Goal: Task Accomplishment & Management: Manage account settings

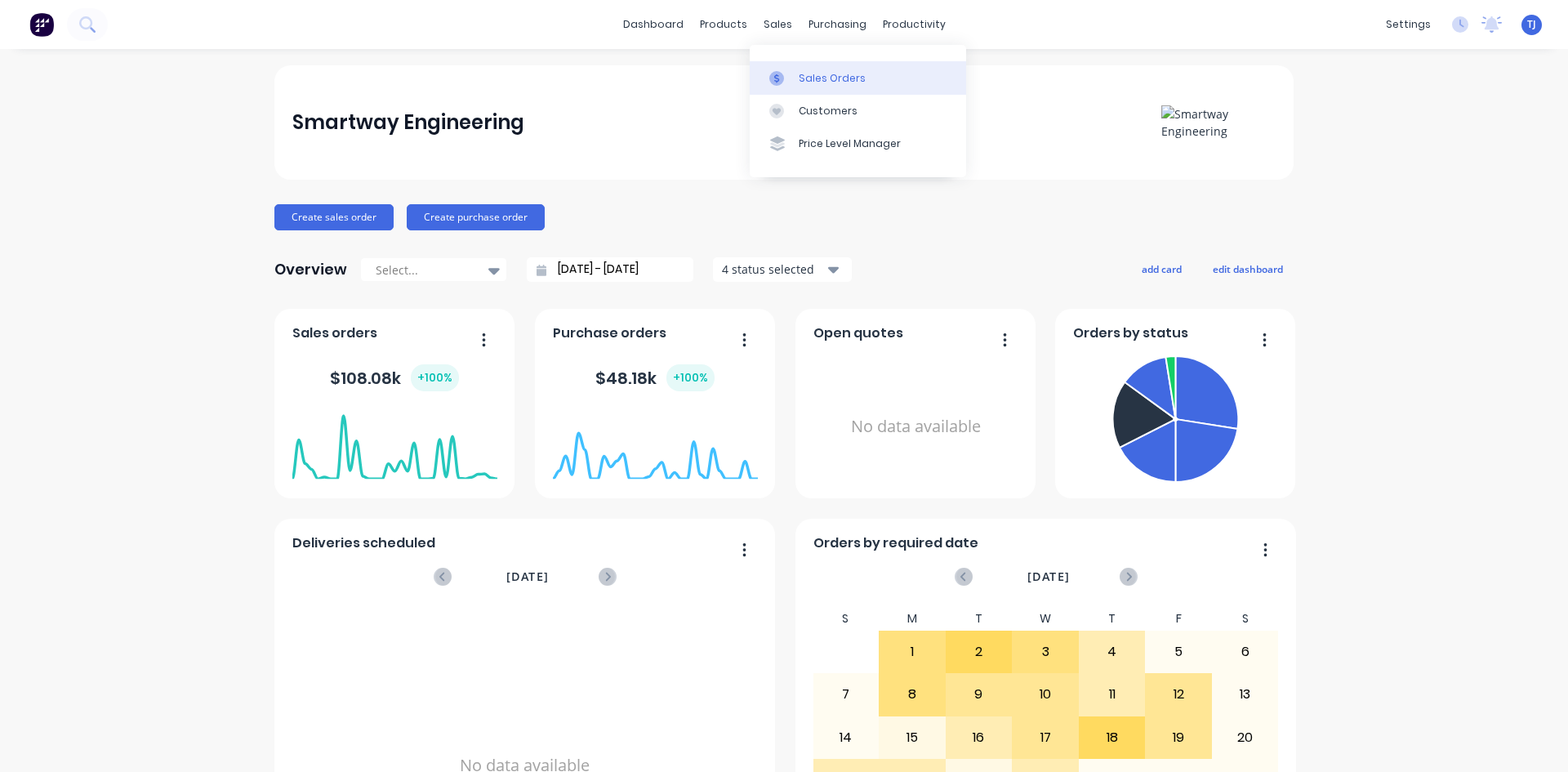
click at [828, 88] on link "Sales Orders" at bounding box center [858, 78] width 216 height 33
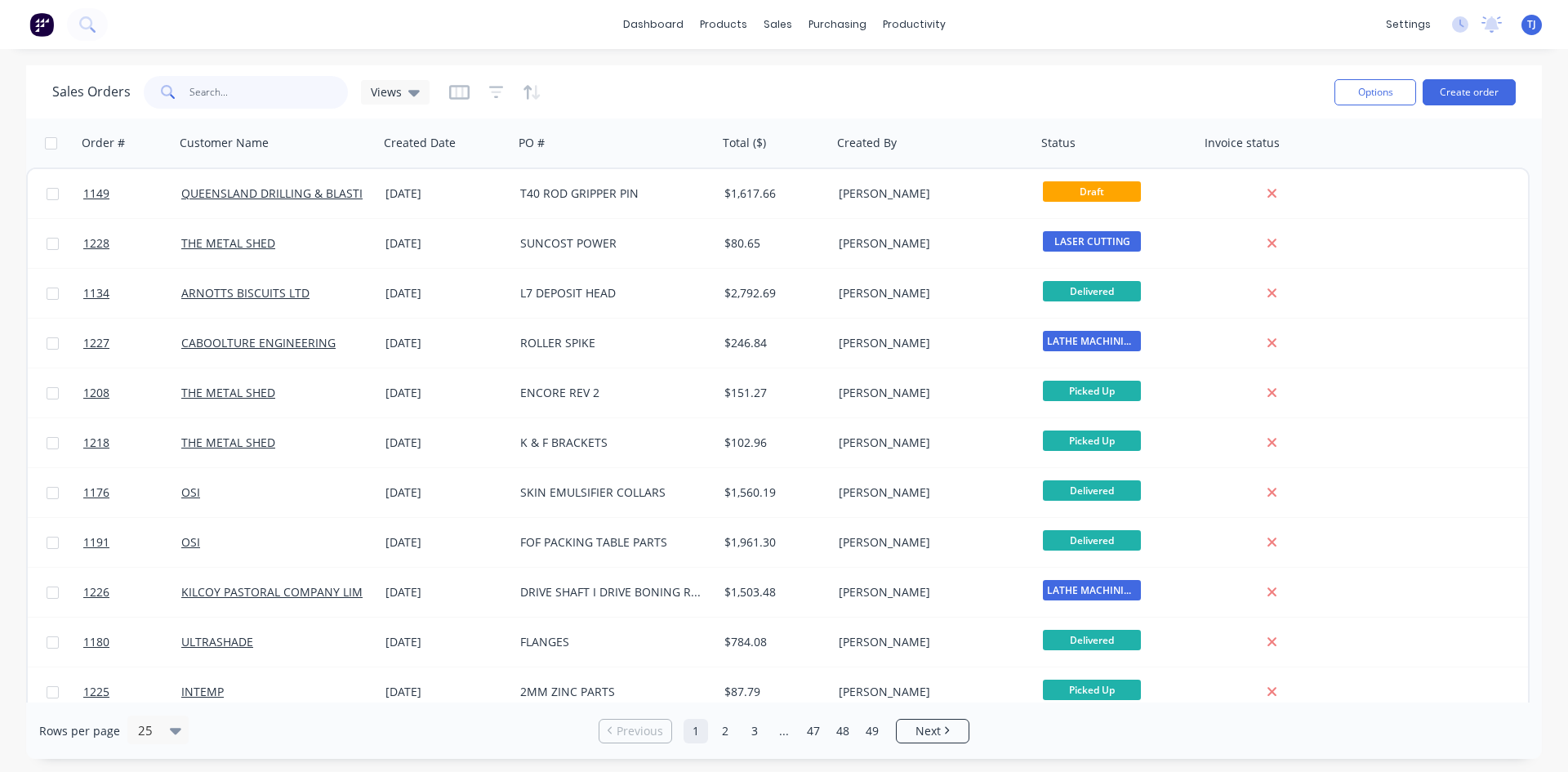
click at [244, 98] on input "text" at bounding box center [268, 93] width 159 height 33
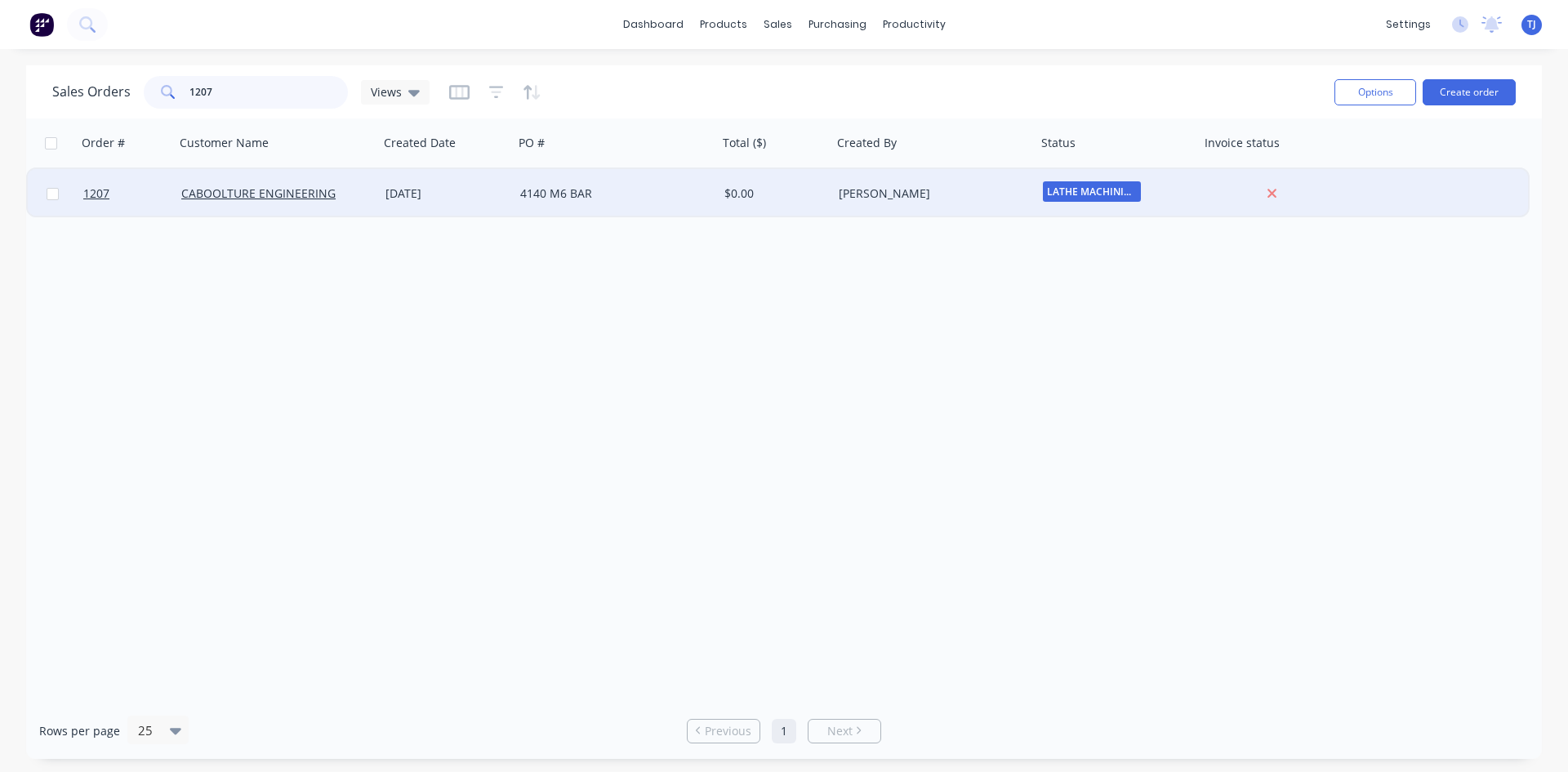
type input "1207"
click at [440, 198] on div "[DATE]" at bounding box center [446, 193] width 121 height 17
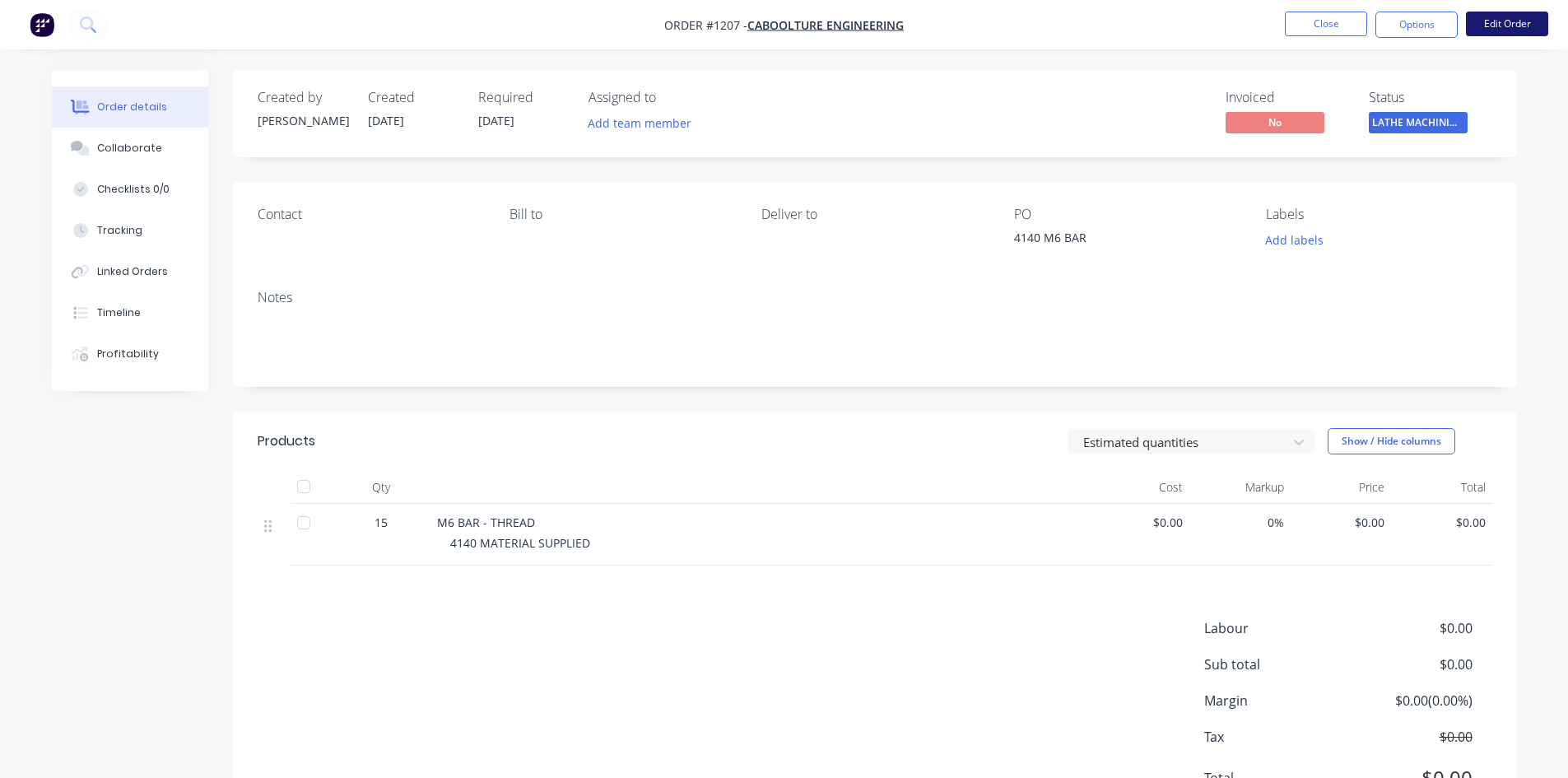
click at [1491, 32] on button "Edit Order" at bounding box center [1507, 24] width 82 height 25
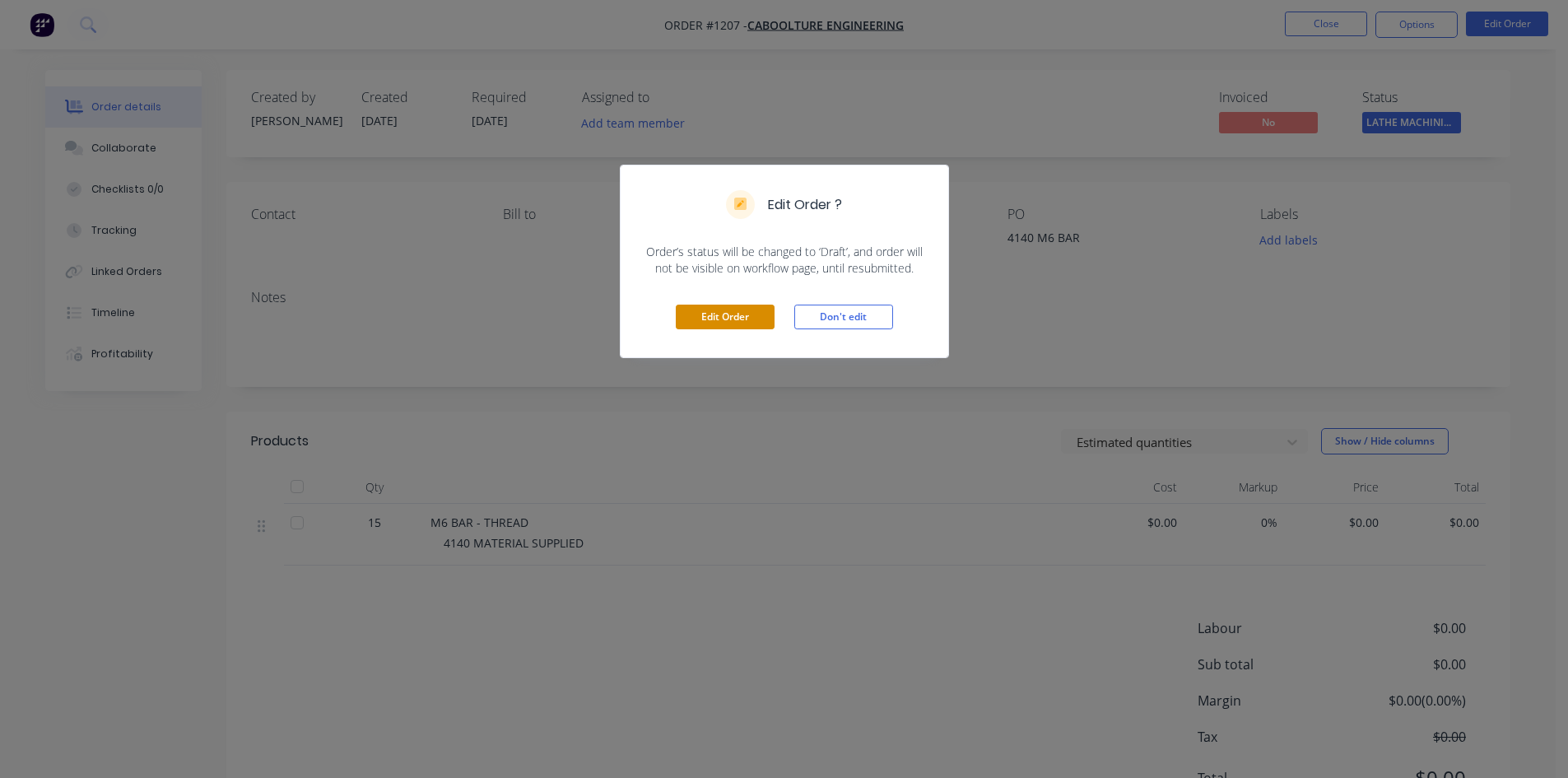
click at [730, 316] on button "Edit Order" at bounding box center [725, 317] width 99 height 25
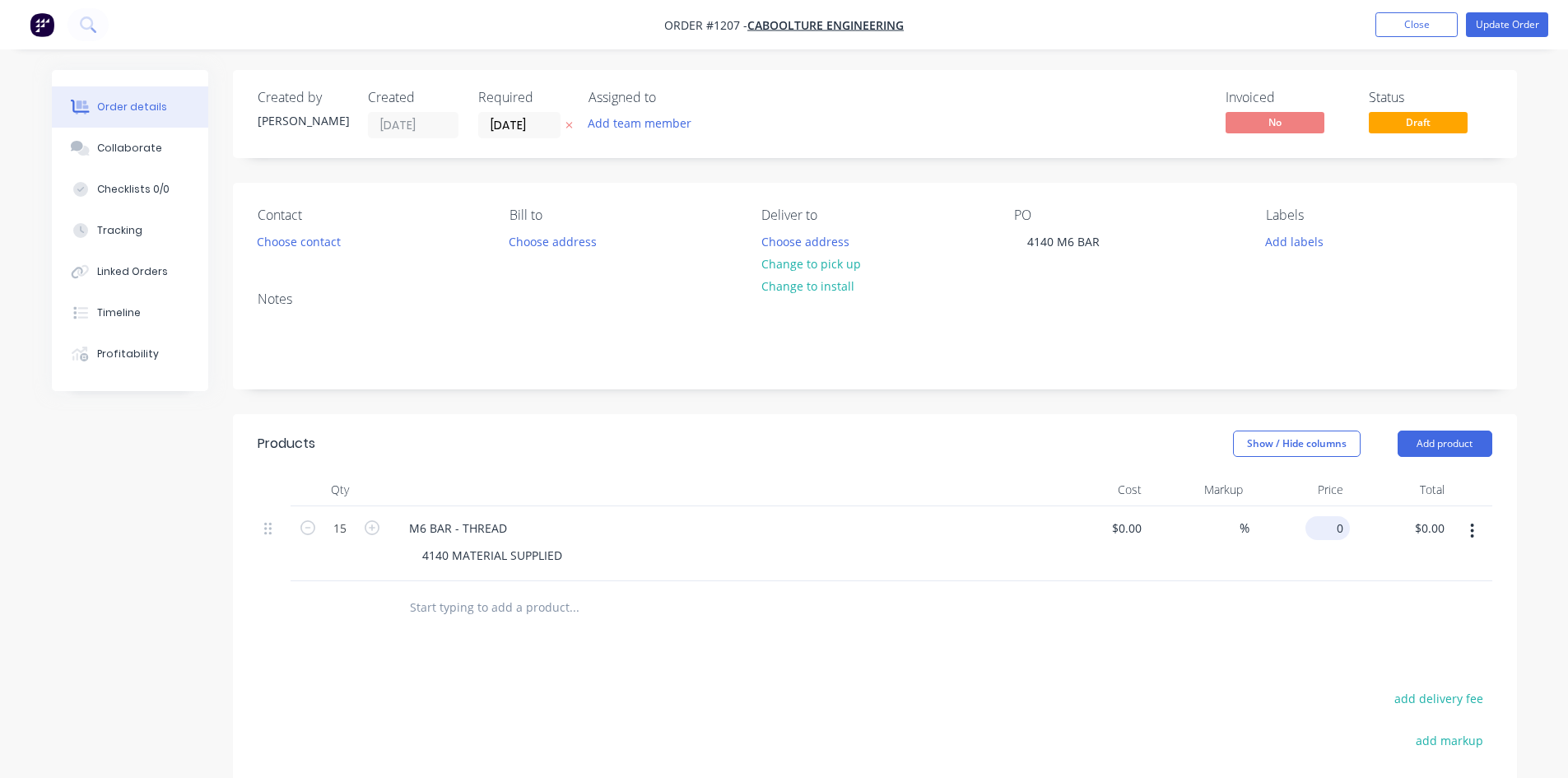
click at [1315, 526] on div "0 $0.00" at bounding box center [1301, 544] width 102 height 75
type input "26.18"
type input "0.00"
type input "$26.18"
type input "$392.70"
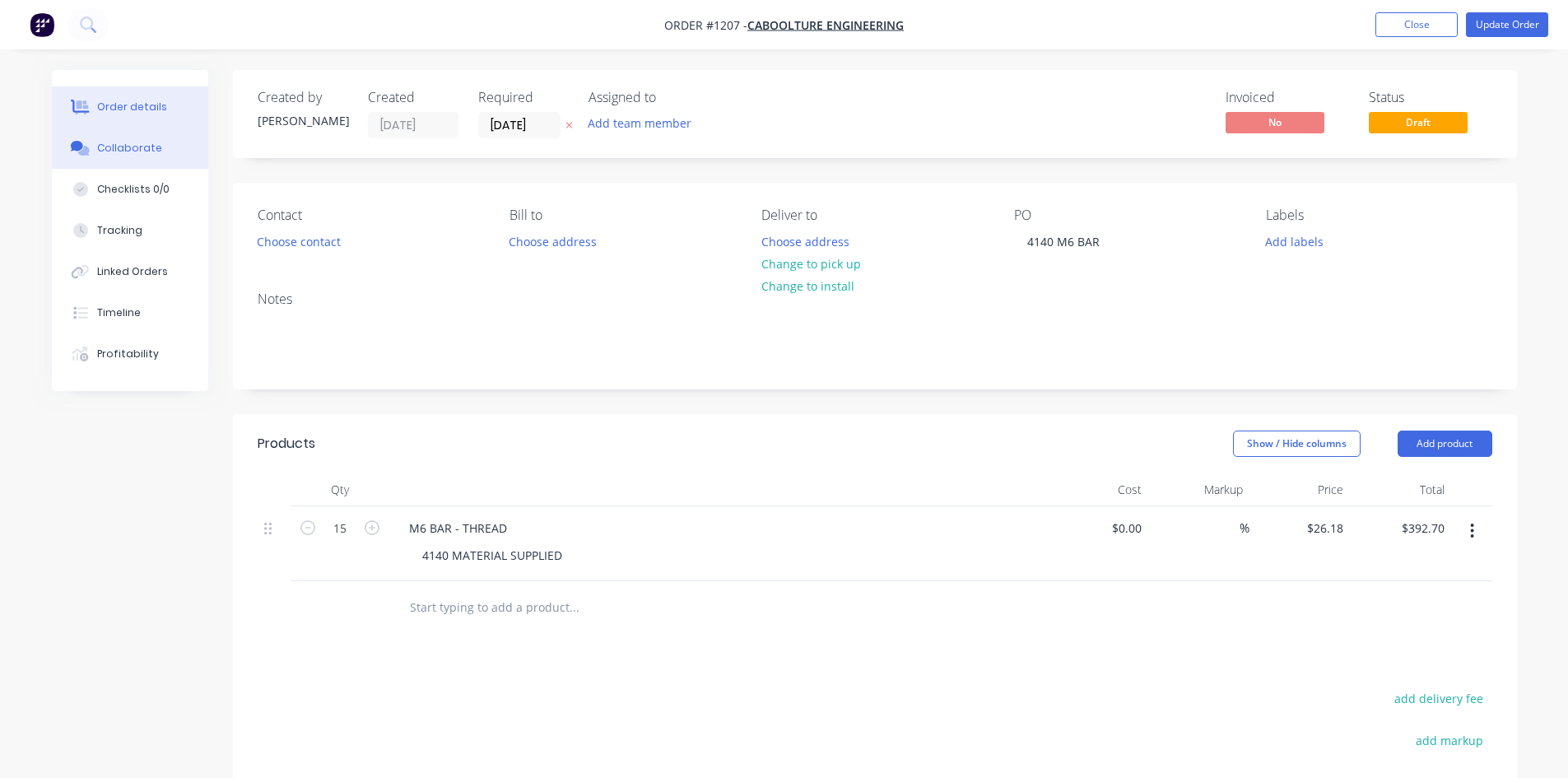
click at [116, 147] on div "Collaborate" at bounding box center [130, 148] width 65 height 15
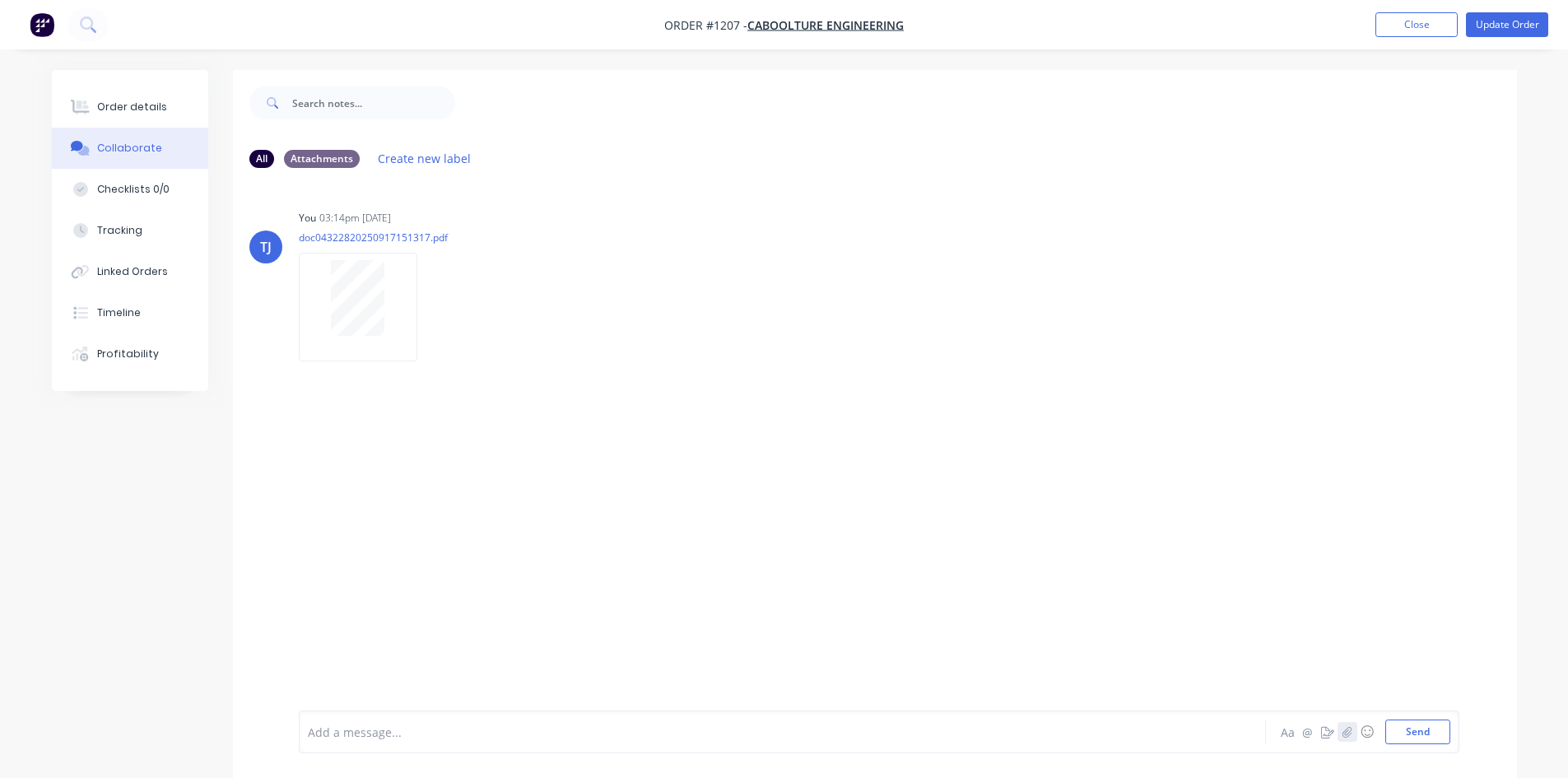
click at [1347, 728] on icon "button" at bounding box center [1346, 731] width 9 height 11
click at [1441, 731] on button "Send" at bounding box center [1418, 732] width 65 height 25
click at [150, 112] on div "Order details" at bounding box center [132, 107] width 70 height 15
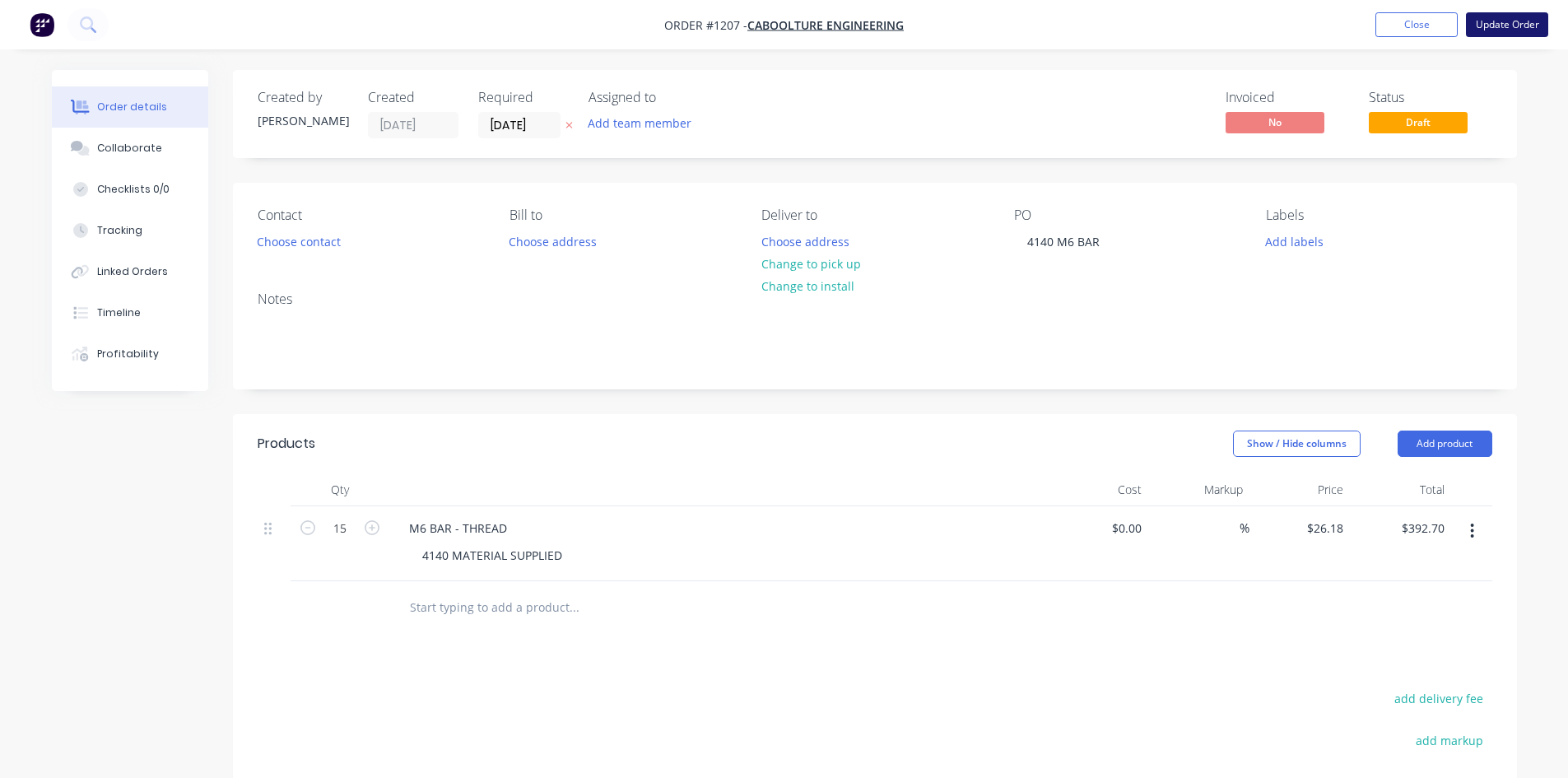
click at [1531, 24] on button "Update Order" at bounding box center [1507, 25] width 82 height 25
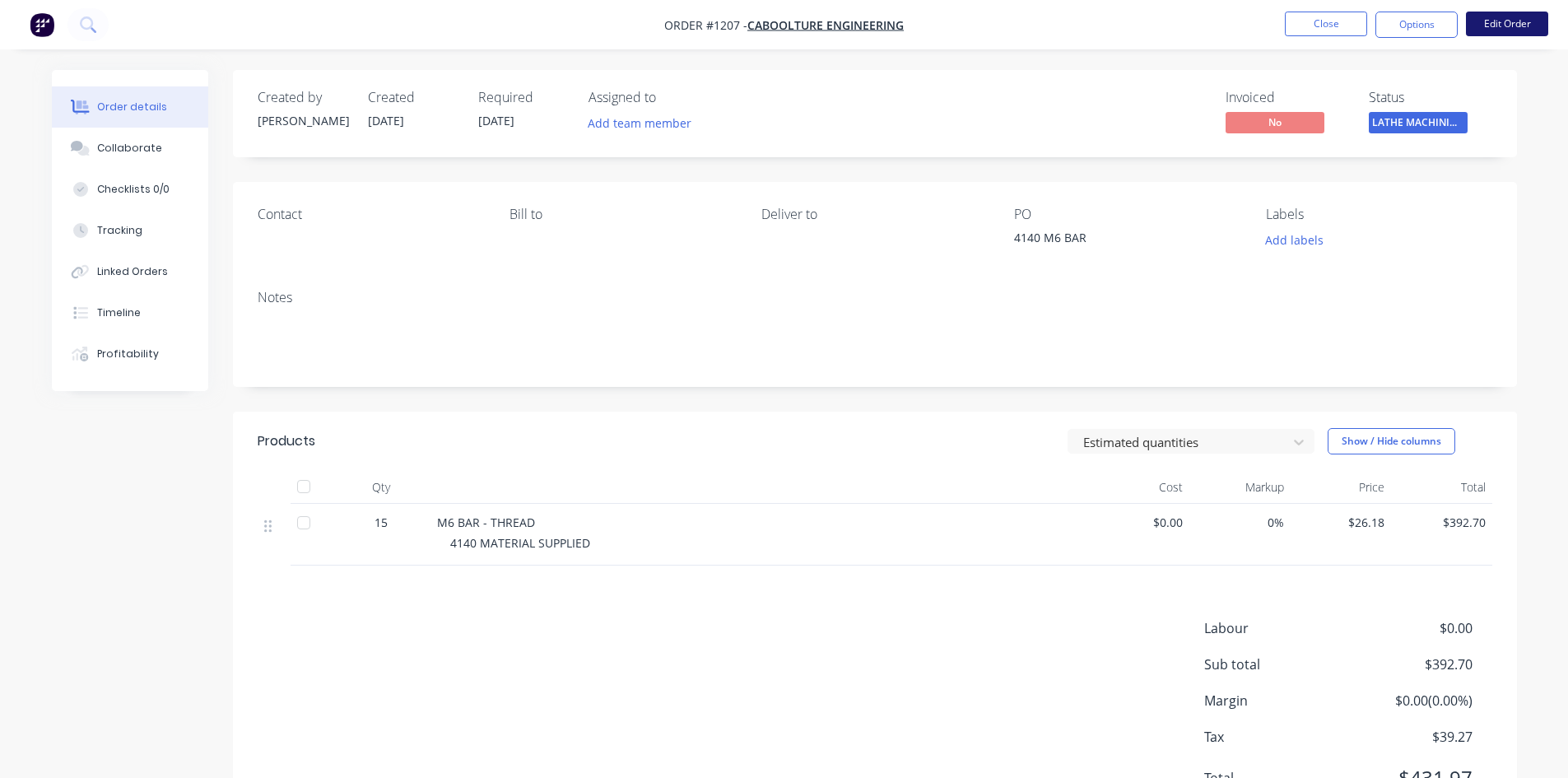
click at [1491, 25] on button "Edit Order" at bounding box center [1507, 24] width 82 height 25
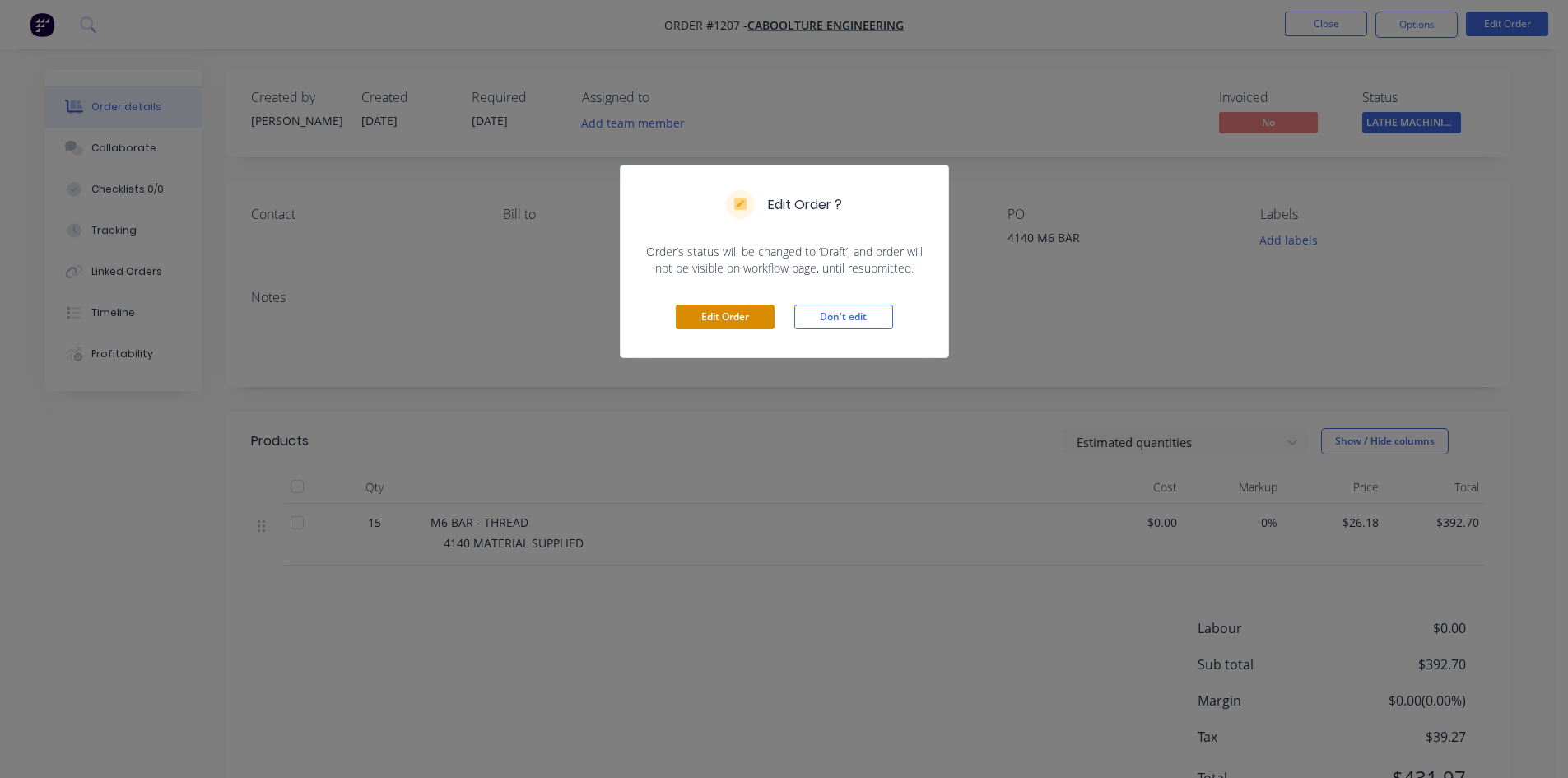
click at [750, 321] on button "Edit Order" at bounding box center [725, 317] width 99 height 25
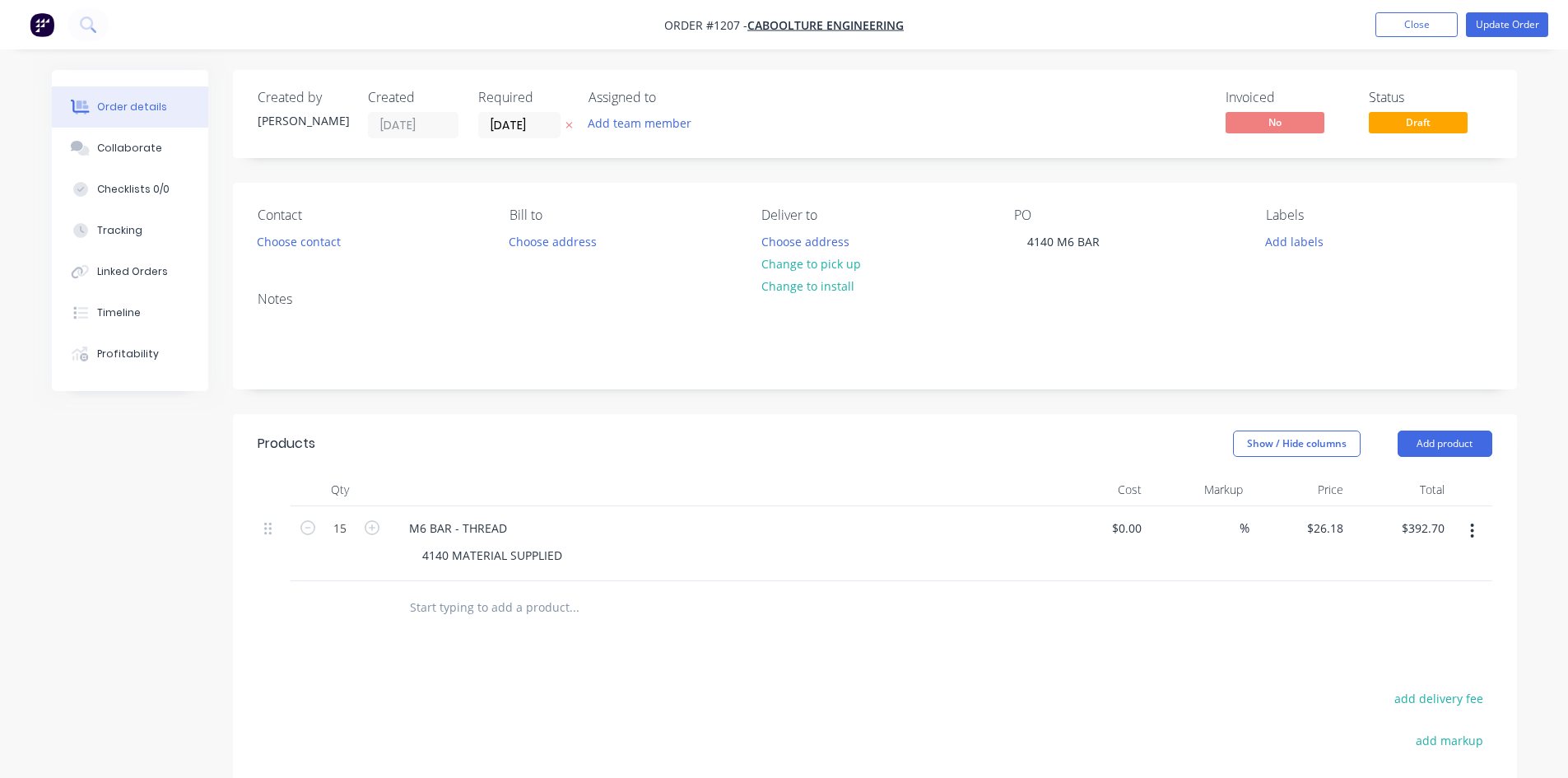
click at [521, 522] on div "M6 BAR - THREAD" at bounding box center [719, 528] width 645 height 24
click at [512, 536] on div "M6 BAR - THREAD" at bounding box center [458, 528] width 124 height 24
click at [1496, 28] on button "Update Order" at bounding box center [1507, 25] width 82 height 25
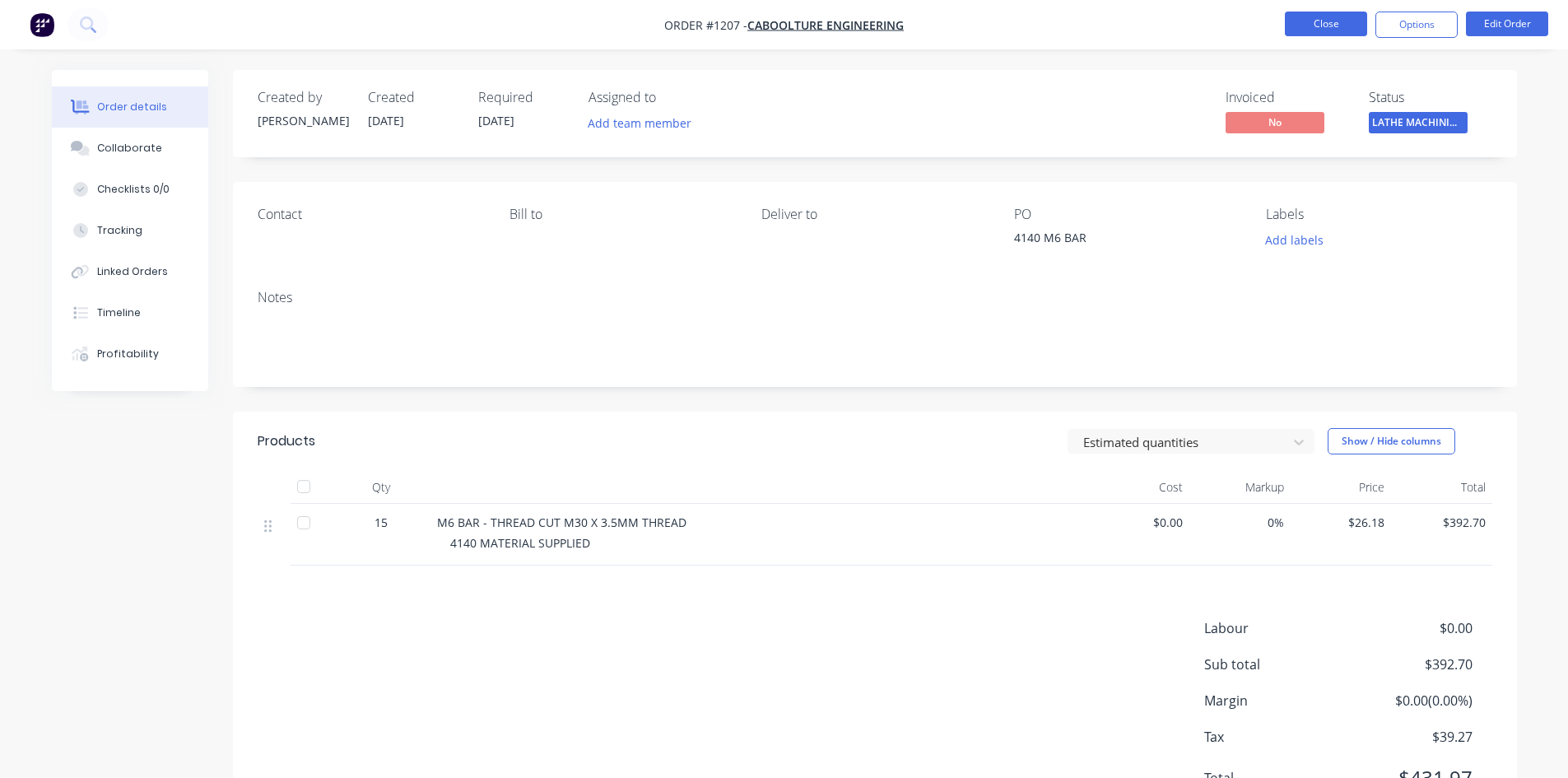
click at [1337, 28] on button "Close" at bounding box center [1326, 24] width 82 height 25
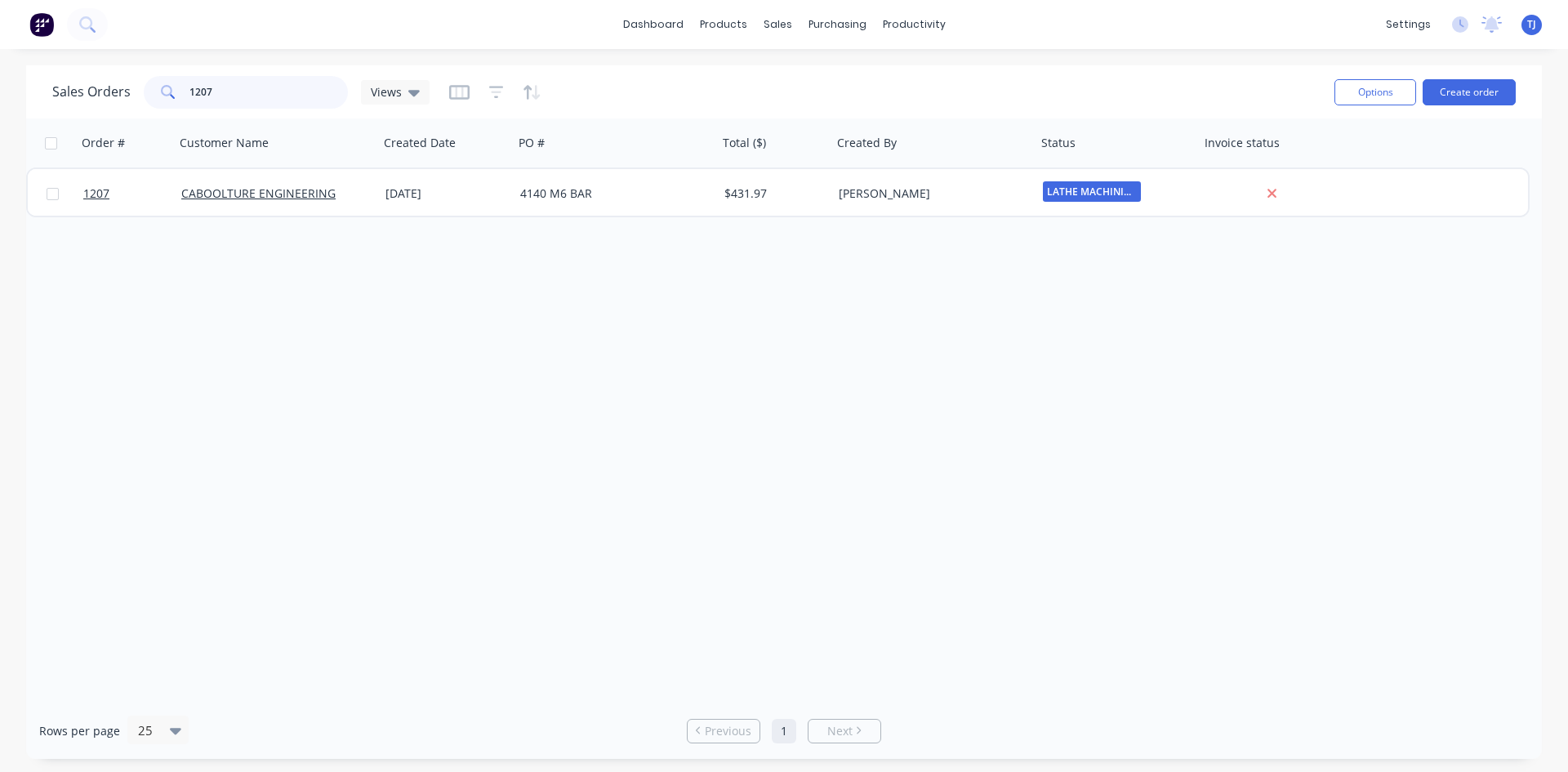
click at [209, 76] on input "1207" at bounding box center [268, 93] width 159 height 33
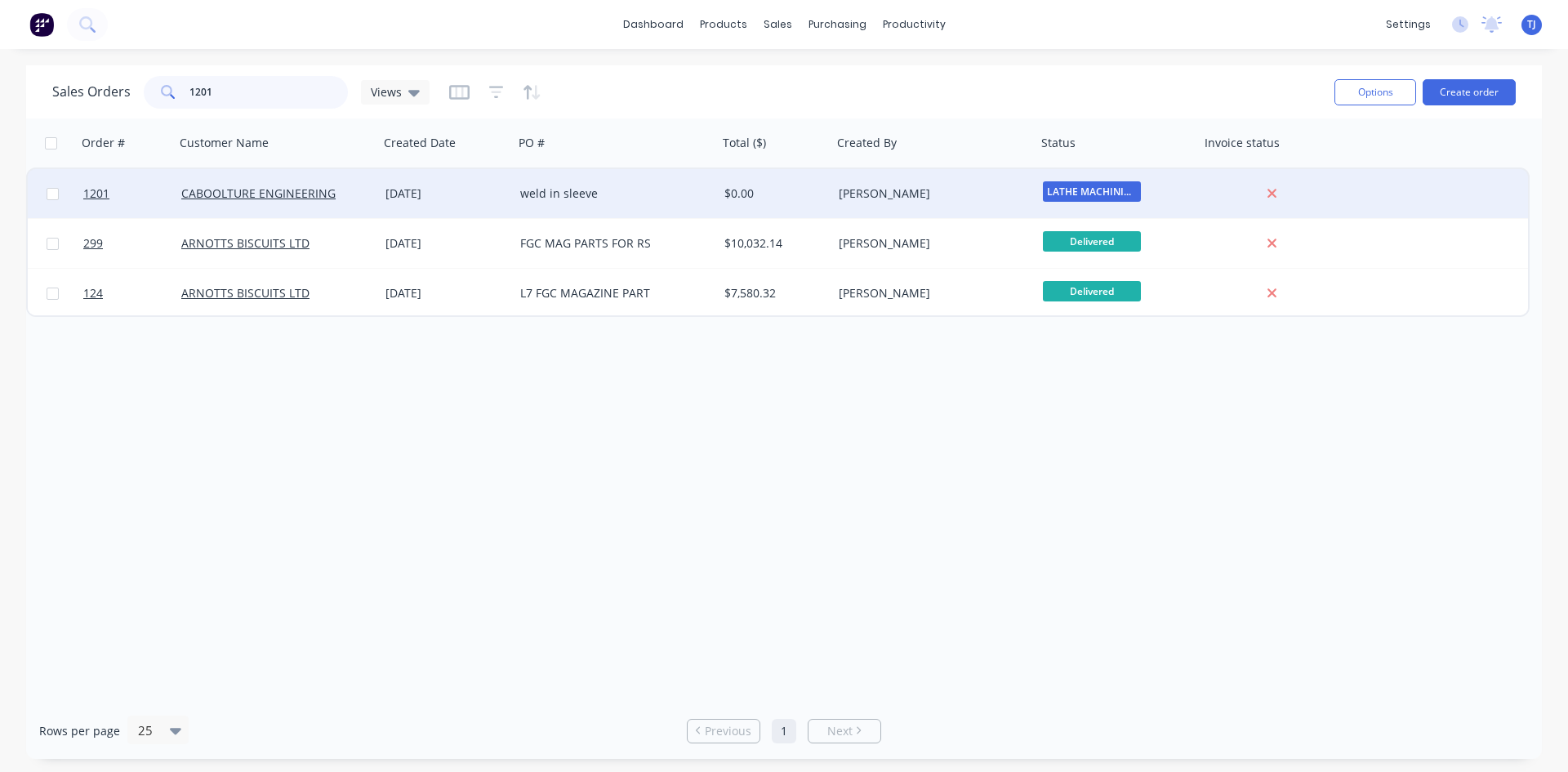
type input "1201"
click at [568, 188] on div "weld in sleeve" at bounding box center [611, 193] width 181 height 17
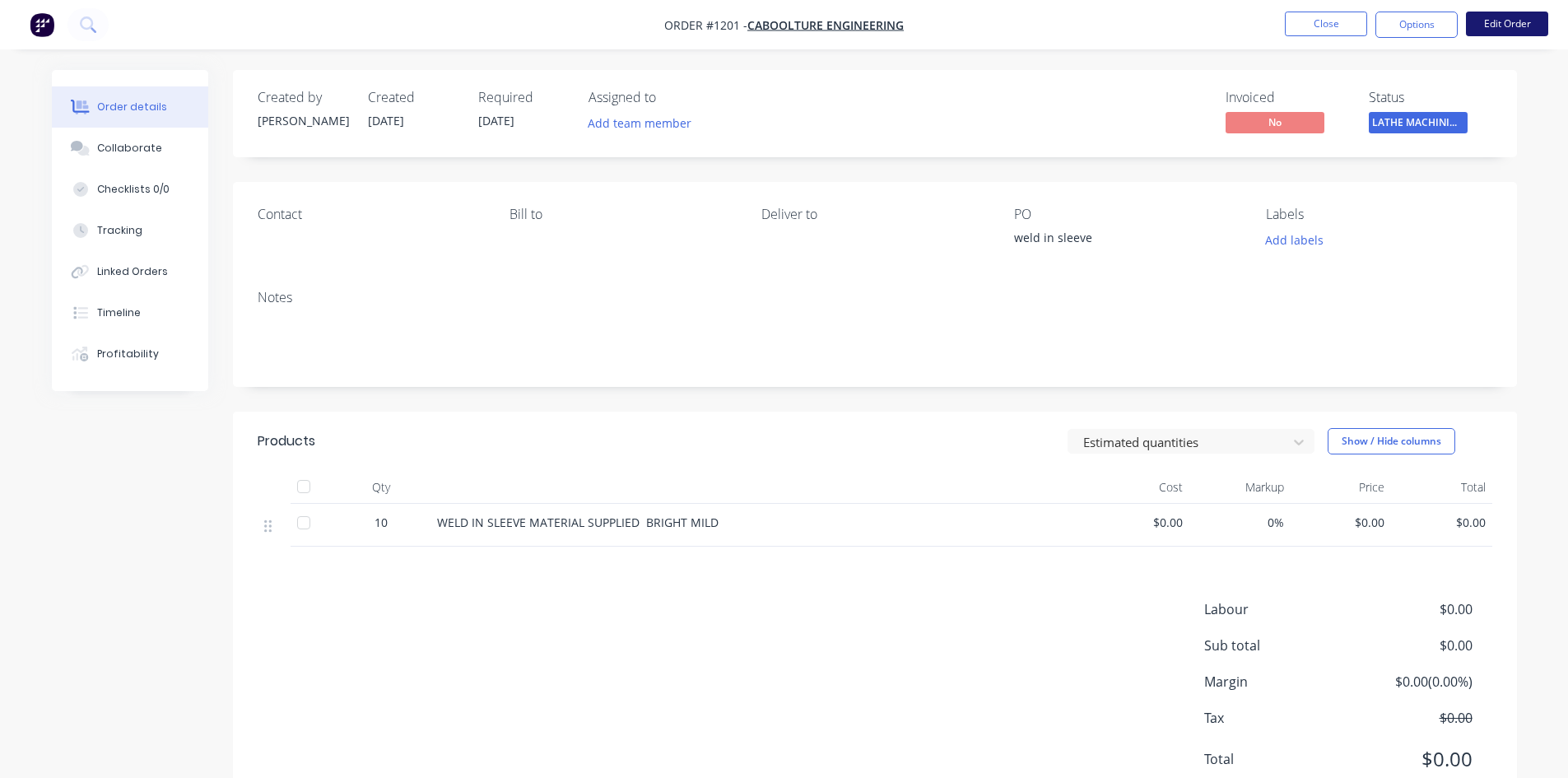
click at [1520, 32] on button "Edit Order" at bounding box center [1507, 24] width 82 height 25
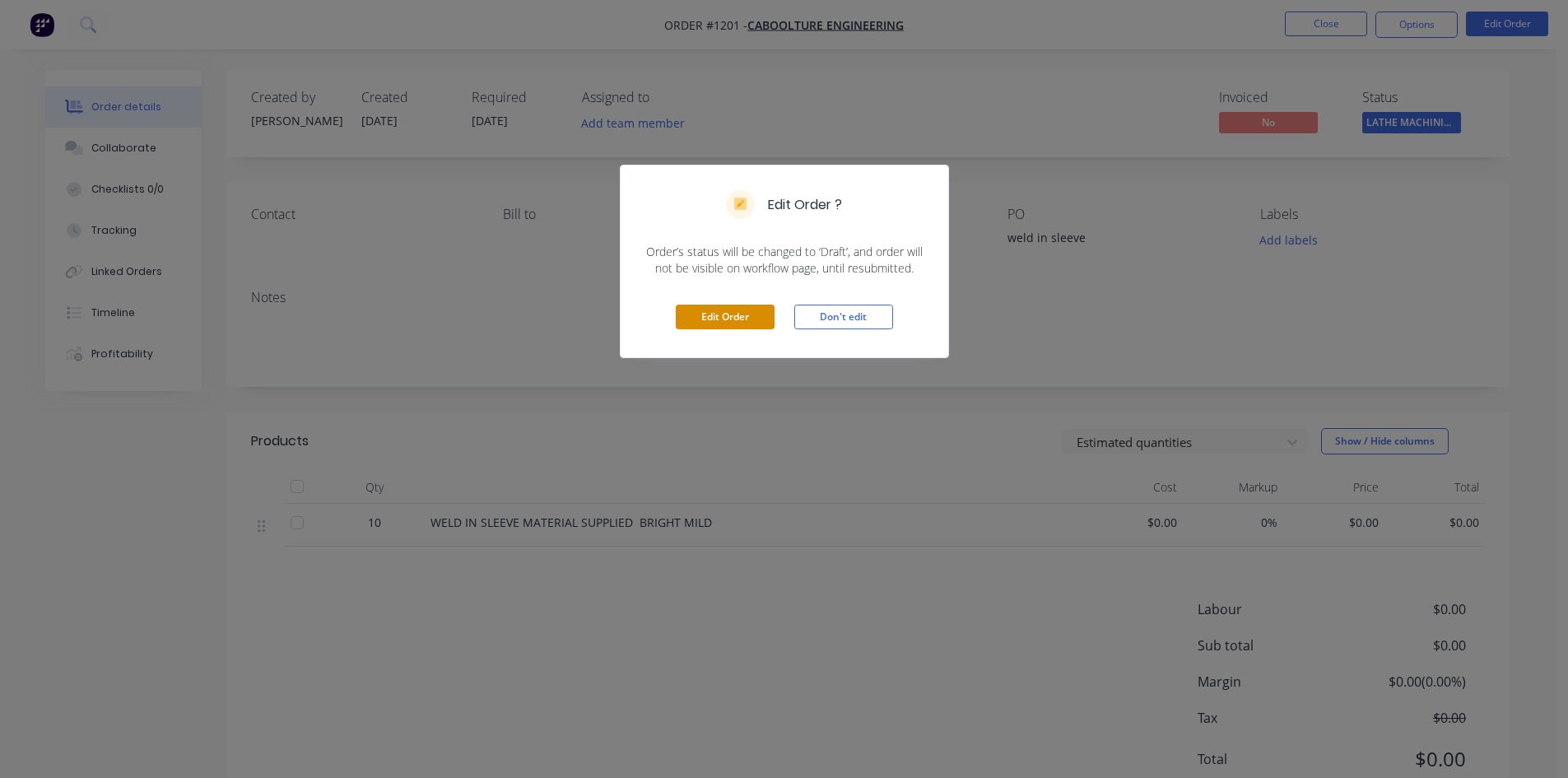
click at [704, 324] on button "Edit Order" at bounding box center [725, 317] width 99 height 25
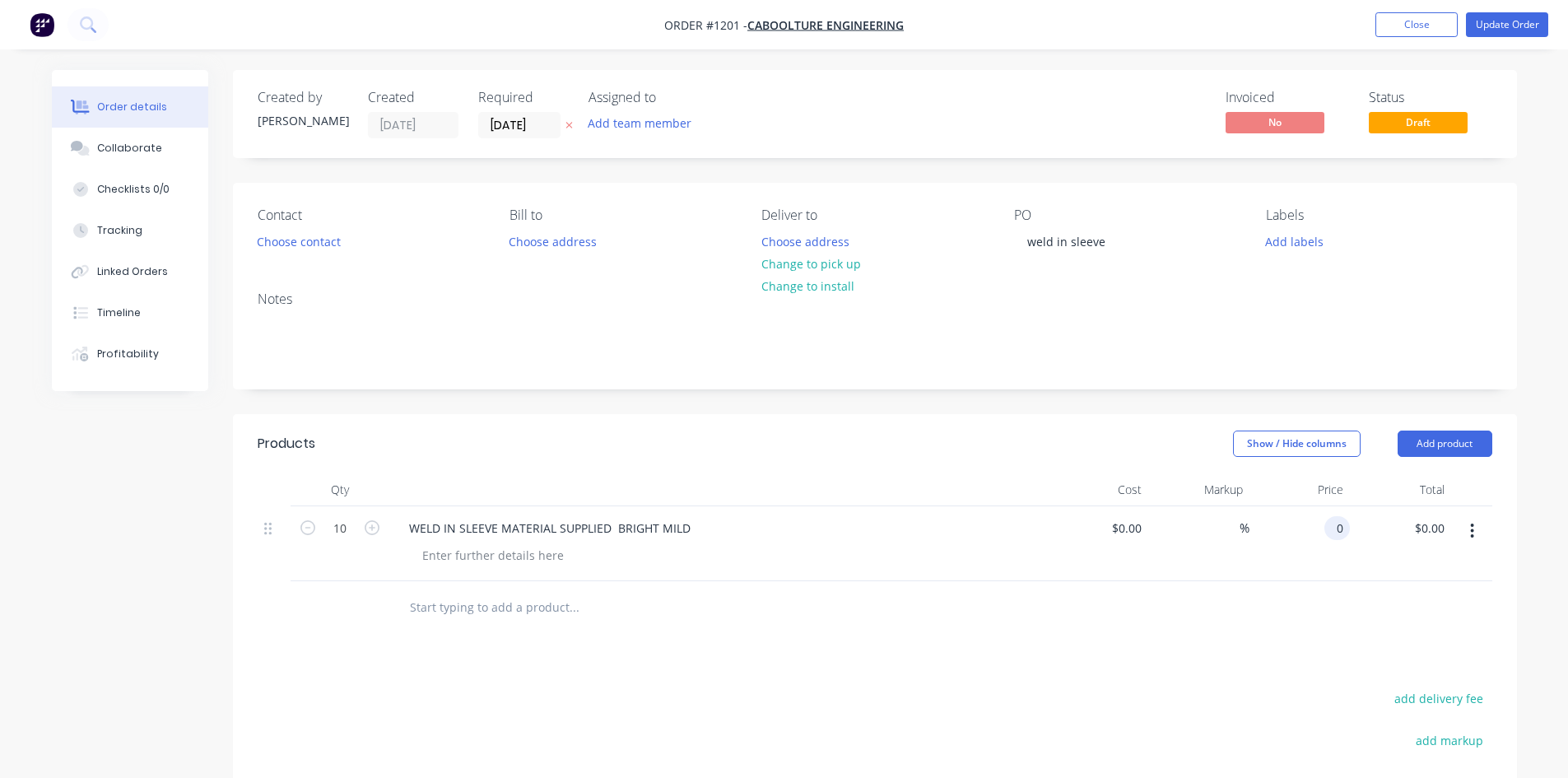
click at [1319, 520] on div "0 0" at bounding box center [1301, 544] width 102 height 75
type input "19.770"
type input "0.00"
type input "$19.77"
type input "$197.70"
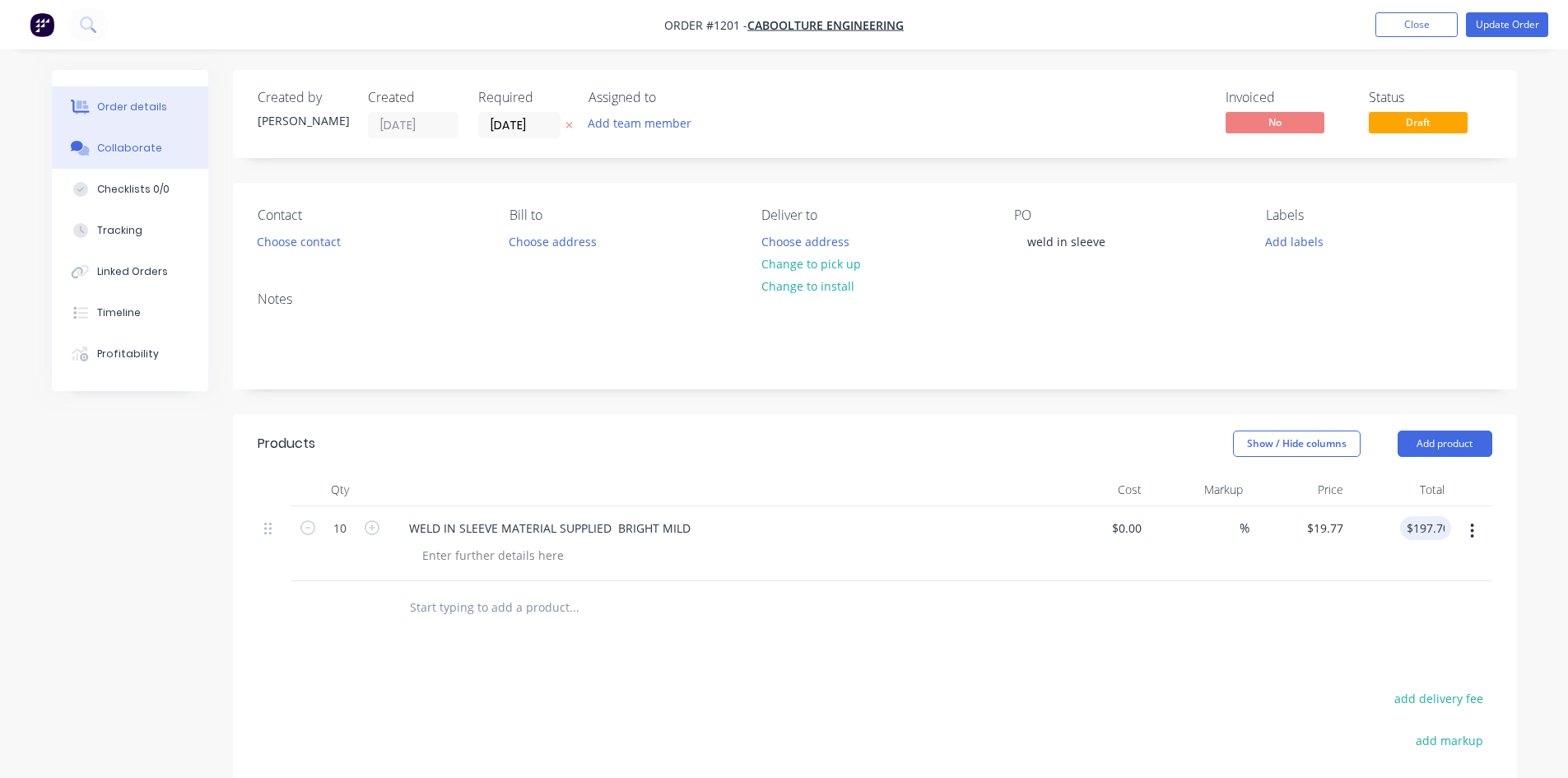
click at [152, 145] on div "Collaborate" at bounding box center [130, 148] width 65 height 15
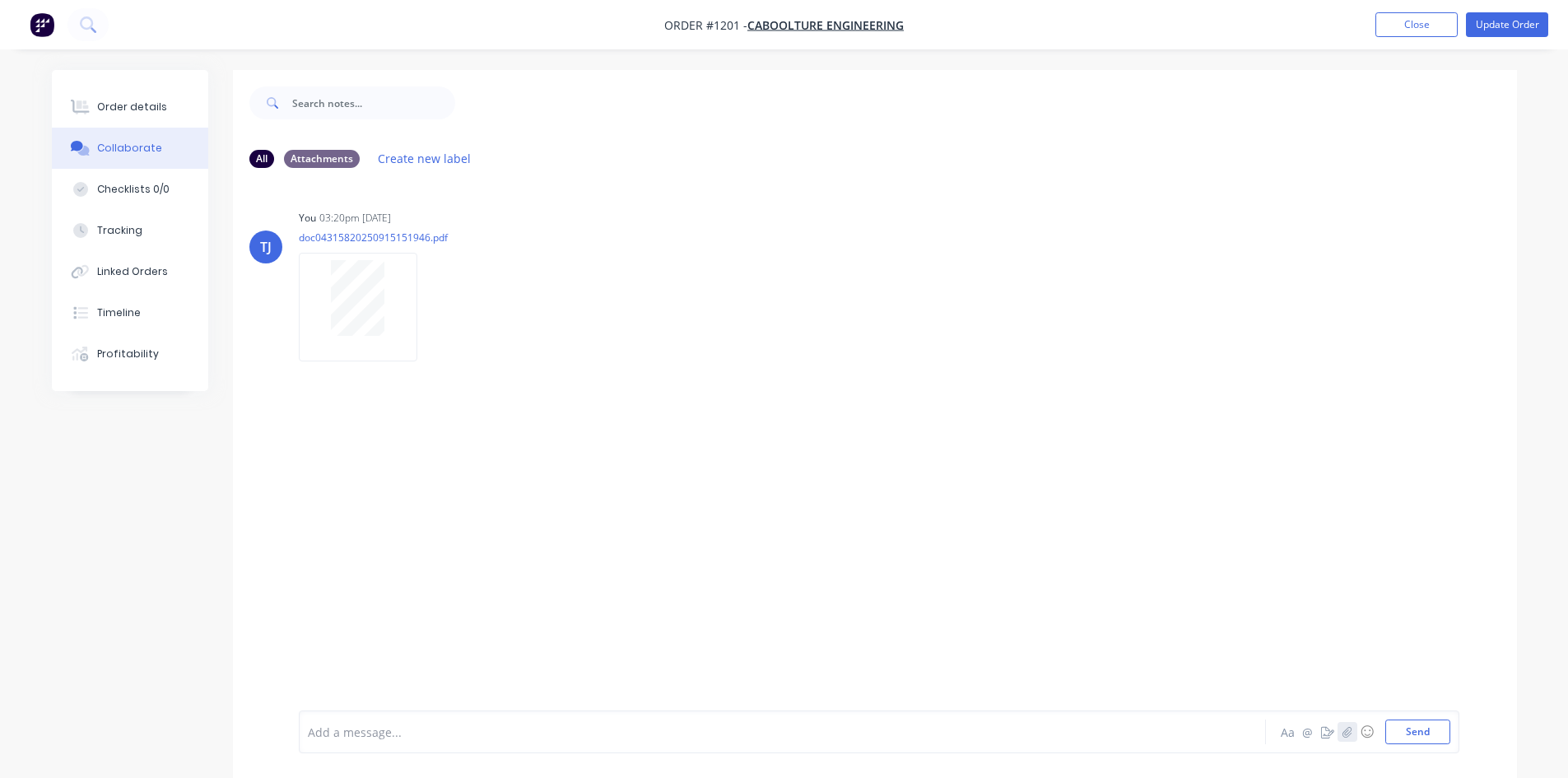
click at [1346, 730] on icon "button" at bounding box center [1346, 732] width 10 height 12
click at [1346, 656] on div at bounding box center [879, 677] width 1142 height 84
drag, startPoint x: 1444, startPoint y: 733, endPoint x: 1364, endPoint y: 699, distance: 86.9
click at [1441, 731] on button "Send" at bounding box center [1418, 732] width 65 height 25
click at [162, 102] on button "Order details" at bounding box center [130, 107] width 157 height 41
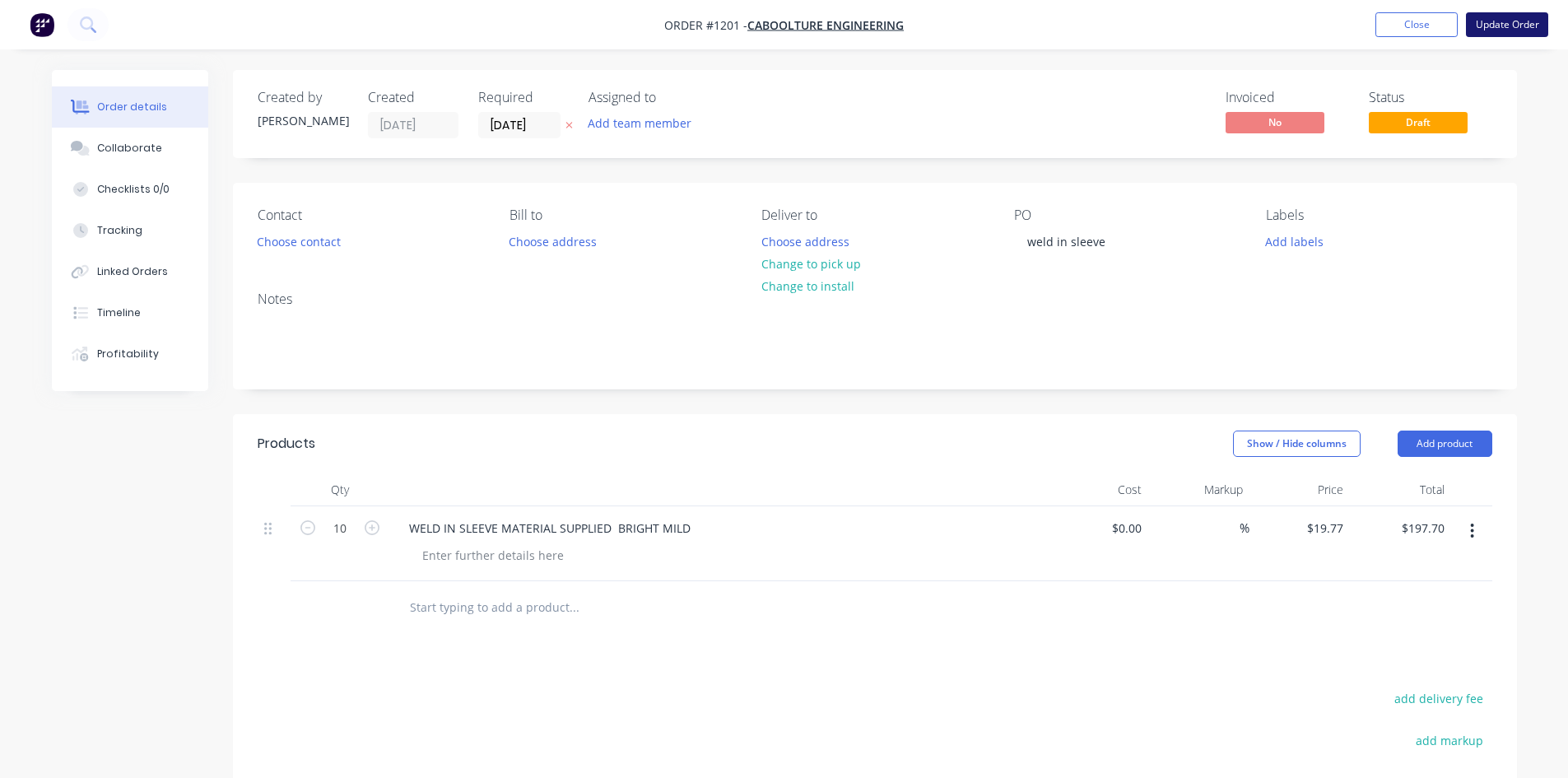
click at [1518, 24] on button "Update Order" at bounding box center [1507, 25] width 82 height 25
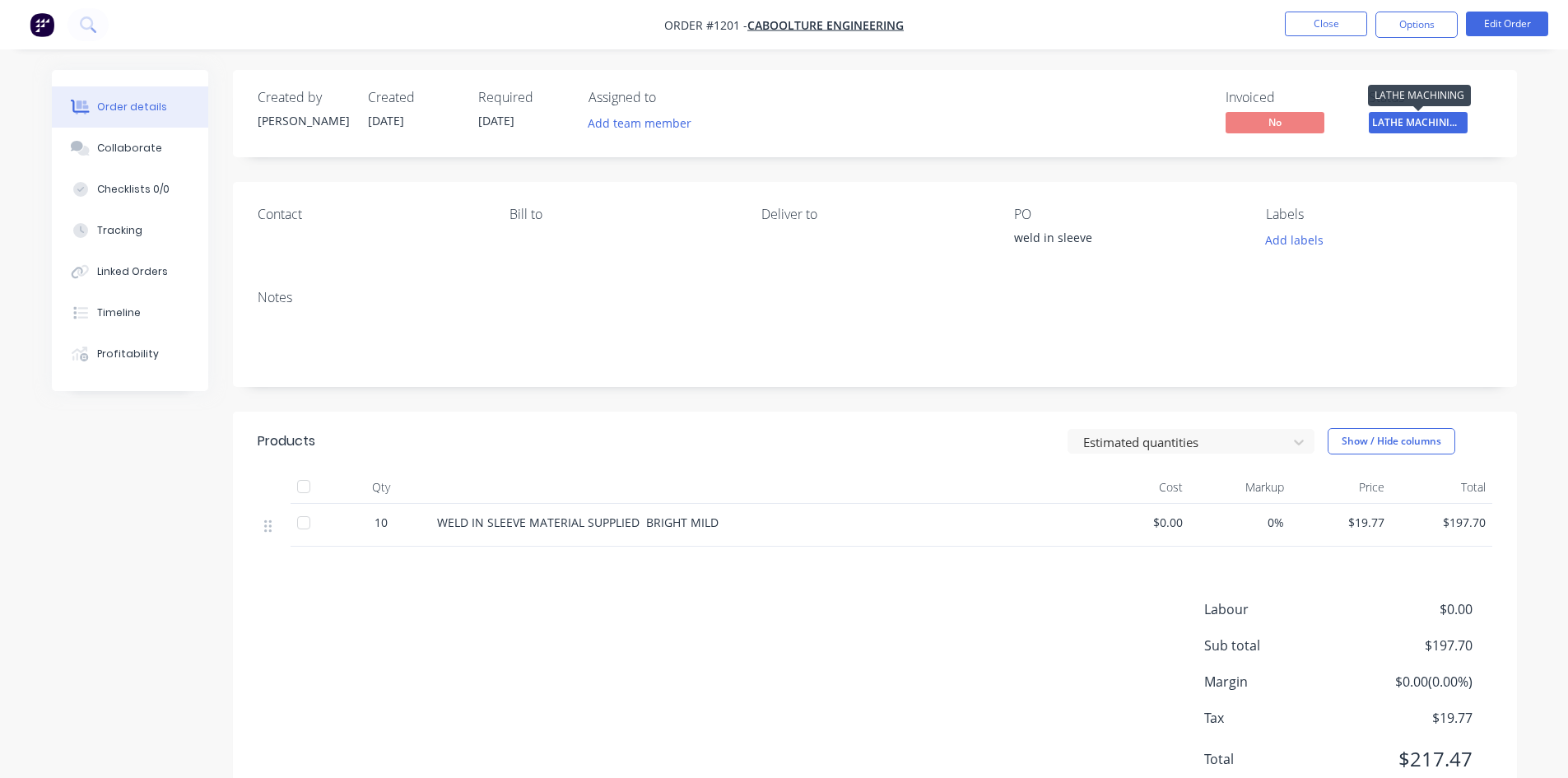
click at [1447, 122] on span "LATHE MACHINING" at bounding box center [1418, 122] width 99 height 21
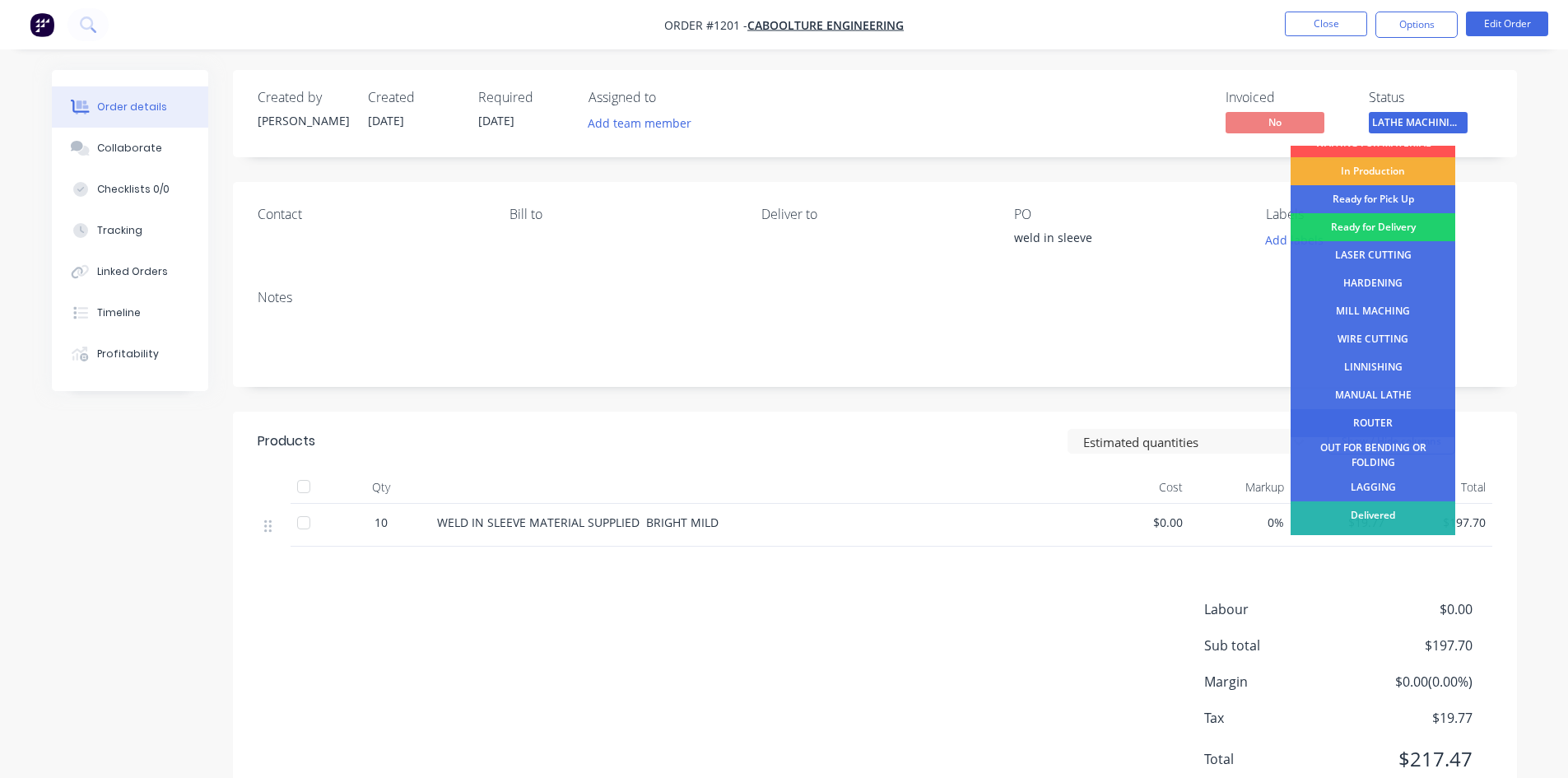
scroll to position [67, 0]
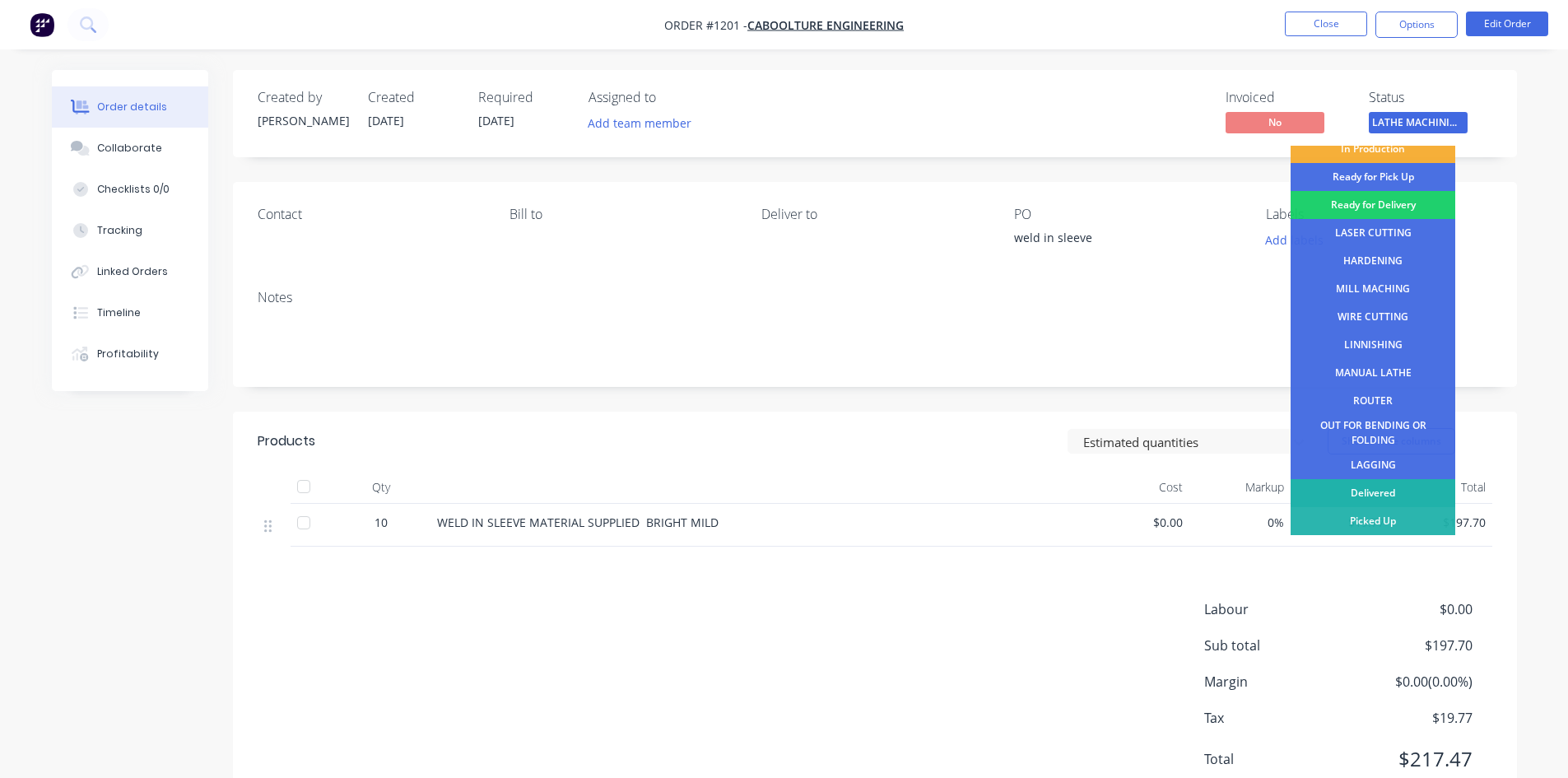
click at [1396, 487] on div "Delivered" at bounding box center [1373, 493] width 165 height 28
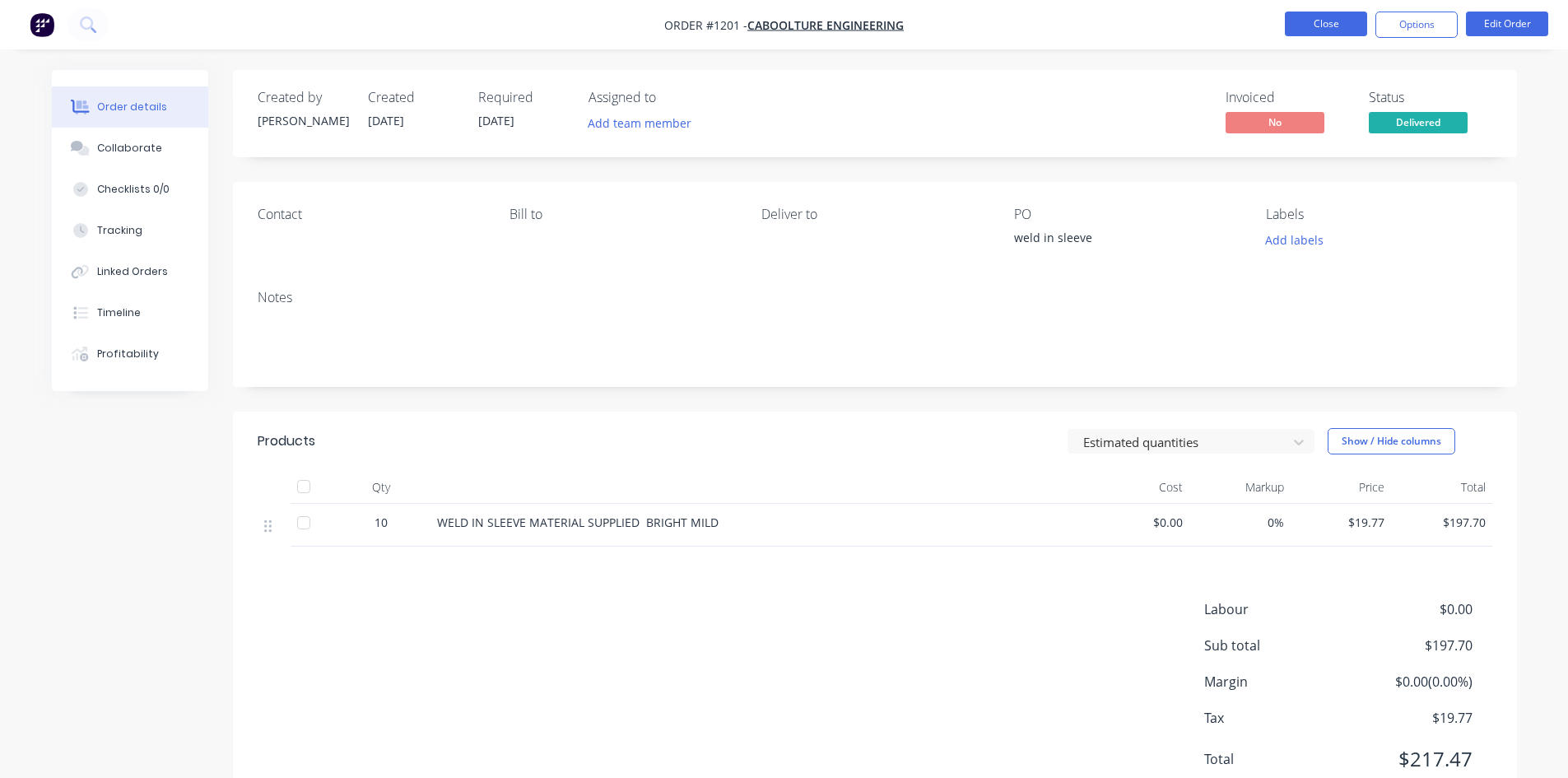
click at [1325, 17] on button "Close" at bounding box center [1326, 24] width 82 height 25
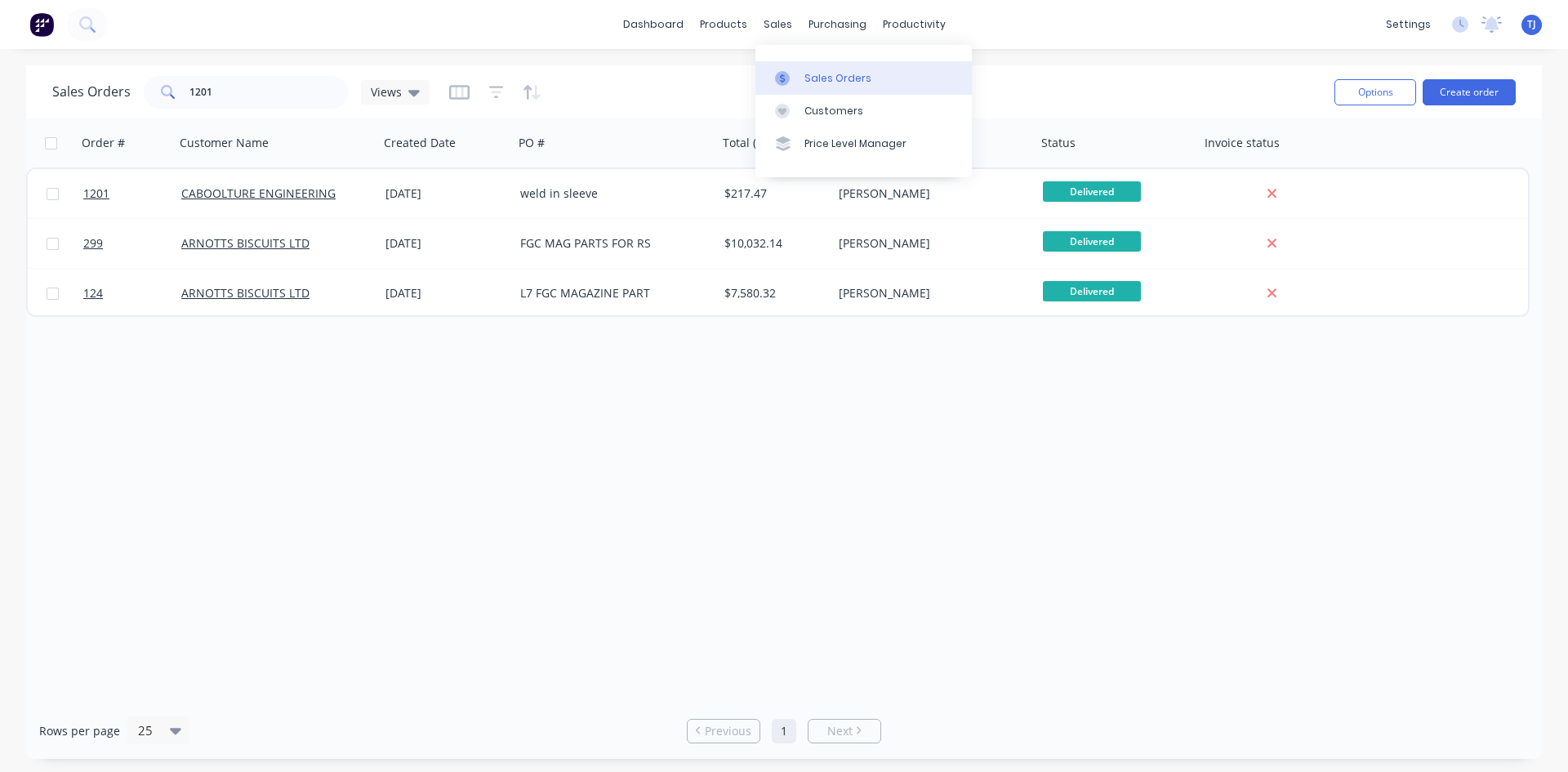
click at [820, 83] on div "Sales Orders" at bounding box center [838, 79] width 67 height 15
click at [820, 78] on div "Sales Orders" at bounding box center [838, 79] width 67 height 15
click at [242, 83] on input "1201" at bounding box center [268, 93] width 159 height 33
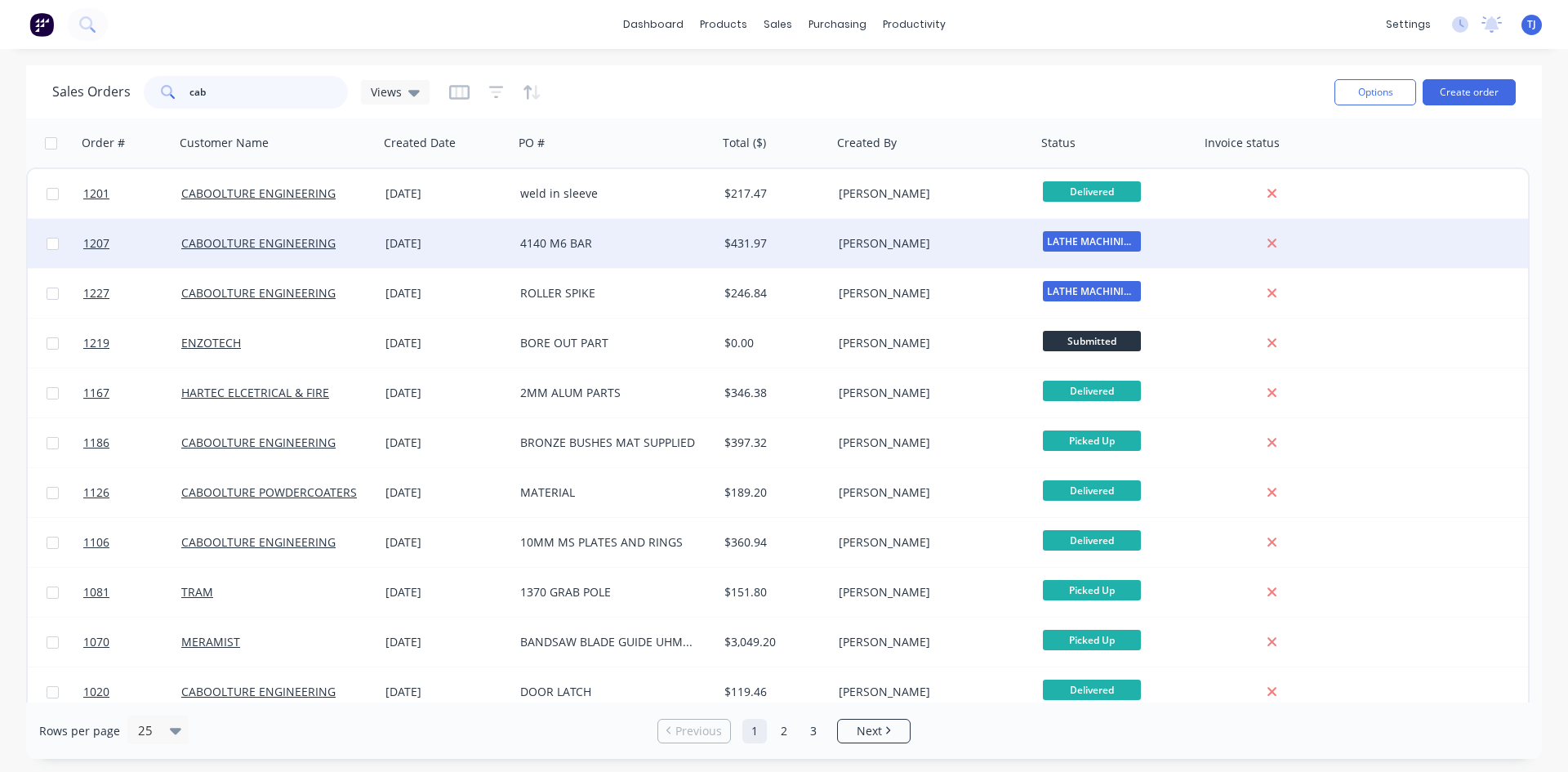
type input "cab"
click at [567, 250] on div "4140 M6 BAR" at bounding box center [611, 244] width 181 height 17
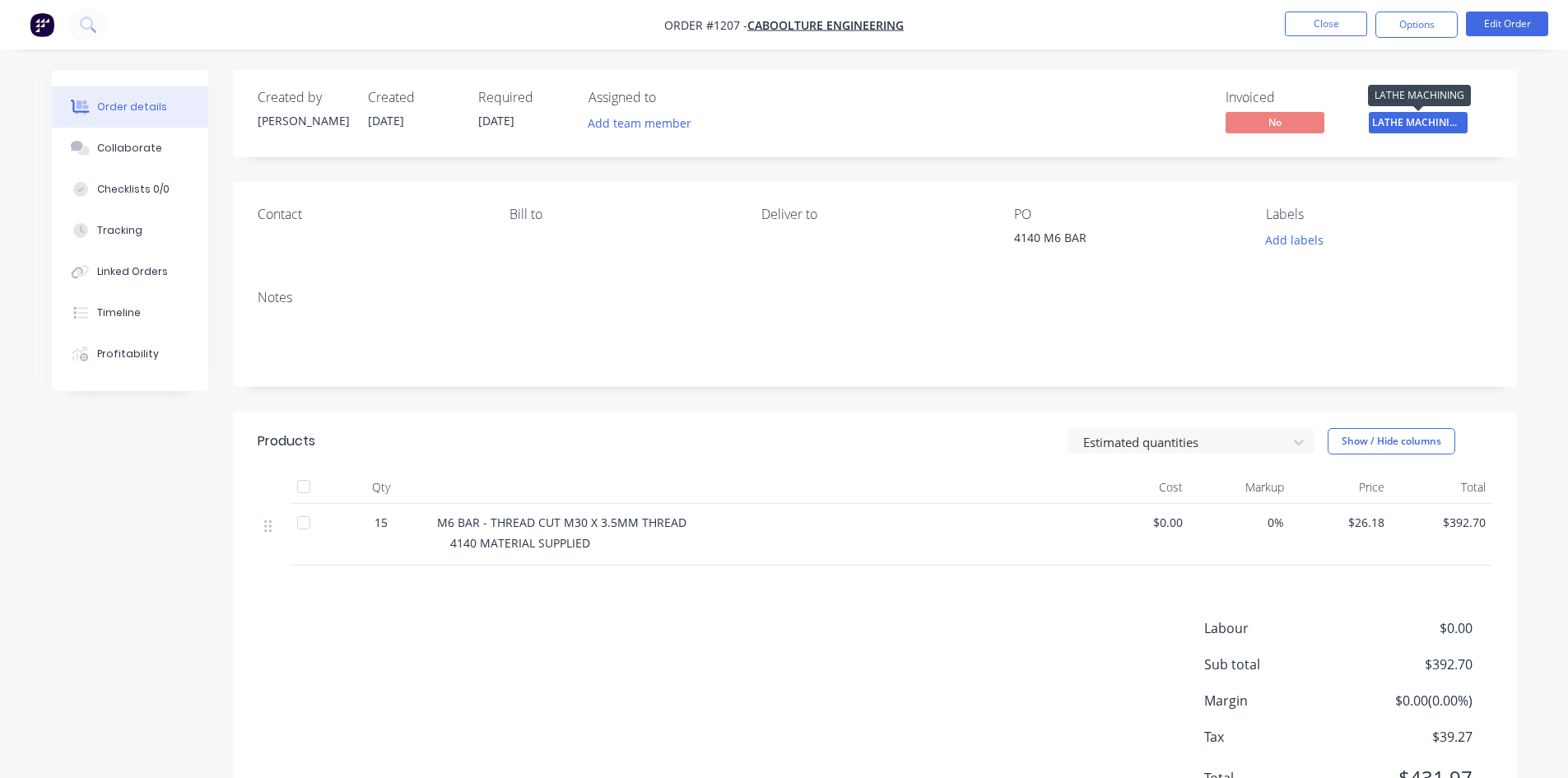
click at [1384, 123] on span "LATHE MACHINING" at bounding box center [1418, 122] width 99 height 21
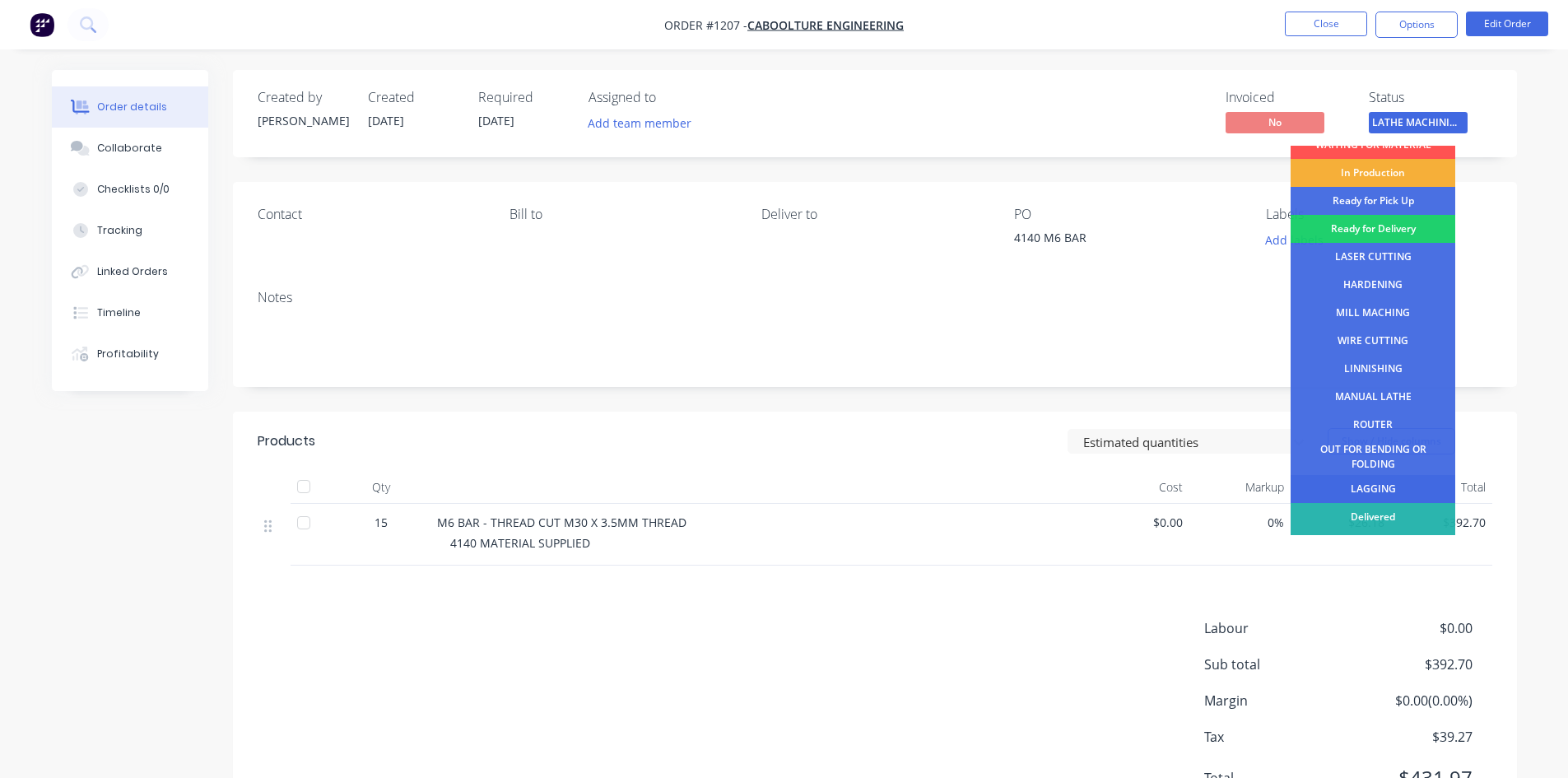
scroll to position [67, 0]
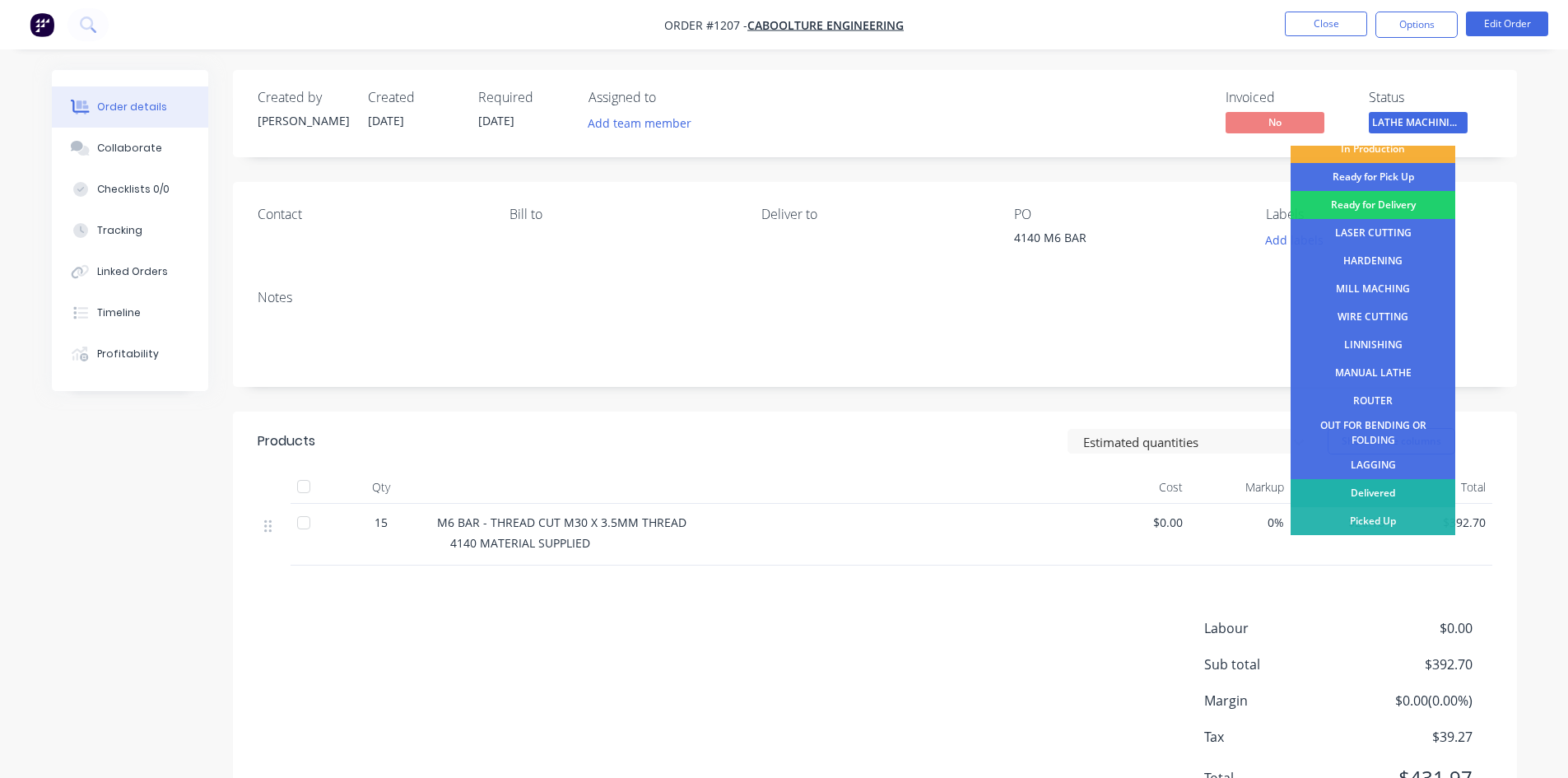
click at [1404, 486] on div "Delivered" at bounding box center [1373, 493] width 165 height 28
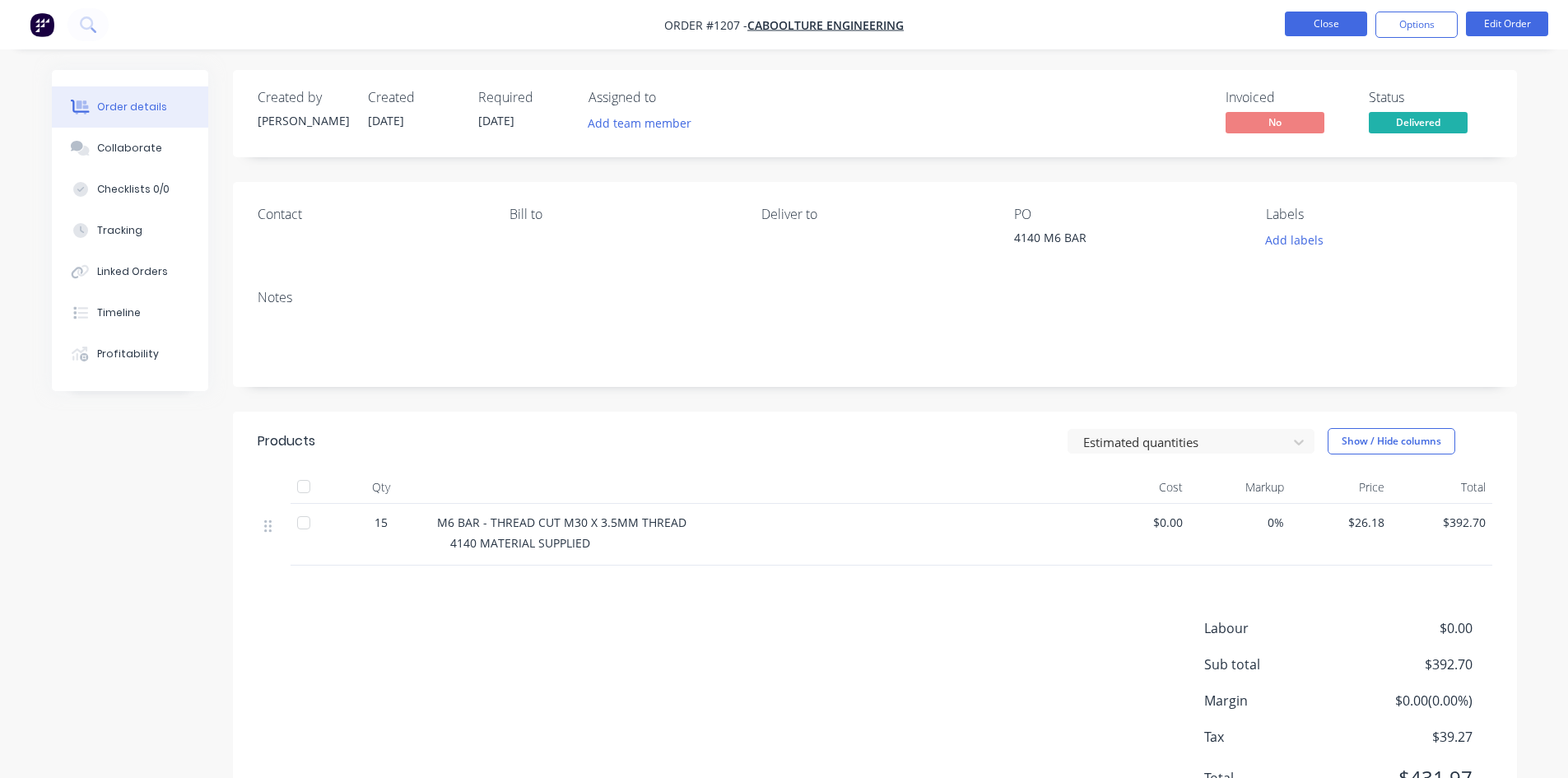
click at [1322, 17] on button "Close" at bounding box center [1326, 24] width 82 height 25
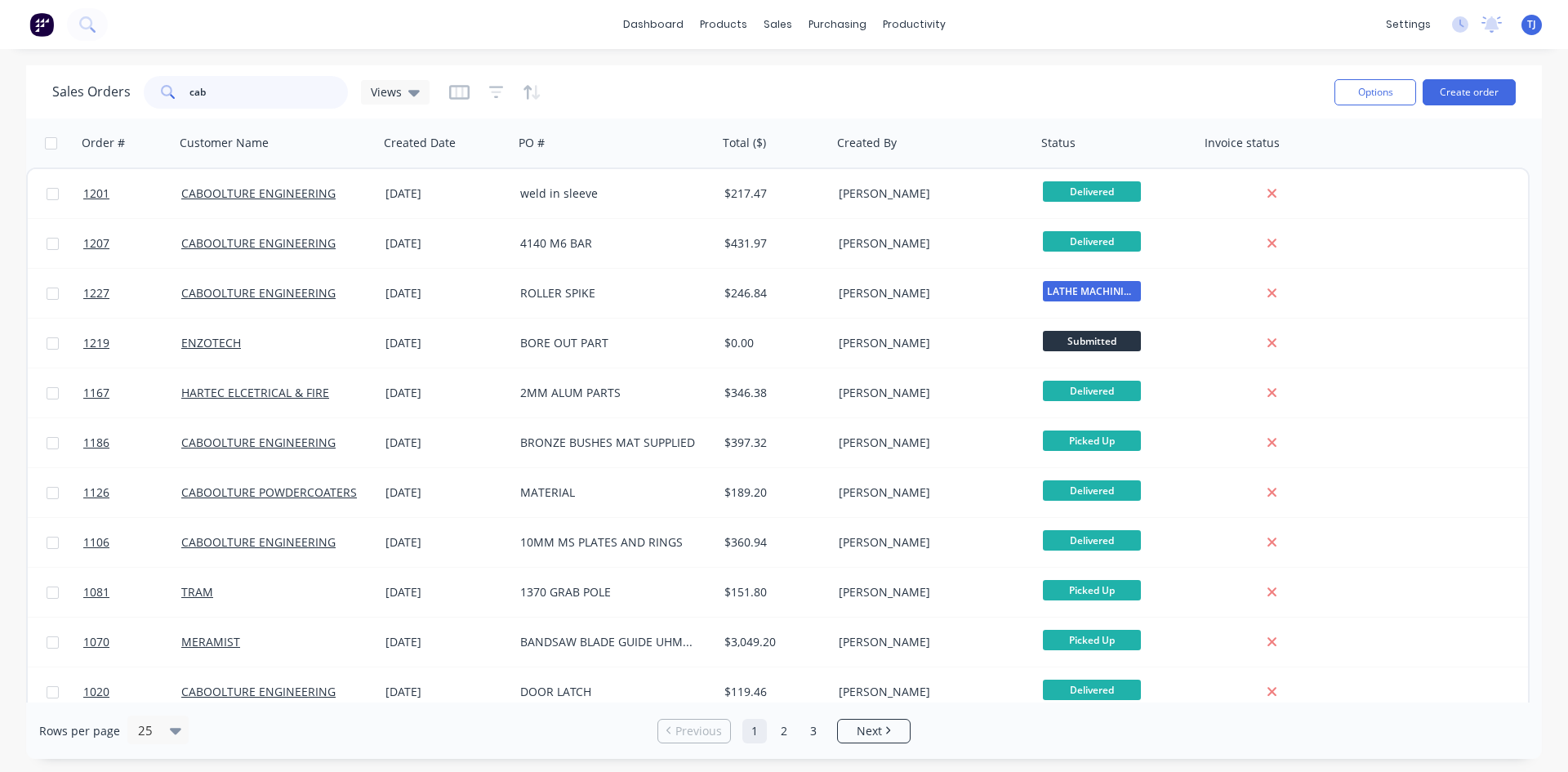
click at [258, 83] on input "cab" at bounding box center [268, 93] width 159 height 33
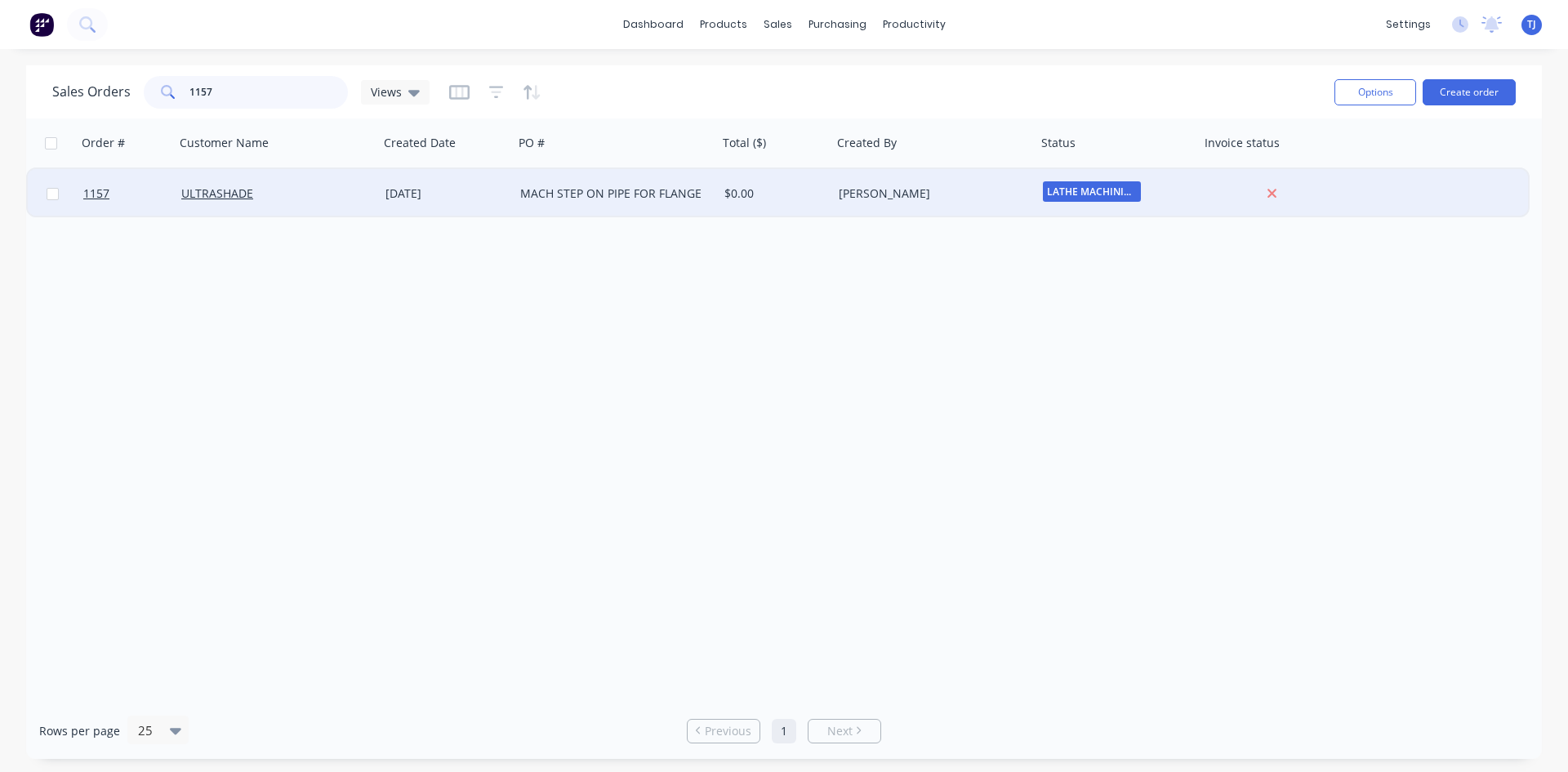
type input "1157"
click at [553, 188] on div "MACH STEP ON PIPE FOR FLANGE" at bounding box center [611, 193] width 181 height 17
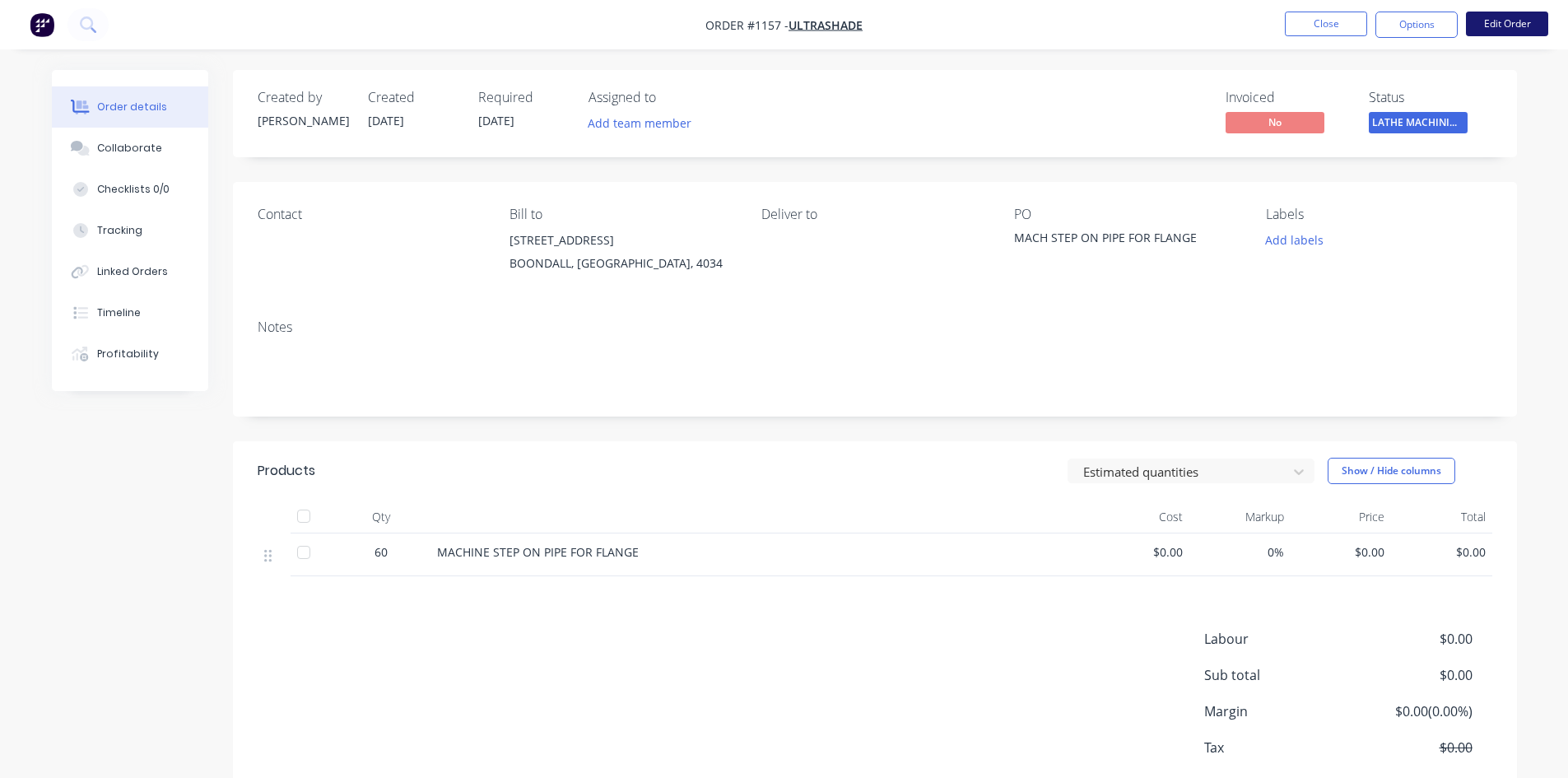
click at [1500, 32] on button "Edit Order" at bounding box center [1507, 24] width 82 height 25
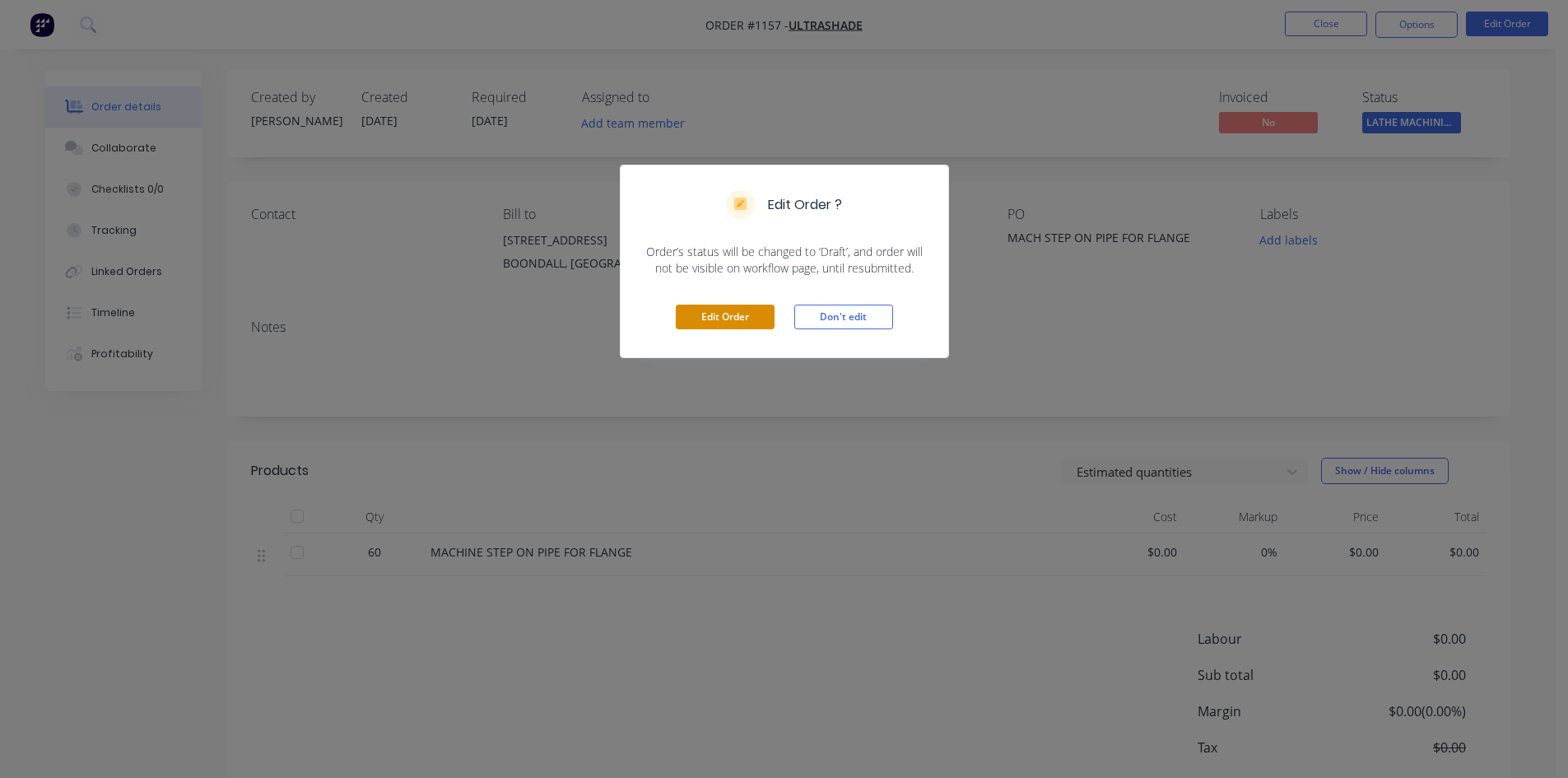
click at [696, 311] on button "Edit Order" at bounding box center [725, 317] width 99 height 25
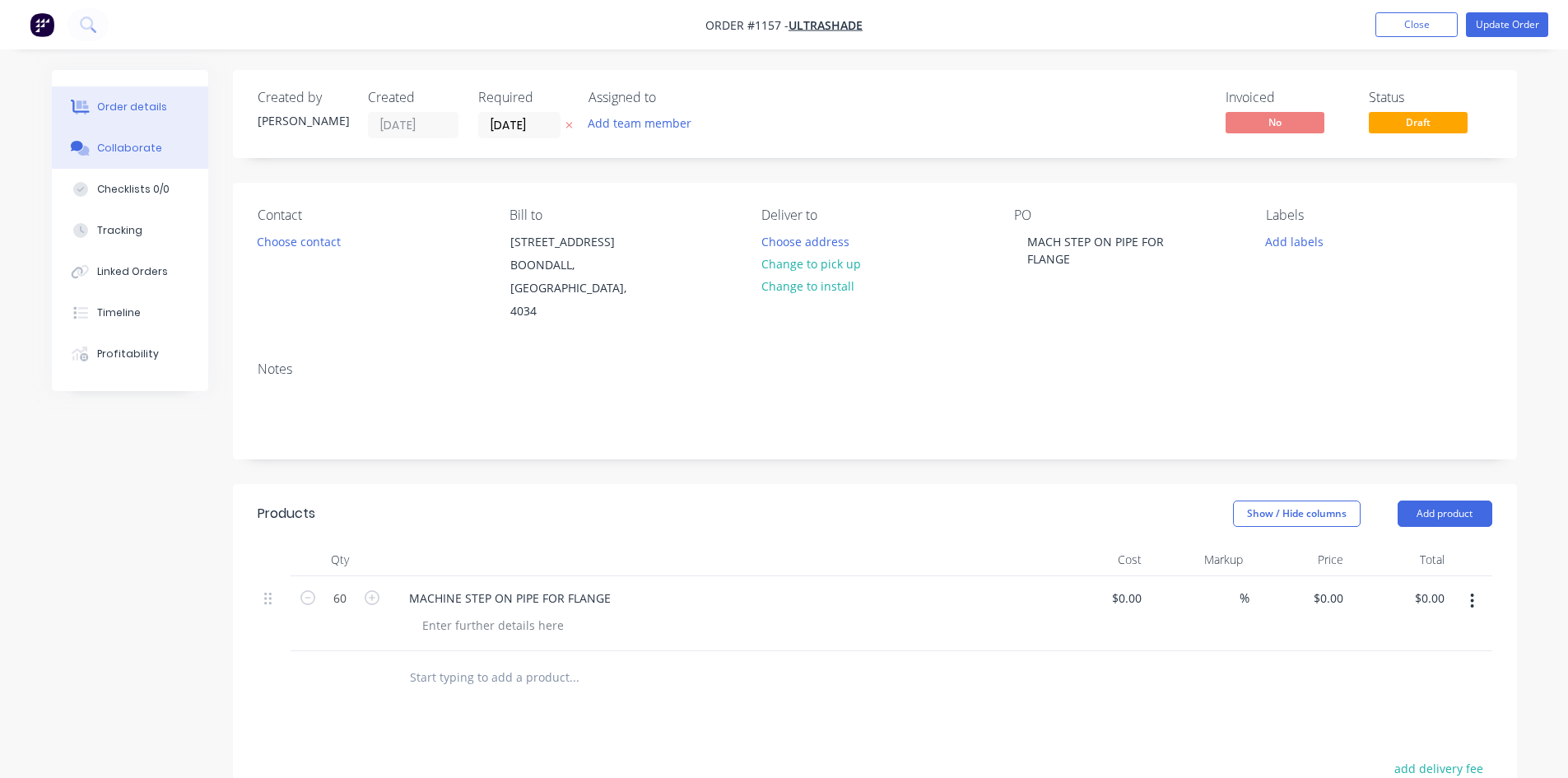
click at [111, 146] on div "Collaborate" at bounding box center [130, 148] width 65 height 15
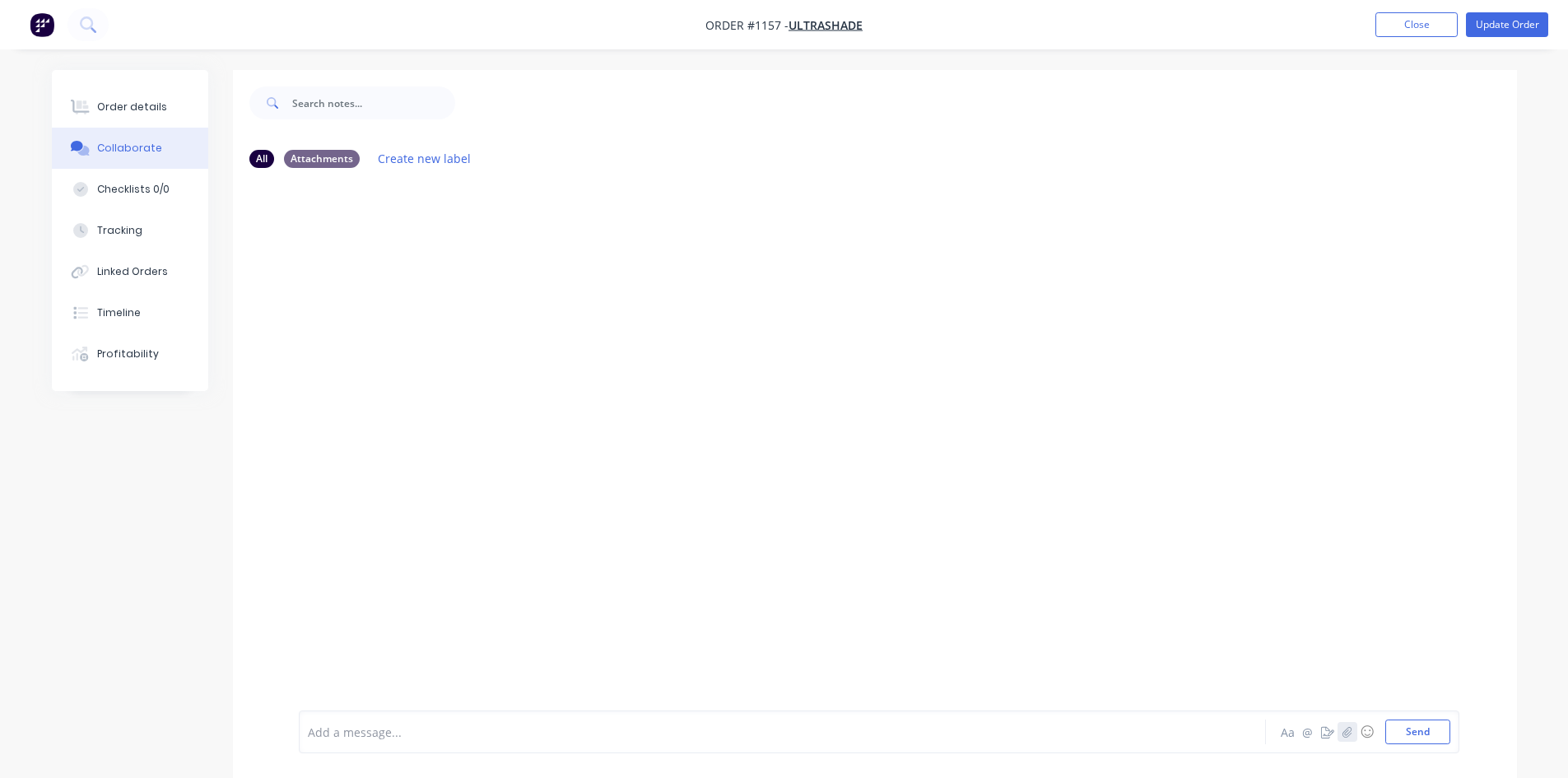
click at [1351, 728] on icon "button" at bounding box center [1346, 732] width 10 height 12
click at [1428, 734] on button "Send" at bounding box center [1418, 732] width 65 height 25
click at [435, 307] on div "Labels Download Delete" at bounding box center [516, 307] width 185 height 24
click at [429, 306] on icon "button" at bounding box center [431, 307] width 5 height 19
click at [511, 391] on button "Delete" at bounding box center [539, 388] width 185 height 37
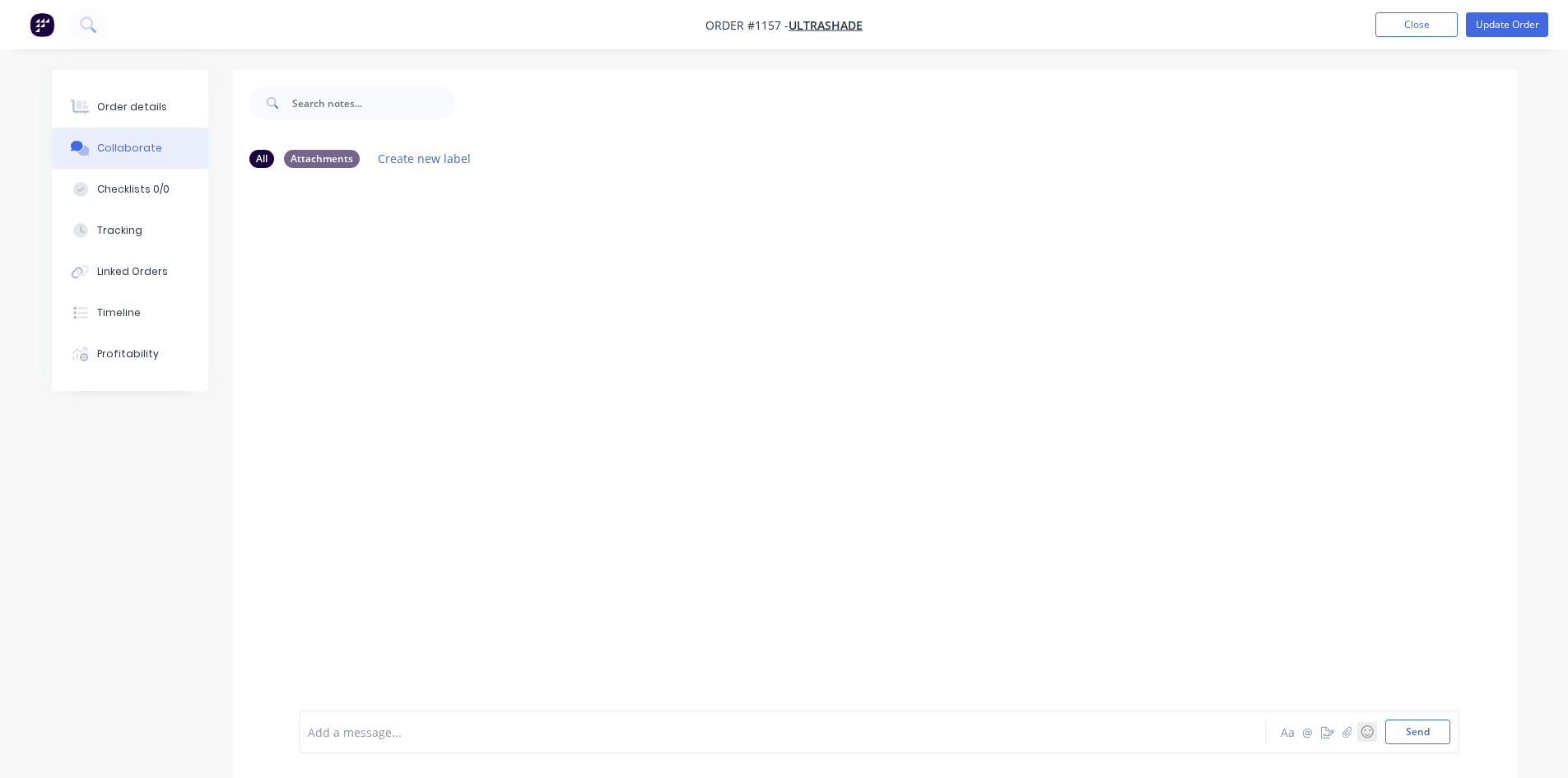
click at [1357, 730] on button "☺" at bounding box center [1367, 732] width 20 height 20
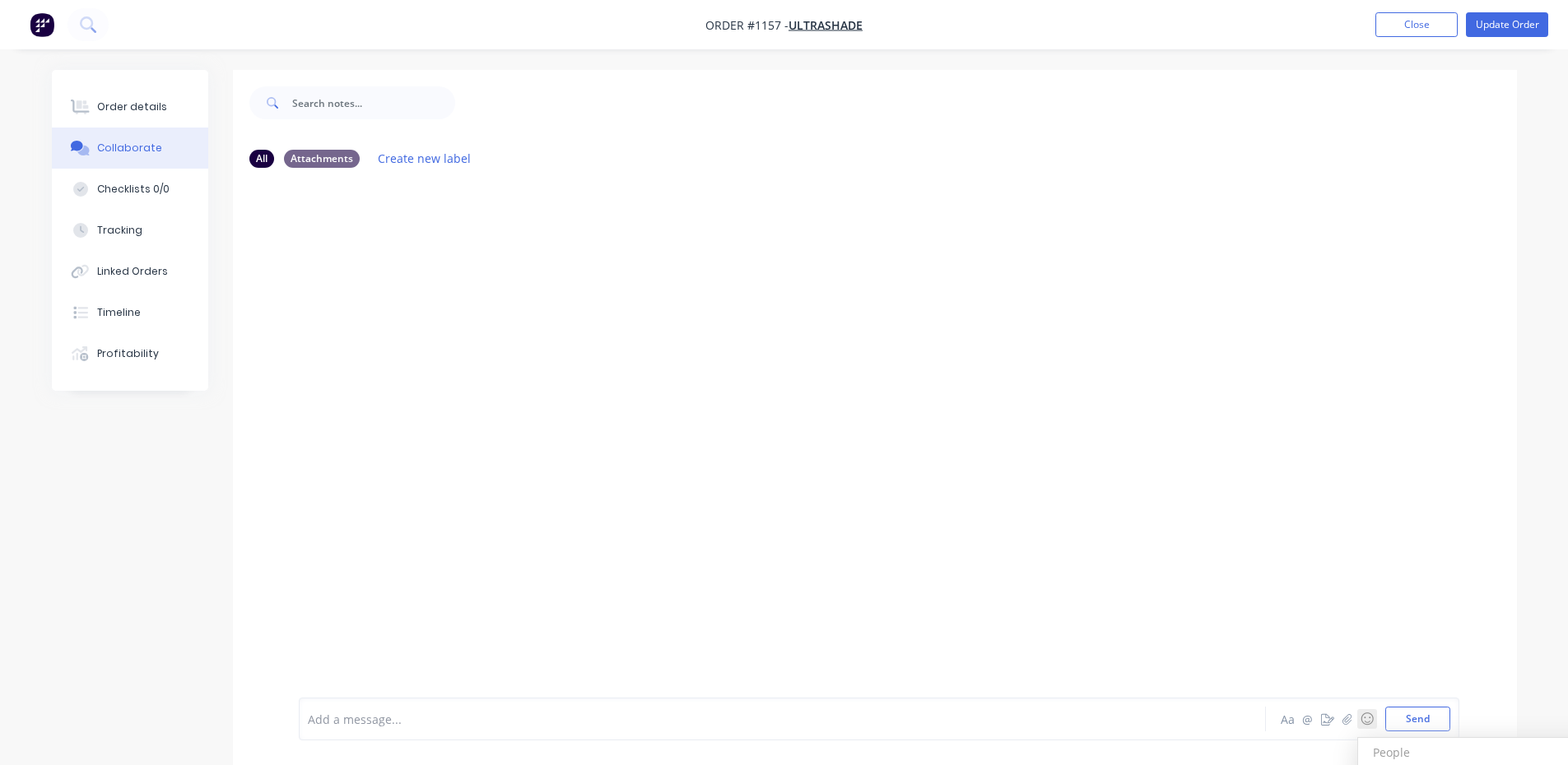
click at [1349, 729] on div "Aa @ ☺ People People 😀 😃 😄 😁 😆 😅 🤣 😂 🙂 🙃 🫠 😉 😊 😇 🥰 😍 🤩 😘 😗 ☺️ 😚 😙 🥲 😋 😛 😜 🤪 😝 🤑…" at bounding box center [1364, 719] width 172 height 25
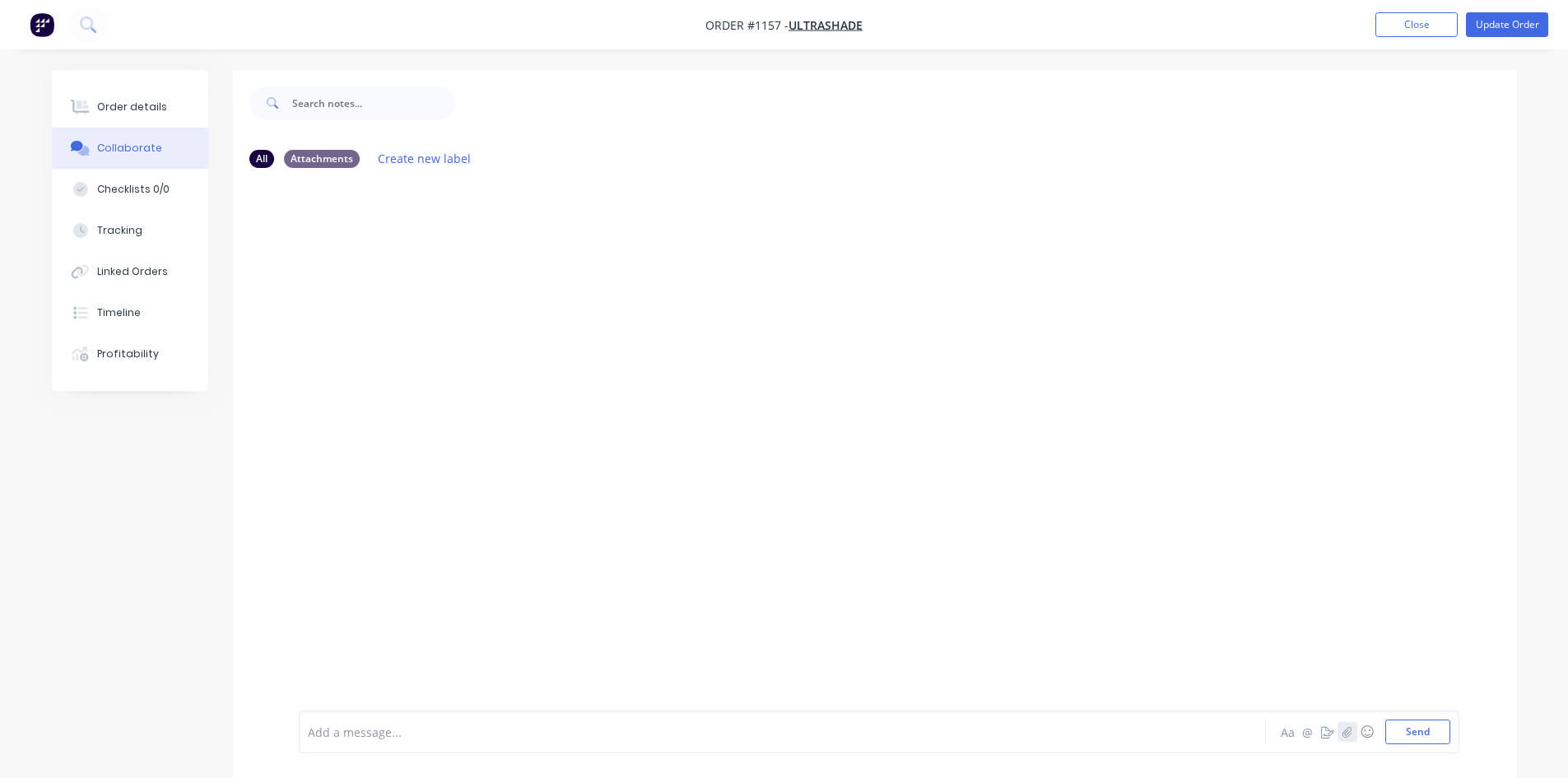
click at [1350, 728] on icon "button" at bounding box center [1346, 732] width 10 height 12
click at [1406, 726] on button "Send" at bounding box center [1418, 732] width 65 height 25
click at [147, 104] on div "Order details" at bounding box center [132, 107] width 70 height 15
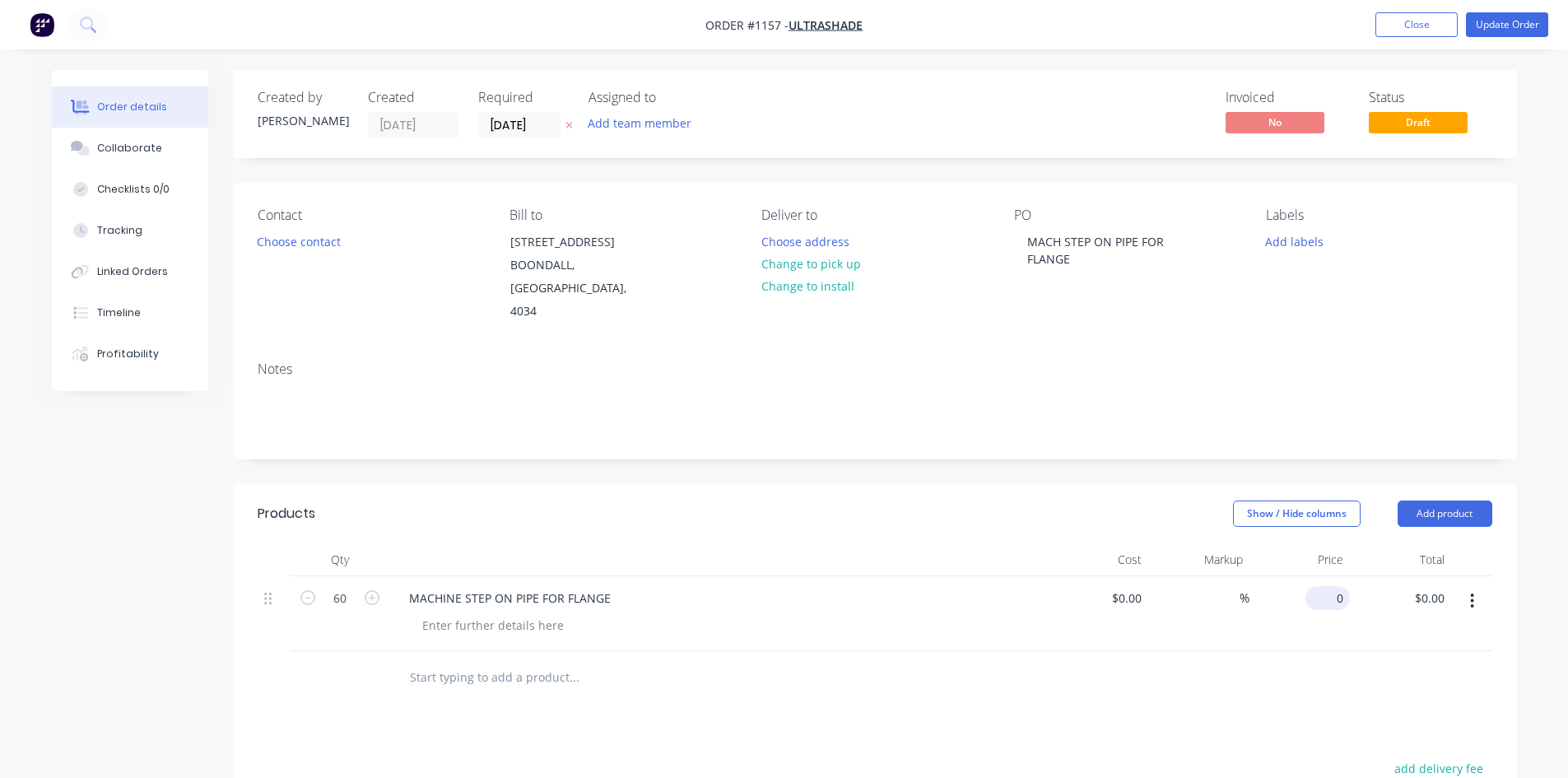
click at [1319, 576] on div "0 $0.00" at bounding box center [1301, 614] width 102 height 75
type input "$6.95"
type input "$417.00"
click at [1505, 21] on button "Update Order" at bounding box center [1507, 25] width 82 height 25
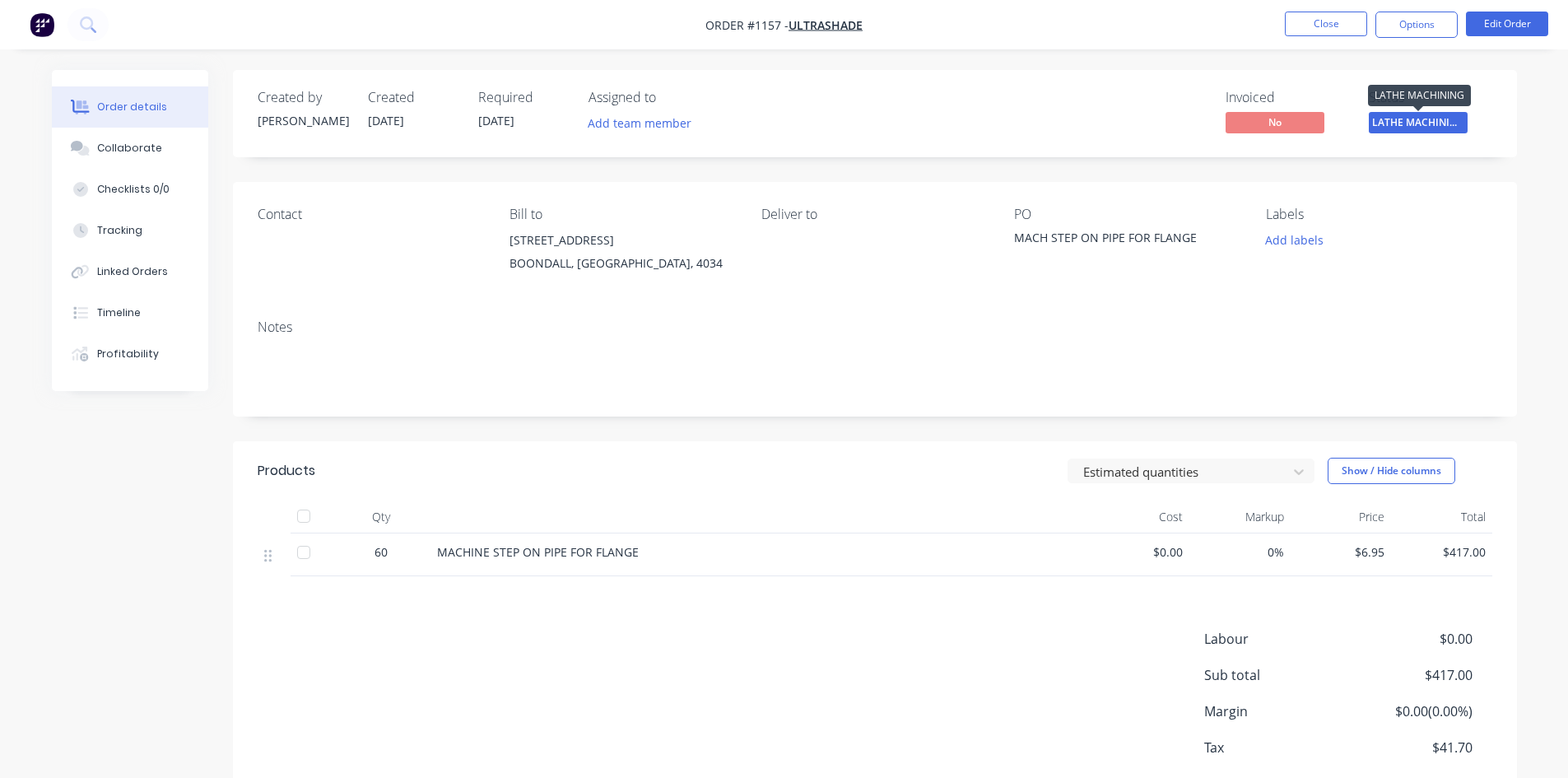
click at [1447, 121] on span "LATHE MACHINING" at bounding box center [1418, 122] width 99 height 21
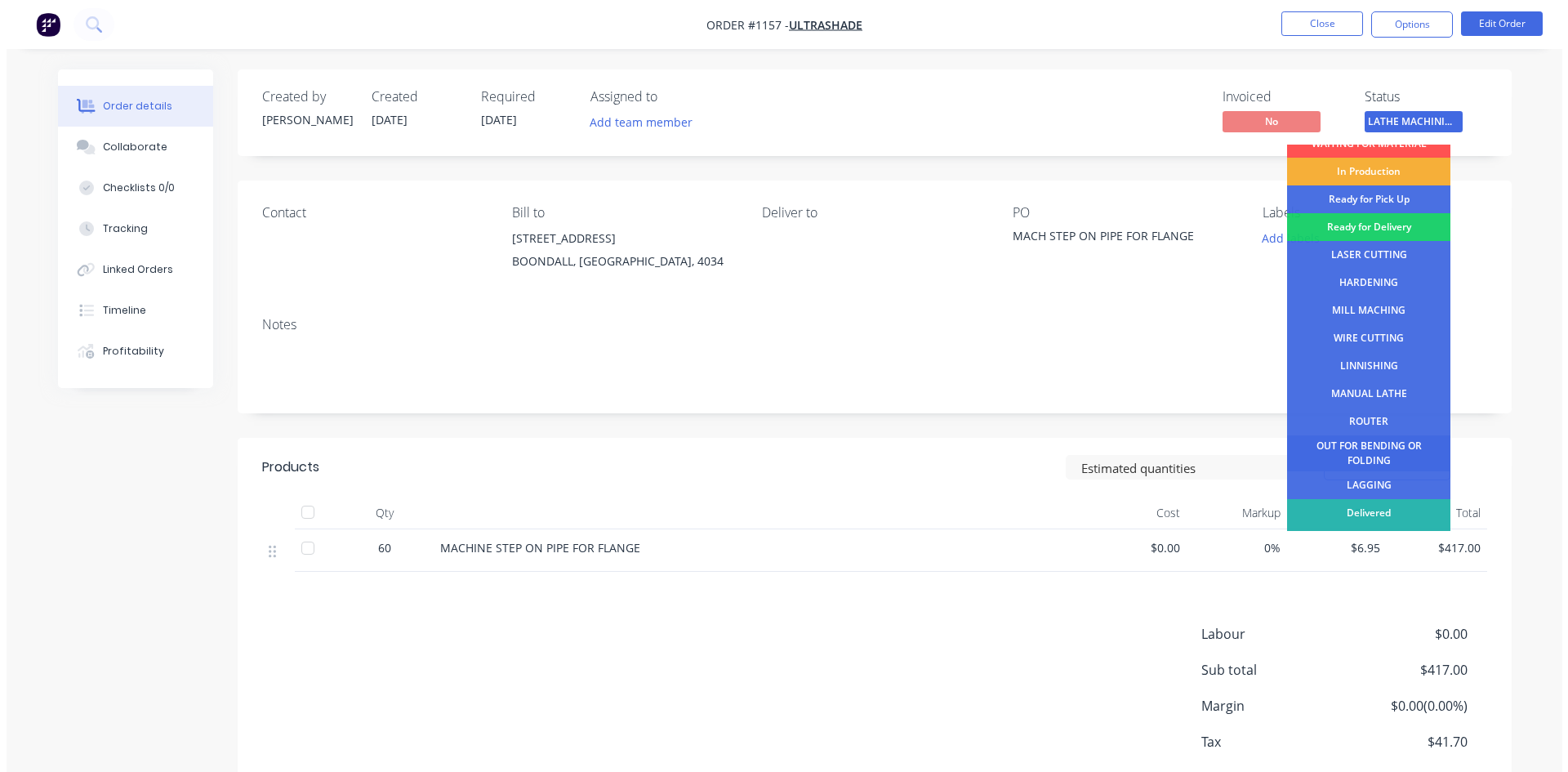
scroll to position [66, 0]
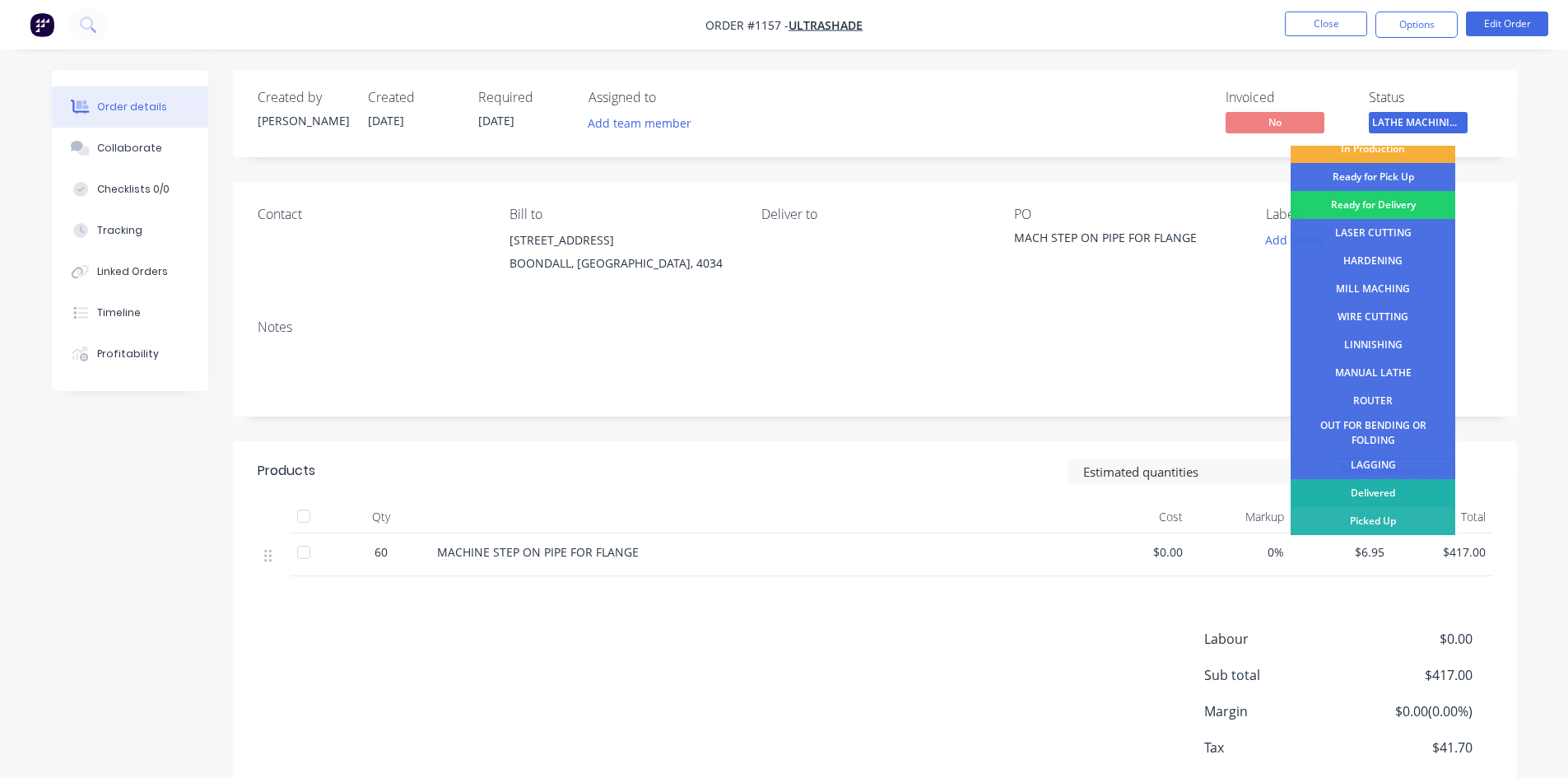
click at [1394, 490] on div "Delivered" at bounding box center [1373, 493] width 165 height 28
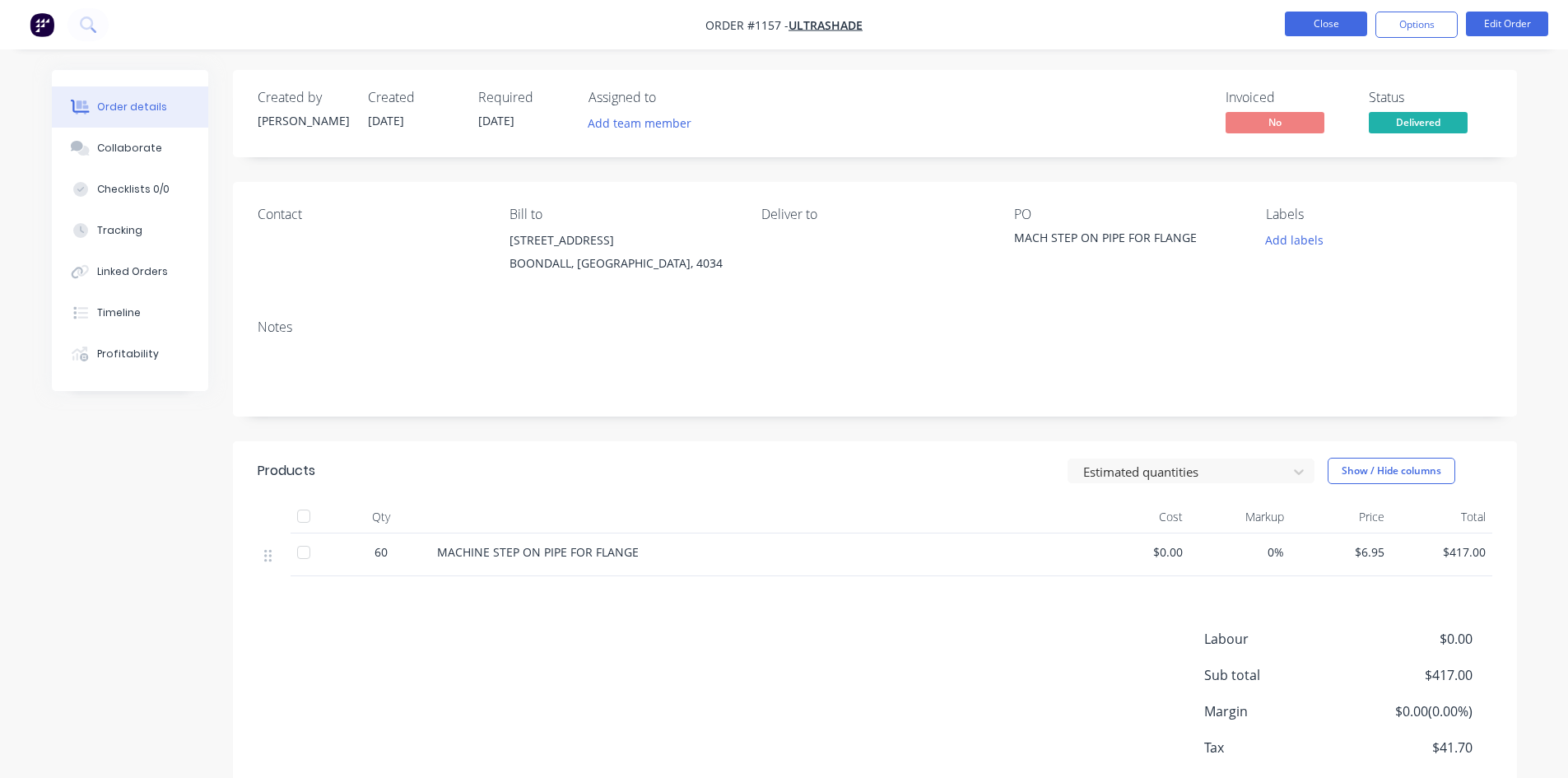
click at [1327, 19] on button "Close" at bounding box center [1326, 24] width 82 height 25
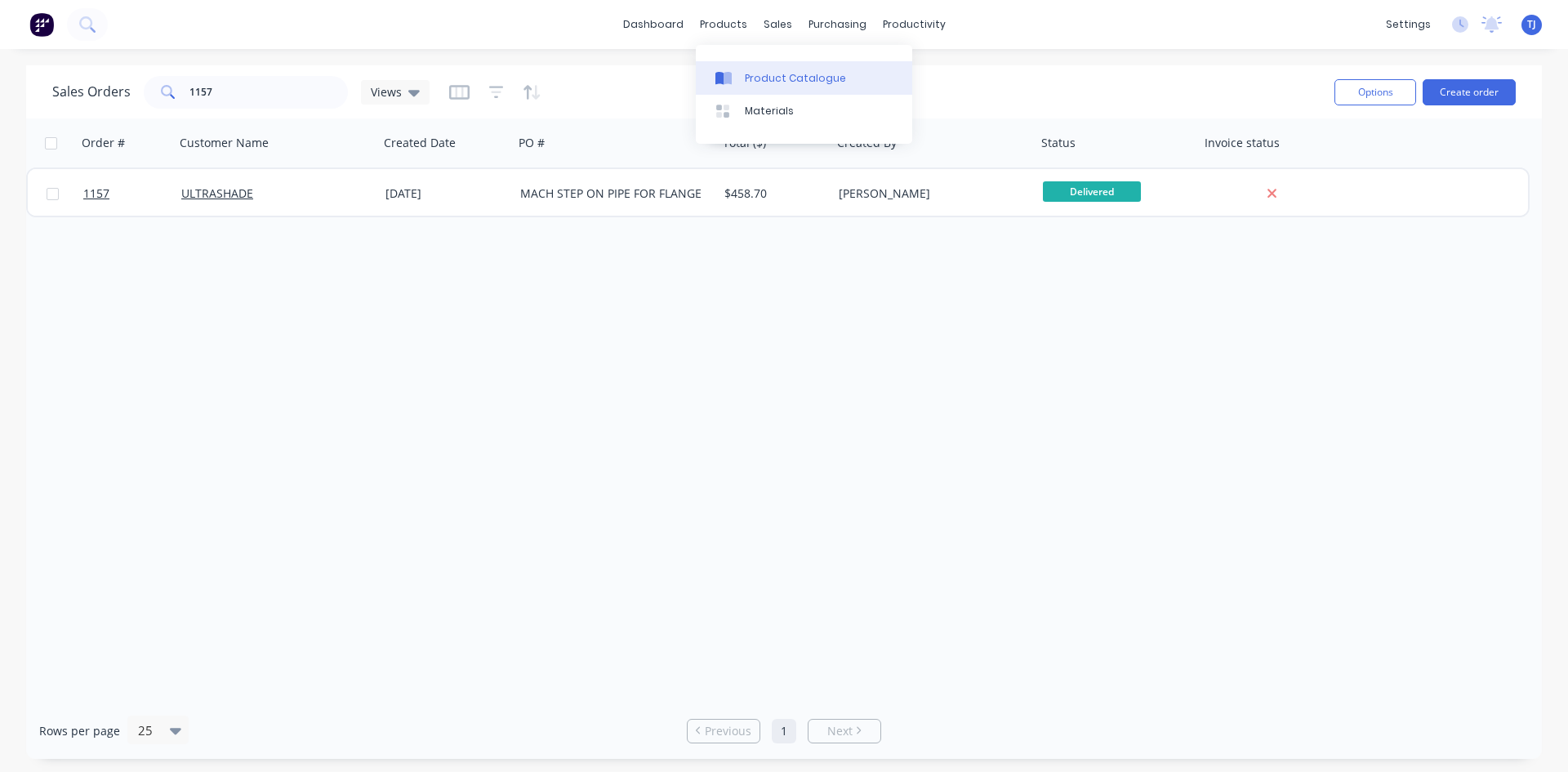
click at [758, 74] on div "Product Catalogue" at bounding box center [796, 79] width 102 height 15
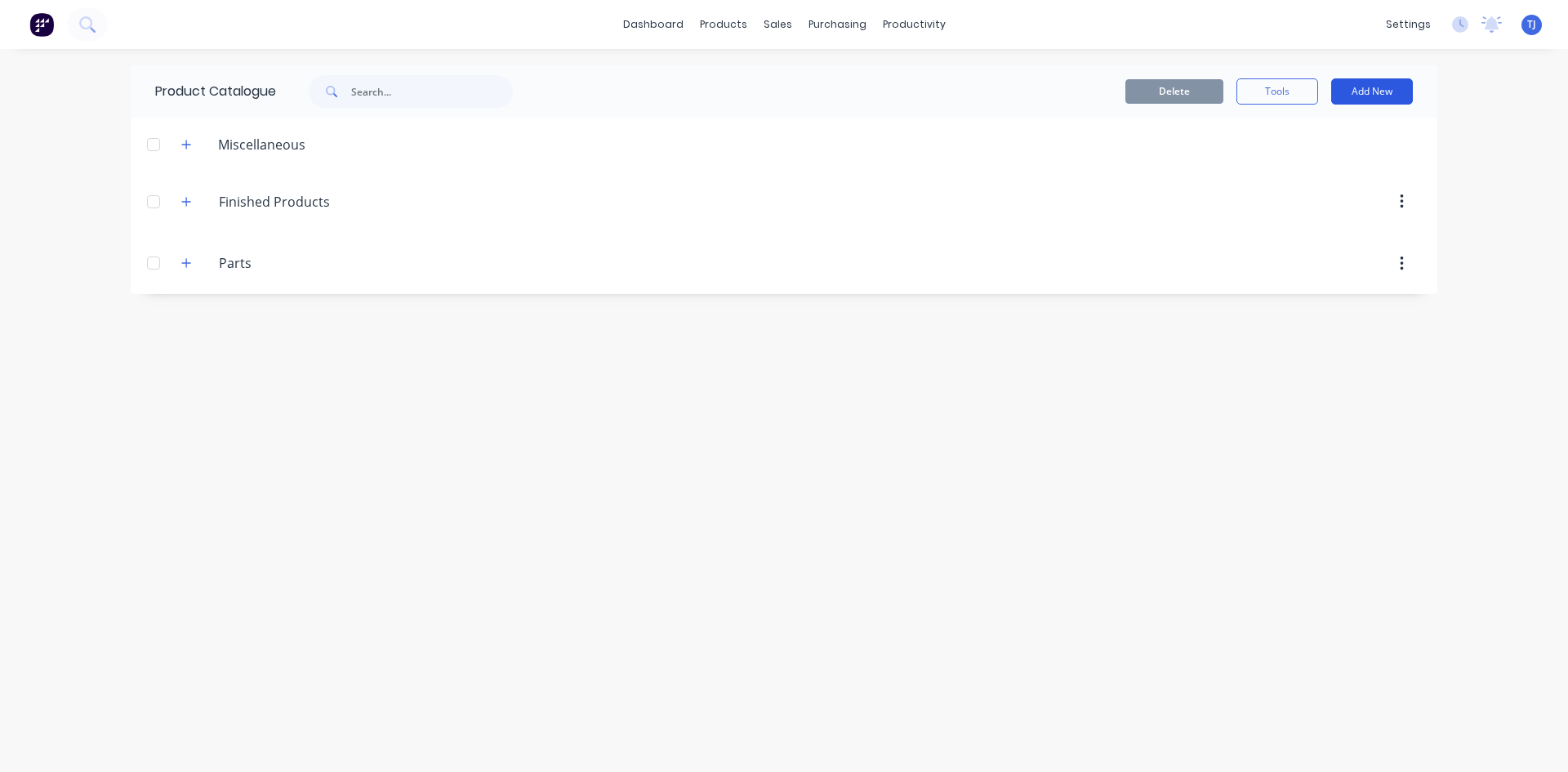
click at [1372, 88] on button "Add New" at bounding box center [1371, 92] width 82 height 26
click at [1336, 169] on div "Product" at bounding box center [1335, 166] width 126 height 24
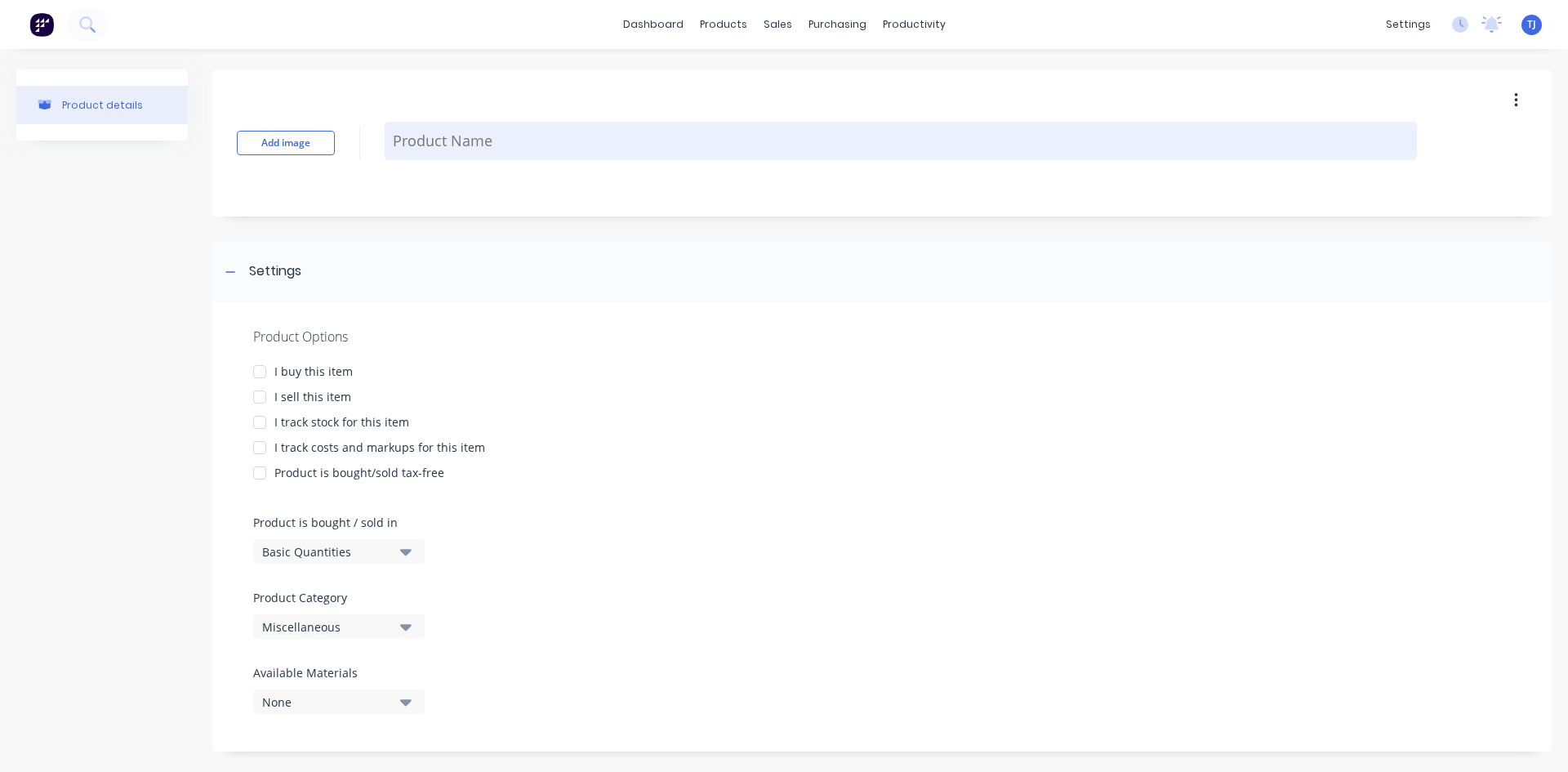
click at [421, 139] on textarea at bounding box center [901, 141] width 1033 height 38
type textarea "x"
type textarea "c"
type textarea "x"
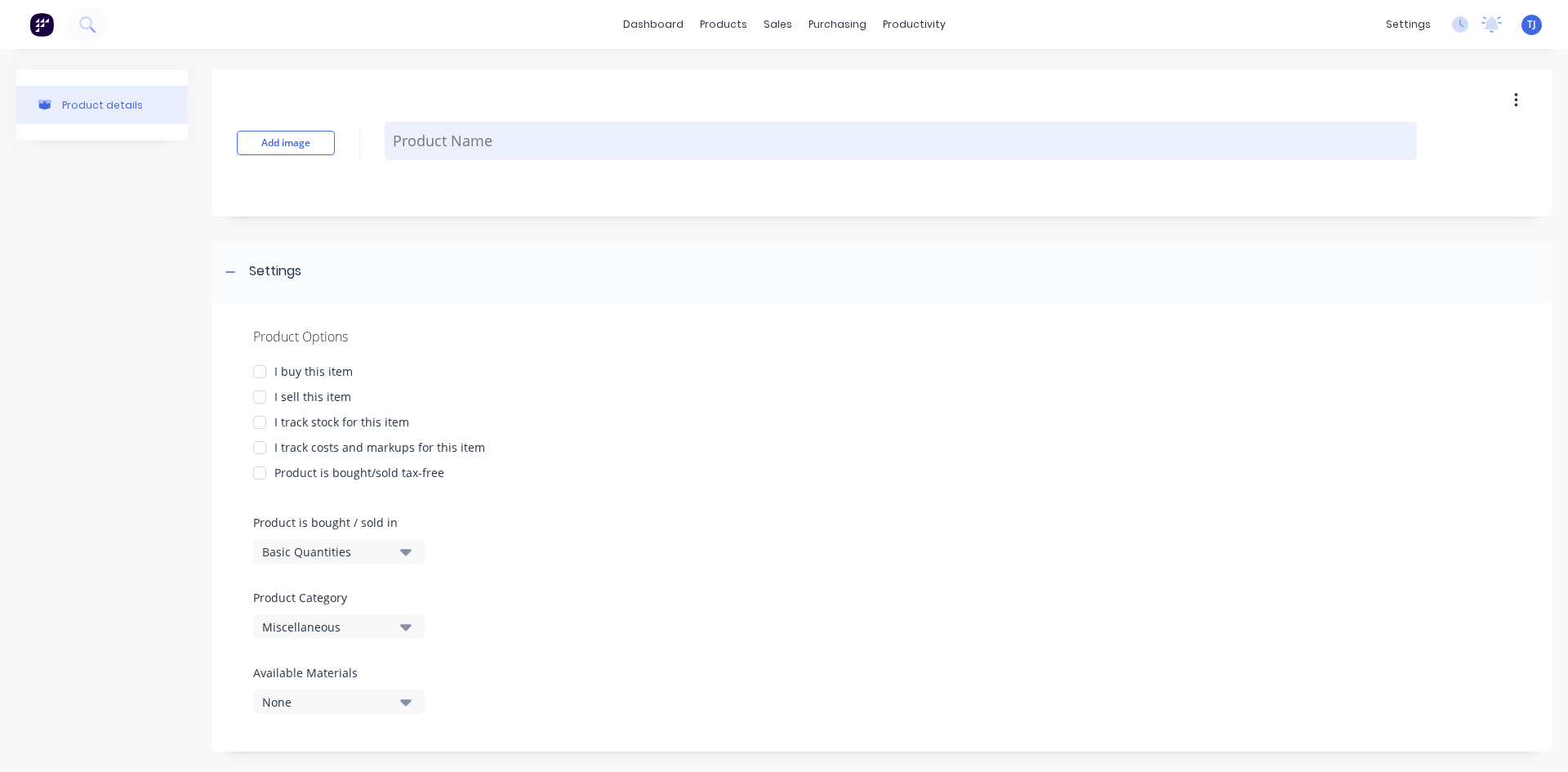
type textarea "C"
type textarea "x"
type textarea "CE"
type textarea "x"
type textarea "CE"
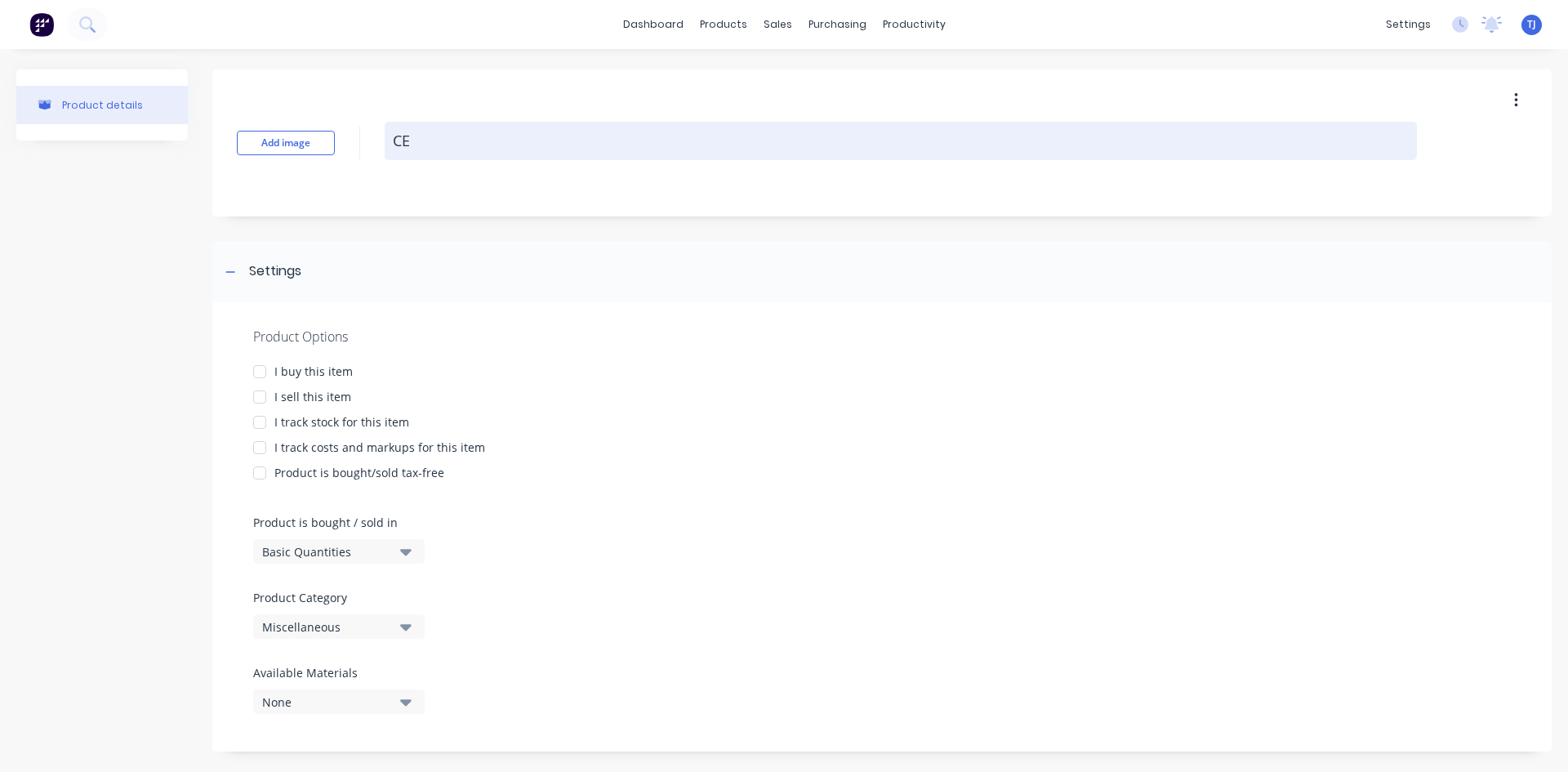
type textarea "x"
type textarea "CE I"
type textarea "x"
type textarea "CE IN"
type textarea "x"
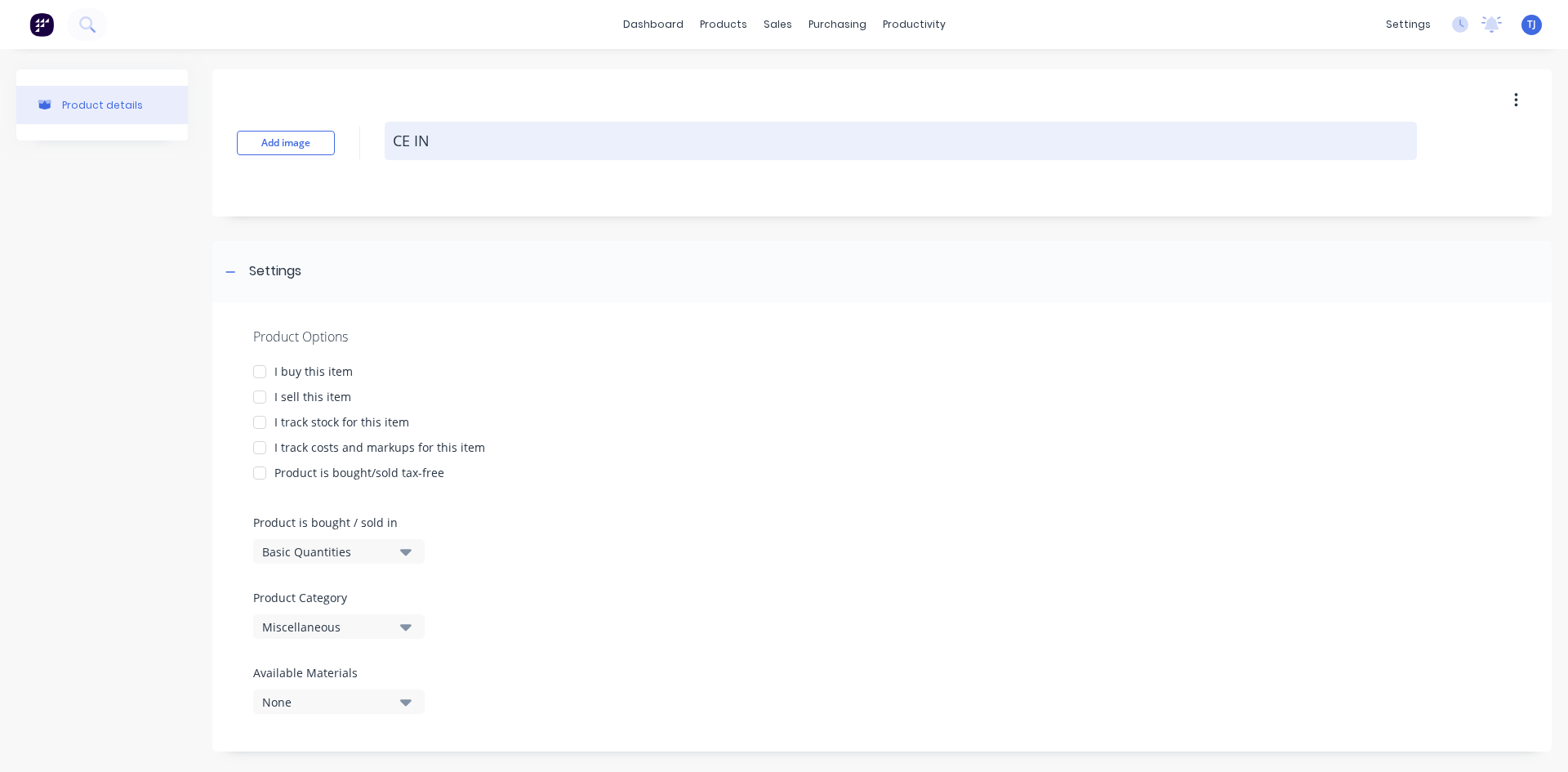
type textarea "CE ING"
type textarea "x"
type textarea "CE INGR"
type textarea "x"
type textarea "[PERSON_NAME]"
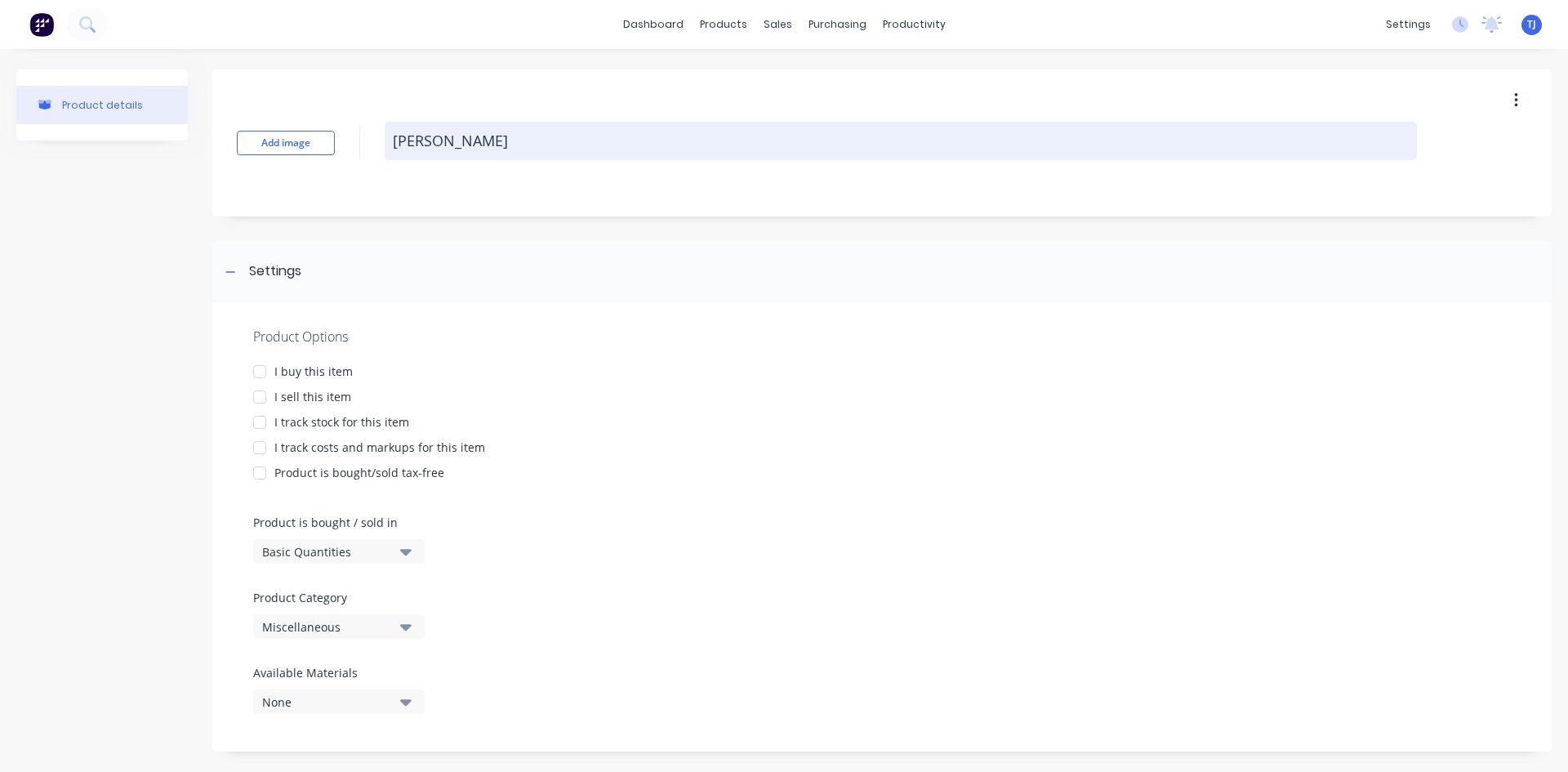
type textarea "x"
type textarea "CE INGROU"
type textarea "x"
type textarea "CE INGROUN"
type textarea "x"
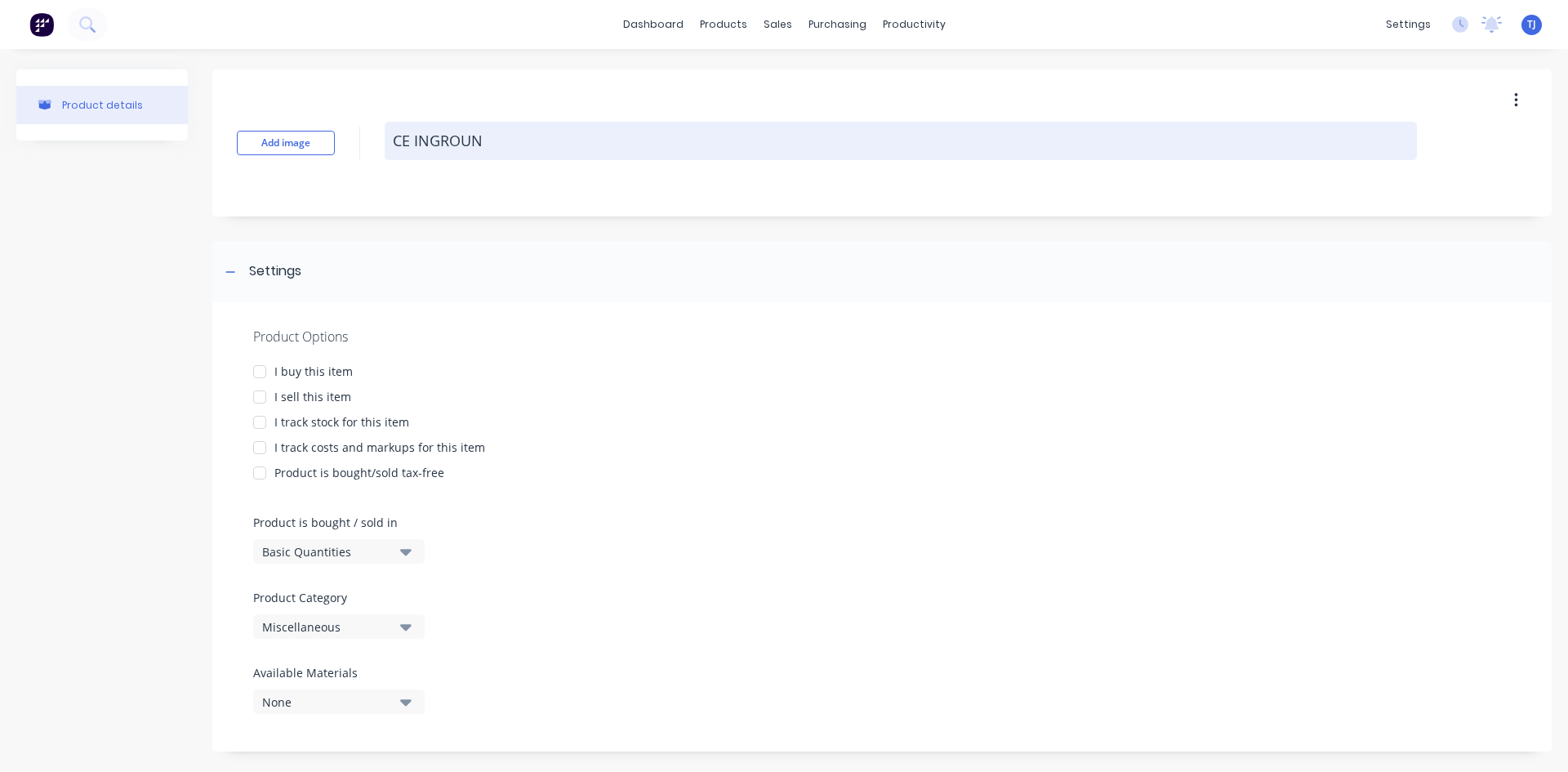
type textarea "CE INGROUND"
type textarea "x"
type textarea "CE INGROUND"
type textarea "x"
type textarea "CE INGROUND -"
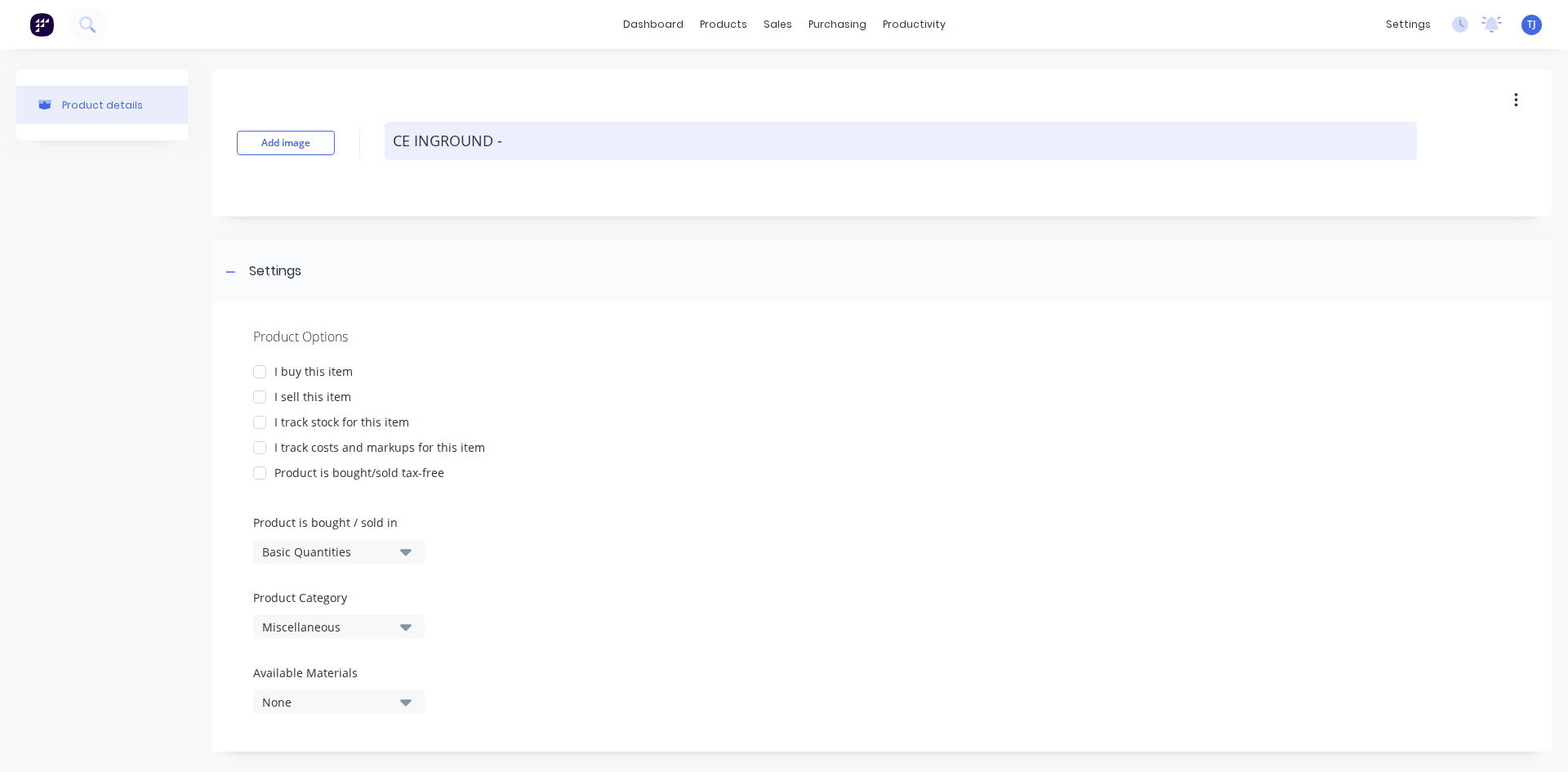
type textarea "x"
type textarea "CE INGROUND -"
type textarea "x"
type textarea "CE INGROUND - M"
type textarea "x"
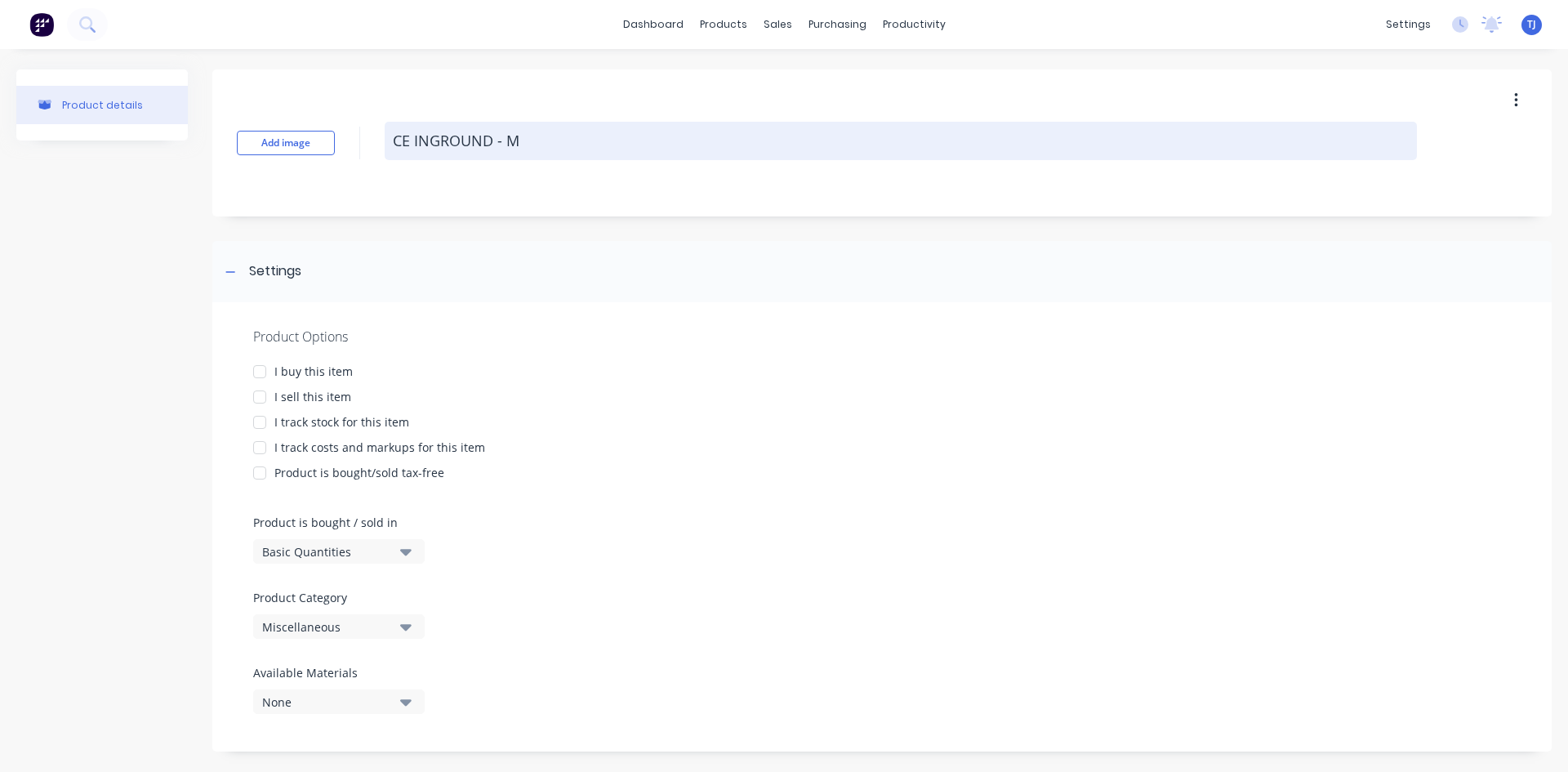
type textarea "CE INGROUND - MA"
type textarea "x"
type textarea "CE INGROUND - MAC"
type textarea "x"
type textarea "CE INGROUND - MACH"
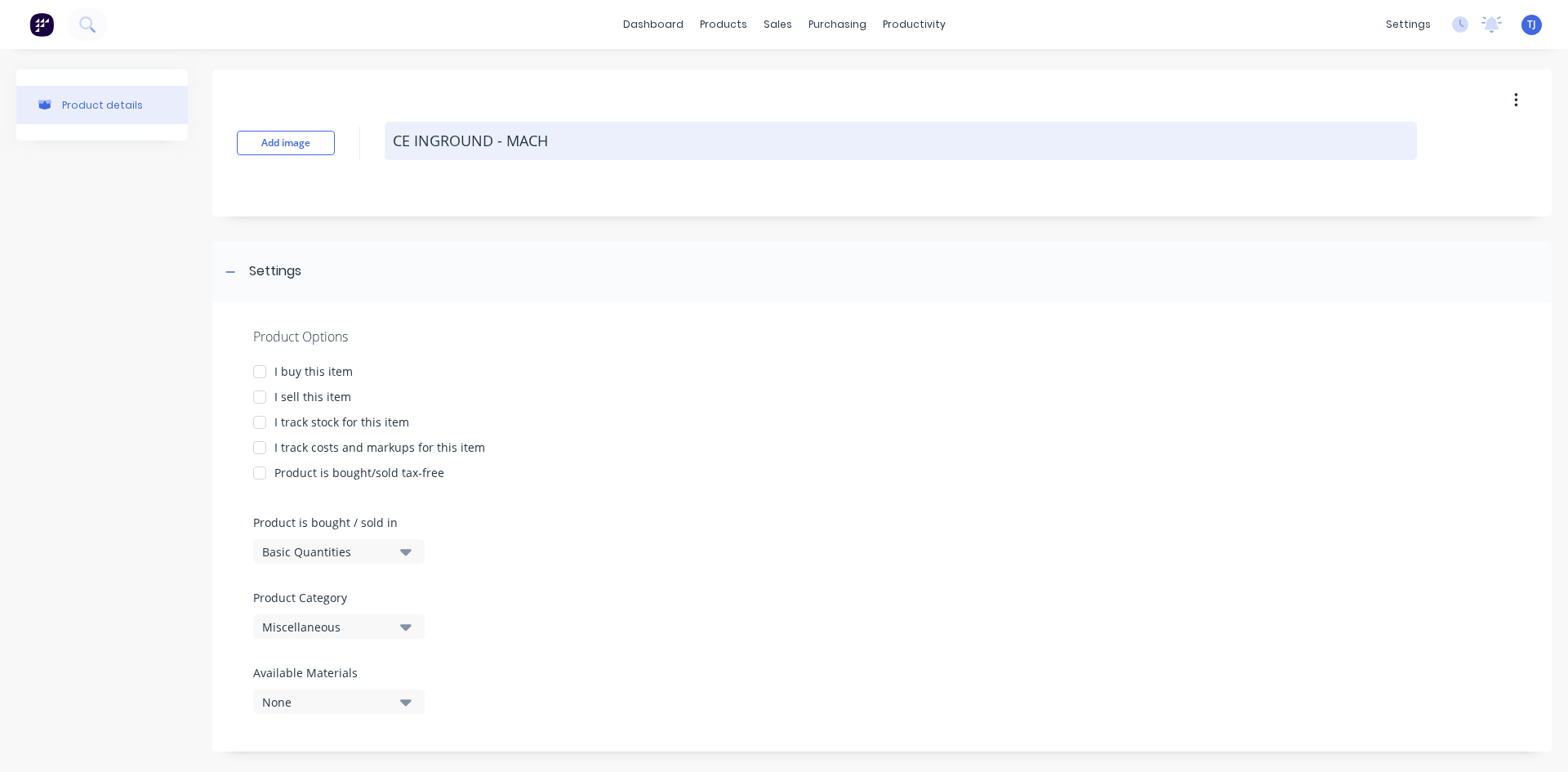
type textarea "x"
type textarea "CE INGROUND - MACH"
type textarea "x"
type textarea "CE INGROUND - MACH S"
type textarea "x"
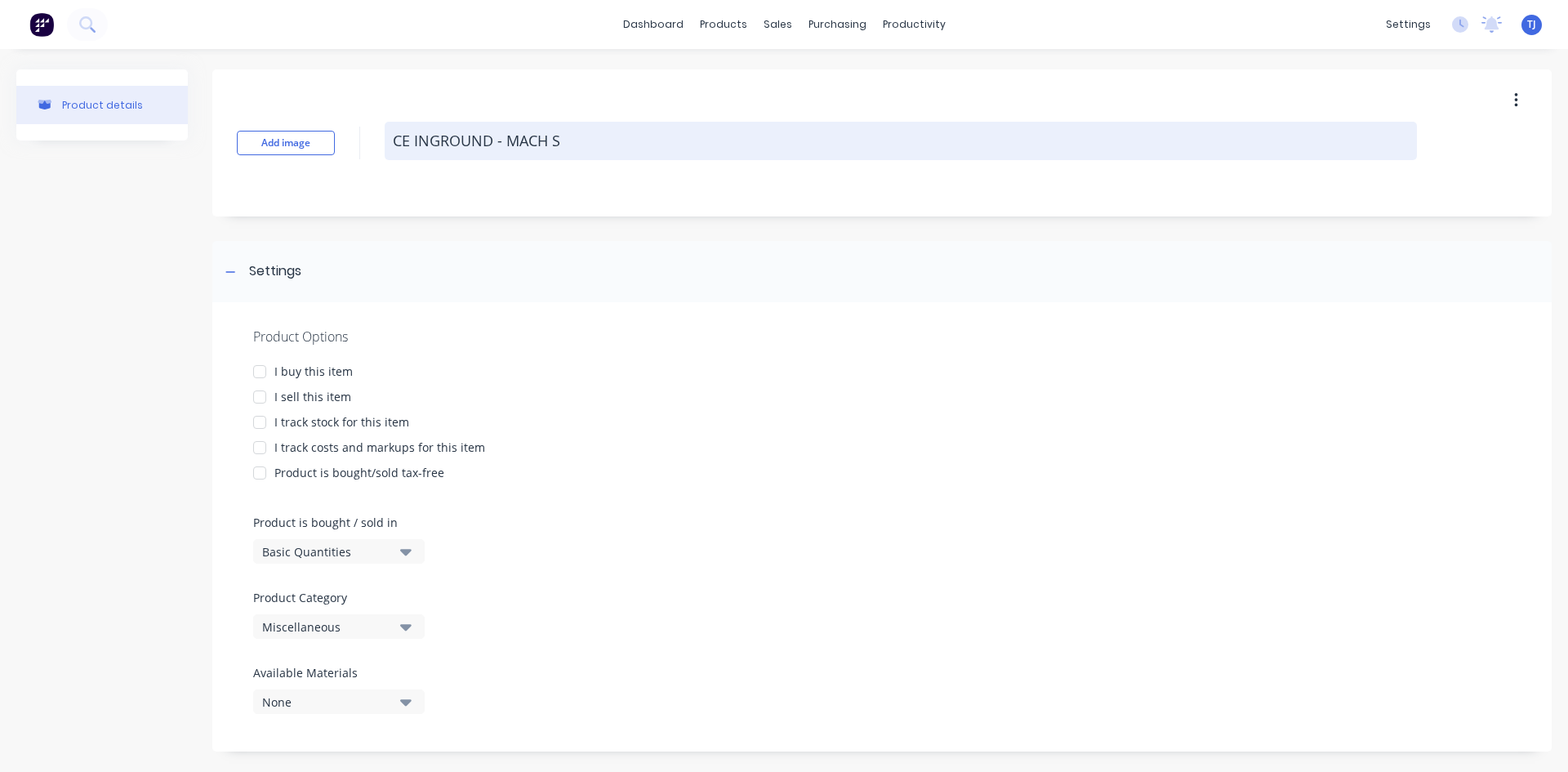
type textarea "CE INGROUND - [GEOGRAPHIC_DATA]"
type textarea "x"
type textarea "CE INGROUND - MACH STE"
type textarea "x"
type textarea "CE INGROUND - MACH STEP"
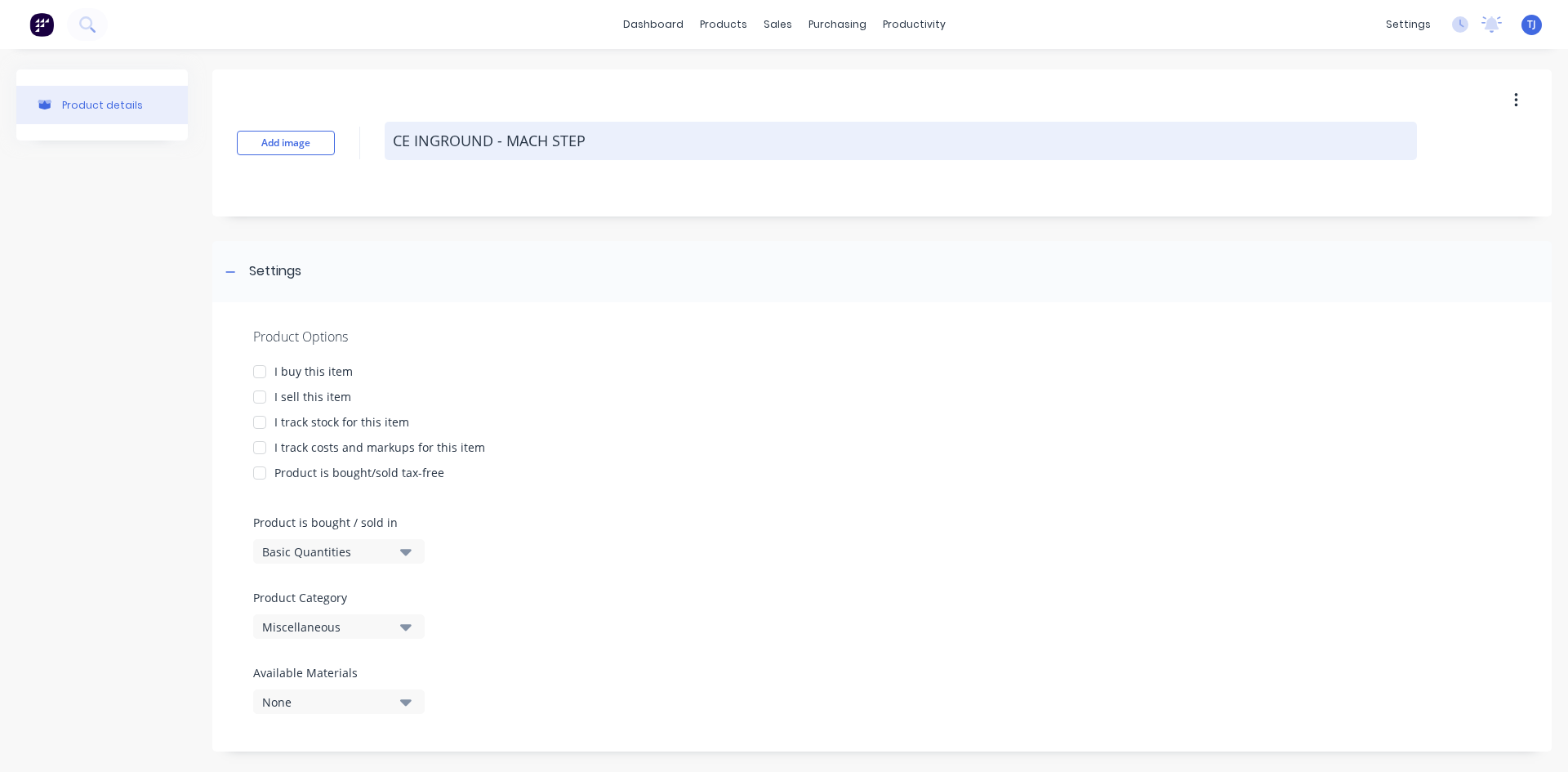
type textarea "x"
type textarea "CE INGROUND - MACH STEP"
type textarea "x"
type textarea "CE INGROUND - MACH STEP O"
type textarea "x"
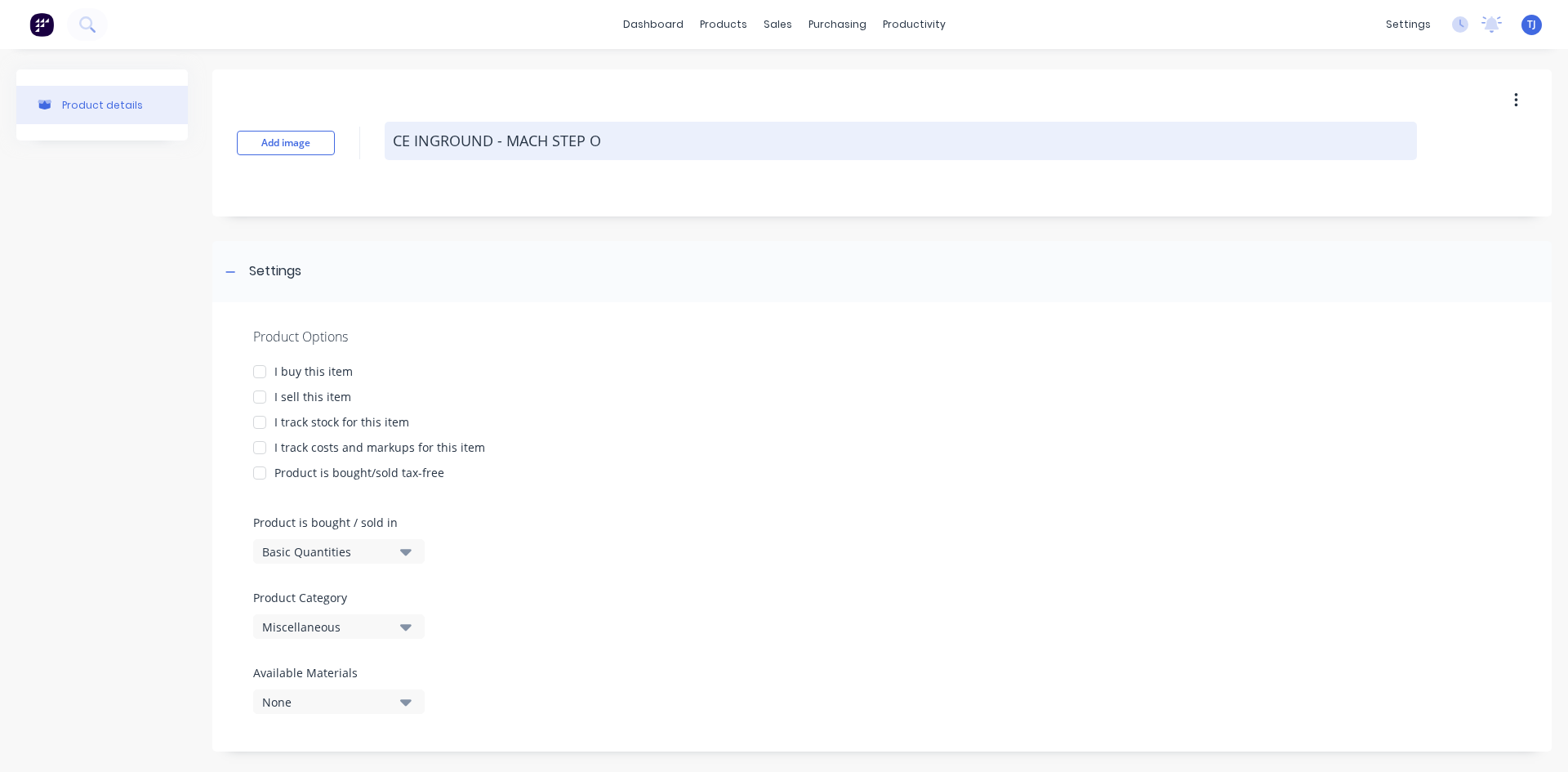
type textarea "CE INGROUND - MACH STEP ON"
type textarea "x"
type textarea "CE INGROUND - MACH STEP ON"
type textarea "x"
type textarea "CE INGROUND - MACH STEP ON P"
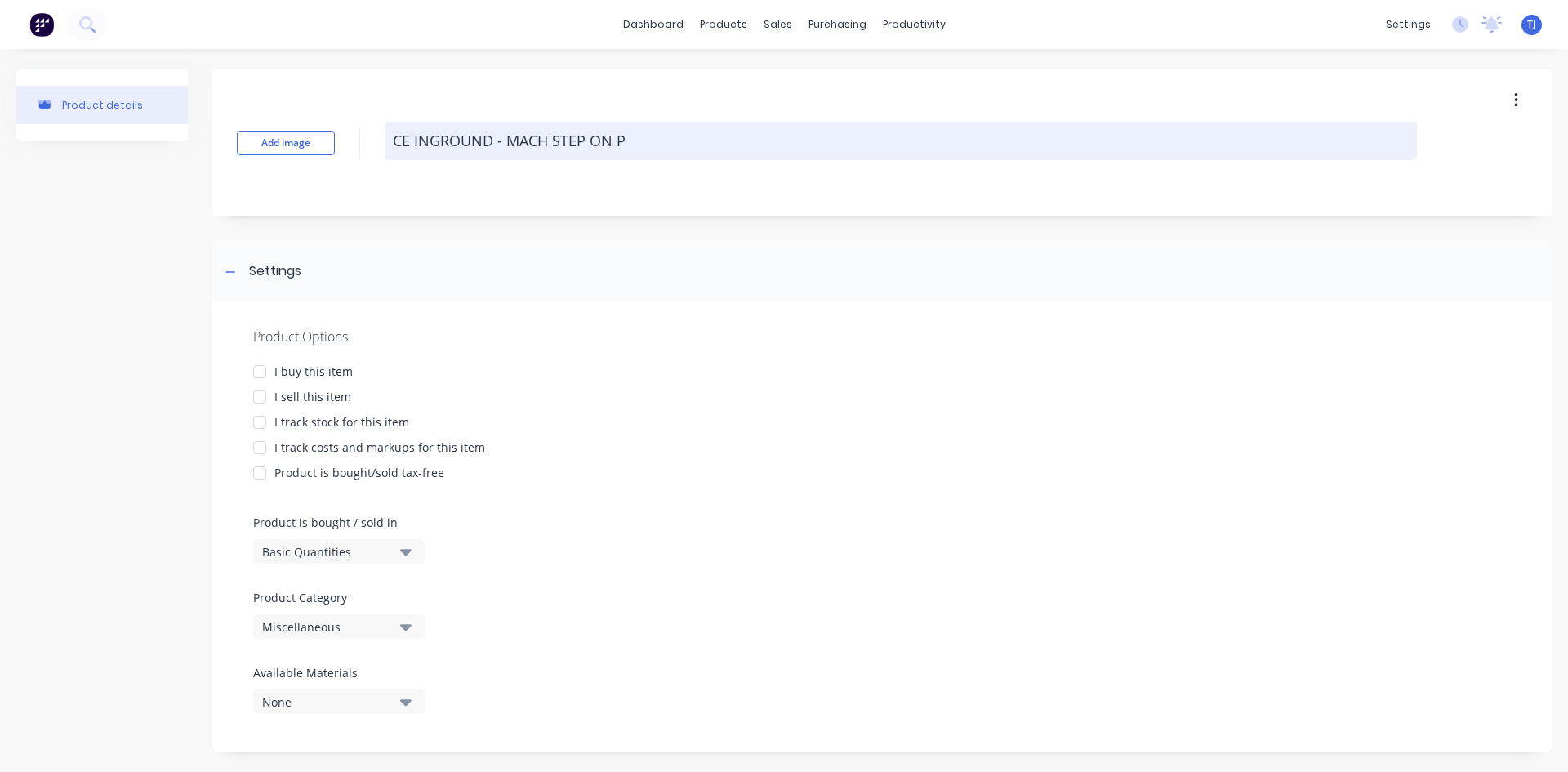
type textarea "x"
type textarea "CE INGROUND - MACH STEP ON PI"
type textarea "x"
type textarea "CE INGROUND - MACH STEP ON PIP"
type textarea "x"
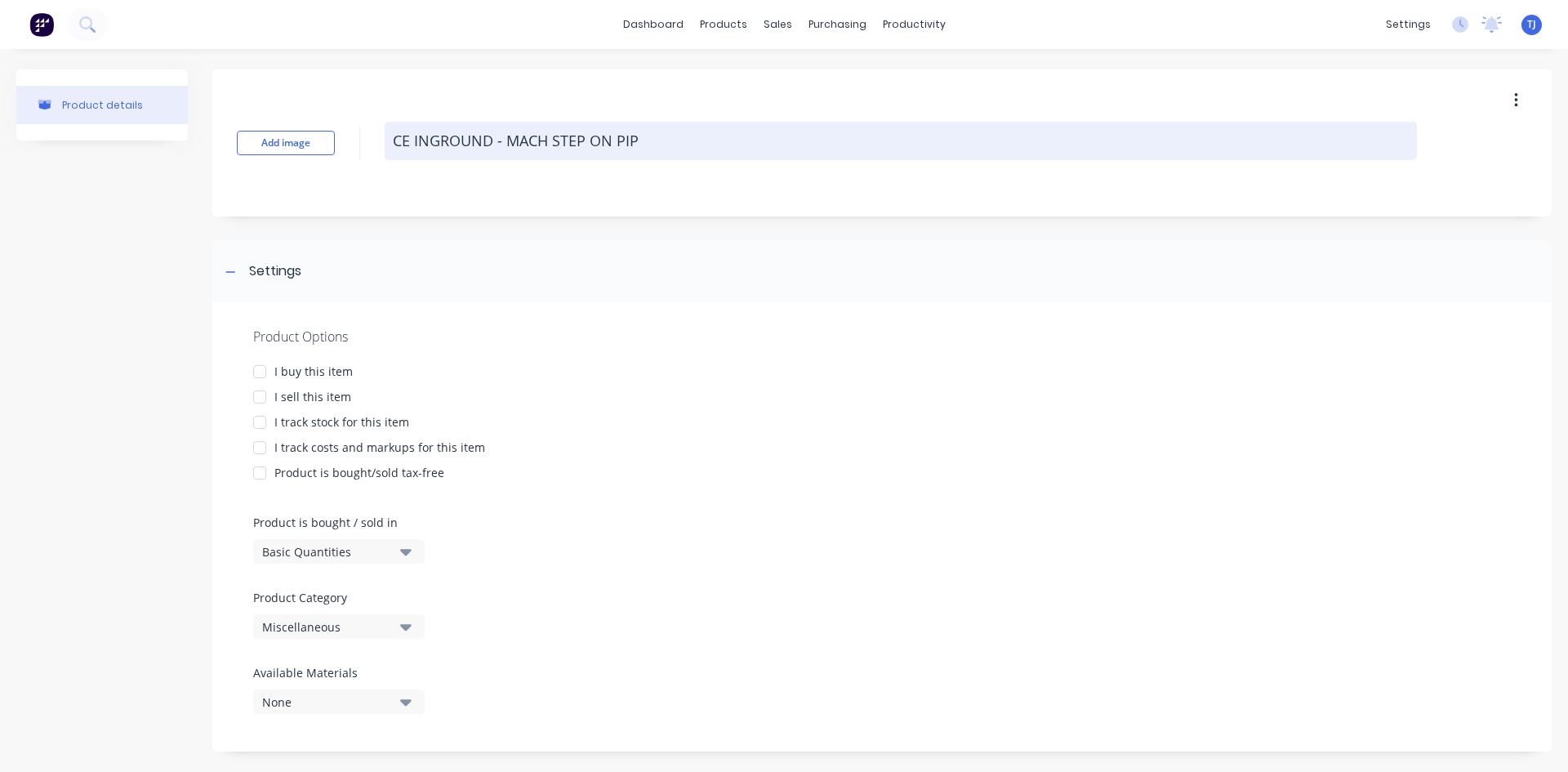
type textarea "CE INGROUND - MACH STEP ON PIPE"
type textarea "x"
type textarea "CE INGROUND - MACH STEP ON PIPE"
type textarea "x"
type textarea "CE INGROUND - MACH STEP ON PIPE F"
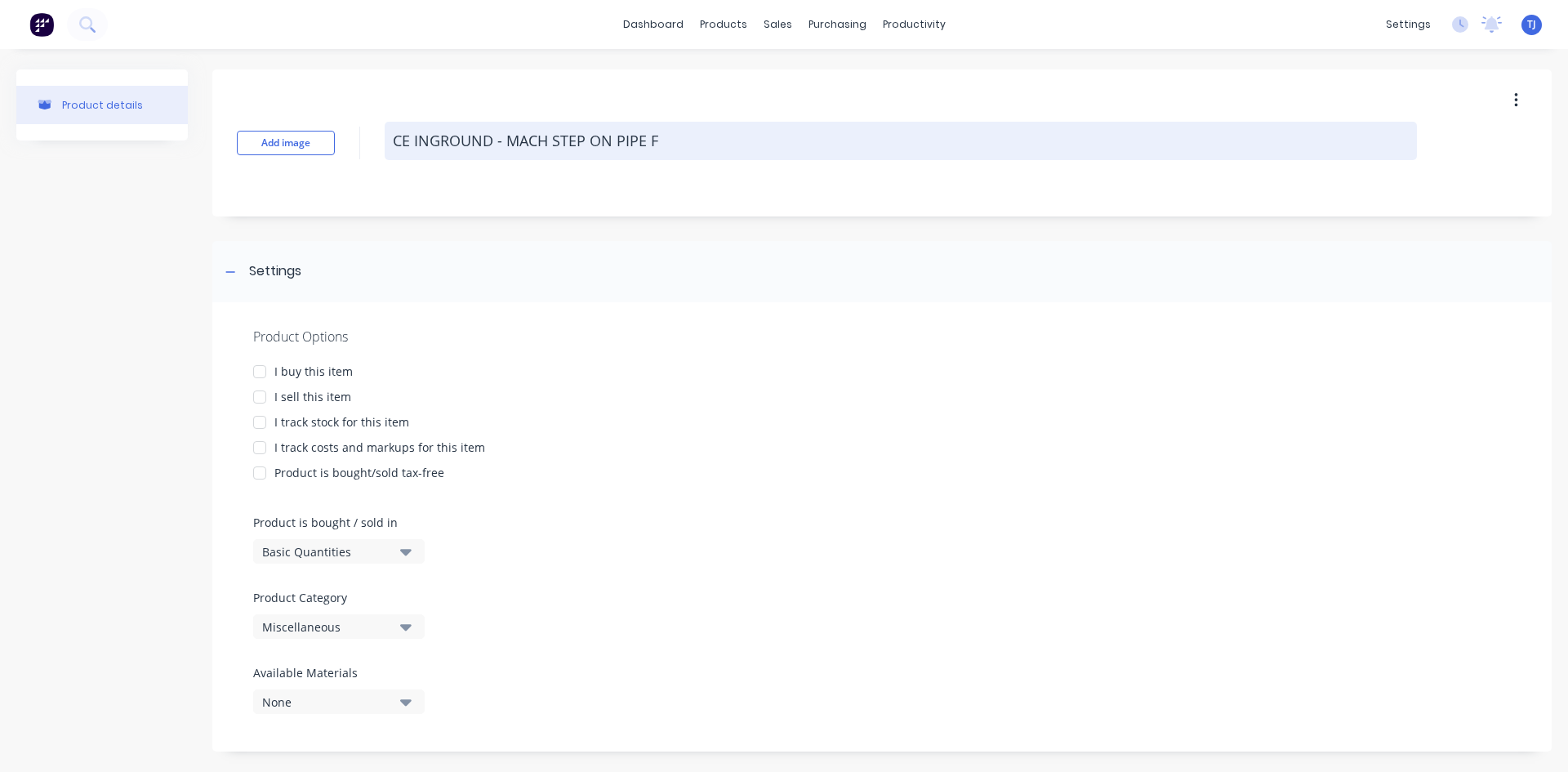
type textarea "x"
type textarea "CE INGROUND - MACH STEP ON PIPE FO"
type textarea "x"
type textarea "CE INGROUND - MACH STEP ON PIPE FOR"
type textarea "x"
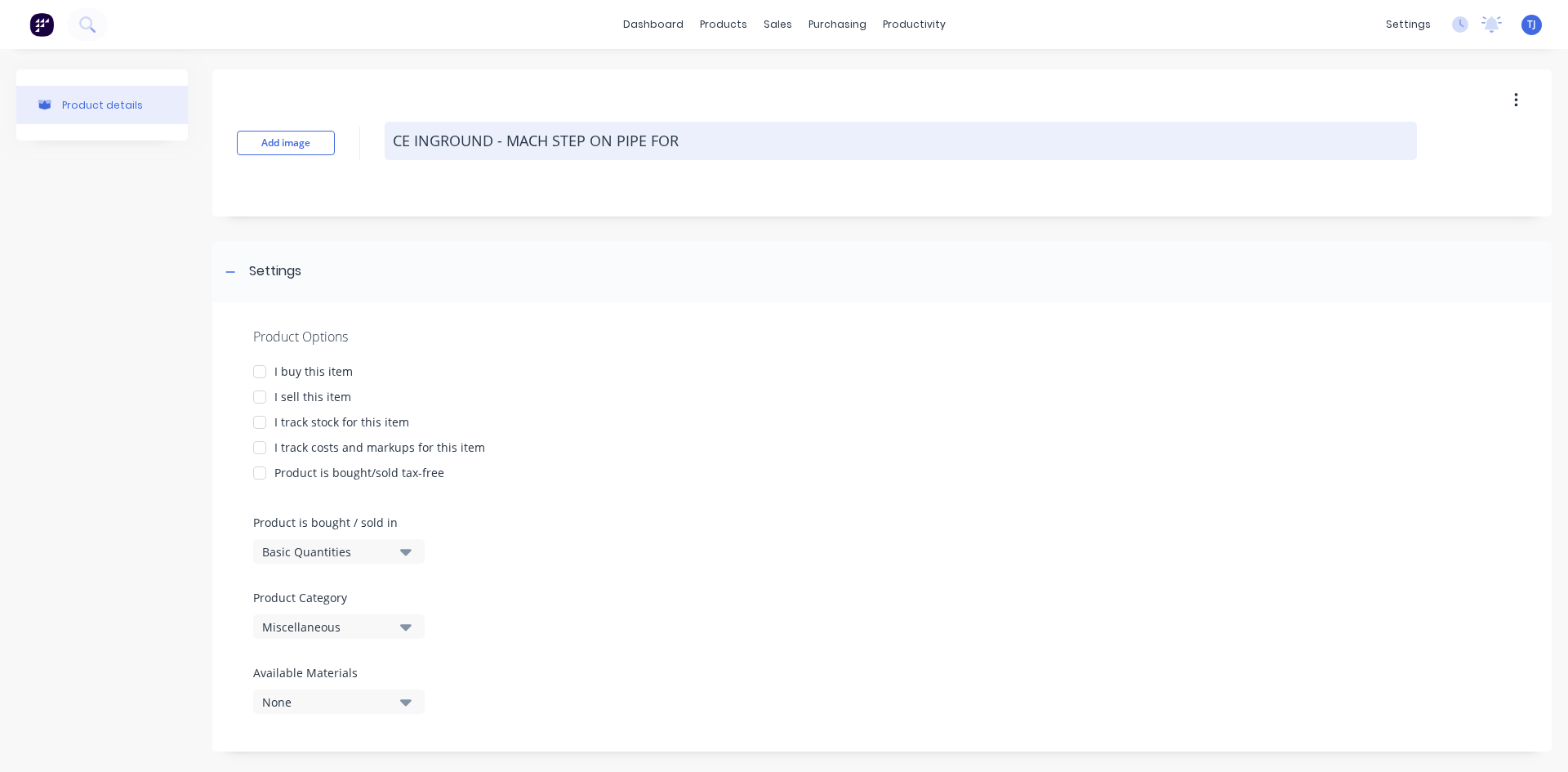
type textarea "CE INGROUND - MACH STEP ON PIPE FOR"
type textarea "x"
type textarea "CE INGROUND - MACH STEP ON PIPE FOR F"
type textarea "x"
type textarea "CE INGROUND - MACH STEP ON PIPE FOR FL"
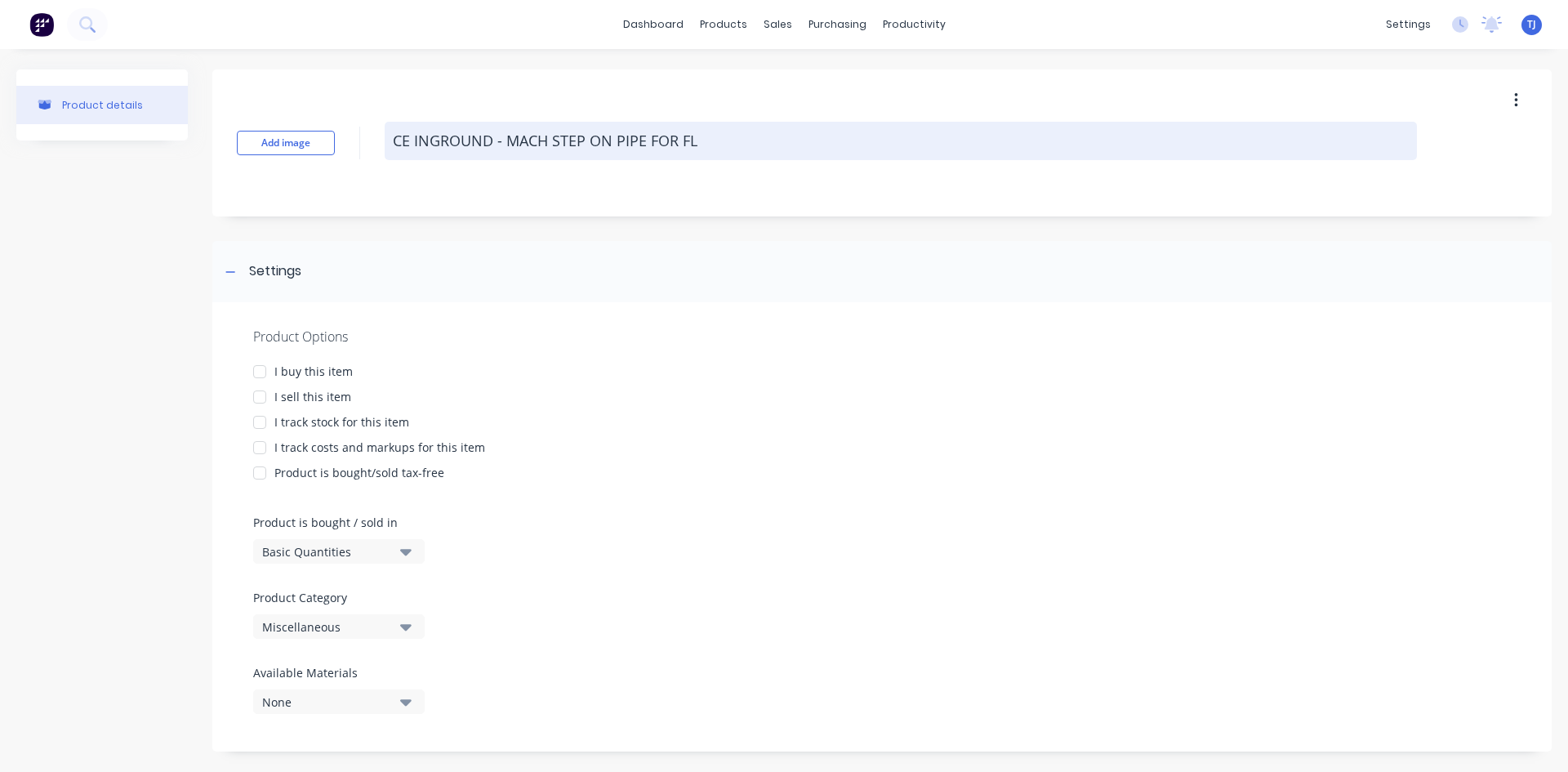
type textarea "x"
type textarea "CE INGROUND - MACH STEP ON PIPE FOR FLA"
type textarea "x"
type textarea "CE INGROUND - MACH STEP ON PIPE FOR FLAN"
type textarea "x"
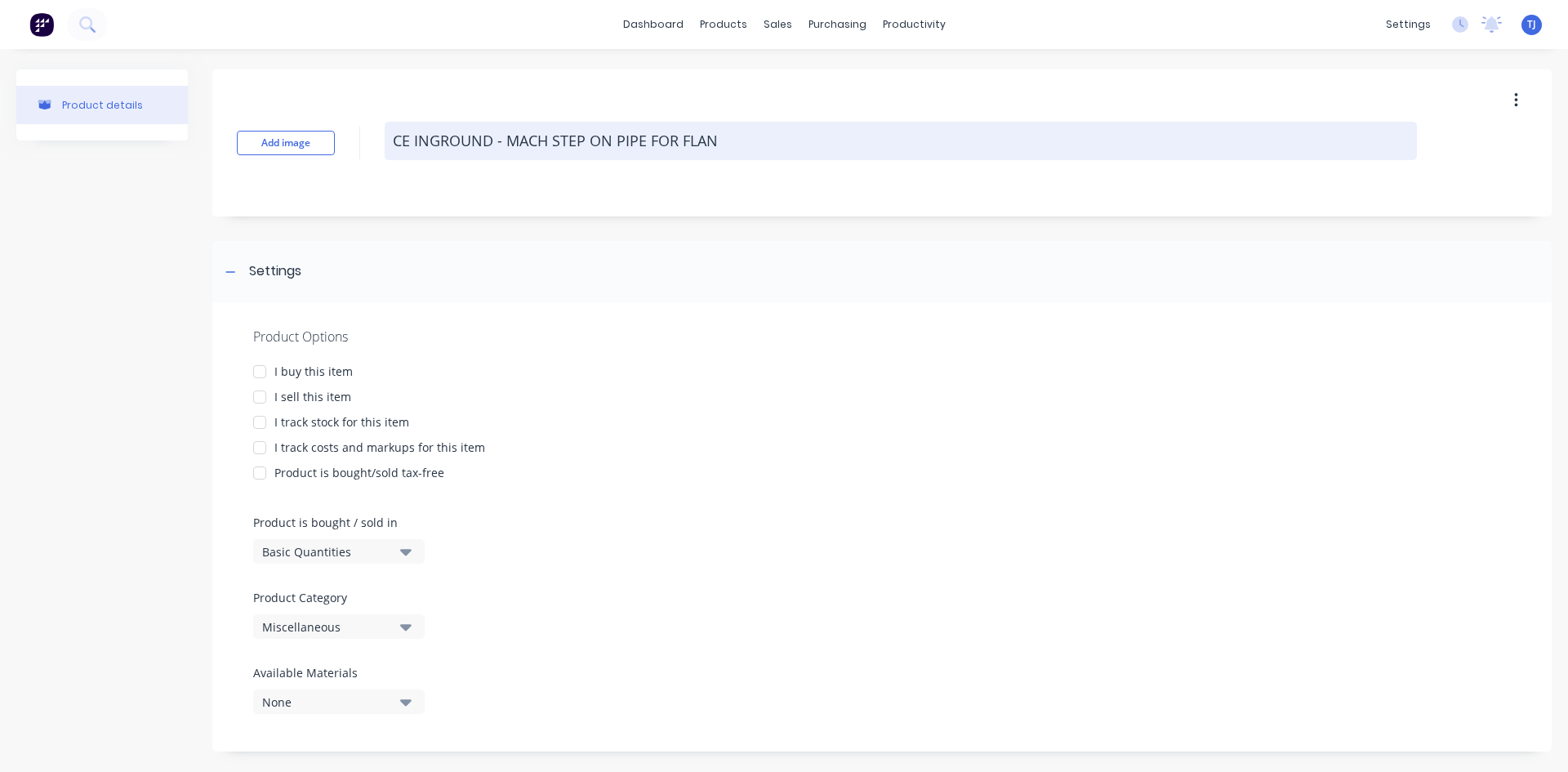
type textarea "CE INGROUND - MACH STEP ON PIPE FOR FLANG"
type textarea "x"
type textarea "CE INGROUND - MACH STEP ON PIPE FOR FLANGE"
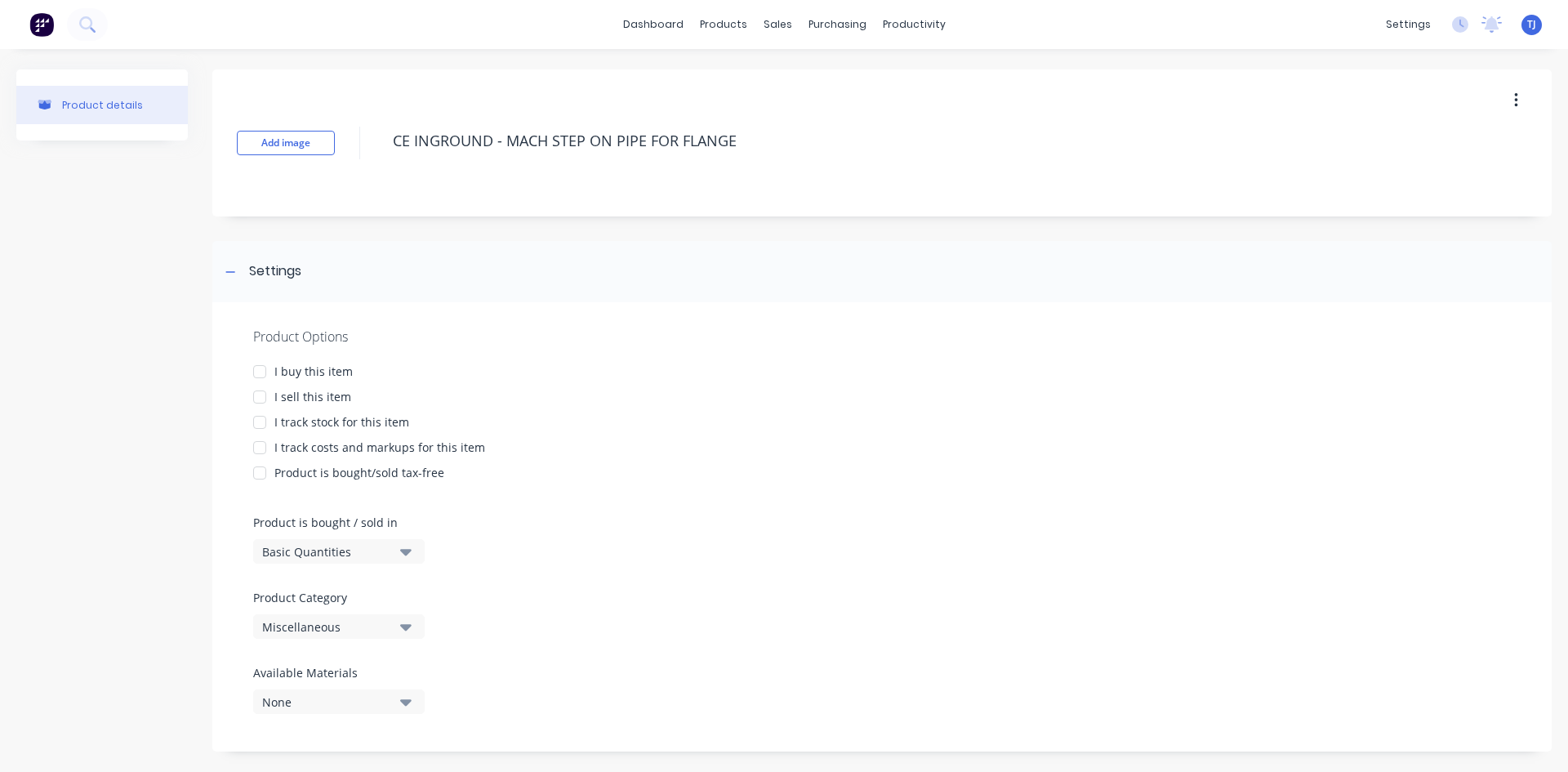
type textarea "x"
type textarea "CE INGROUND - MACH STEP ON PIPE FOR FLANGE"
type textarea "x"
type textarea "CE INGROUND - MACH STEP ON PIPE FOR FLANGE U"
type textarea "x"
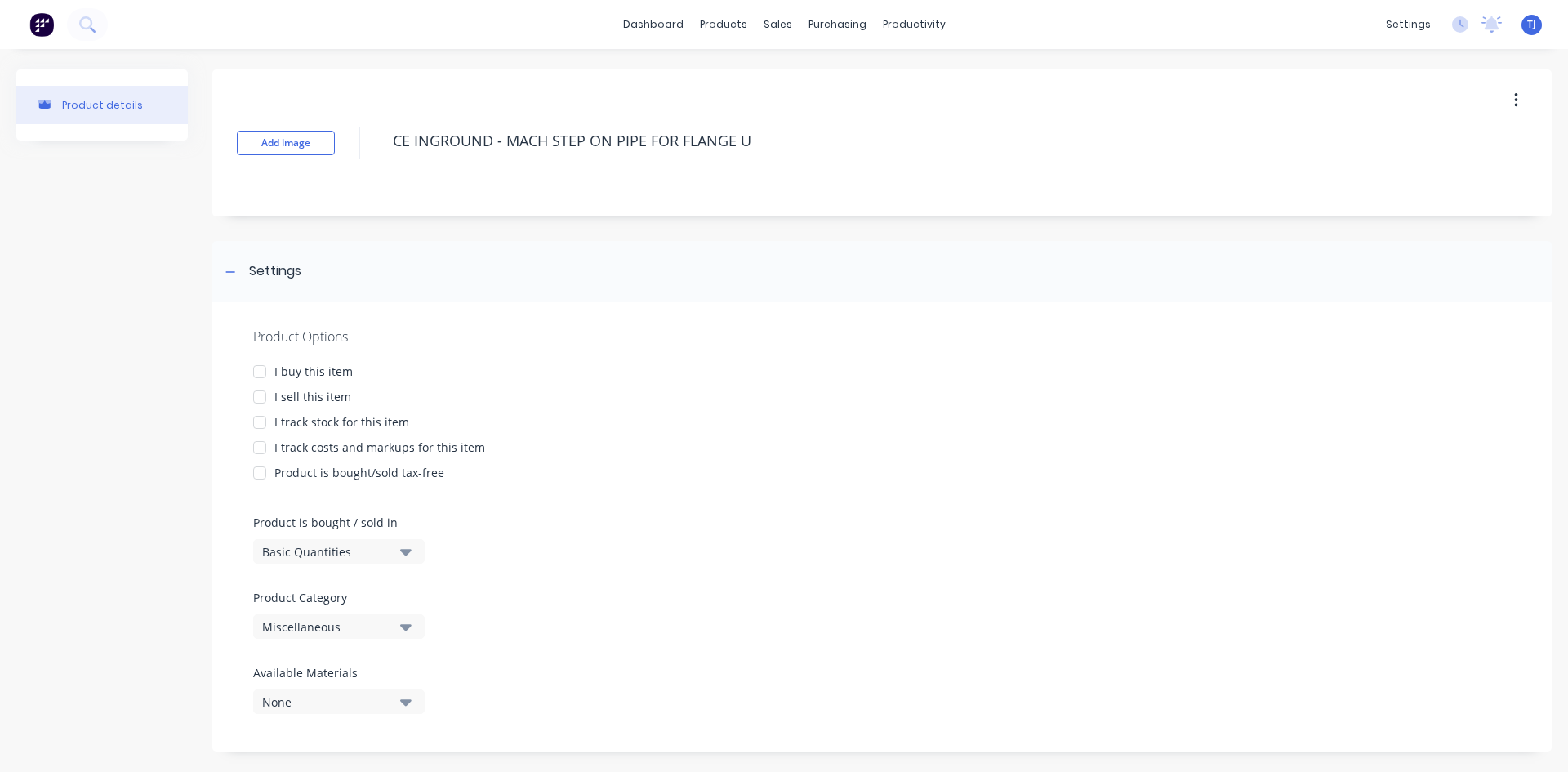
type textarea "CE INGROUND - MACH STEP ON PIPE FOR FLANGE UL"
type textarea "x"
type textarea "CE INGROUND - MACH STEP ON PIPE FOR FLANGE ULT"
type textarea "x"
type textarea "CE INGROUND - MACH STEP ON PIPE FOR FLANGE ULTR"
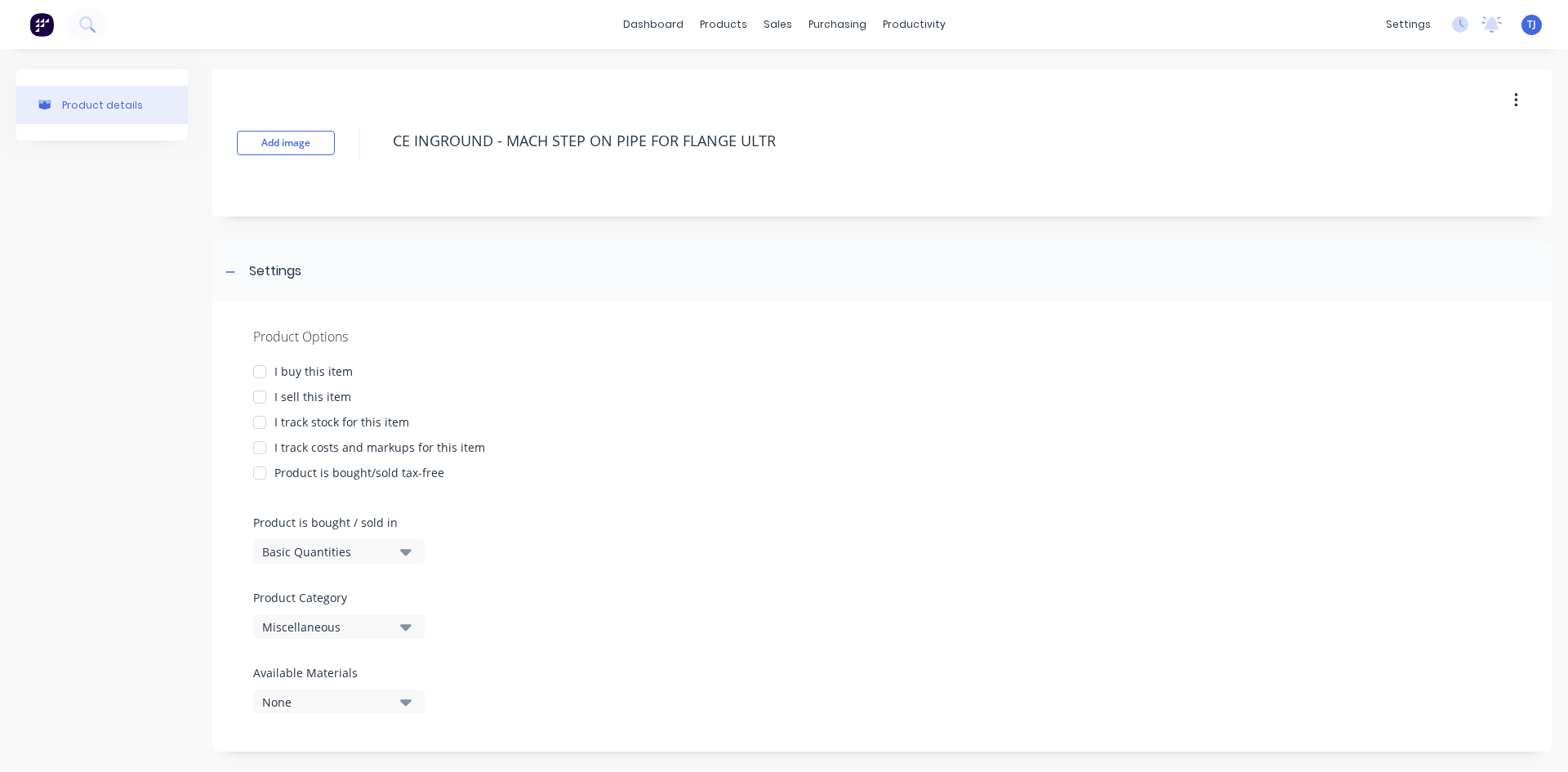
type textarea "x"
type textarea "CE INGROUND - MACH STEP ON PIPE FOR FLANGE ULTRA"
type textarea "x"
type textarea "CE INGROUND - MACH STEP ON PIPE FOR FLANGE ULTRAS"
type textarea "x"
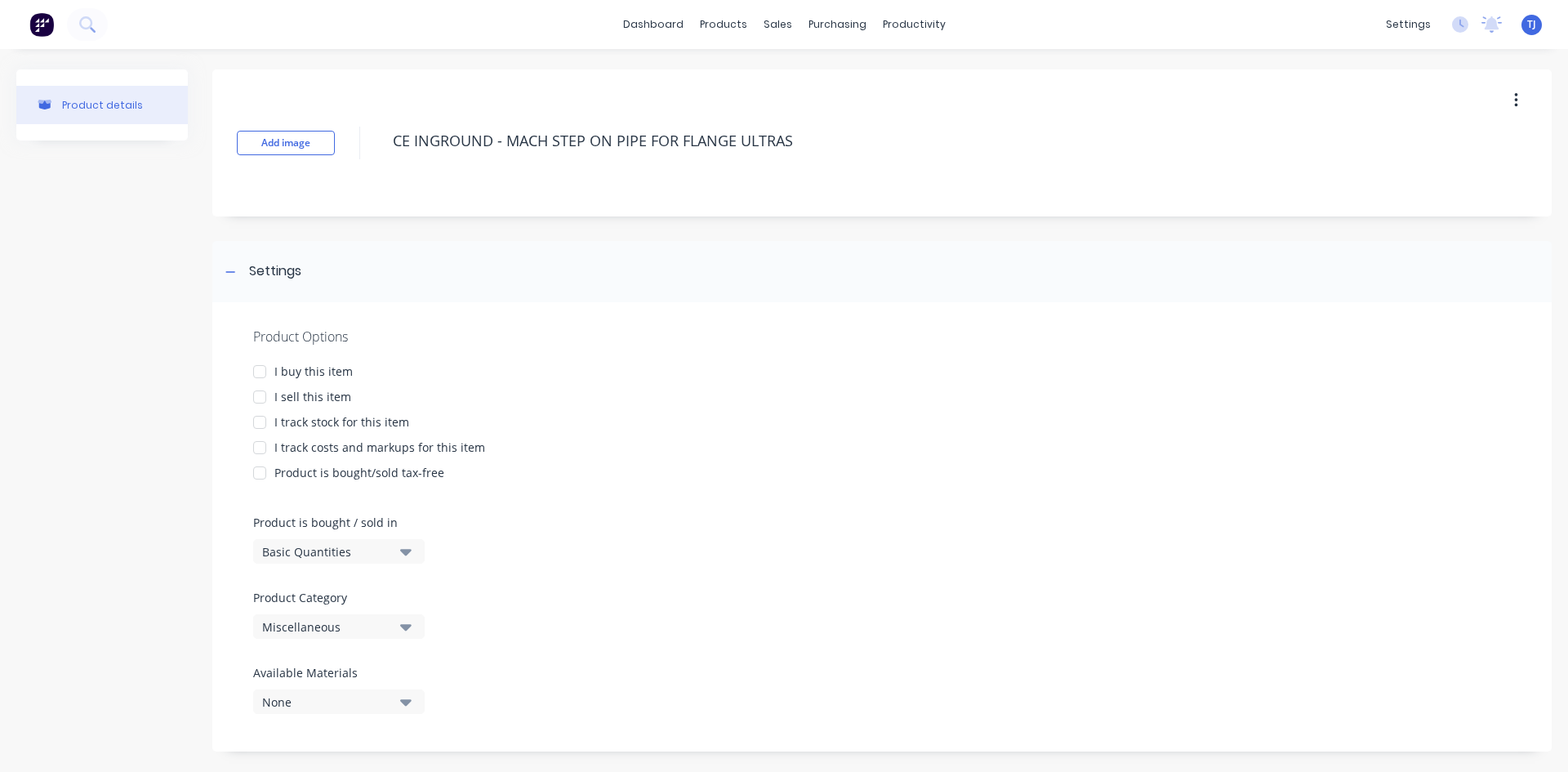
type textarea "CE INGROUND - MACH STEP ON PIPE FOR FLANGE ULTRASH"
type textarea "x"
type textarea "CE INGROUND - MACH STEP ON PIPE FOR FLANGE ULTRASHA"
type textarea "x"
type textarea "CE INGROUND - MACH STEP ON PIPE FOR FLANGE ULTRASHAD"
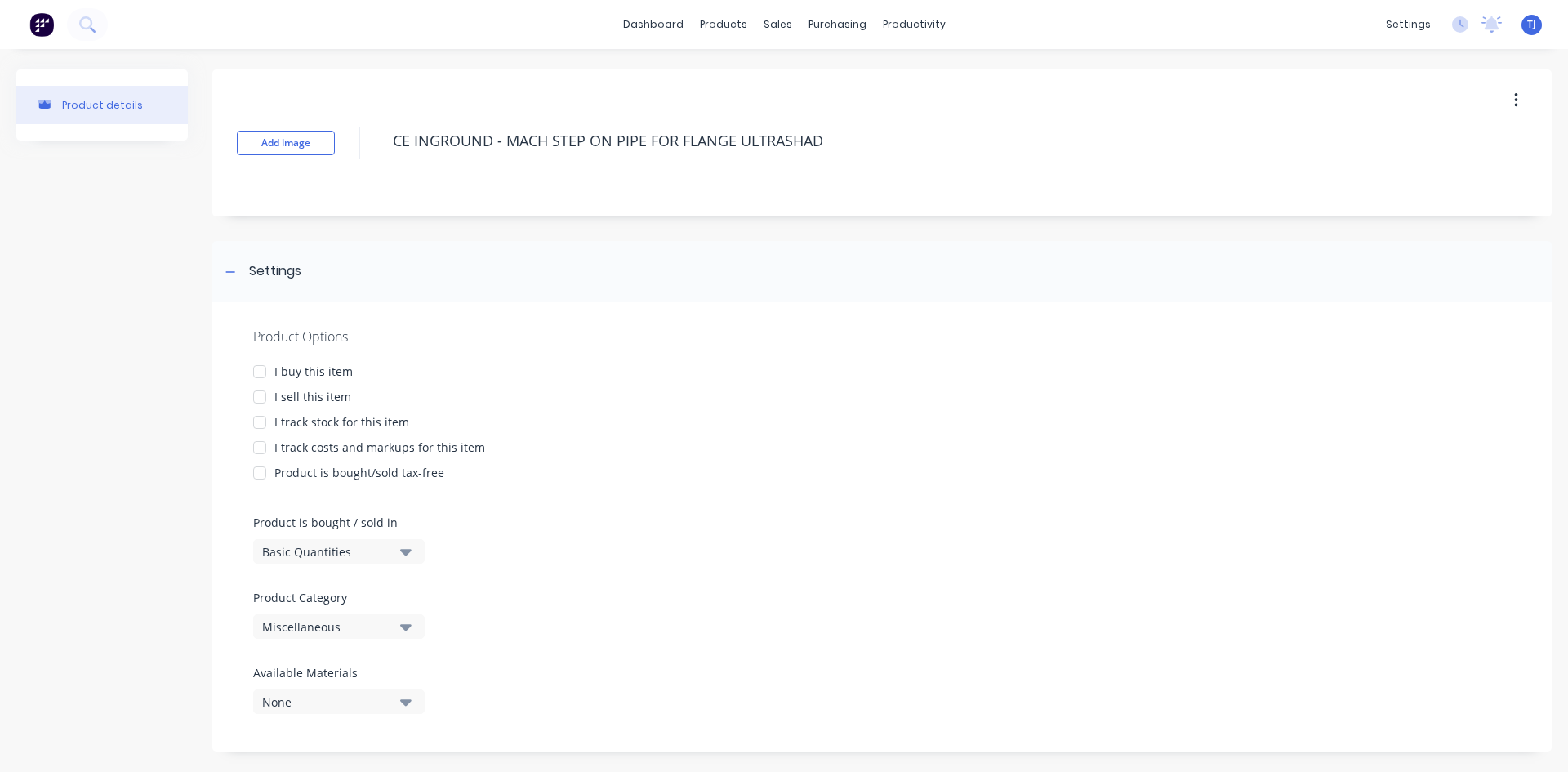
type textarea "x"
type textarea "CE INGROUND - MACH STEP ON PIPE FOR FLANGE ULTRASHADE"
click at [266, 393] on div at bounding box center [260, 398] width 33 height 33
type textarea "x"
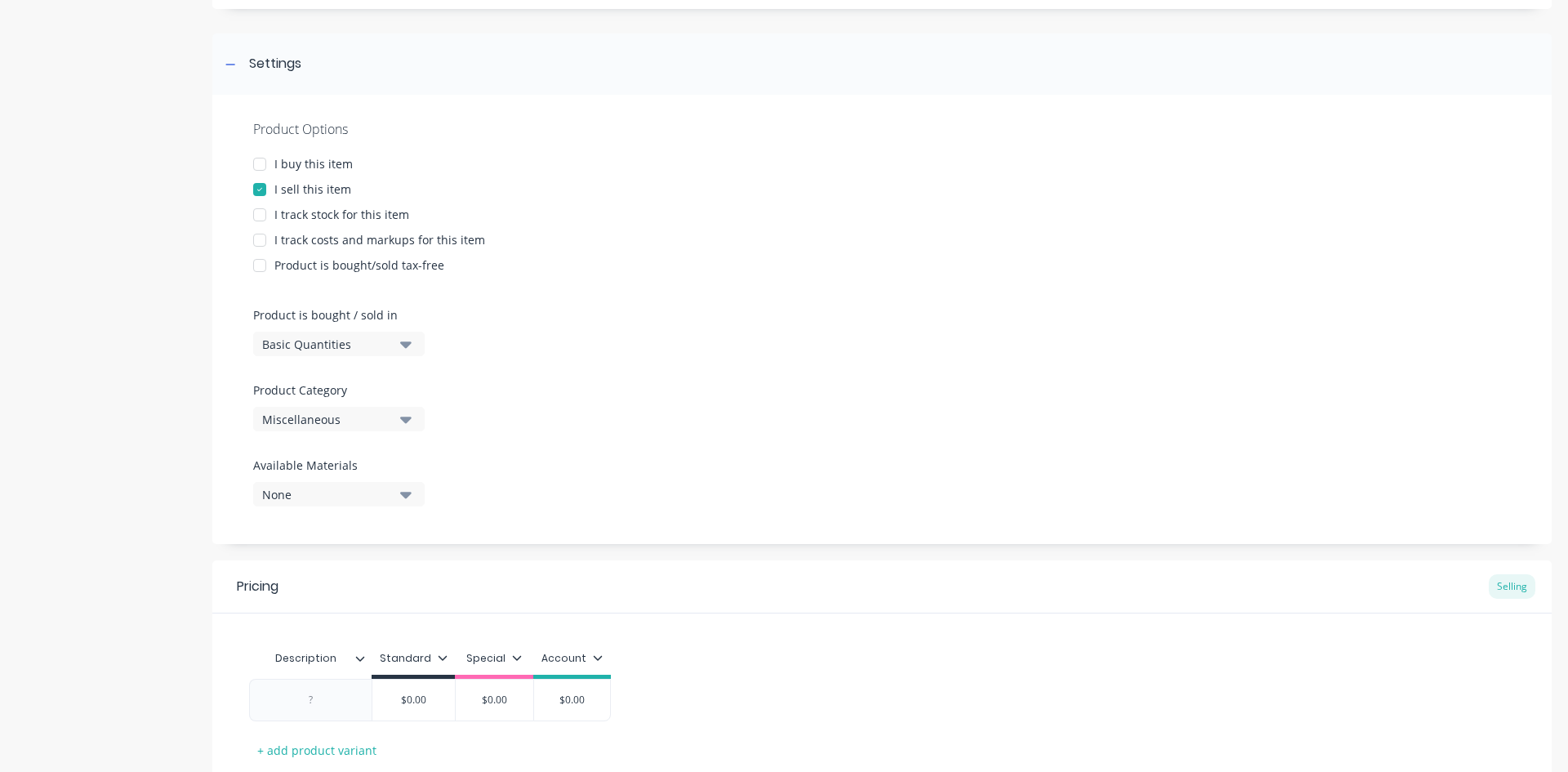
scroll to position [245, 0]
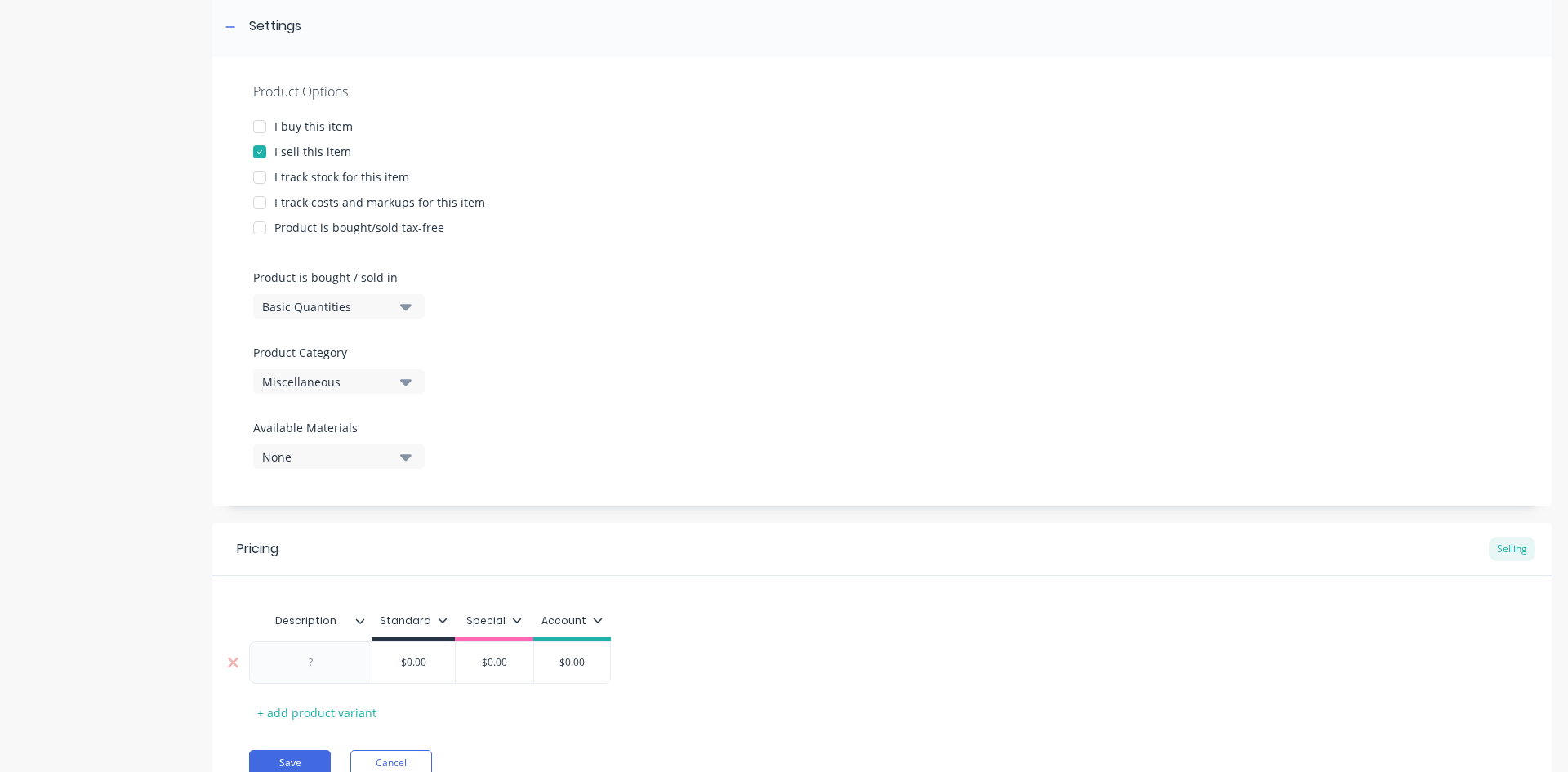
type textarea "CE INGROUND - MACH STEP ON PIPE FOR FLANGE ULTRASHADE"
type textarea "x"
type textarea "CE INGROUND - MACH STEP ON PIPE FOR FLANGE ULTRASHADE"
click at [276, 655] on div at bounding box center [311, 663] width 82 height 21
type textarea "x"
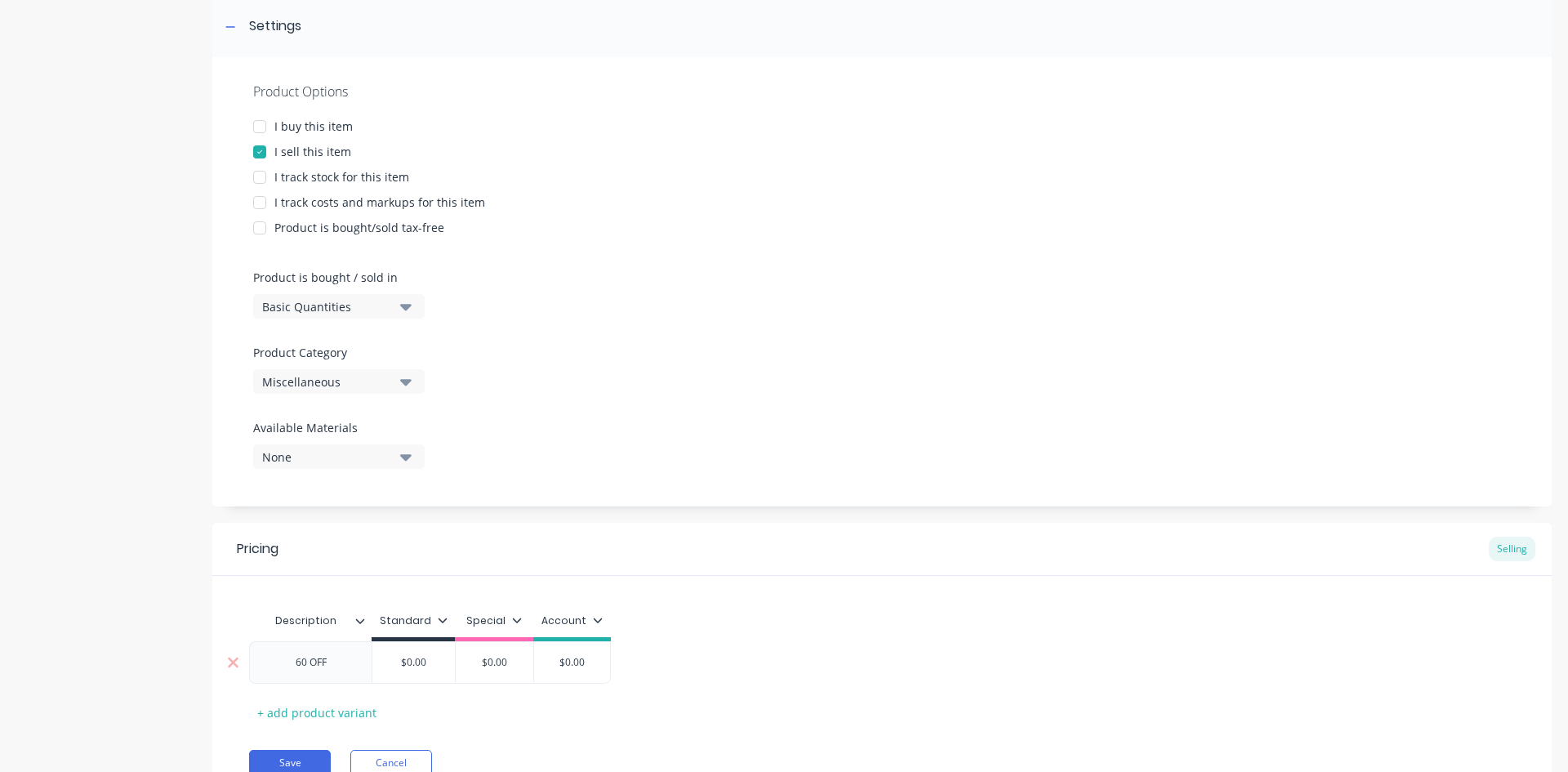
type input "$0.00"
type textarea "x"
type input "$0.0"
type textarea "x"
type input "$0."
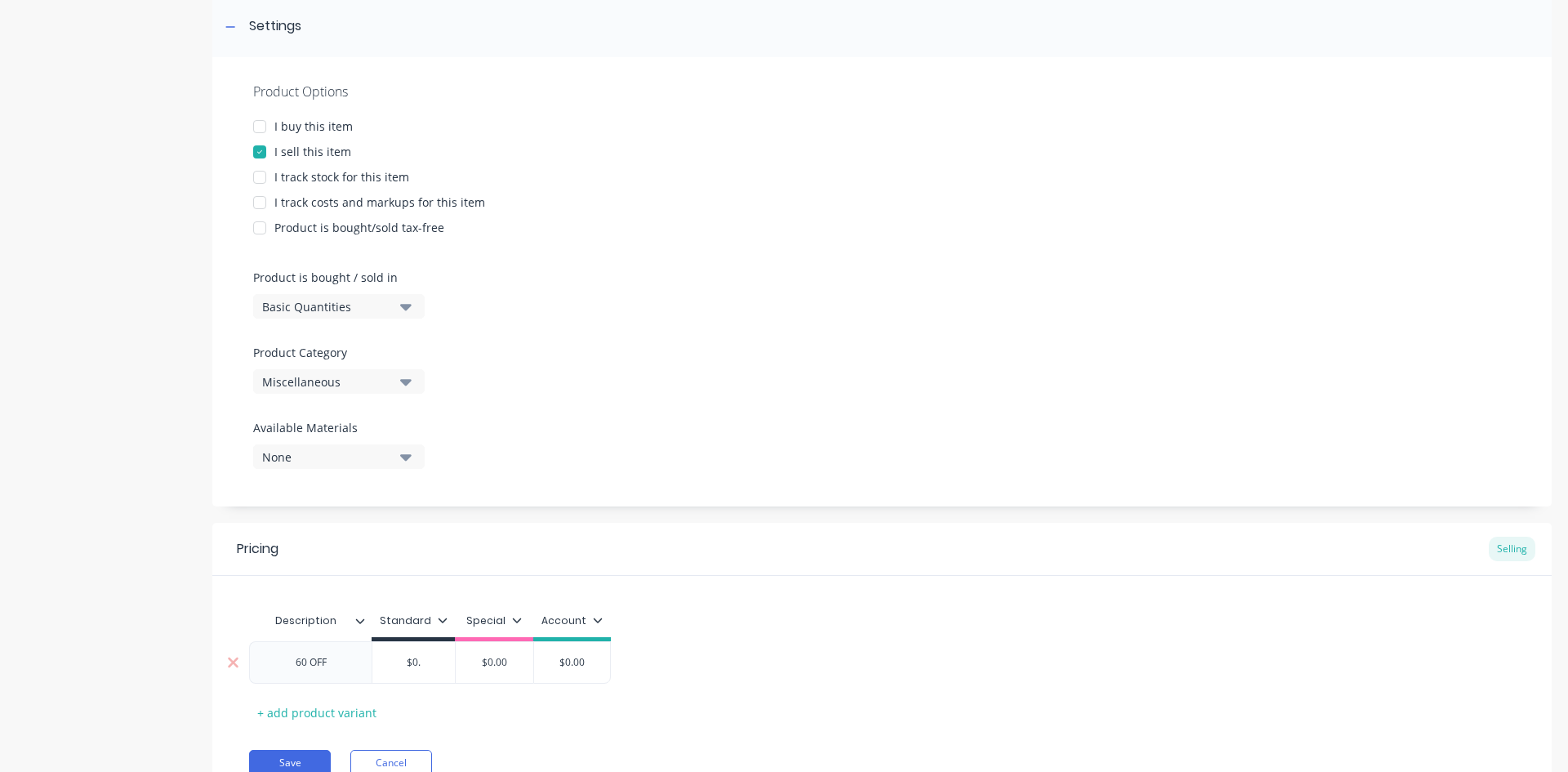
type textarea "x"
type input "$0"
type textarea "x"
type input "$"
type textarea "x"
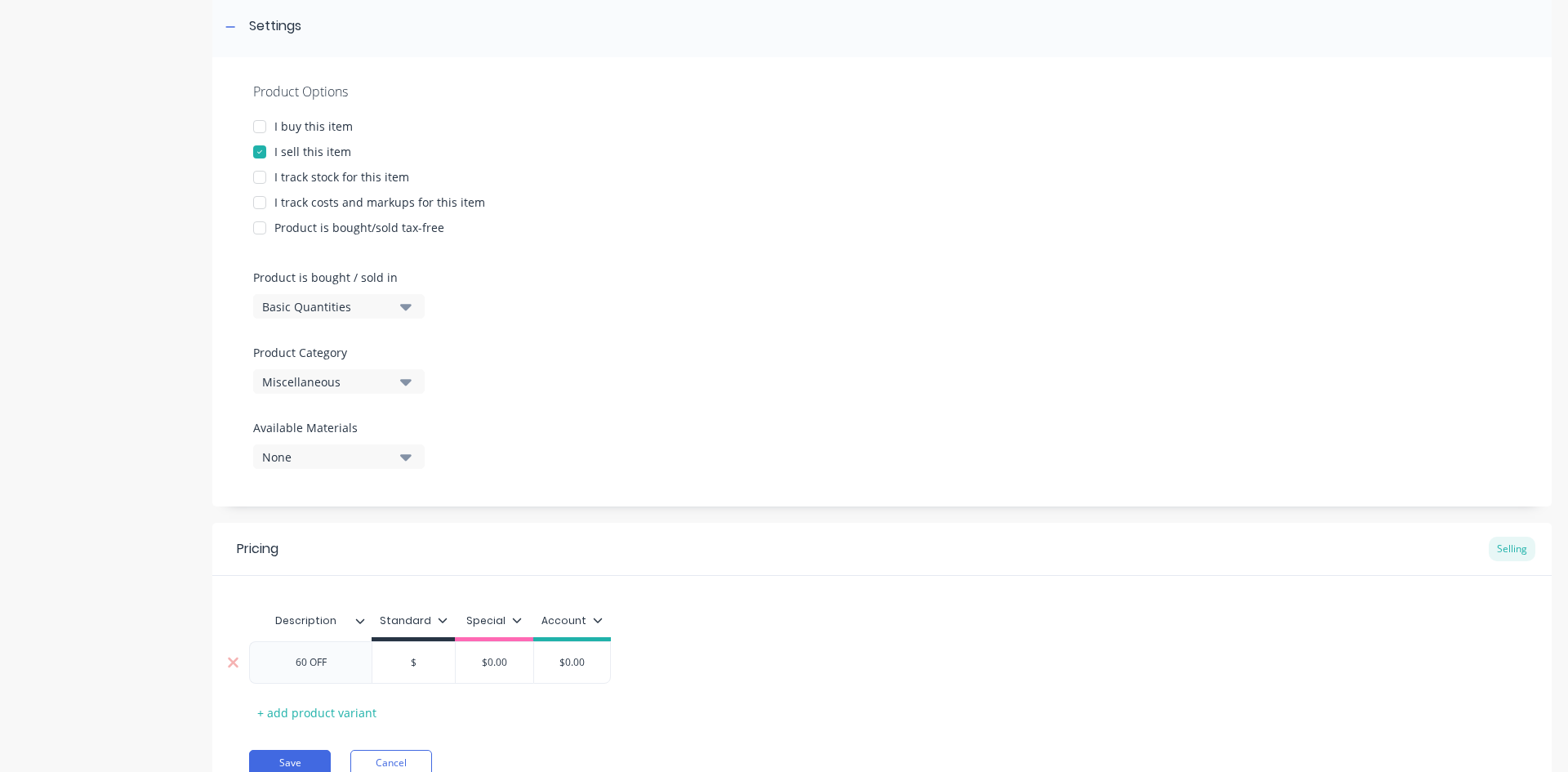
type input "$6"
type textarea "x"
type input "$6."
type textarea "x"
type input "$6.9"
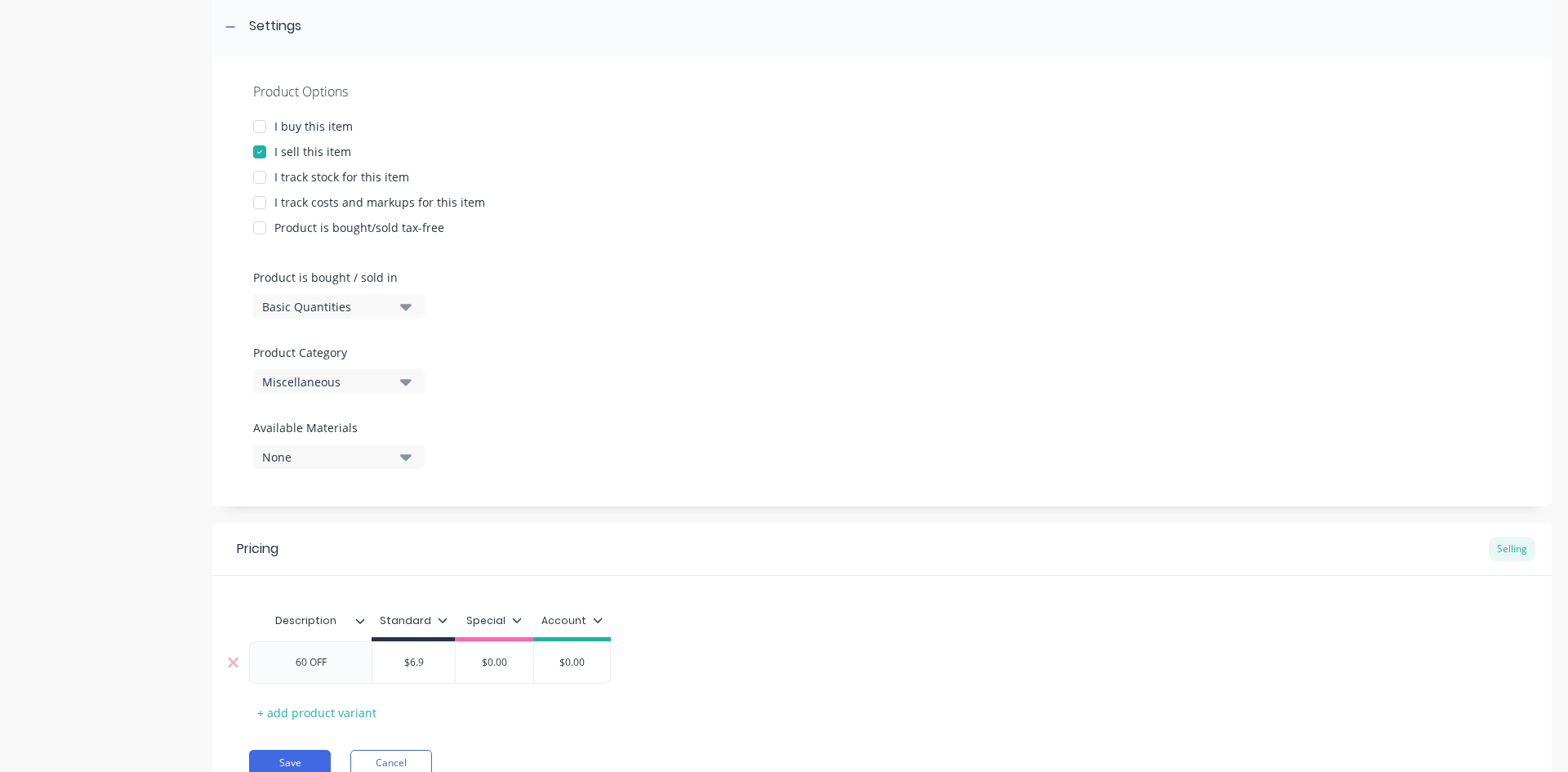
type textarea "x"
type input "$6.95"
type input "$0.00"
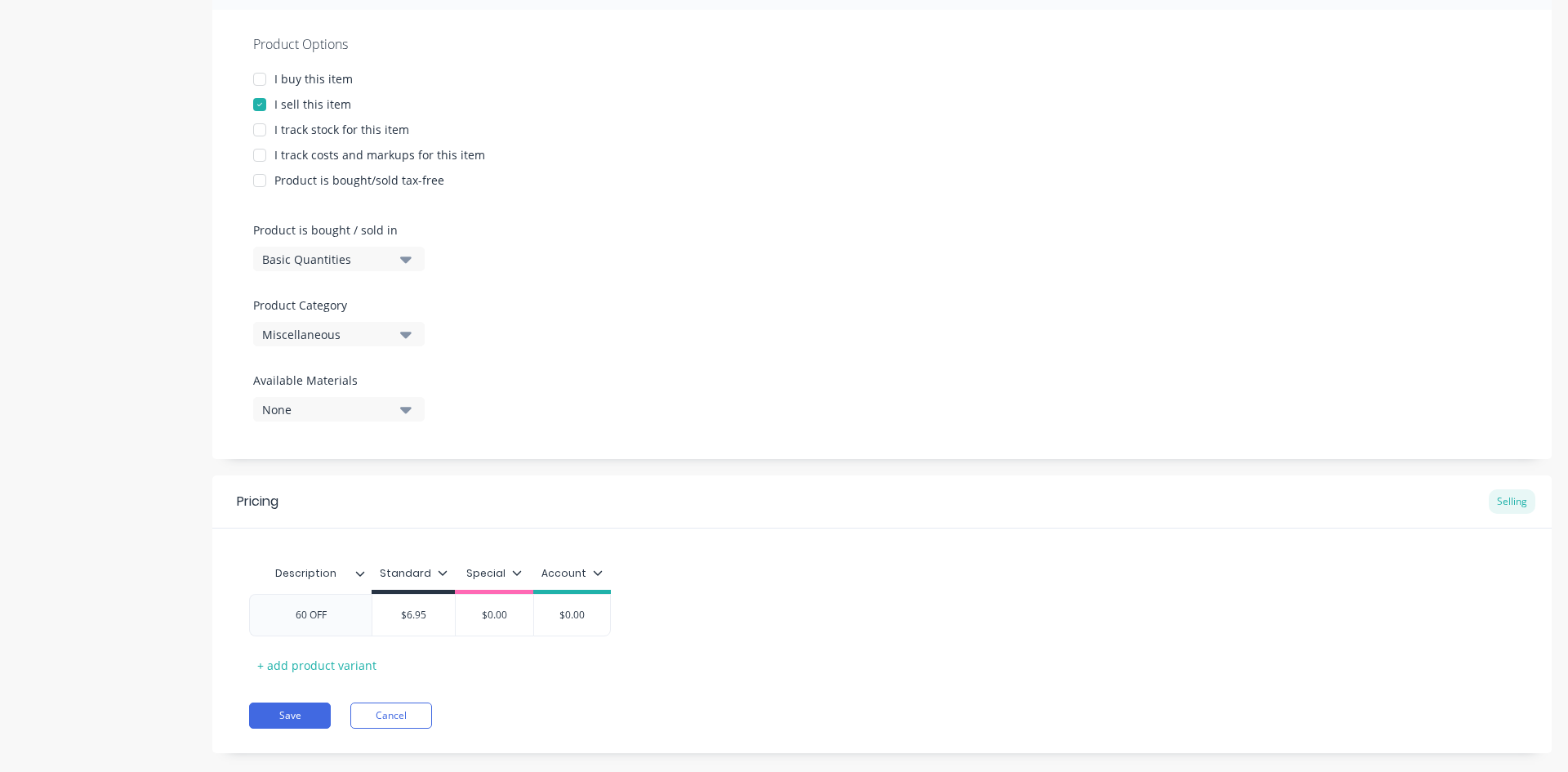
scroll to position [319, 0]
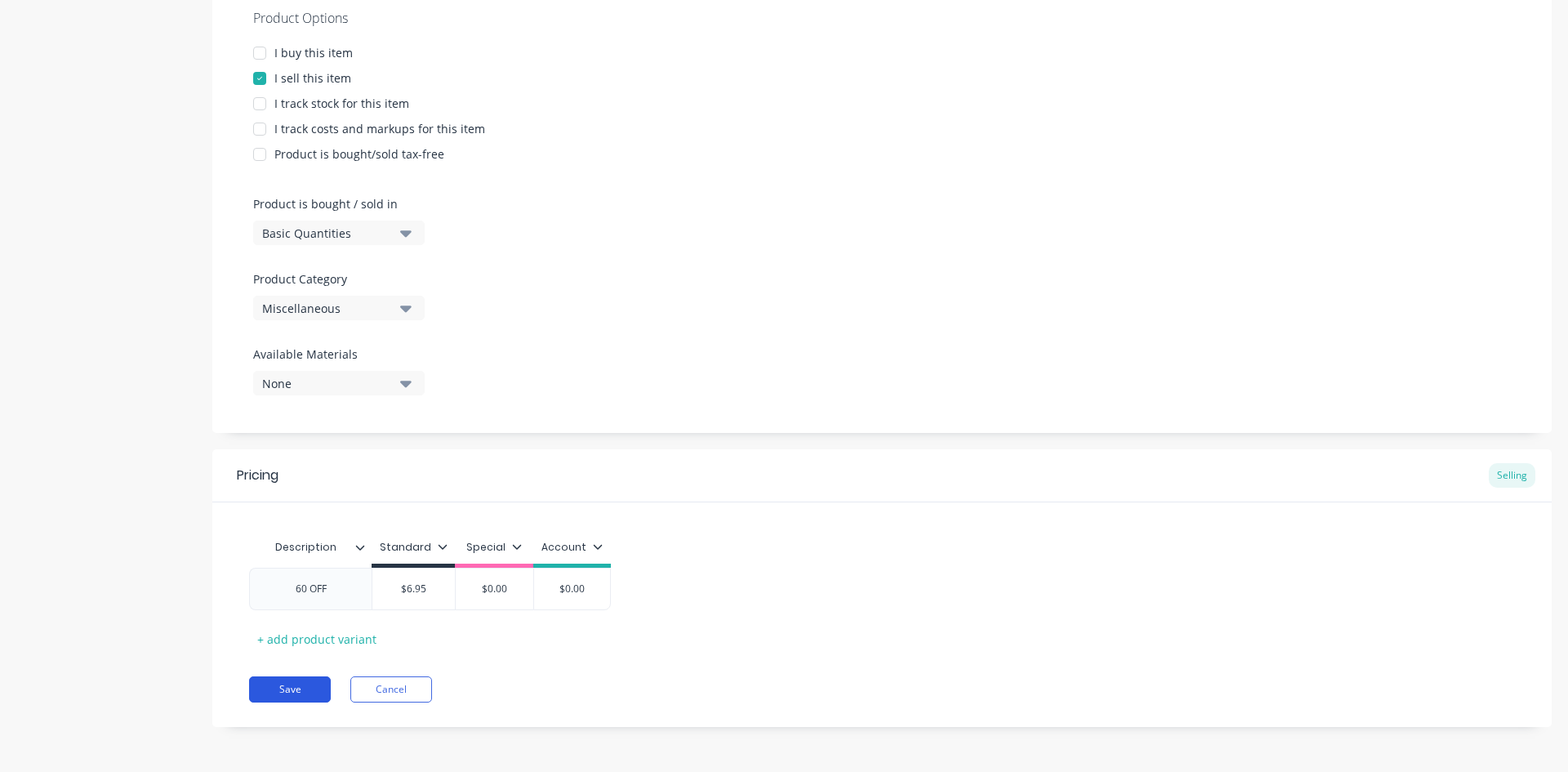
click at [296, 696] on button "Save" at bounding box center [290, 690] width 82 height 26
type textarea "x"
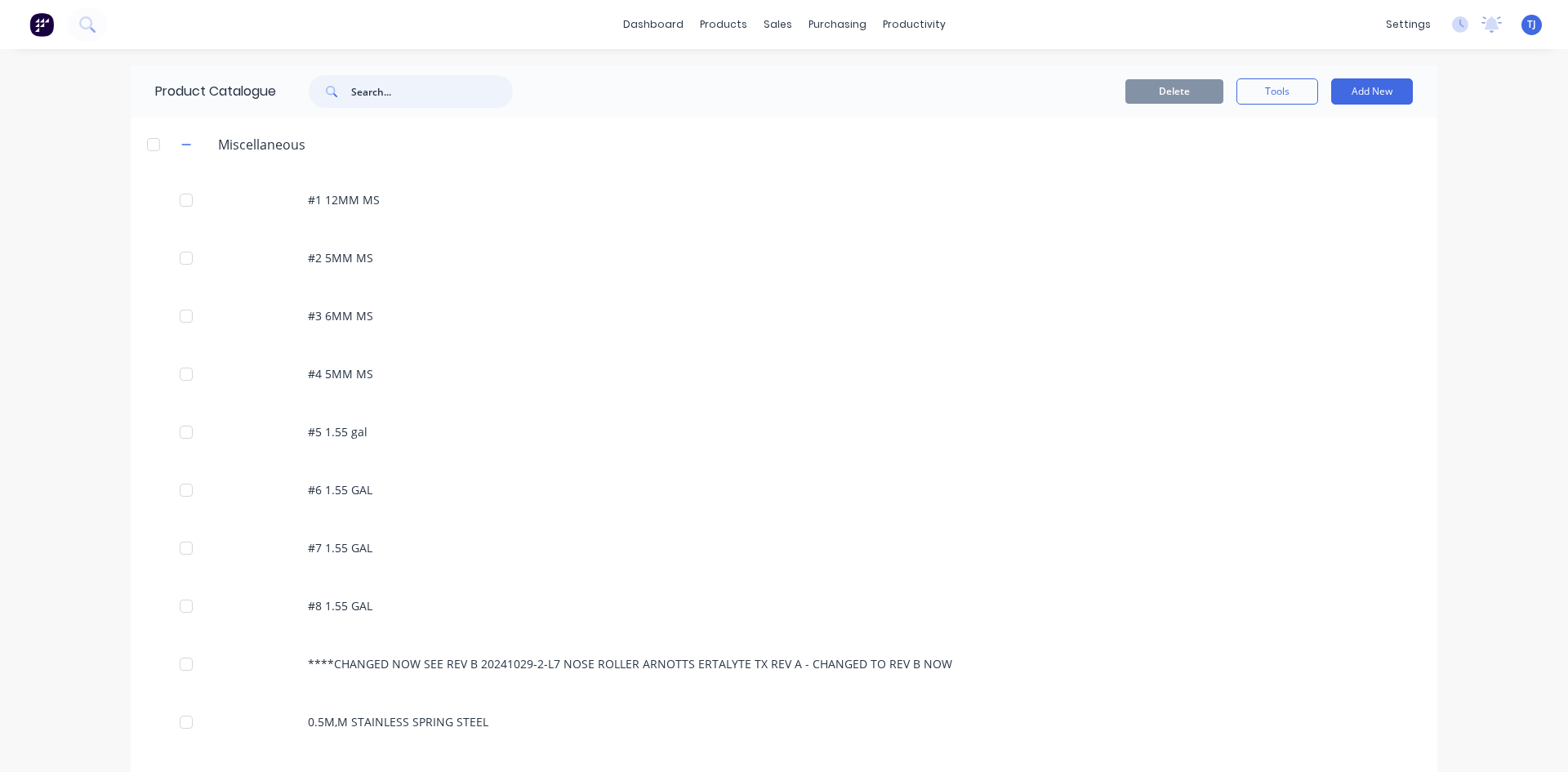
click at [367, 93] on input "text" at bounding box center [432, 92] width 162 height 33
type input "ULTRASHADE"
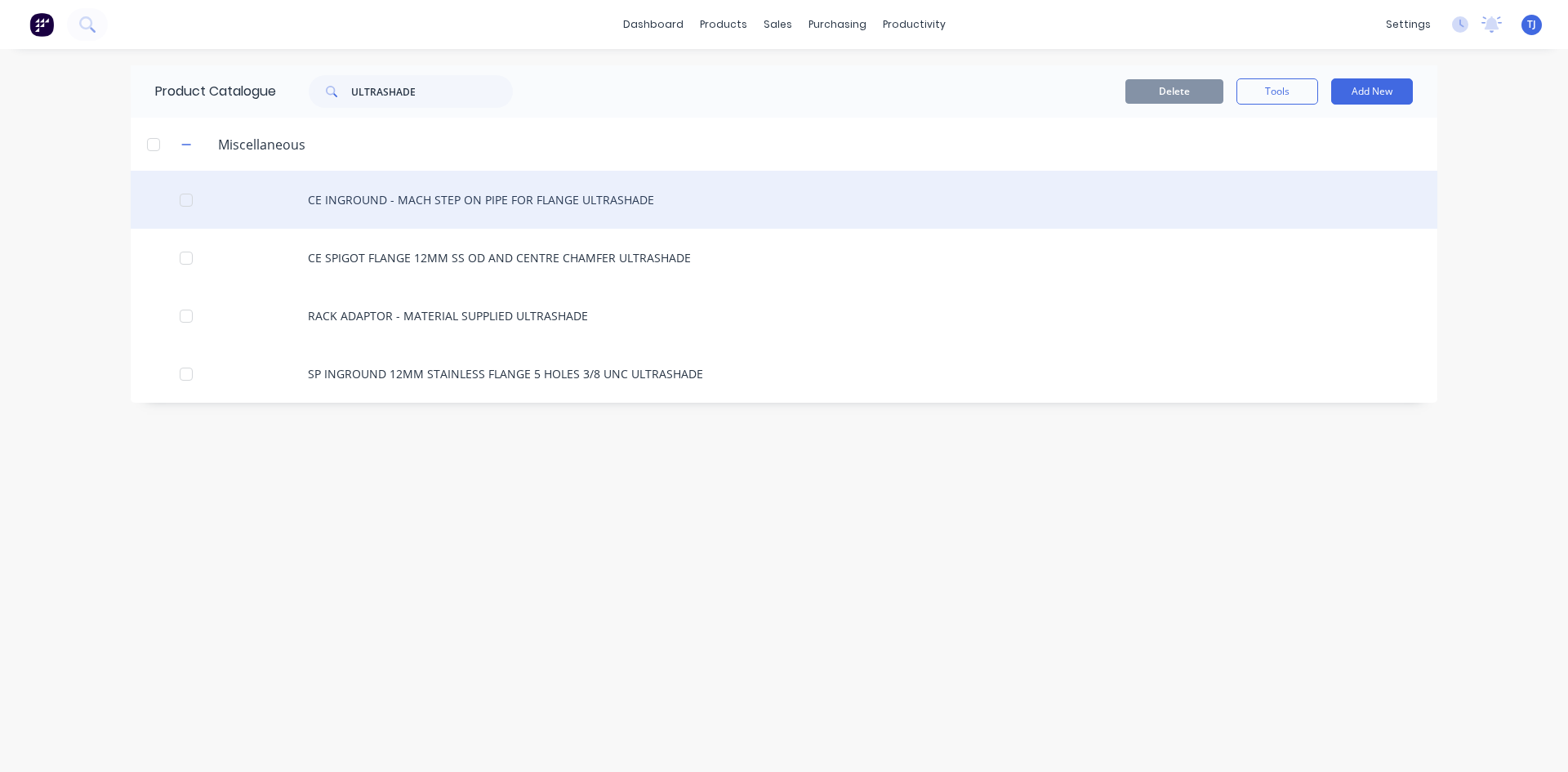
click at [522, 196] on div "CE INGROUND - MACH STEP ON PIPE FOR FLANGE ULTRASHADE" at bounding box center [784, 200] width 1307 height 58
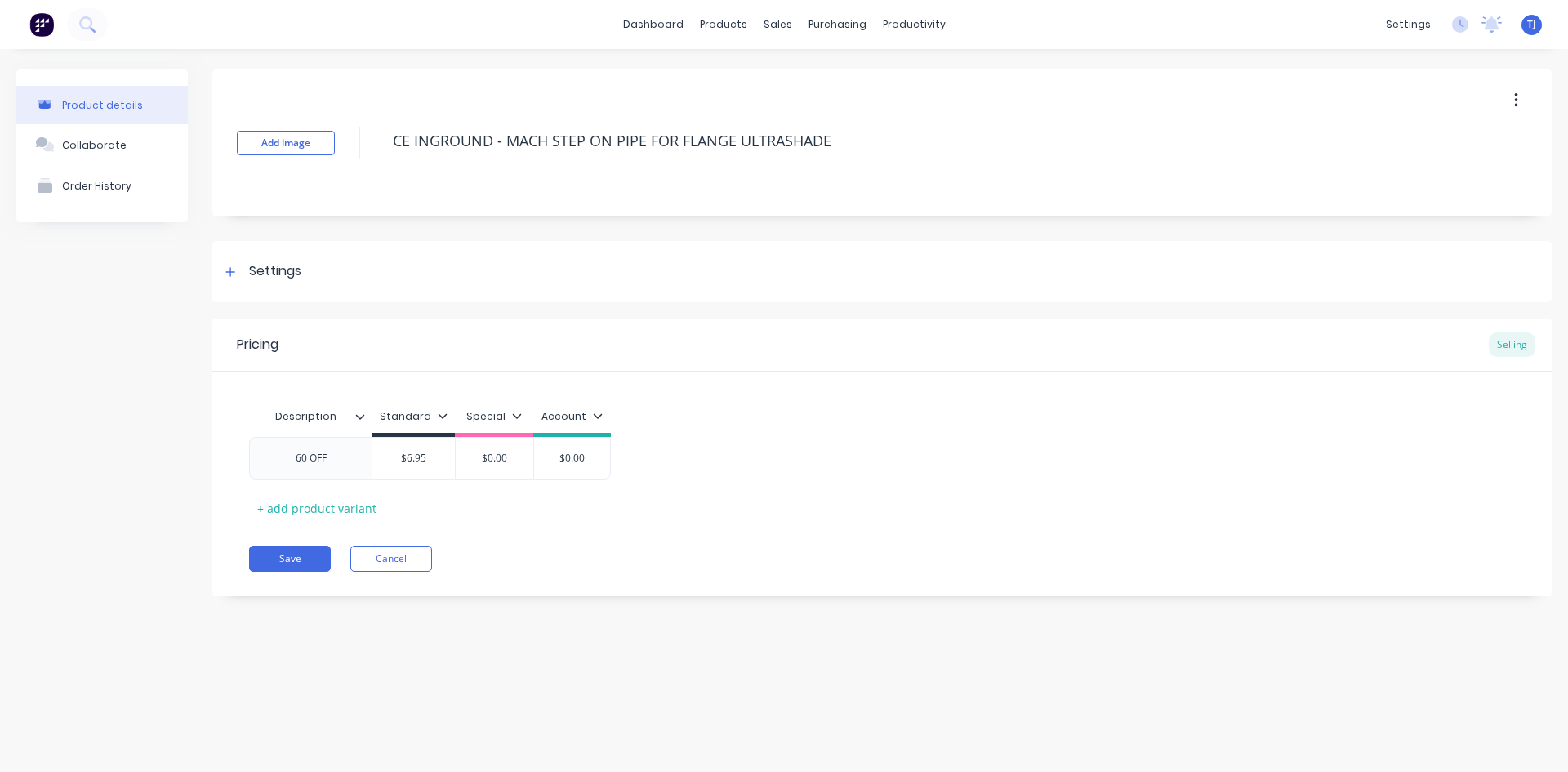
type textarea "x"
click at [110, 145] on div "Collaborate" at bounding box center [94, 145] width 64 height 12
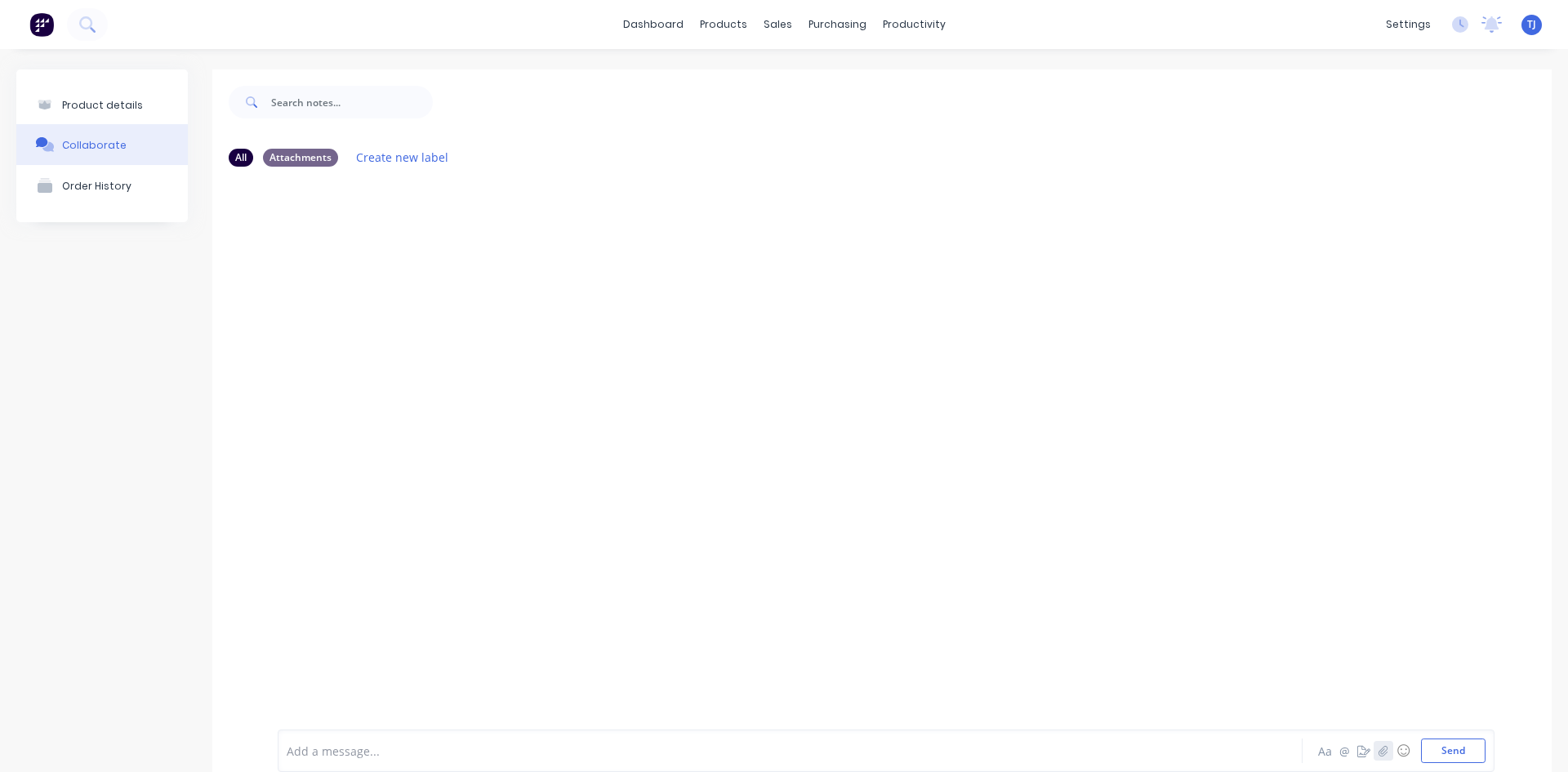
click at [1374, 748] on button "button" at bounding box center [1384, 751] width 20 height 20
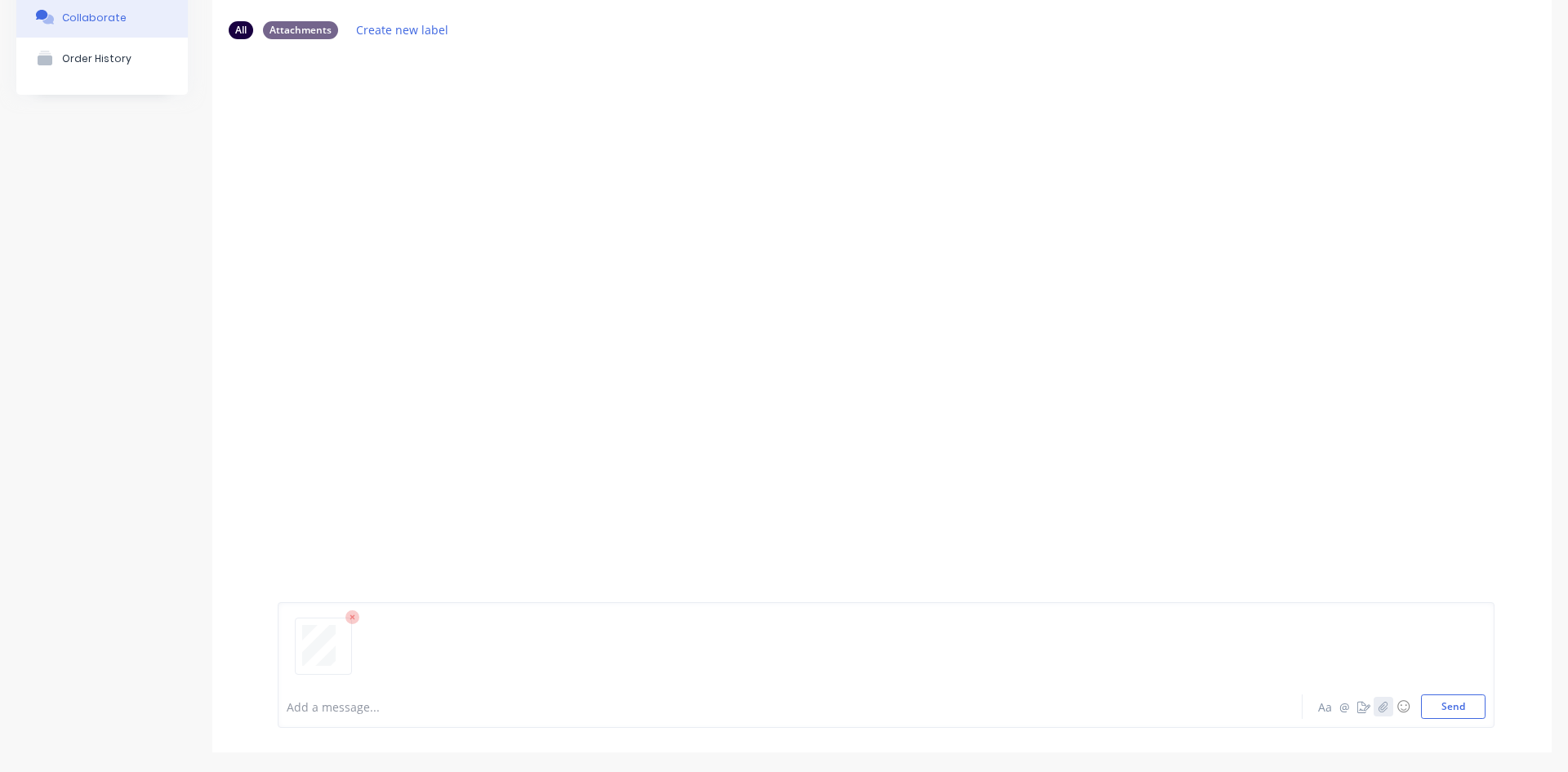
scroll to position [128, 0]
click at [1437, 706] on button "Send" at bounding box center [1453, 706] width 64 height 25
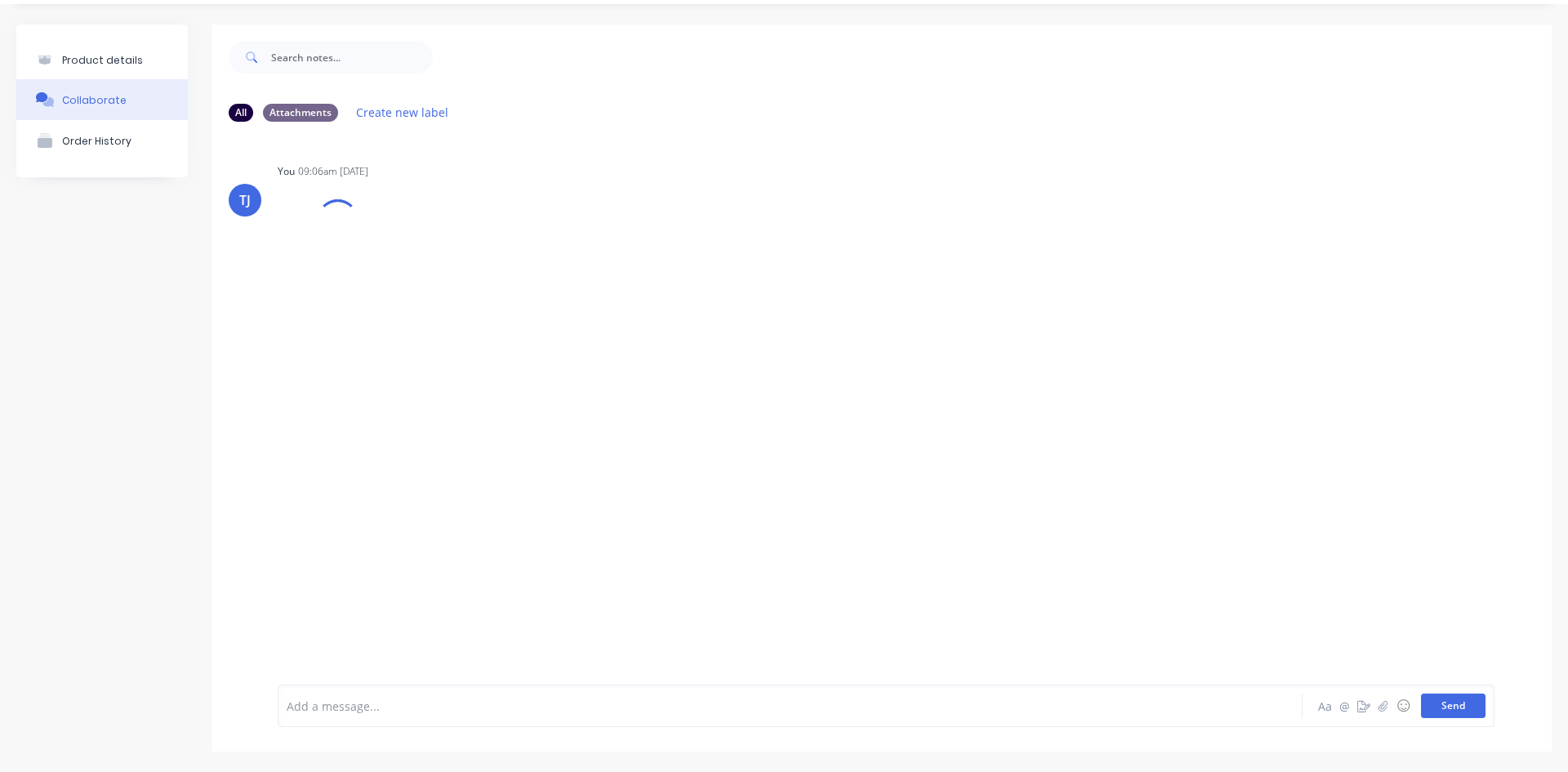
scroll to position [45, 0]
click at [408, 258] on icon "button" at bounding box center [409, 260] width 5 height 19
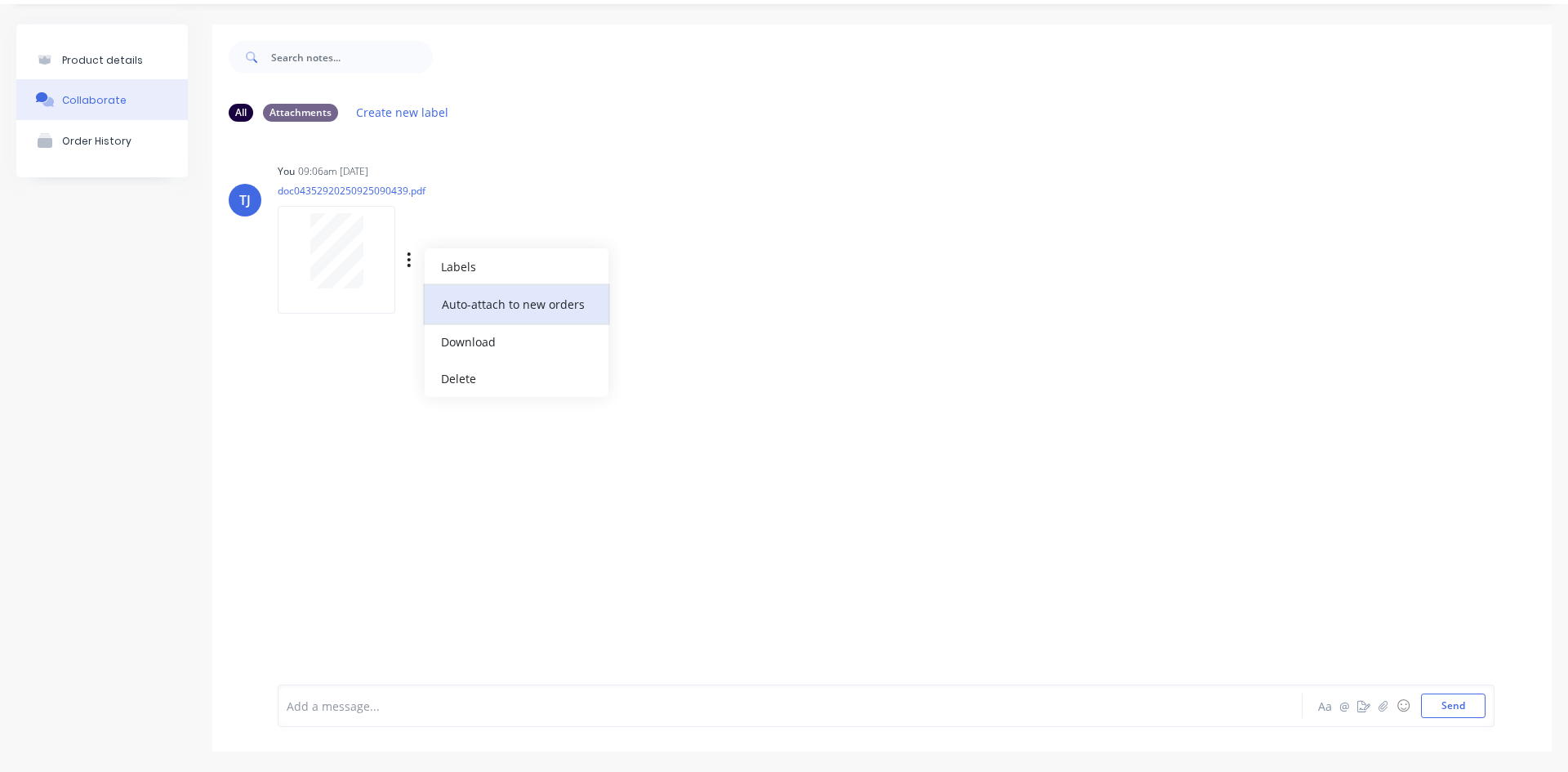
click at [476, 297] on button "Auto-attach to new orders" at bounding box center [516, 304] width 183 height 38
click at [674, 295] on label at bounding box center [674, 295] width 0 height 0
click at [649, 304] on input "checkbox" at bounding box center [642, 303] width 13 height 16
checkbox input "true"
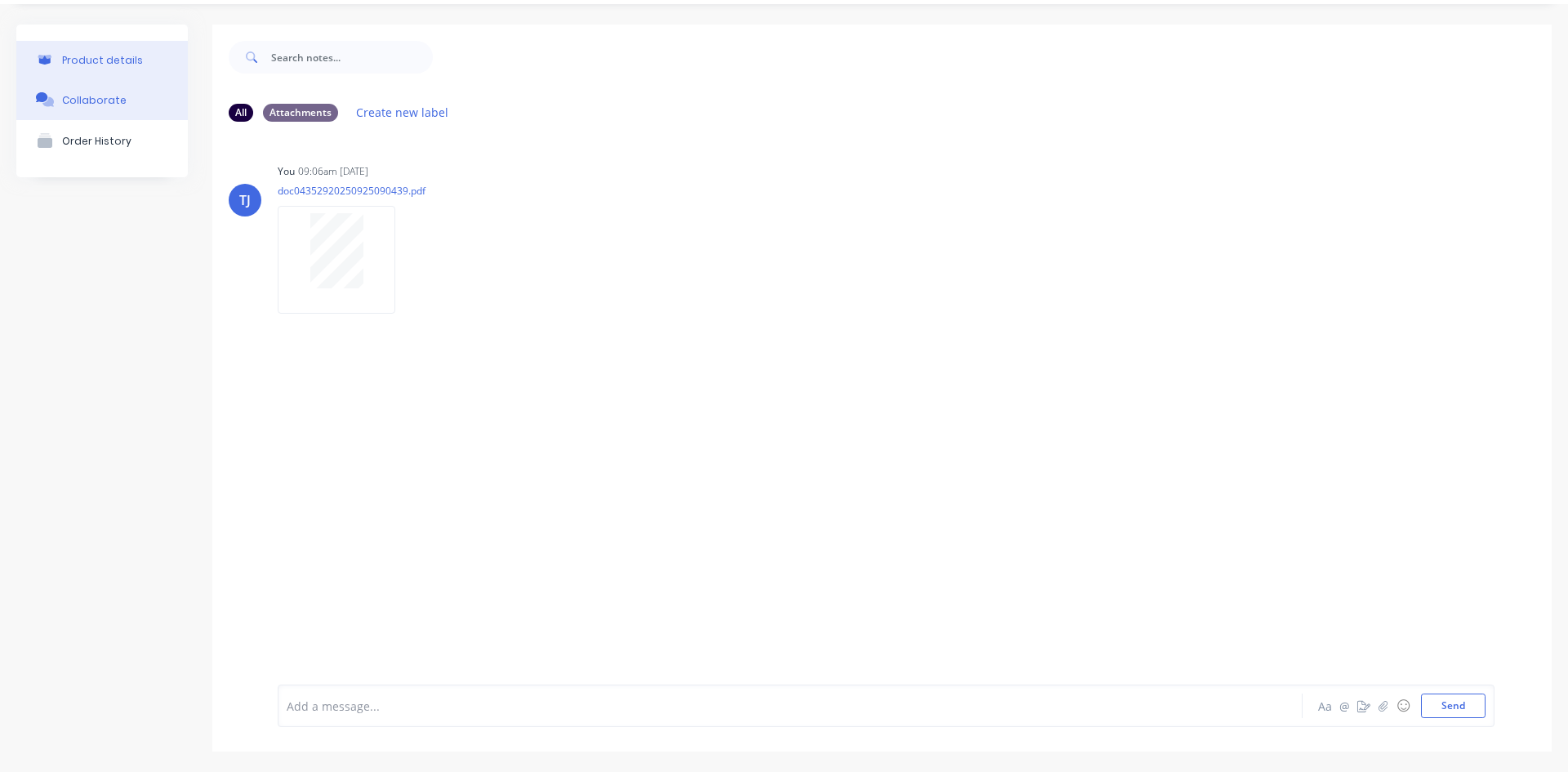
click at [85, 61] on div "Product details" at bounding box center [102, 60] width 81 height 12
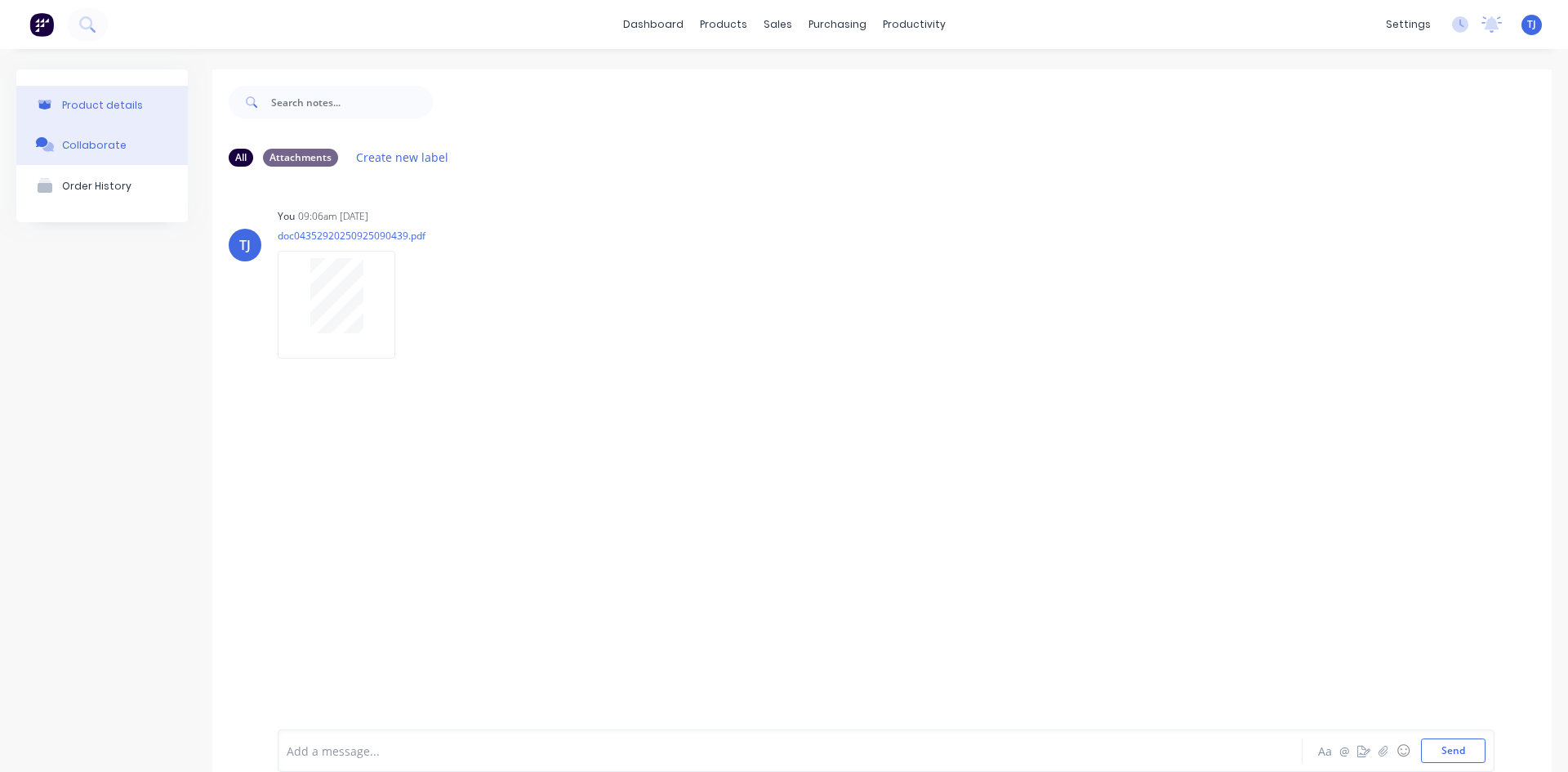
type textarea "x"
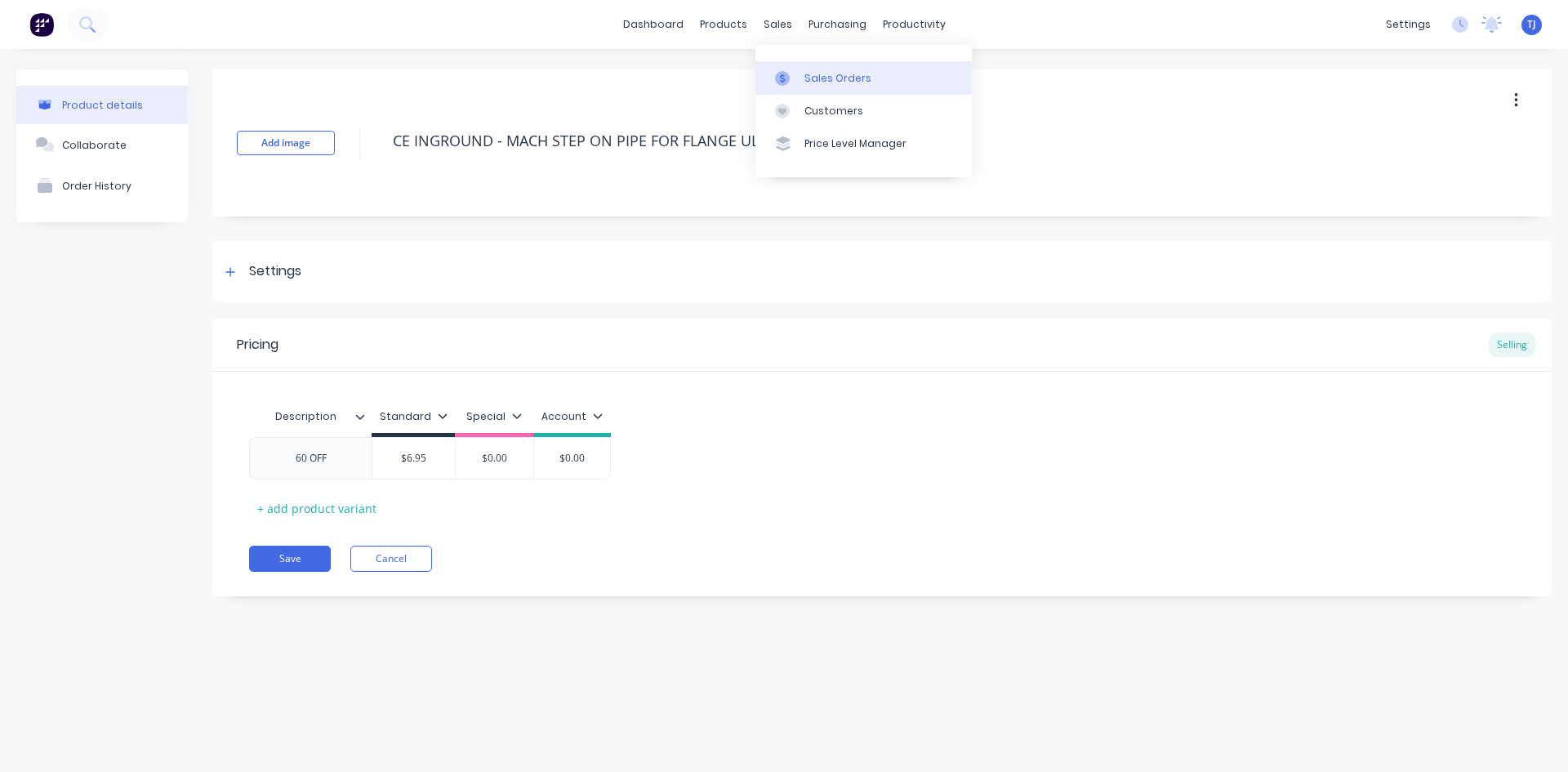
click at [814, 78] on div "Sales Orders" at bounding box center [838, 79] width 67 height 15
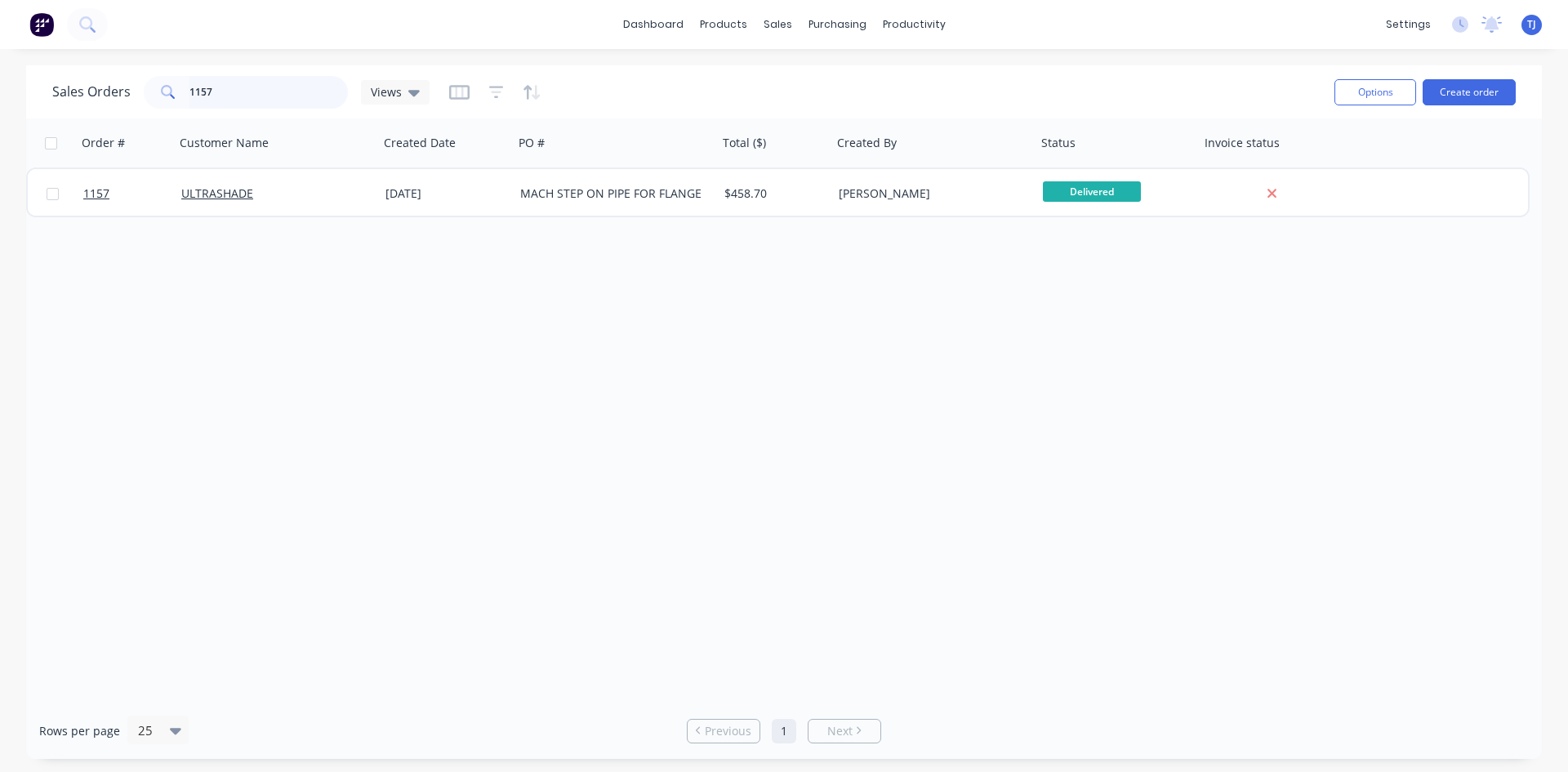
click at [207, 94] on input "1157" at bounding box center [268, 93] width 159 height 33
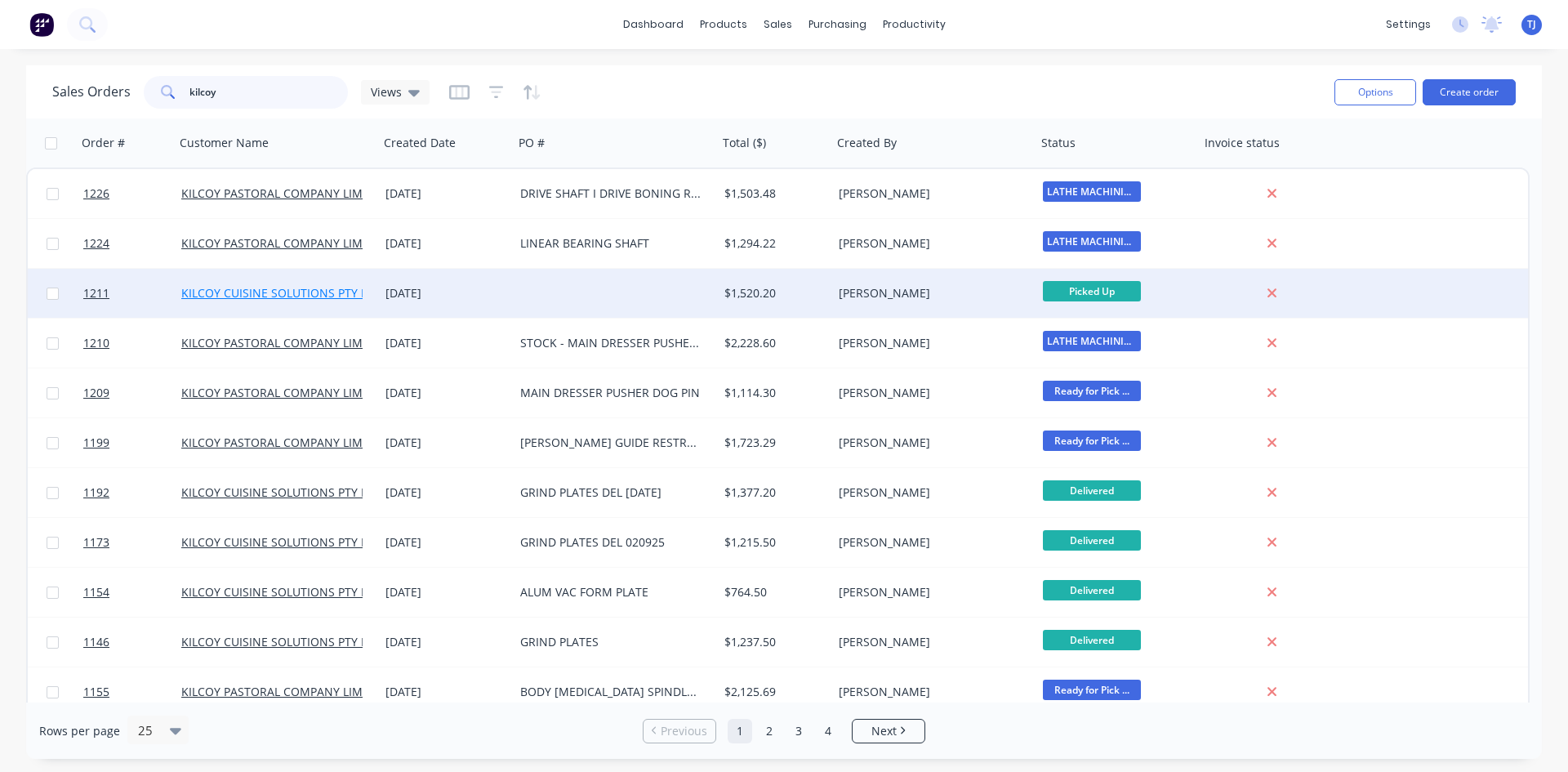
type input "kilcoy"
click at [316, 296] on link "KILCOY CUISINE SOLUTIONS PTY LTD" at bounding box center [281, 293] width 200 height 16
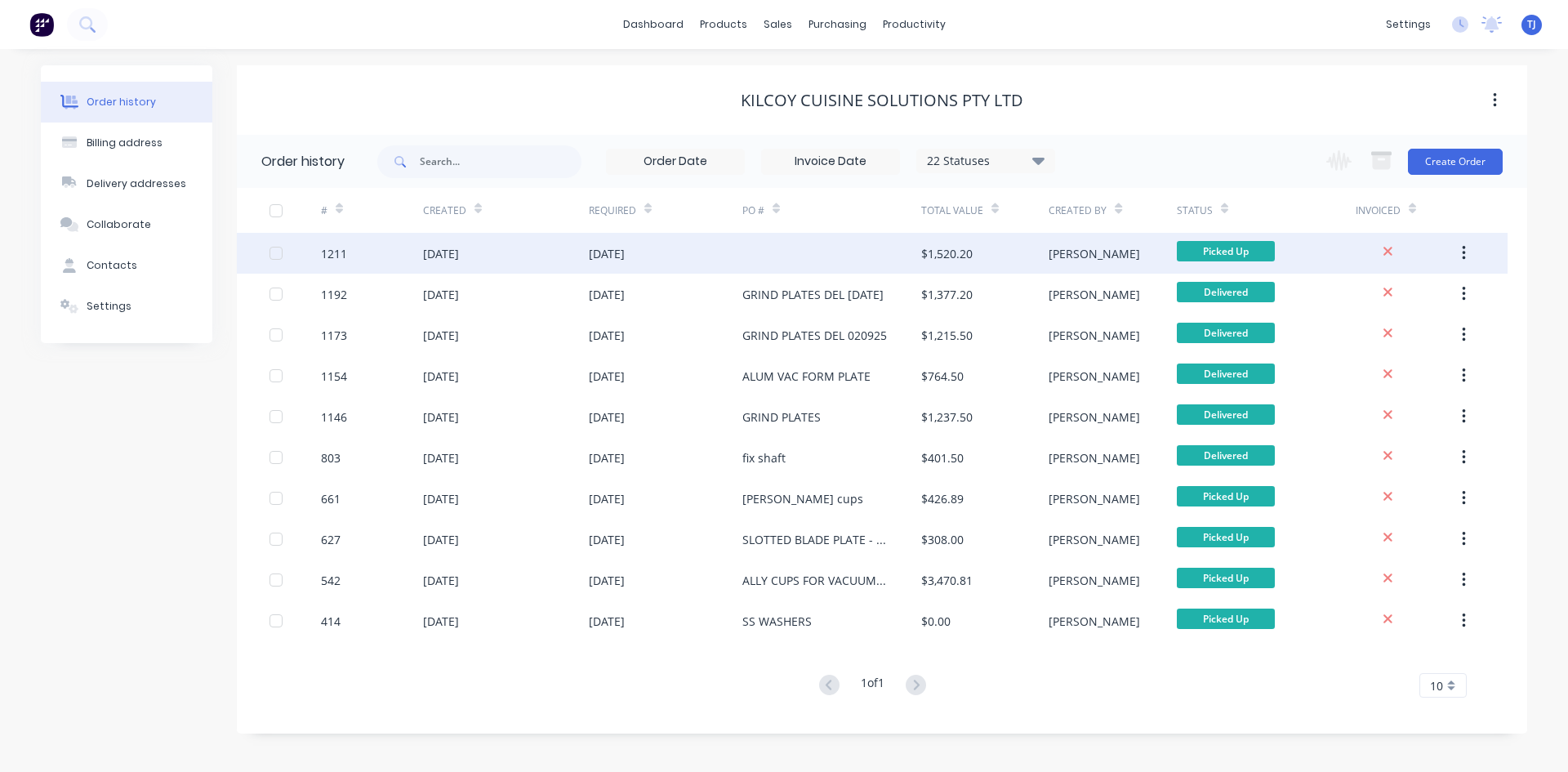
click at [945, 260] on div "$1,520.20" at bounding box center [947, 254] width 51 height 17
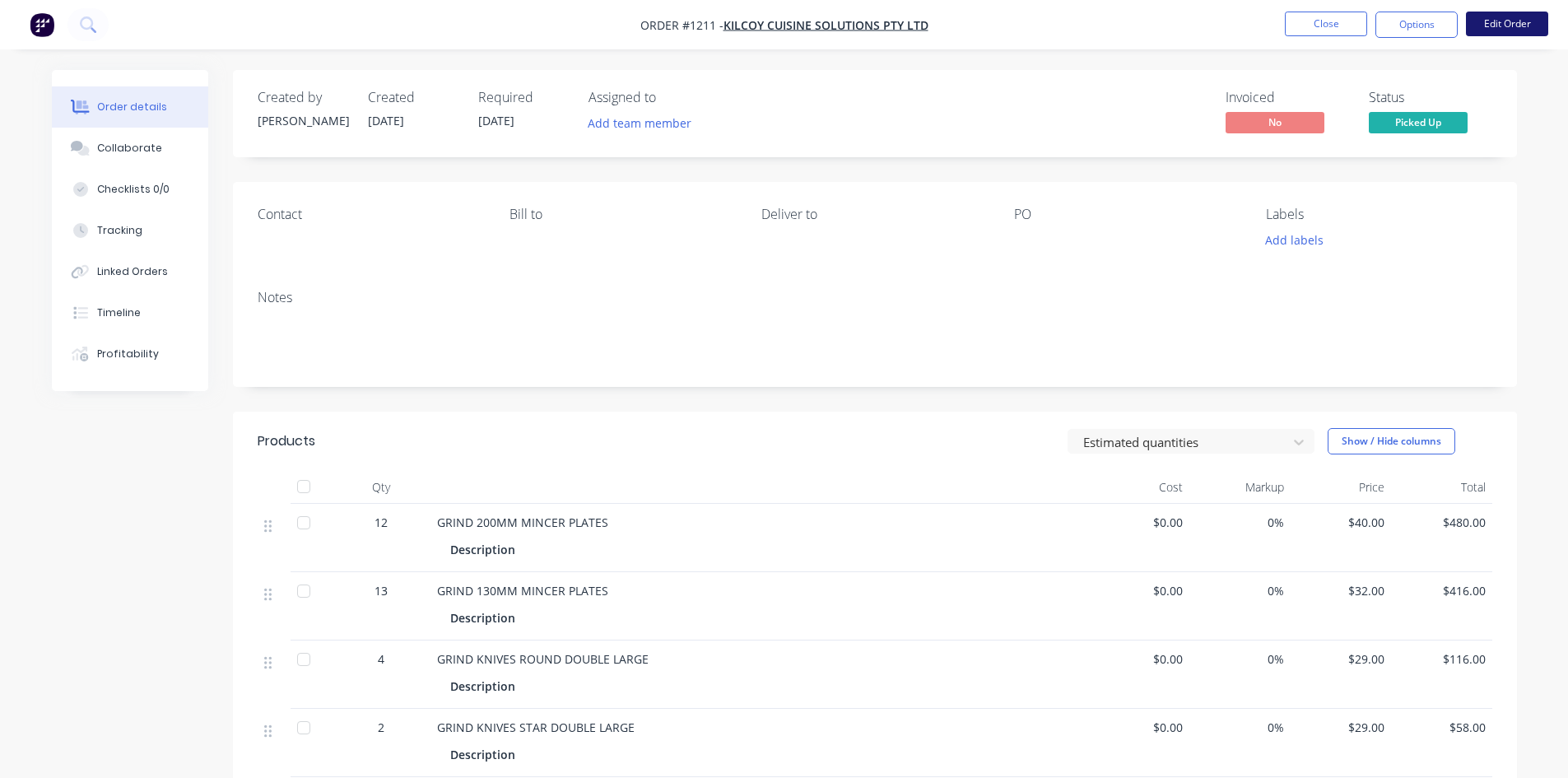
click at [1494, 22] on button "Edit Order" at bounding box center [1507, 24] width 82 height 25
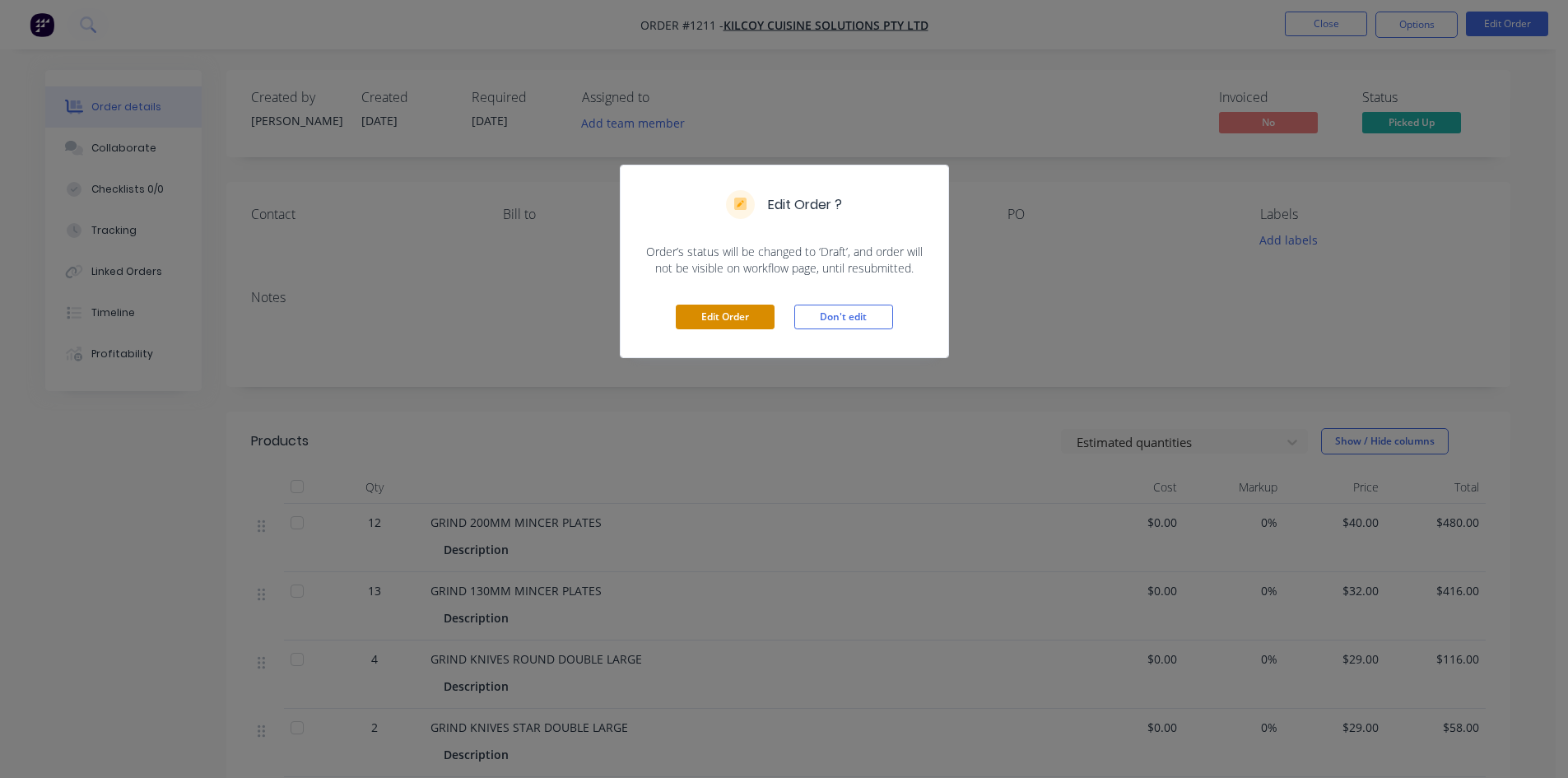
click at [747, 312] on button "Edit Order" at bounding box center [725, 317] width 99 height 25
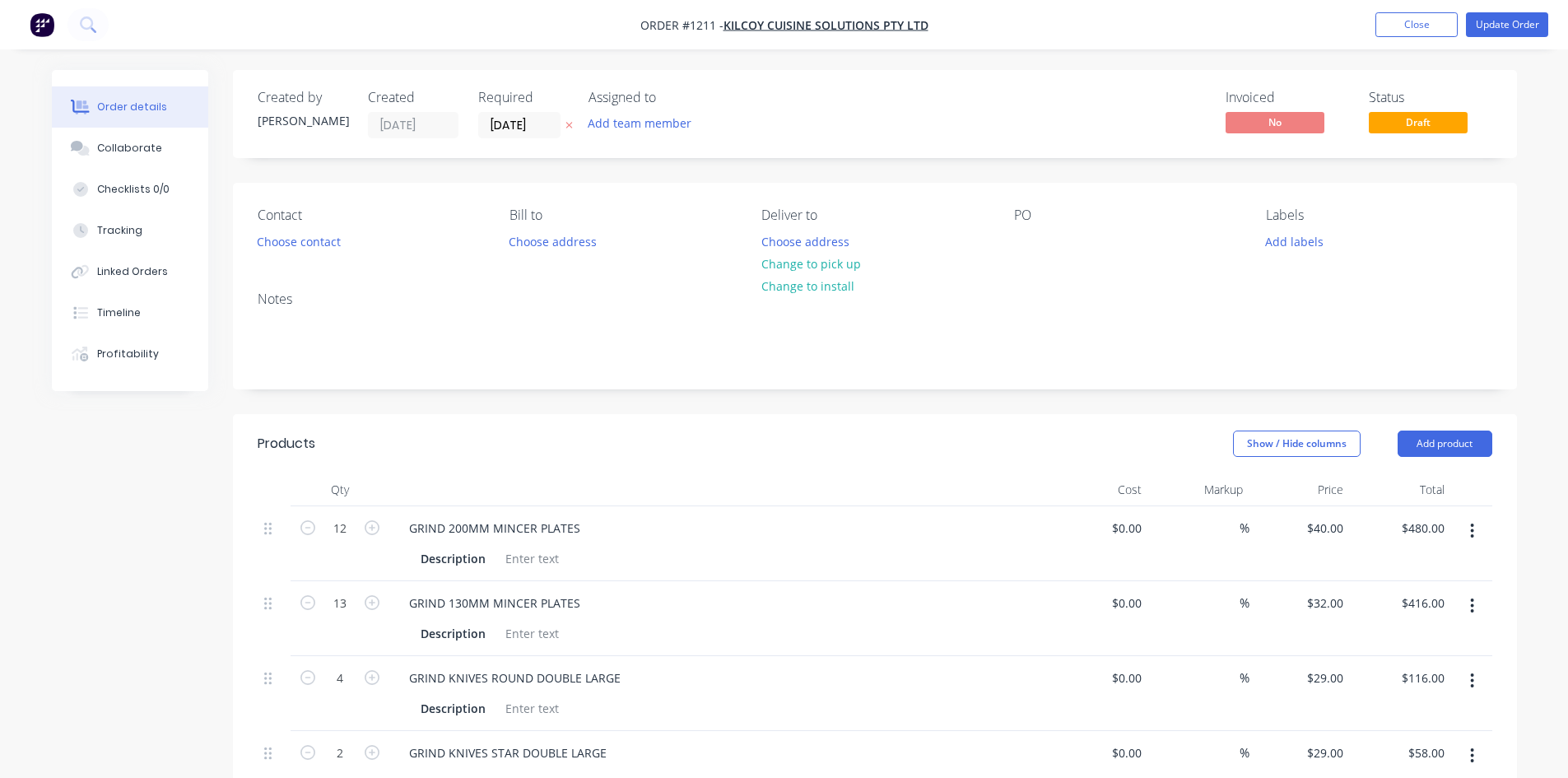
click at [1043, 245] on div "PO" at bounding box center [1127, 230] width 226 height 46
click at [1034, 245] on div at bounding box center [1028, 242] width 27 height 24
click at [1512, 19] on button "Update Order" at bounding box center [1507, 25] width 82 height 25
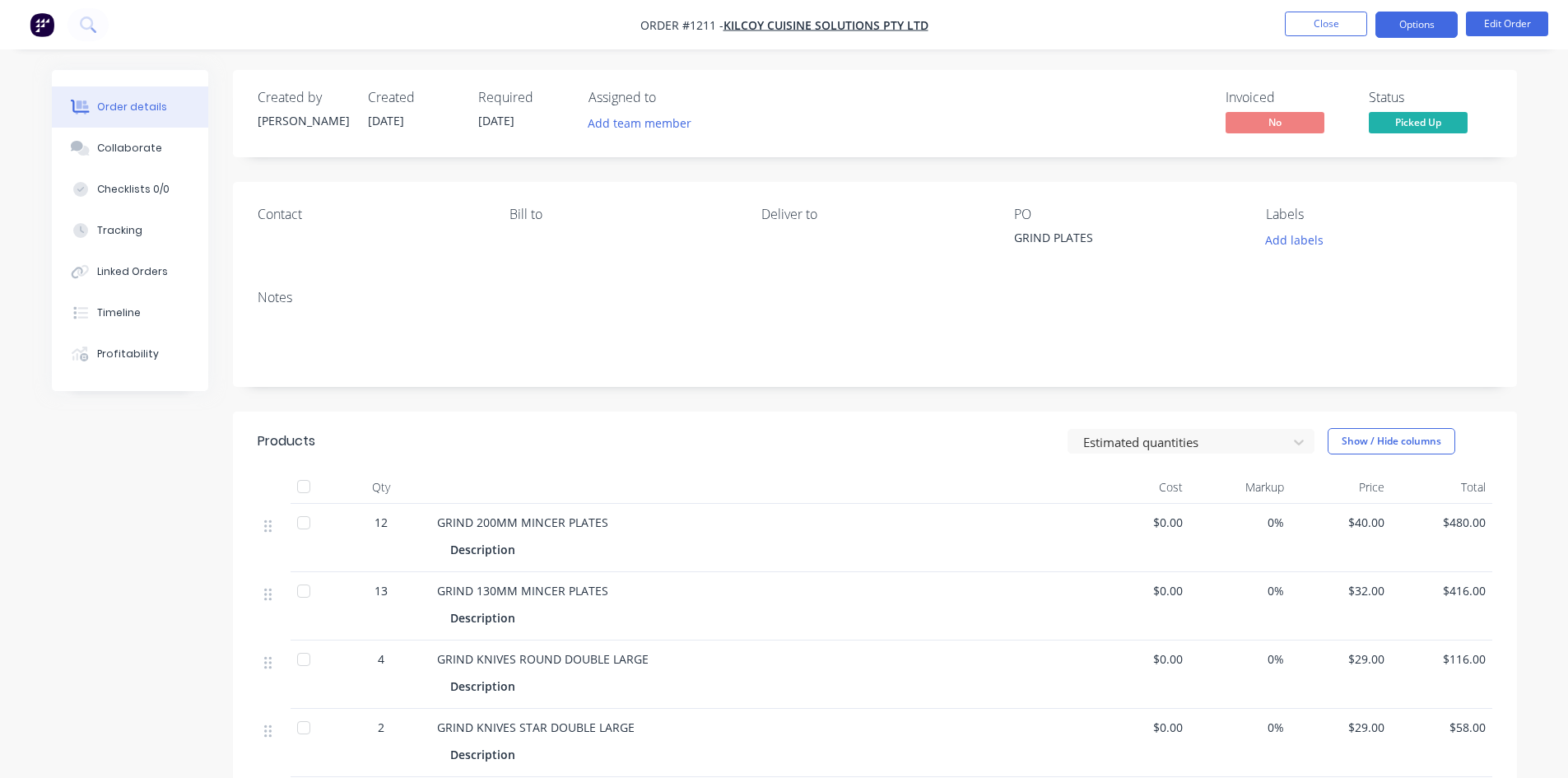
click at [1410, 22] on button "Options" at bounding box center [1416, 25] width 82 height 27
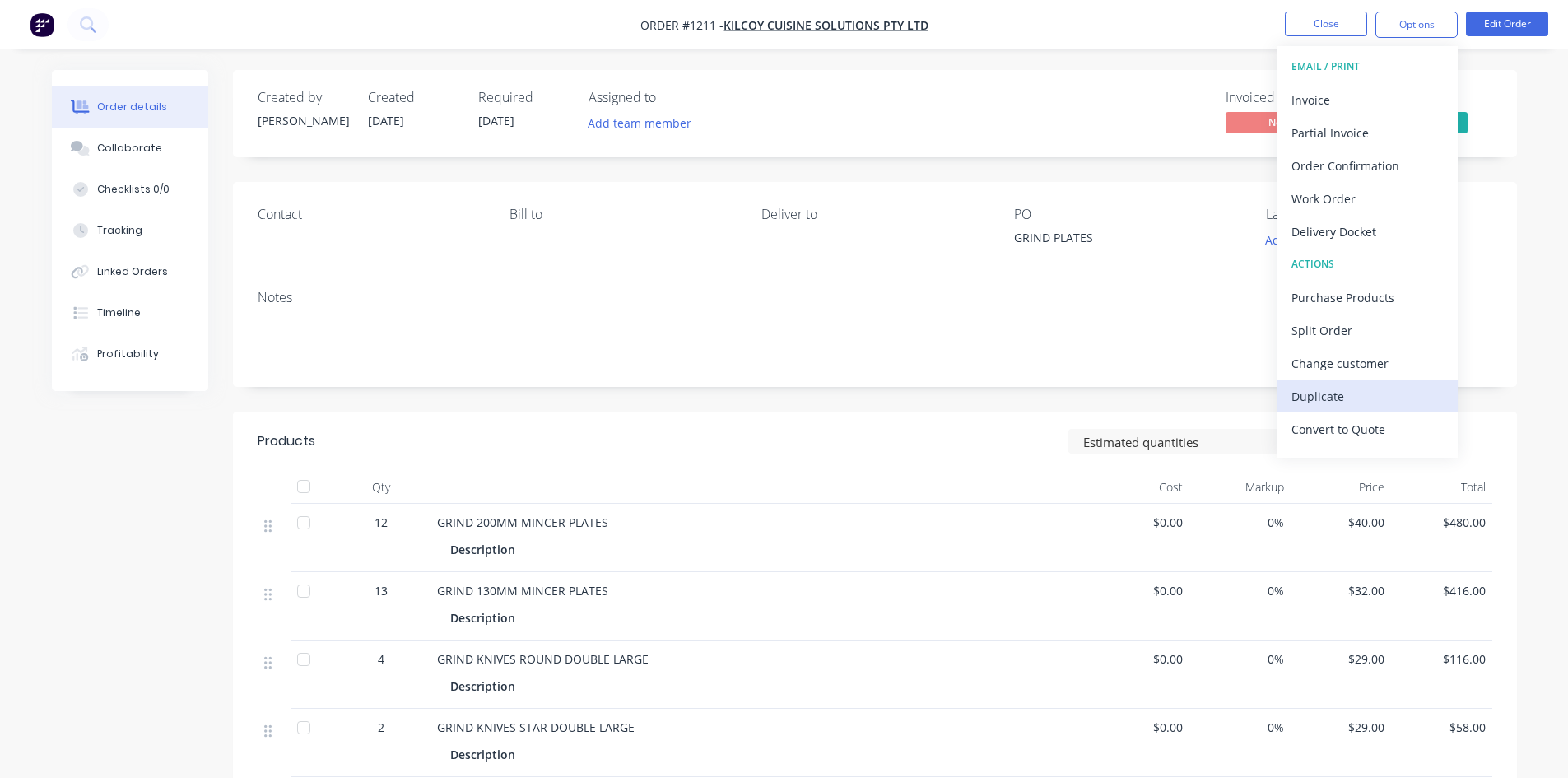
click at [1334, 400] on div "Duplicate" at bounding box center [1367, 396] width 152 height 24
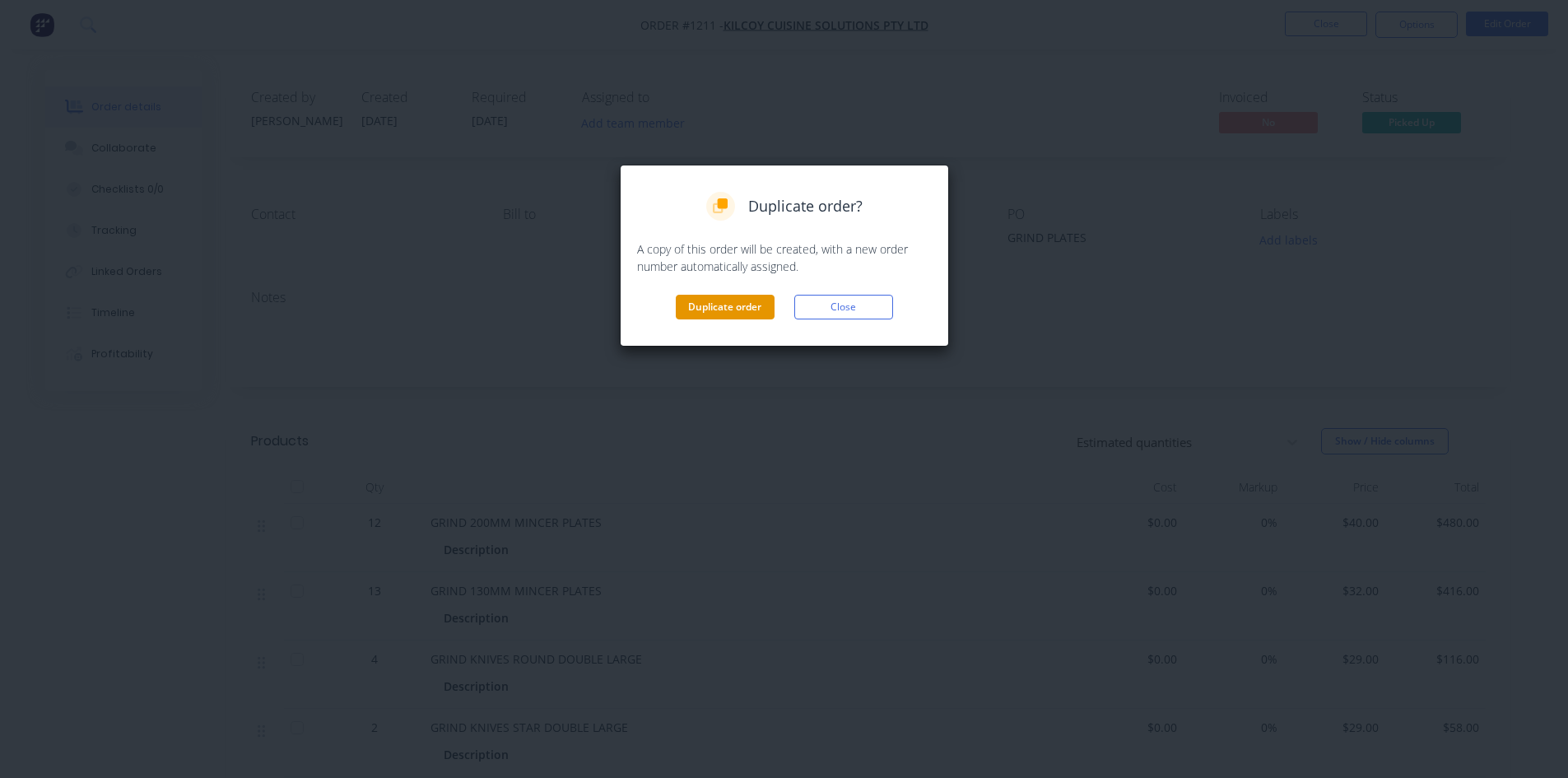
click at [753, 304] on button "Duplicate order" at bounding box center [725, 307] width 99 height 25
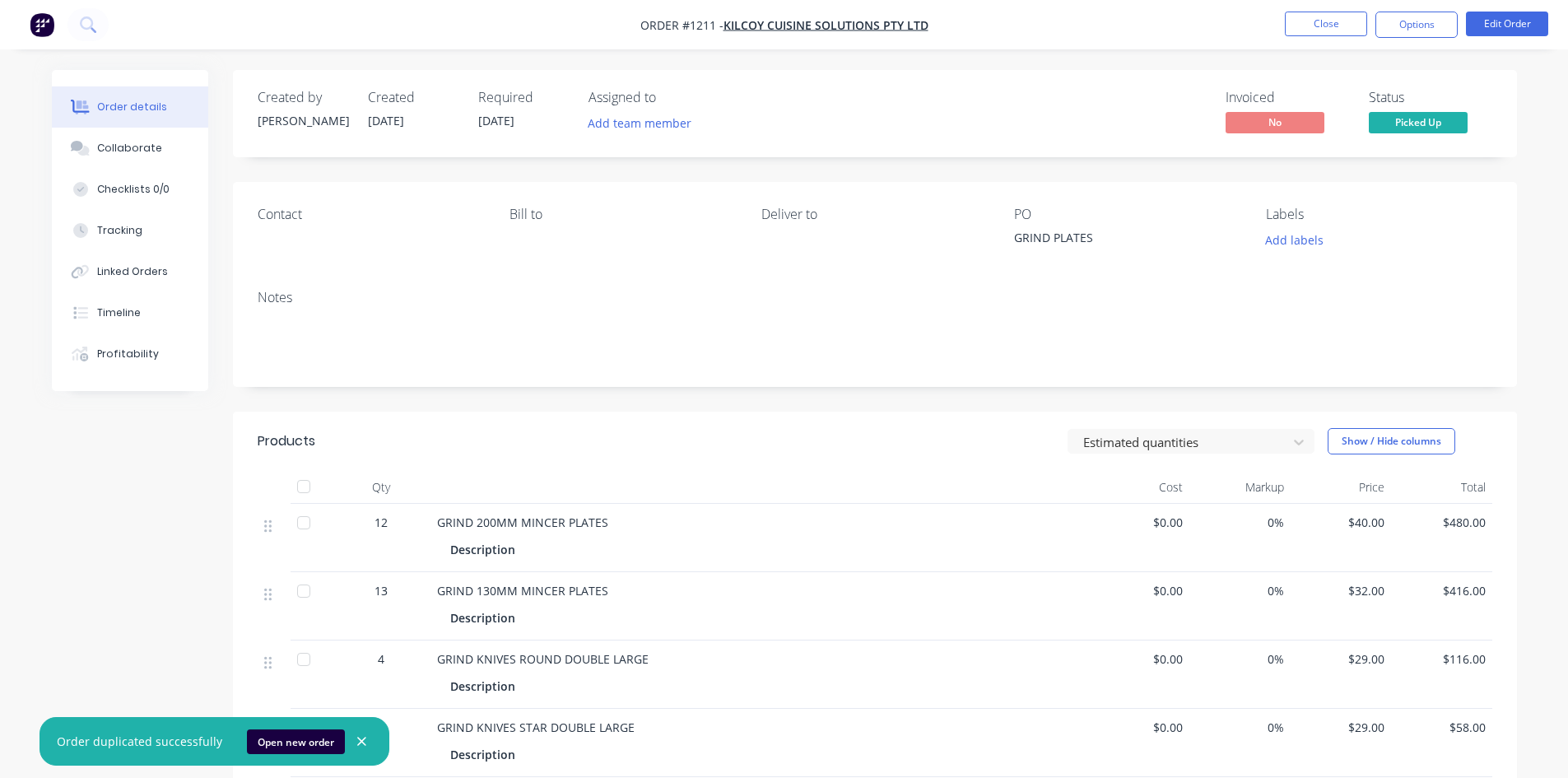
click at [1112, 244] on div "GRIND PLATES" at bounding box center [1117, 241] width 206 height 23
click at [1106, 241] on div "GRIND PLATES" at bounding box center [1117, 241] width 206 height 23
click at [1091, 237] on div "GRIND PLATES" at bounding box center [1117, 241] width 206 height 23
click at [1102, 239] on div "GRIND PLATES" at bounding box center [1117, 241] width 206 height 23
click at [1087, 238] on div "GRIND PLATES" at bounding box center [1117, 241] width 206 height 23
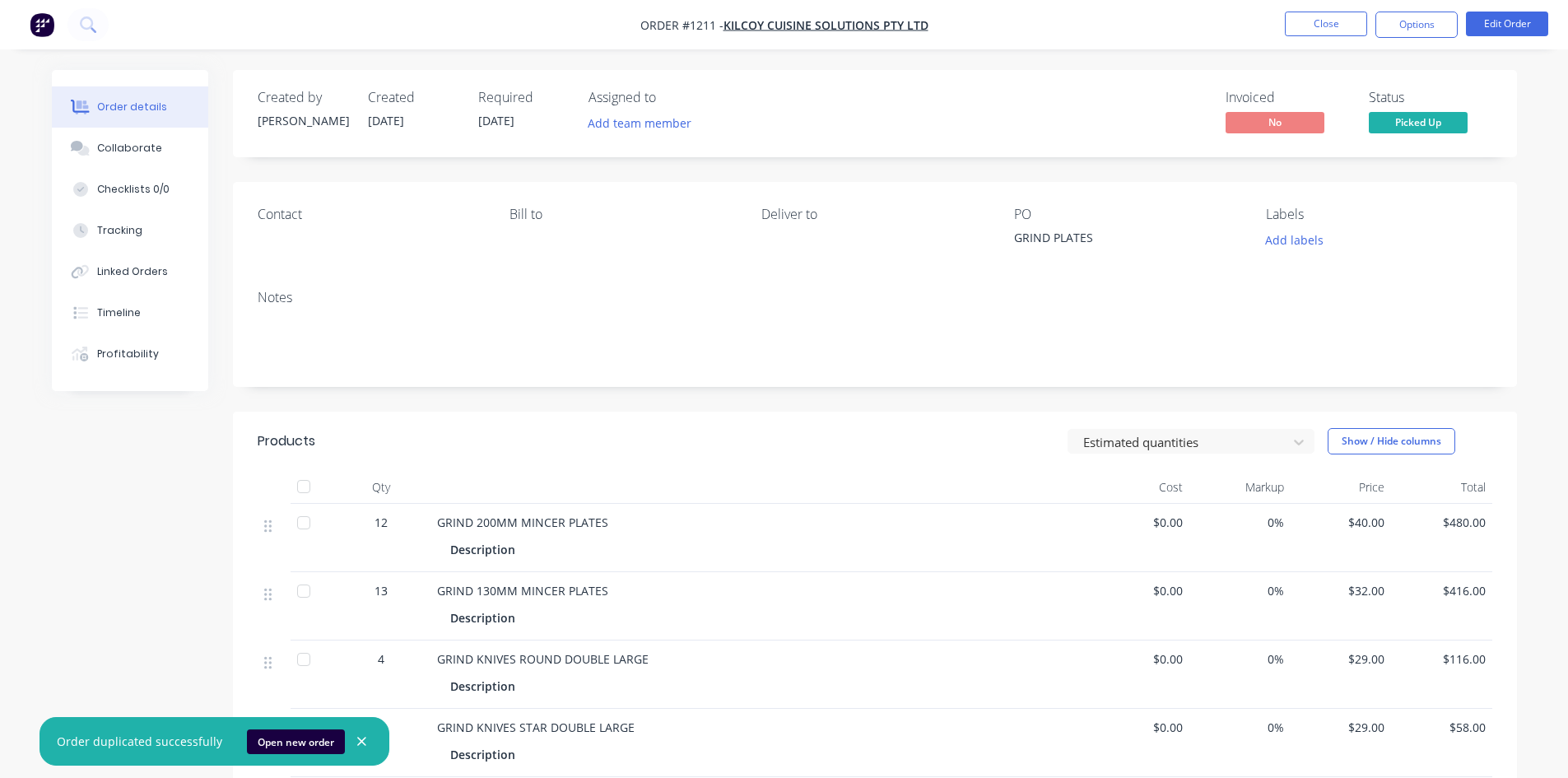
click at [1091, 240] on div "GRIND PLATES" at bounding box center [1117, 241] width 206 height 23
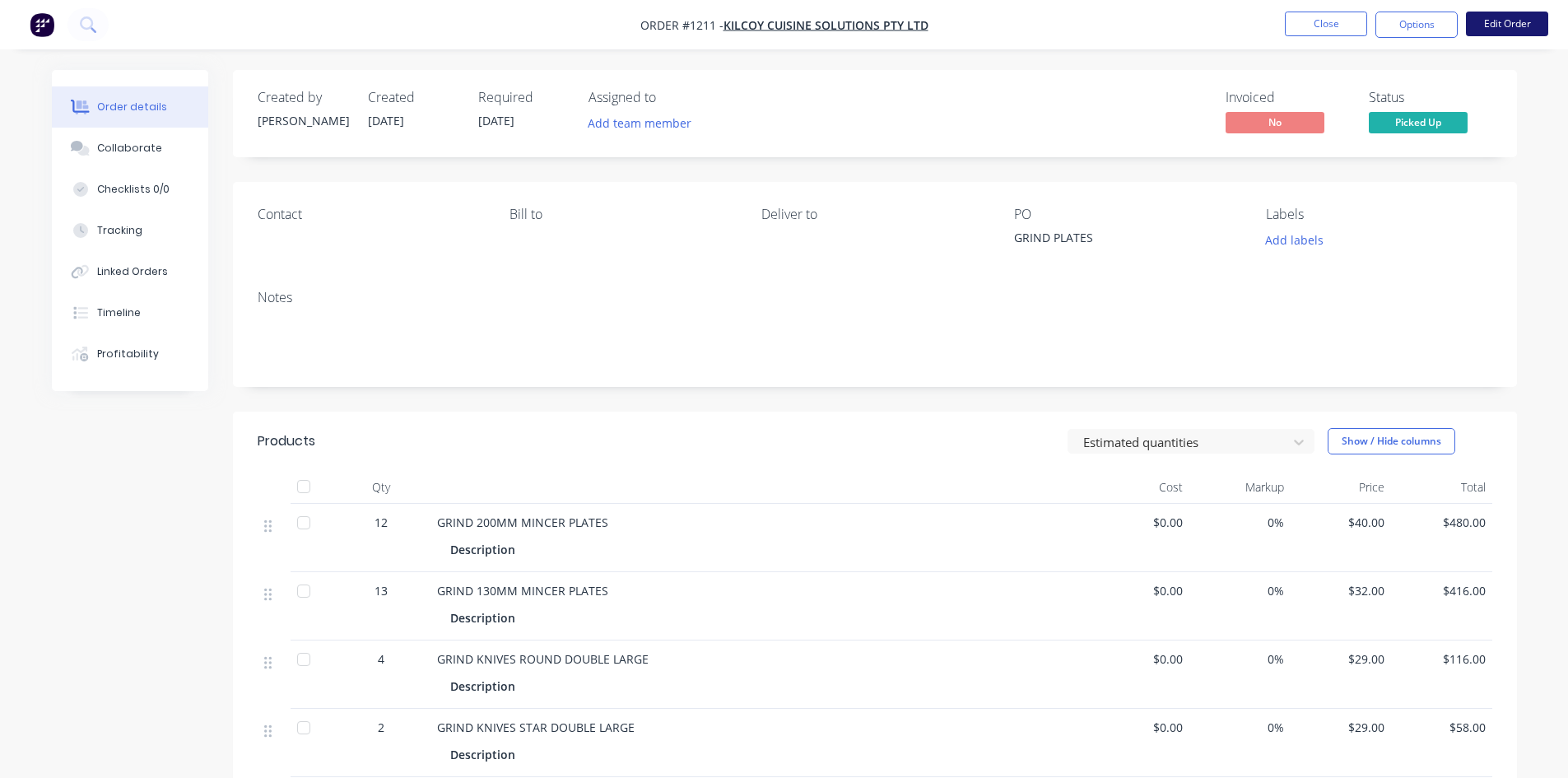
click at [1500, 22] on button "Edit Order" at bounding box center [1507, 24] width 82 height 25
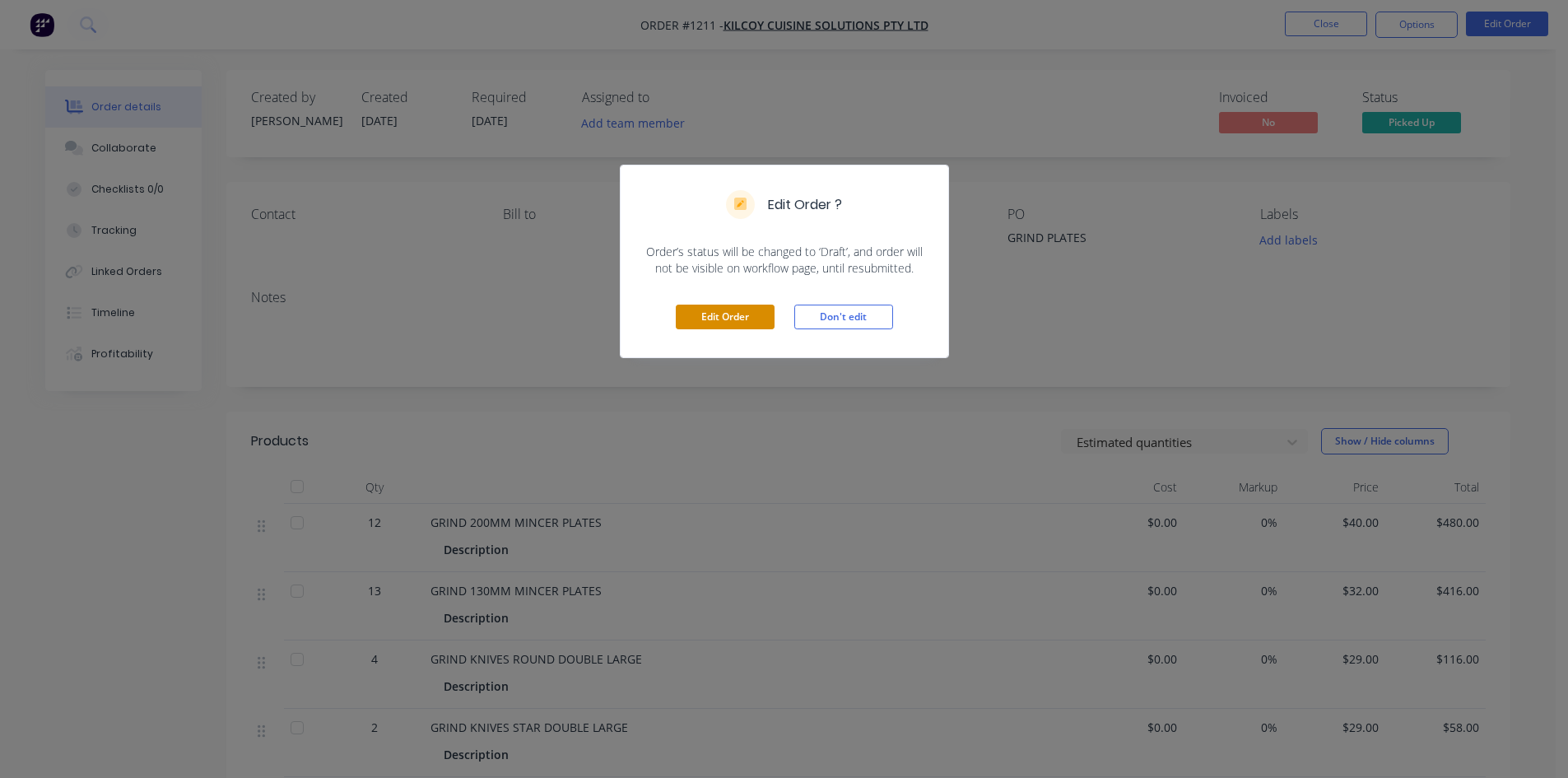
click at [720, 317] on button "Edit Order" at bounding box center [725, 317] width 99 height 25
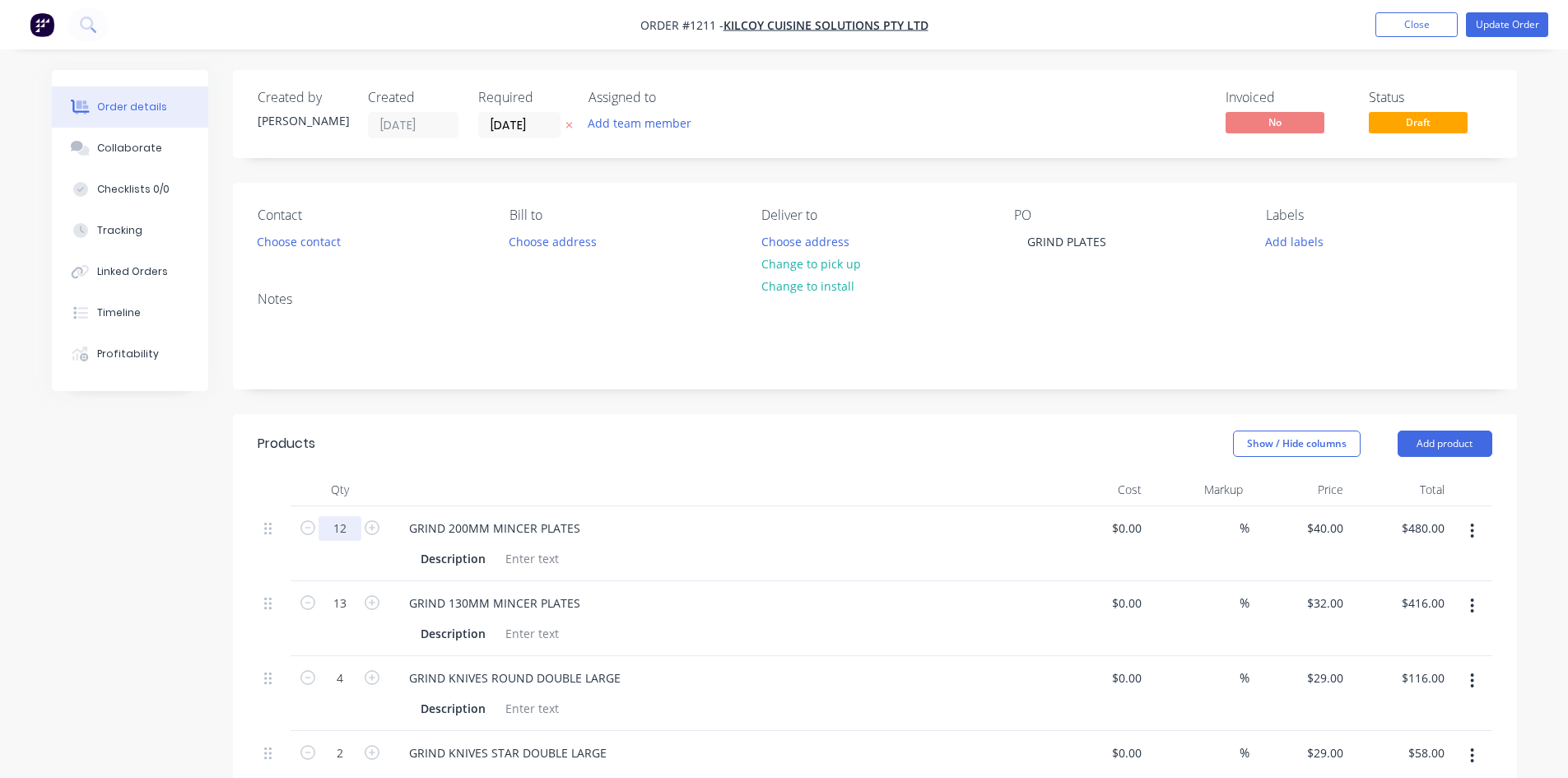
click at [334, 536] on input "12" at bounding box center [340, 529] width 42 height 25
type input "6"
type input "$240.00"
click at [353, 606] on input "13" at bounding box center [340, 604] width 42 height 25
type input "6"
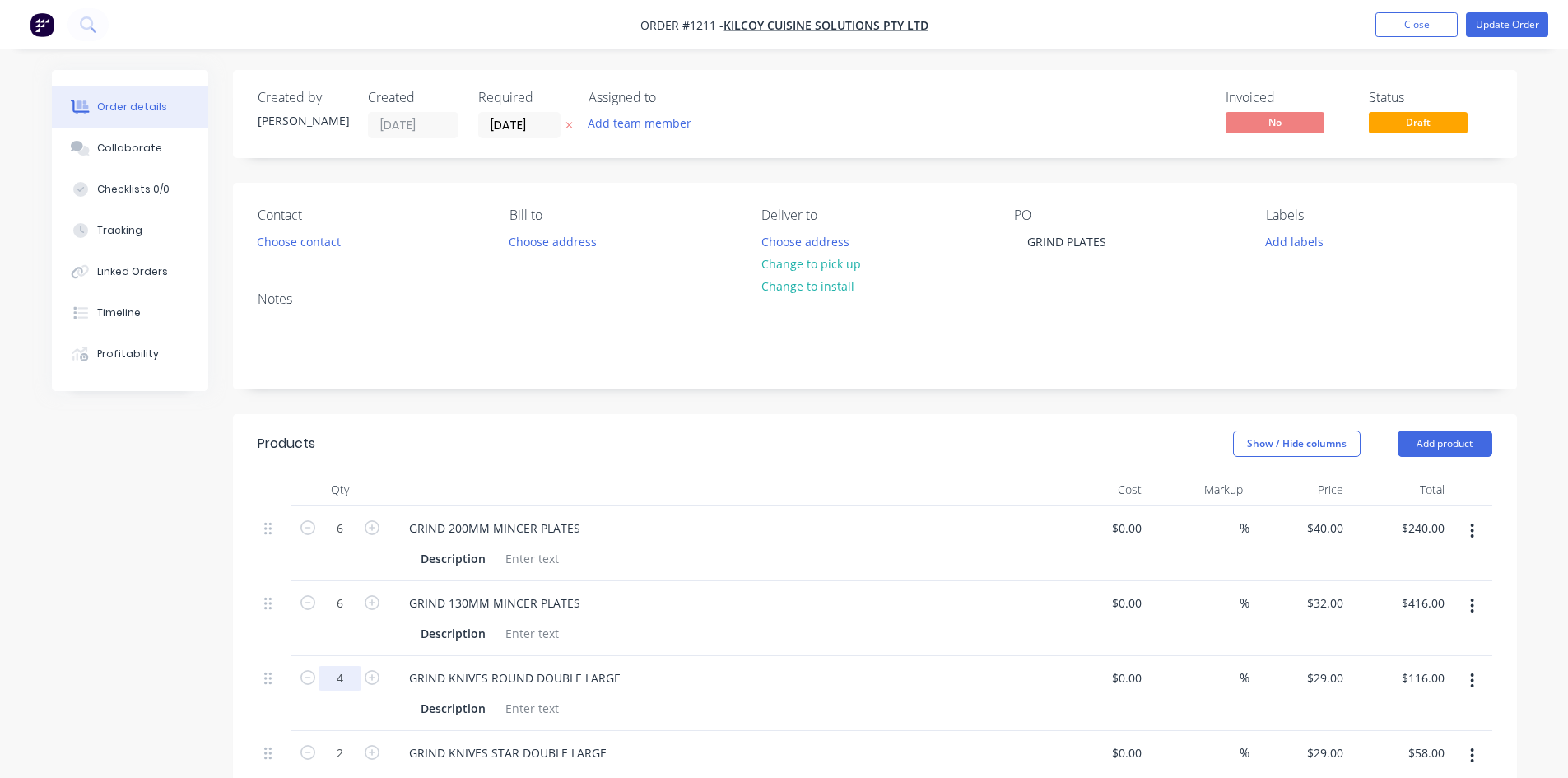
type input "$192.00"
click at [344, 680] on input "4" at bounding box center [340, 679] width 42 height 25
type input "3"
type input "$87.00"
click at [354, 762] on input "2" at bounding box center [340, 754] width 42 height 25
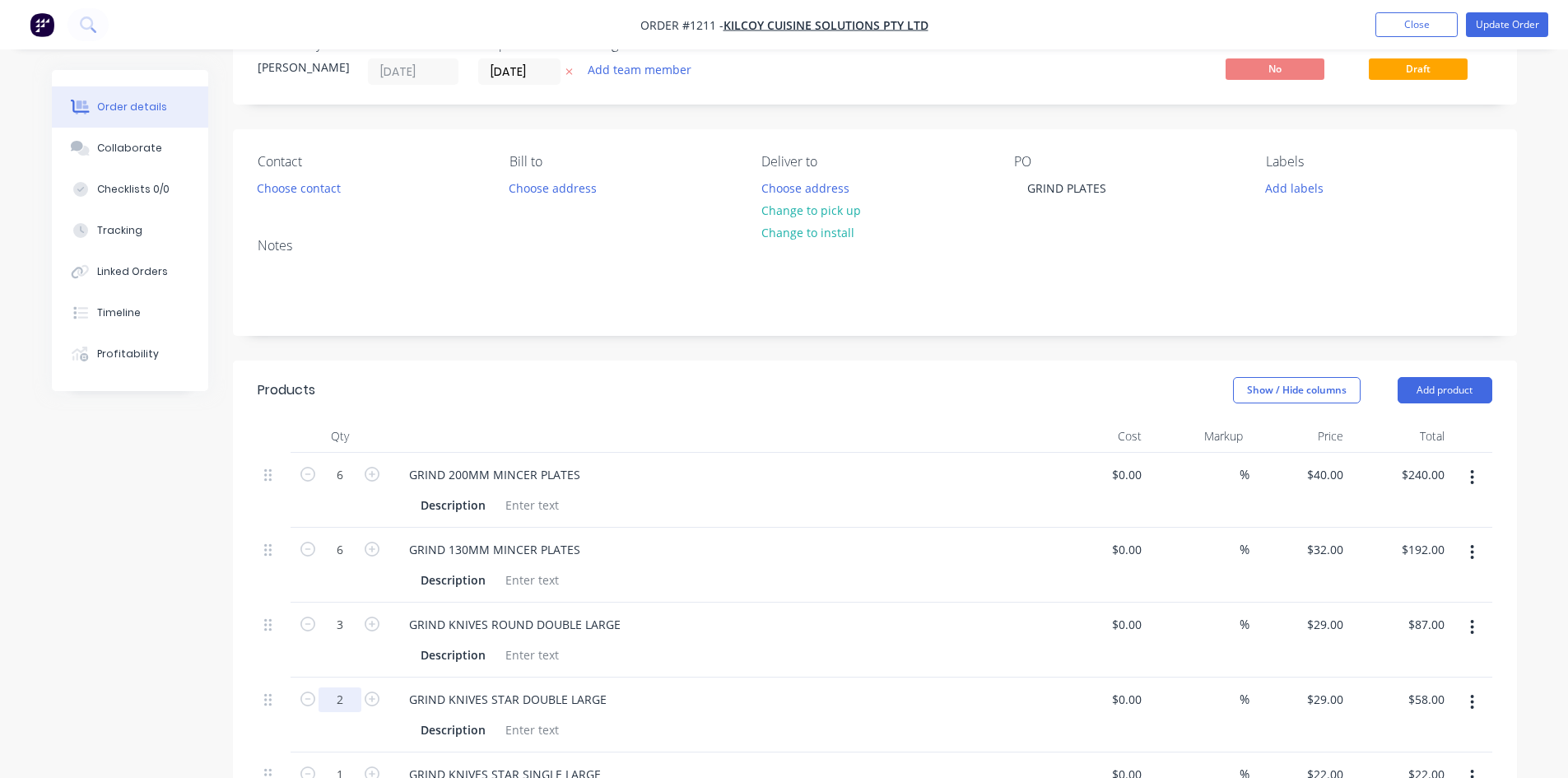
scroll to position [82, 0]
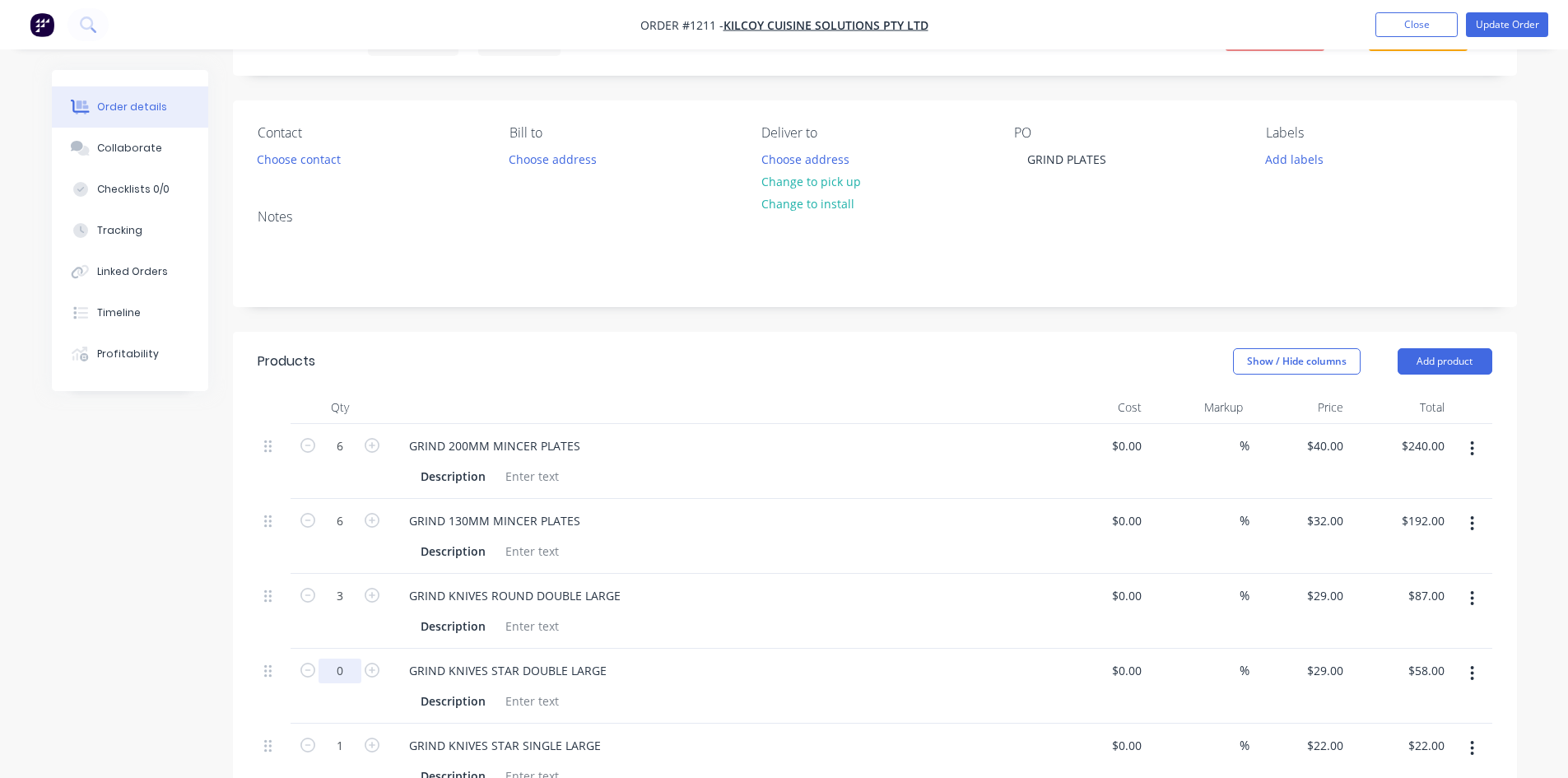
type input "0"
type input "$0.00"
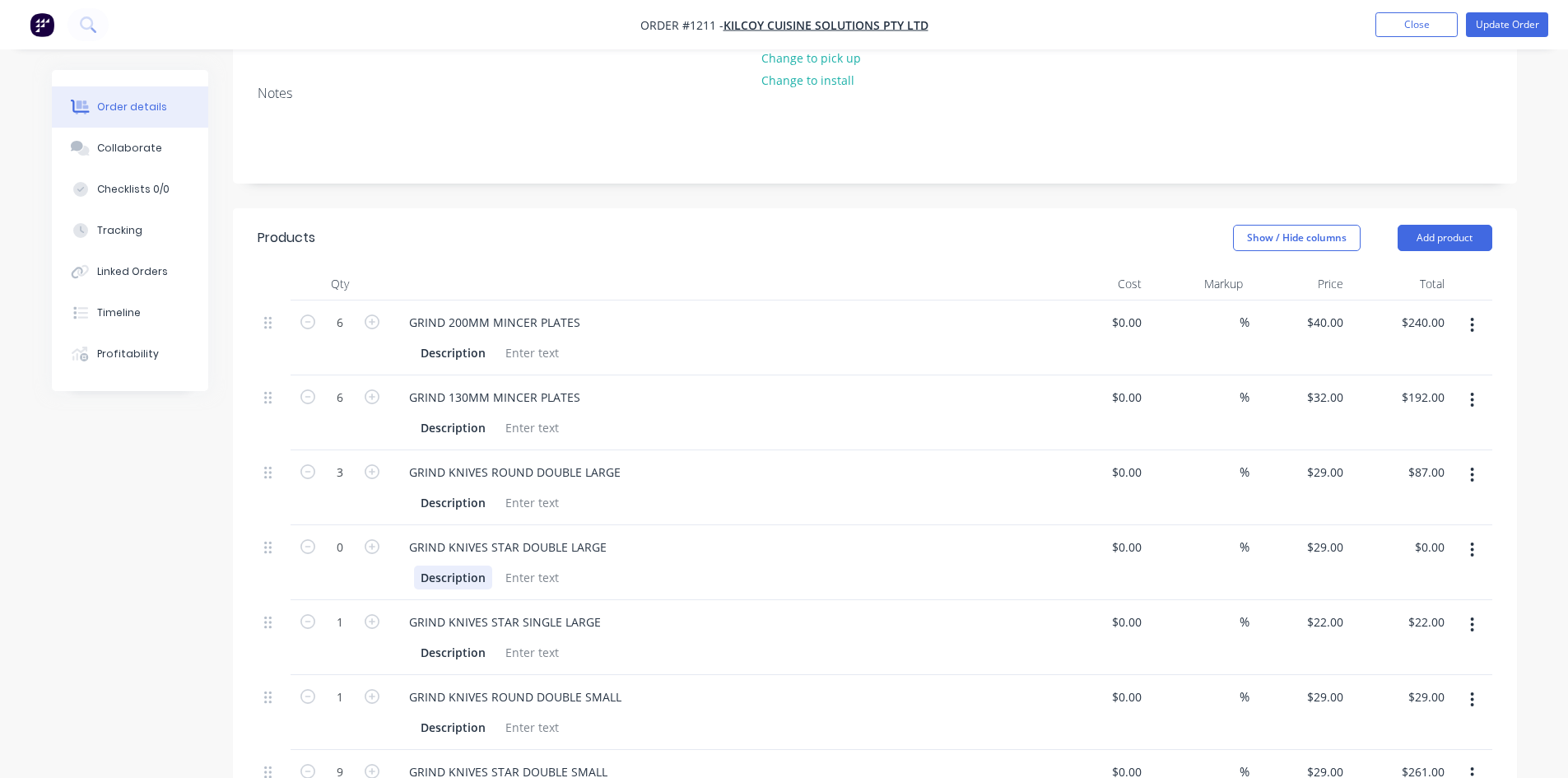
scroll to position [247, 0]
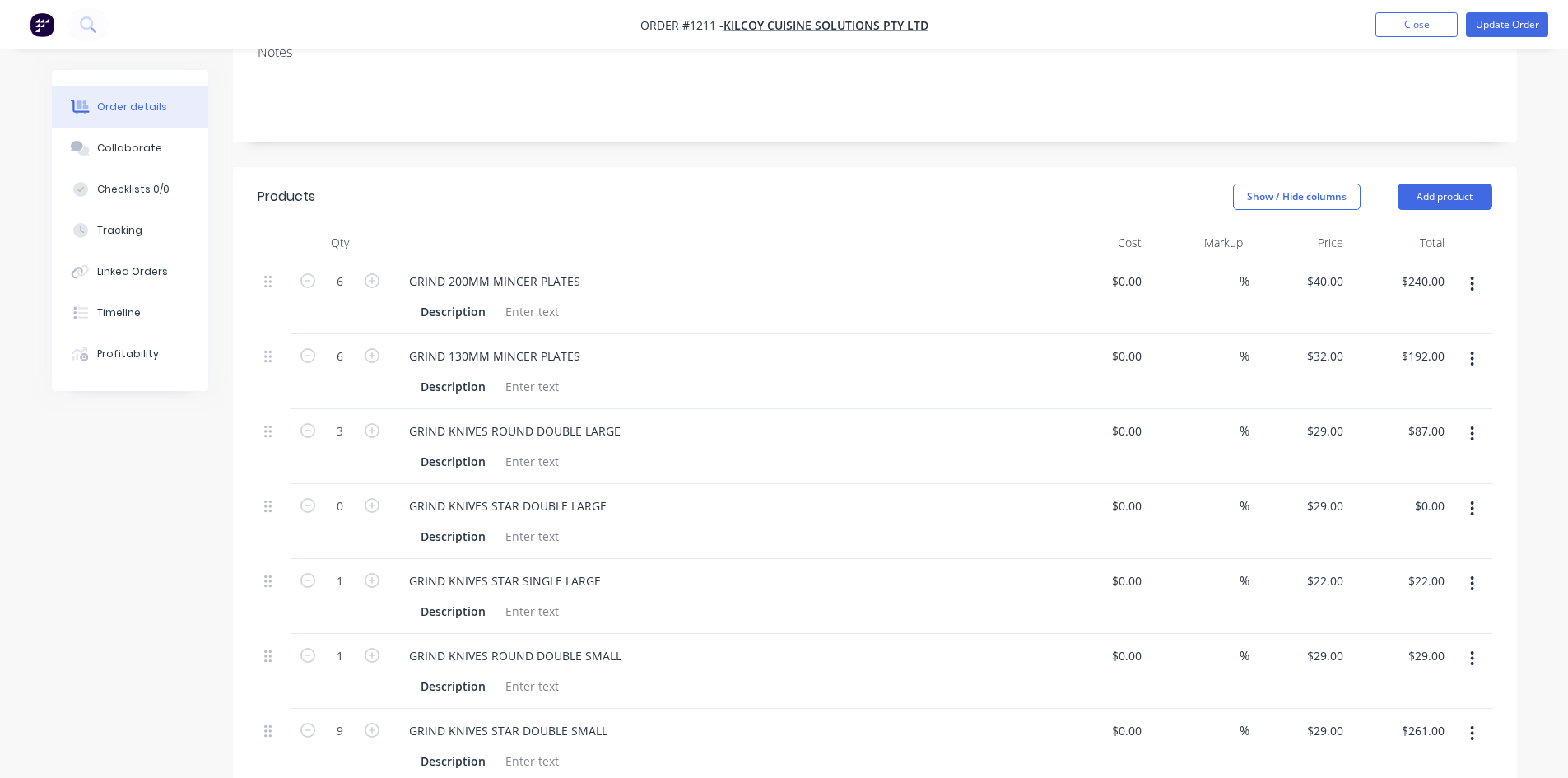
click at [316, 578] on button "button" at bounding box center [308, 579] width 22 height 17
type input "0"
type input "$0.00"
click at [307, 656] on icon "button" at bounding box center [308, 656] width 15 height 15
type input "0"
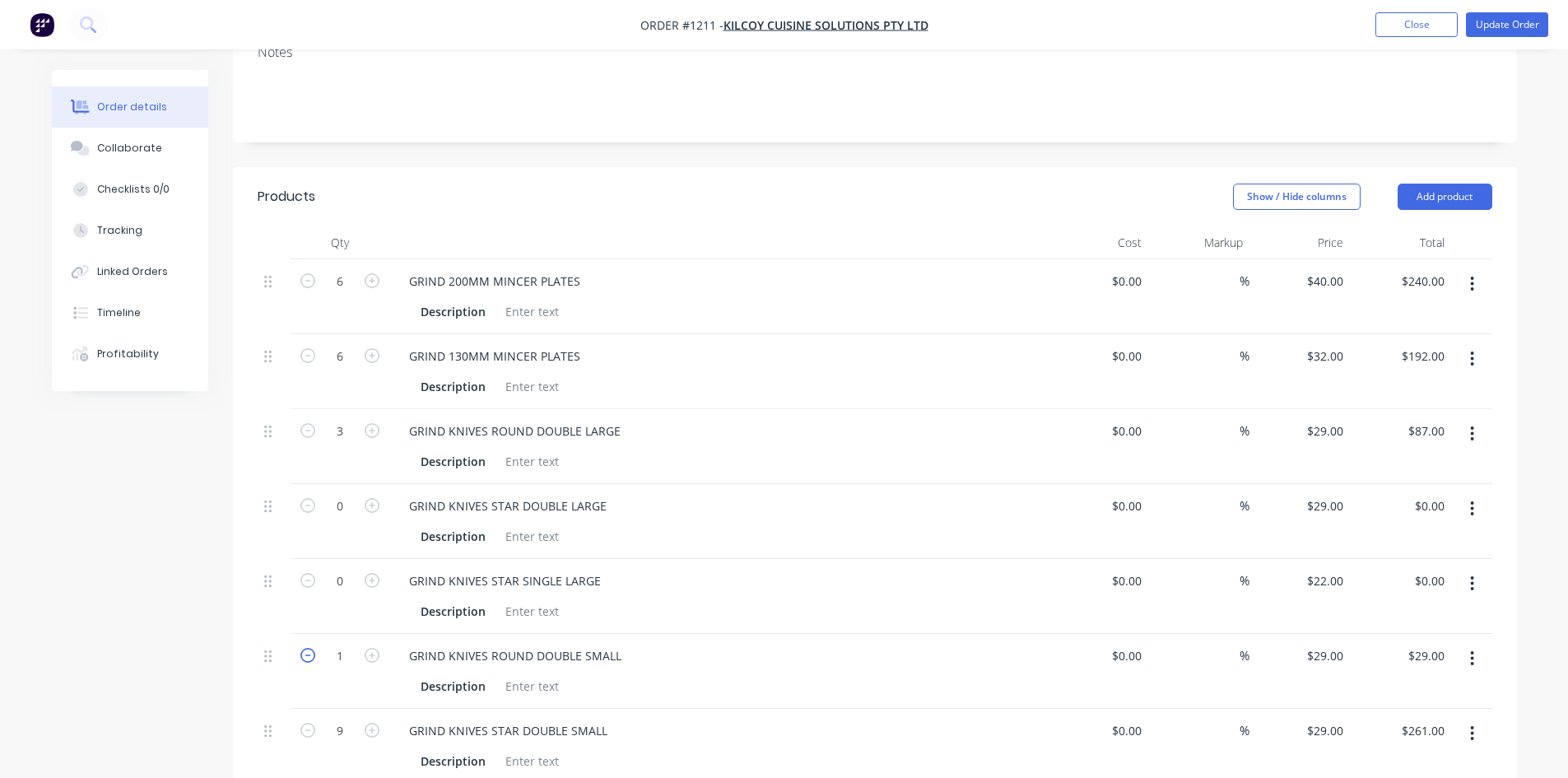
type input "$0.00"
click at [346, 734] on input "9" at bounding box center [340, 731] width 42 height 25
type input "4"
type input "$116.00"
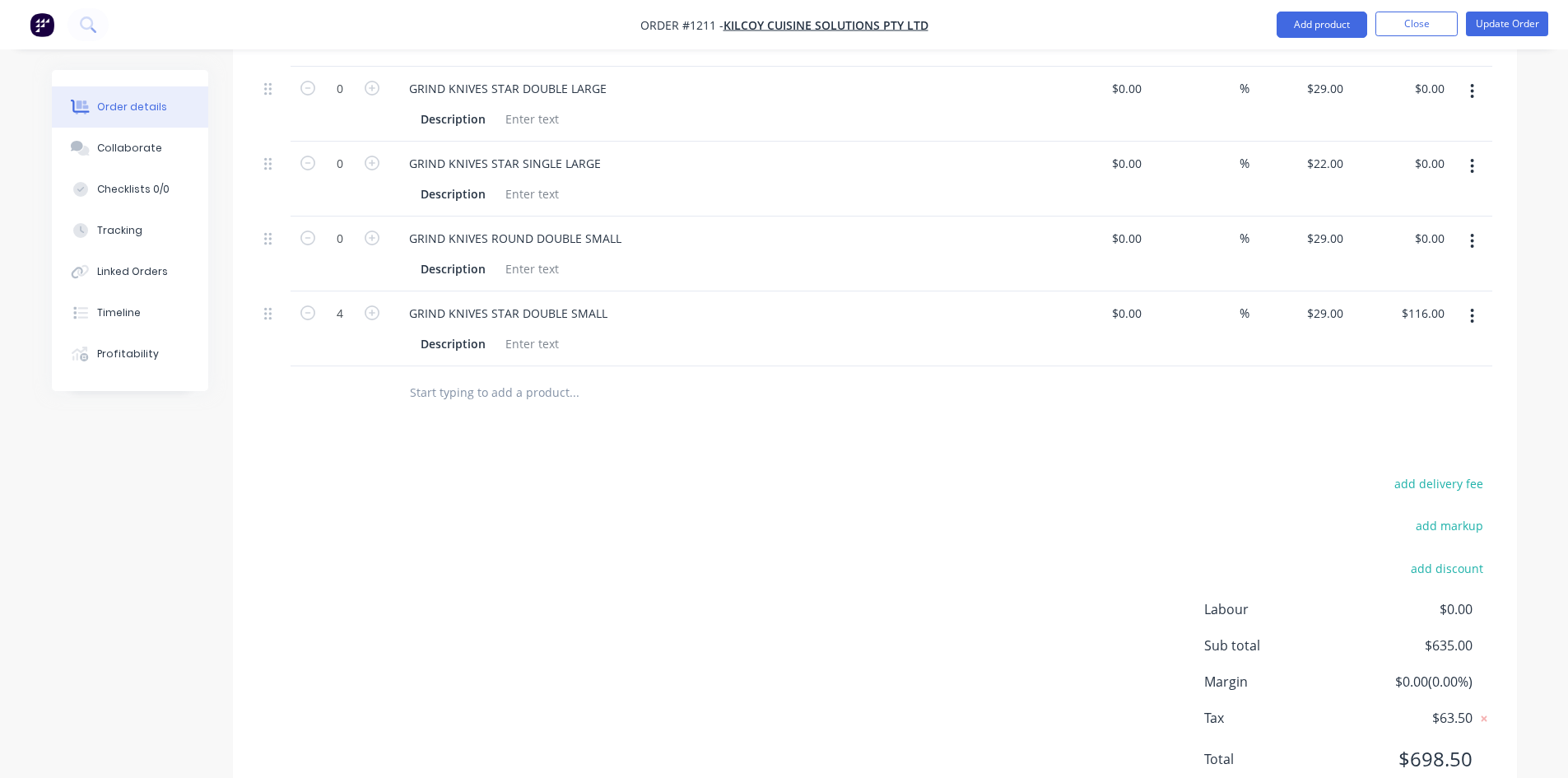
scroll to position [396, 0]
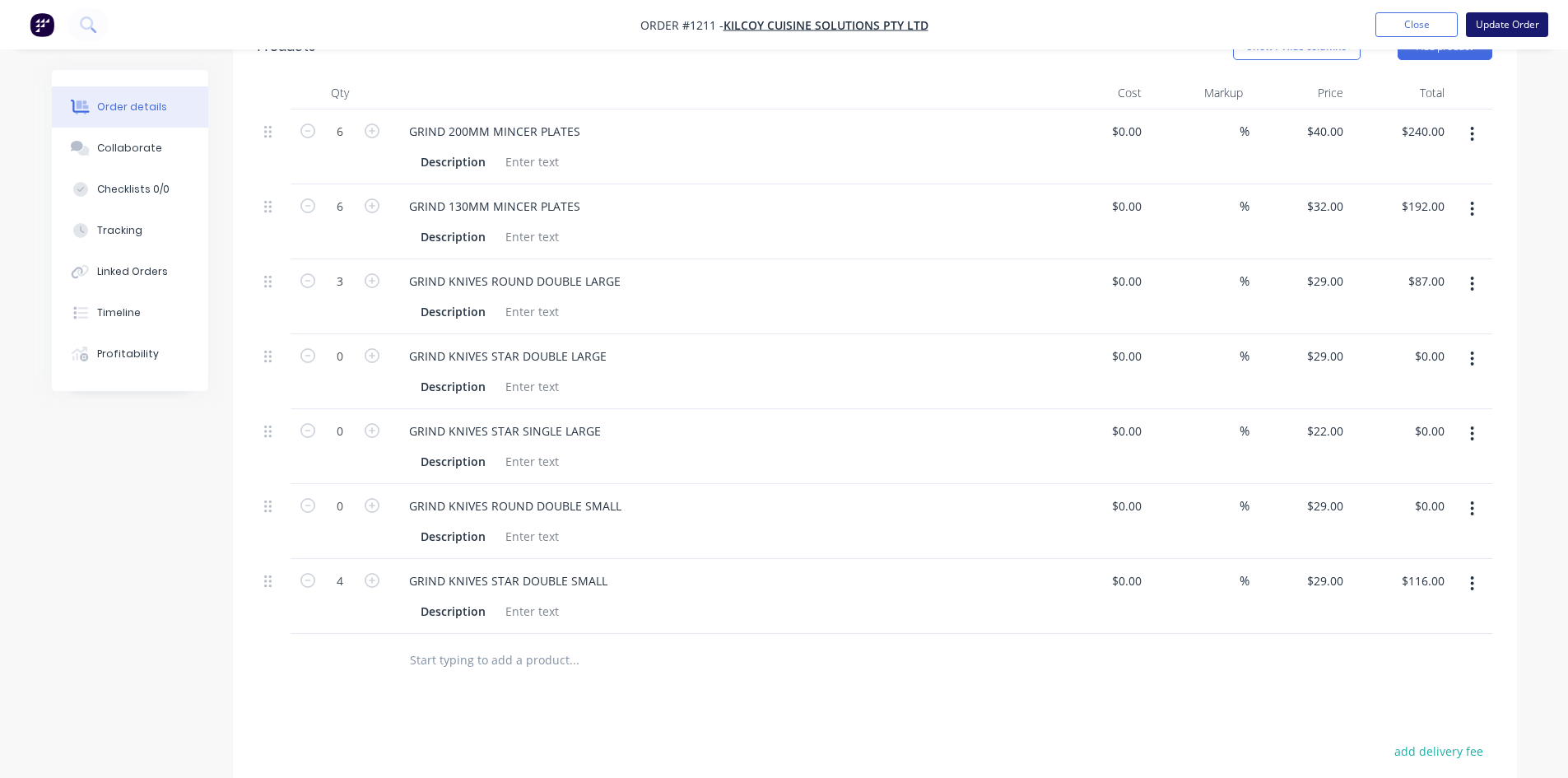
click at [1511, 32] on button "Update Order" at bounding box center [1507, 25] width 82 height 25
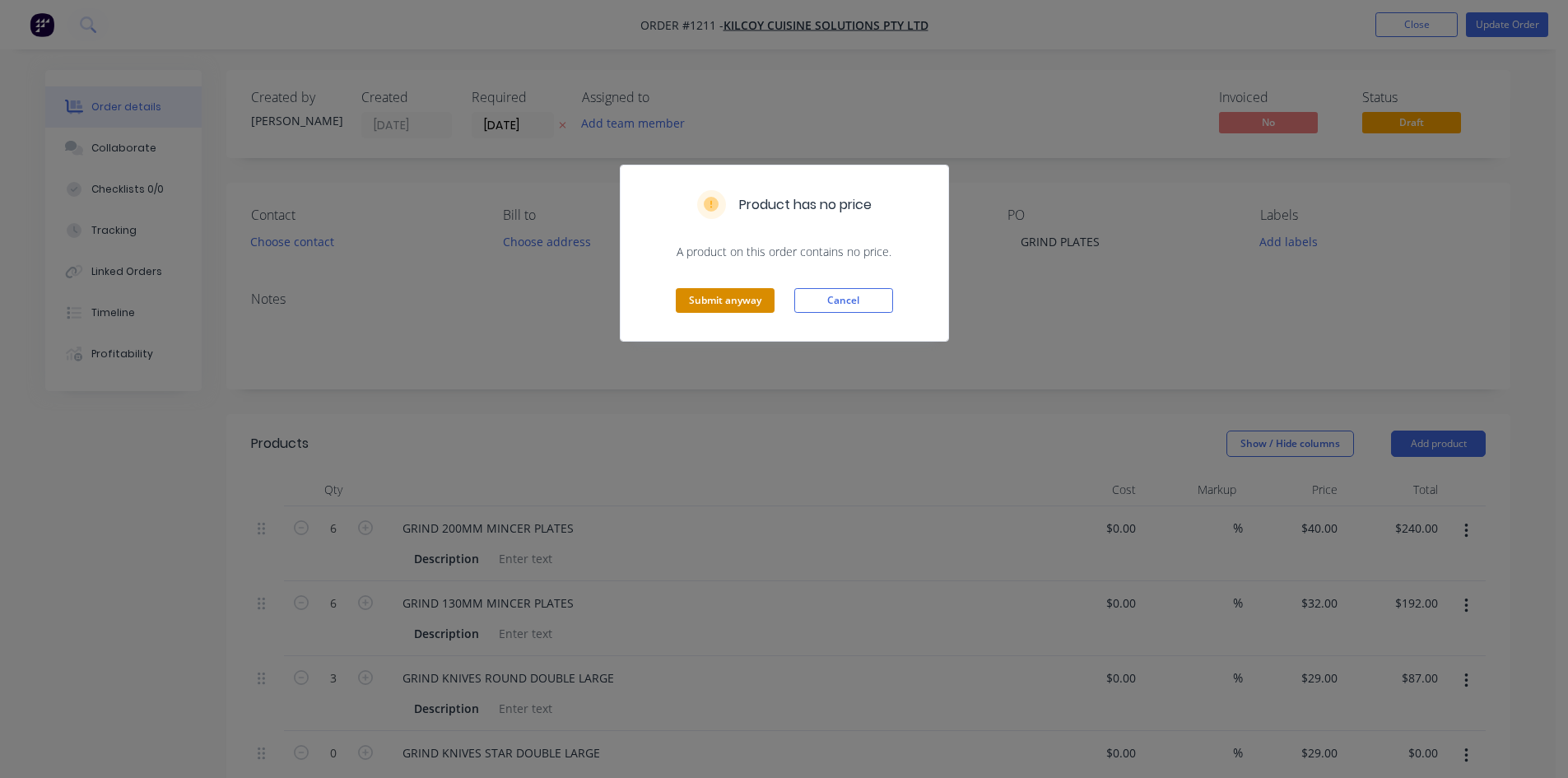
click at [691, 310] on button "Submit anyway" at bounding box center [725, 301] width 99 height 25
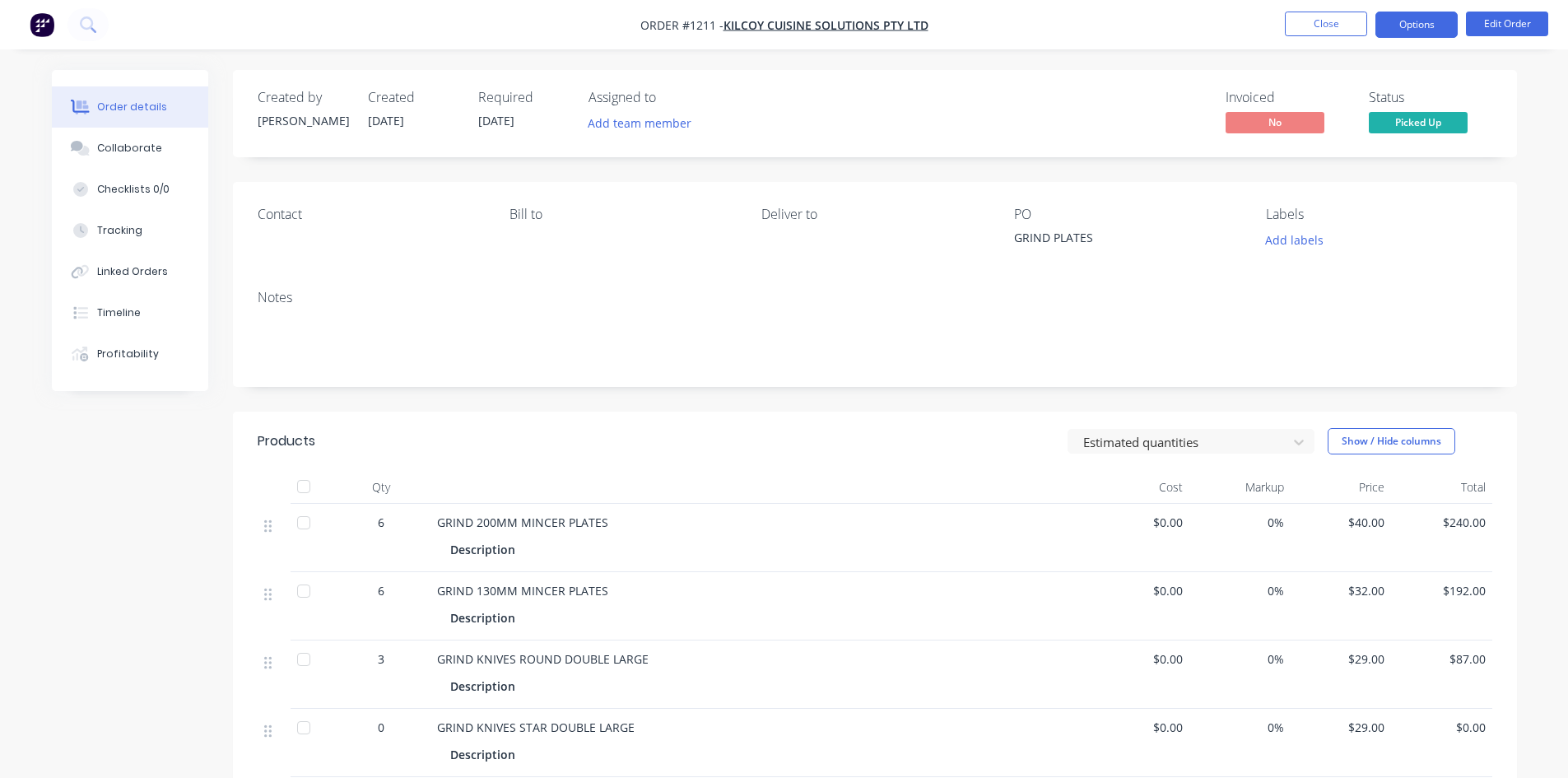
click at [1416, 22] on button "Options" at bounding box center [1416, 25] width 82 height 27
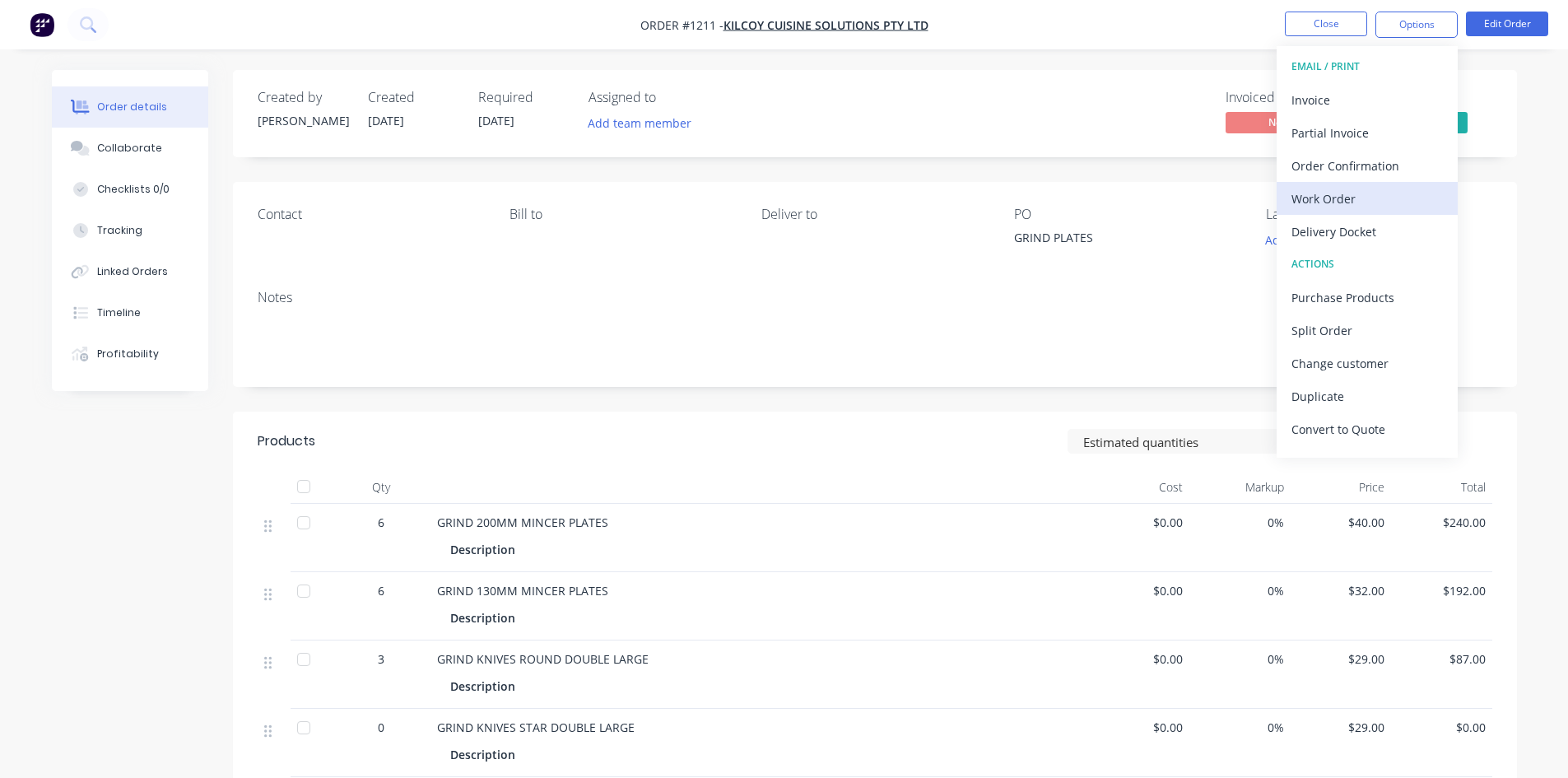
click at [1333, 202] on div "Work Order" at bounding box center [1367, 198] width 152 height 24
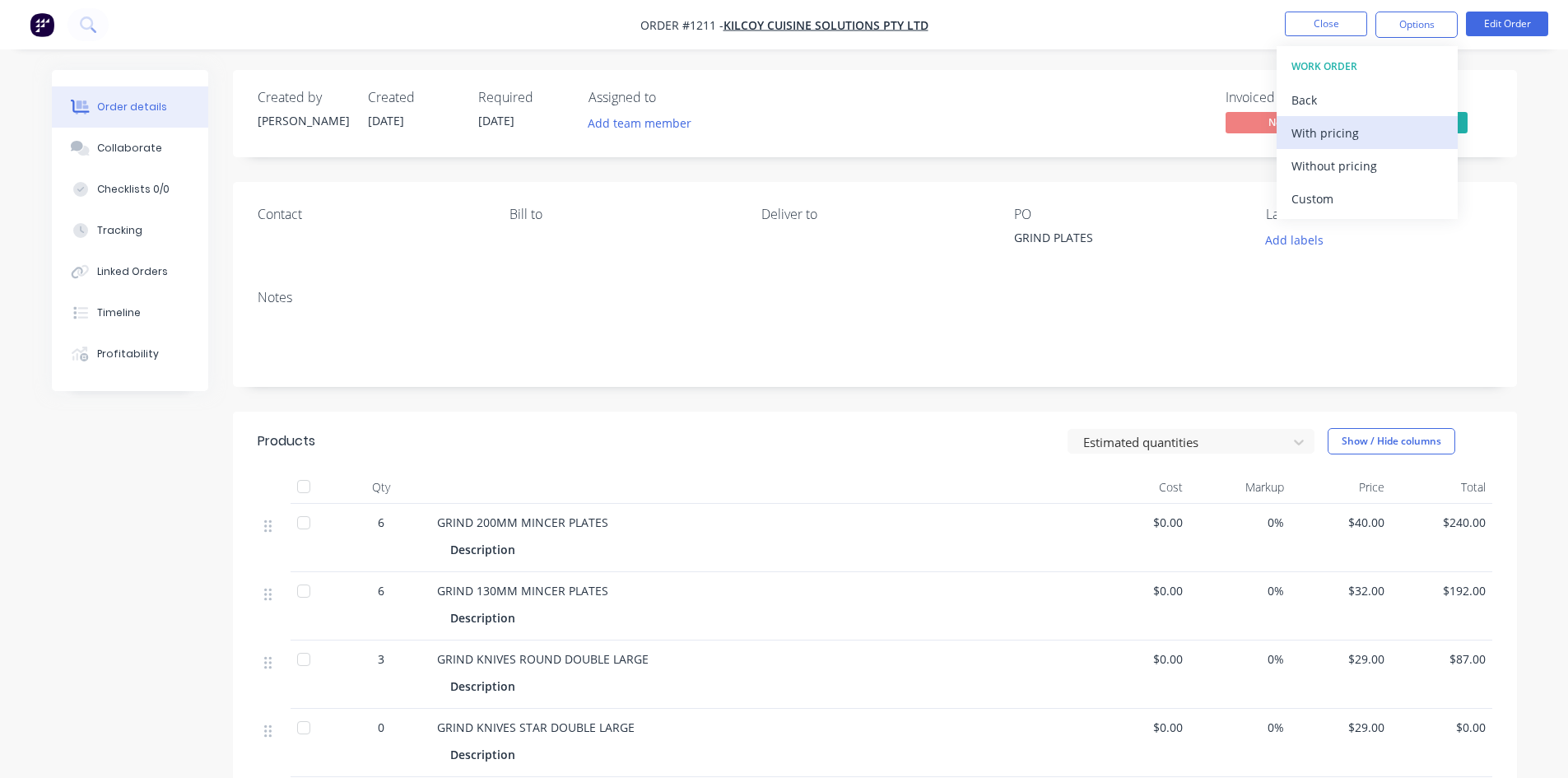
click at [1308, 132] on div "With pricing" at bounding box center [1367, 132] width 152 height 24
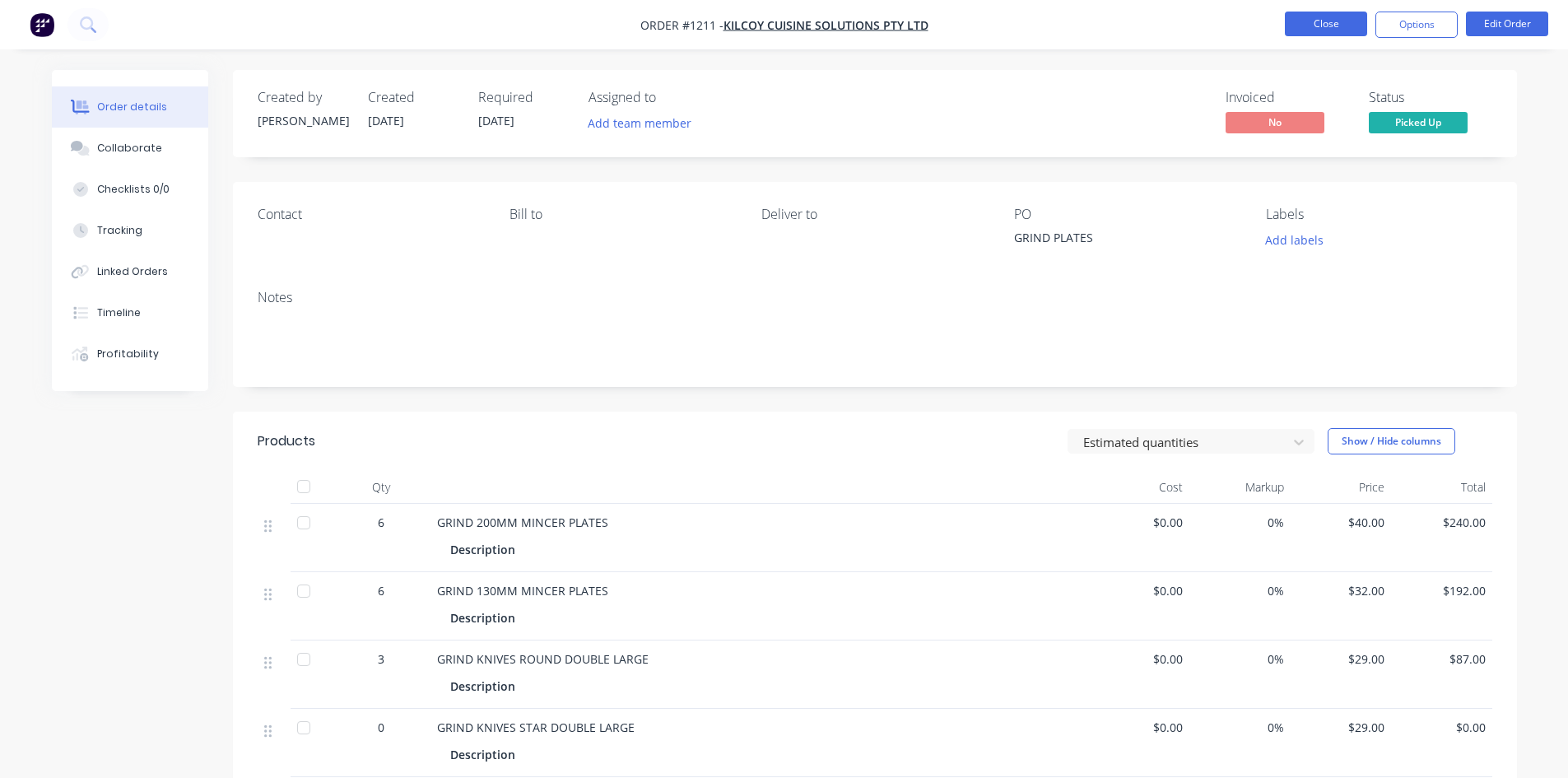
click at [1344, 24] on button "Close" at bounding box center [1326, 24] width 82 height 25
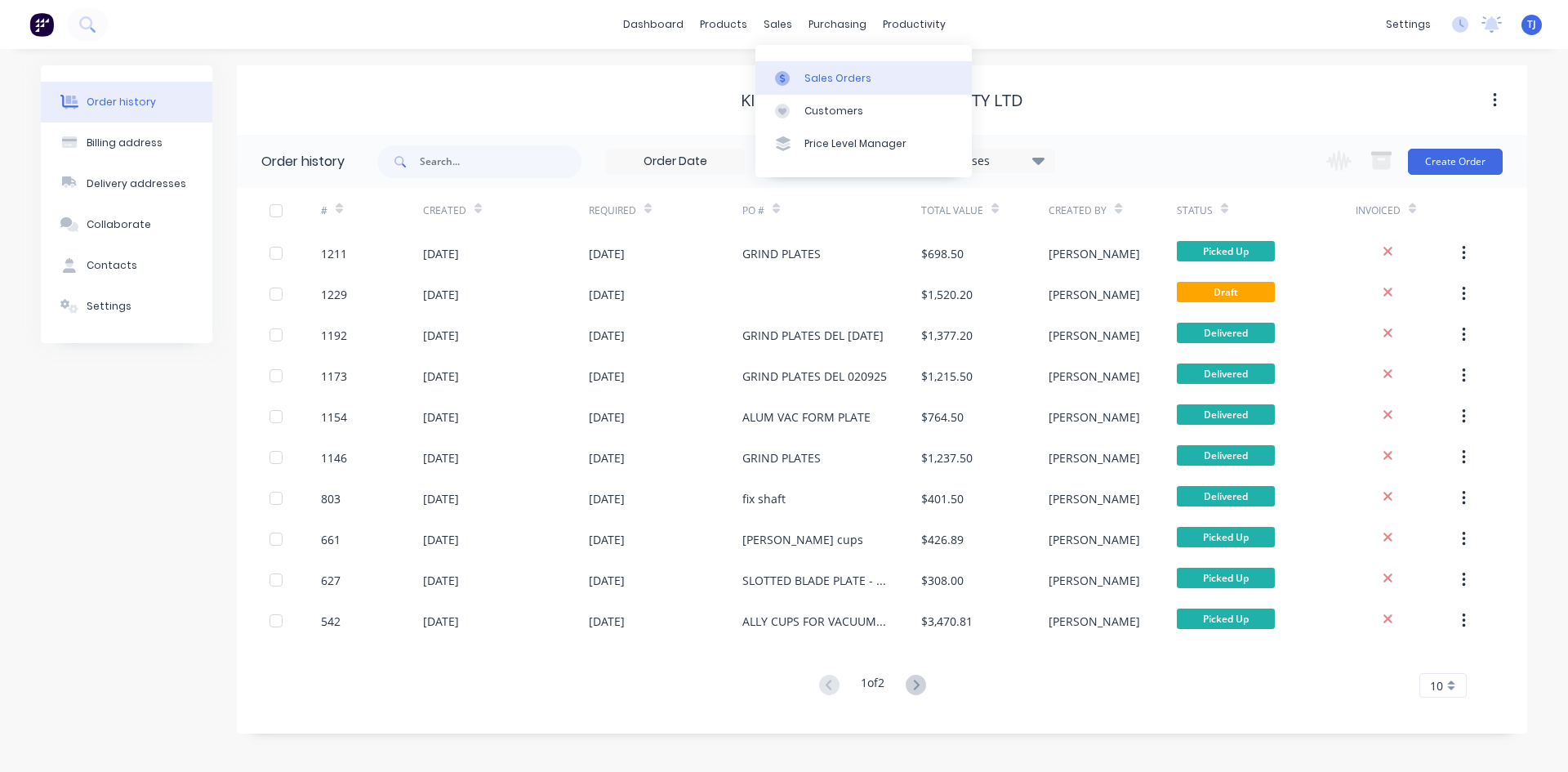
click at [814, 76] on div "Sales Orders" at bounding box center [838, 79] width 67 height 15
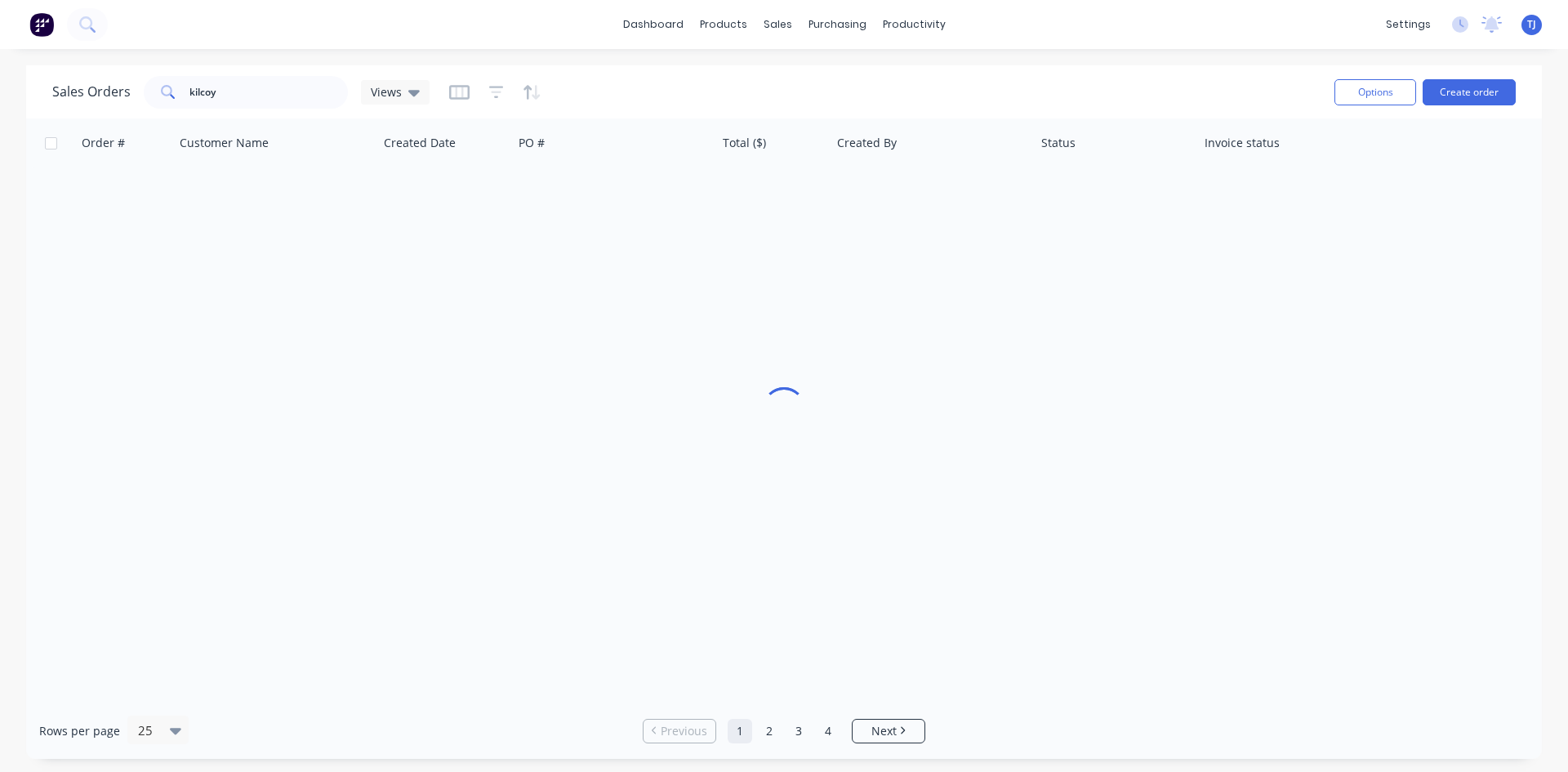
click at [245, 117] on div "Sales Orders kilcoy Views Options Create order" at bounding box center [784, 92] width 1516 height 53
click at [245, 107] on input "kilcoy" at bounding box center [268, 93] width 159 height 33
click at [247, 104] on input "kilcoy" at bounding box center [268, 93] width 159 height 33
type input "k"
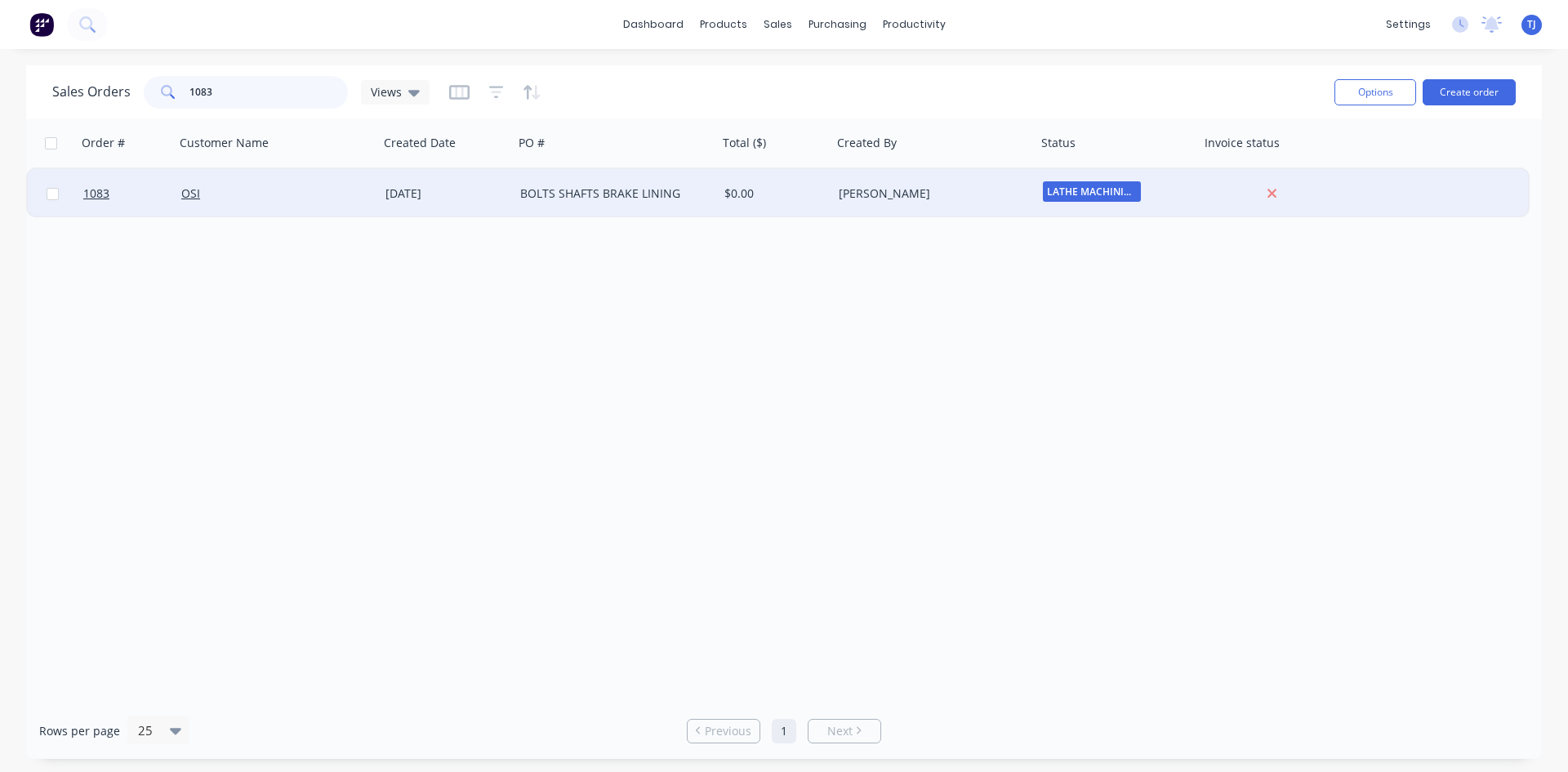
type input "1083"
click at [526, 200] on div "BOLTS SHAFTS BRAKE LINING" at bounding box center [611, 193] width 181 height 17
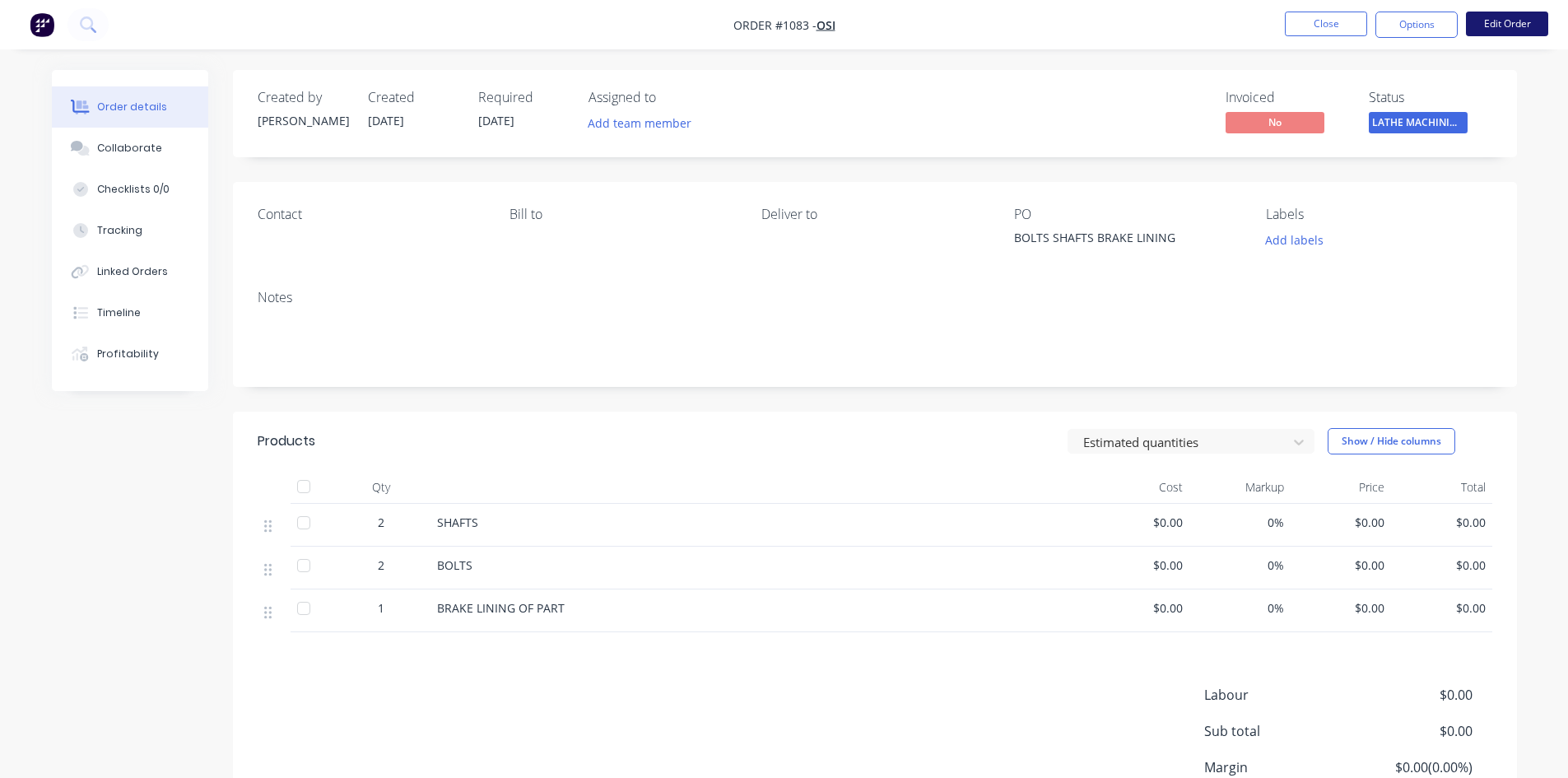
click at [1530, 18] on button "Edit Order" at bounding box center [1507, 24] width 82 height 25
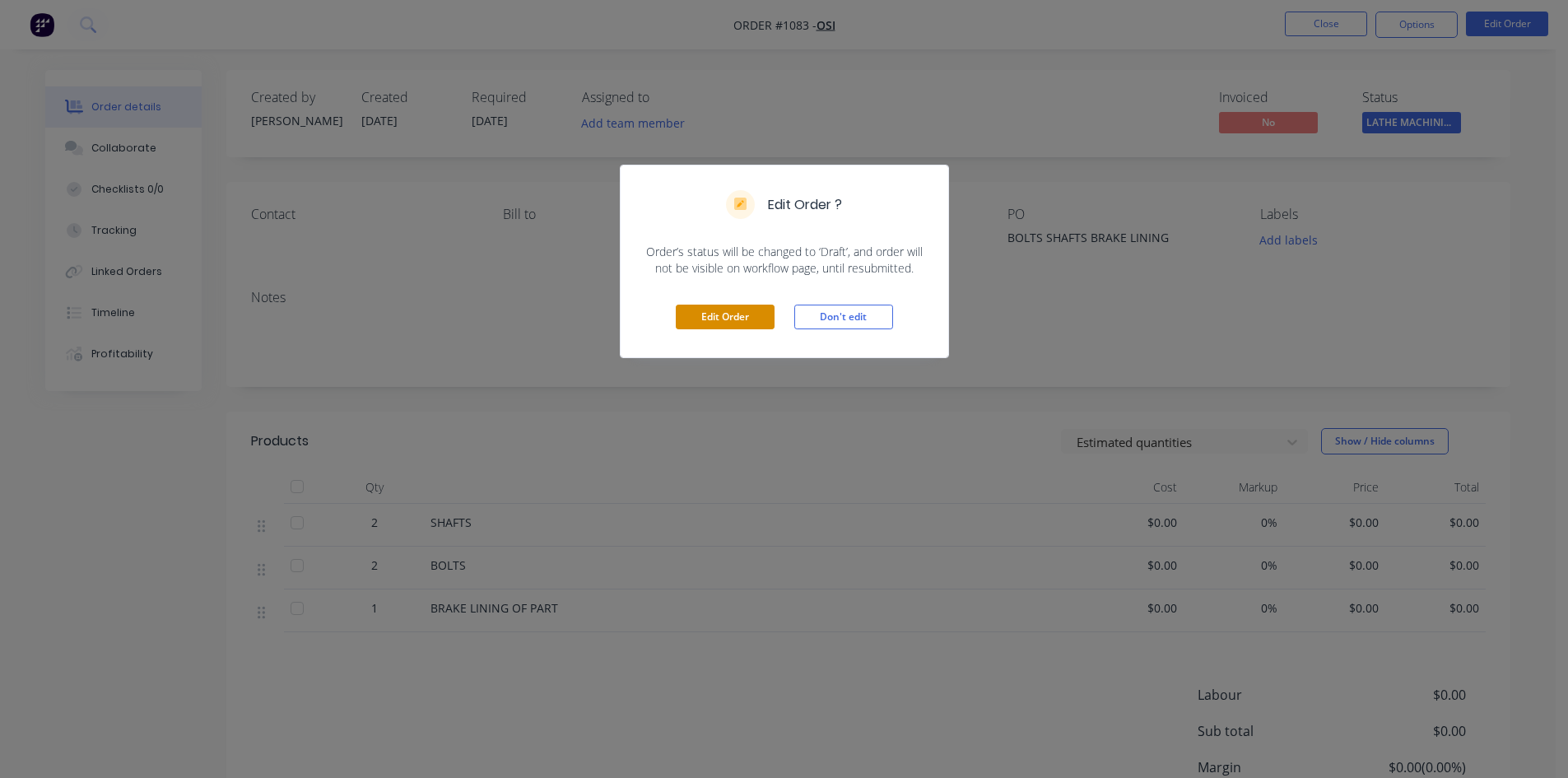
click at [717, 317] on button "Edit Order" at bounding box center [725, 317] width 99 height 25
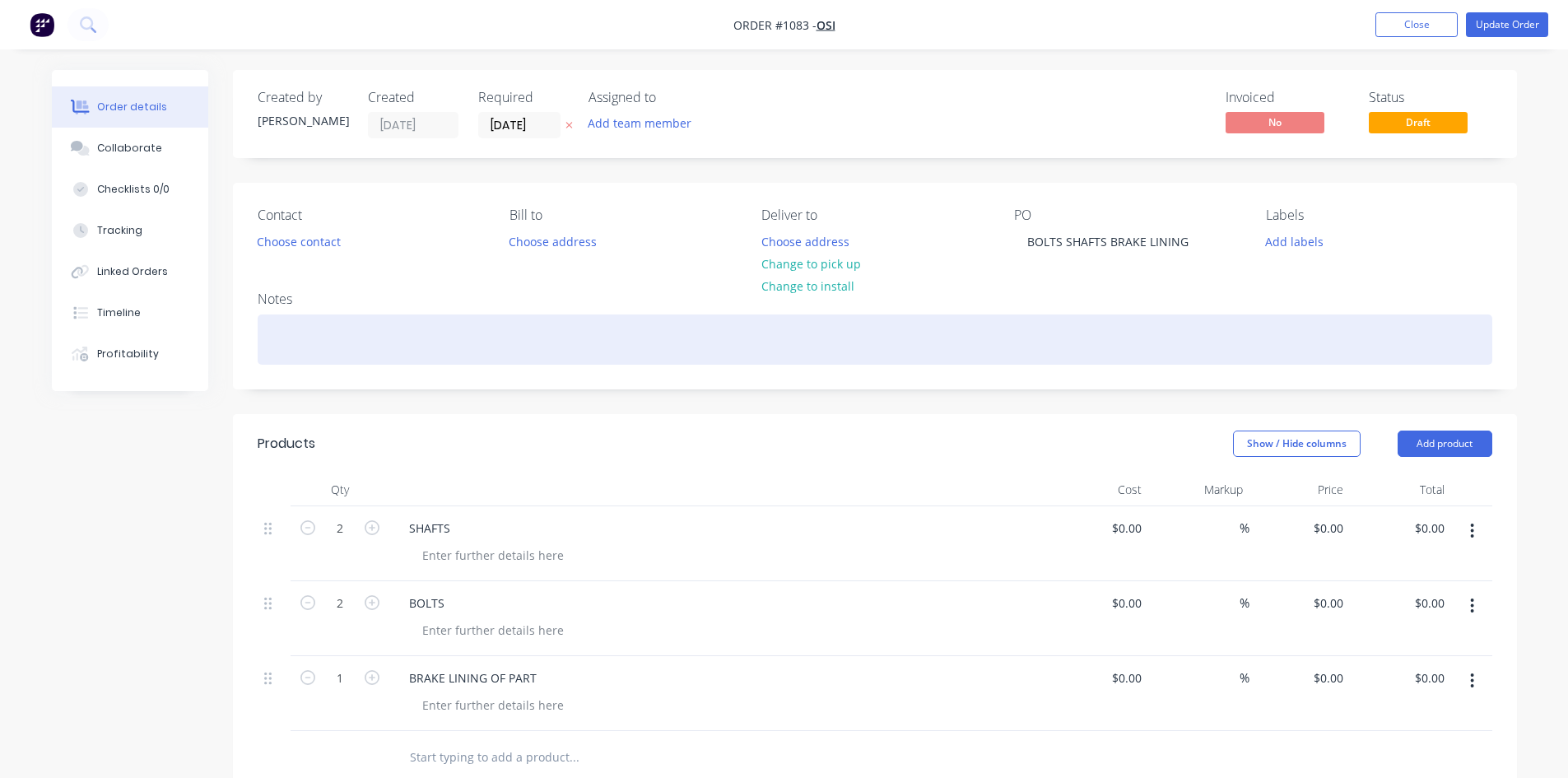
click at [354, 331] on div at bounding box center [874, 340] width 1235 height 50
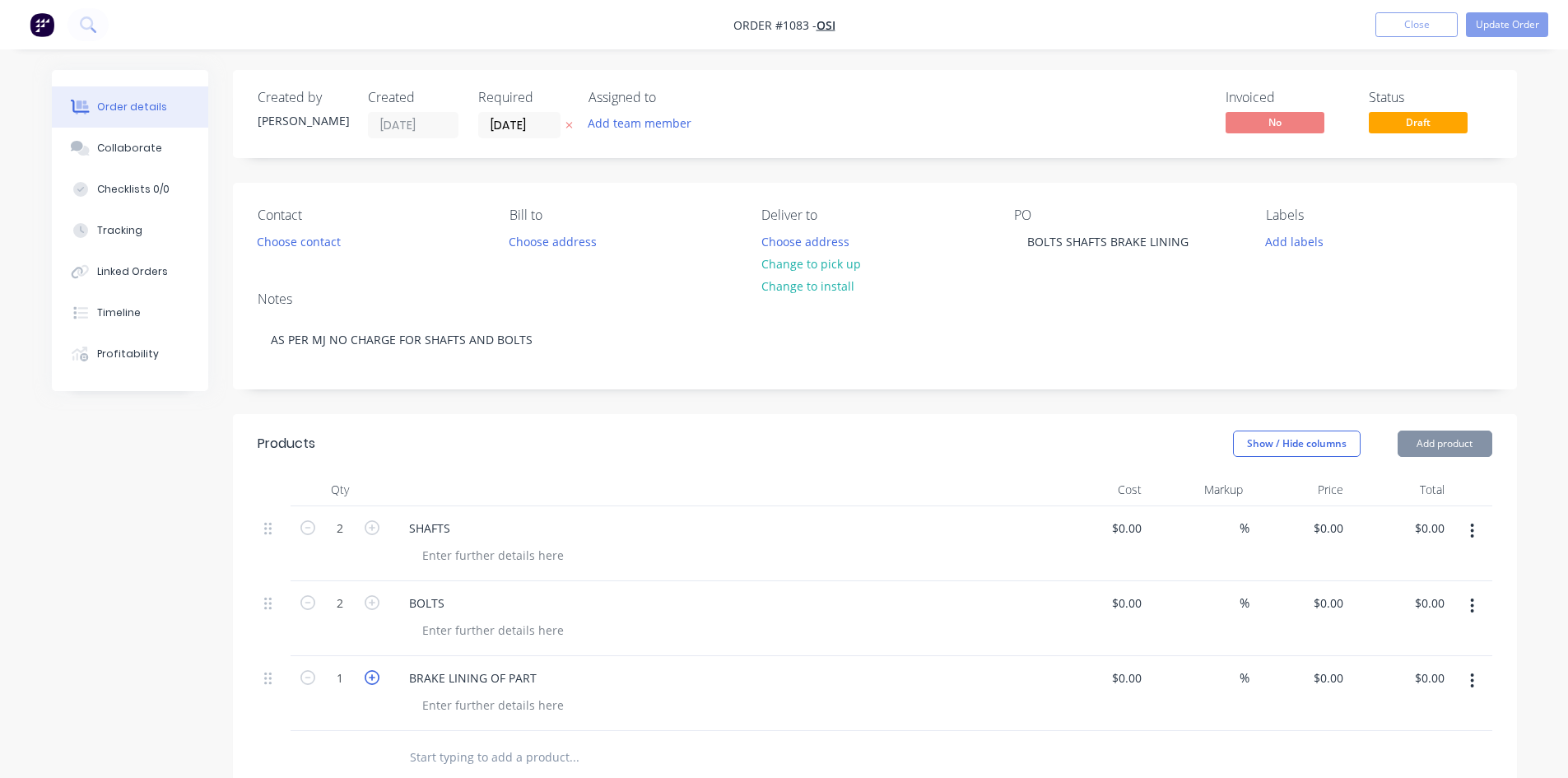
click at [371, 681] on icon "button" at bounding box center [372, 678] width 15 height 15
type input "3"
click at [1337, 674] on input "0" at bounding box center [1331, 678] width 37 height 24
type input "$287.00"
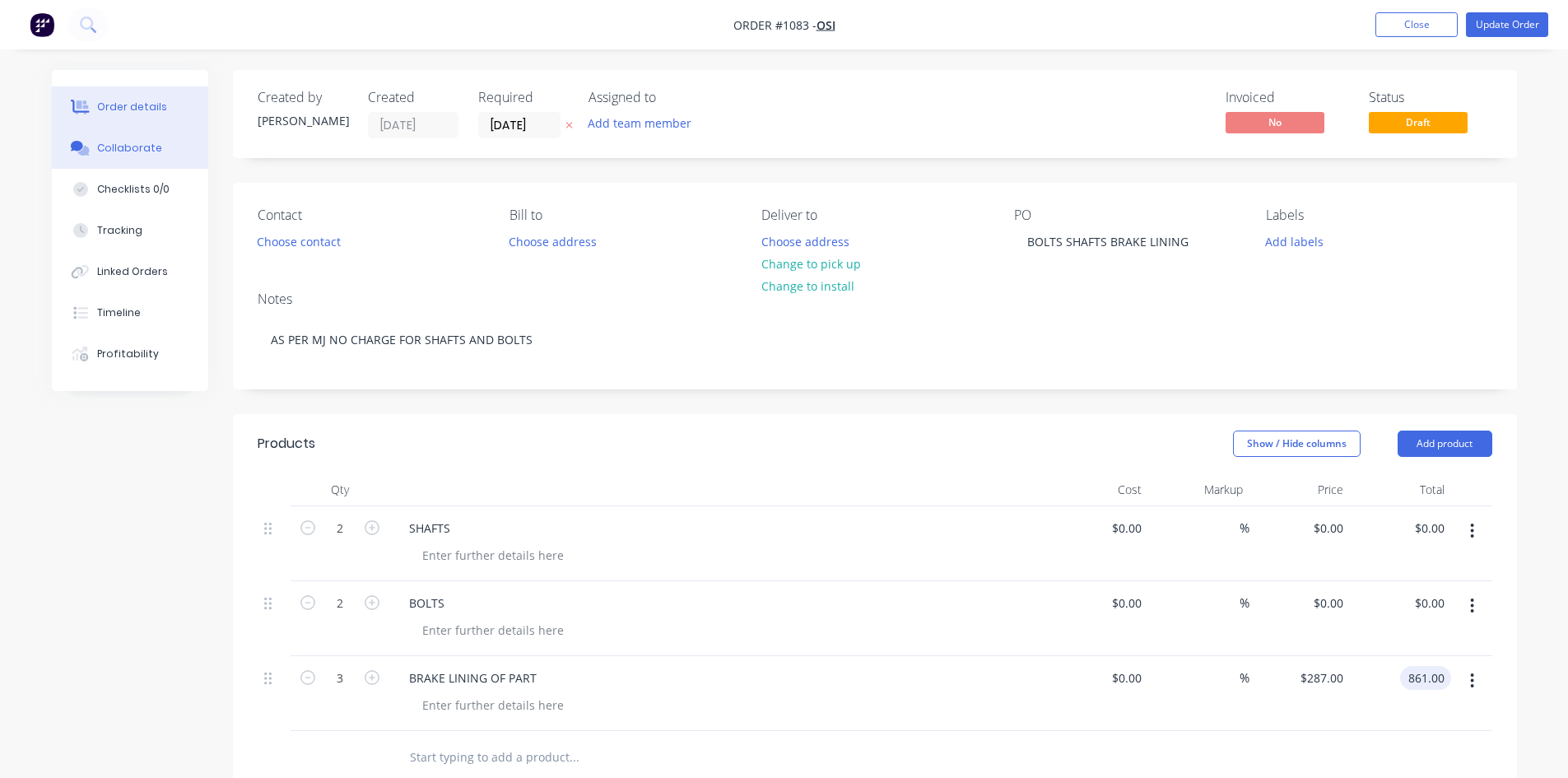
type input "$861.00"
click at [115, 150] on div "Collaborate" at bounding box center [130, 148] width 65 height 15
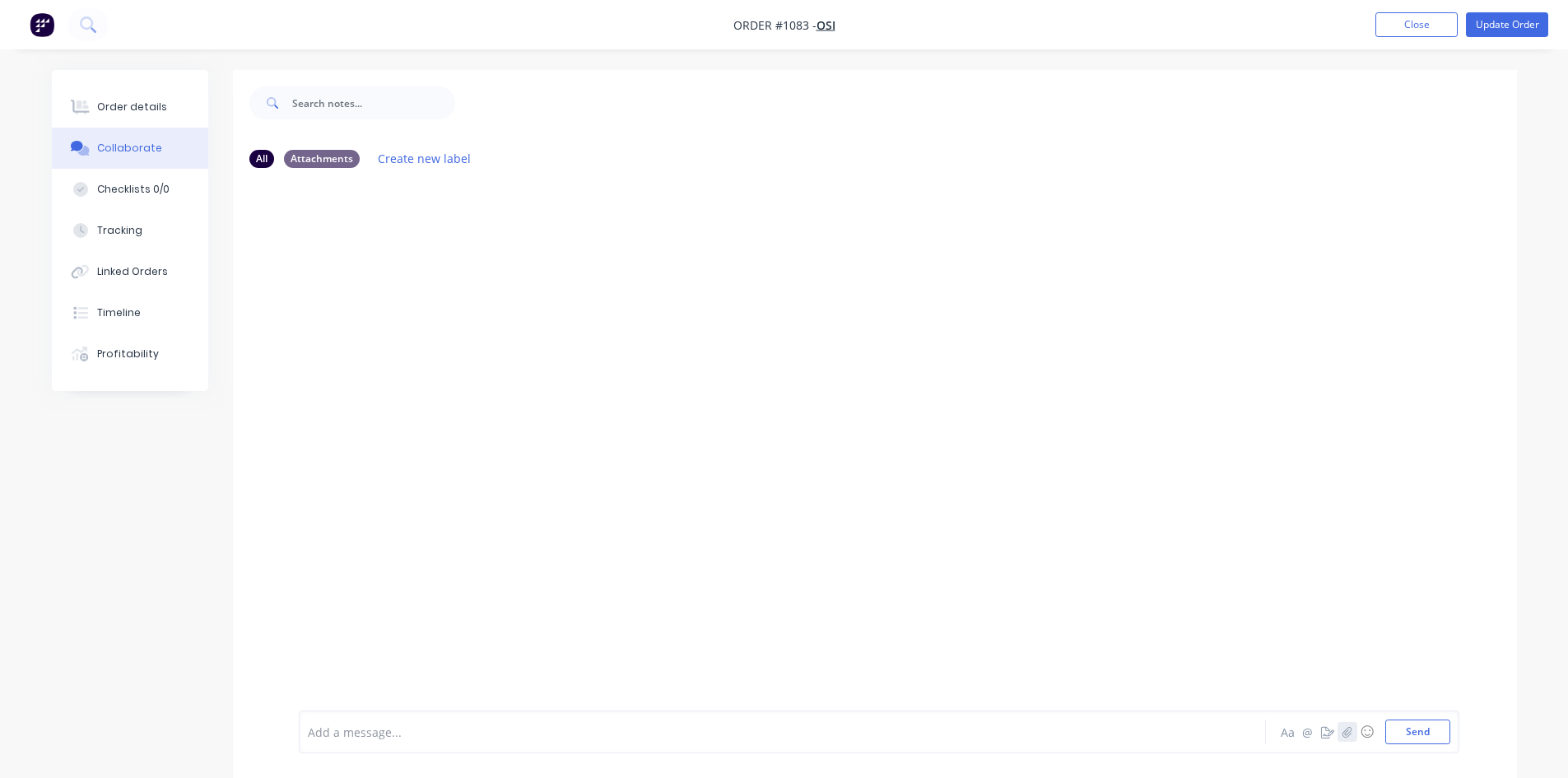
click at [1345, 735] on icon "button" at bounding box center [1346, 731] width 9 height 11
click at [1406, 716] on div at bounding box center [879, 677] width 1142 height 84
click at [1416, 733] on button "Send" at bounding box center [1418, 732] width 65 height 25
click at [149, 105] on div "Order details" at bounding box center [132, 107] width 70 height 15
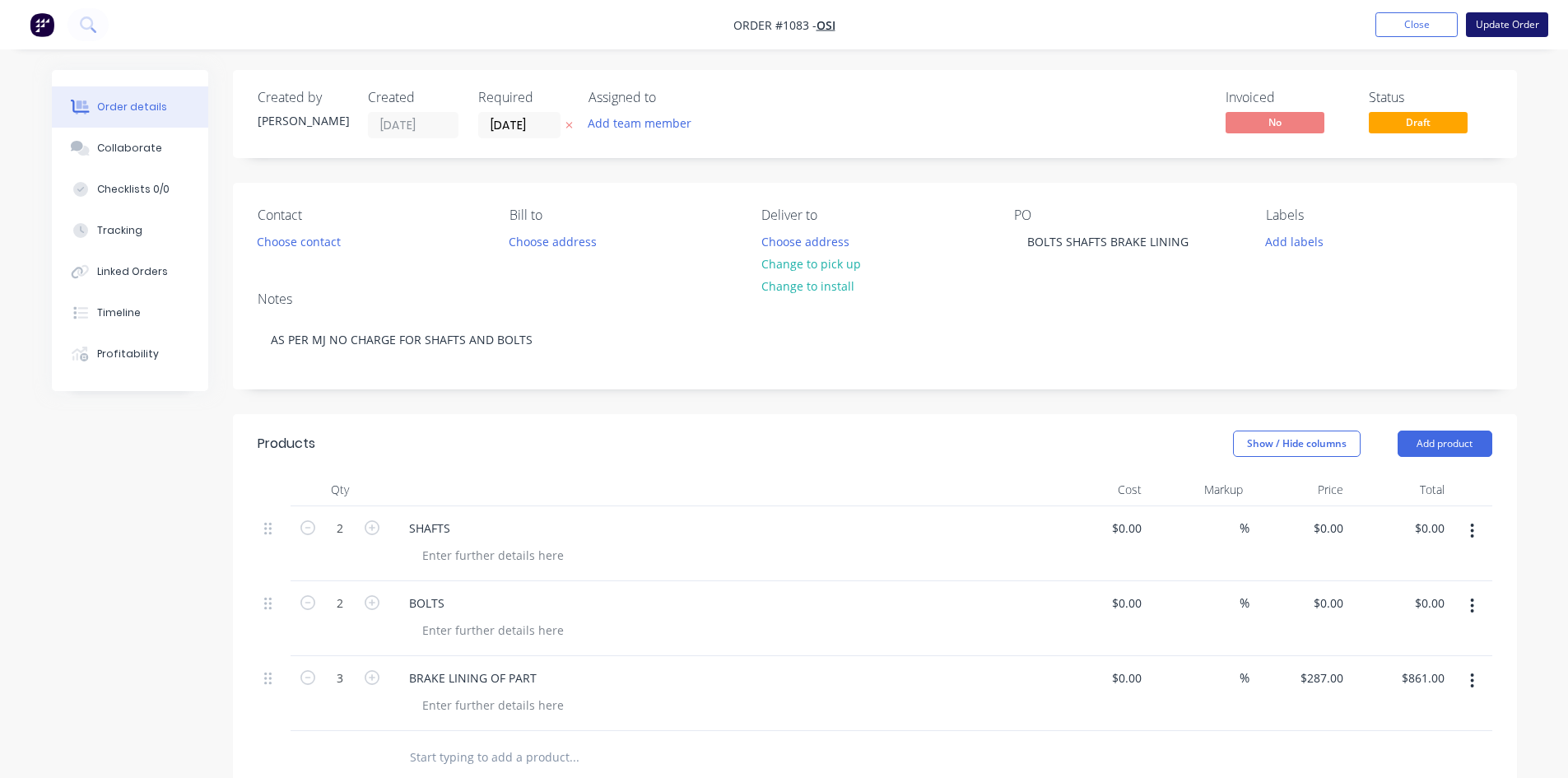
click at [1509, 27] on button "Update Order" at bounding box center [1507, 25] width 82 height 25
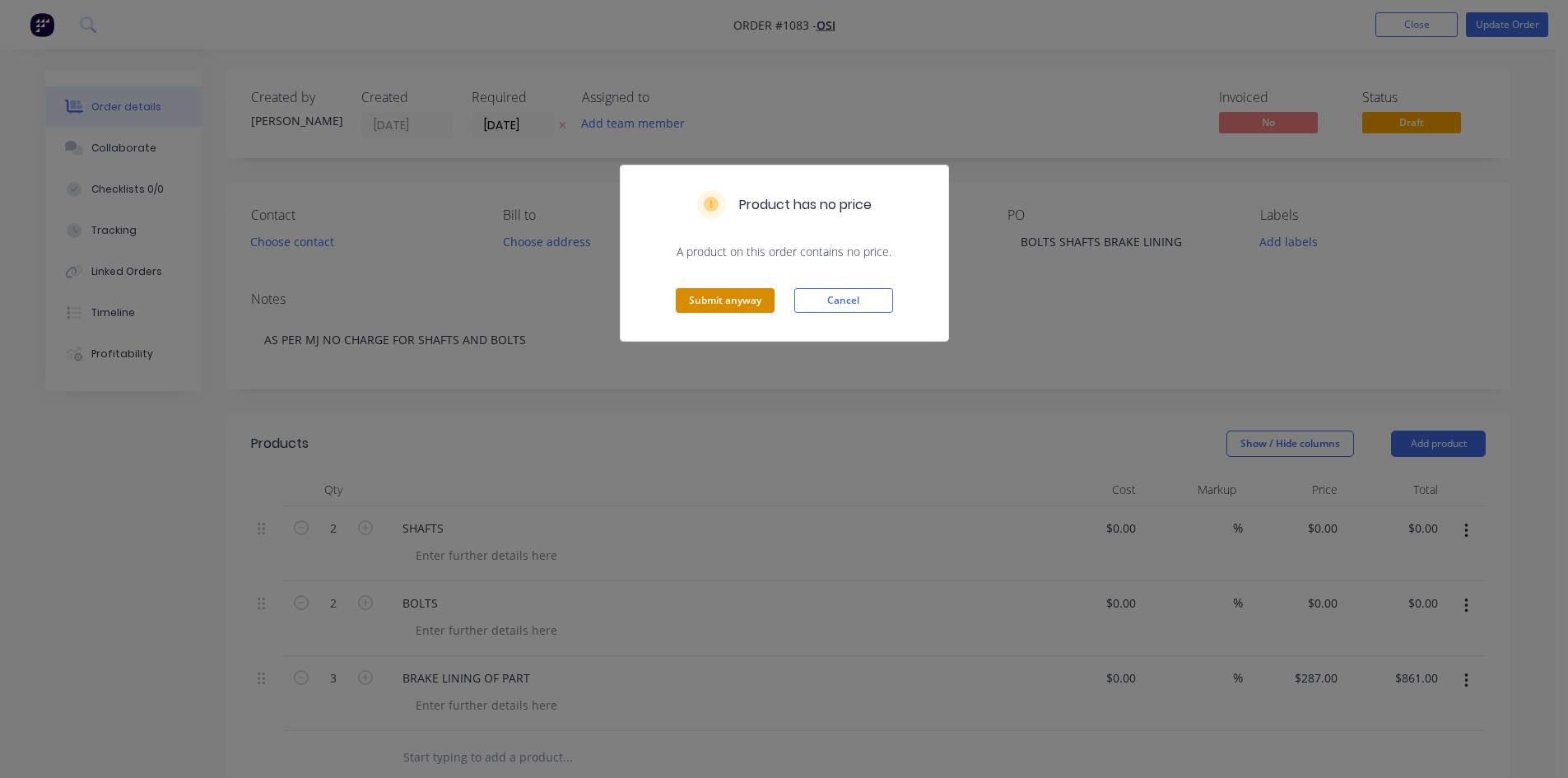
click at [731, 313] on div "Submit anyway Cancel" at bounding box center [784, 300] width 327 height 81
click at [719, 292] on button "Submit anyway" at bounding box center [725, 301] width 99 height 25
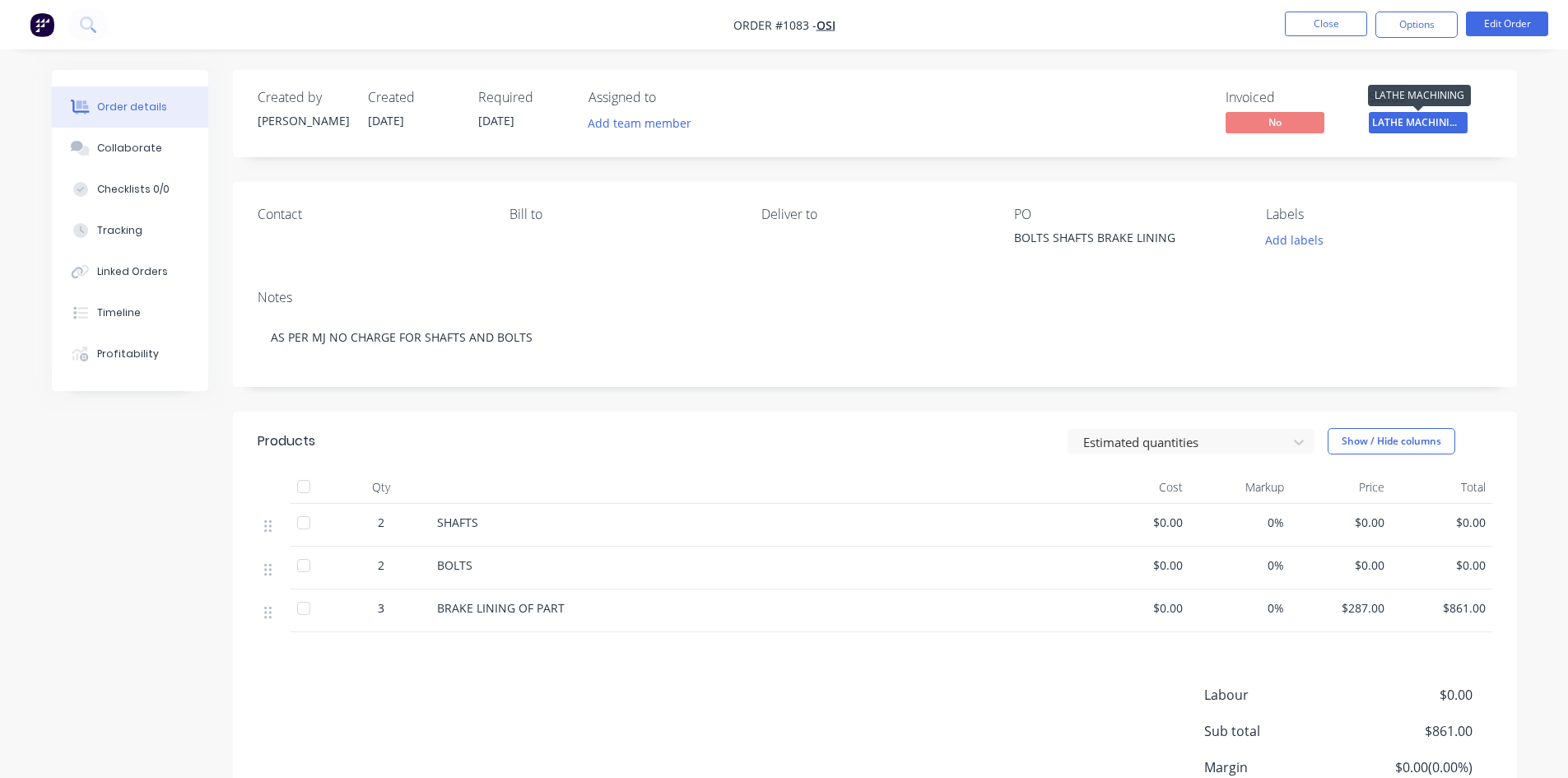
click at [1441, 123] on span "LATHE MACHINING" at bounding box center [1418, 122] width 99 height 21
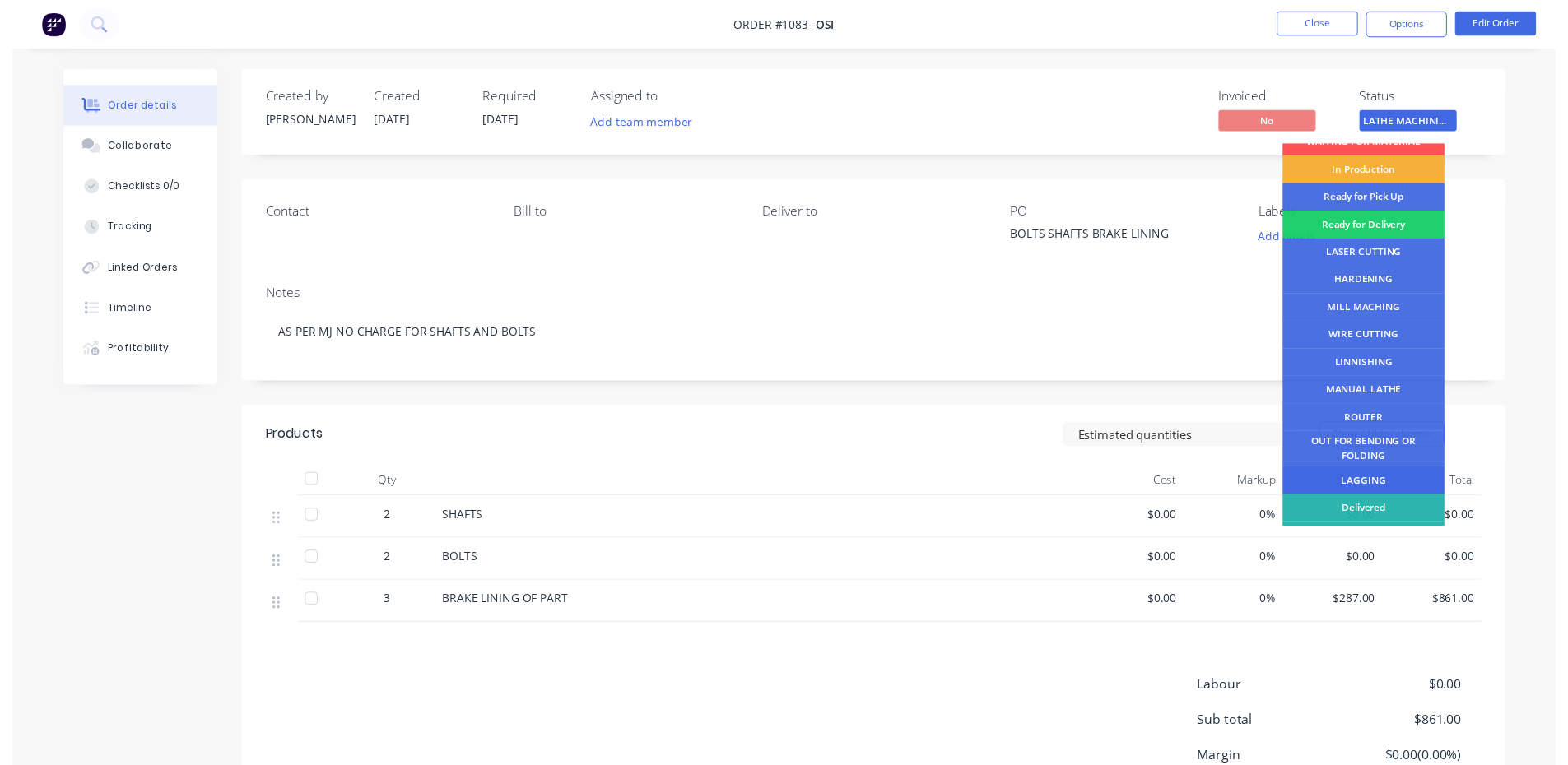
scroll to position [67, 0]
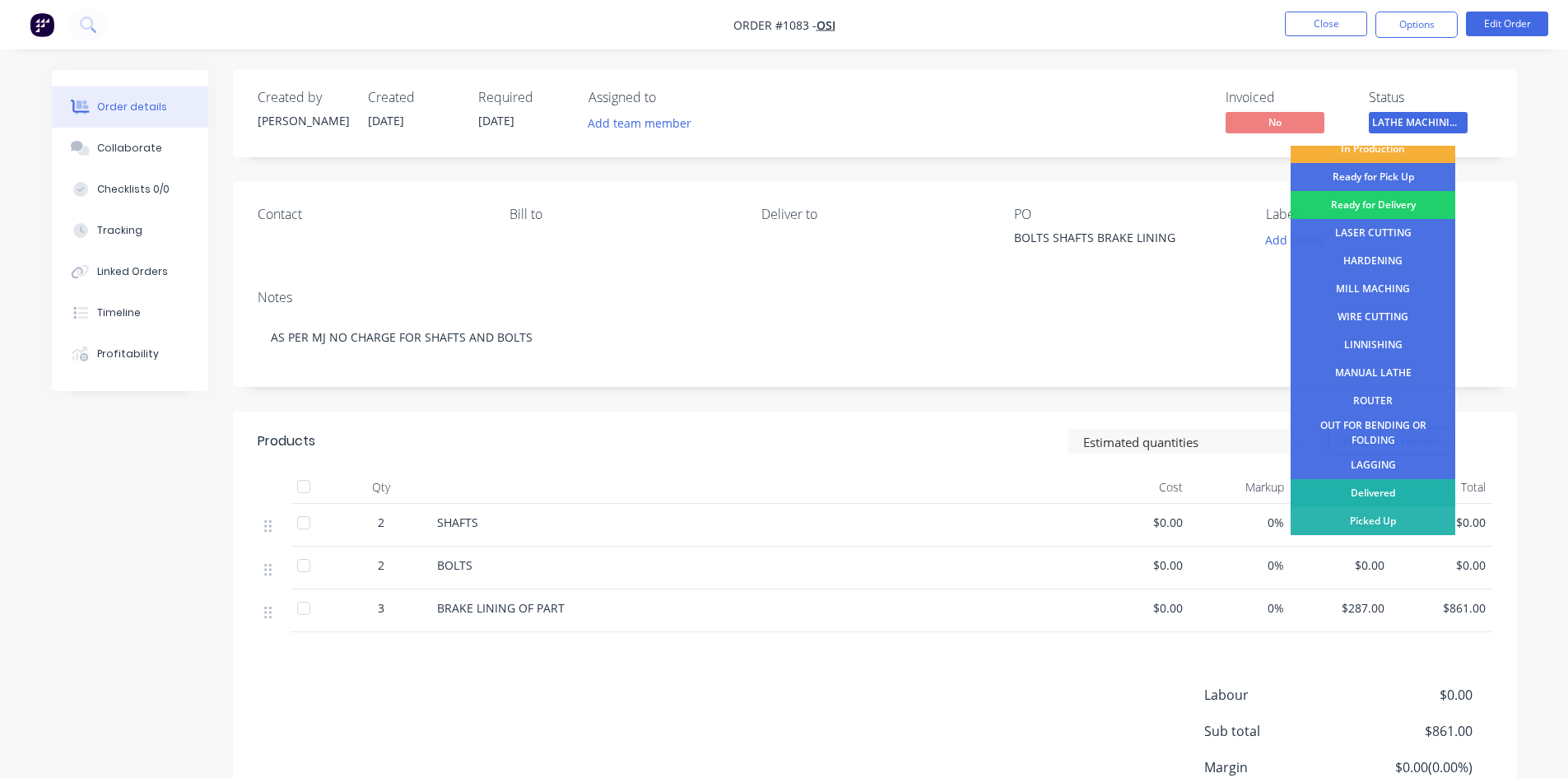
click at [1391, 486] on div "Delivered" at bounding box center [1373, 493] width 165 height 28
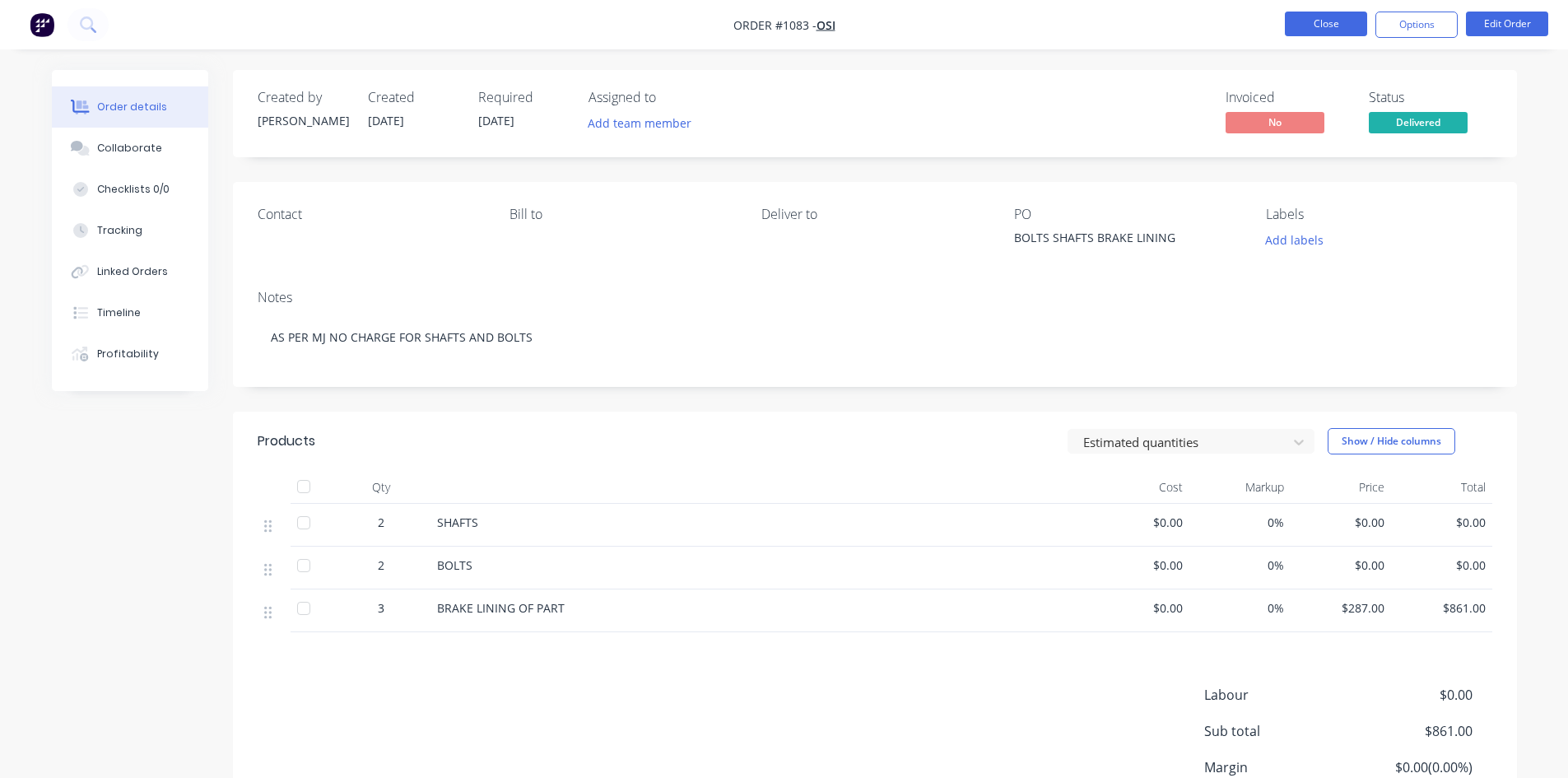
click at [1330, 19] on button "Close" at bounding box center [1326, 24] width 82 height 25
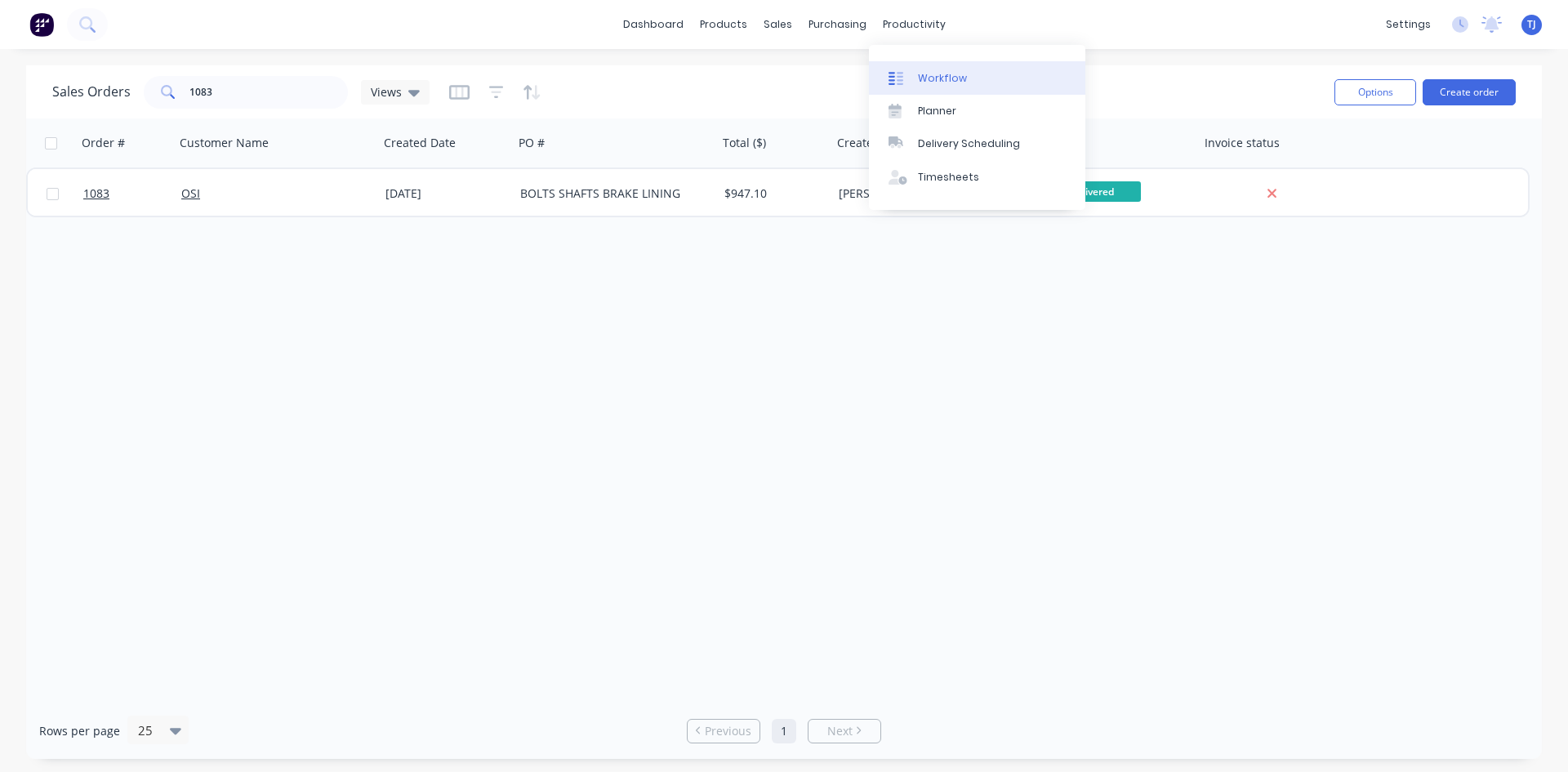
click at [942, 81] on div "Workflow" at bounding box center [942, 79] width 49 height 15
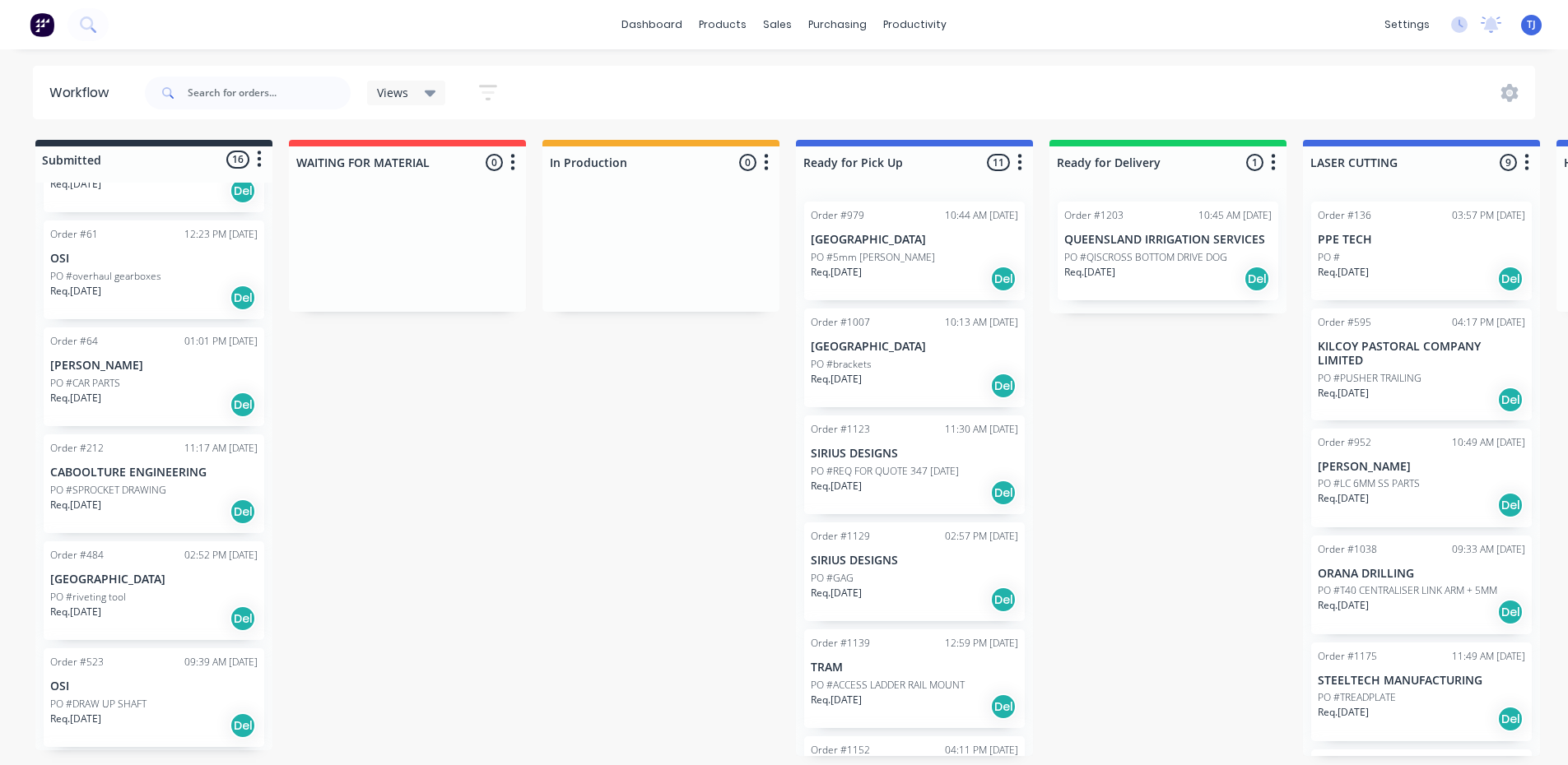
scroll to position [3, 0]
click at [925, 464] on p "PO #REQ FOR QUOTE 347 [DATE]" at bounding box center [885, 472] width 148 height 15
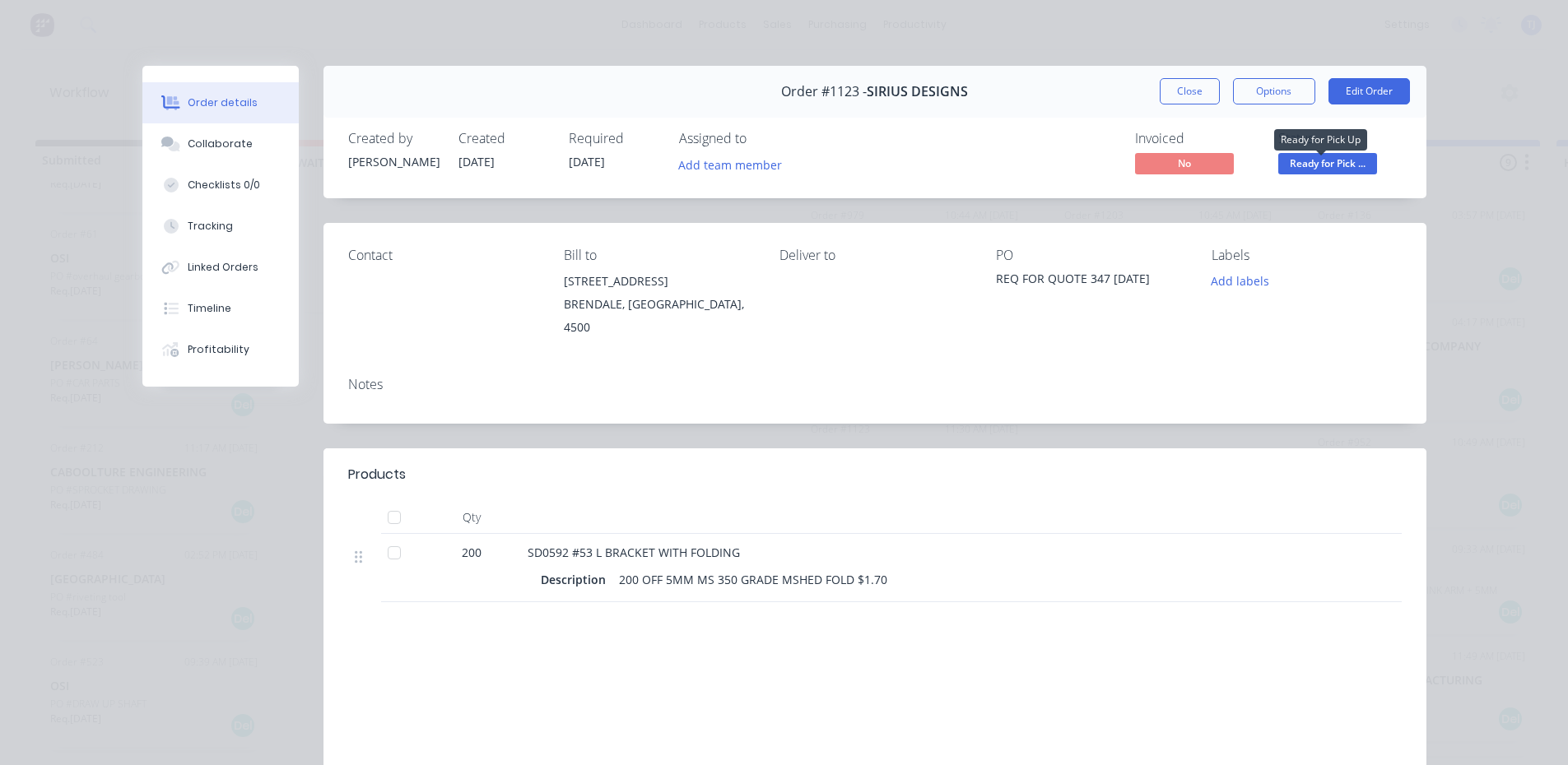
click at [1343, 166] on span "Ready for Pick ..." at bounding box center [1327, 163] width 99 height 21
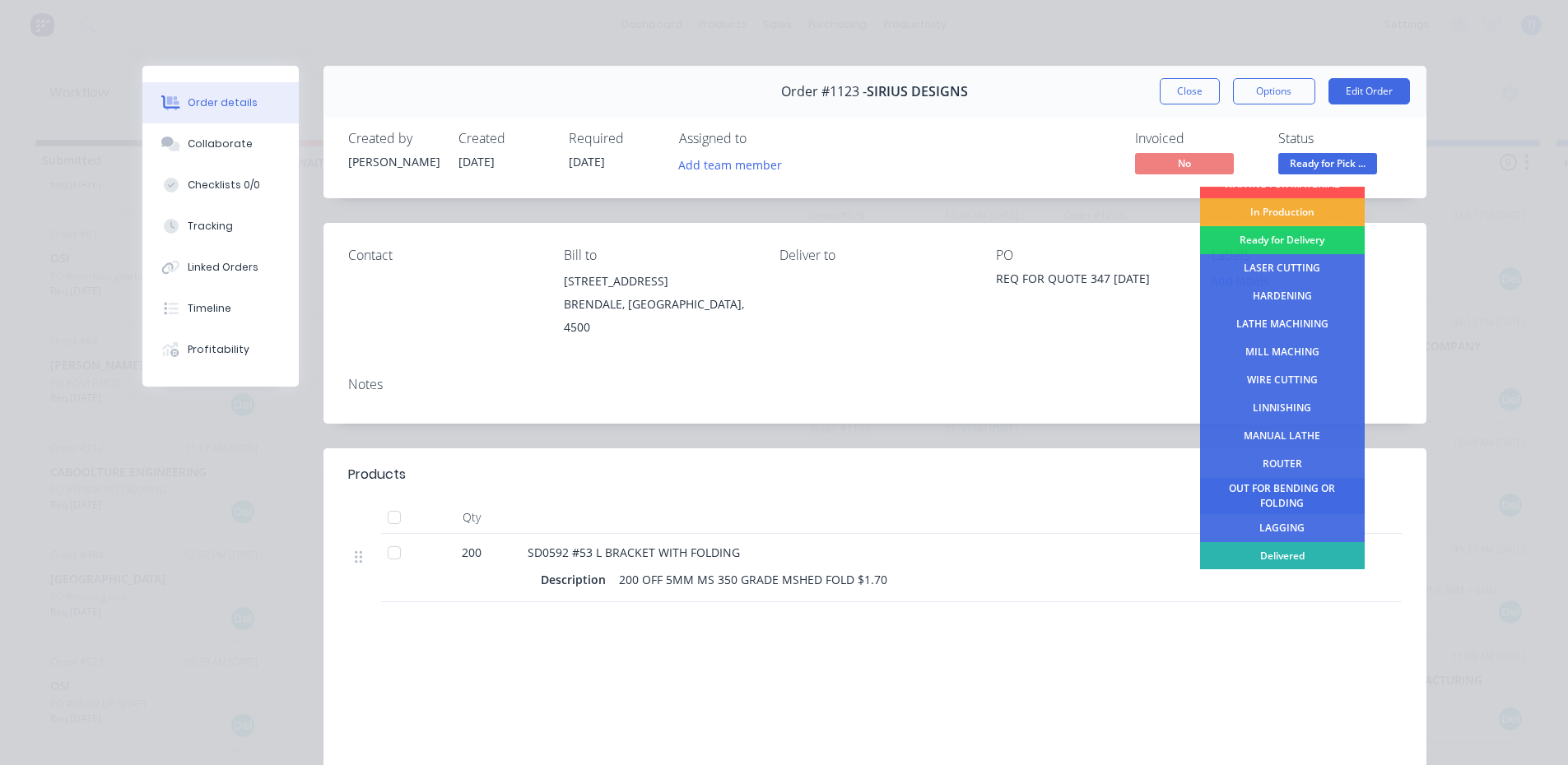
scroll to position [67, 0]
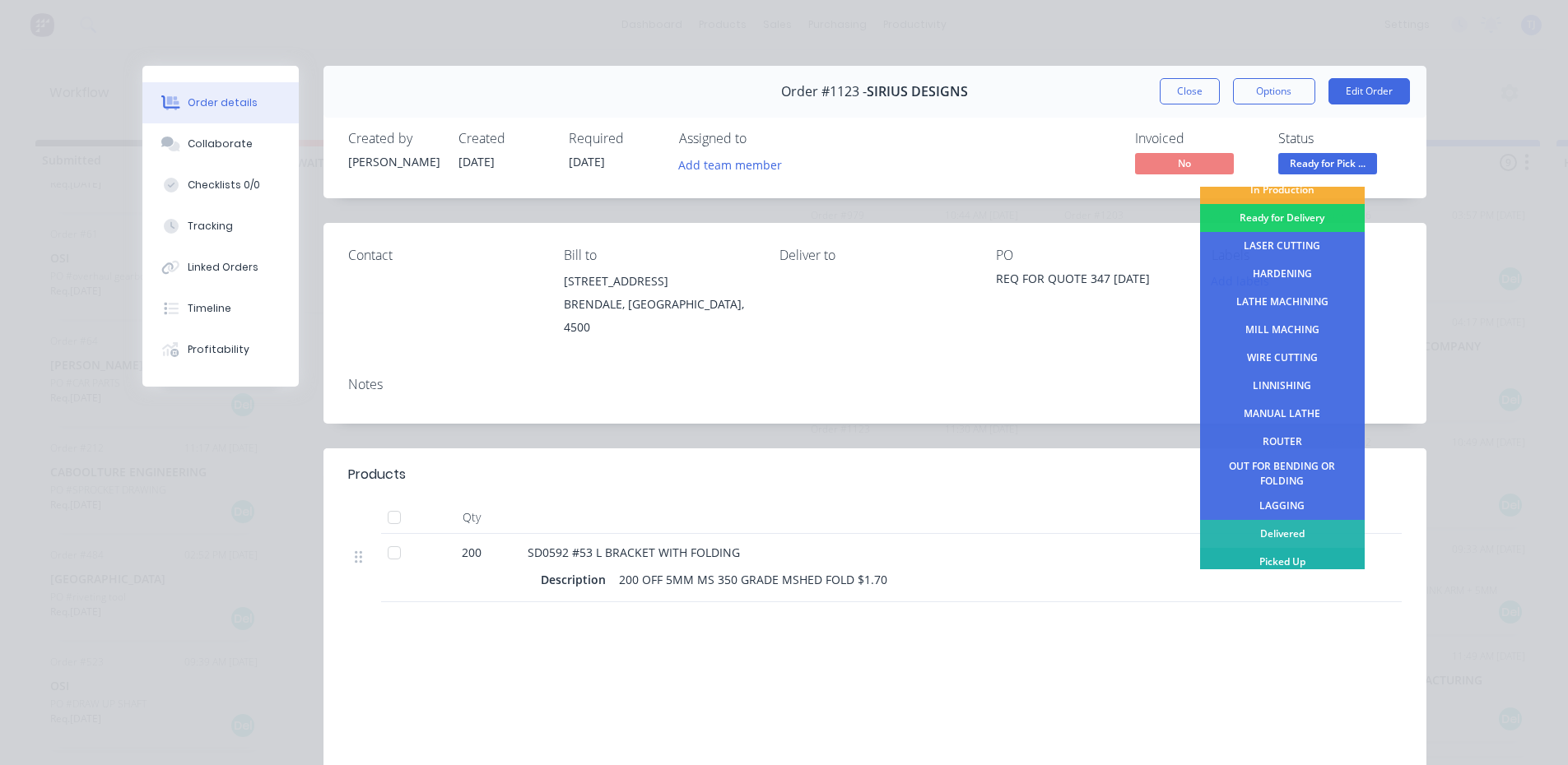
click at [1308, 569] on div "Picked Up" at bounding box center [1282, 562] width 165 height 28
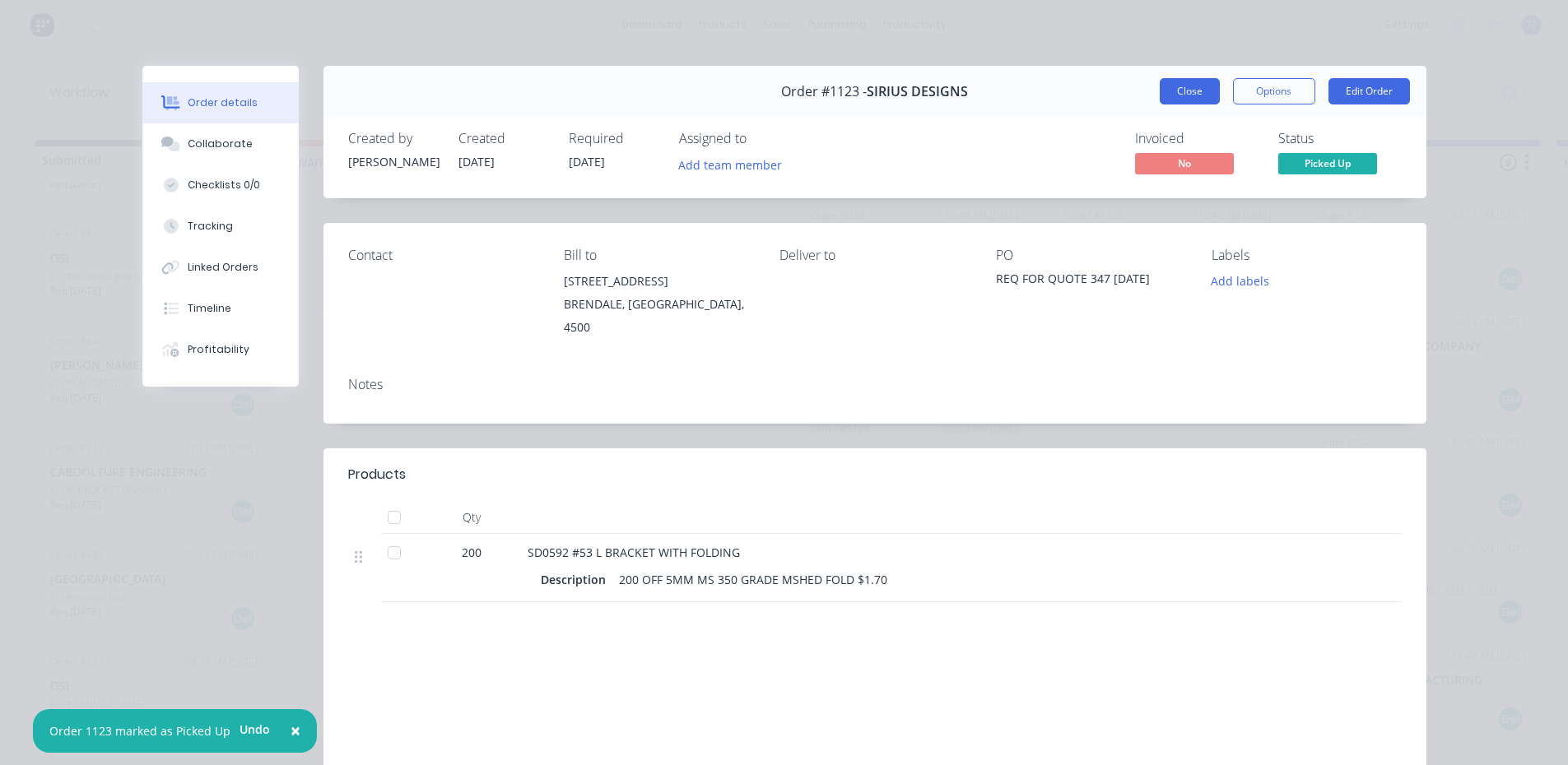
click at [1178, 99] on button "Close" at bounding box center [1190, 92] width 60 height 27
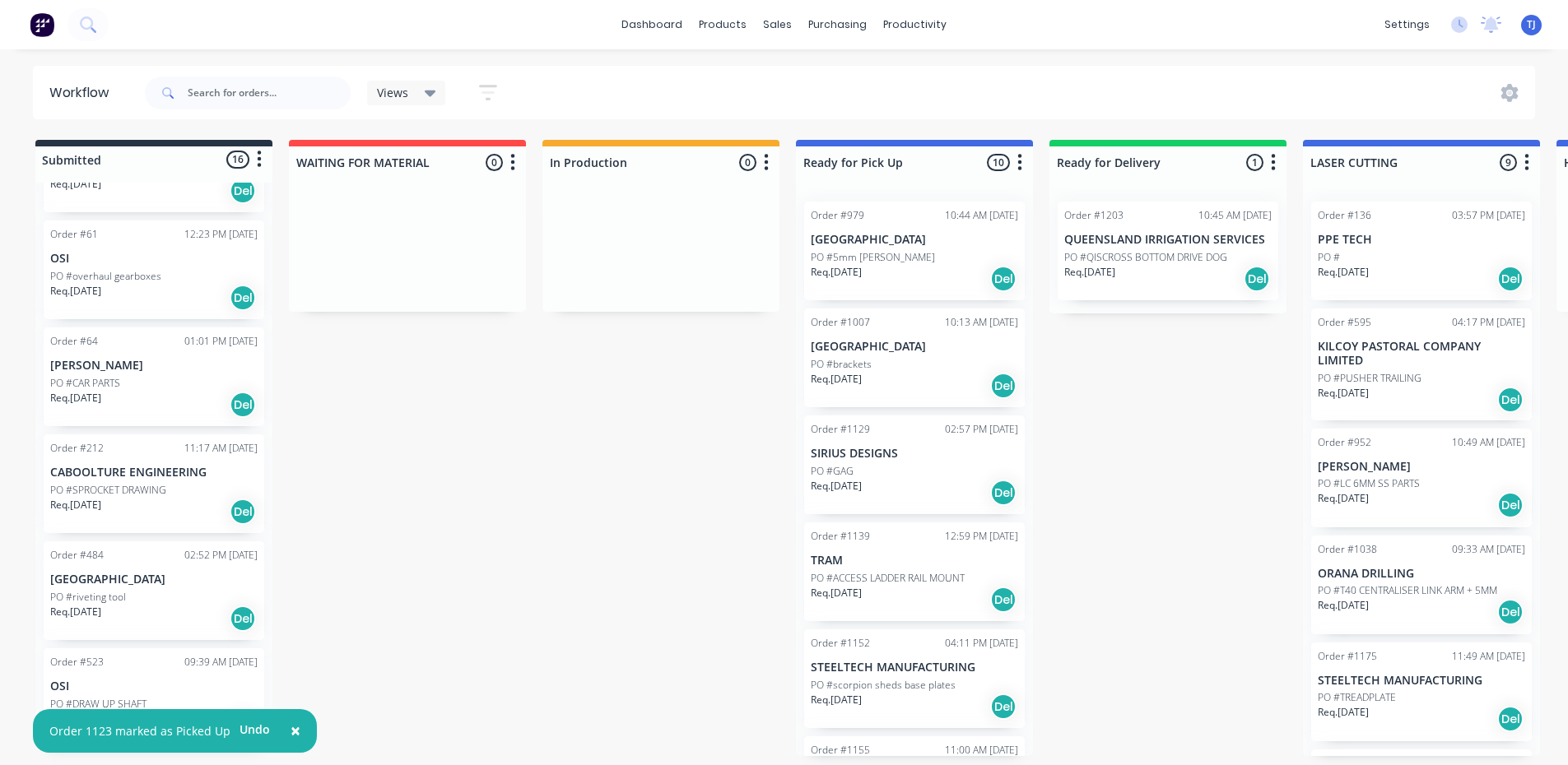
click at [931, 464] on div "PO #GAG" at bounding box center [914, 472] width 207 height 15
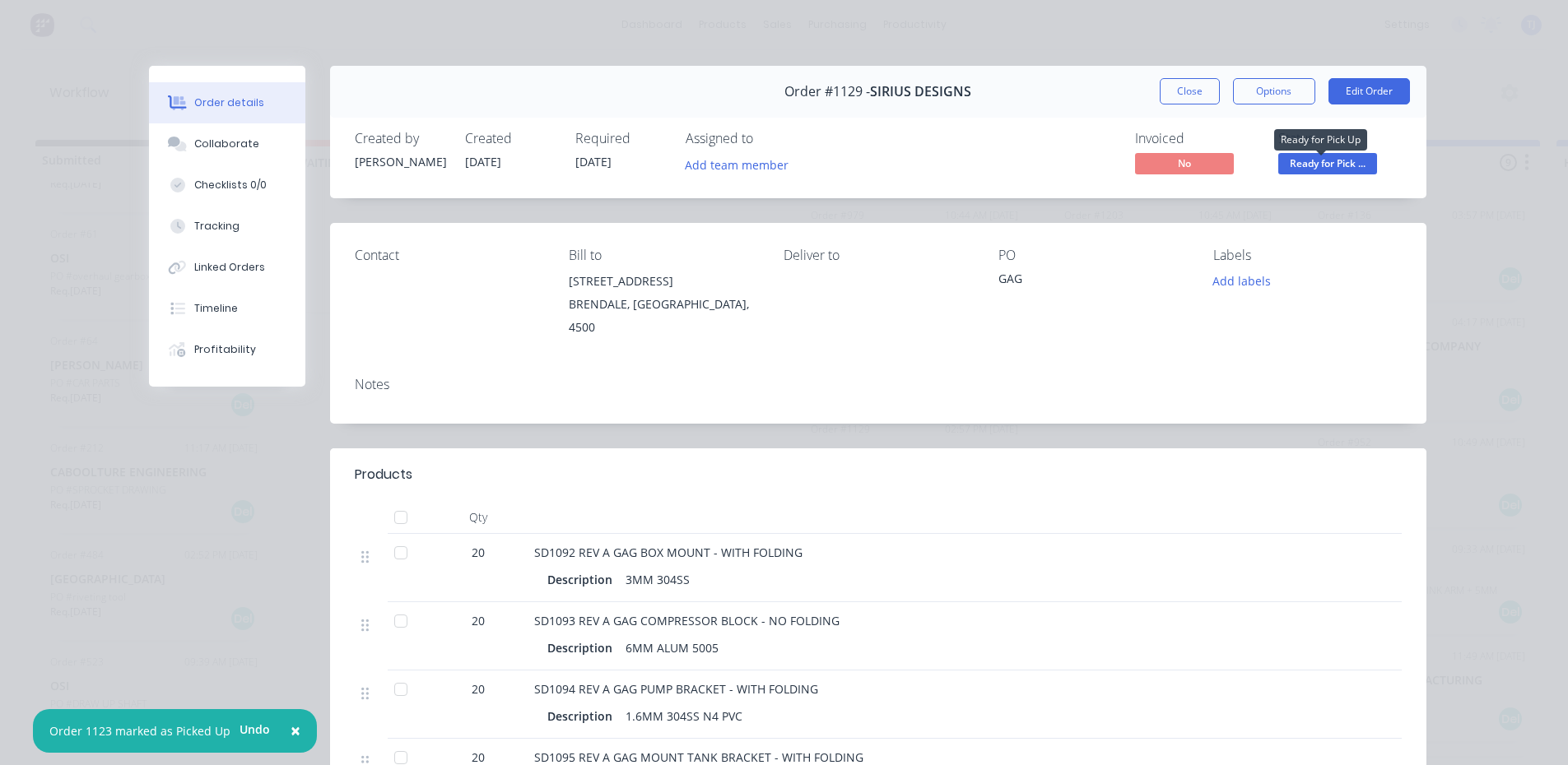
click at [1340, 168] on span "Ready for Pick ..." at bounding box center [1327, 163] width 99 height 21
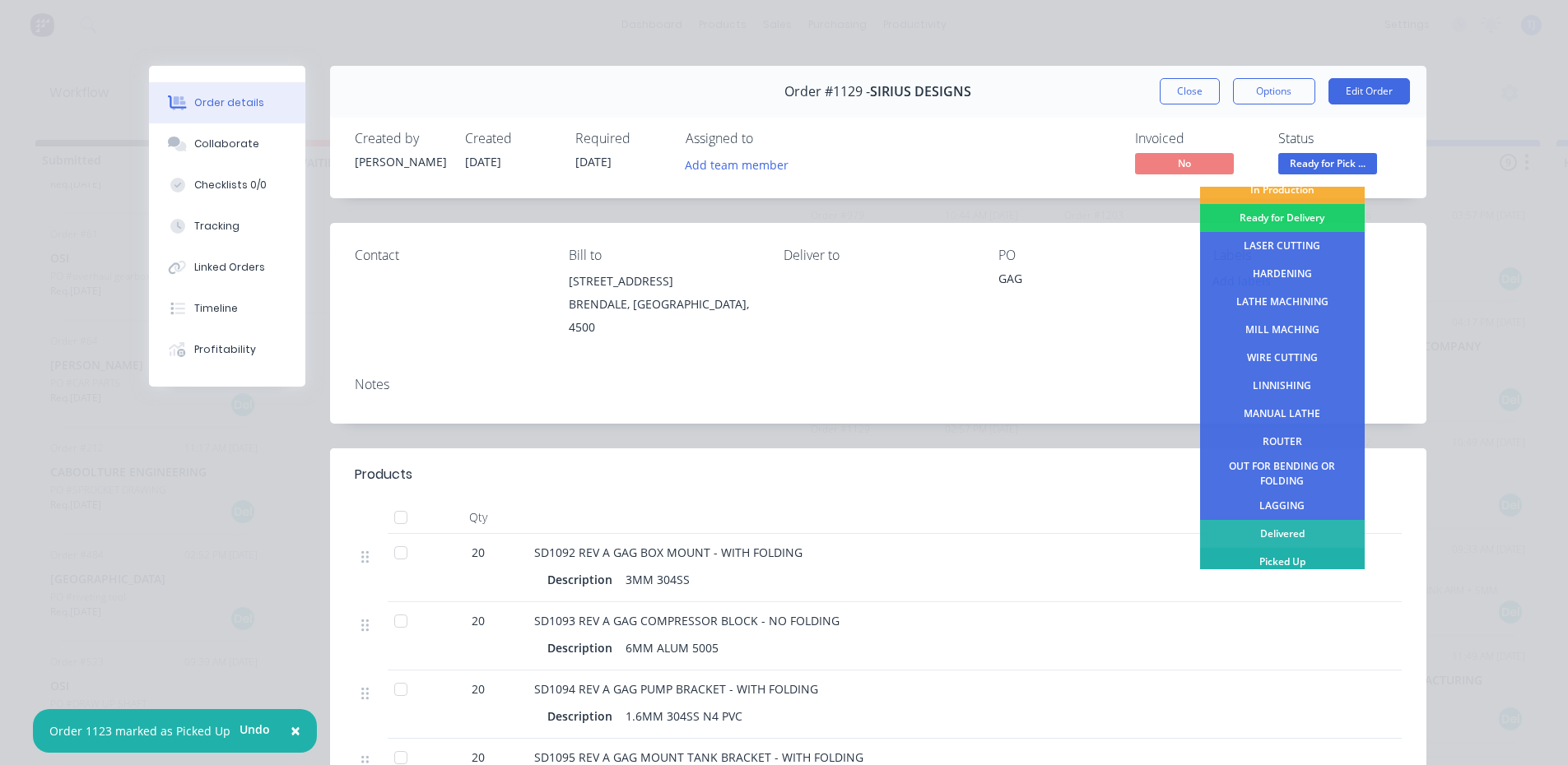
click at [1299, 560] on div "Picked Up" at bounding box center [1282, 562] width 165 height 28
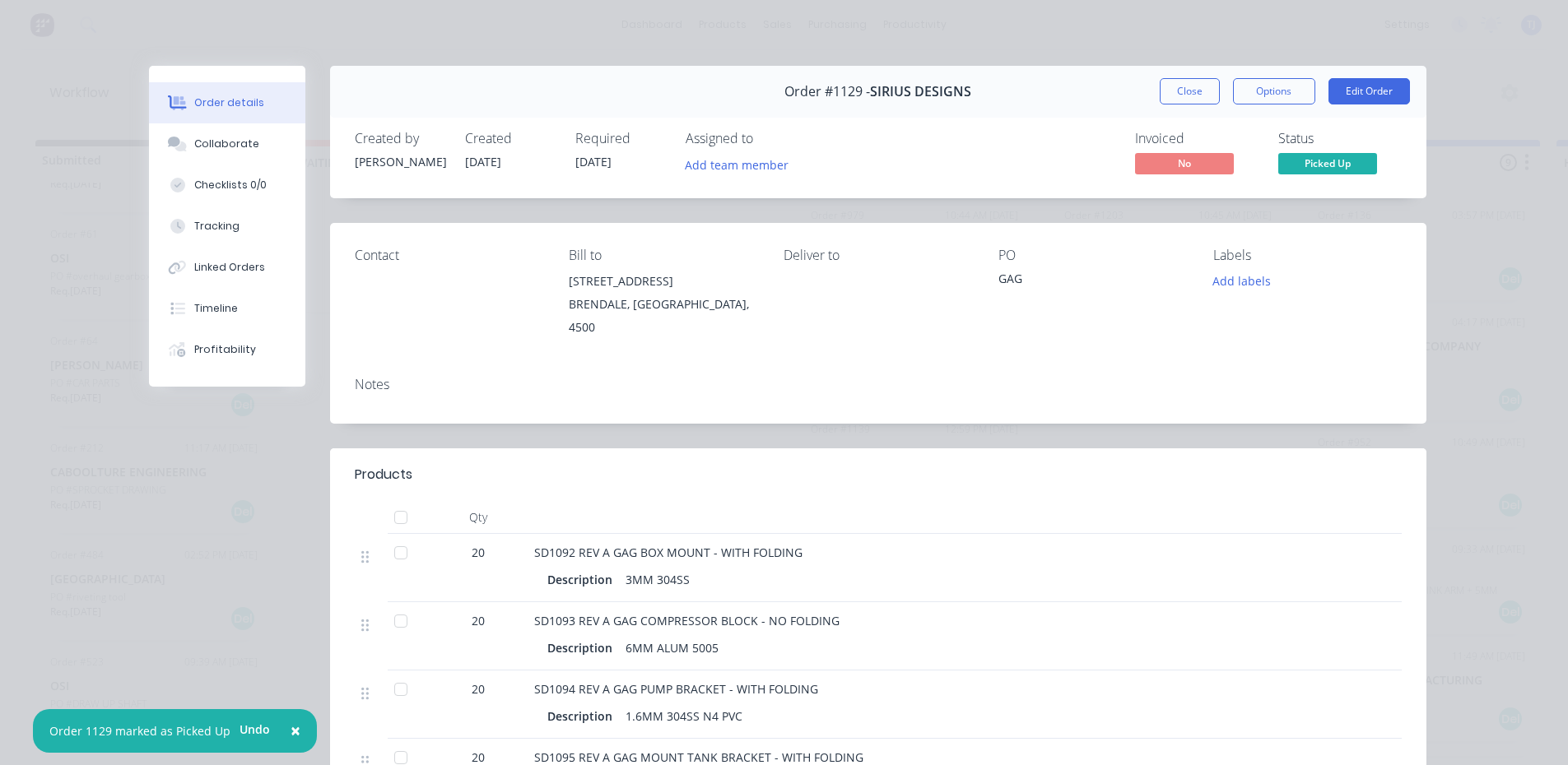
click at [1169, 88] on button "Close" at bounding box center [1190, 92] width 60 height 27
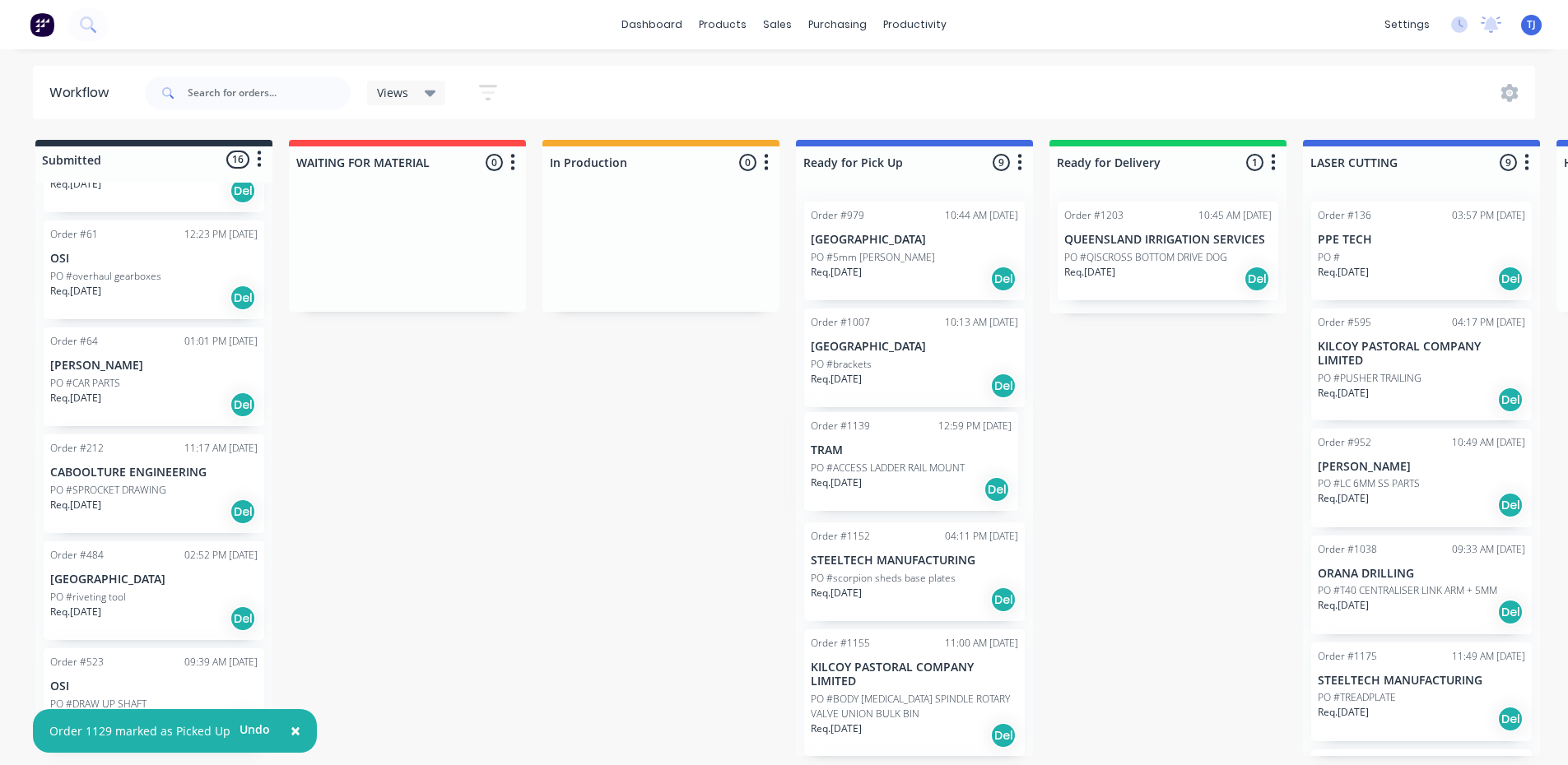
click at [941, 475] on div "Order #979 10:44 AM [DATE] [GEOGRAPHIC_DATA] PO #5mm [PERSON_NAME] Req. [DATE] …" at bounding box center [914, 472] width 237 height 568
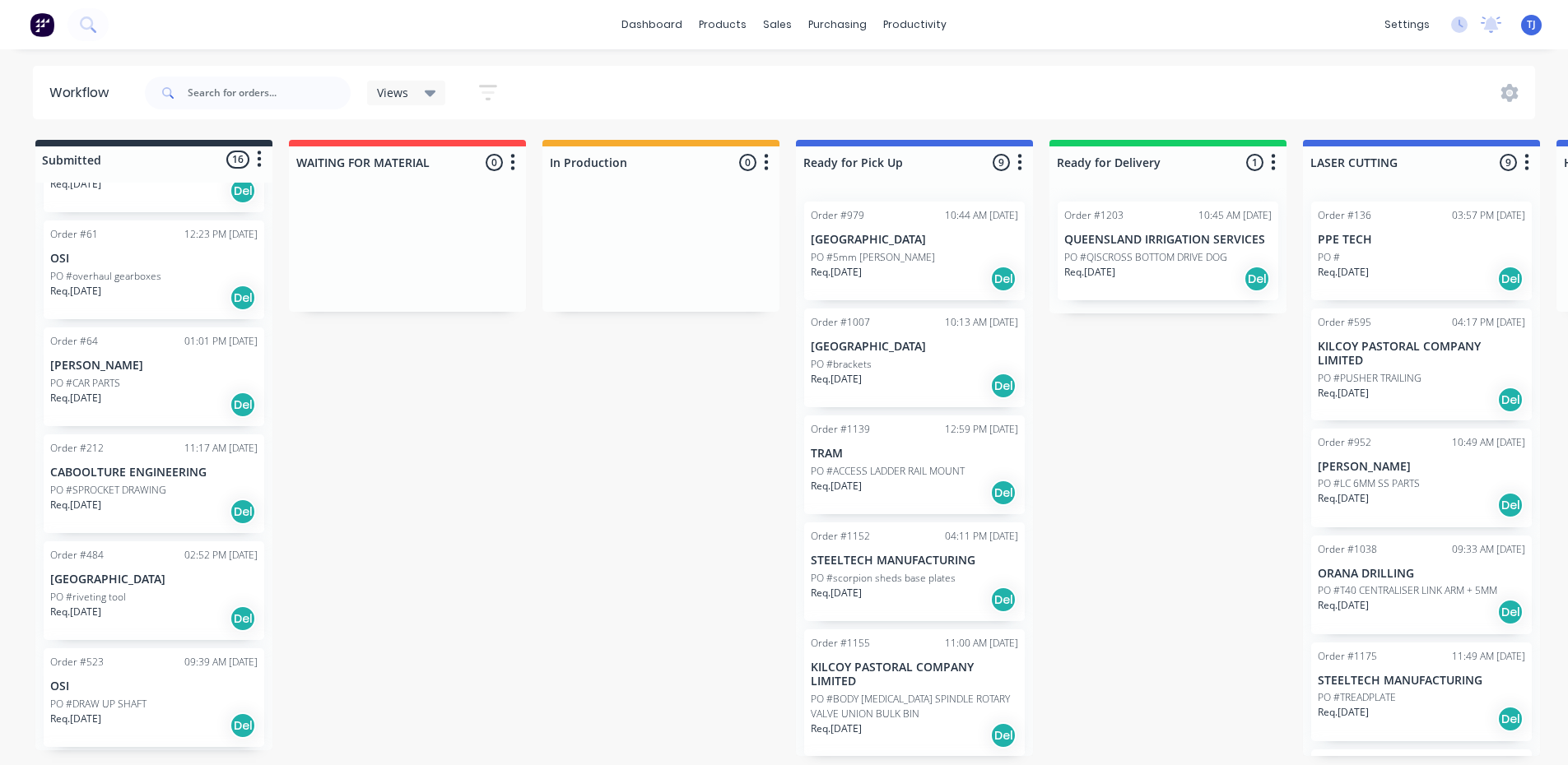
click at [903, 480] on div "Req. [DATE] Del" at bounding box center [914, 493] width 207 height 28
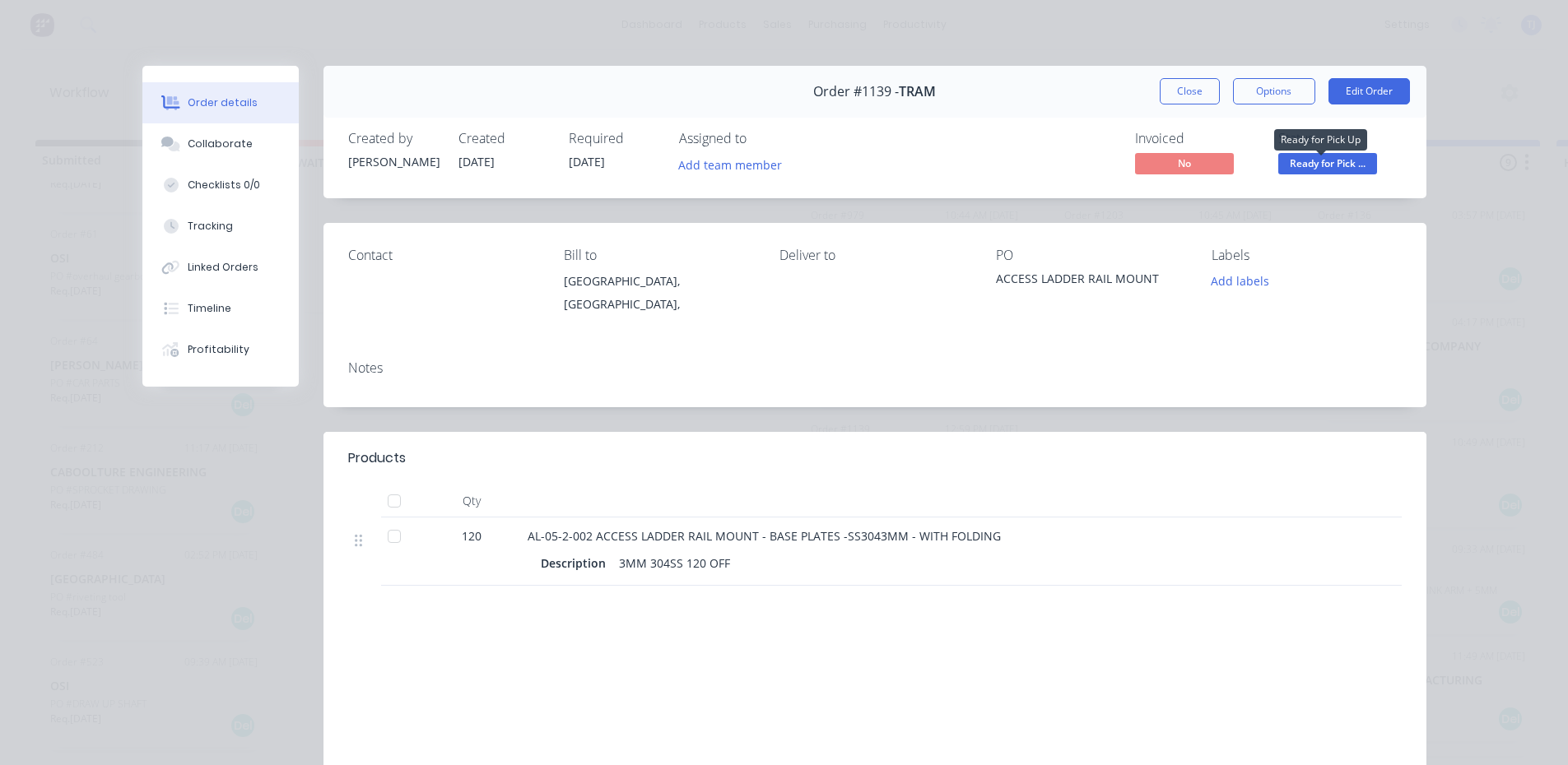
click at [1345, 164] on span "Ready for Pick ..." at bounding box center [1327, 163] width 99 height 21
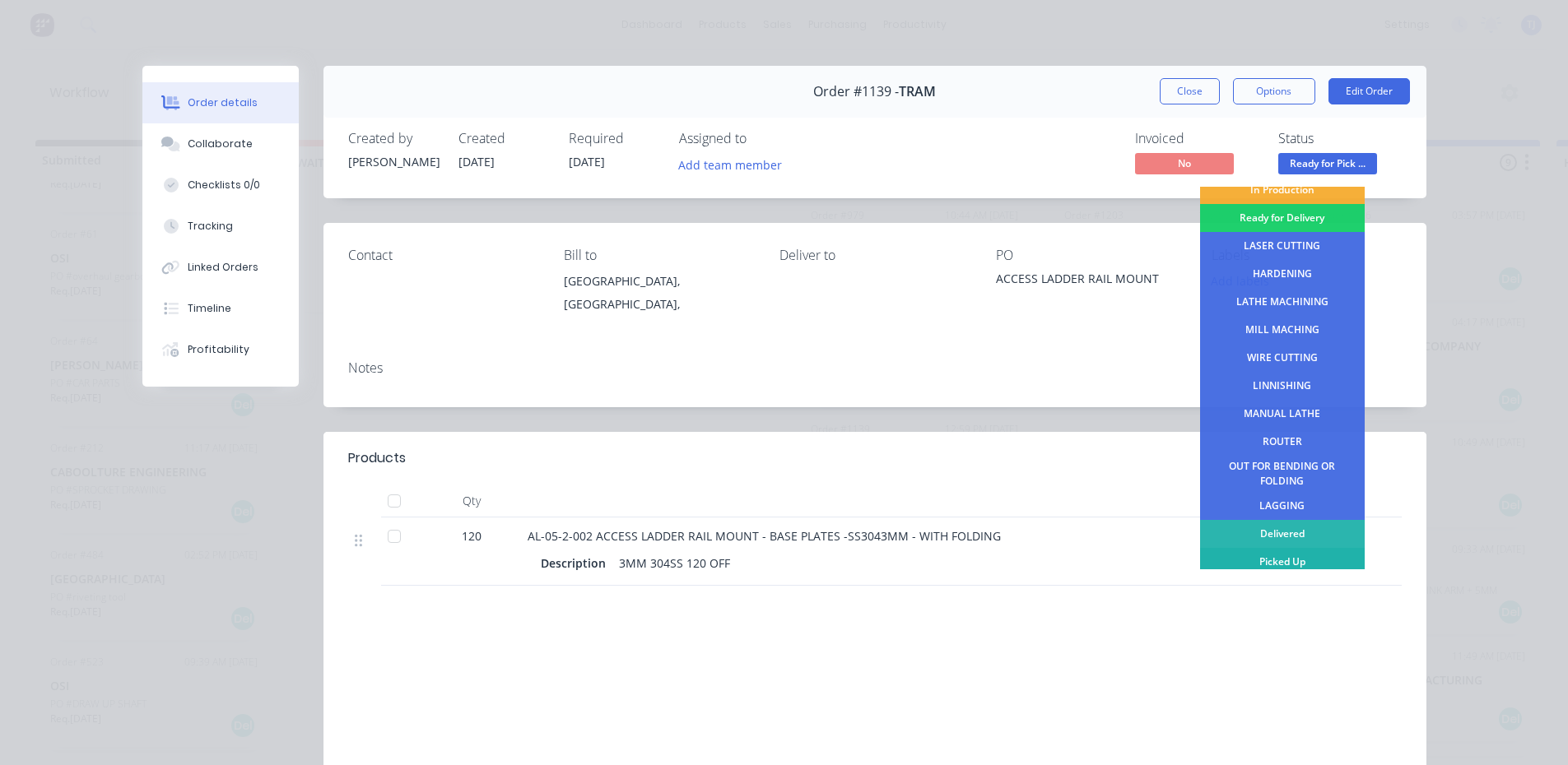
click at [1284, 564] on div "Picked Up" at bounding box center [1282, 562] width 165 height 28
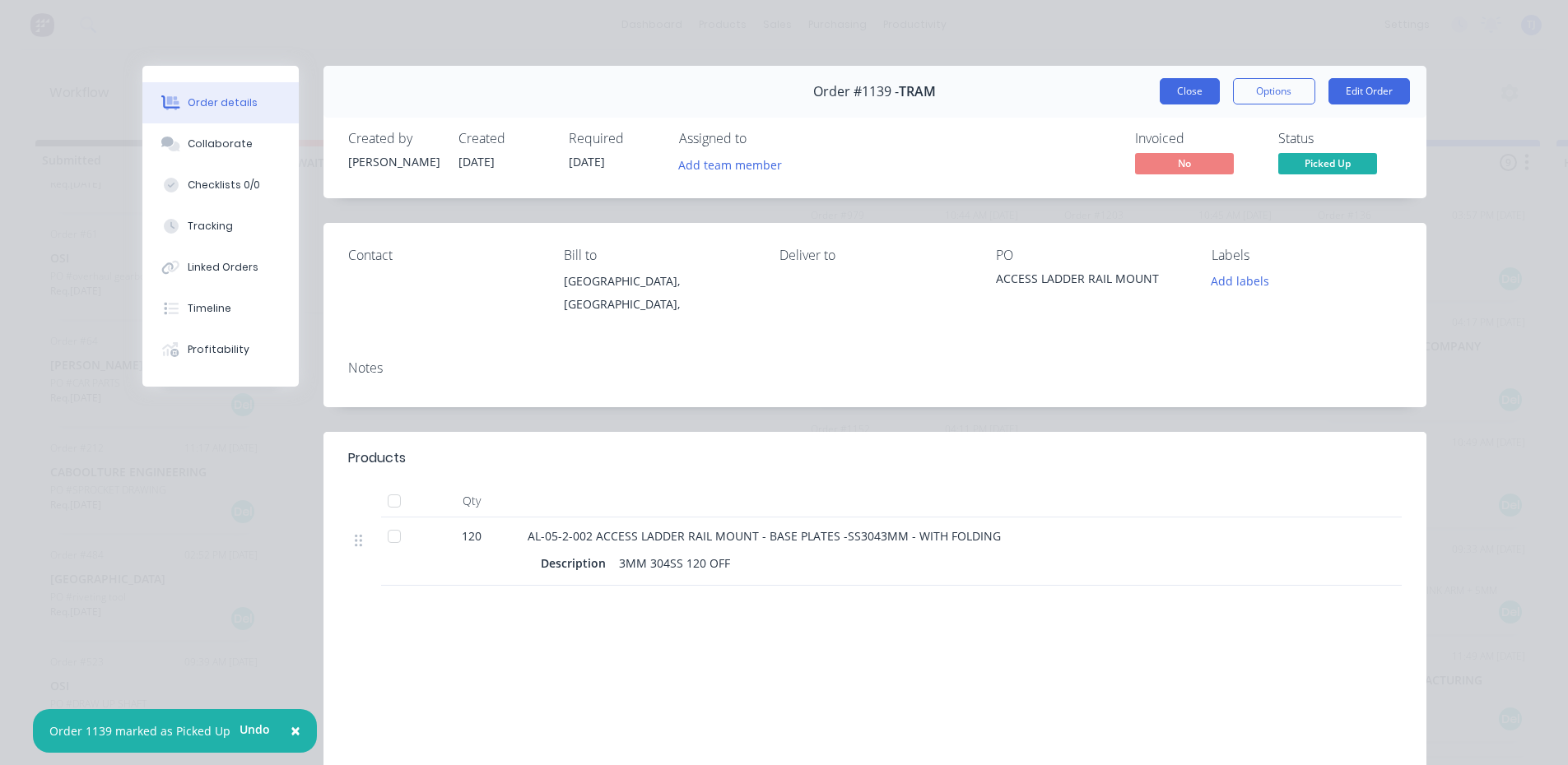
click at [1177, 87] on button "Close" at bounding box center [1190, 92] width 60 height 27
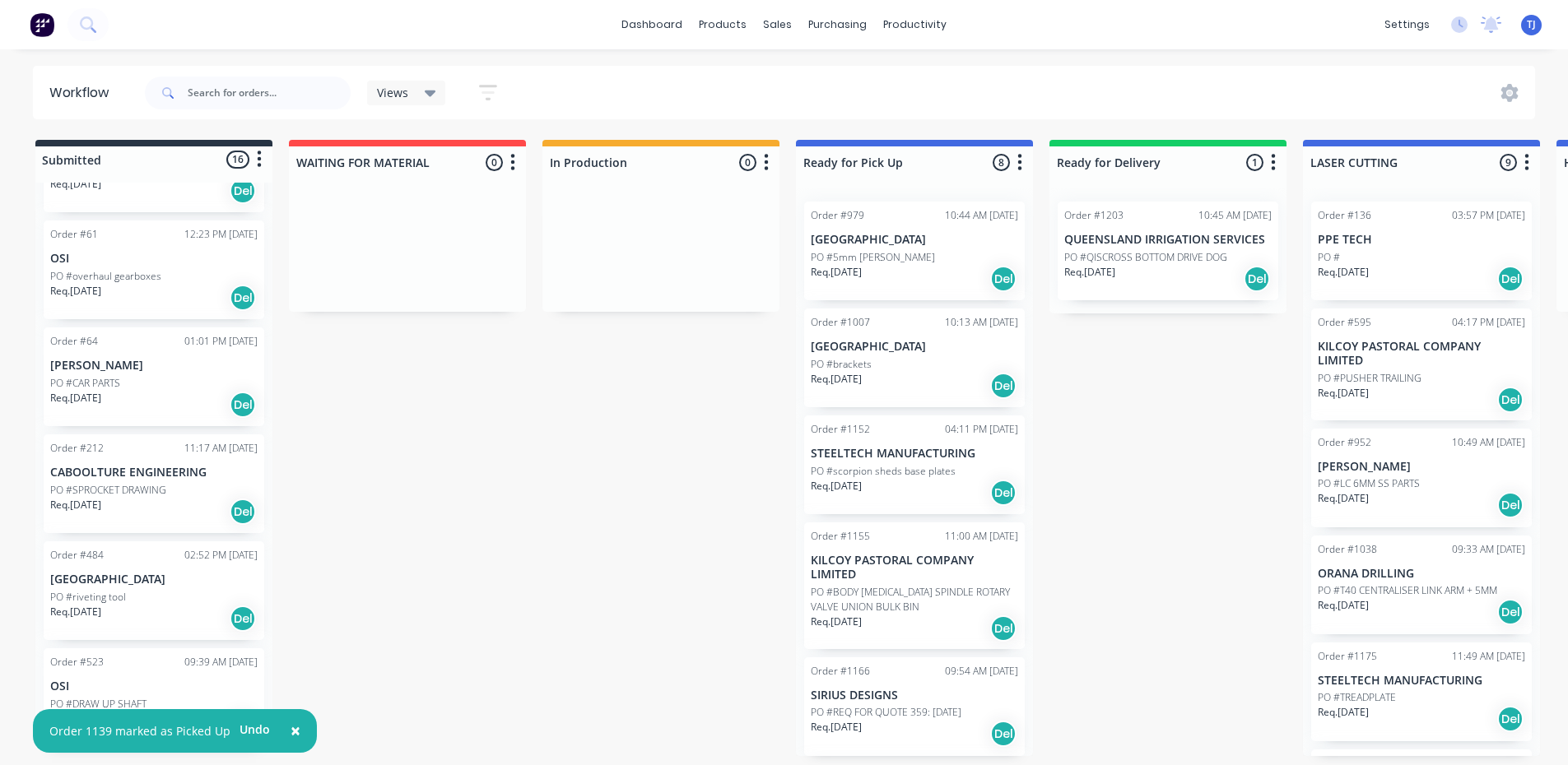
click at [957, 471] on div "PO #scorpion sheds base plates" at bounding box center [914, 472] width 207 height 15
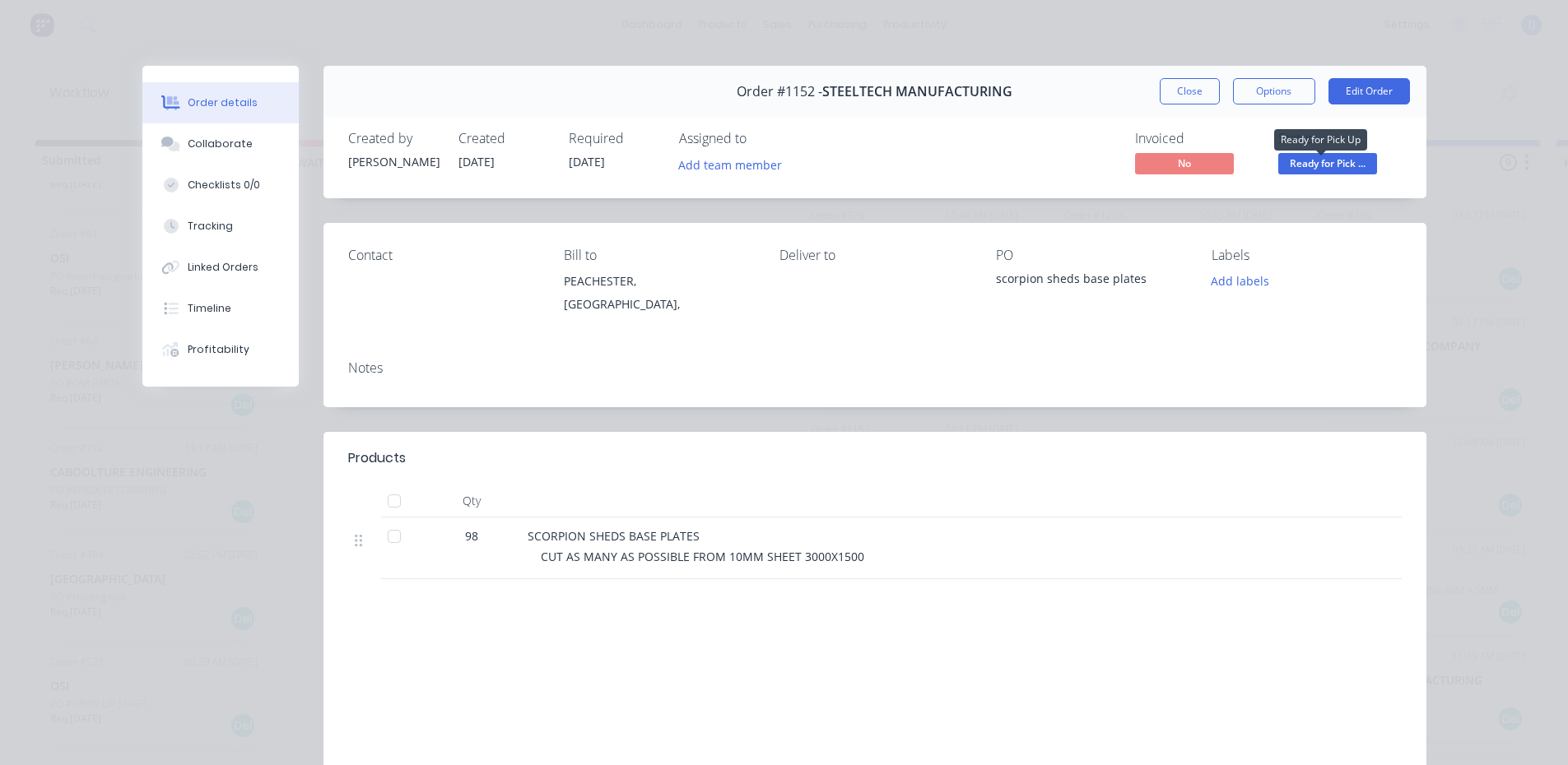
click at [1327, 166] on span "Ready for Pick ..." at bounding box center [1327, 163] width 99 height 21
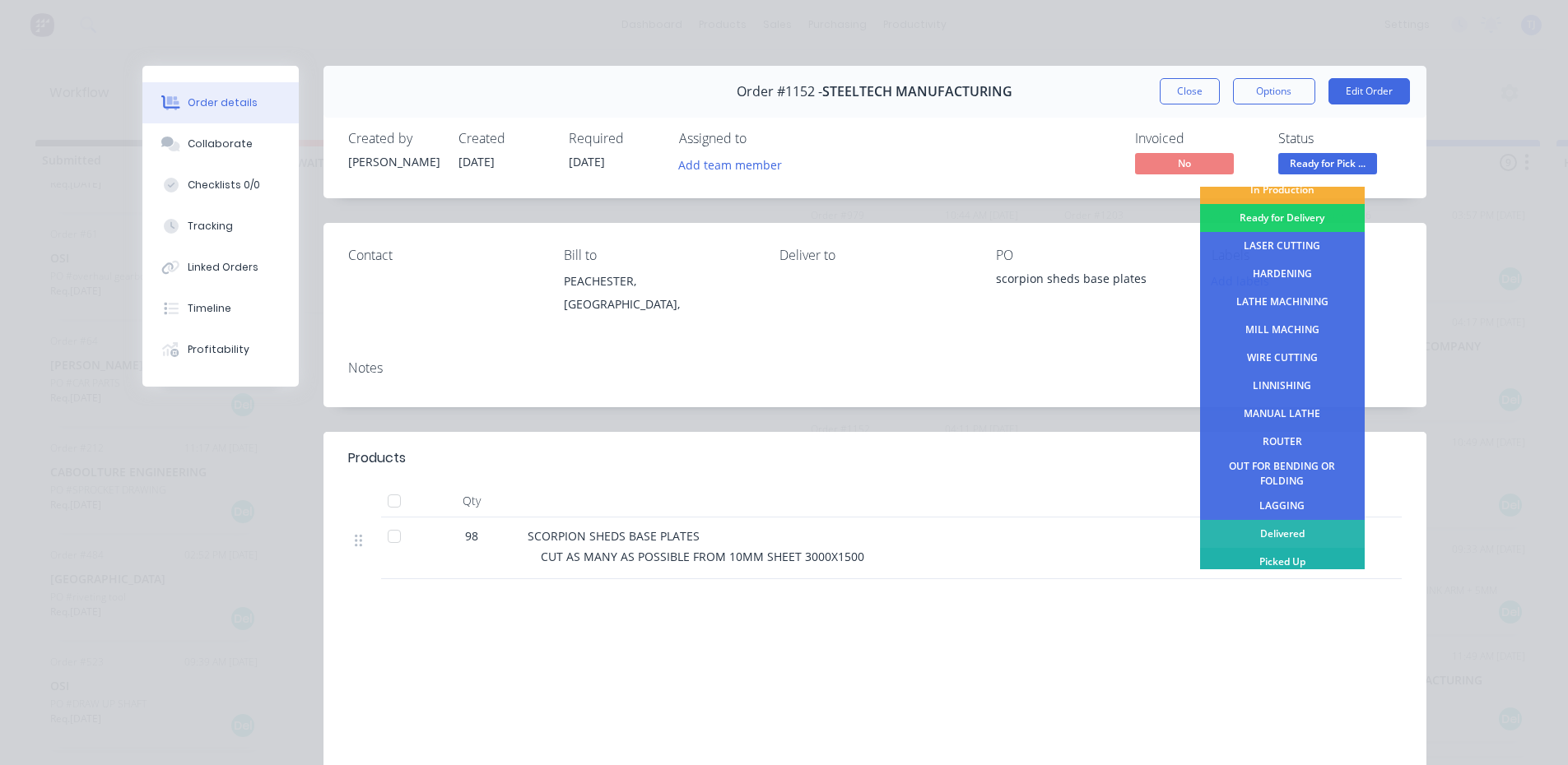
click at [1306, 562] on div "Picked Up" at bounding box center [1282, 562] width 165 height 28
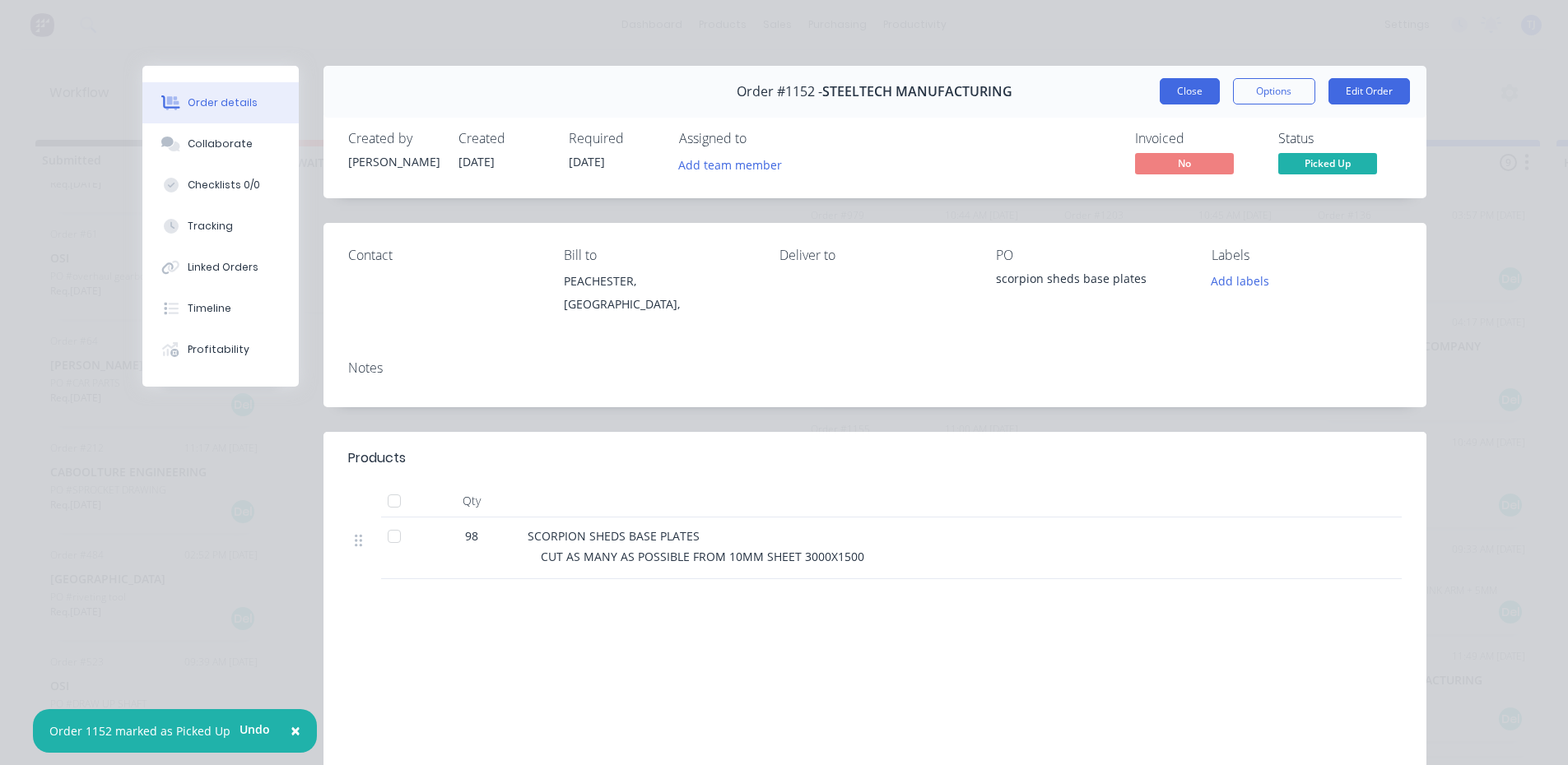
click at [1187, 103] on button "Close" at bounding box center [1190, 92] width 60 height 27
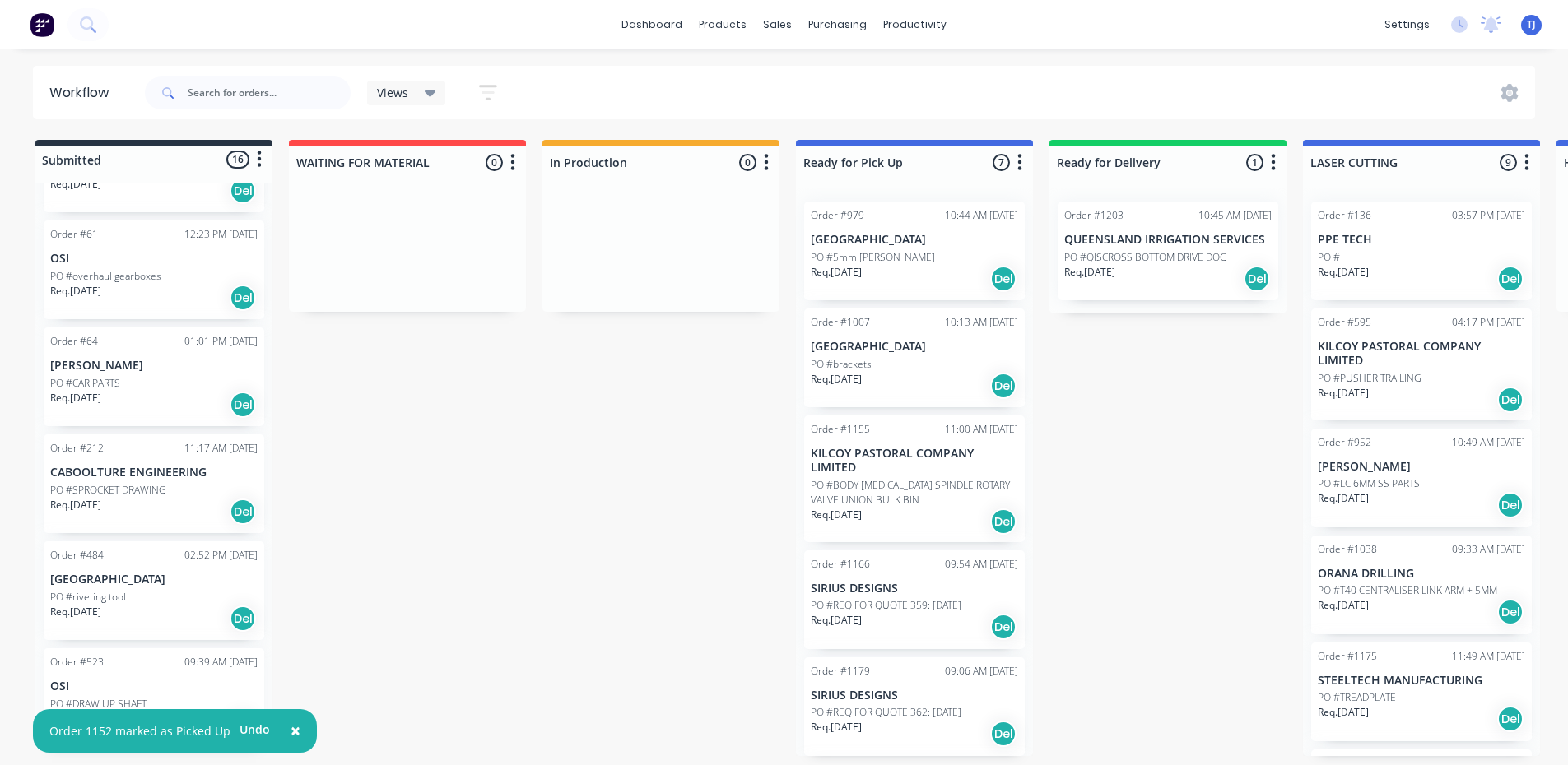
click at [866, 481] on p "PO #BODY [MEDICAL_DATA] SPINDLE ROTARY VALVE UNION BULK BIN" at bounding box center [914, 493] width 207 height 30
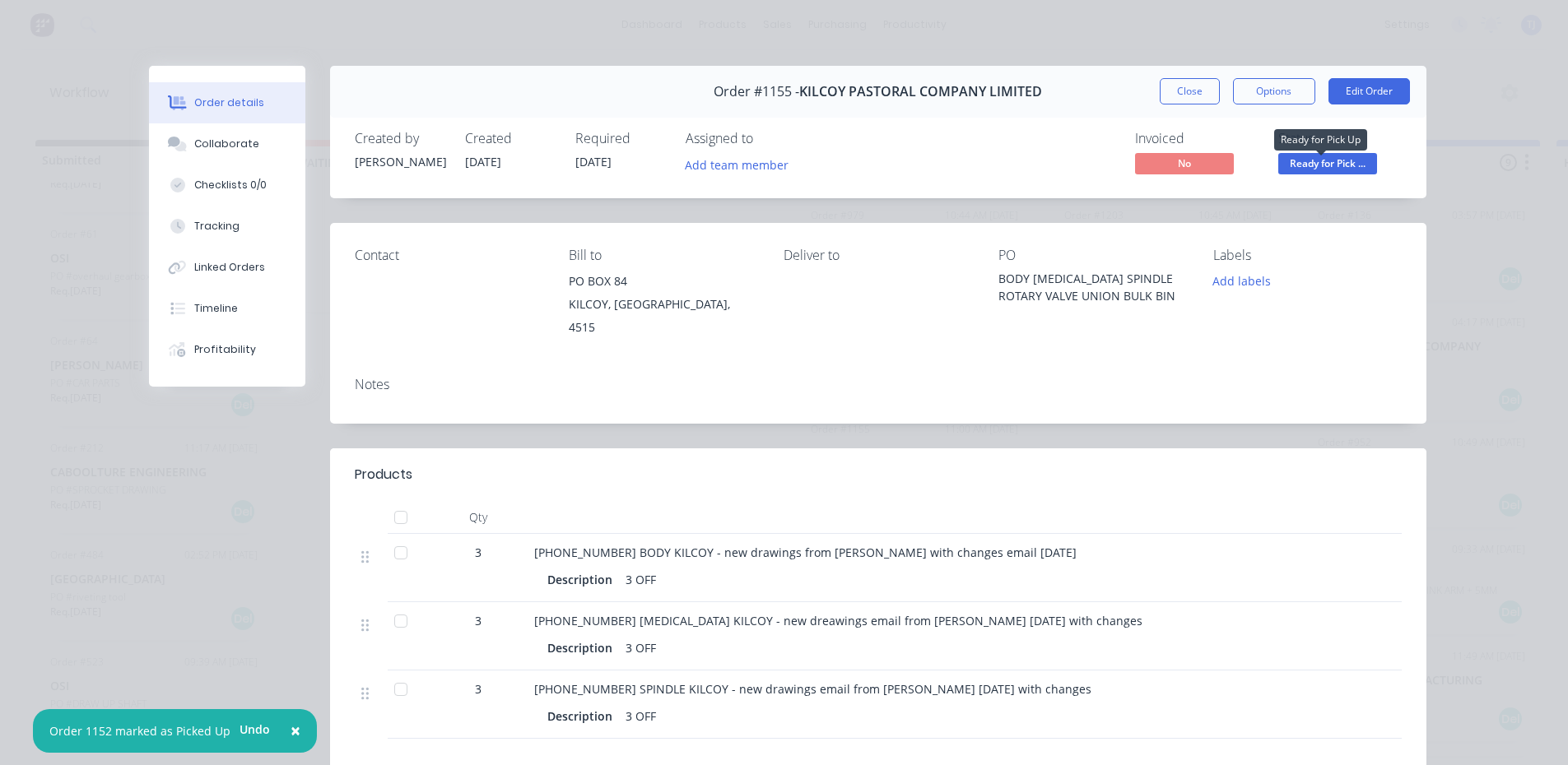
click at [1348, 164] on span "Ready for Pick ..." at bounding box center [1327, 163] width 99 height 21
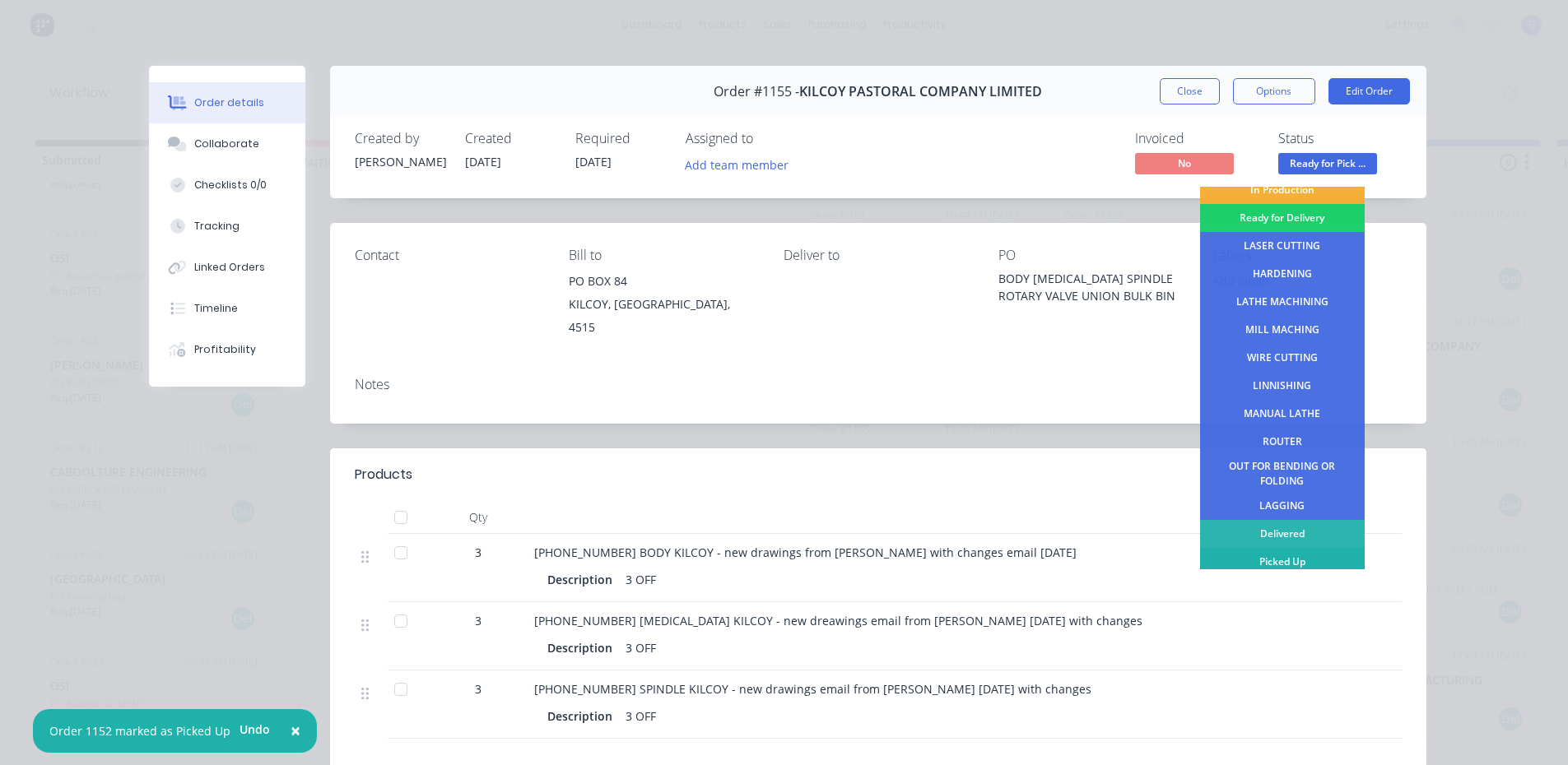
click at [1290, 562] on div "Picked Up" at bounding box center [1282, 562] width 165 height 28
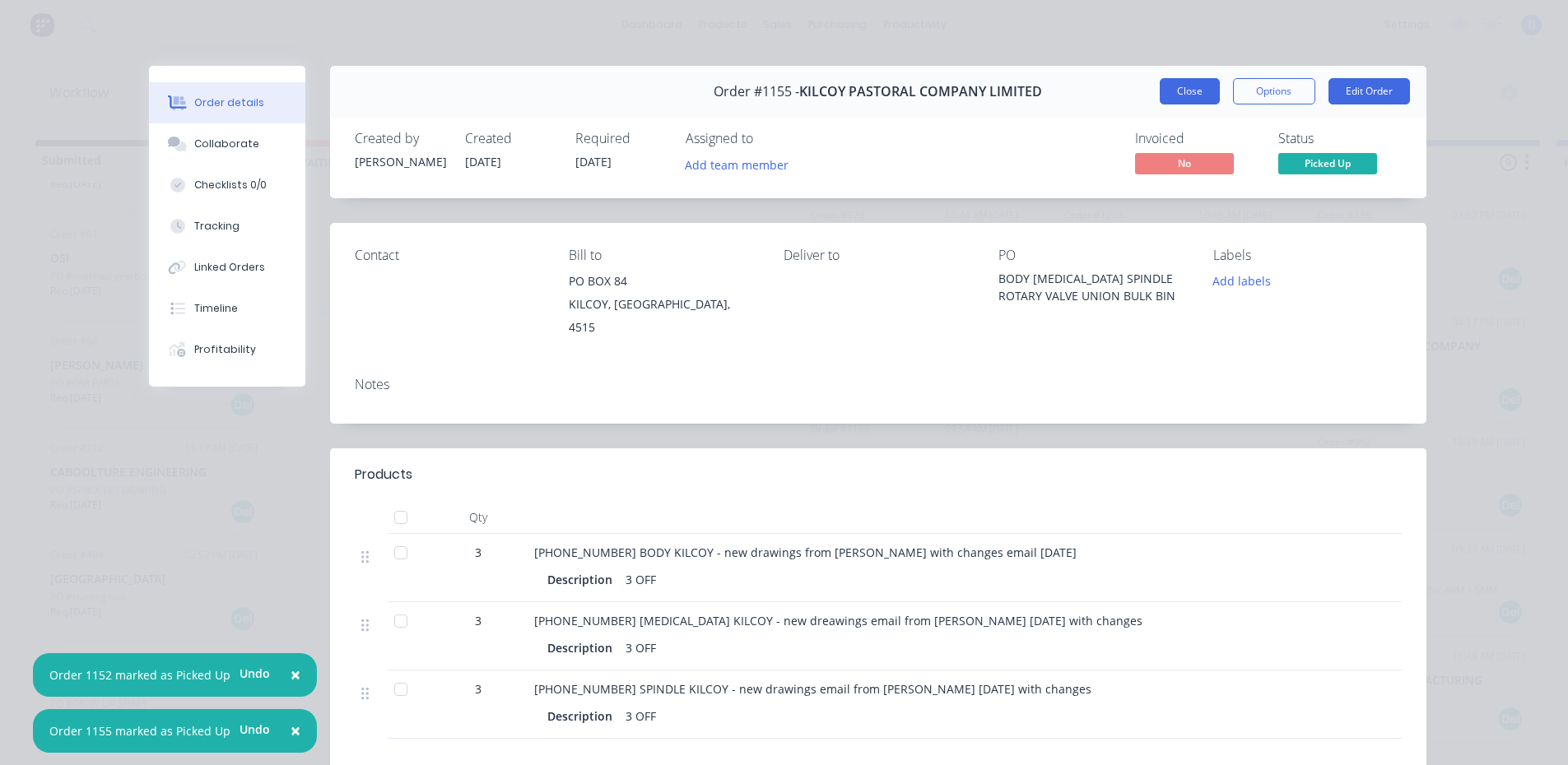
click at [1163, 90] on button "Close" at bounding box center [1190, 92] width 60 height 27
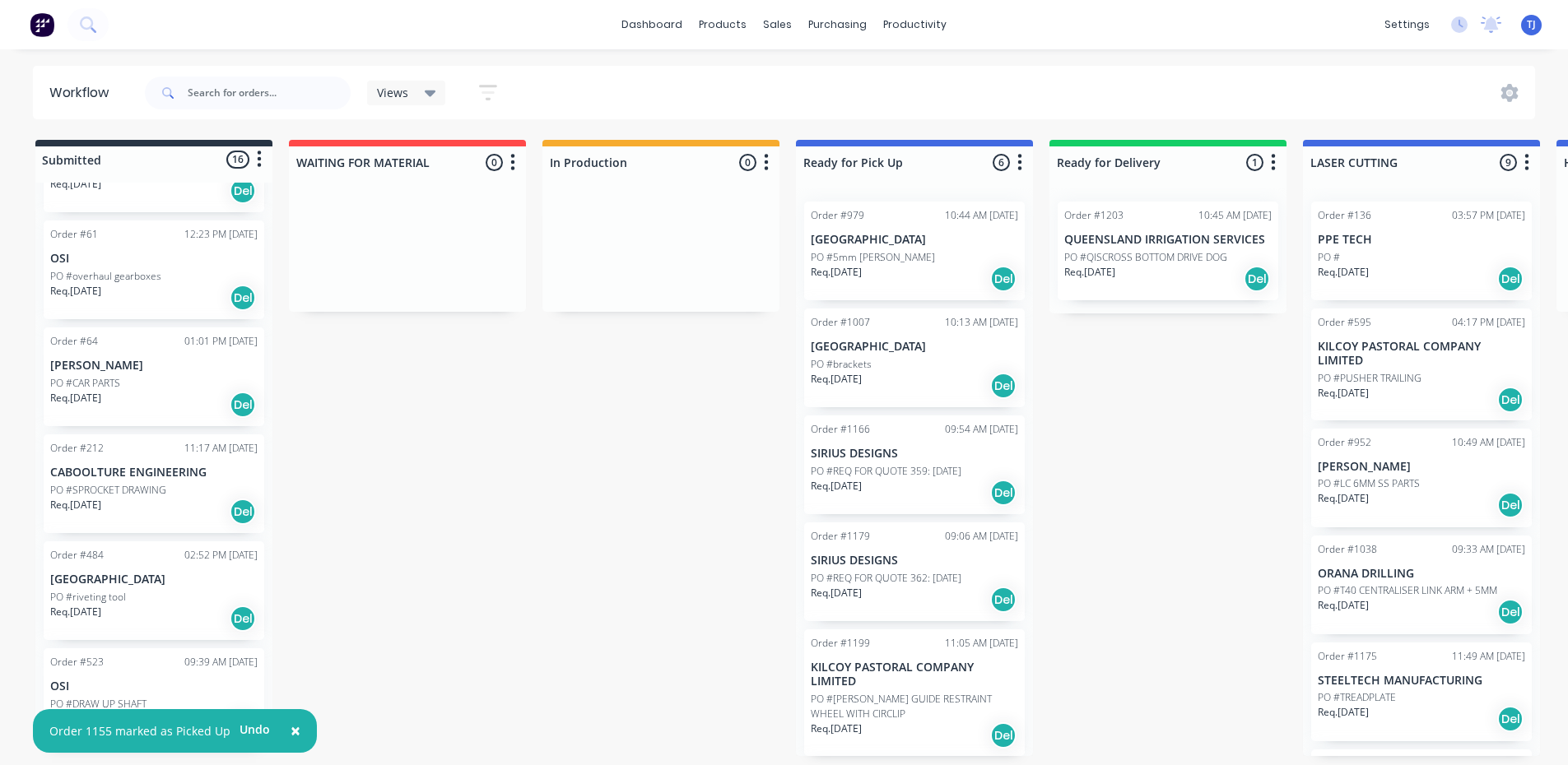
click at [902, 468] on p "PO #REQ FOR QUOTE 359: [DATE]" at bounding box center [886, 472] width 151 height 15
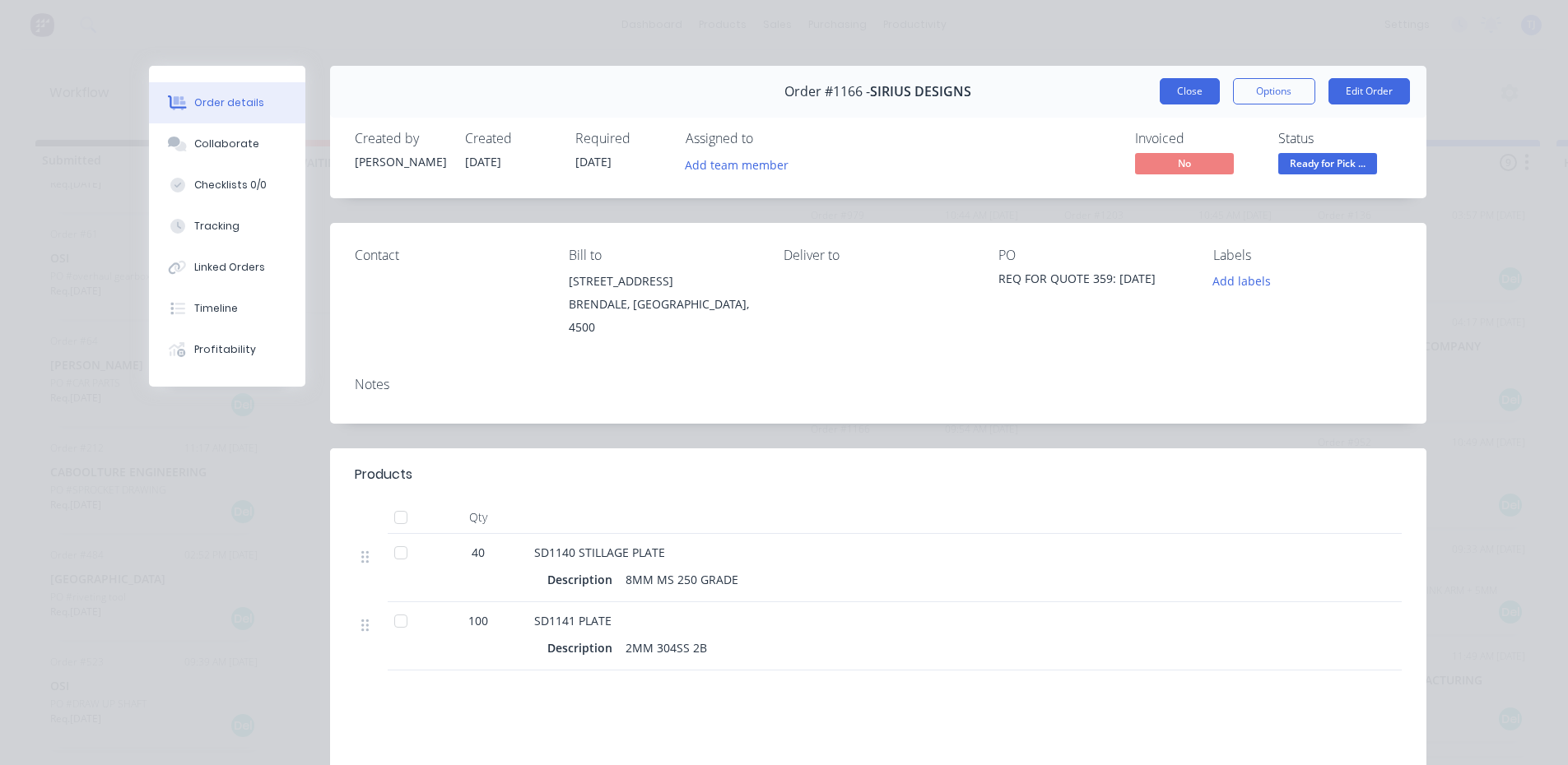
click at [1187, 92] on button "Close" at bounding box center [1190, 92] width 60 height 27
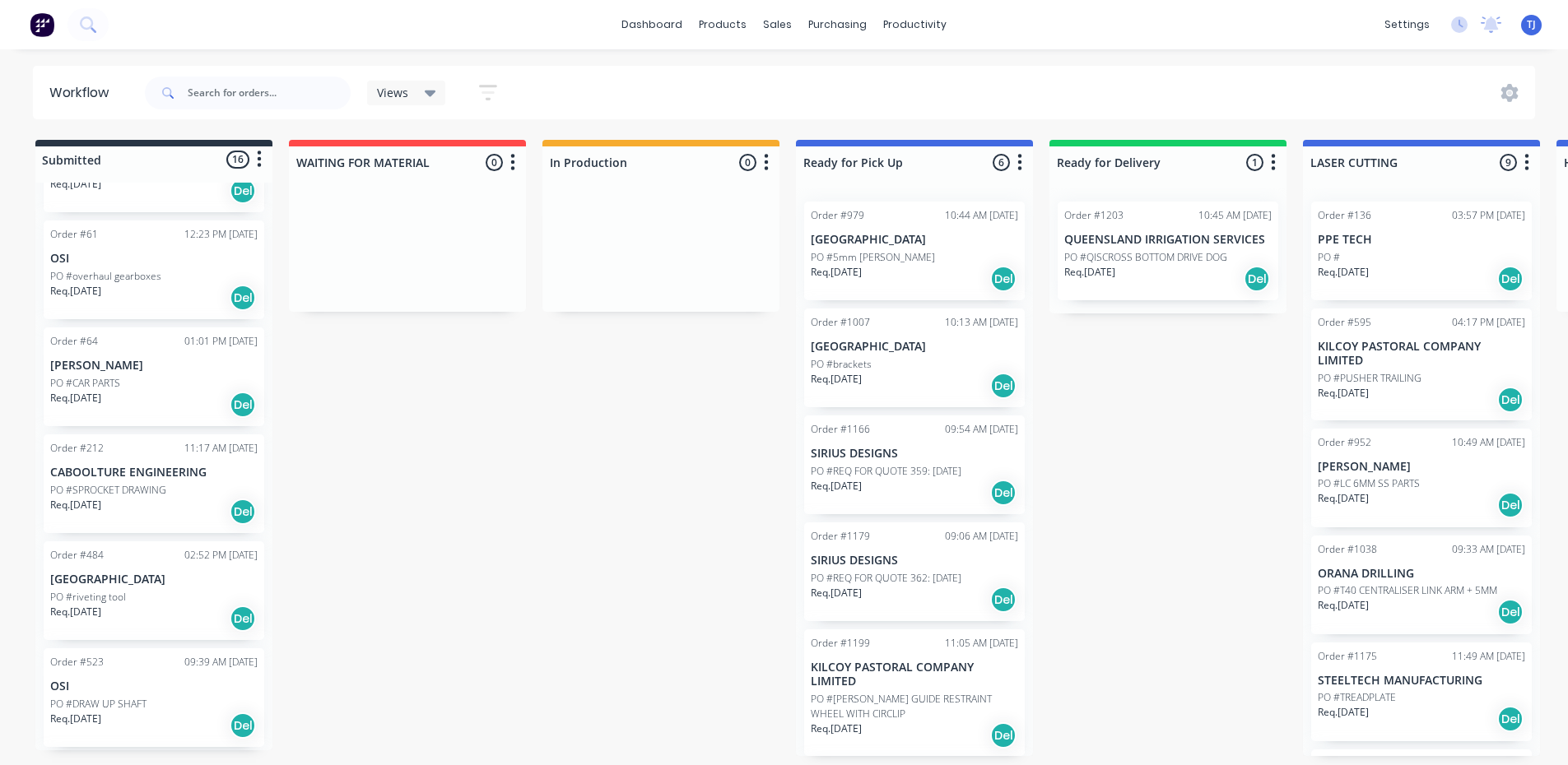
click at [885, 489] on div "Req. [DATE] Del" at bounding box center [914, 493] width 207 height 28
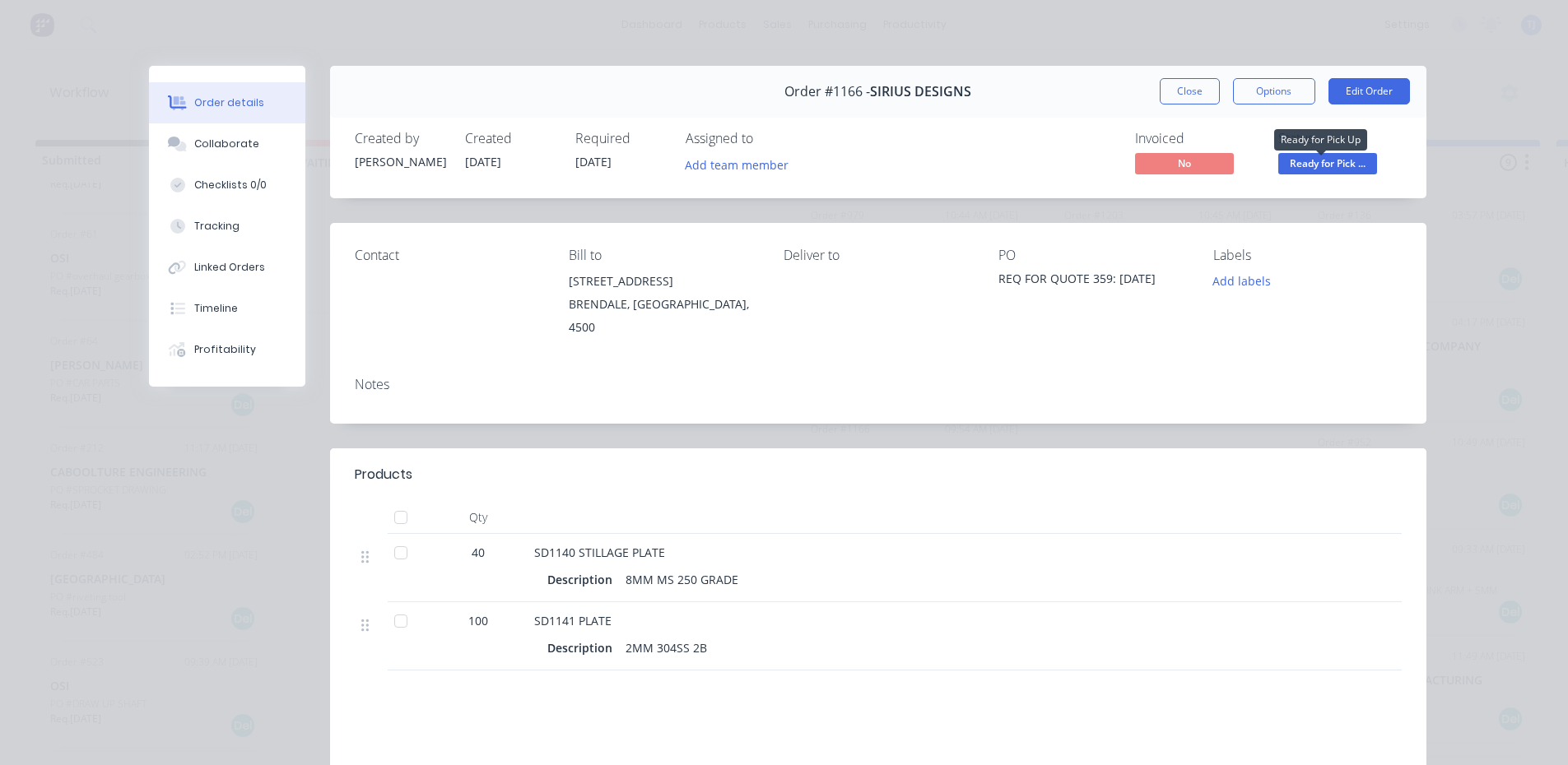
click at [1339, 161] on span "Ready for Pick ..." at bounding box center [1327, 163] width 99 height 21
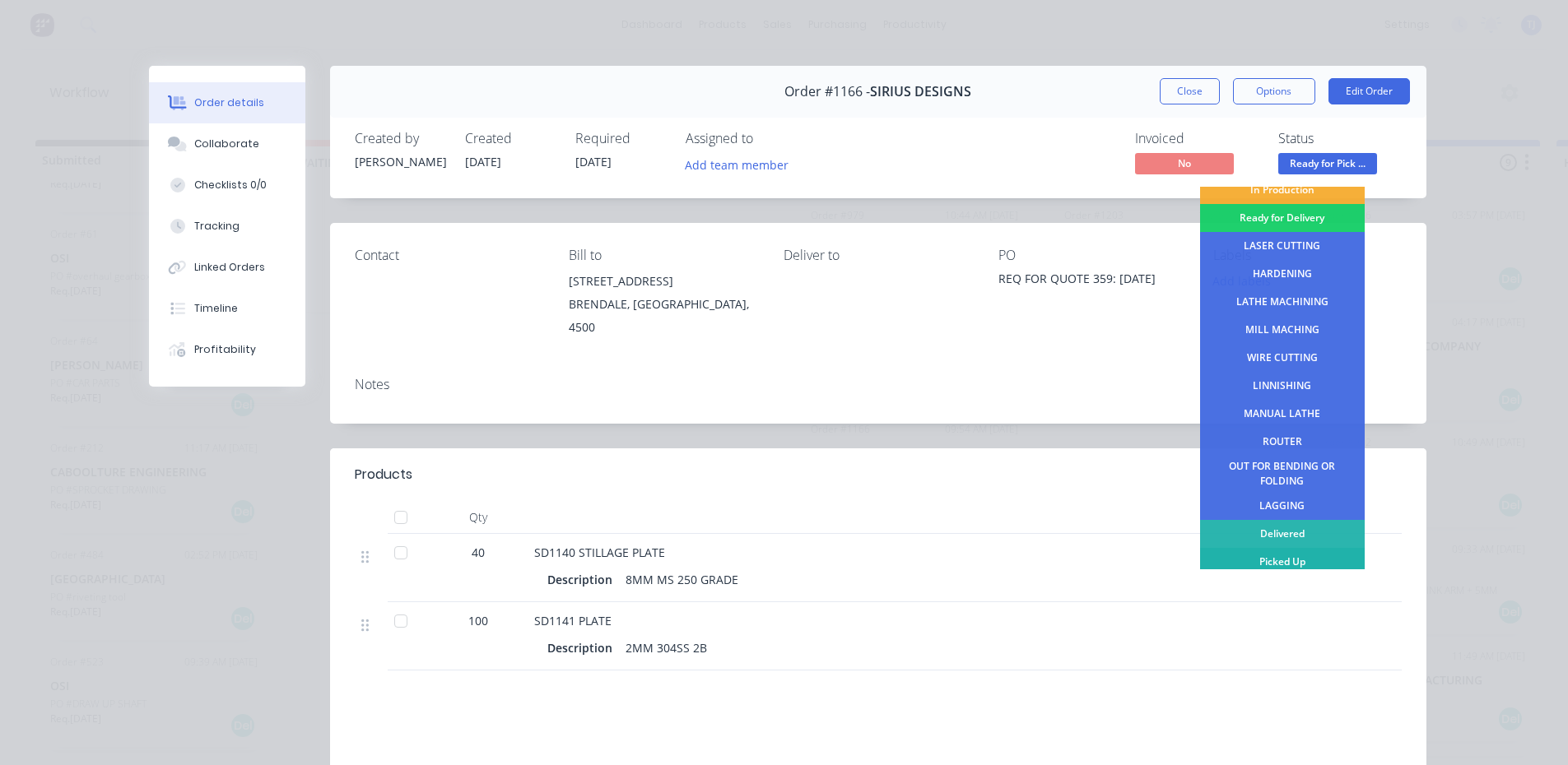
click at [1299, 562] on div "Picked Up" at bounding box center [1282, 562] width 165 height 28
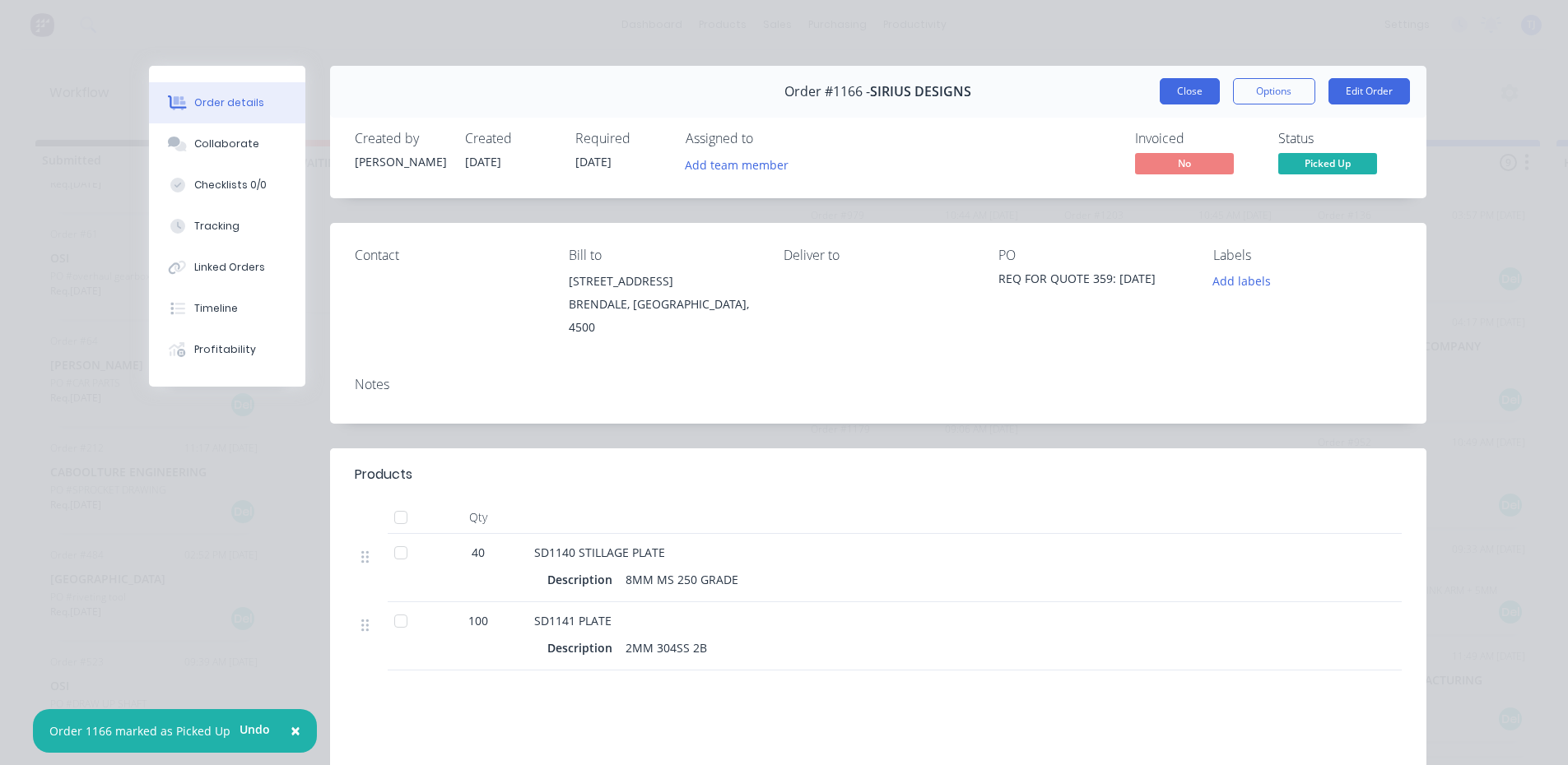
click at [1175, 85] on button "Close" at bounding box center [1190, 92] width 60 height 27
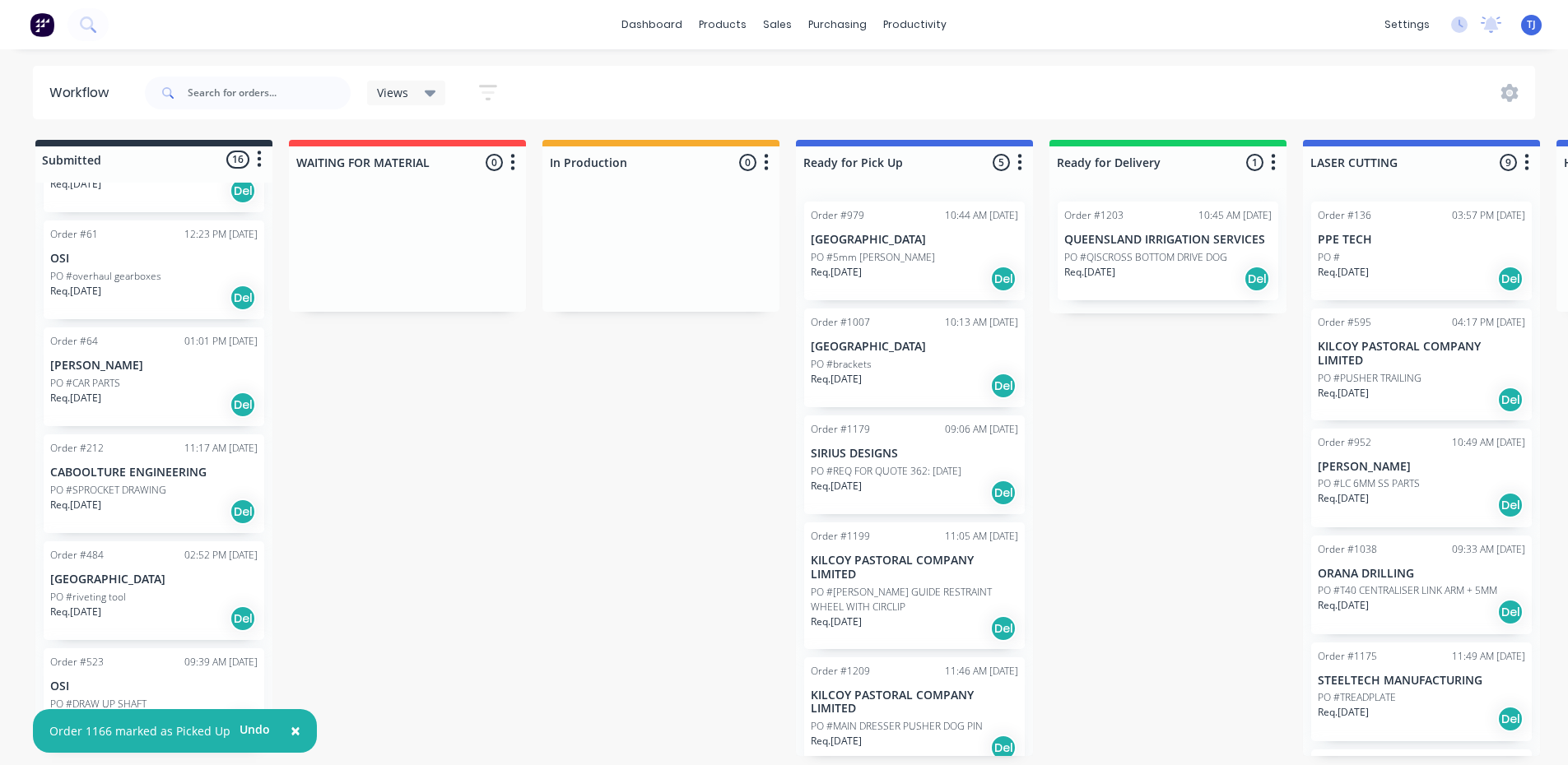
click at [900, 458] on div "Order #1179 09:06 AM [DATE] SIRIUS DESIGNS PO #REQ FOR QUOTE 362: [DATE] Req. […" at bounding box center [914, 464] width 221 height 99
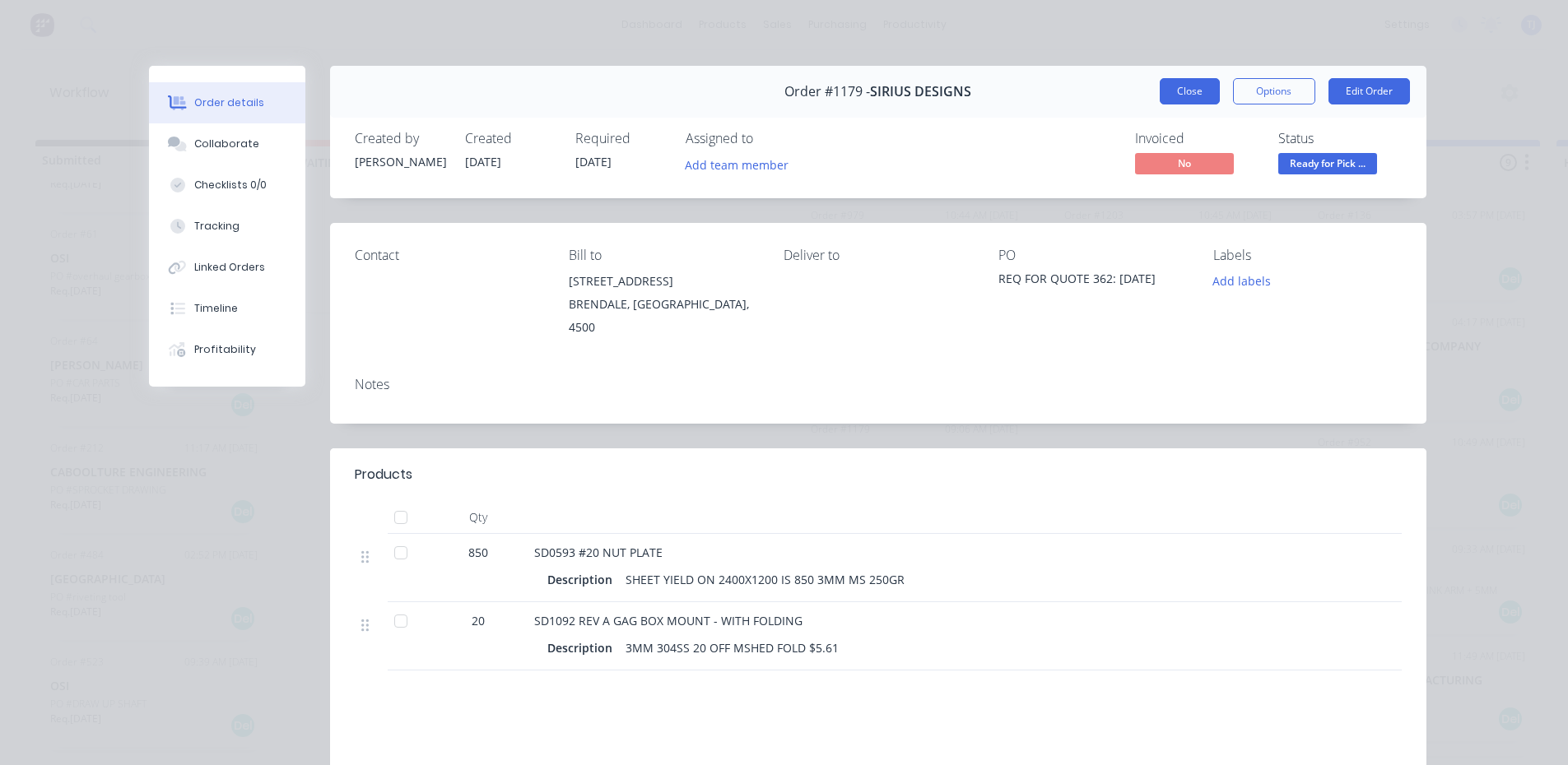
click at [1172, 99] on button "Close" at bounding box center [1190, 92] width 60 height 27
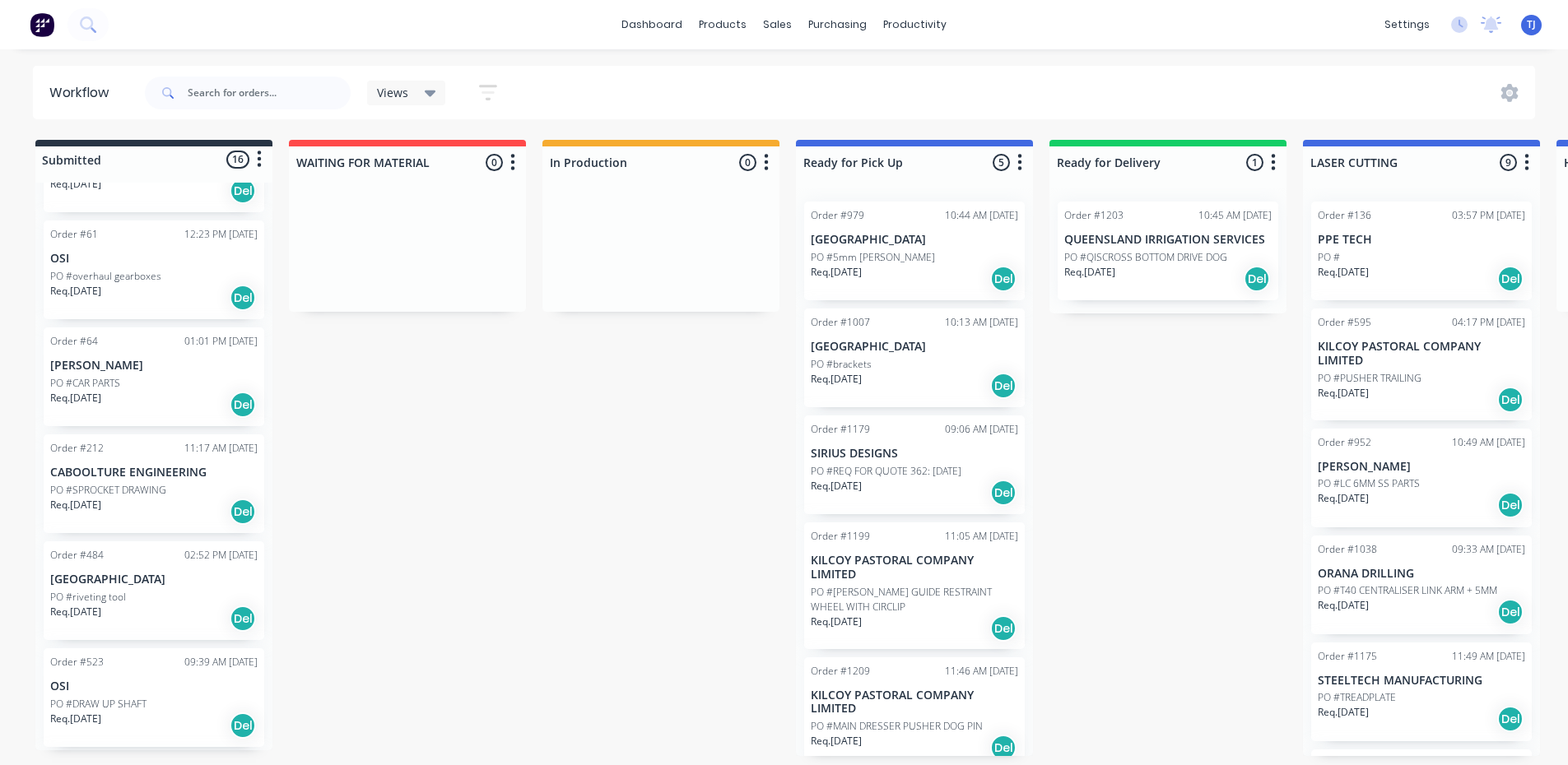
click at [939, 614] on div "Req. [DATE] Del" at bounding box center [914, 628] width 207 height 28
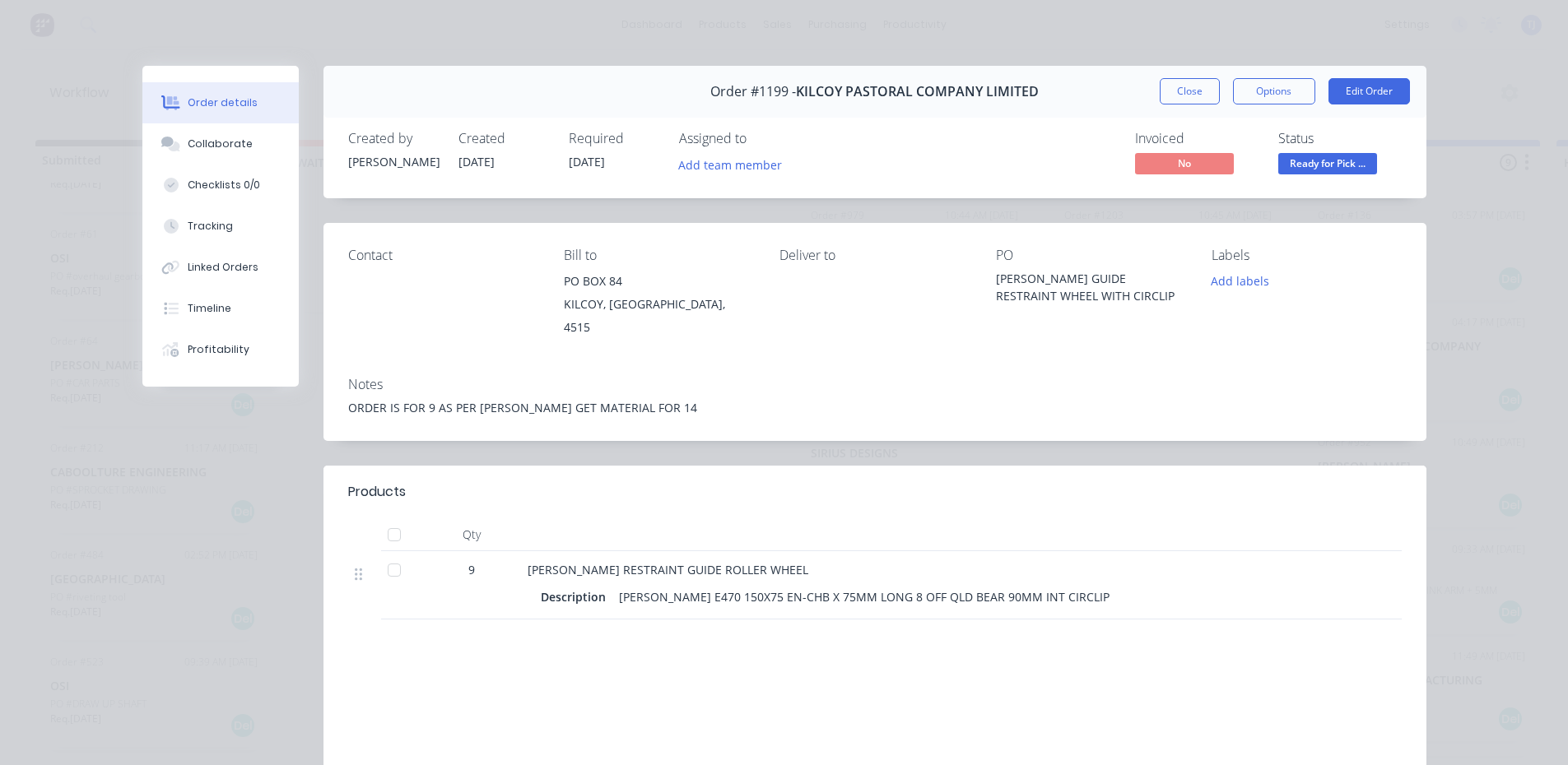
click at [1348, 160] on span "Ready for Pick ..." at bounding box center [1327, 163] width 99 height 21
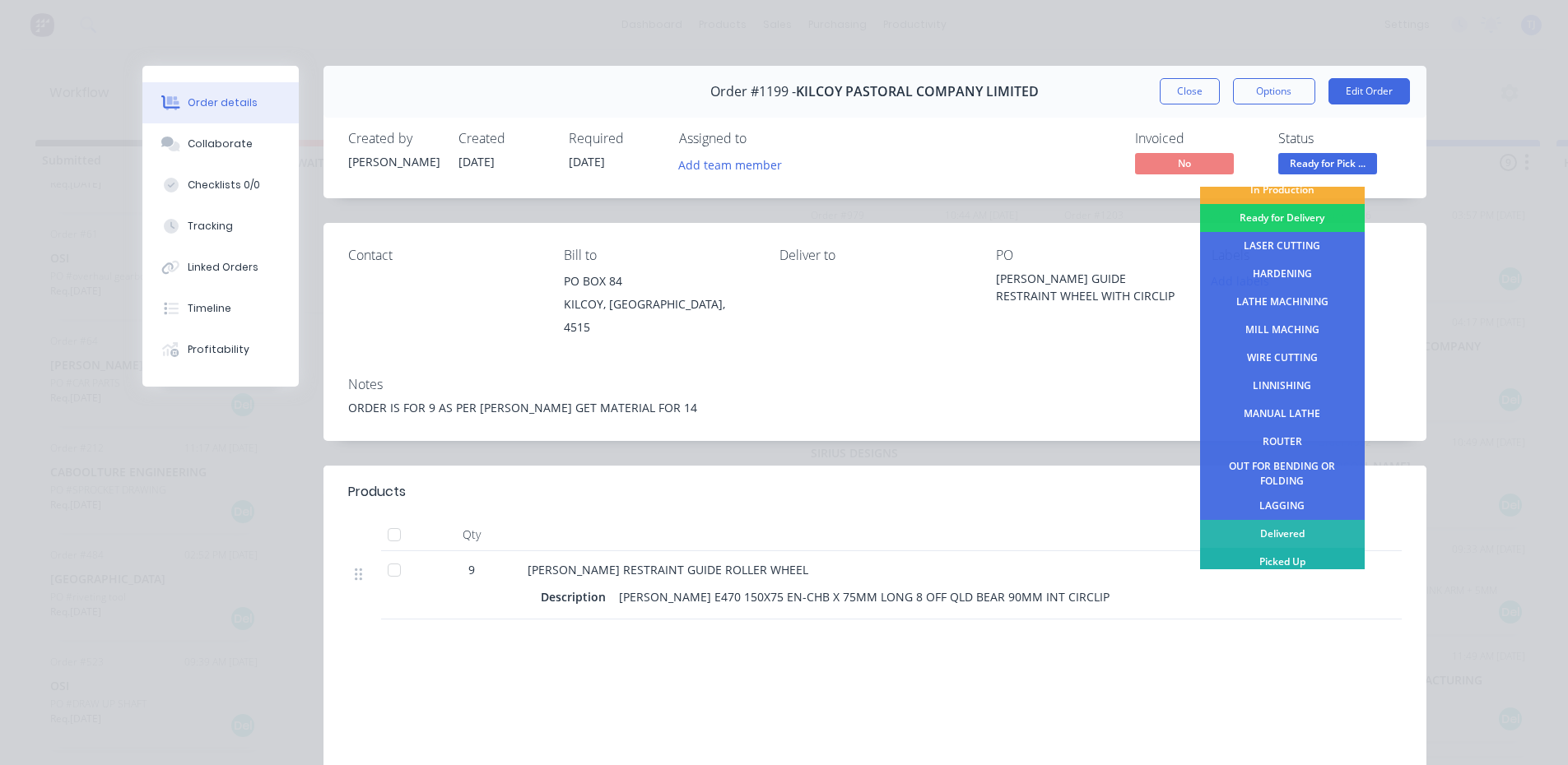
click at [1327, 560] on div "Picked Up" at bounding box center [1282, 562] width 165 height 28
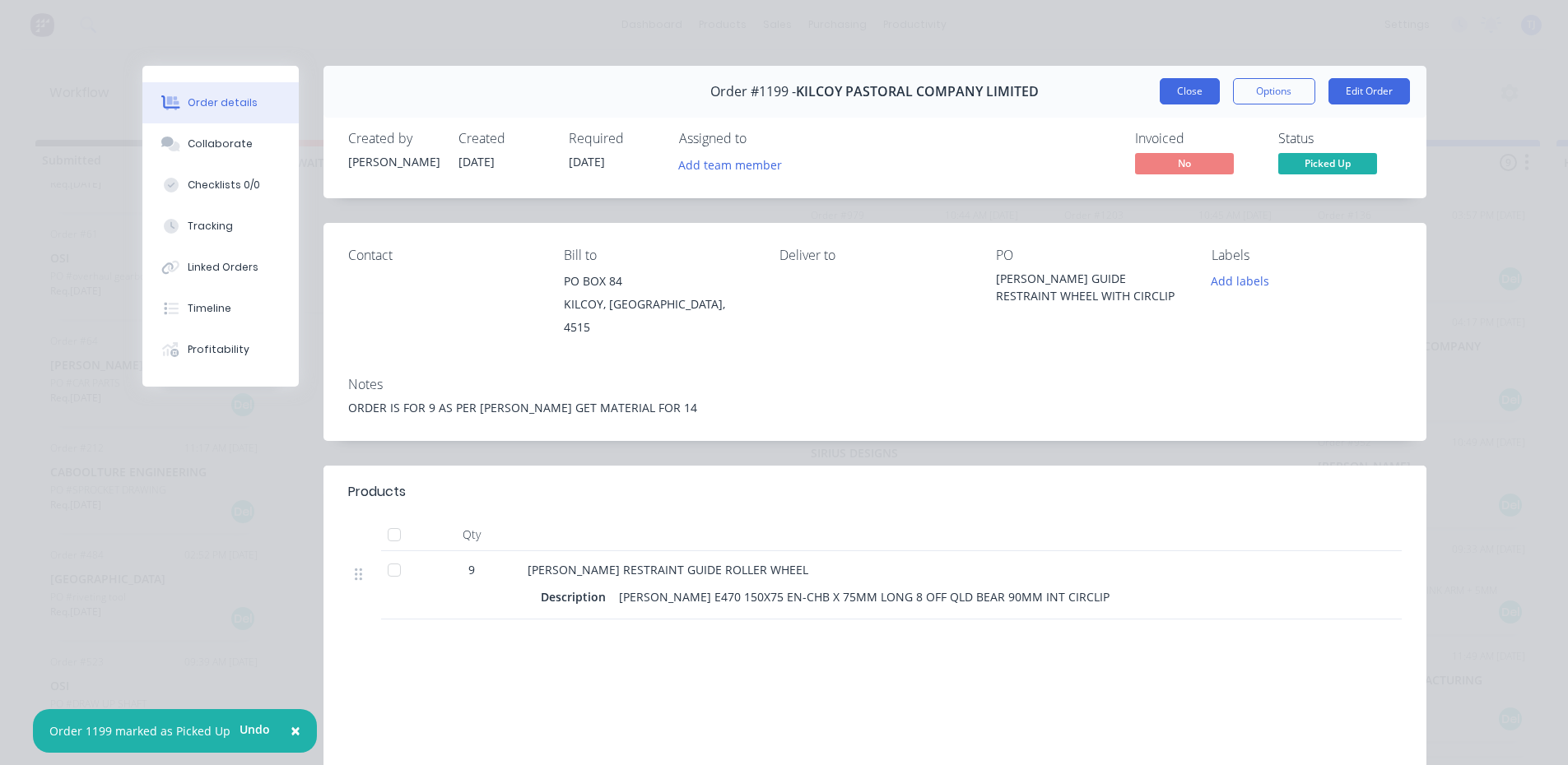
click at [1187, 82] on button "Close" at bounding box center [1190, 92] width 60 height 27
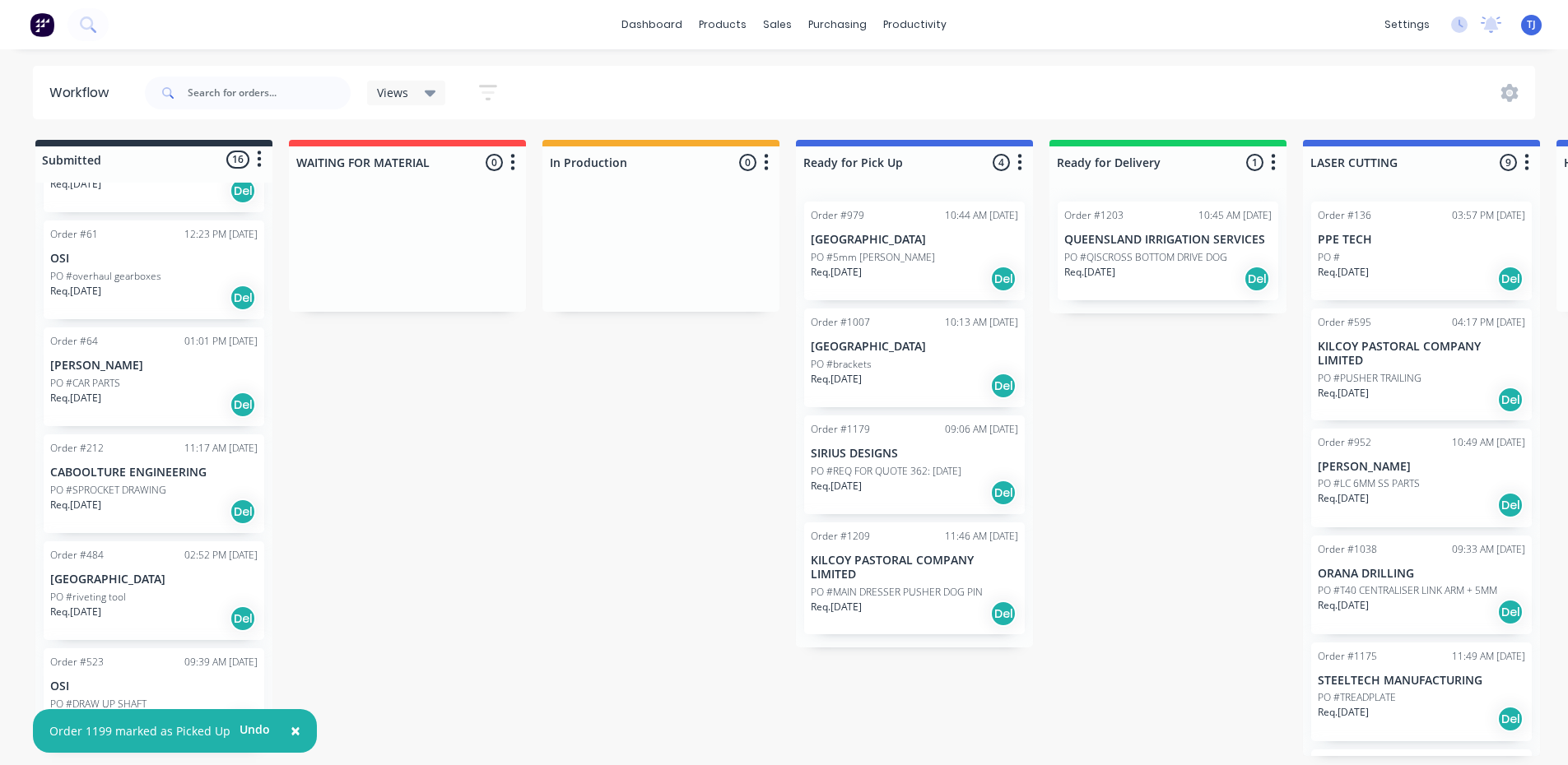
click at [879, 585] on p "PO #MAIN DRESSER PUSHER DOG PIN" at bounding box center [897, 593] width 172 height 15
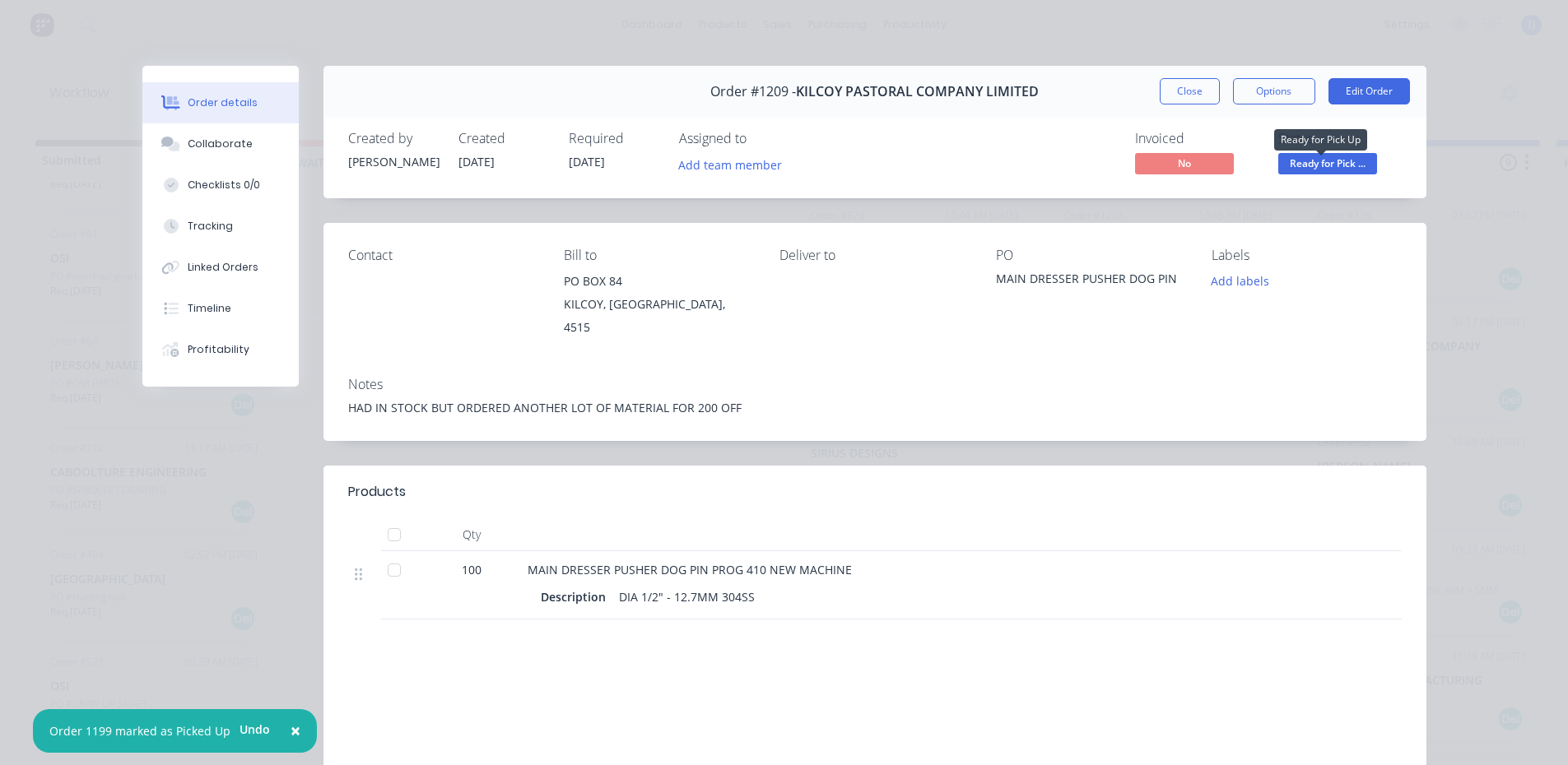
click at [1314, 172] on span "Ready for Pick ..." at bounding box center [1327, 163] width 99 height 21
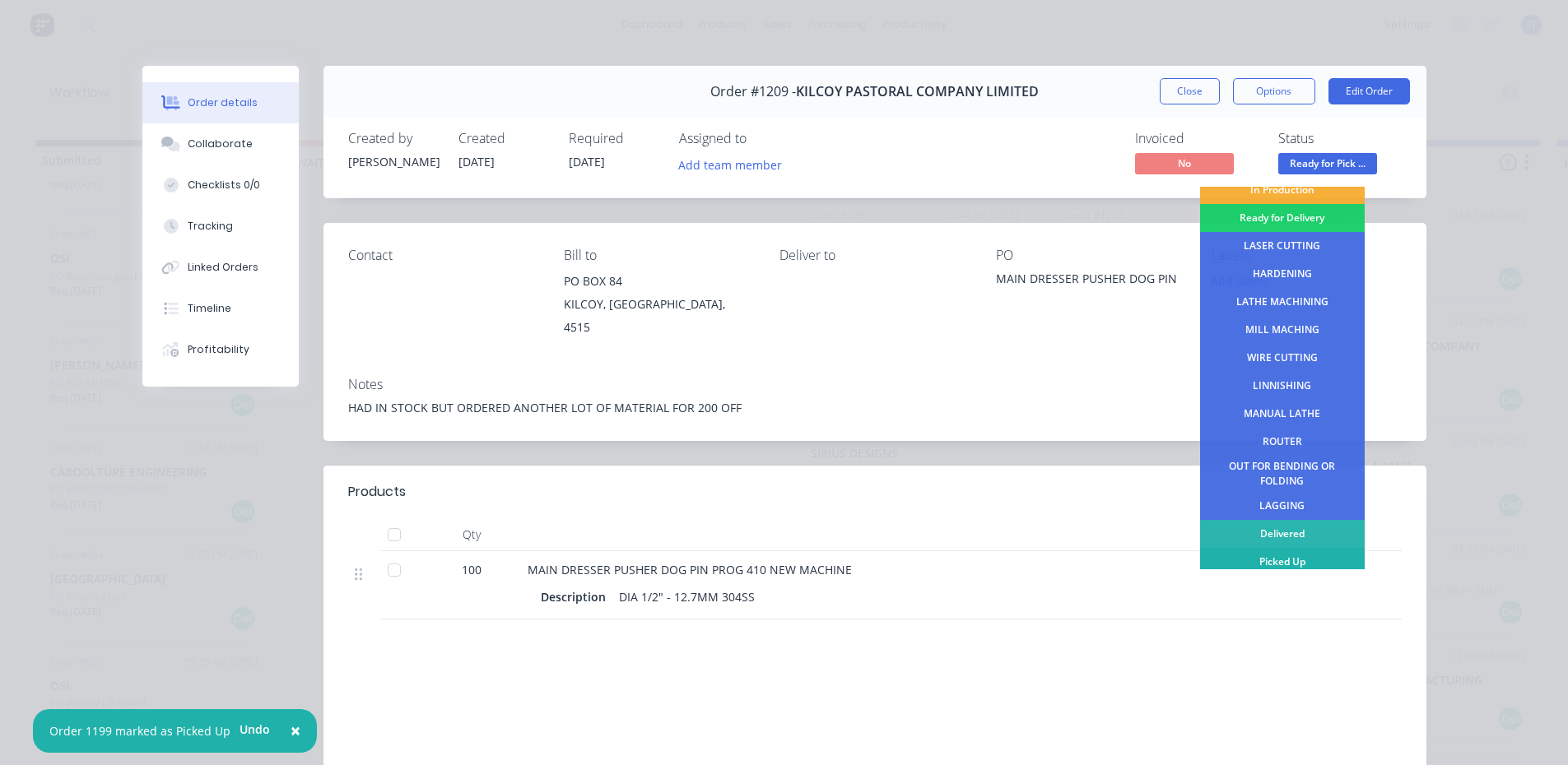
click at [1293, 568] on div "Picked Up" at bounding box center [1282, 562] width 165 height 28
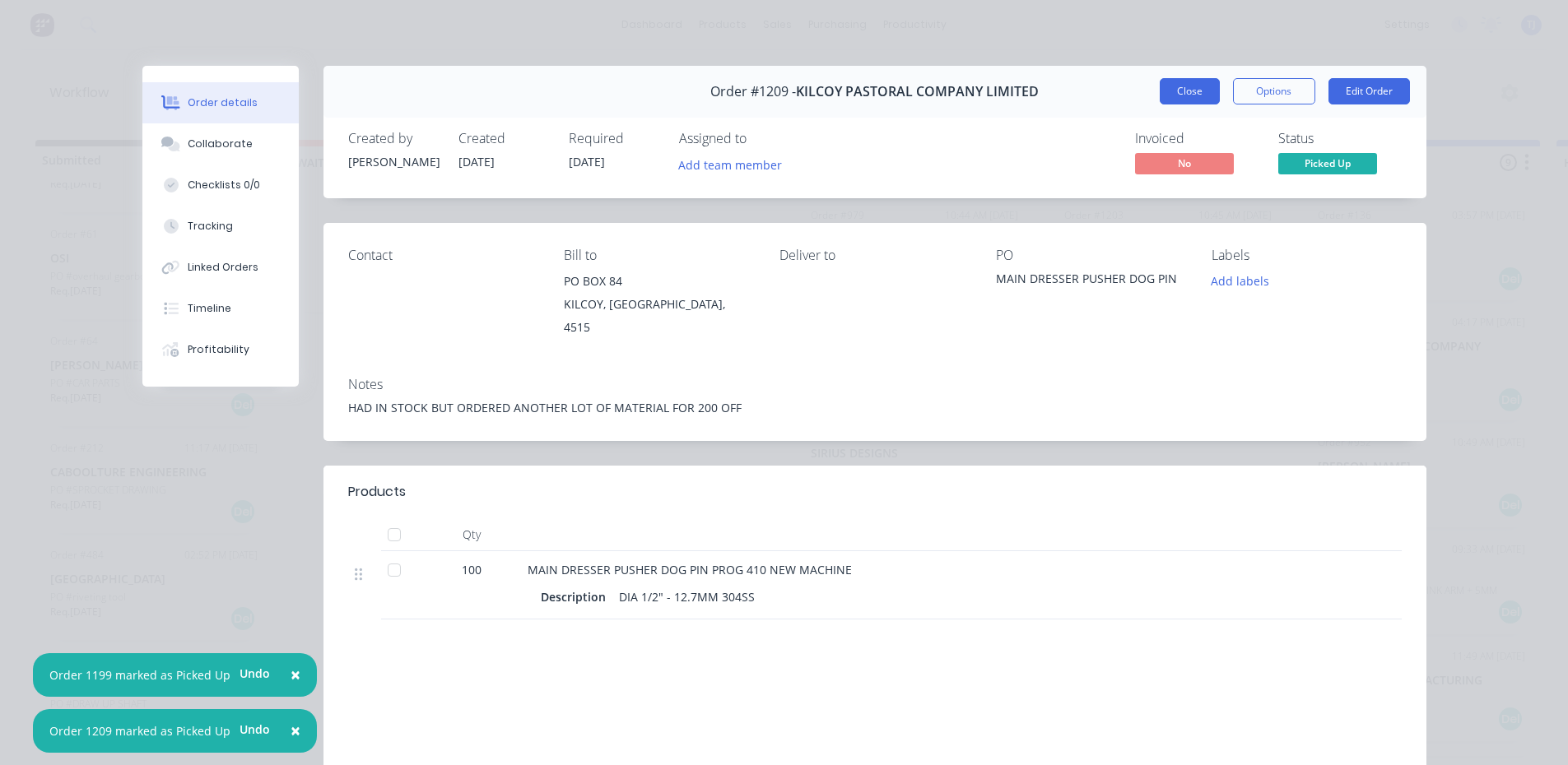
click at [1186, 93] on button "Close" at bounding box center [1190, 92] width 60 height 27
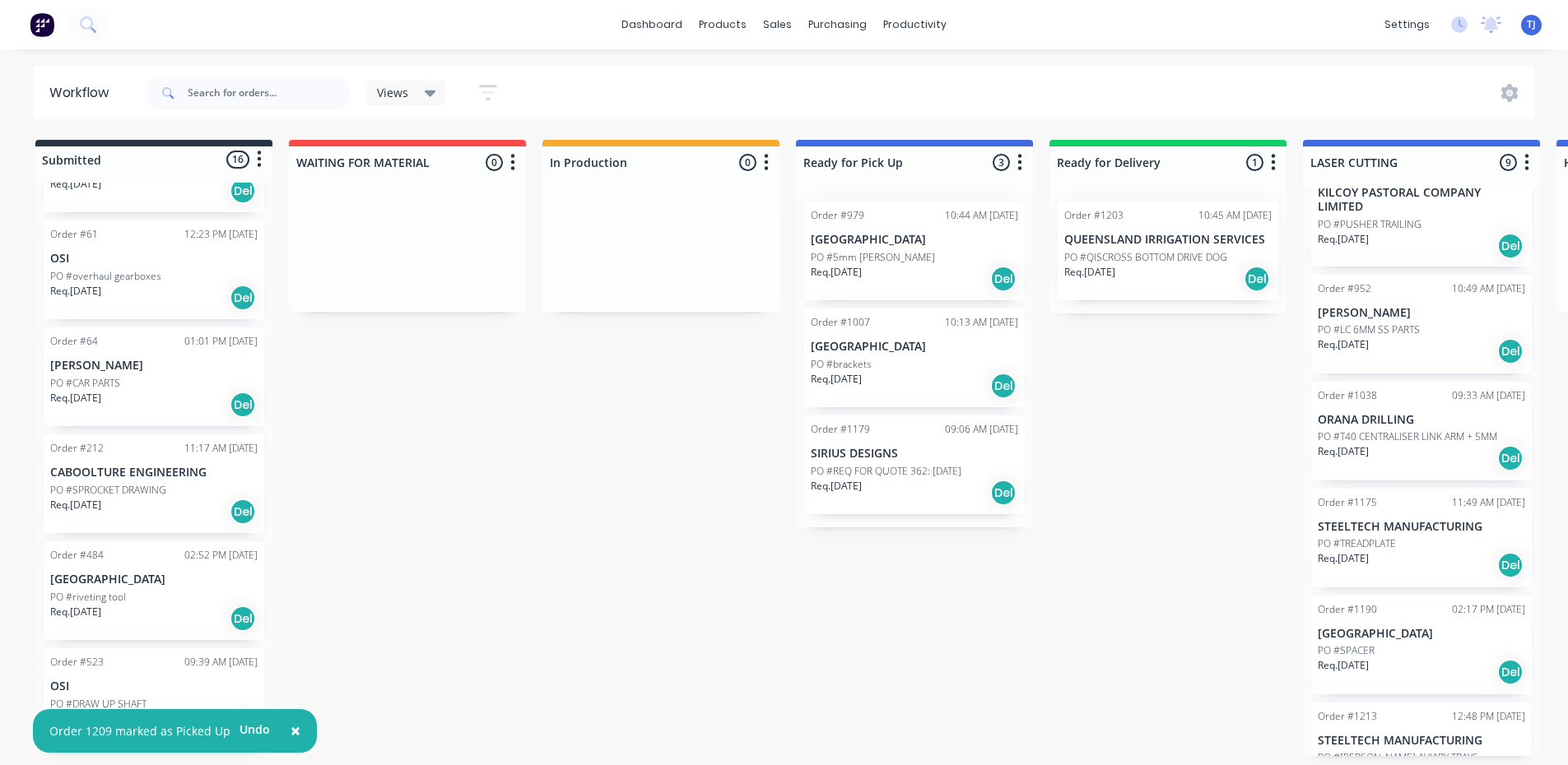
scroll to position [165, 0]
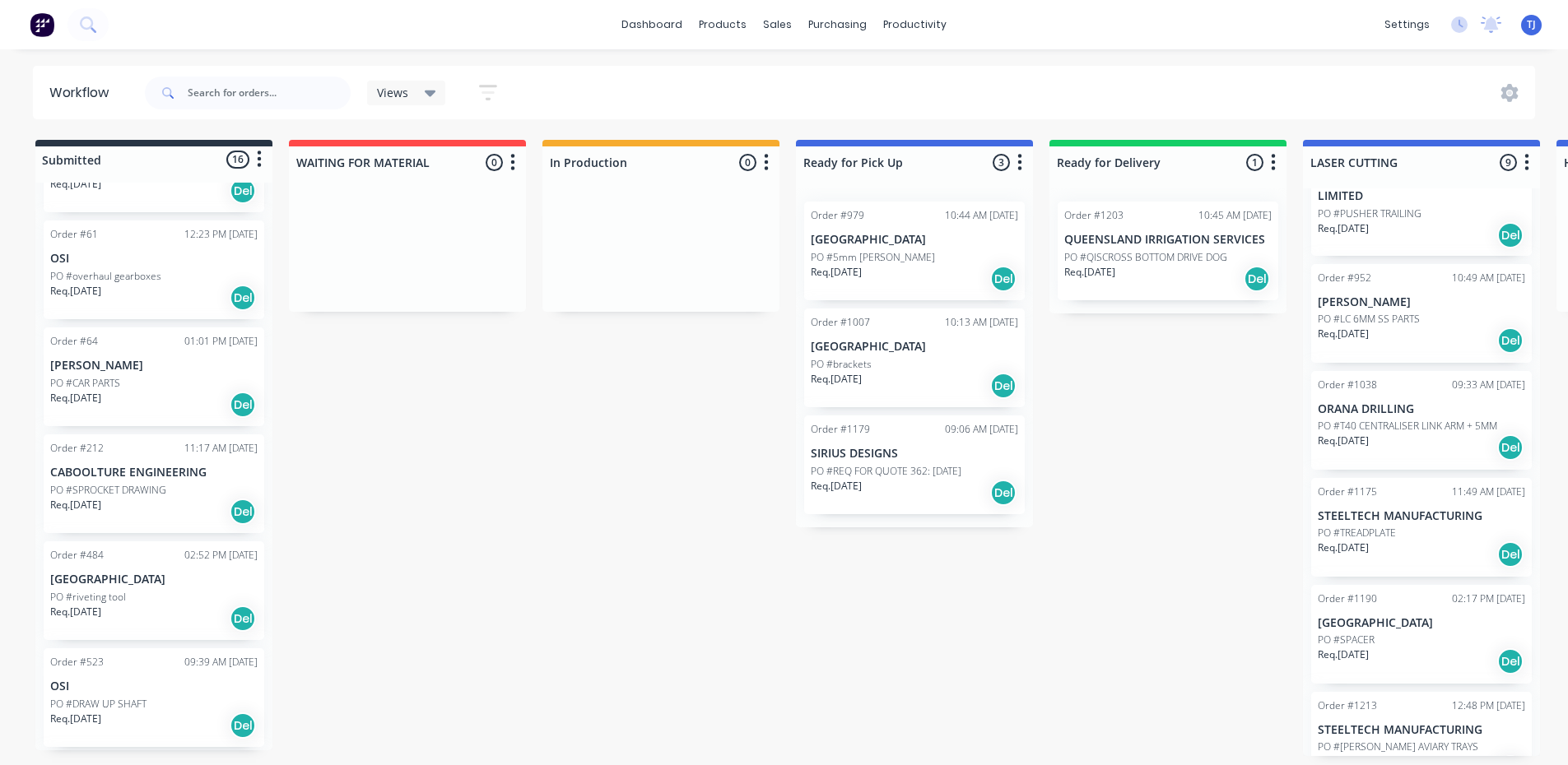
click at [1433, 435] on div "Req. [DATE] Del" at bounding box center [1421, 448] width 207 height 28
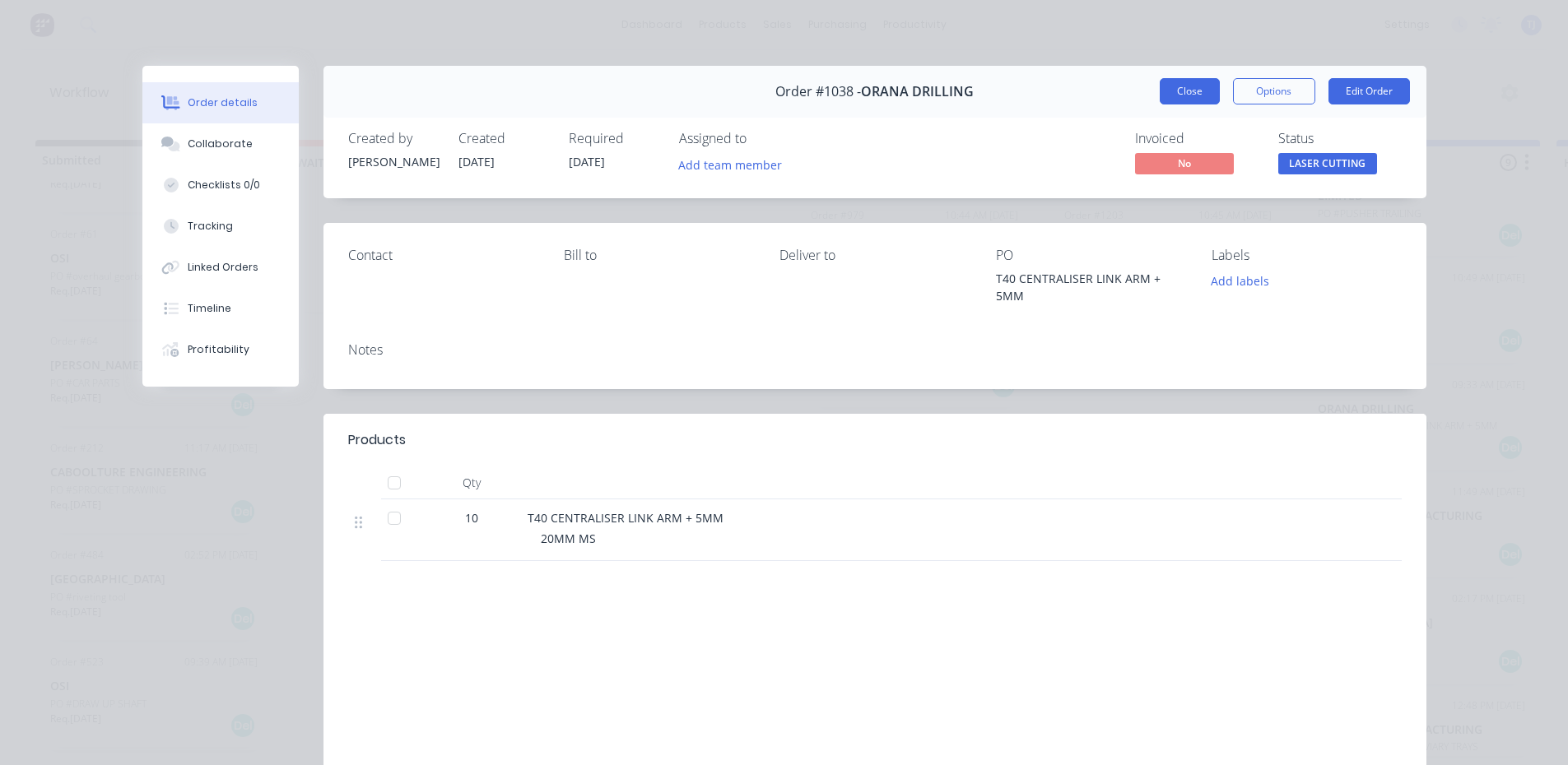
click at [1192, 94] on button "Close" at bounding box center [1190, 92] width 60 height 27
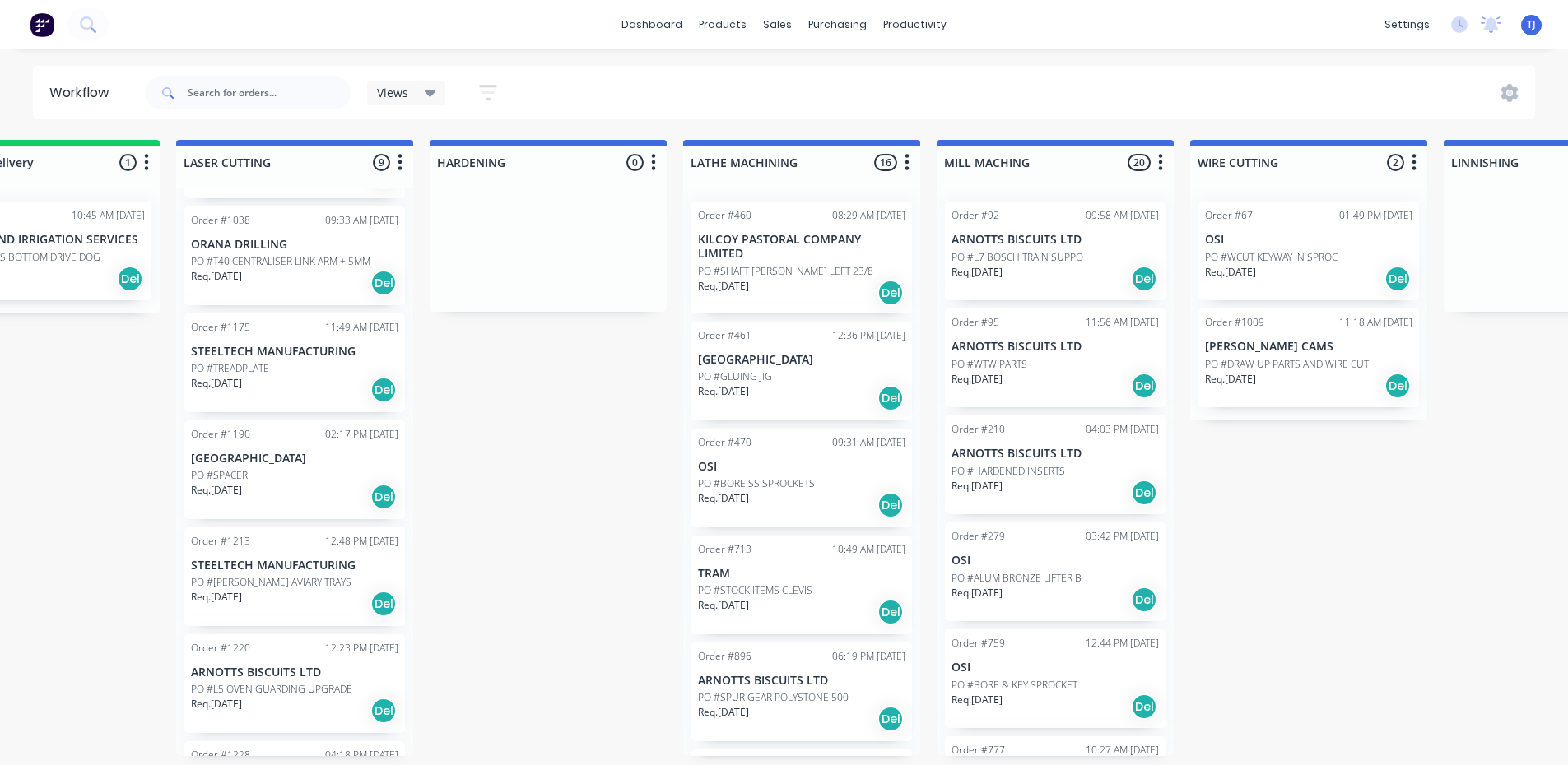
scroll to position [3, 1129]
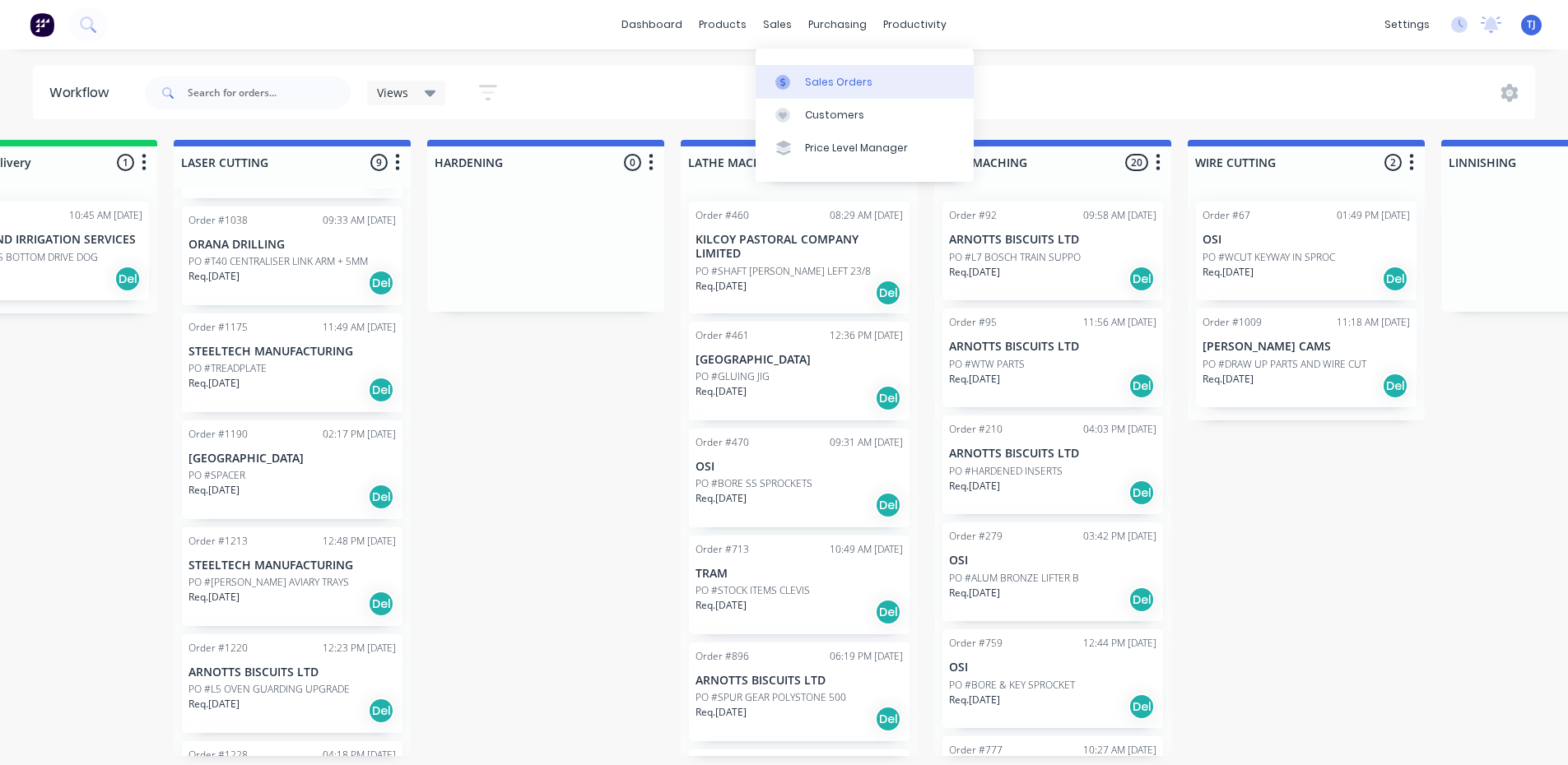
click at [824, 77] on div "Sales Orders" at bounding box center [839, 82] width 67 height 15
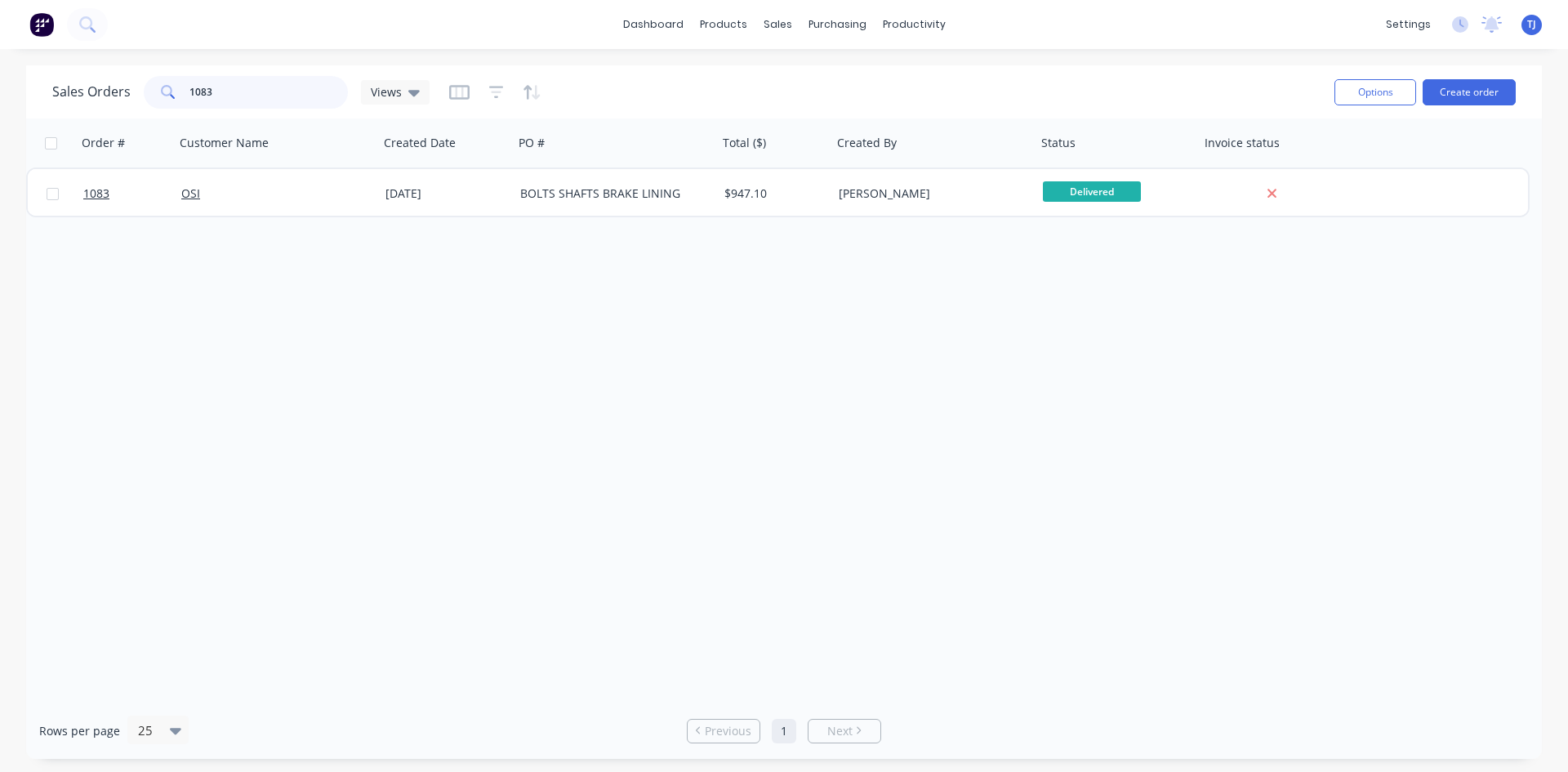
click at [226, 83] on input "1083" at bounding box center [268, 93] width 159 height 33
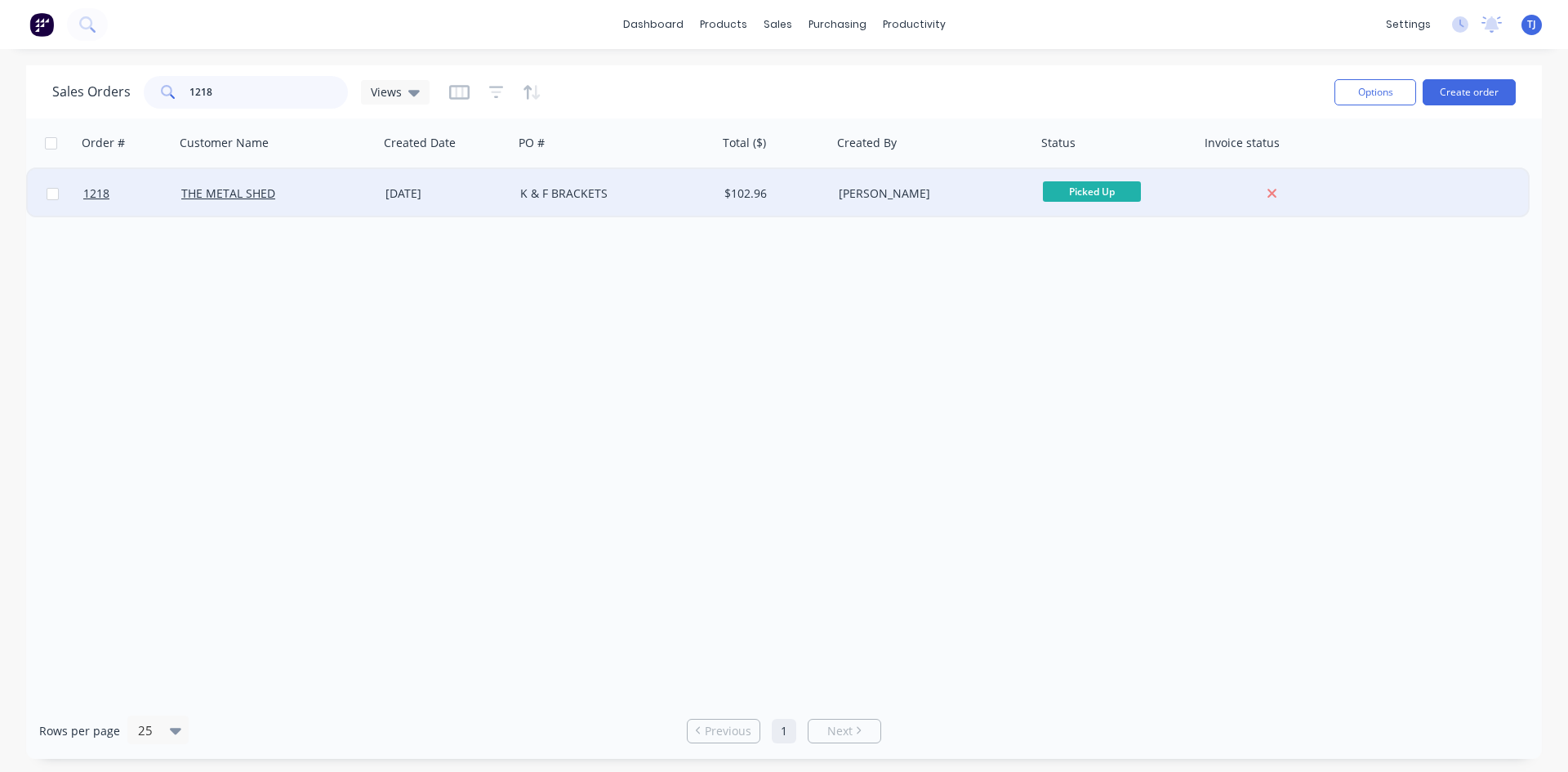
type input "1218"
click at [561, 193] on div "K & F BRACKETS" at bounding box center [611, 193] width 181 height 17
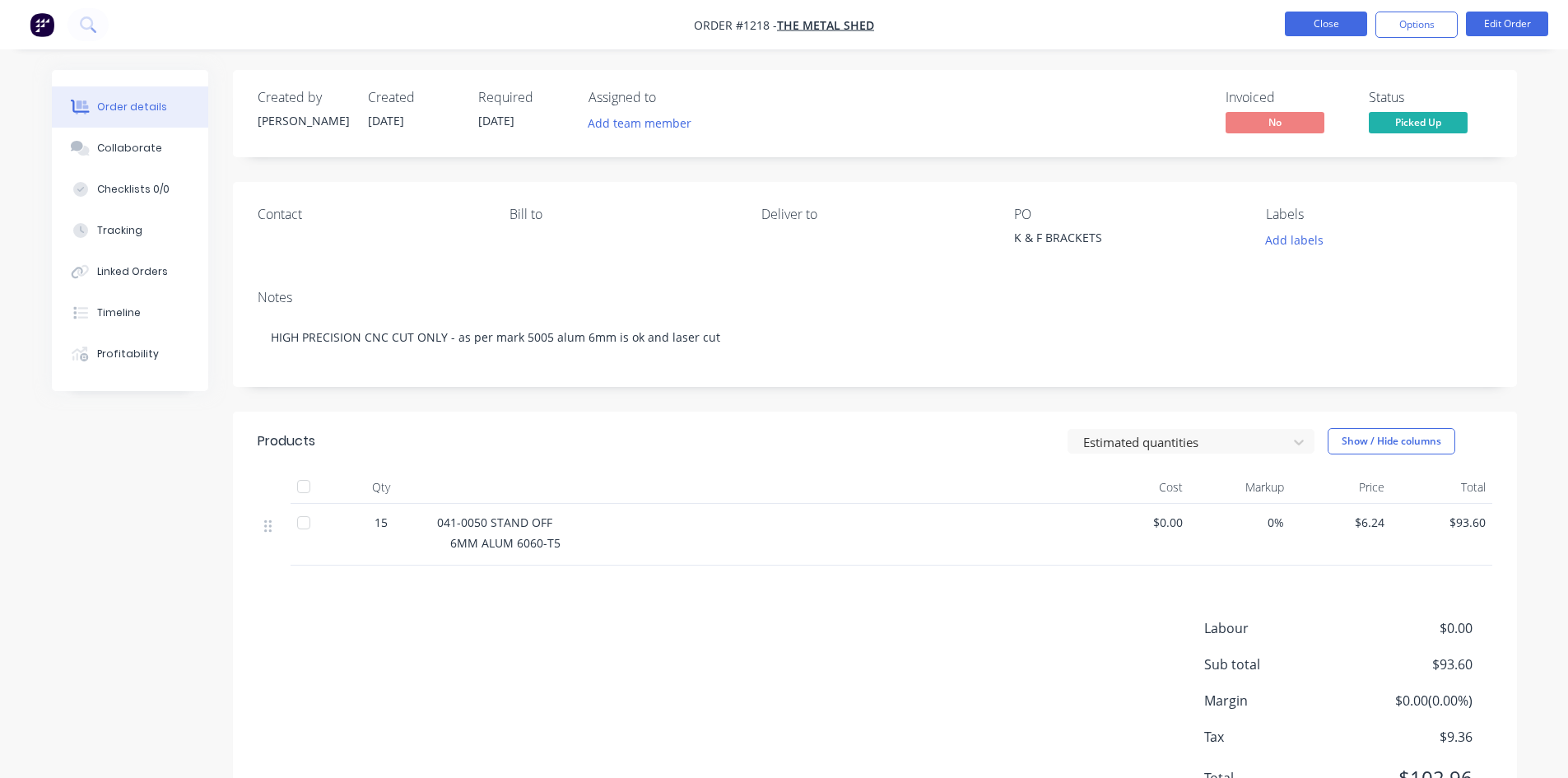
click at [1325, 29] on button "Close" at bounding box center [1326, 24] width 82 height 25
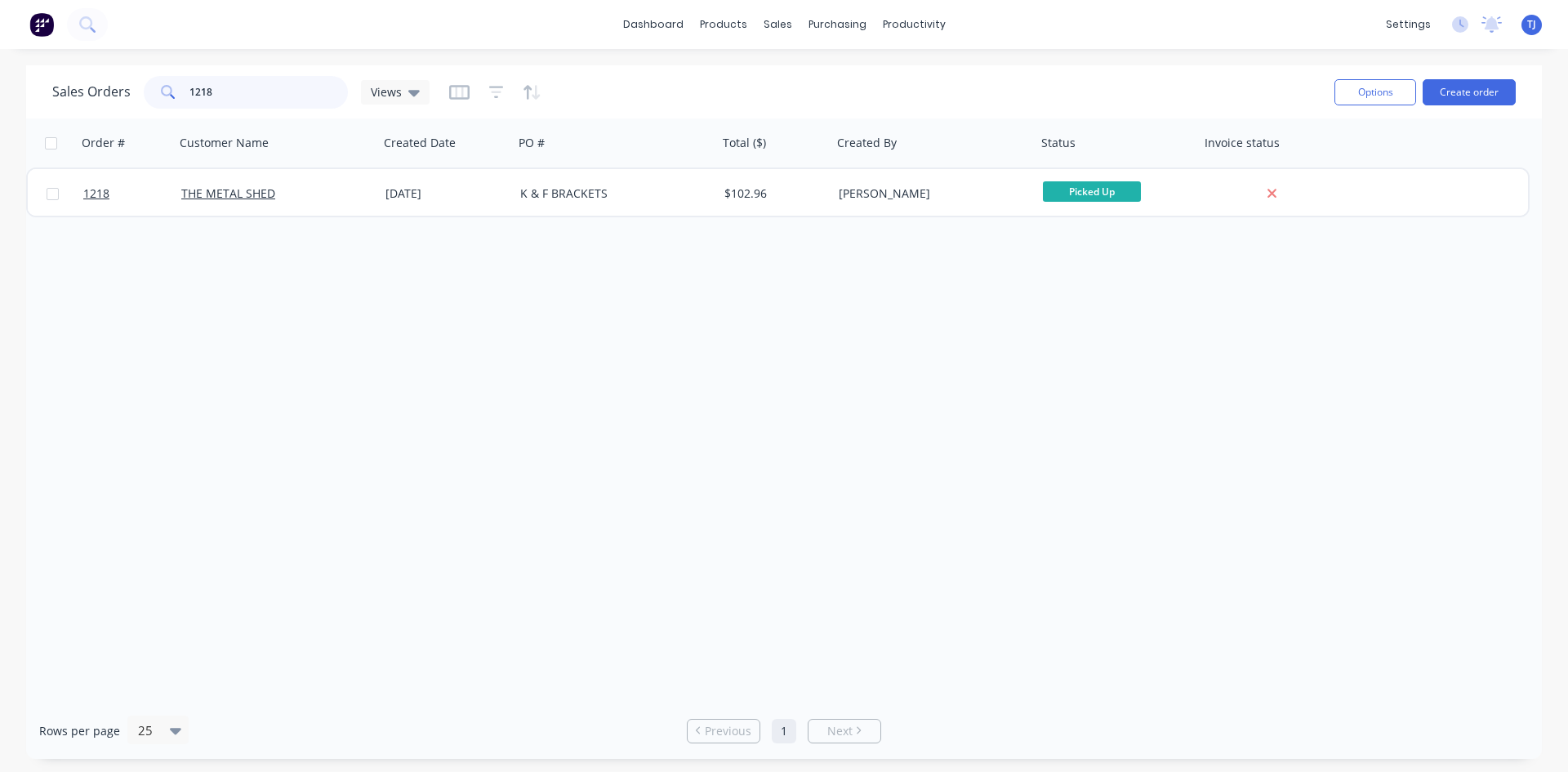
click at [287, 107] on input "1218" at bounding box center [268, 93] width 159 height 33
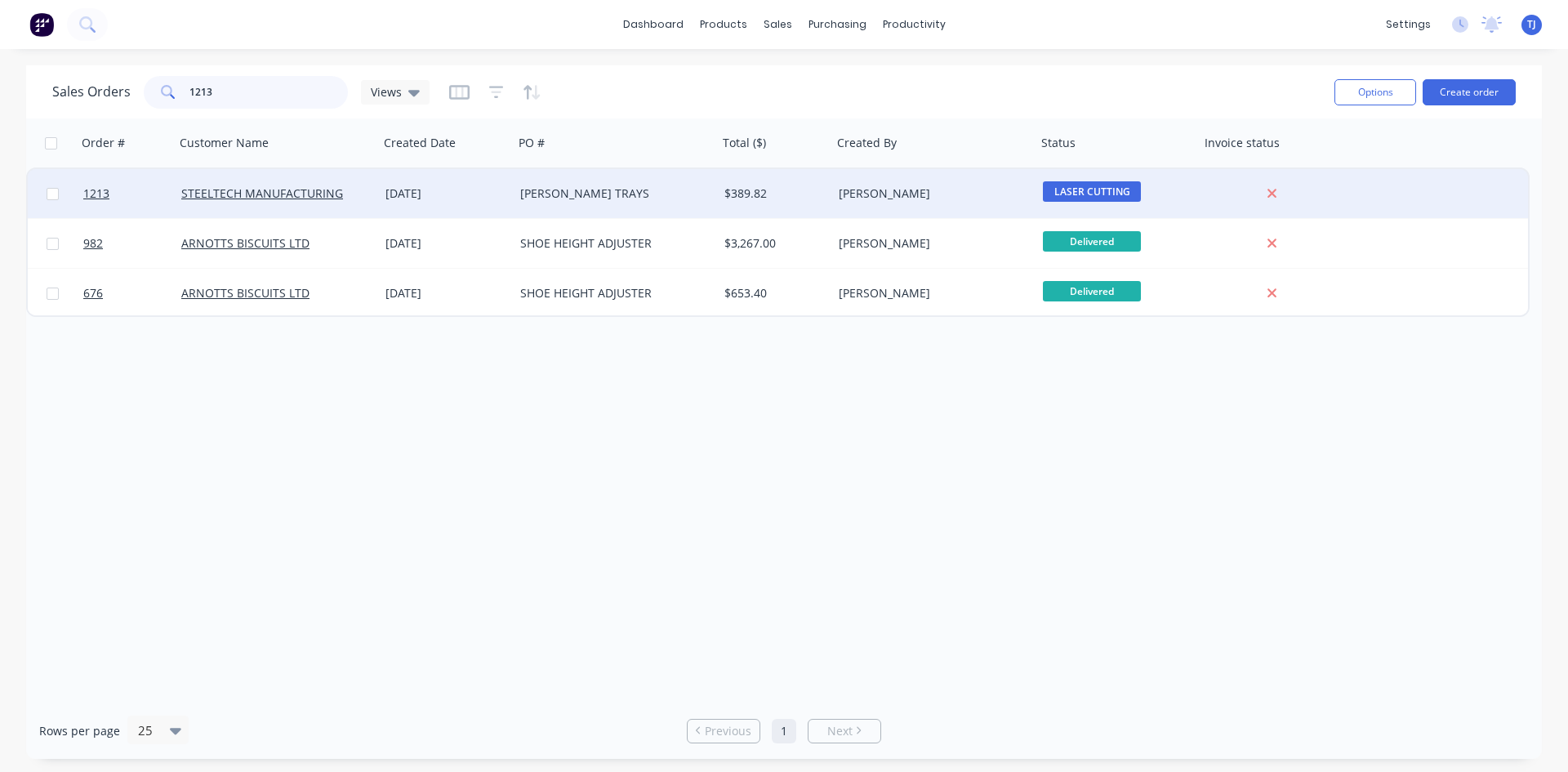
type input "1213"
click at [601, 193] on div "[PERSON_NAME] TRAYS" at bounding box center [611, 193] width 181 height 17
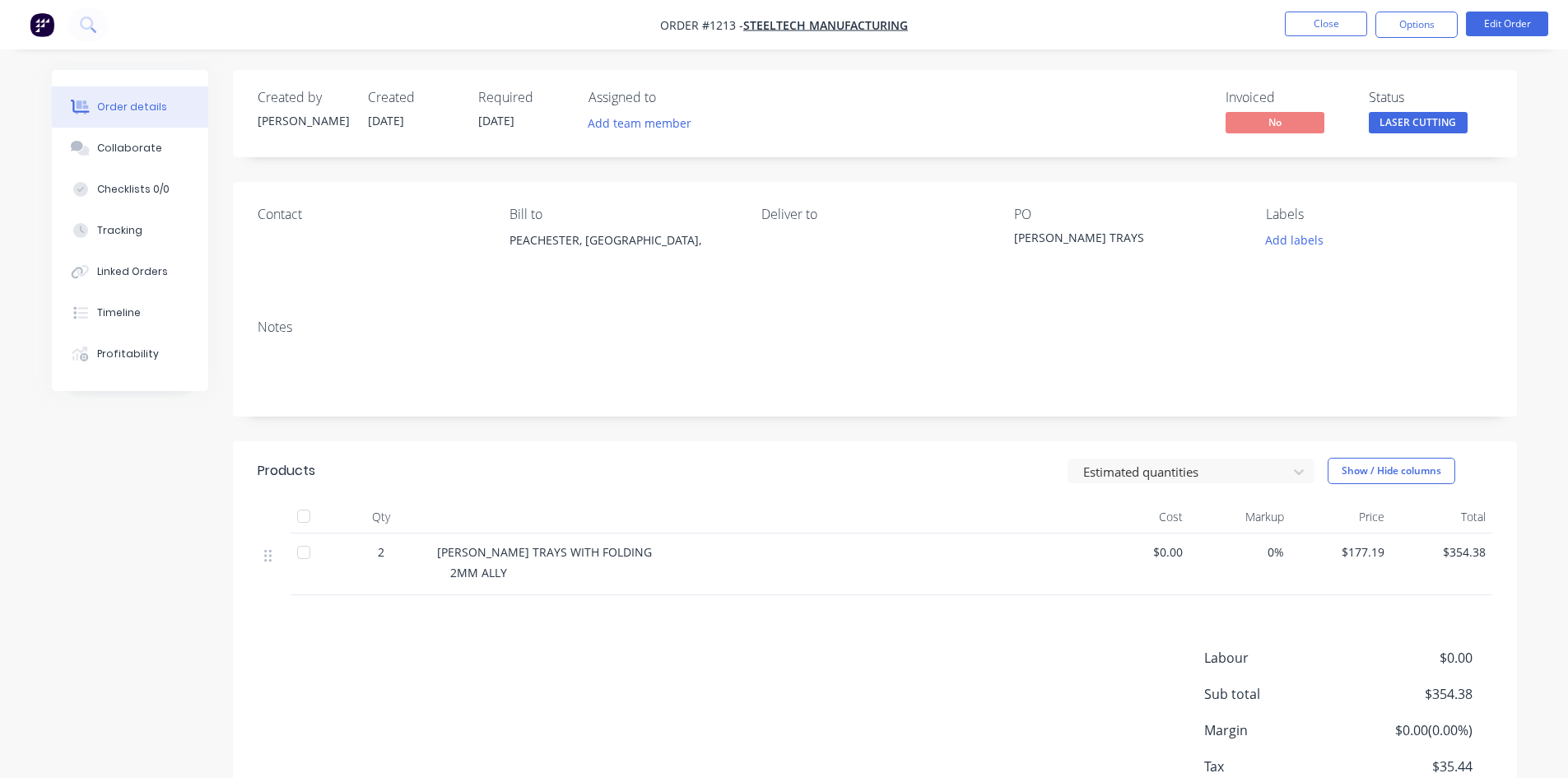
click at [659, 551] on div "[PERSON_NAME] TRAYS WITH FOLDING" at bounding box center [759, 551] width 645 height 17
click at [649, 555] on span "[PERSON_NAME] TRAYS WITH FOLDING" at bounding box center [545, 551] width 215 height 16
click at [1494, 14] on button "Edit Order" at bounding box center [1507, 24] width 82 height 25
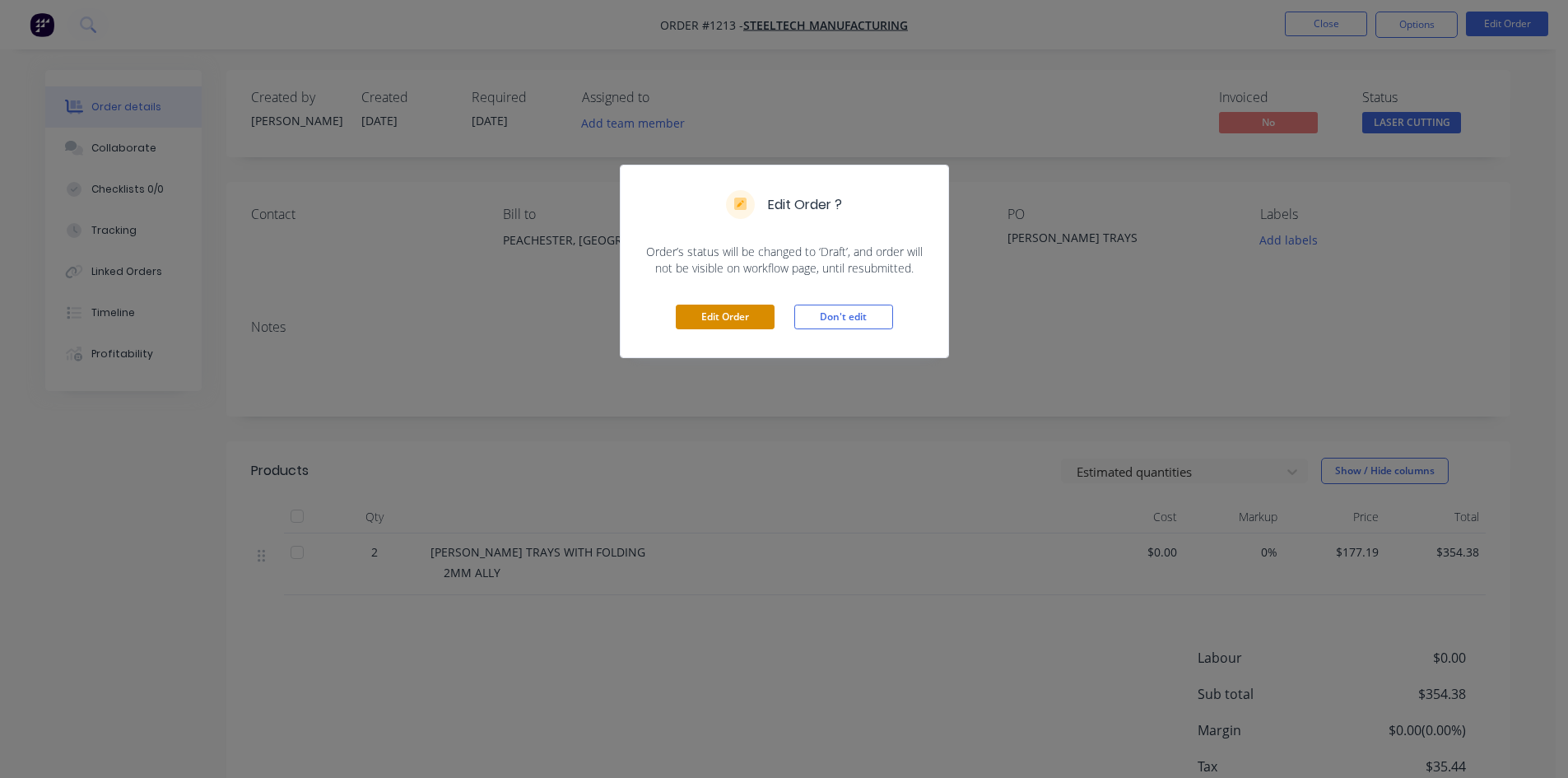
click at [704, 326] on button "Edit Order" at bounding box center [725, 317] width 99 height 25
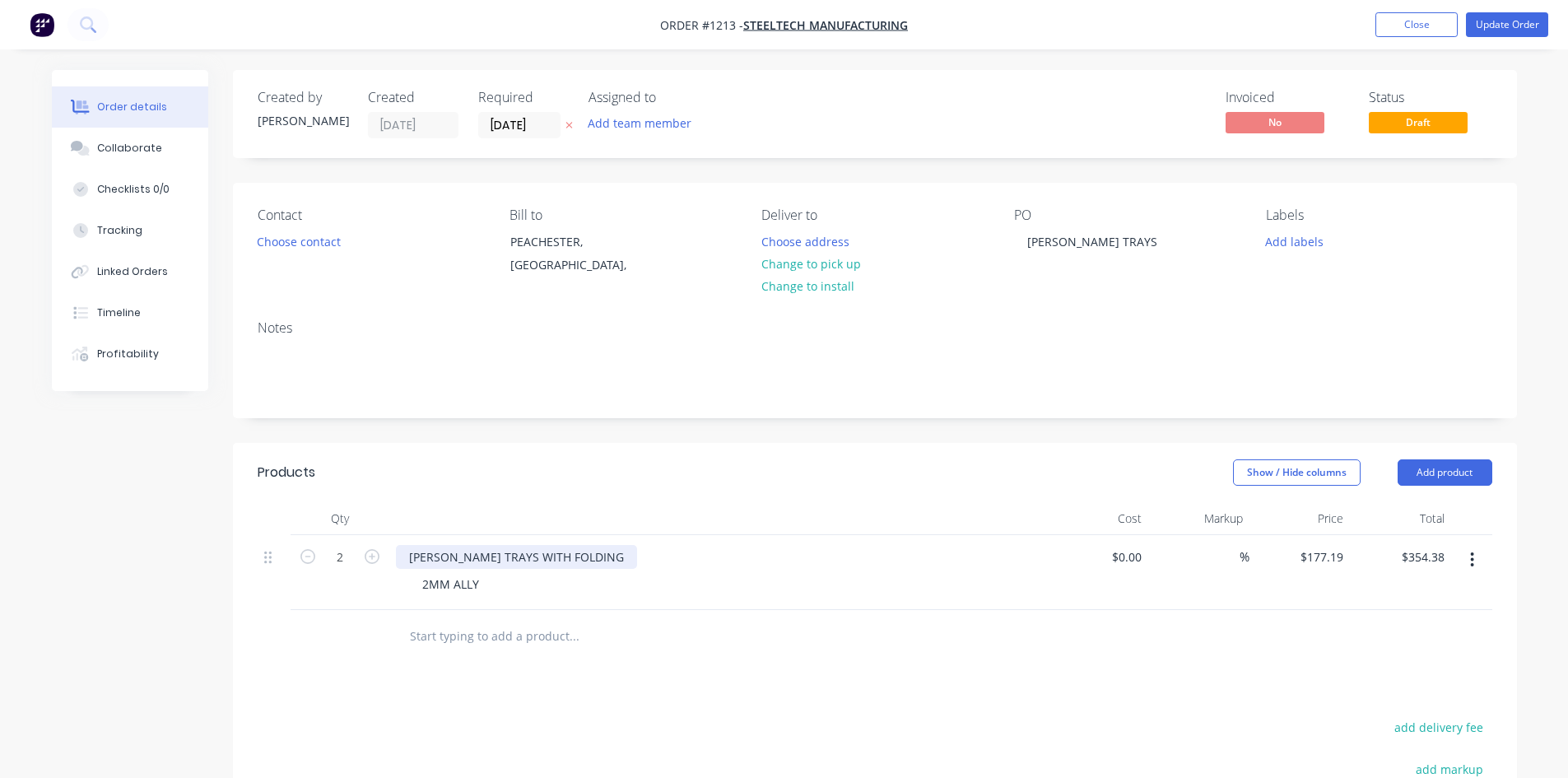
click at [627, 556] on div "[PERSON_NAME] TRAYS WITH FOLDING" at bounding box center [517, 556] width 241 height 24
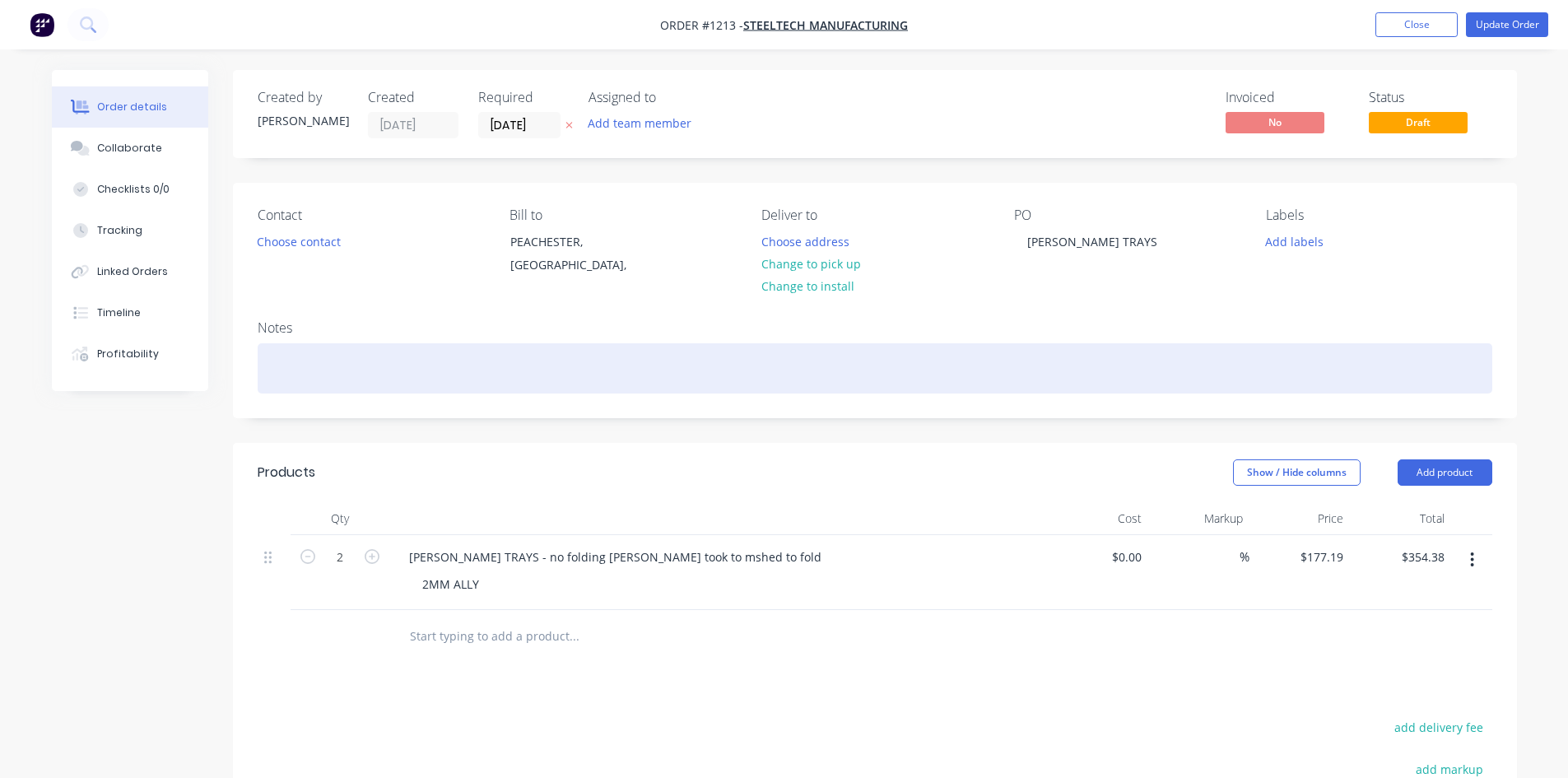
click at [305, 344] on div at bounding box center [874, 368] width 1235 height 50
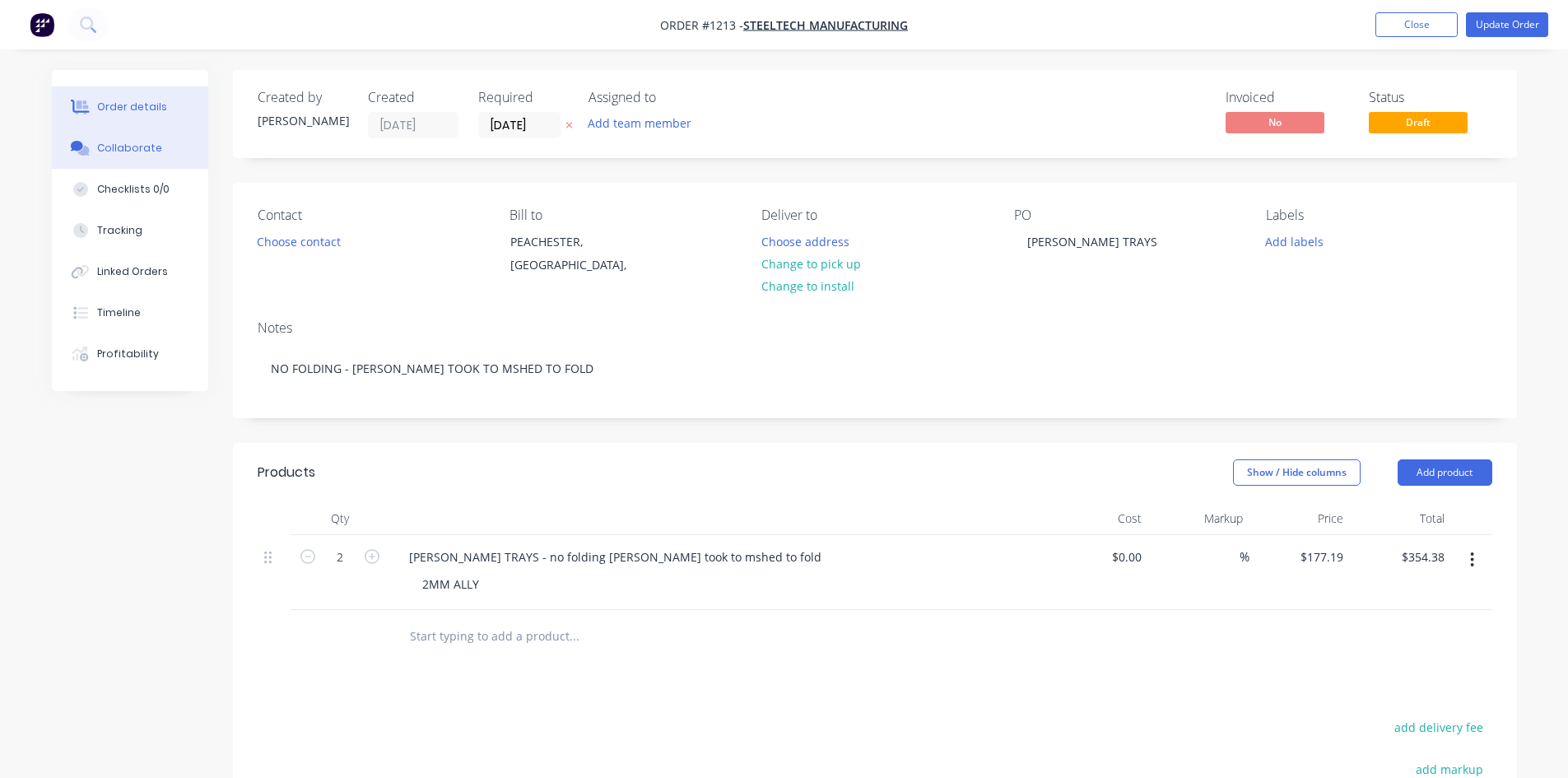
click at [104, 143] on div "Collaborate" at bounding box center [130, 148] width 65 height 15
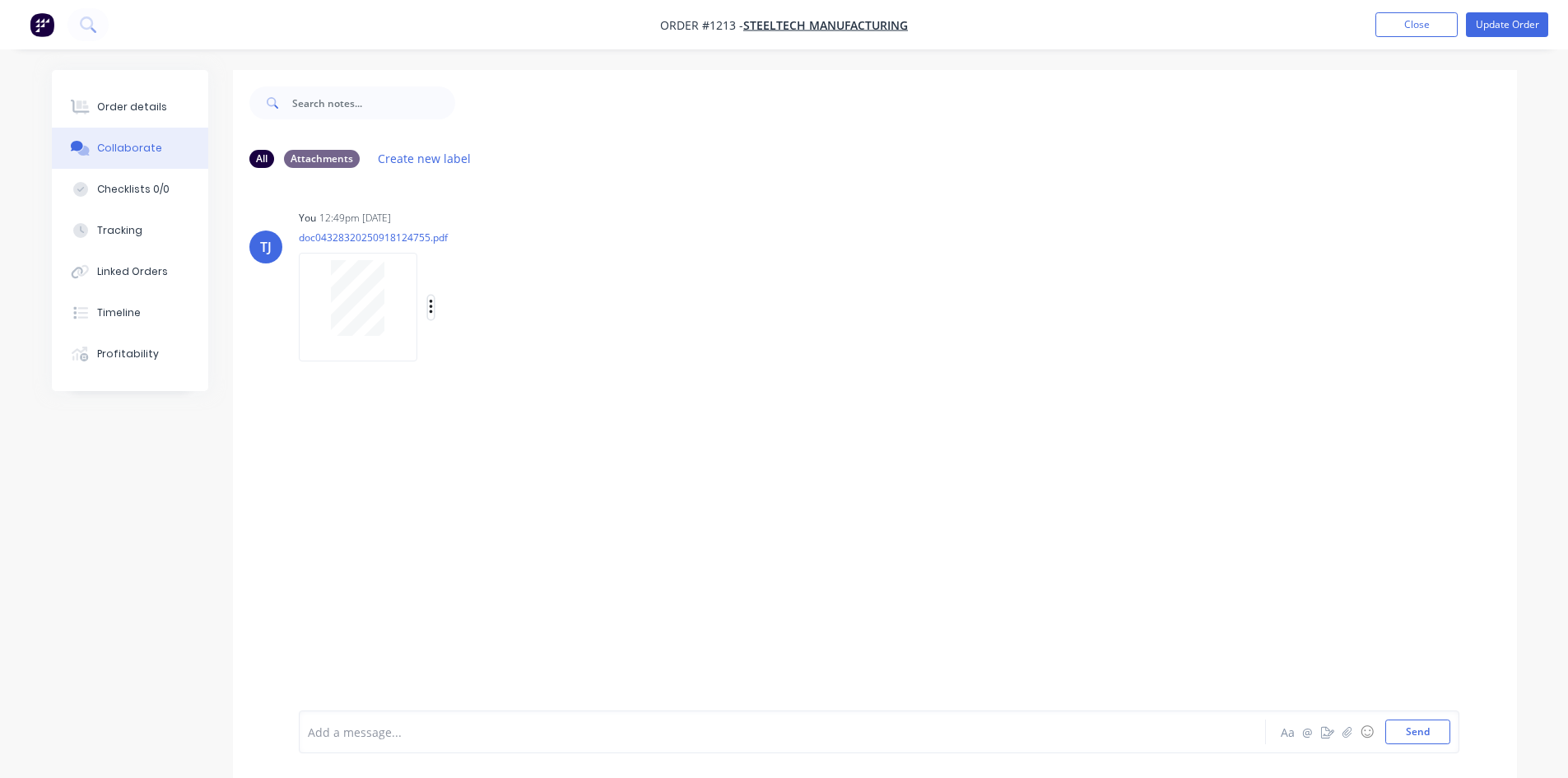
click at [434, 308] on button "button" at bounding box center [431, 307] width 7 height 24
click at [480, 391] on button "Delete" at bounding box center [539, 388] width 185 height 37
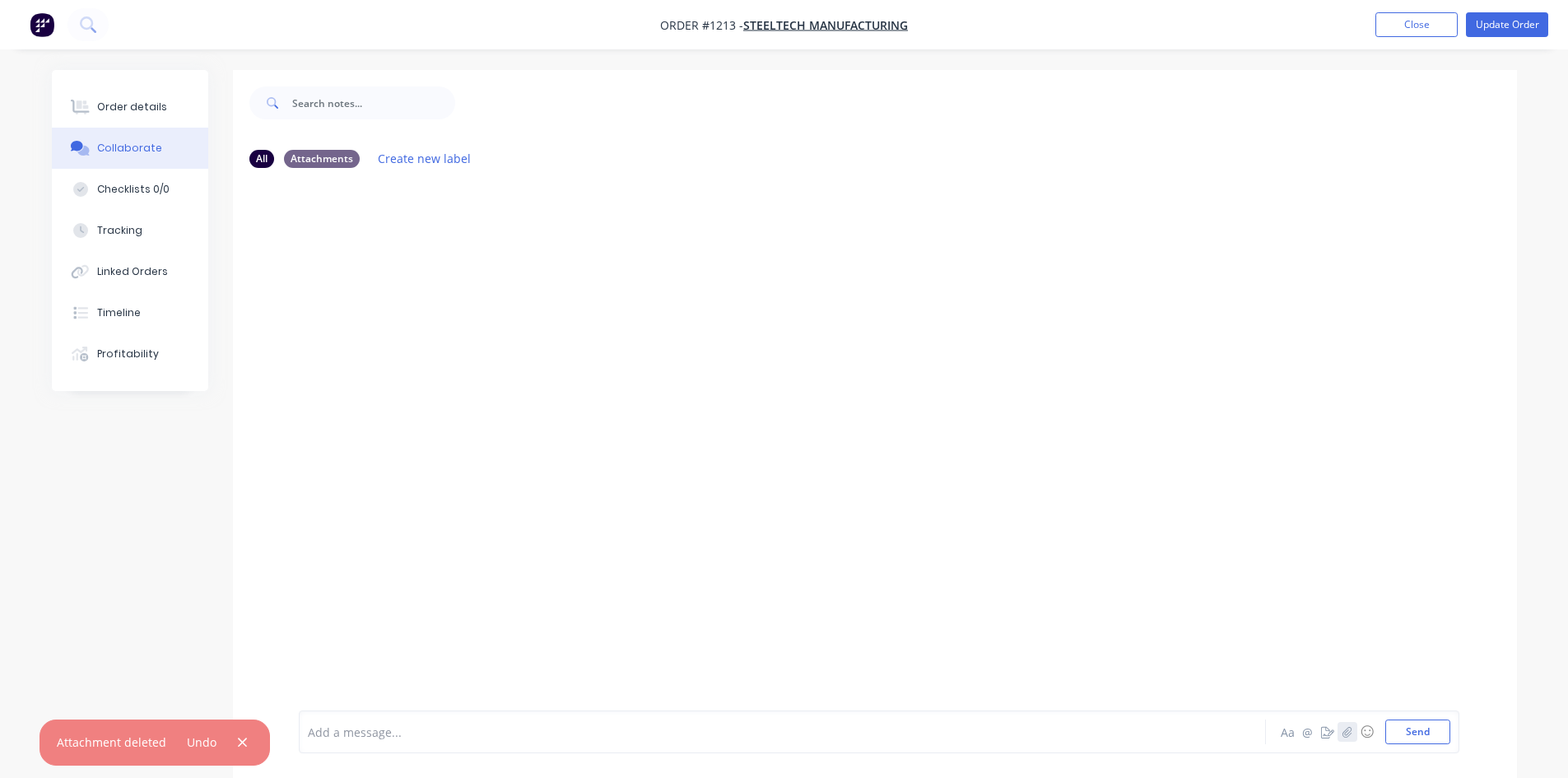
click at [1346, 731] on icon "button" at bounding box center [1346, 732] width 10 height 12
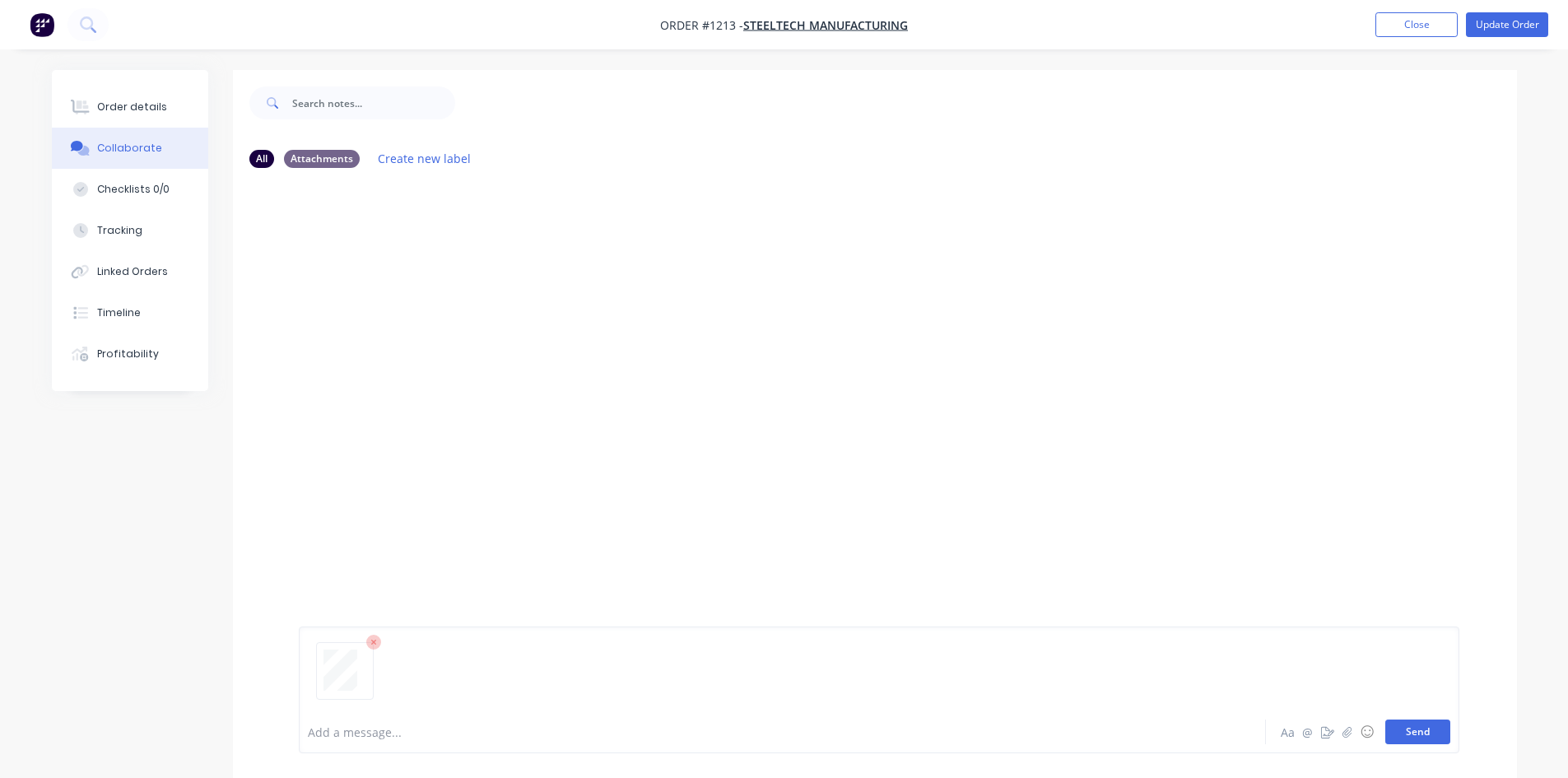
click at [1421, 736] on button "Send" at bounding box center [1418, 732] width 65 height 25
click at [136, 108] on div "Order details" at bounding box center [132, 107] width 70 height 15
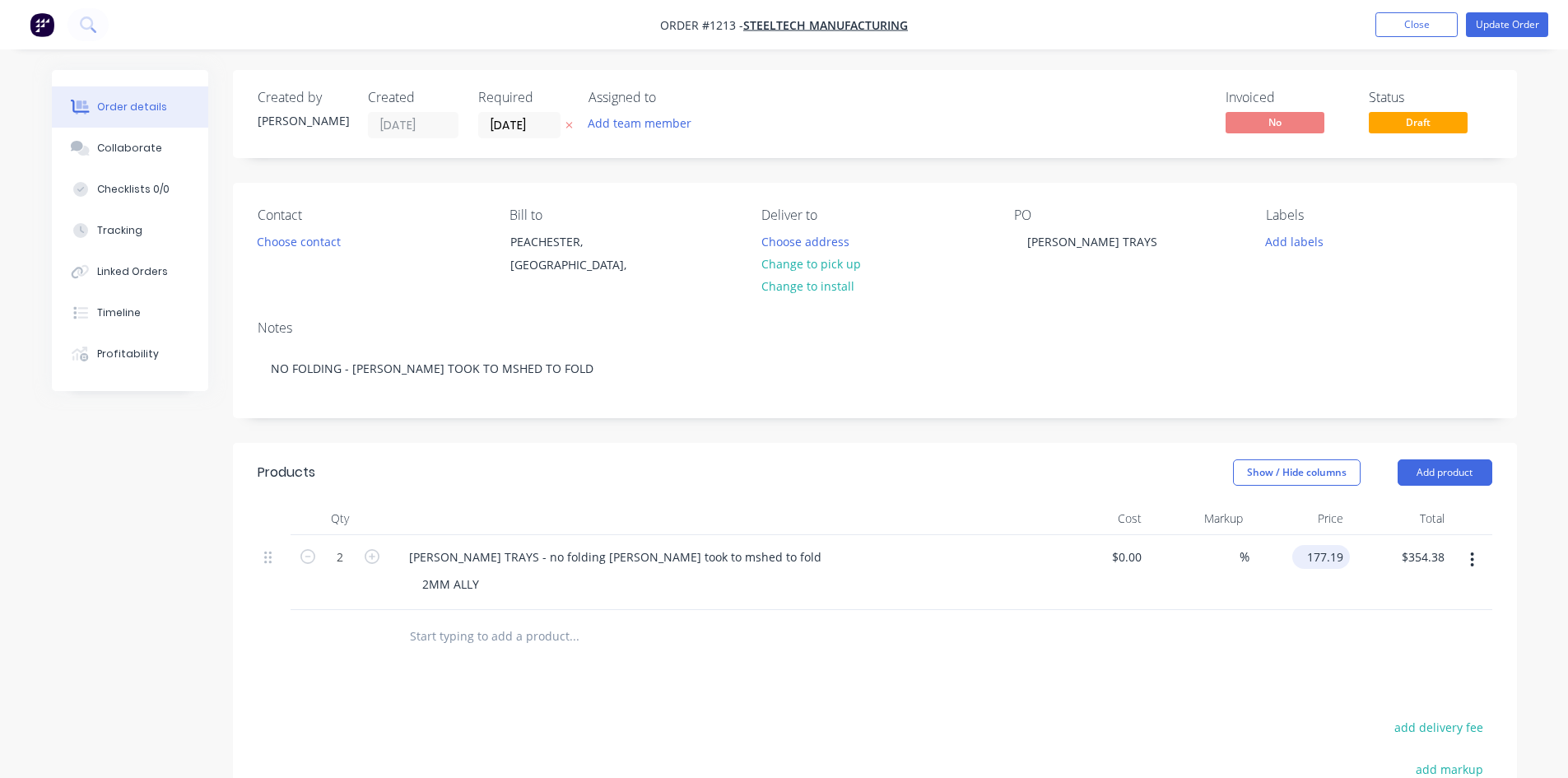
click at [1321, 555] on input "177.19" at bounding box center [1324, 556] width 51 height 24
click at [1321, 555] on input "177.19" at bounding box center [1327, 556] width 44 height 24
type input "$109.02"
type input "$218.04"
click at [1511, 22] on button "Update Order" at bounding box center [1507, 25] width 82 height 25
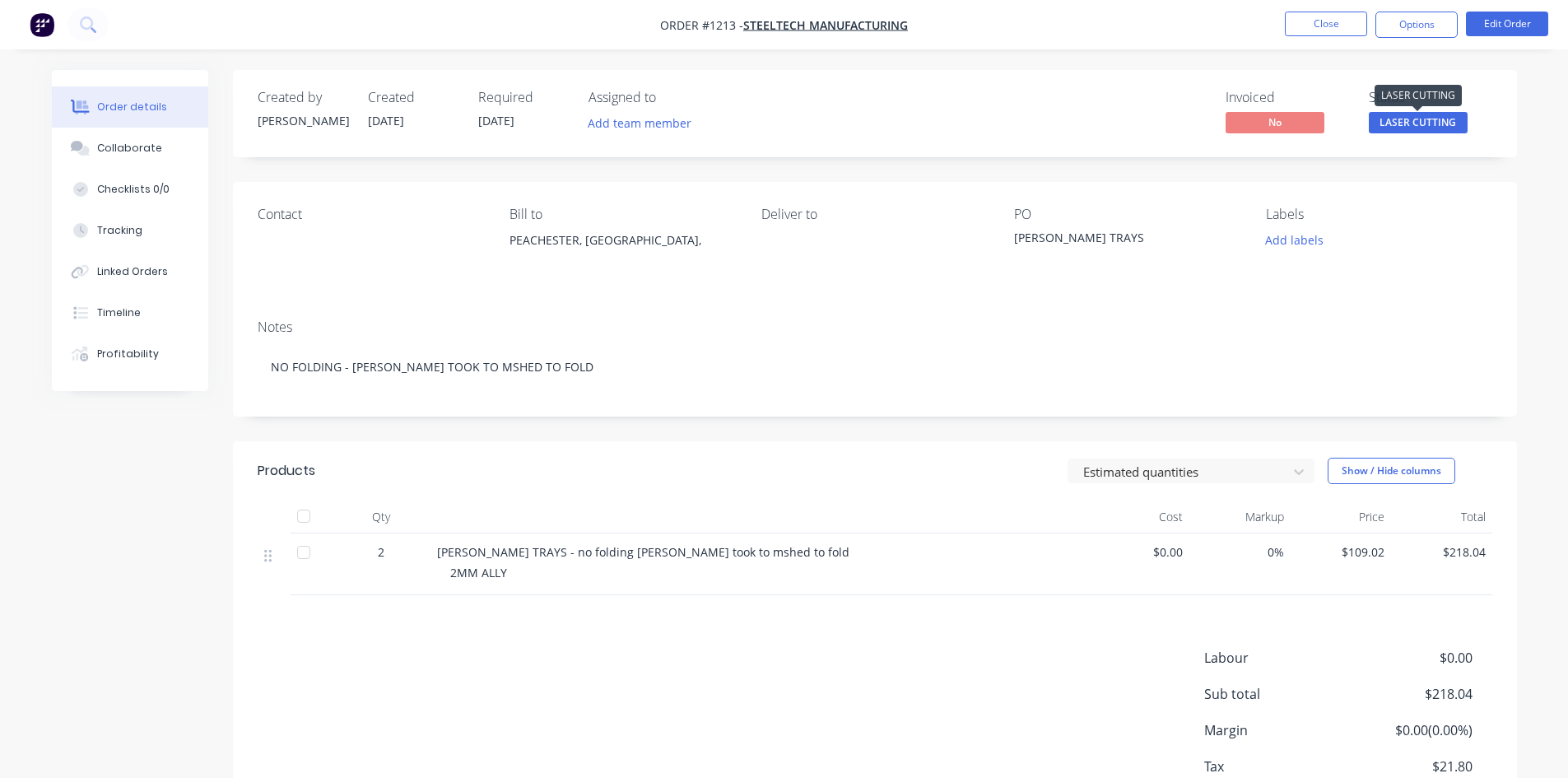
click at [1435, 119] on span "LASER CUTTING" at bounding box center [1418, 122] width 99 height 21
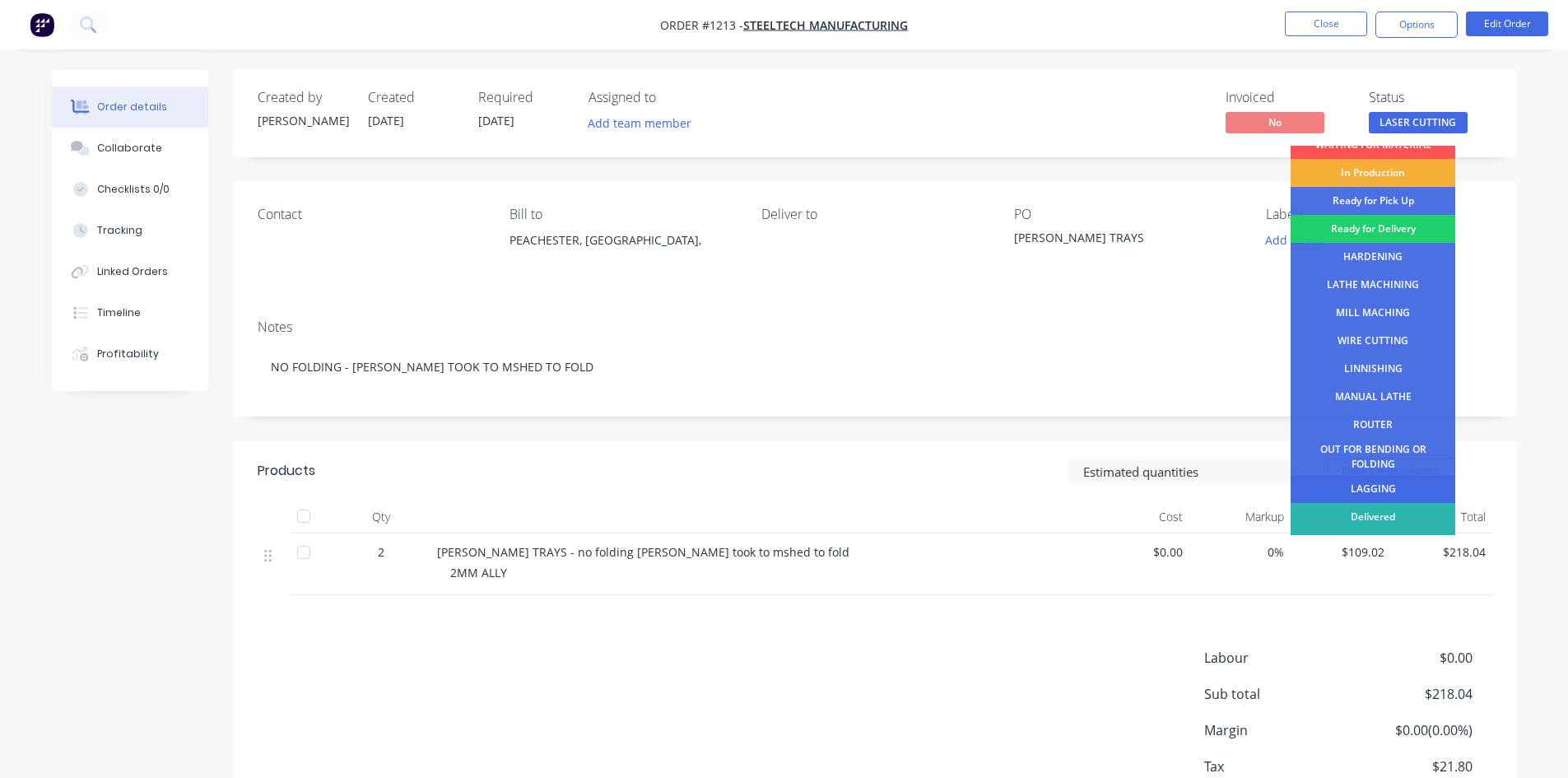
scroll to position [67, 0]
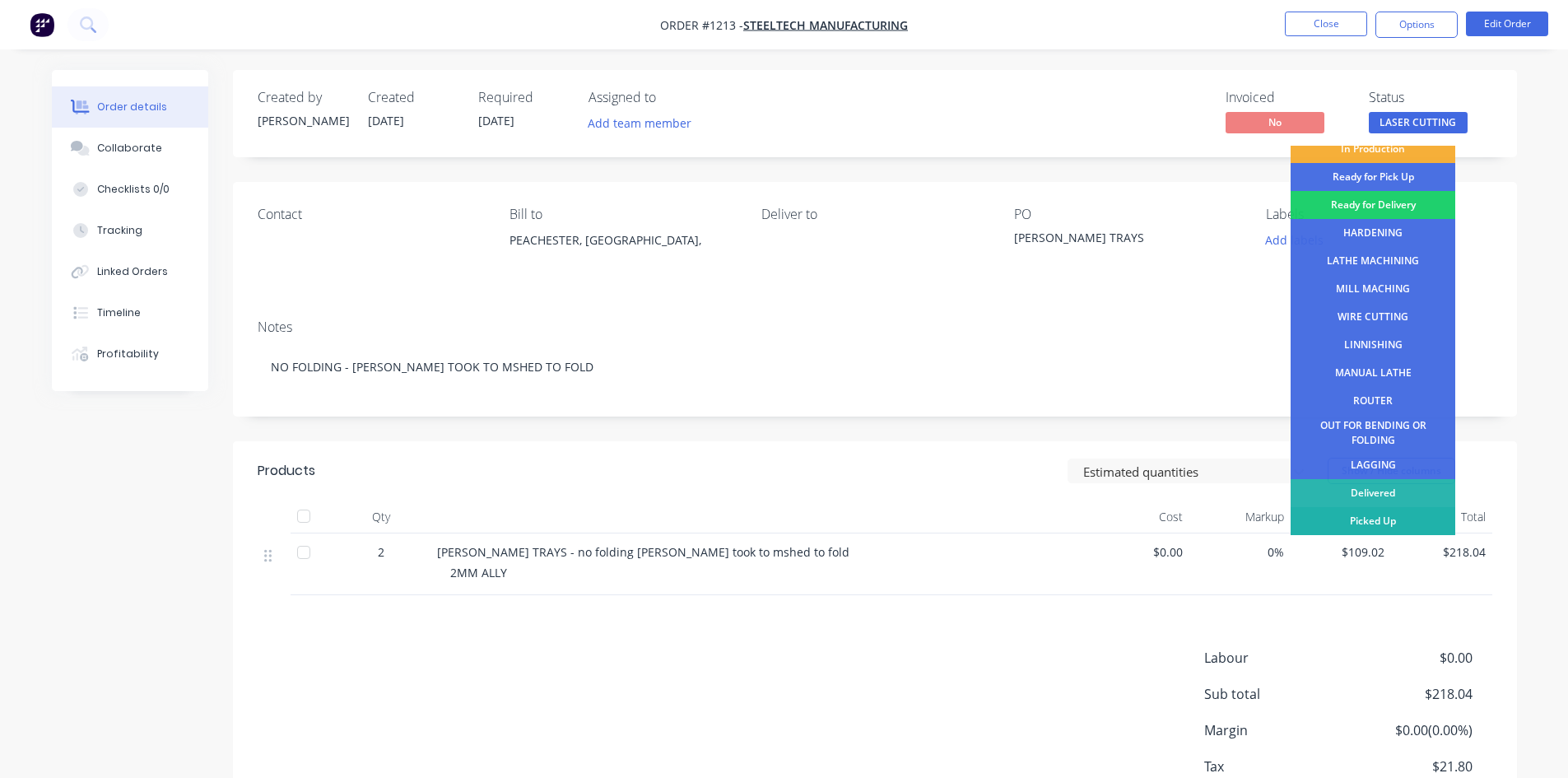
click at [1397, 519] on div "Picked Up" at bounding box center [1373, 521] width 165 height 28
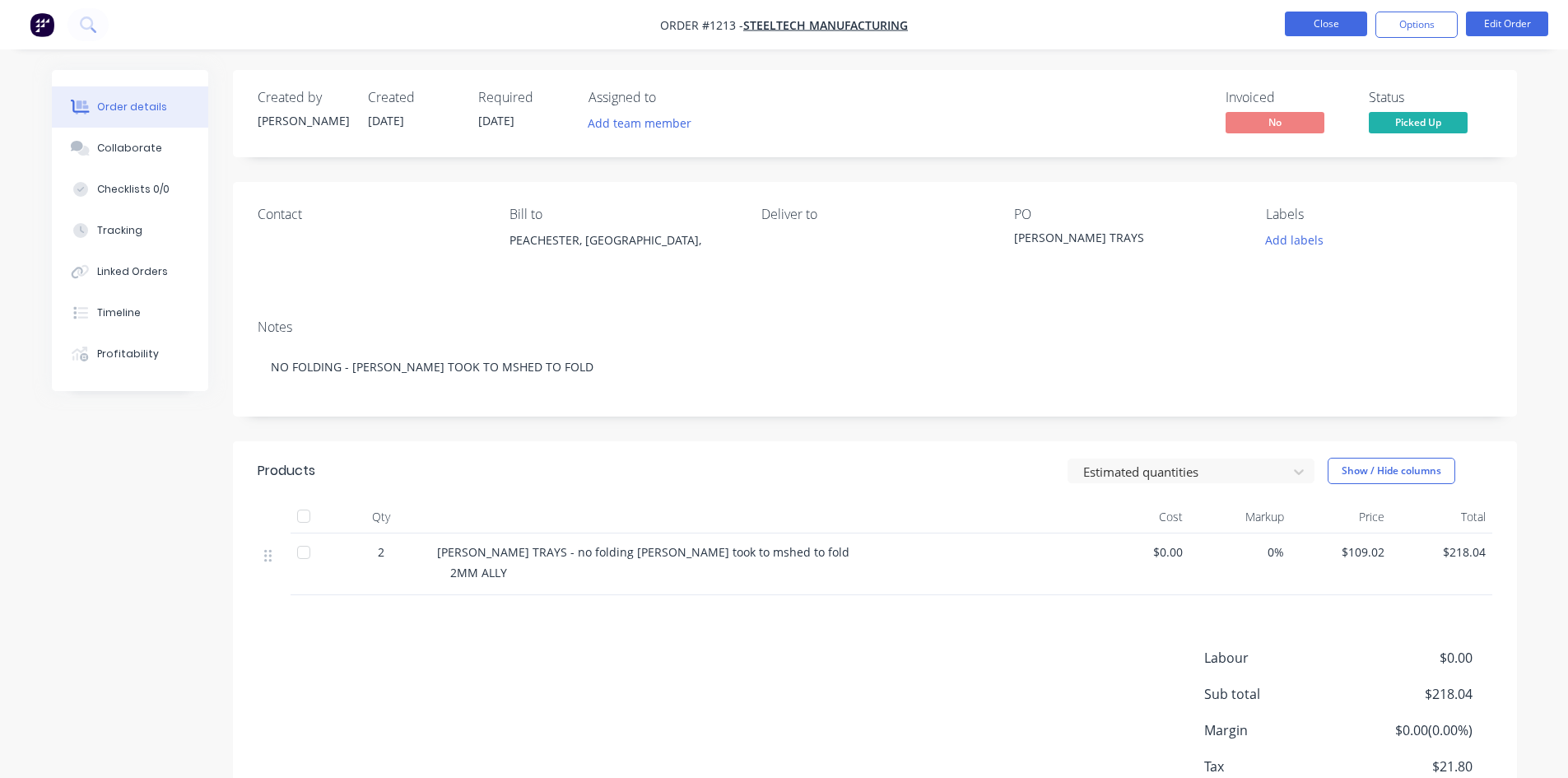
click at [1304, 26] on button "Close" at bounding box center [1326, 24] width 82 height 25
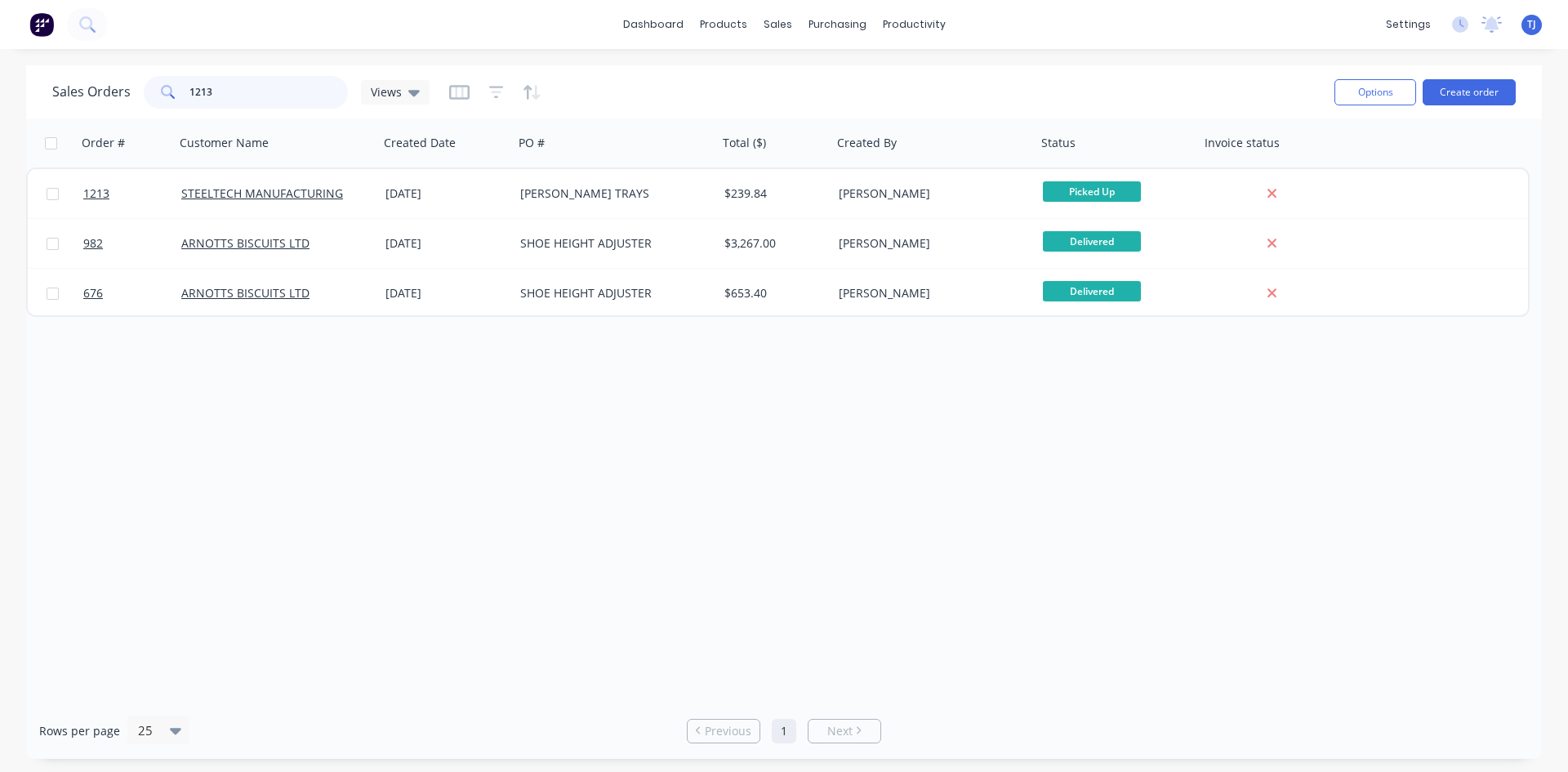
click at [214, 93] on input "1213" at bounding box center [268, 93] width 159 height 33
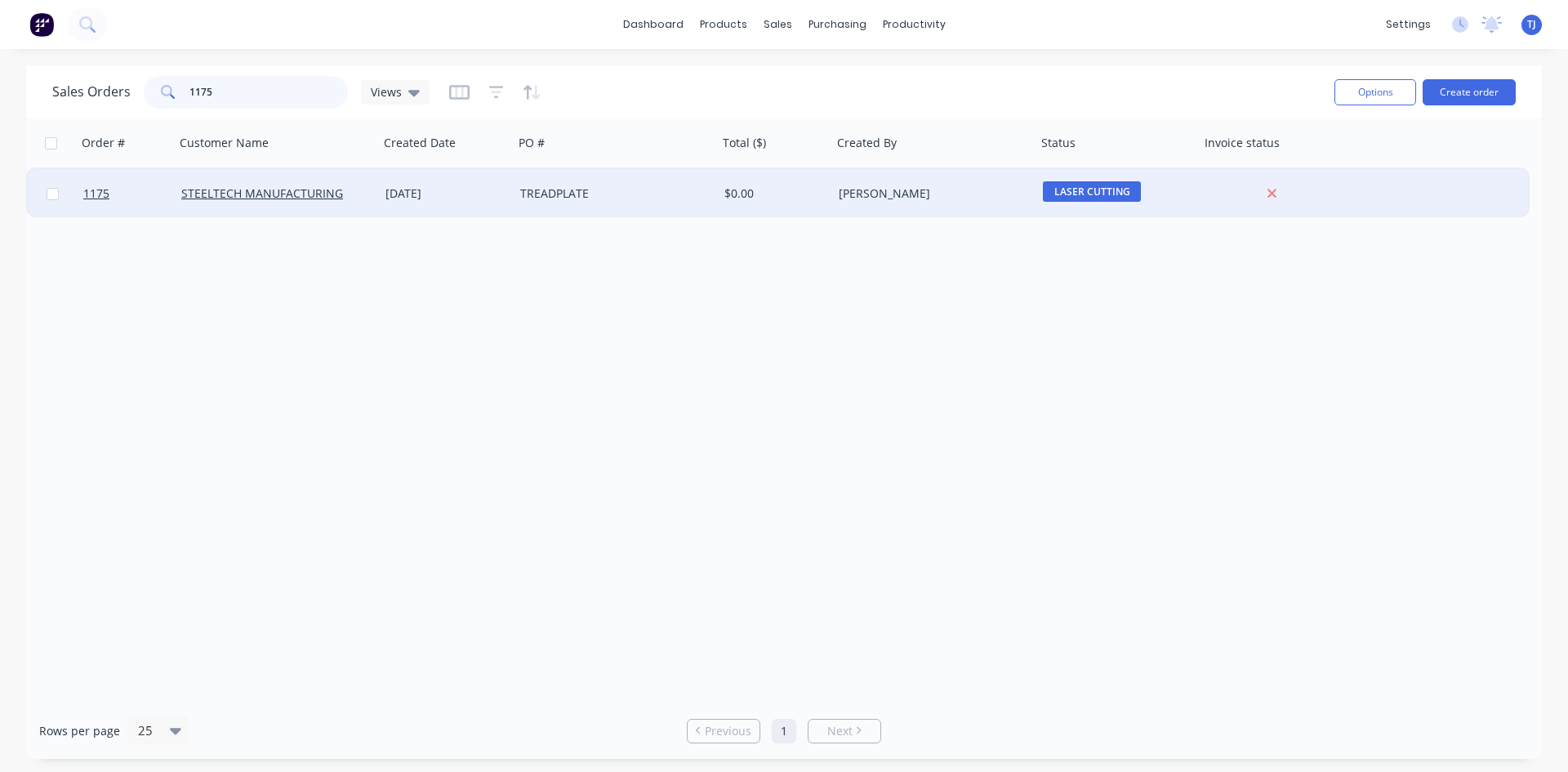
type input "1175"
click at [561, 195] on div "TREADPLATE" at bounding box center [611, 193] width 181 height 17
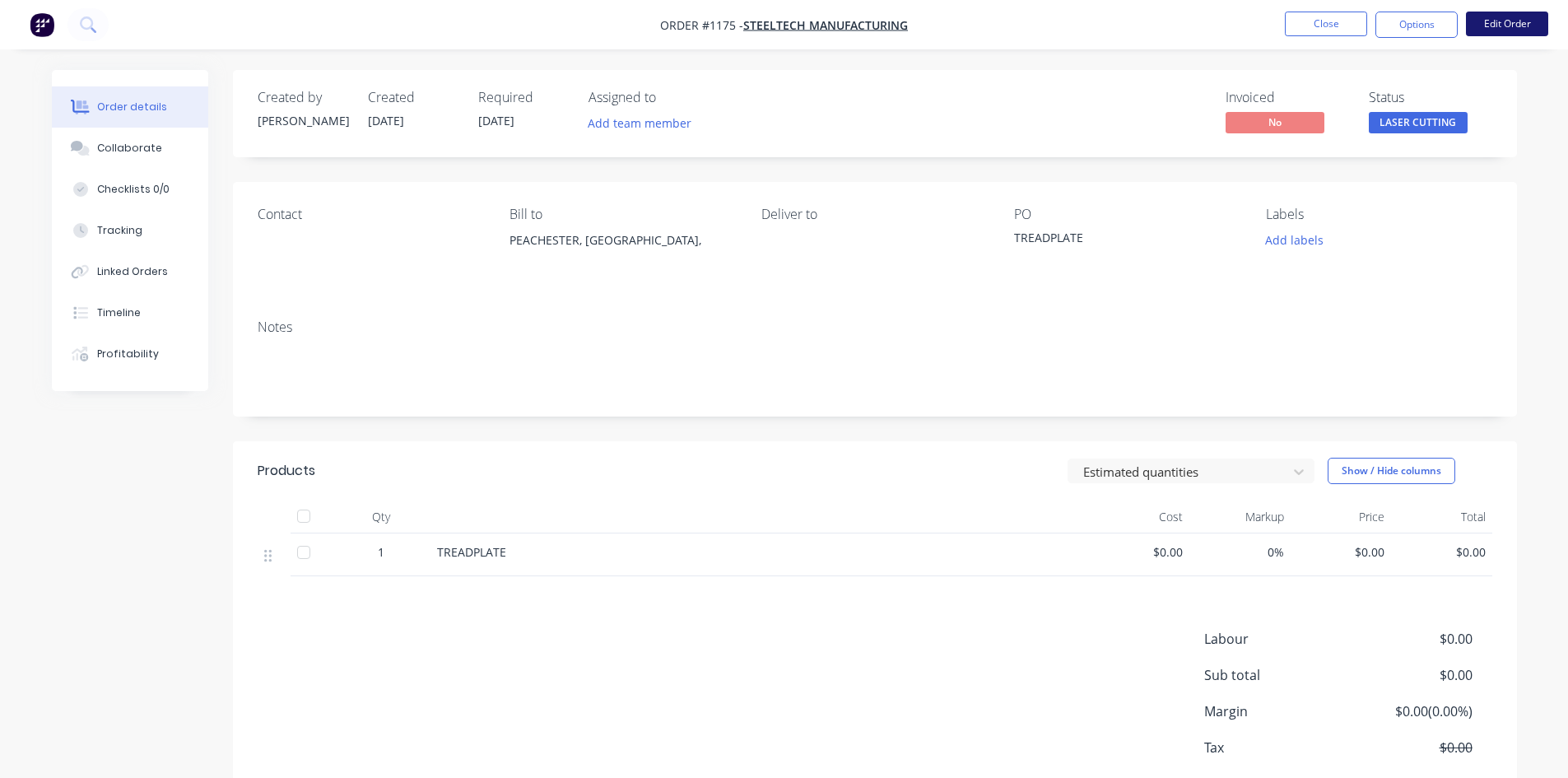
click at [1503, 19] on button "Edit Order" at bounding box center [1507, 24] width 82 height 25
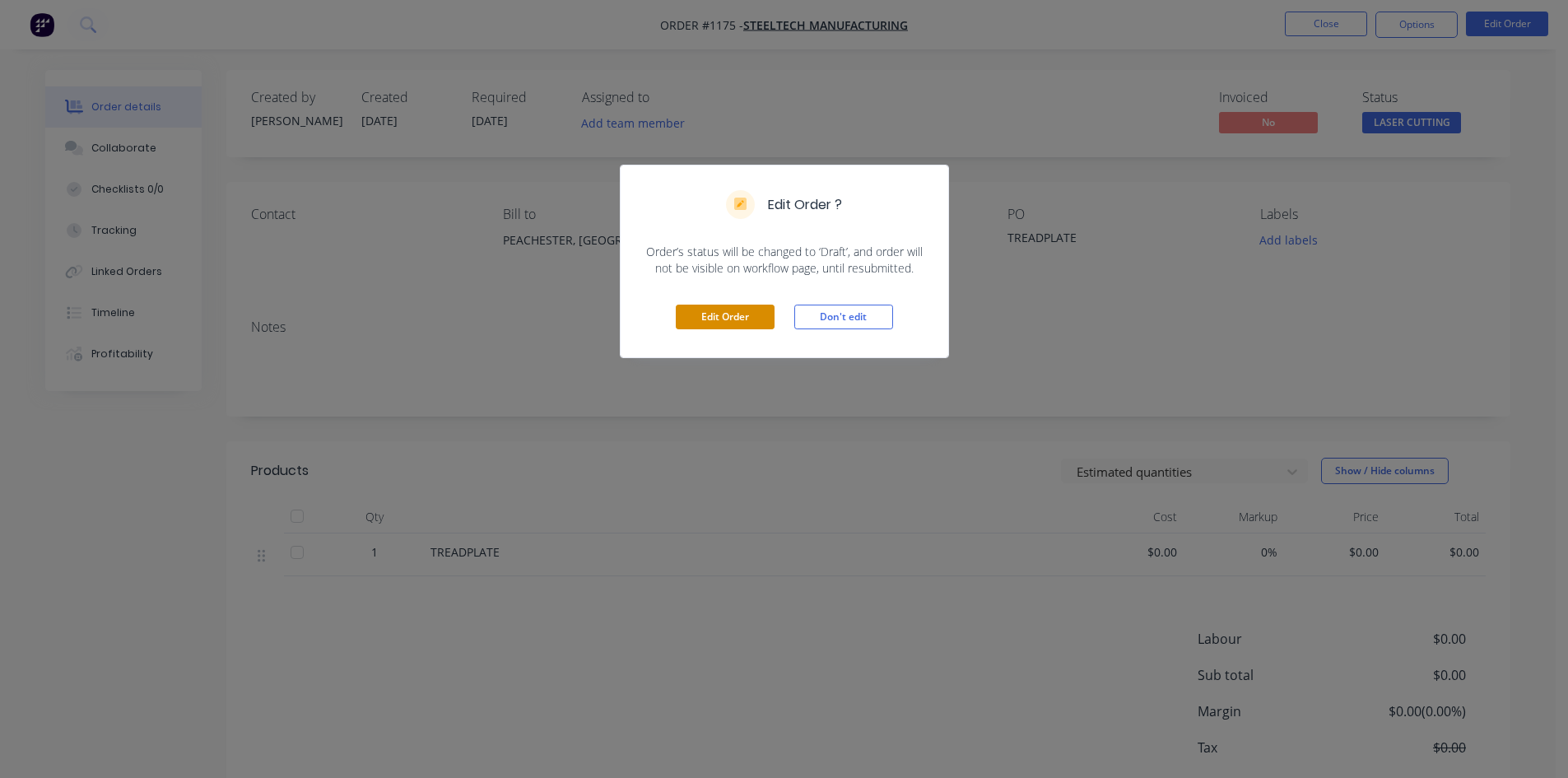
click at [715, 322] on button "Edit Order" at bounding box center [725, 317] width 99 height 25
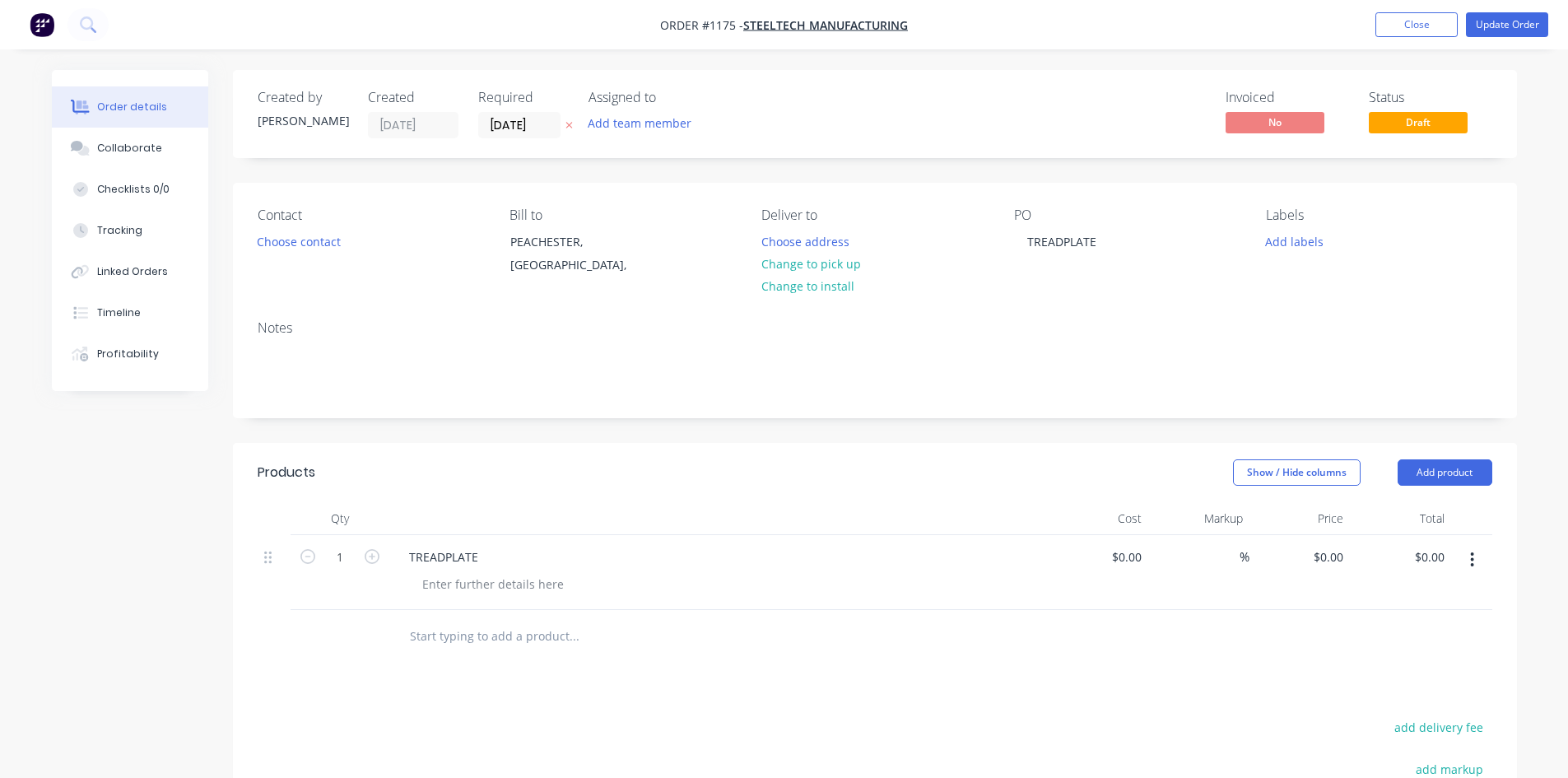
click at [498, 568] on div "TREADPLATE" at bounding box center [719, 556] width 645 height 24
click at [481, 561] on div "TREADPLATE" at bounding box center [444, 556] width 96 height 24
type input "$0.00"
type input "$1,648.09"
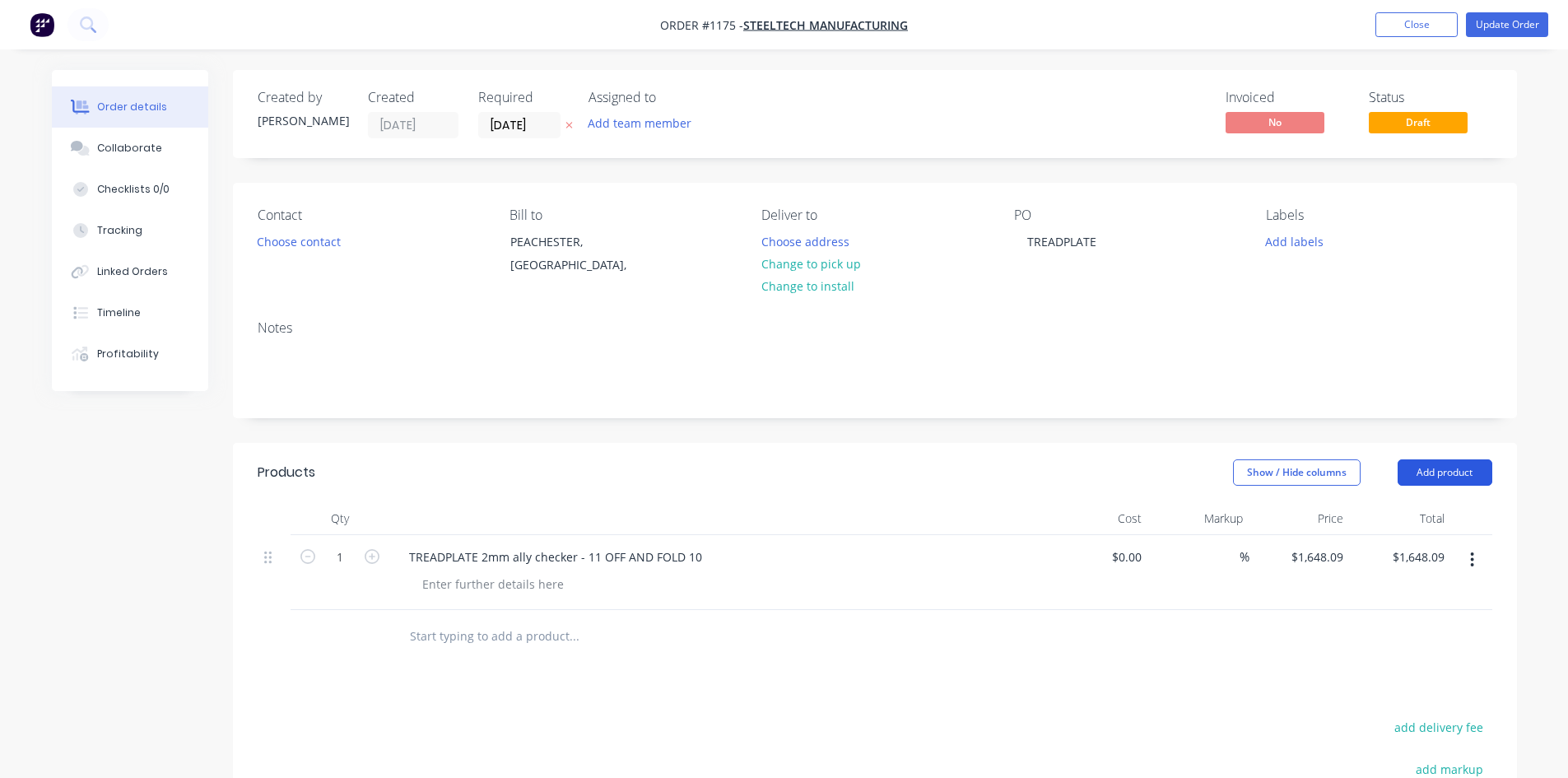
click at [1424, 477] on button "Add product" at bounding box center [1446, 473] width 95 height 27
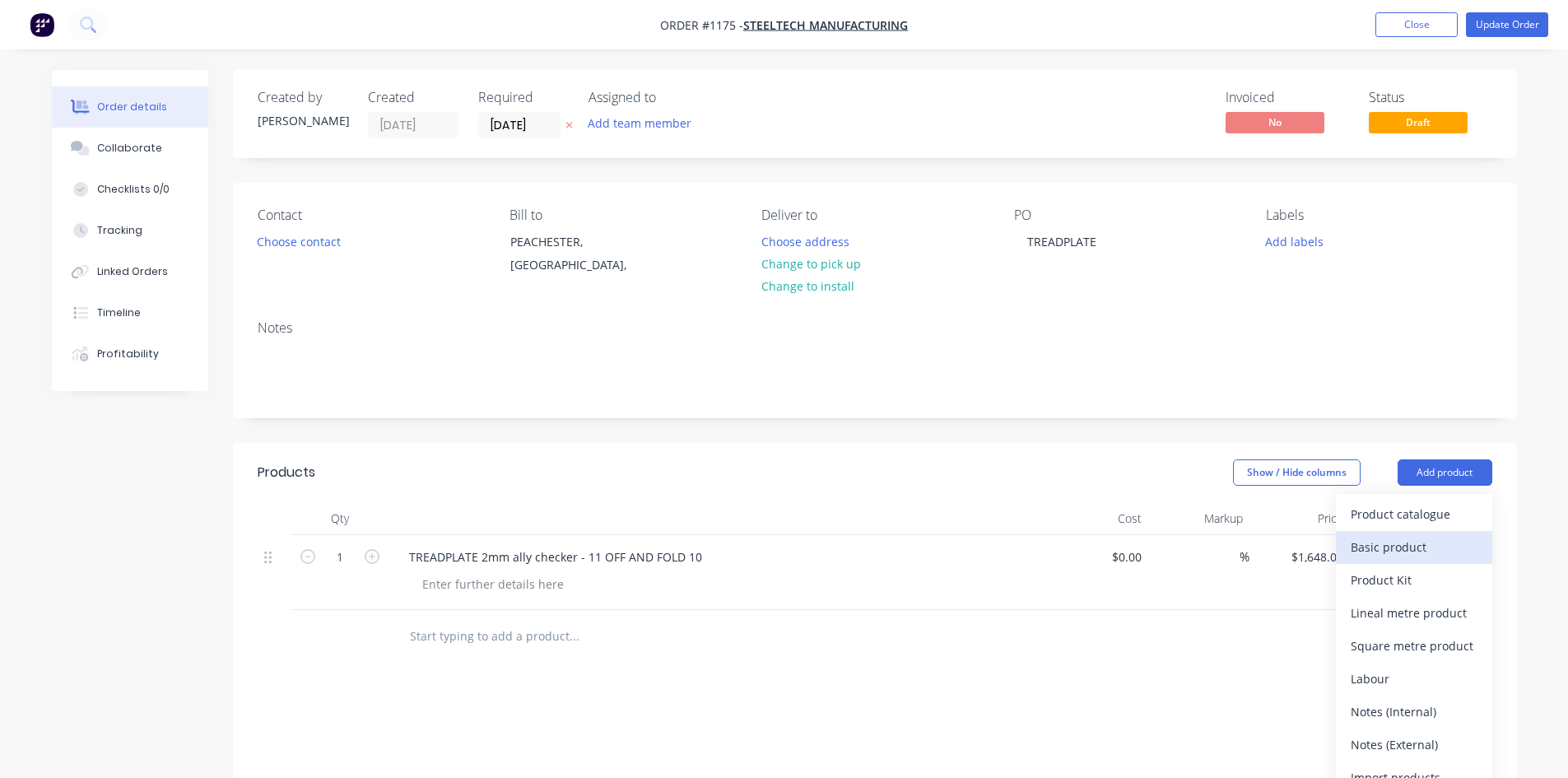
click at [1396, 546] on div "Basic product" at bounding box center [1414, 547] width 127 height 24
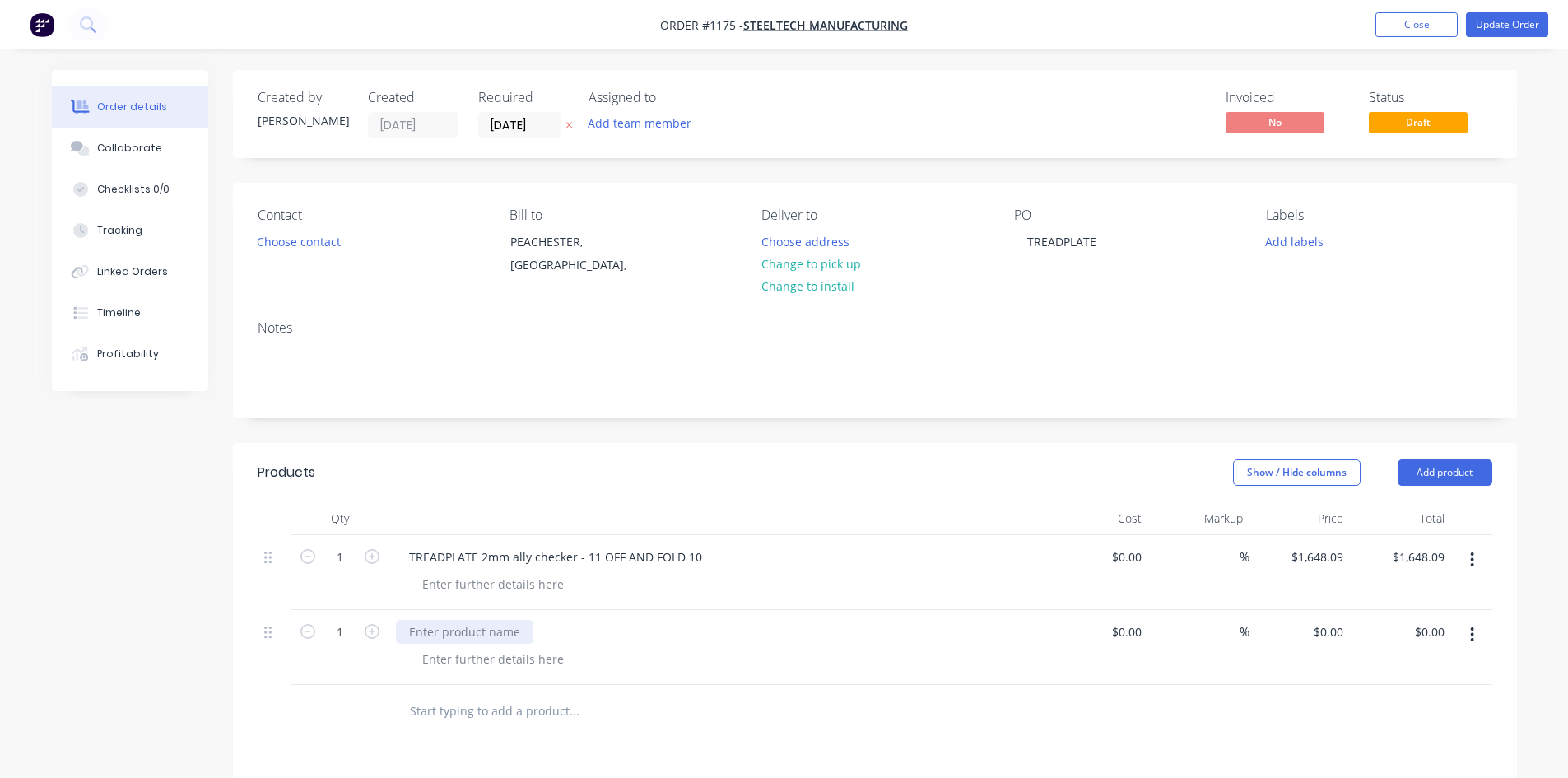
click at [419, 628] on div at bounding box center [465, 631] width 137 height 24
click at [1323, 636] on div "0 $0.00" at bounding box center [1301, 648] width 102 height 75
type input "$174.25"
click at [527, 630] on div "FOLD 1 OFF 174.25" at bounding box center [719, 631] width 645 height 24
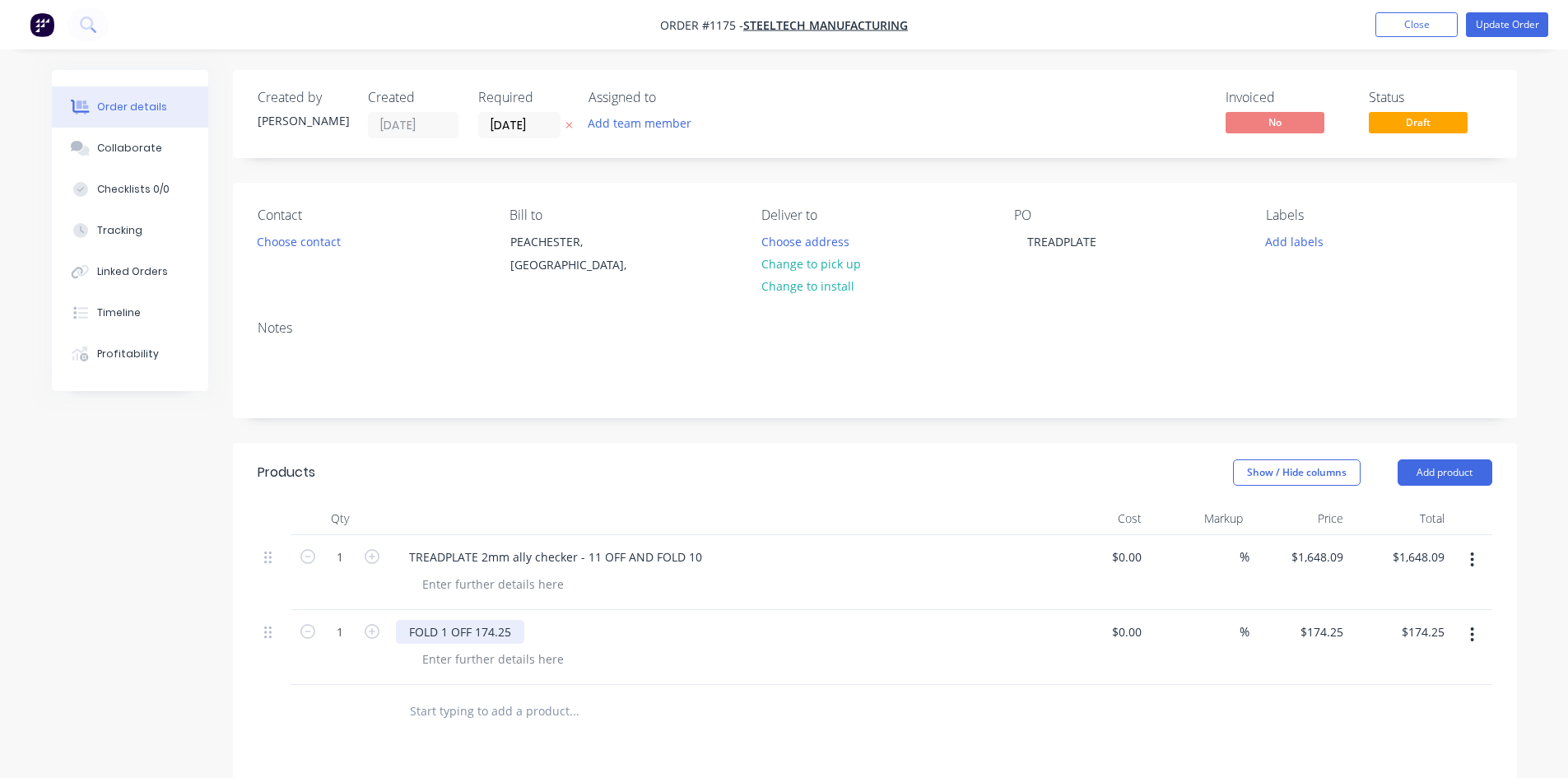
click at [508, 634] on div "FOLD 1 OFF 174.25" at bounding box center [460, 631] width 128 height 24
click at [709, 561] on div "TREADPLATE 2mm ally checker - 11 OFF AND FOLD 10" at bounding box center [719, 556] width 645 height 24
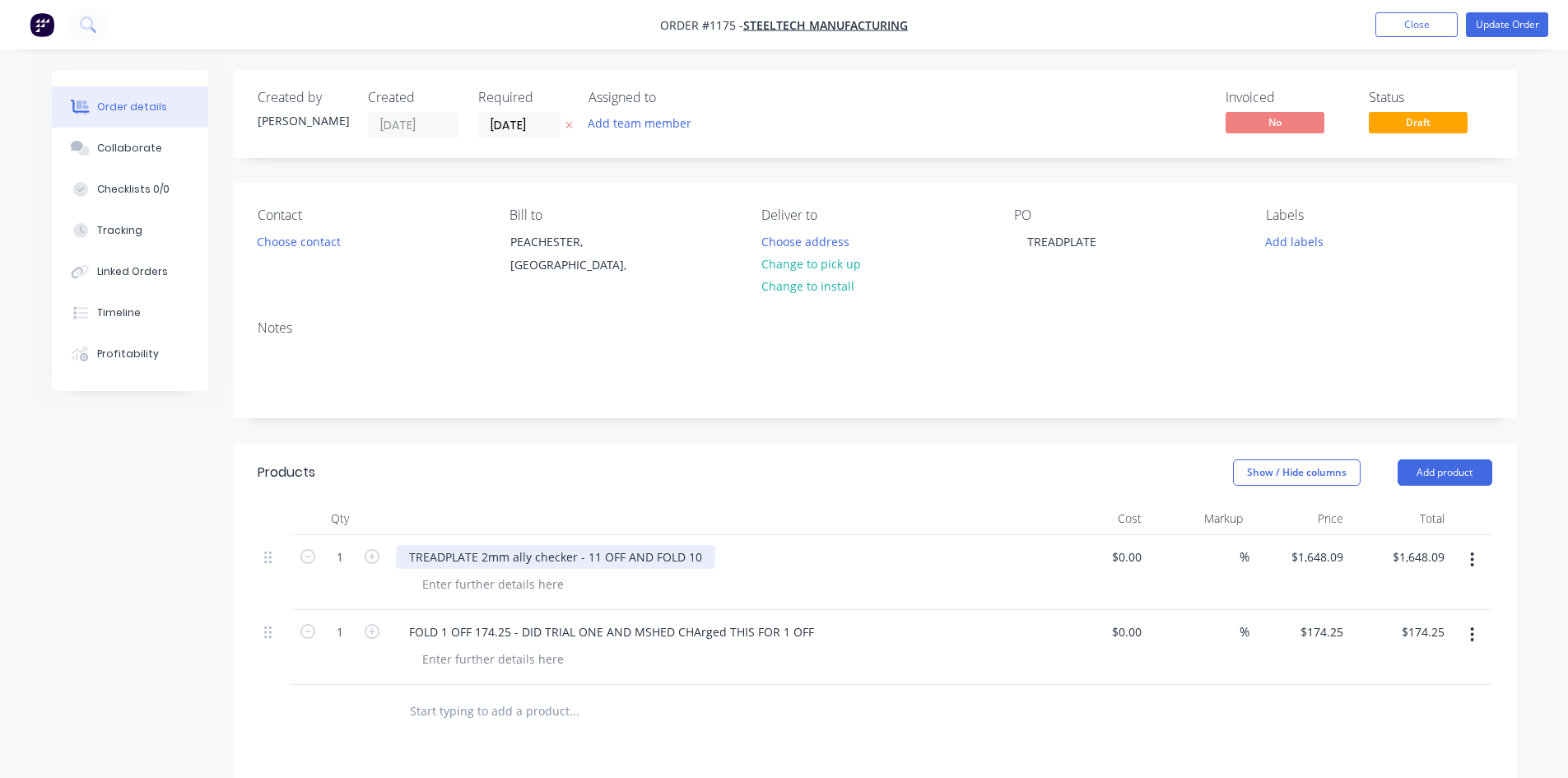
click at [702, 553] on div "TREADPLATE 2mm ally checker - 11 OFF AND FOLD 10" at bounding box center [556, 556] width 320 height 24
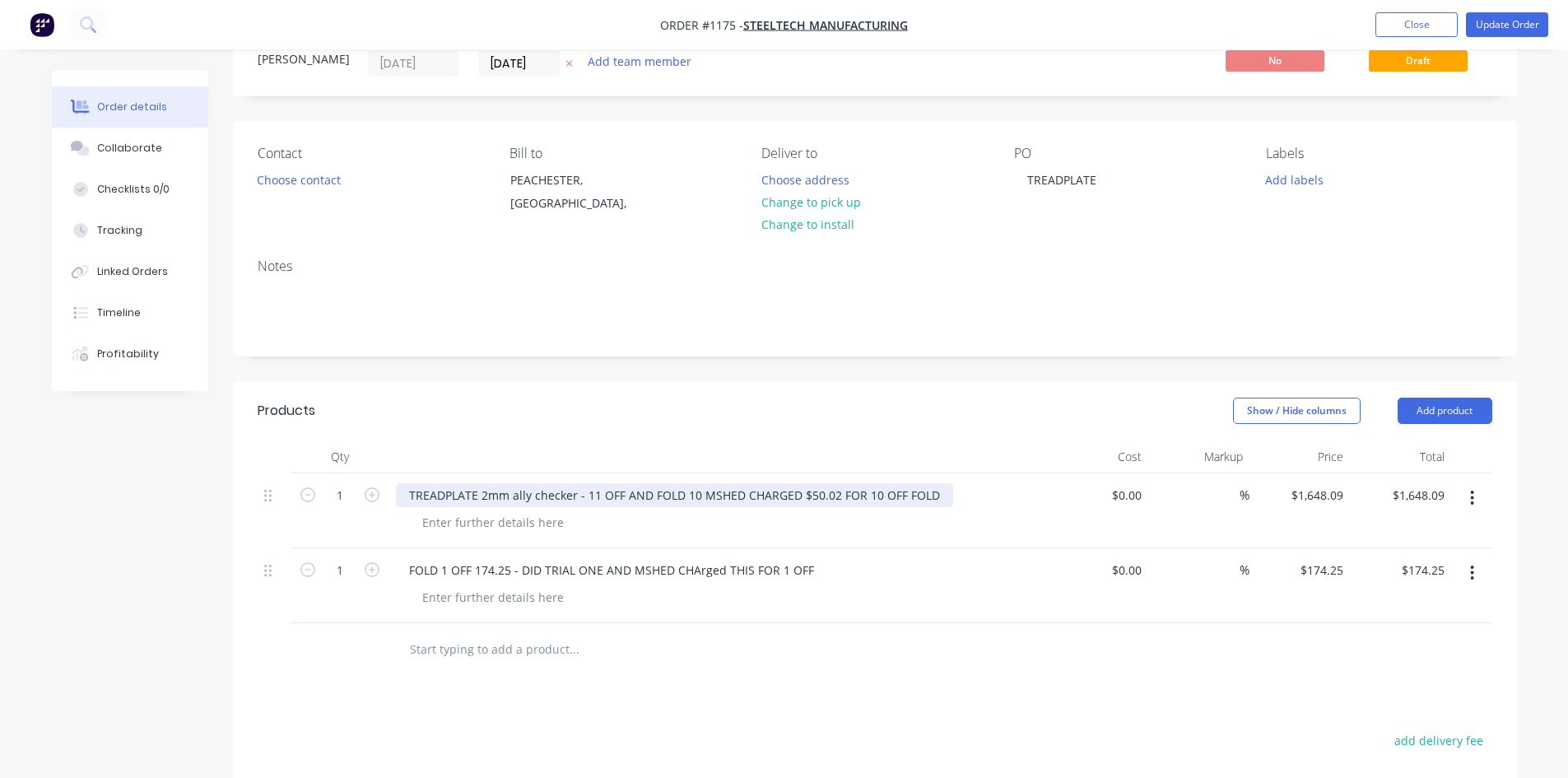
scroll to position [247, 0]
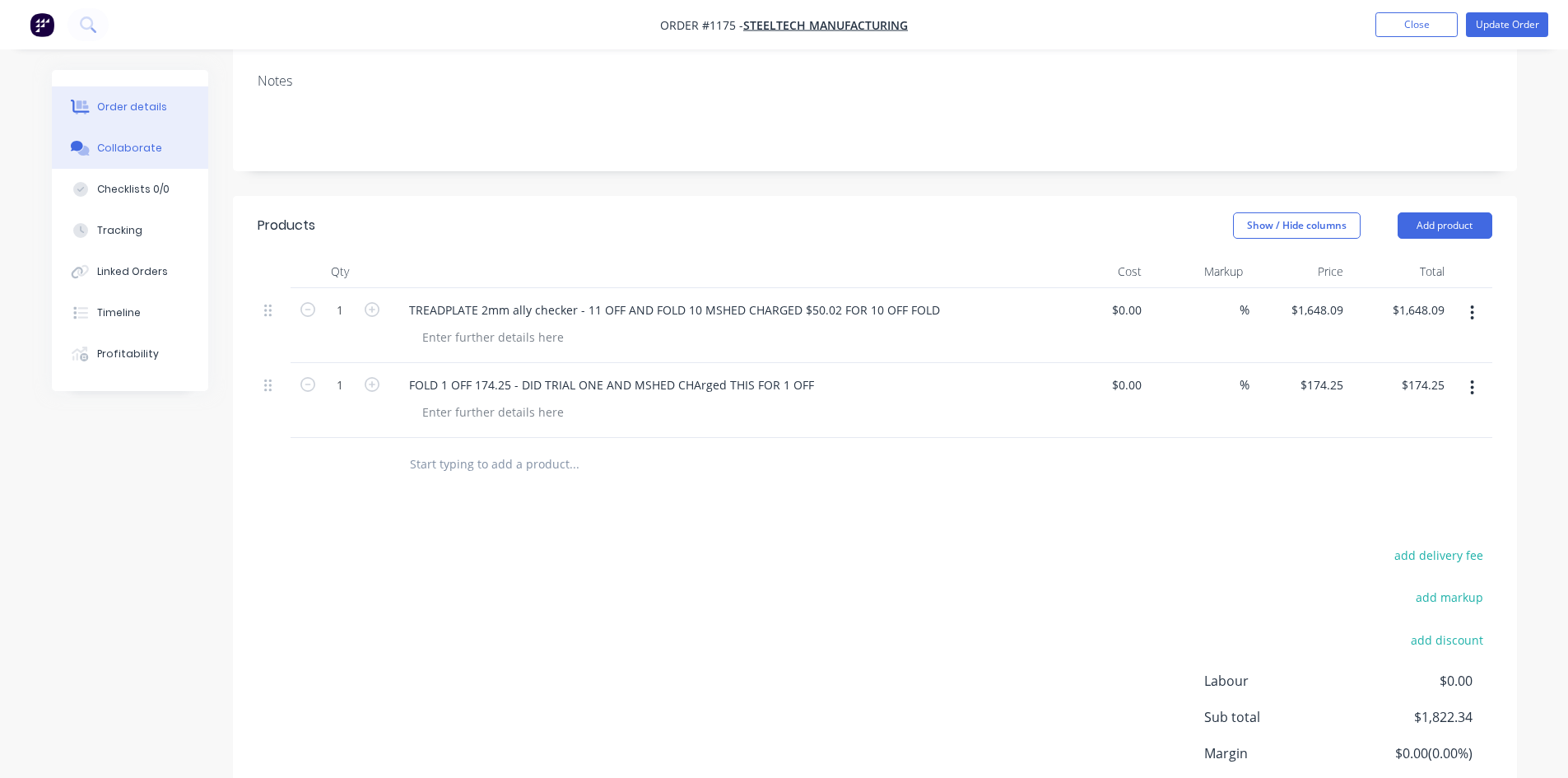
click at [117, 147] on div "Collaborate" at bounding box center [130, 148] width 65 height 15
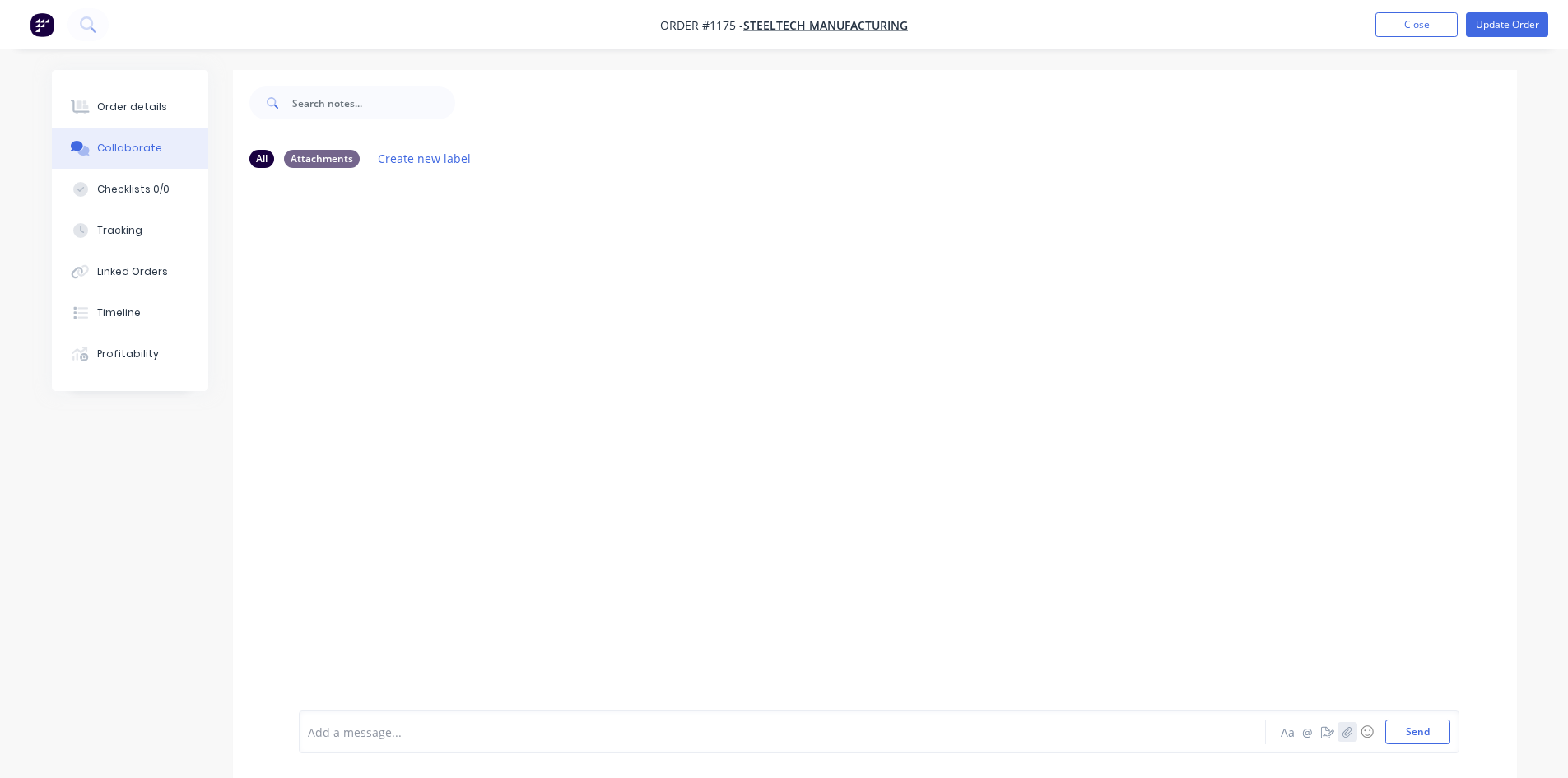
click at [1345, 730] on icon "button" at bounding box center [1346, 732] width 10 height 12
click at [1431, 737] on button "Send" at bounding box center [1418, 732] width 65 height 25
click at [112, 108] on div "Order details" at bounding box center [132, 107] width 70 height 15
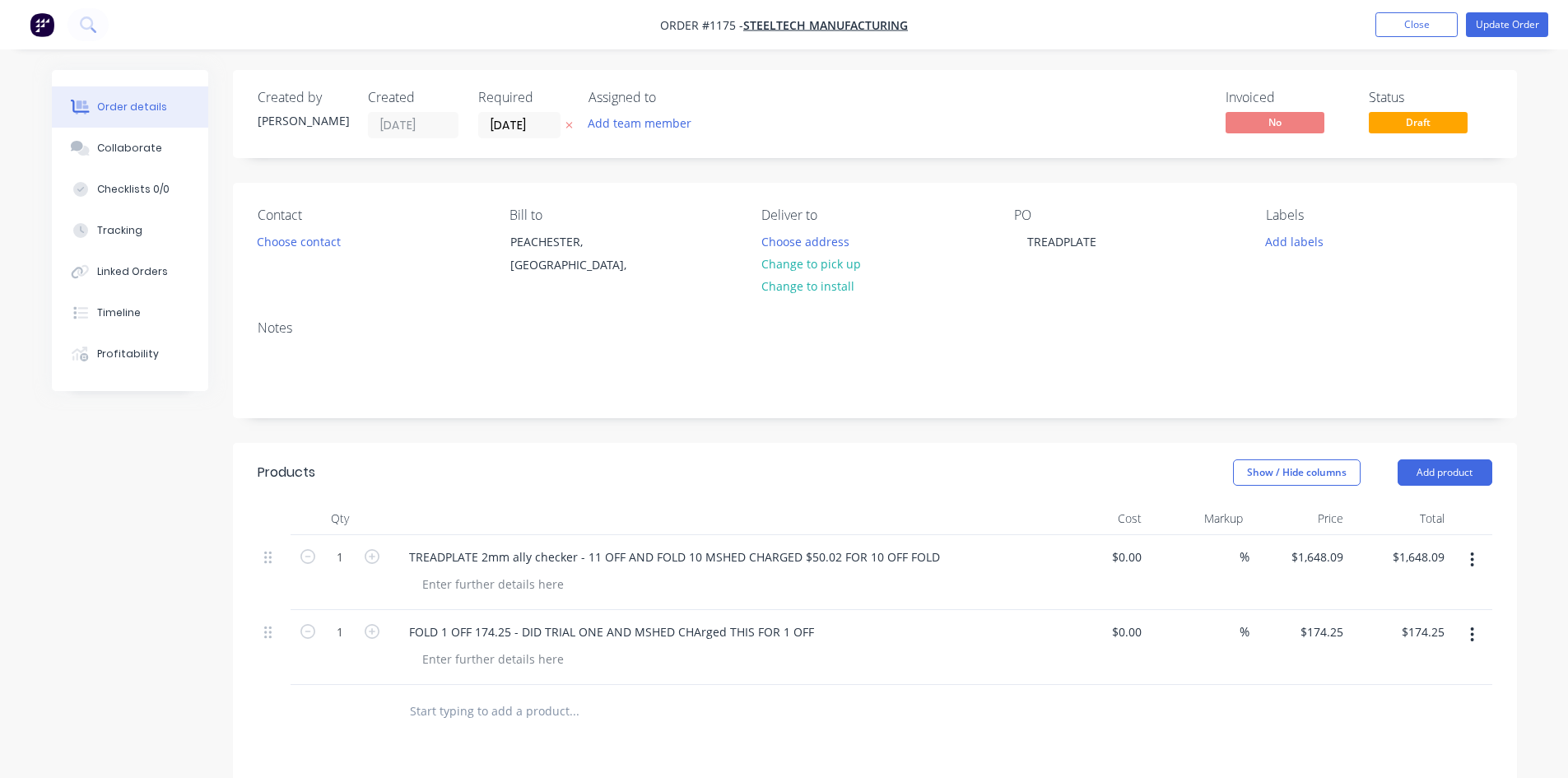
click at [1108, 252] on div "PO TREADPLATE" at bounding box center [1127, 245] width 226 height 75
click at [1108, 249] on div "TREADPLATE" at bounding box center [1062, 242] width 96 height 24
click at [1501, 27] on button "Update Order" at bounding box center [1507, 25] width 82 height 25
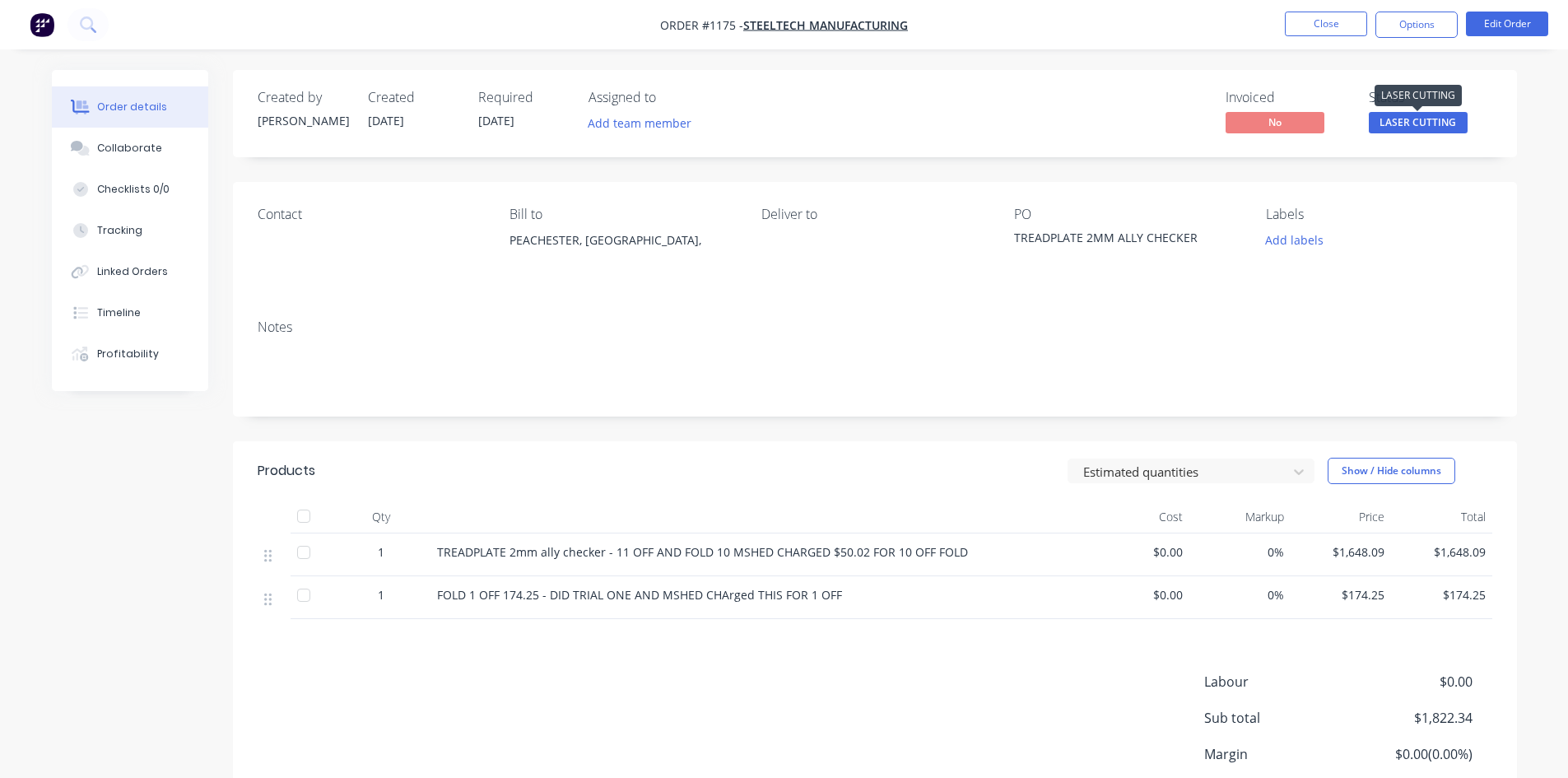
click at [1437, 122] on span "LASER CUTTING" at bounding box center [1418, 122] width 99 height 21
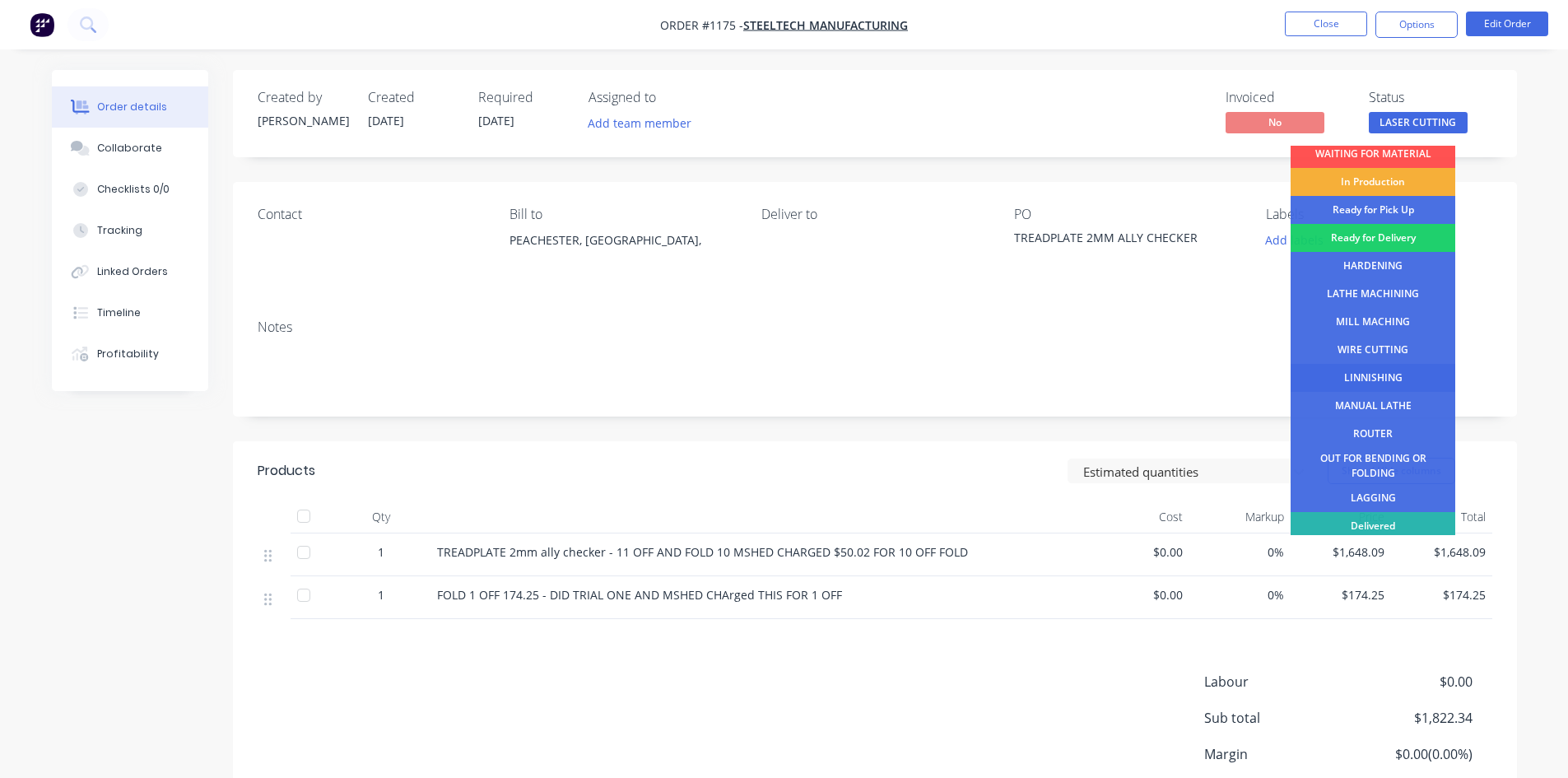
scroll to position [67, 0]
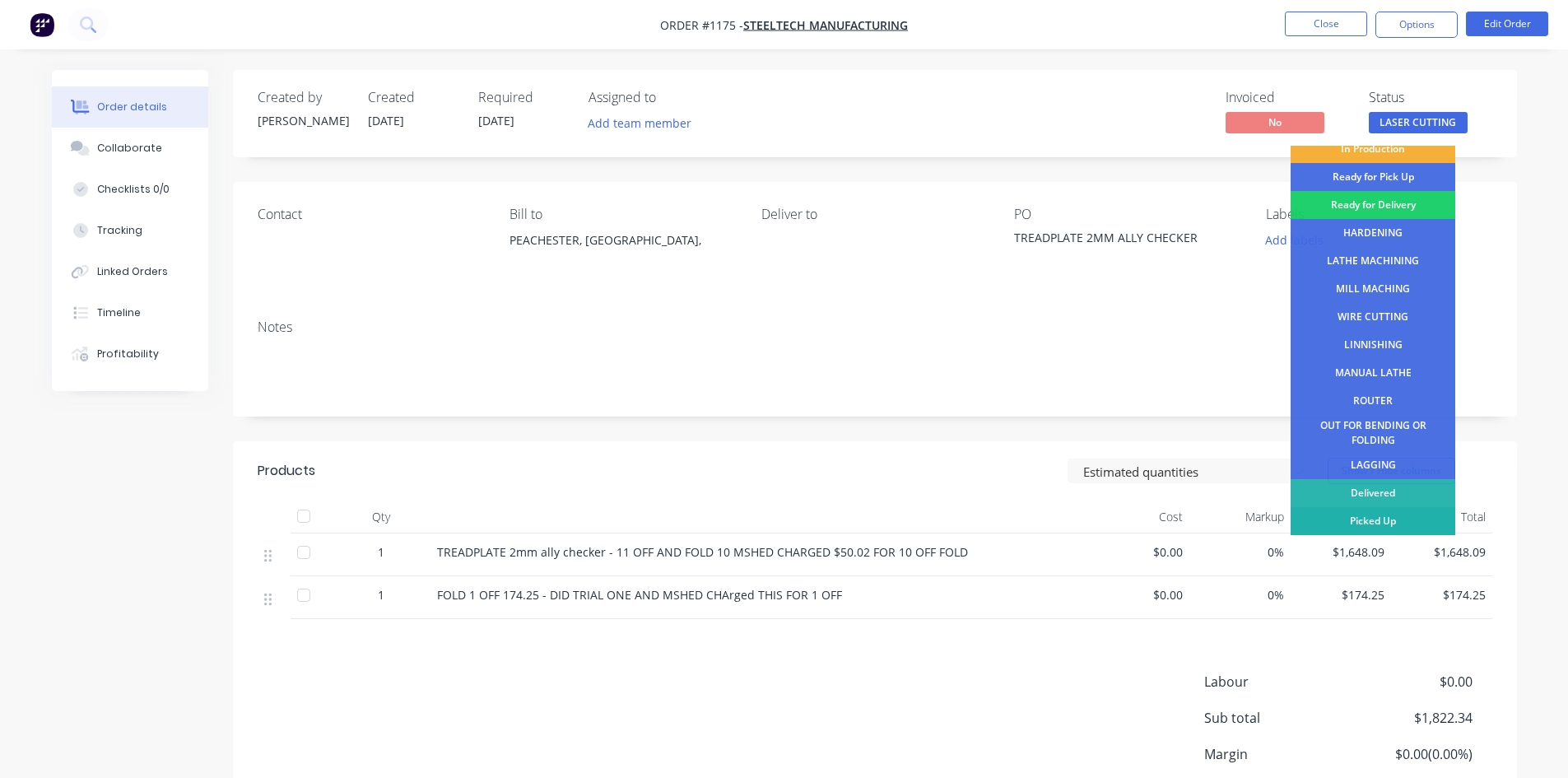
click at [1404, 521] on div "Picked Up" at bounding box center [1373, 521] width 165 height 28
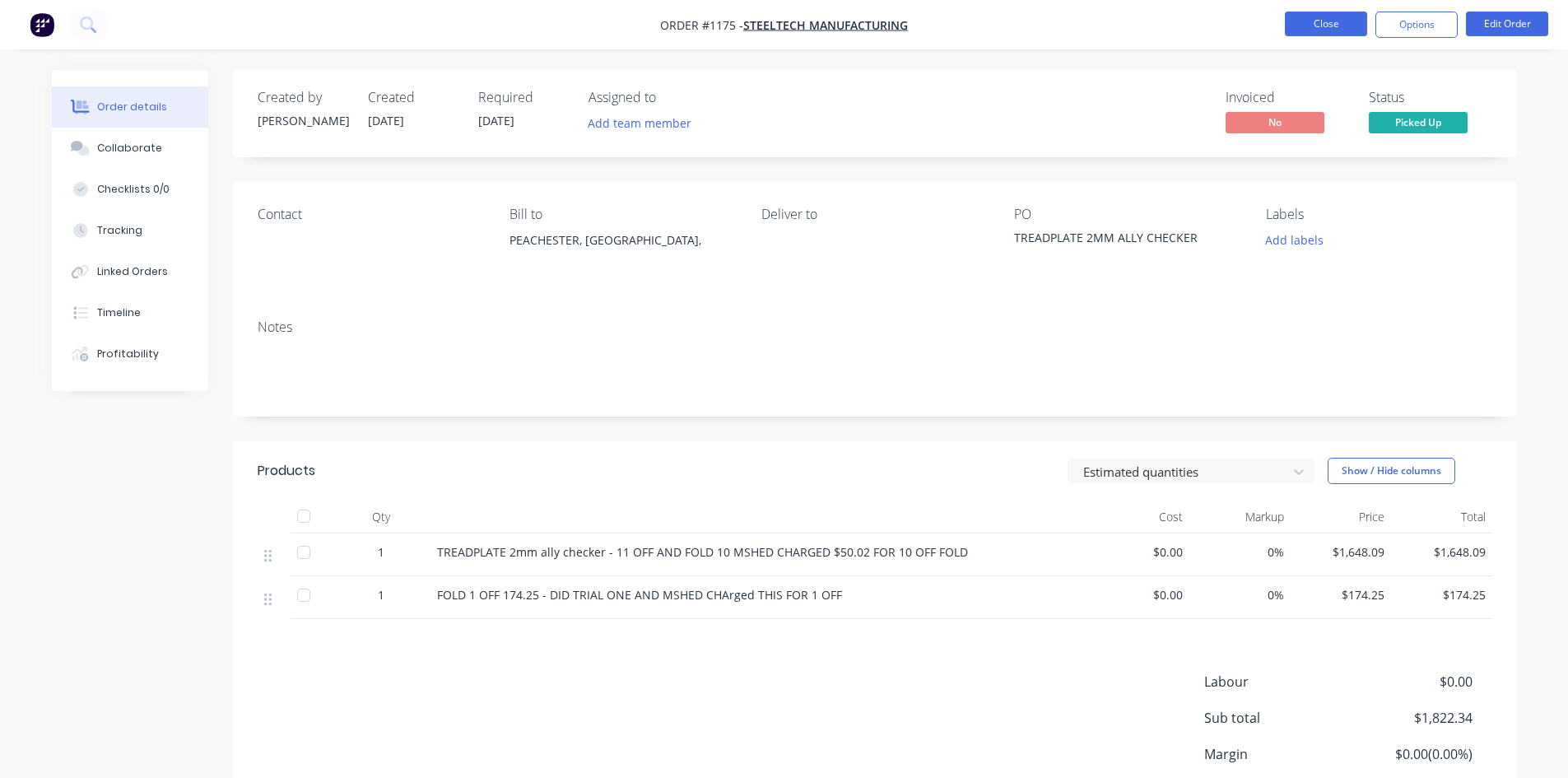
click at [1327, 24] on button "Close" at bounding box center [1326, 24] width 82 height 25
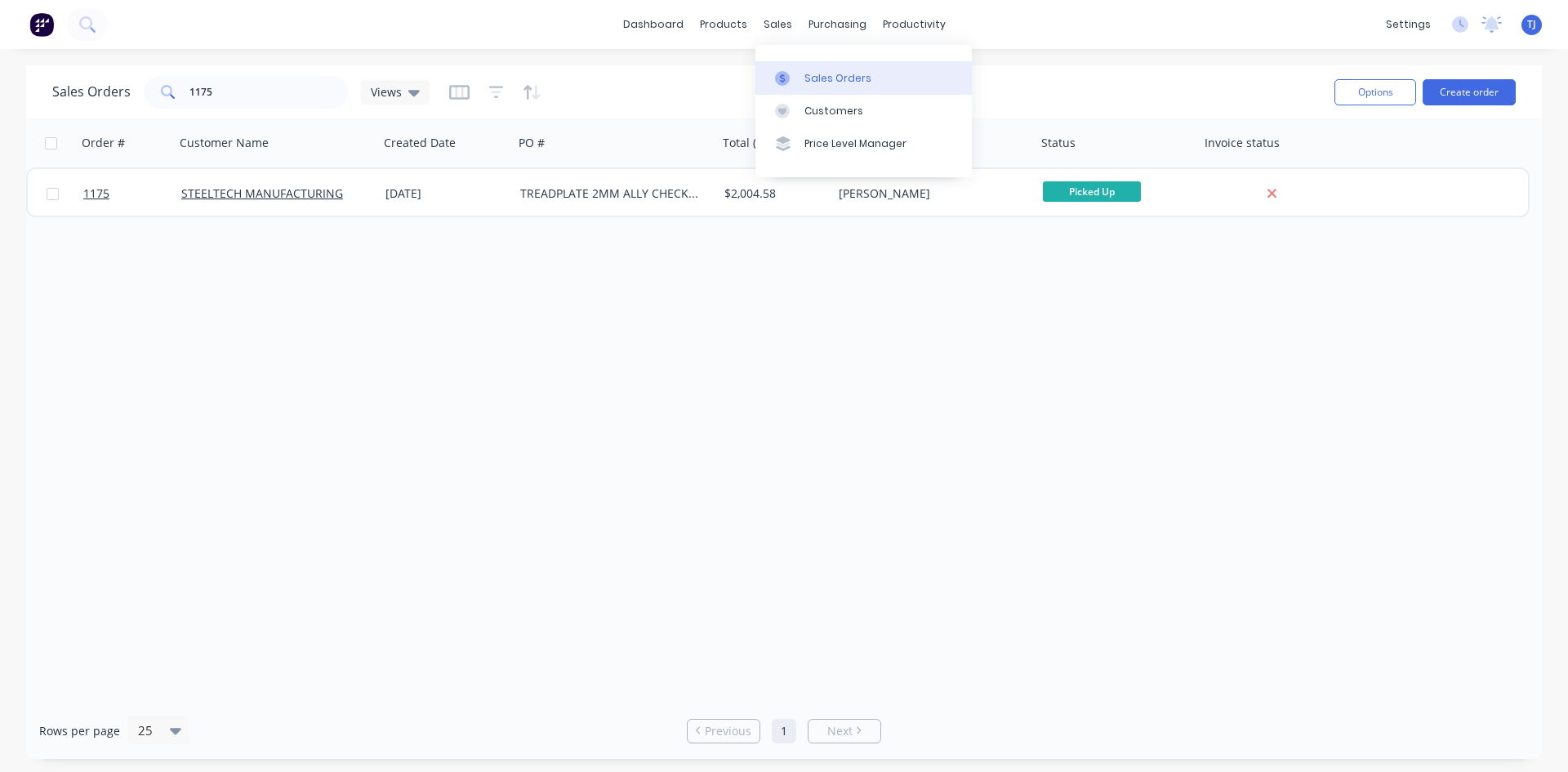
click at [822, 69] on link "Sales Orders" at bounding box center [863, 78] width 216 height 33
click at [820, 75] on div "Sales Orders" at bounding box center [838, 79] width 67 height 15
click at [1486, 83] on button "Create order" at bounding box center [1469, 93] width 93 height 26
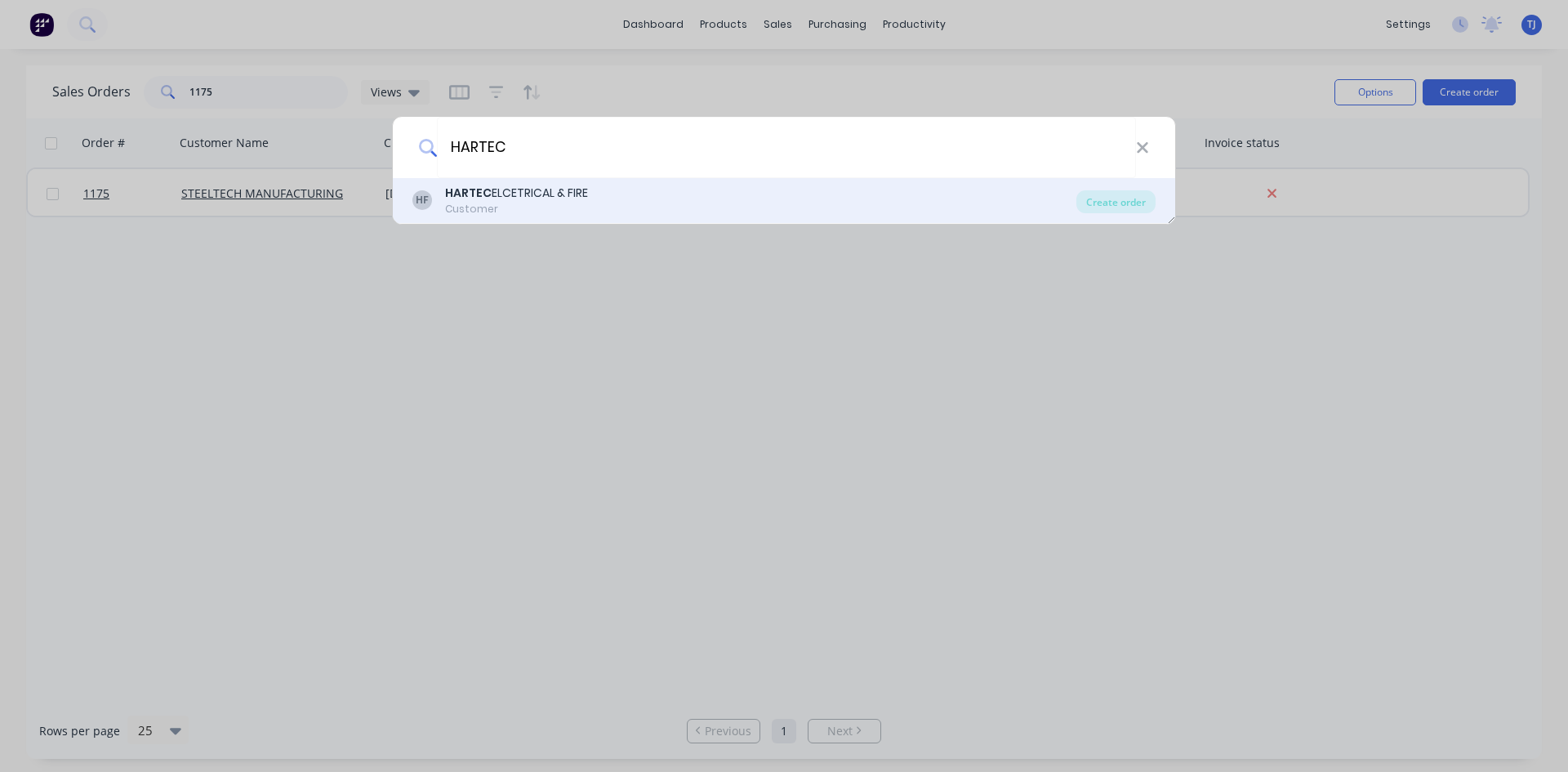
type input "HARTEC"
click at [596, 201] on div "HF HARTEC ELCETRICAL & FIRE Customer" at bounding box center [744, 200] width 664 height 32
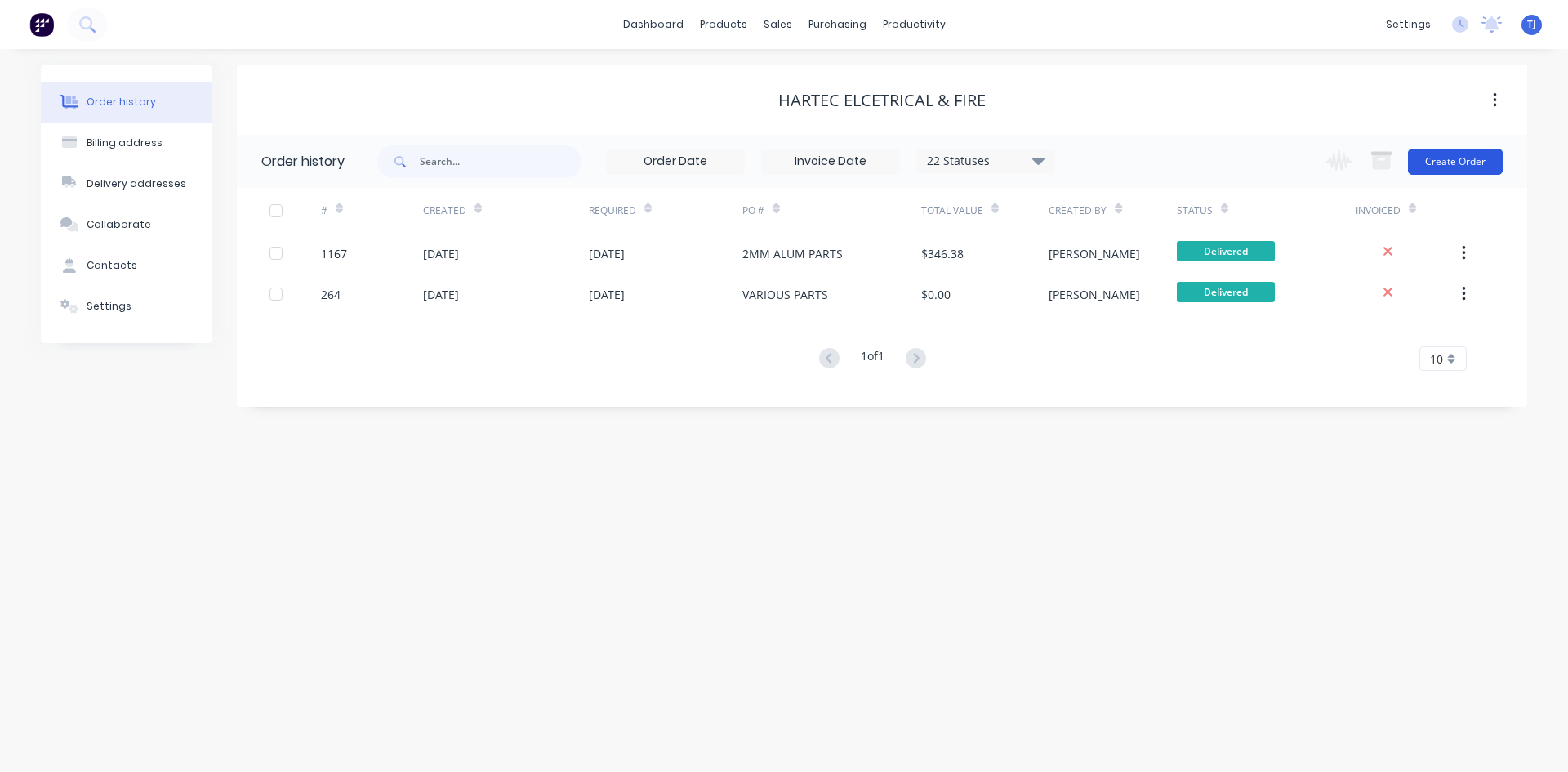
click at [1431, 169] on button "Create Order" at bounding box center [1455, 162] width 95 height 26
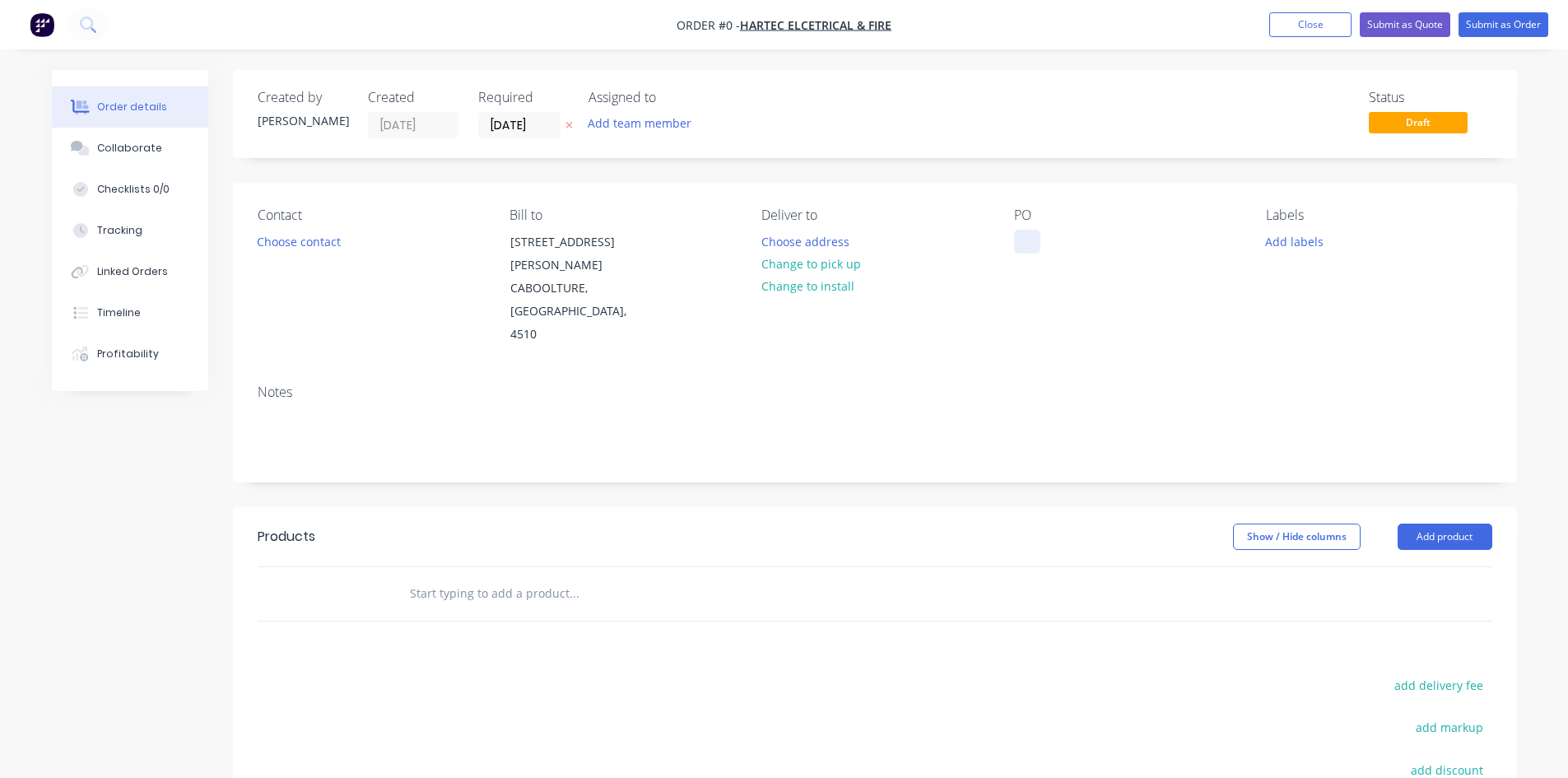
click at [1030, 249] on div at bounding box center [1028, 242] width 27 height 24
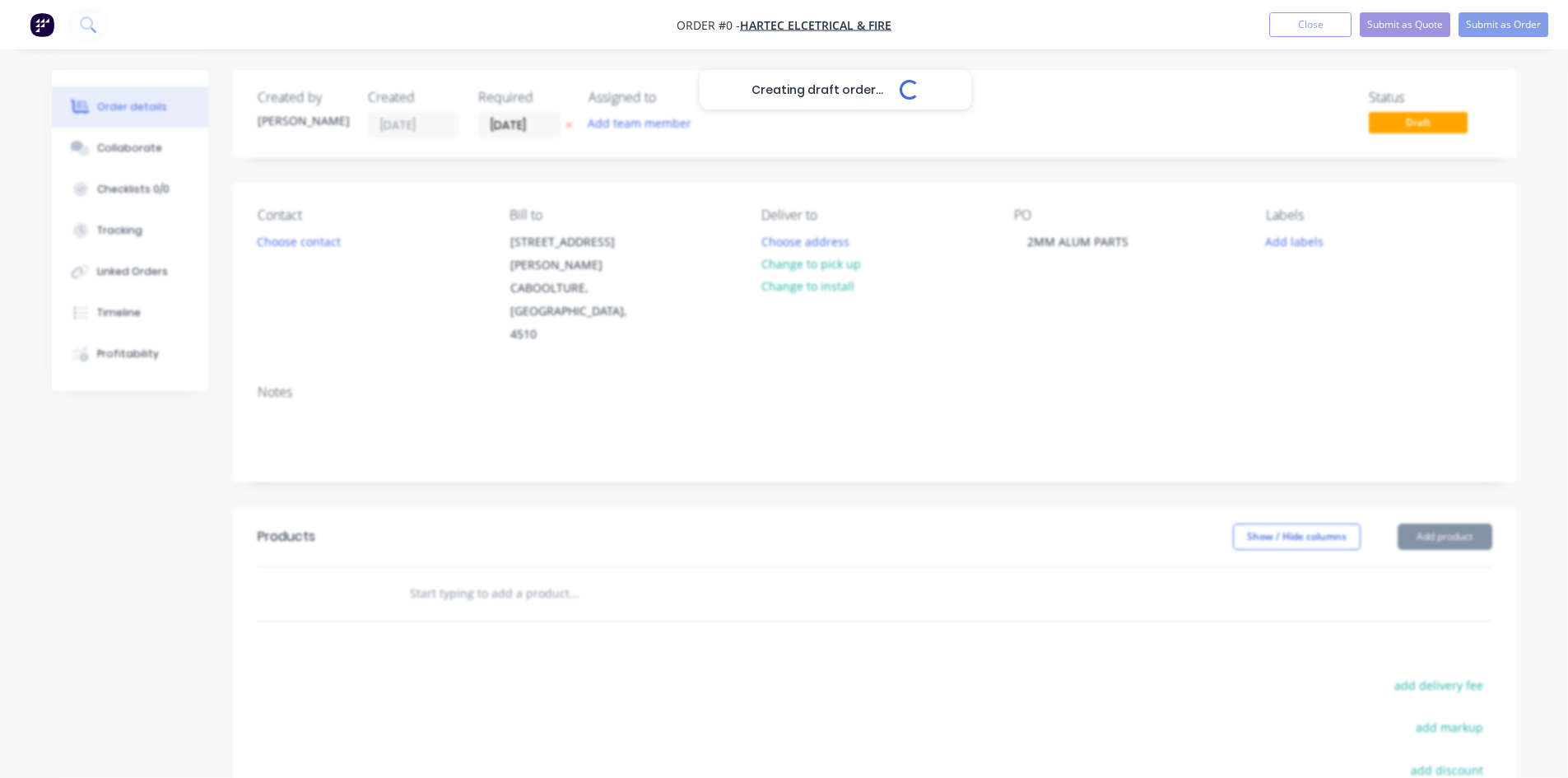
click at [1457, 494] on div "Creating draft order... Loading... Order details Collaborate Checklists 0/0 Tra…" at bounding box center [784, 556] width 1498 height 972
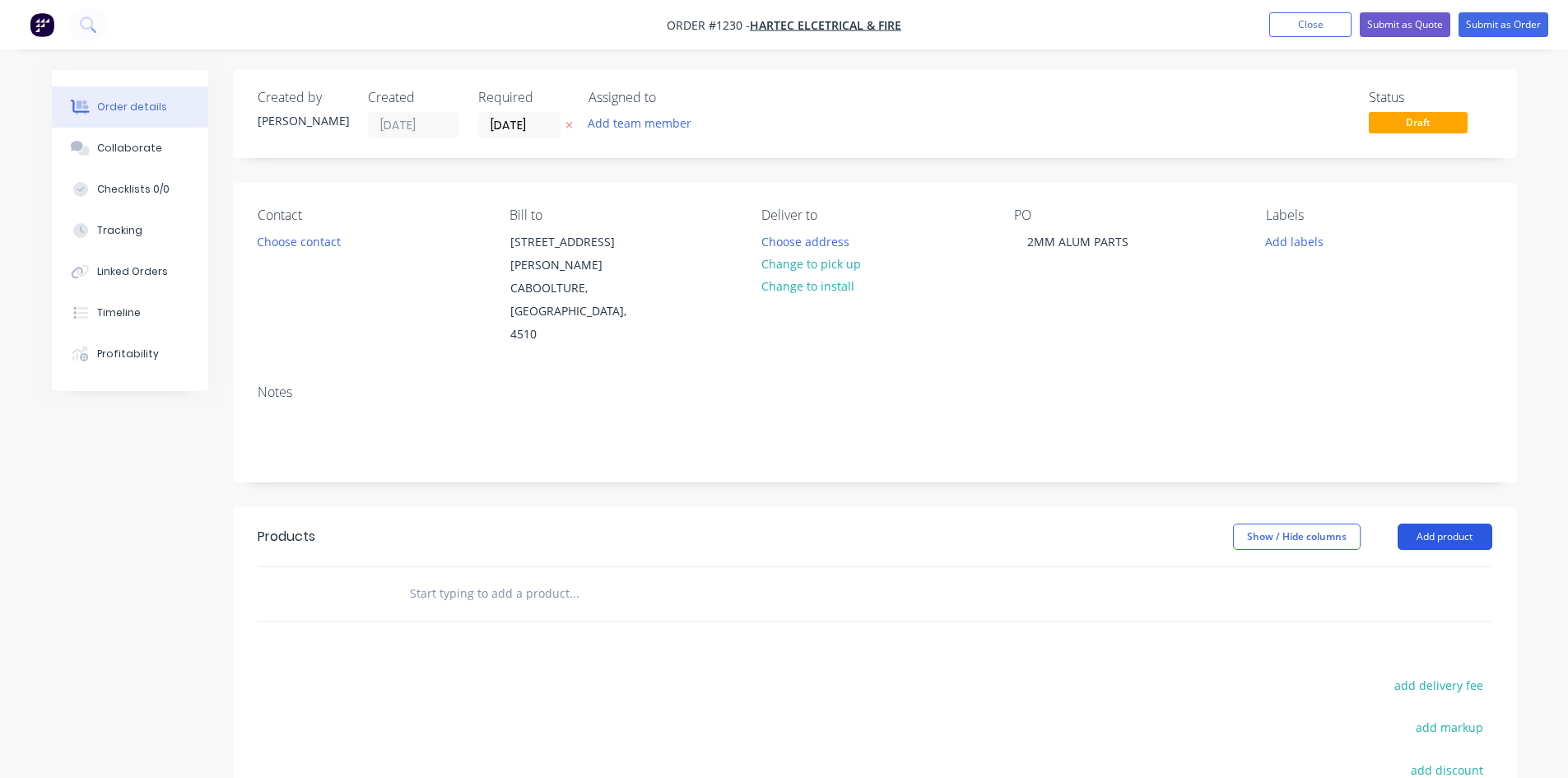
click at [1457, 524] on button "Add product" at bounding box center [1446, 537] width 95 height 27
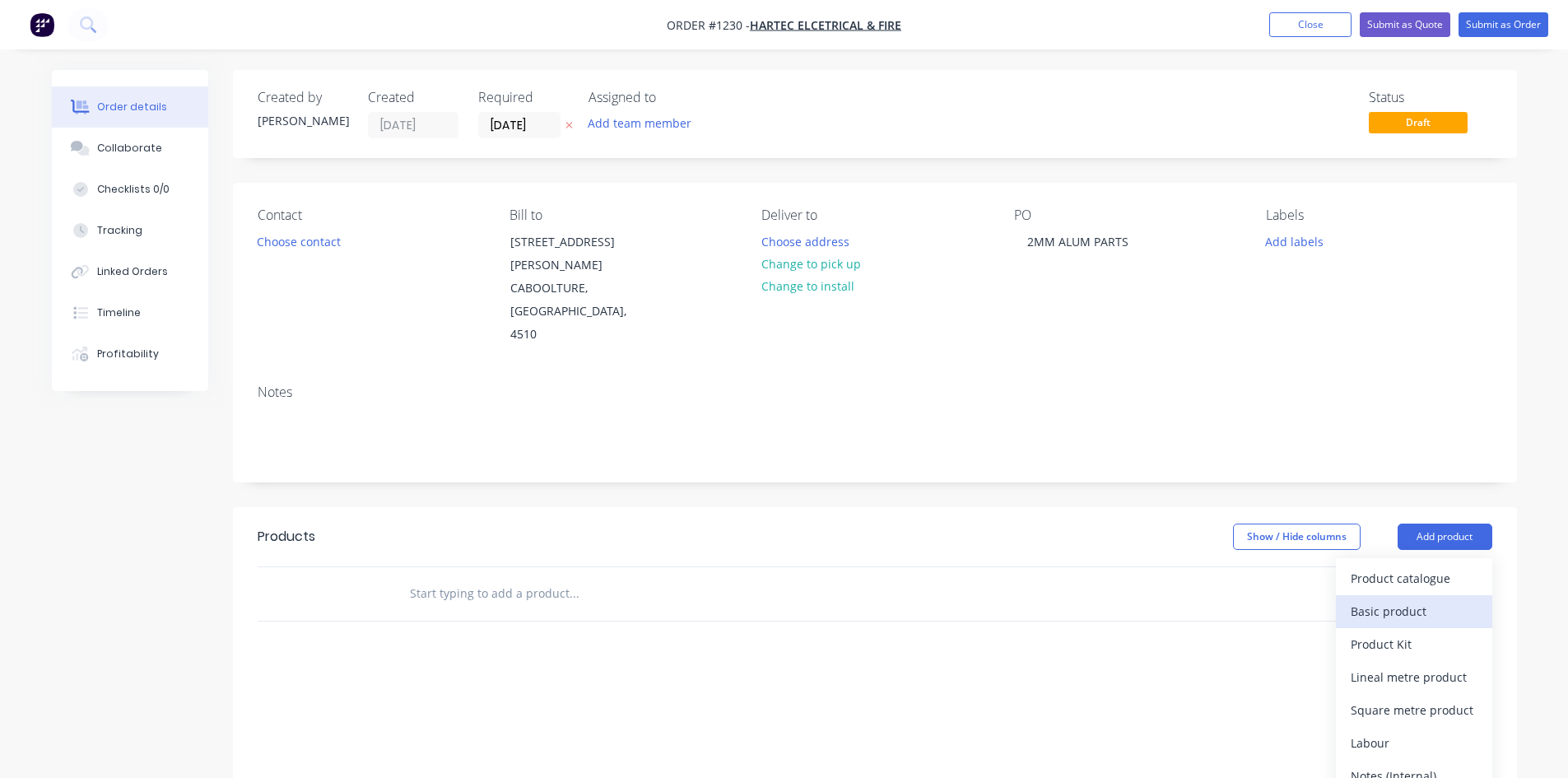
click at [1430, 600] on div "Basic product" at bounding box center [1414, 611] width 127 height 24
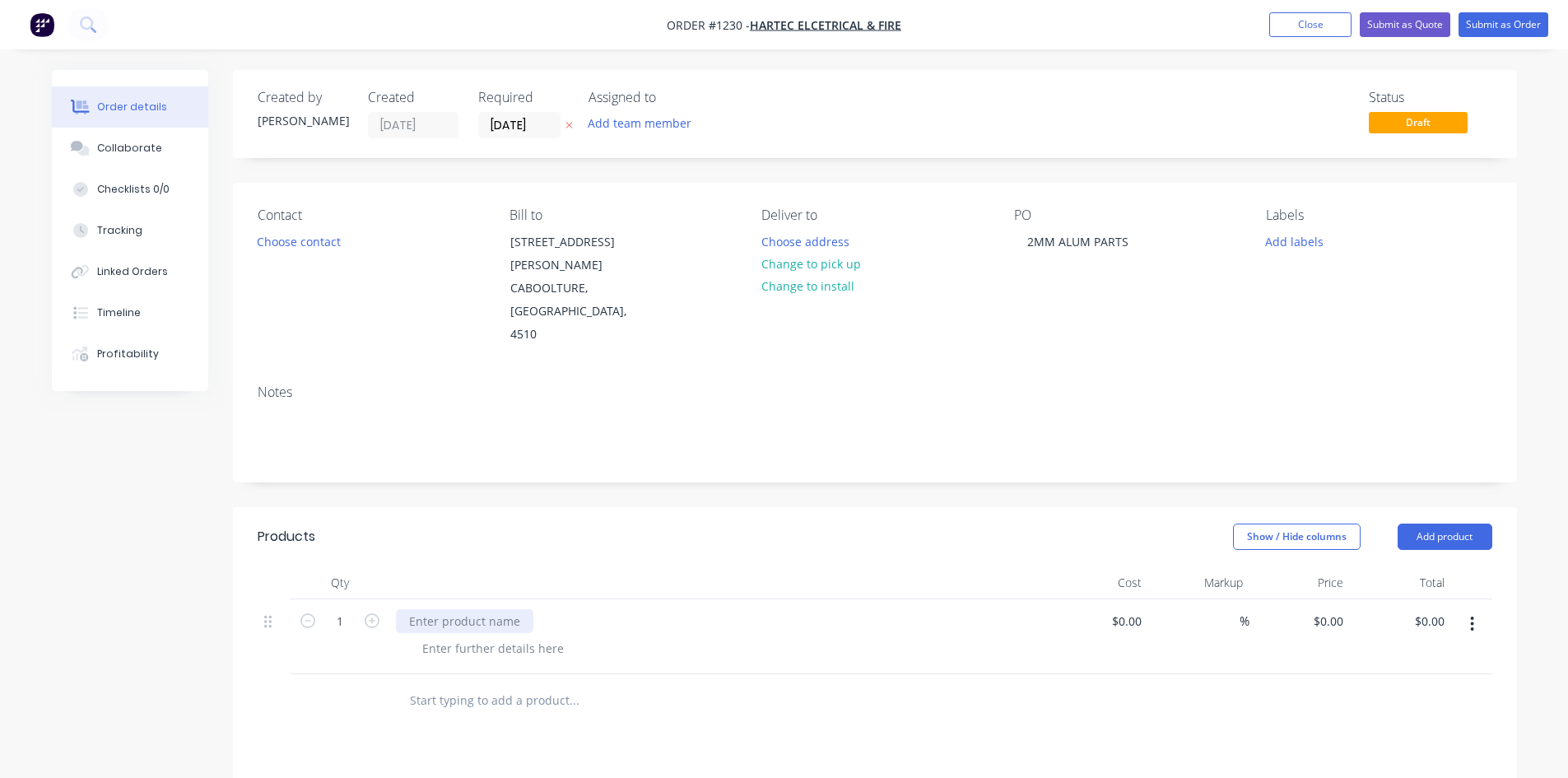
click at [491, 610] on div at bounding box center [465, 621] width 137 height 24
click at [1523, 20] on button "Submit as Order" at bounding box center [1504, 25] width 90 height 25
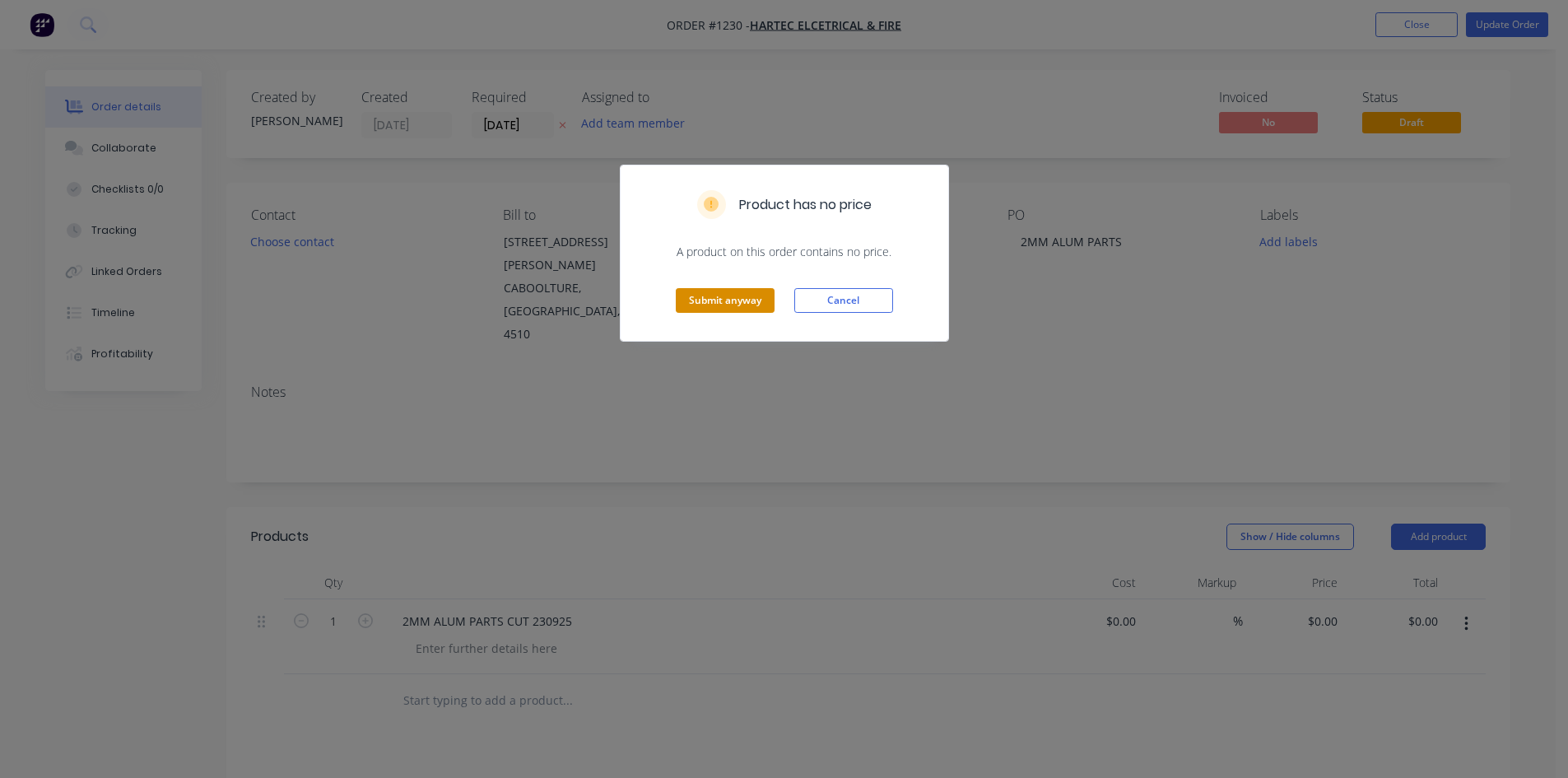
click at [752, 311] on button "Submit anyway" at bounding box center [725, 301] width 99 height 25
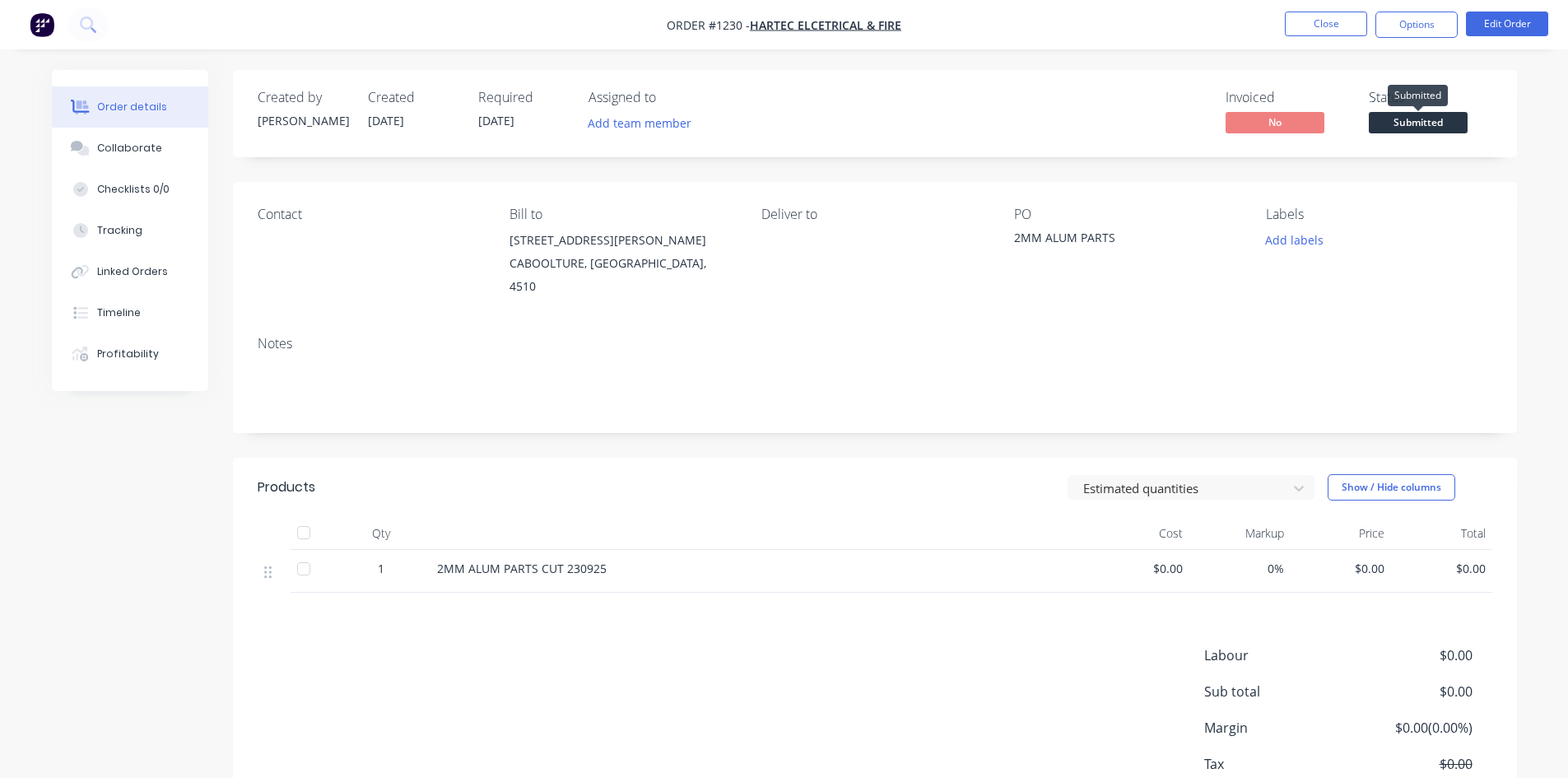
click at [1418, 125] on span "Submitted" at bounding box center [1418, 122] width 99 height 21
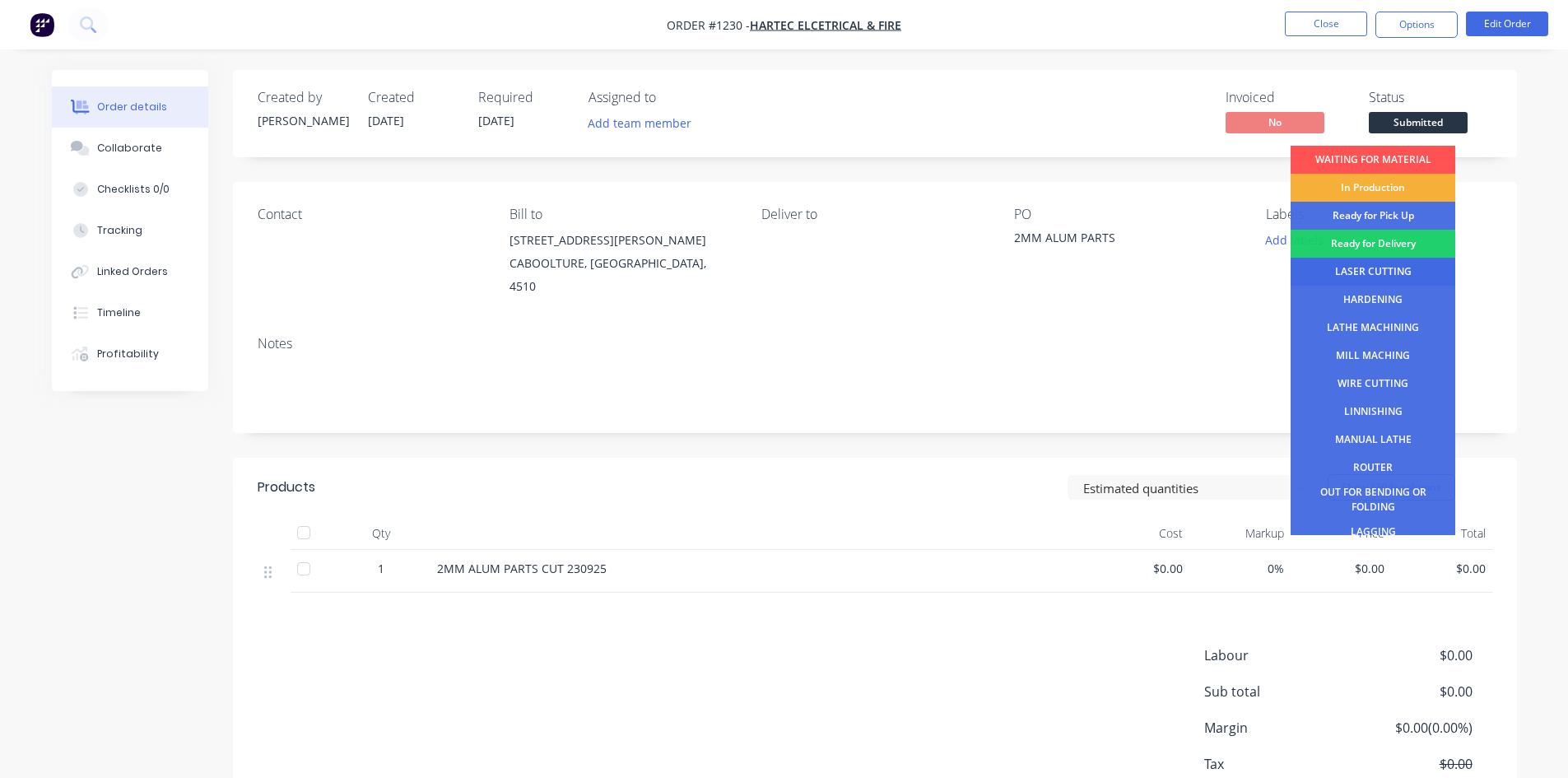
click at [1378, 276] on div "LASER CUTTING" at bounding box center [1373, 272] width 165 height 28
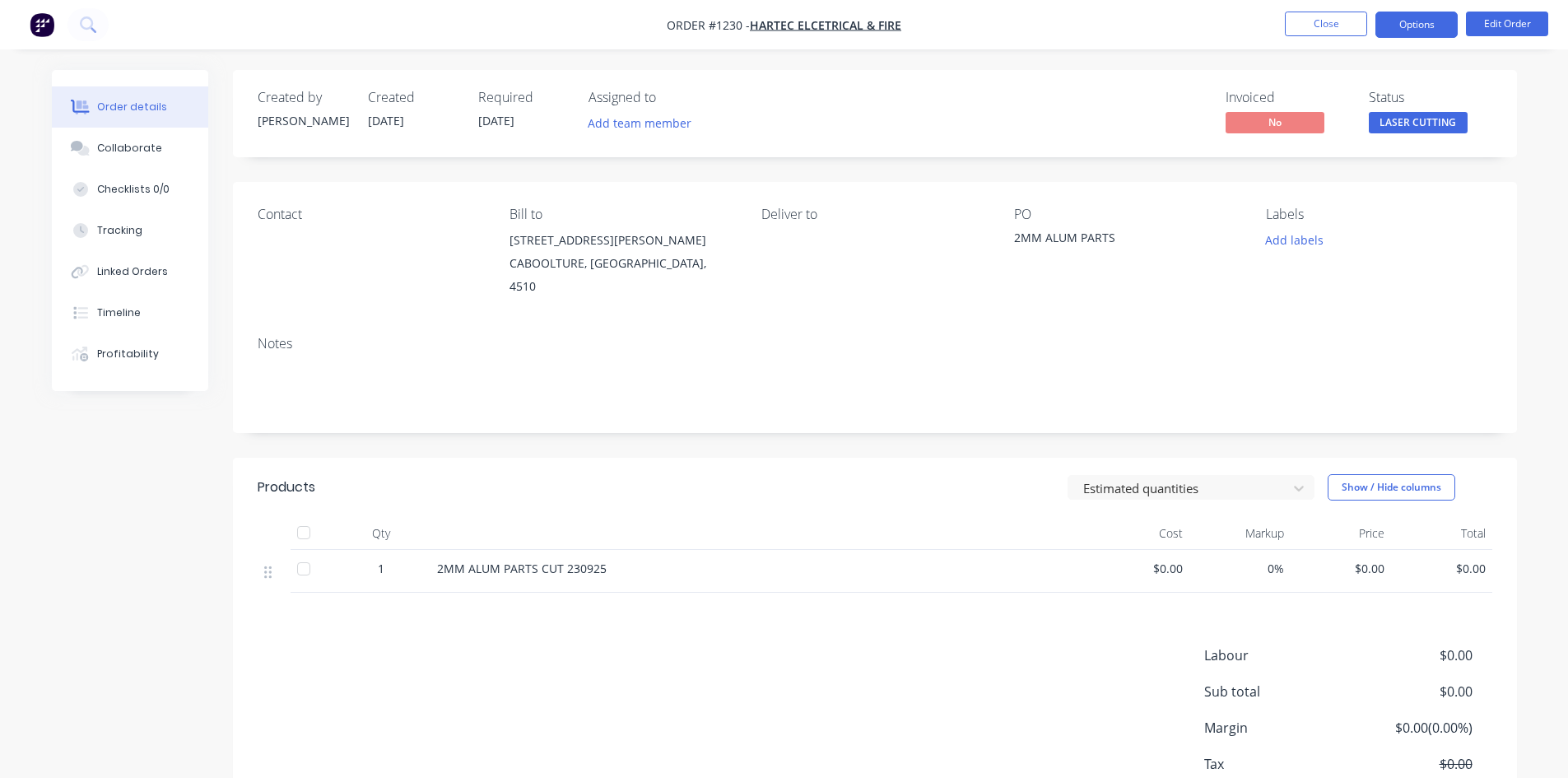
click at [1397, 23] on button "Options" at bounding box center [1416, 25] width 82 height 27
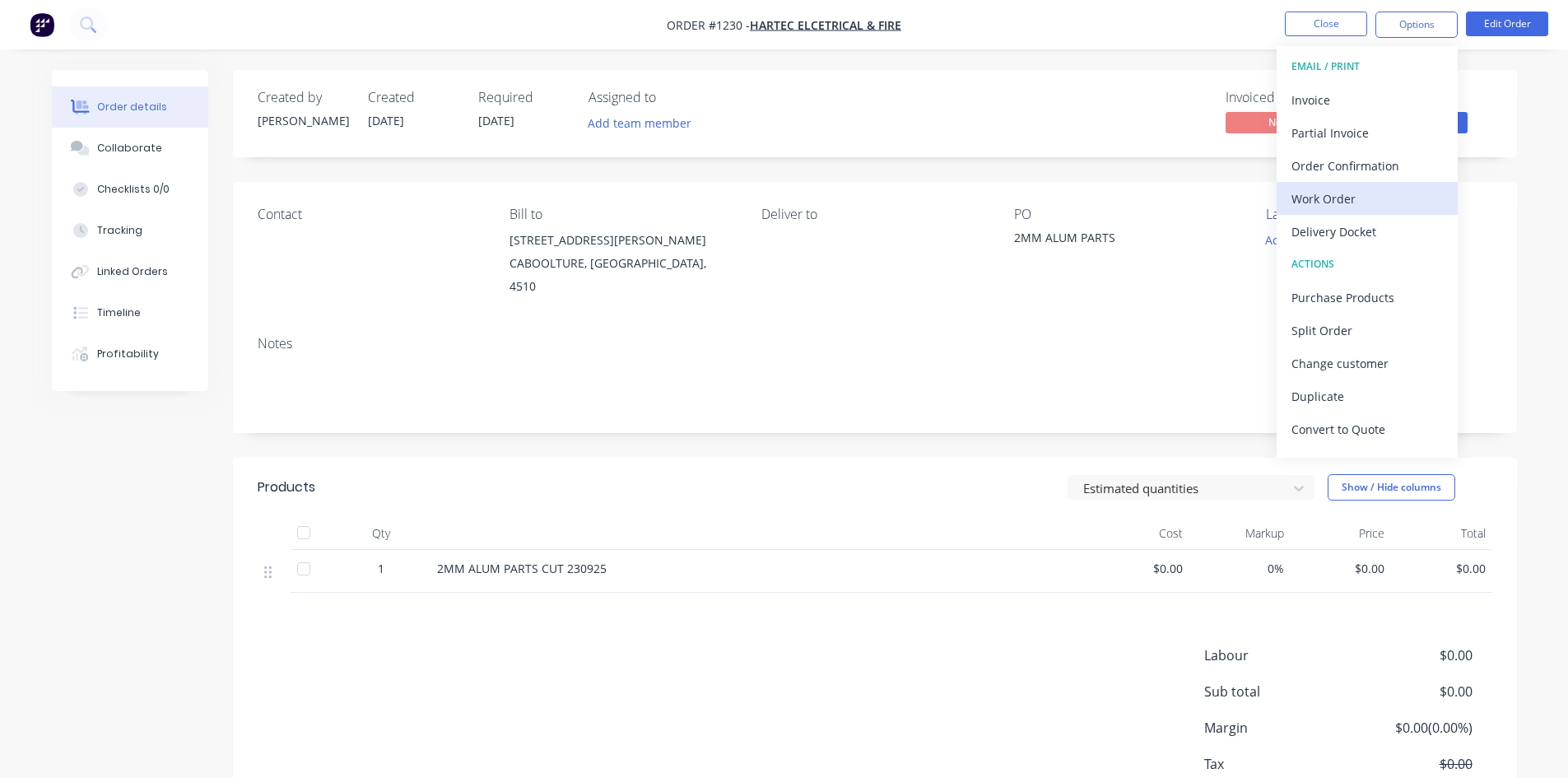
click at [1344, 192] on div "Work Order" at bounding box center [1367, 198] width 152 height 24
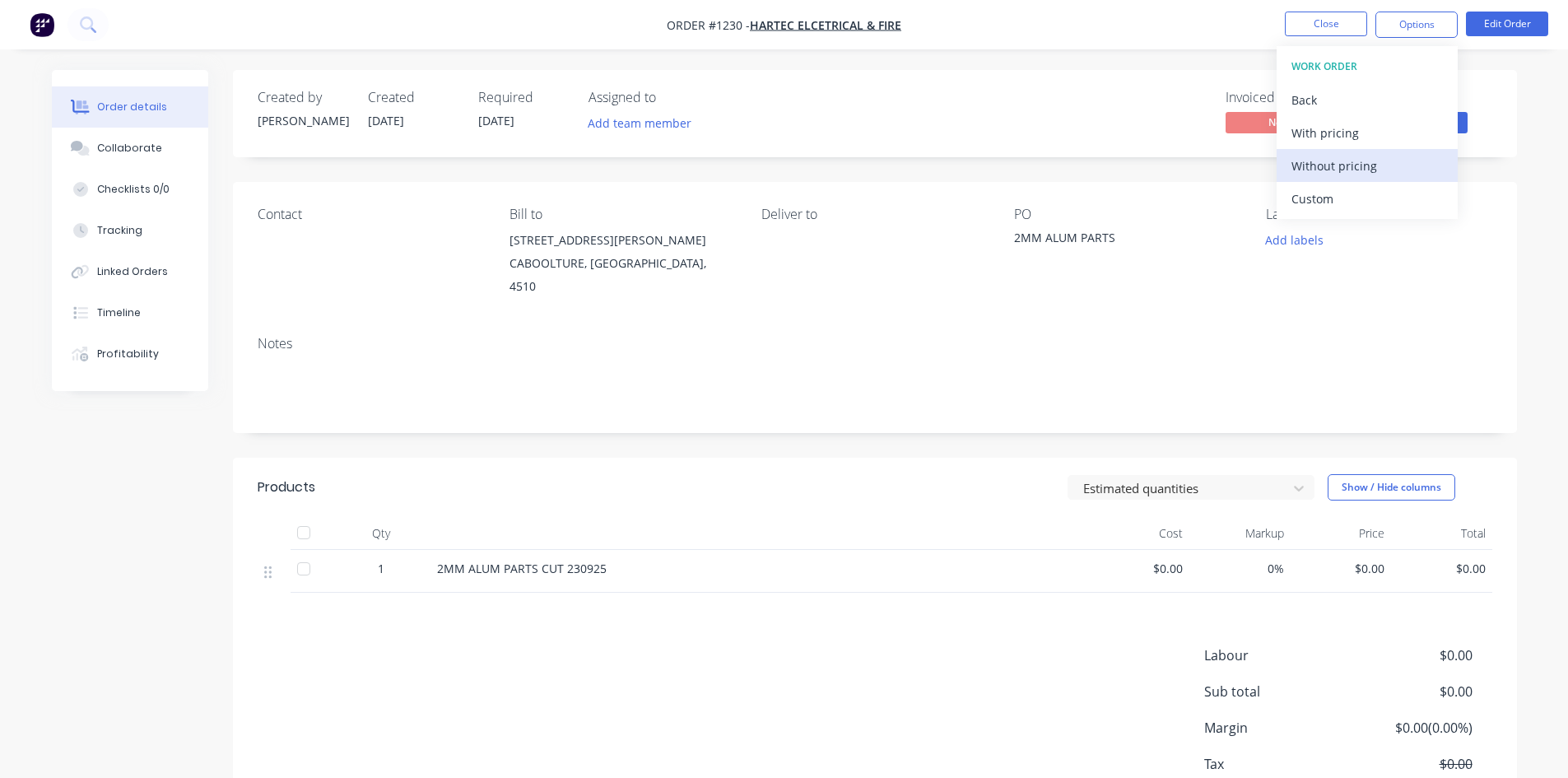
click at [1333, 164] on div "Without pricing" at bounding box center [1367, 166] width 152 height 24
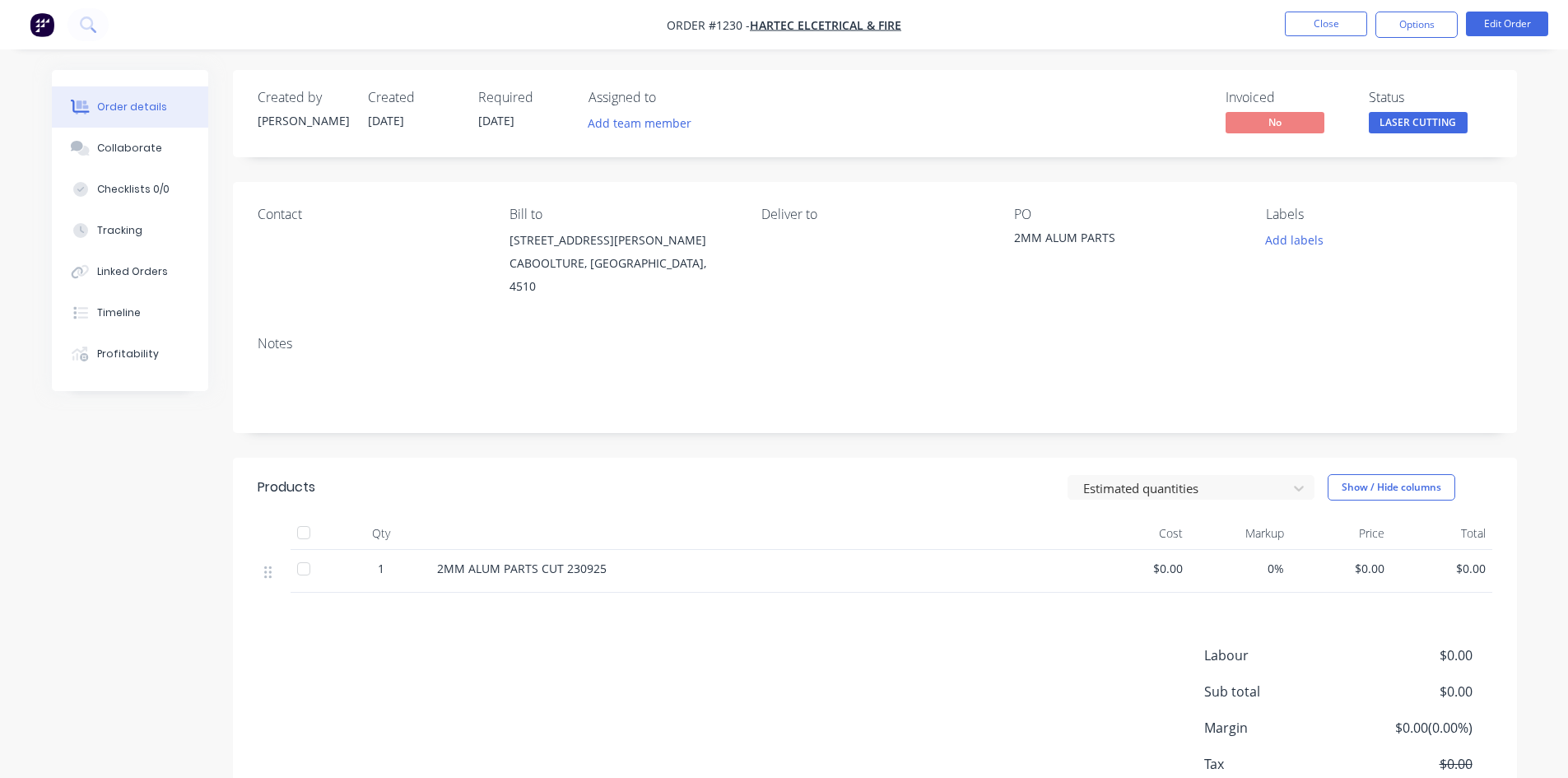
click at [47, 22] on img "button" at bounding box center [42, 25] width 25 height 25
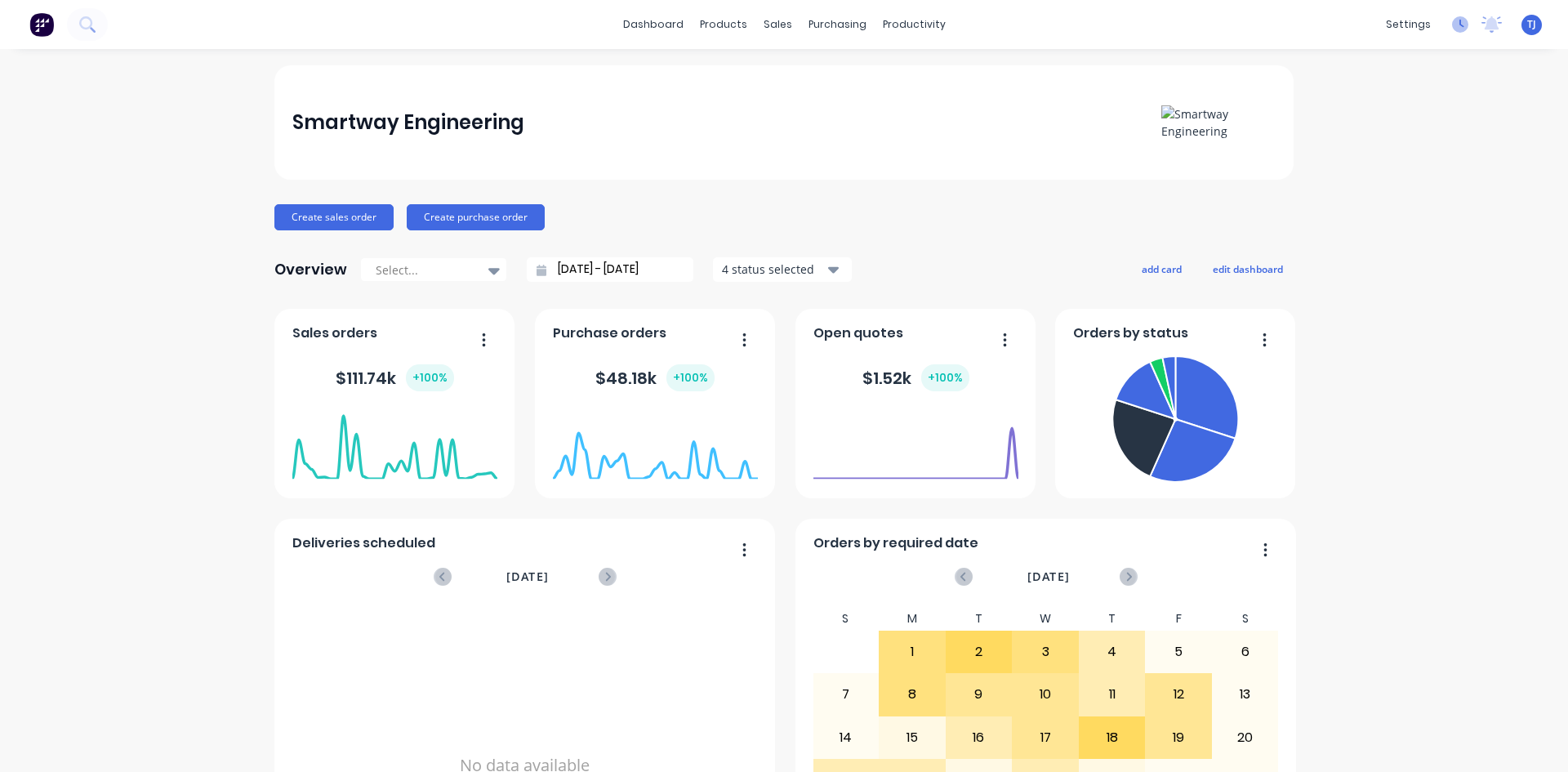
click at [1452, 24] on icon at bounding box center [1461, 25] width 17 height 17
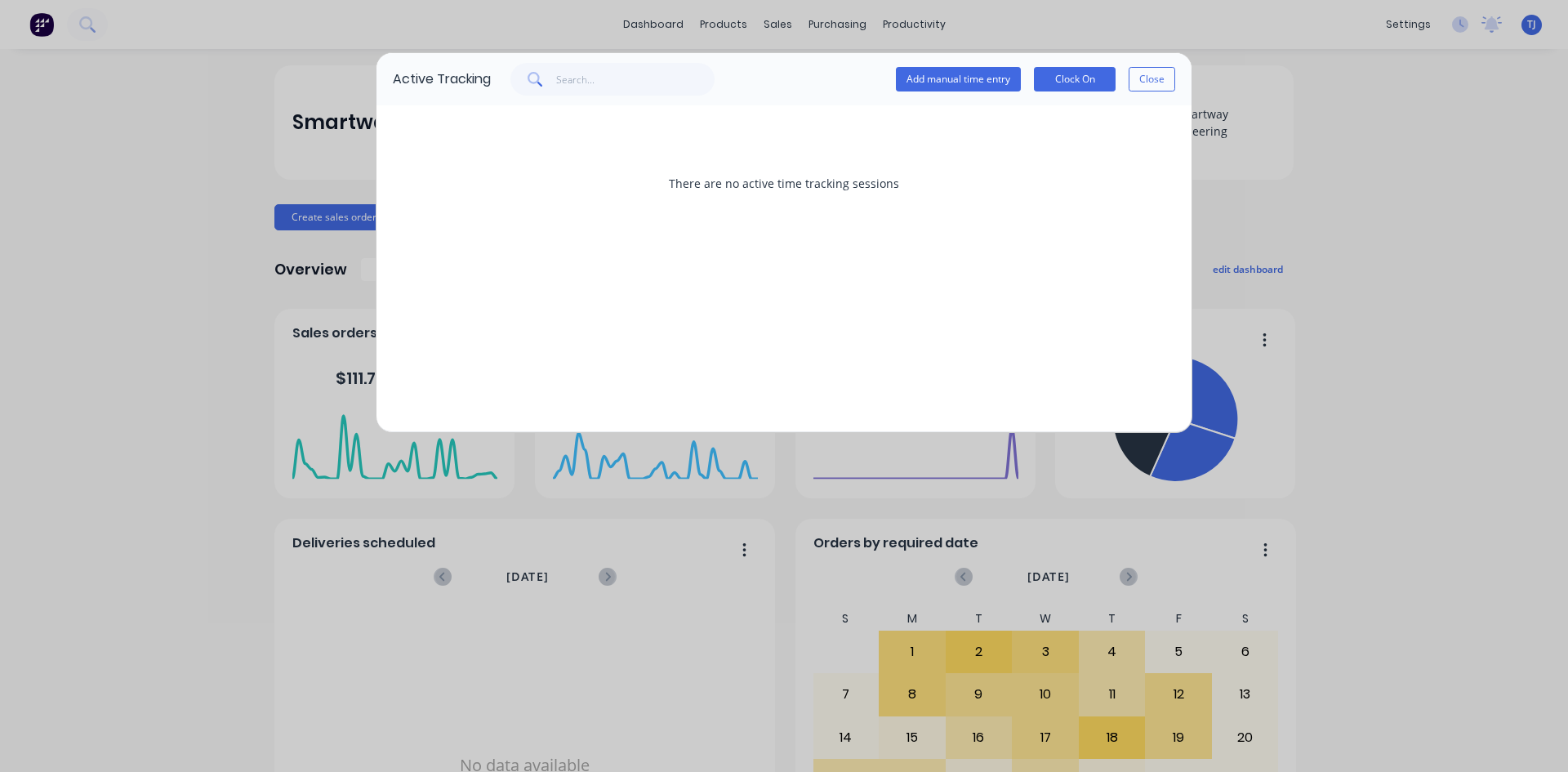
click at [1522, 25] on div "Active Tracking Add manual time entry Clock On Close There are no active time t…" at bounding box center [784, 386] width 1568 height 772
click at [1505, 22] on div "Active Tracking Add manual time entry Clock On Close There are no active time t…" at bounding box center [784, 386] width 1568 height 772
click at [1155, 75] on button "Close" at bounding box center [1152, 79] width 46 height 25
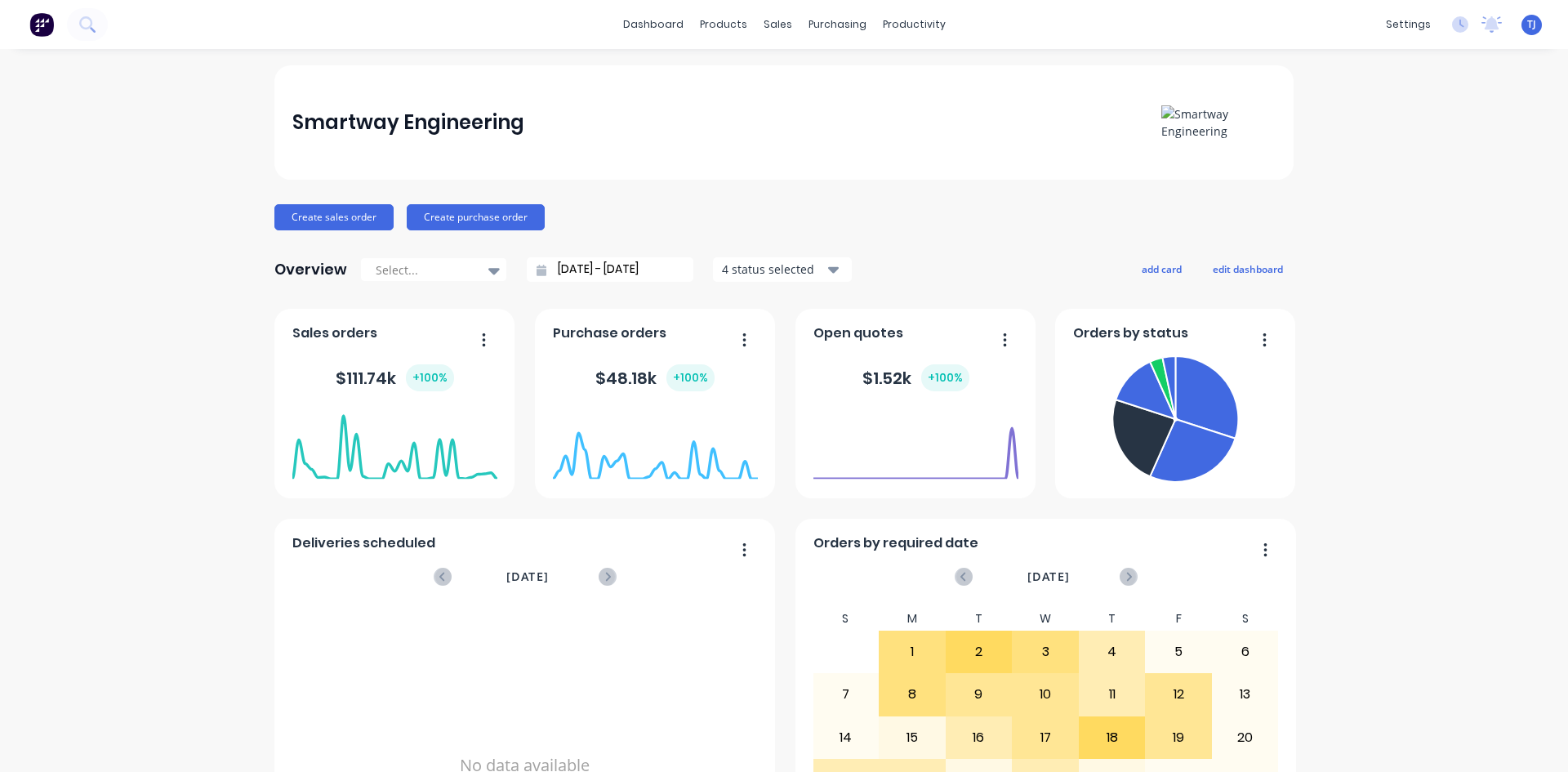
click at [1522, 26] on div "TJ Smartway Engineering [PERSON_NAME] Administrator Profile Sign out" at bounding box center [1532, 25] width 21 height 21
click at [1522, 32] on div "TJ Smartway Engineering [PERSON_NAME] Administrator Profile Sign out" at bounding box center [1532, 25] width 21 height 21
click at [1528, 28] on span "TJ" at bounding box center [1532, 25] width 9 height 15
click at [1369, 168] on div "Profile" at bounding box center [1385, 173] width 33 height 15
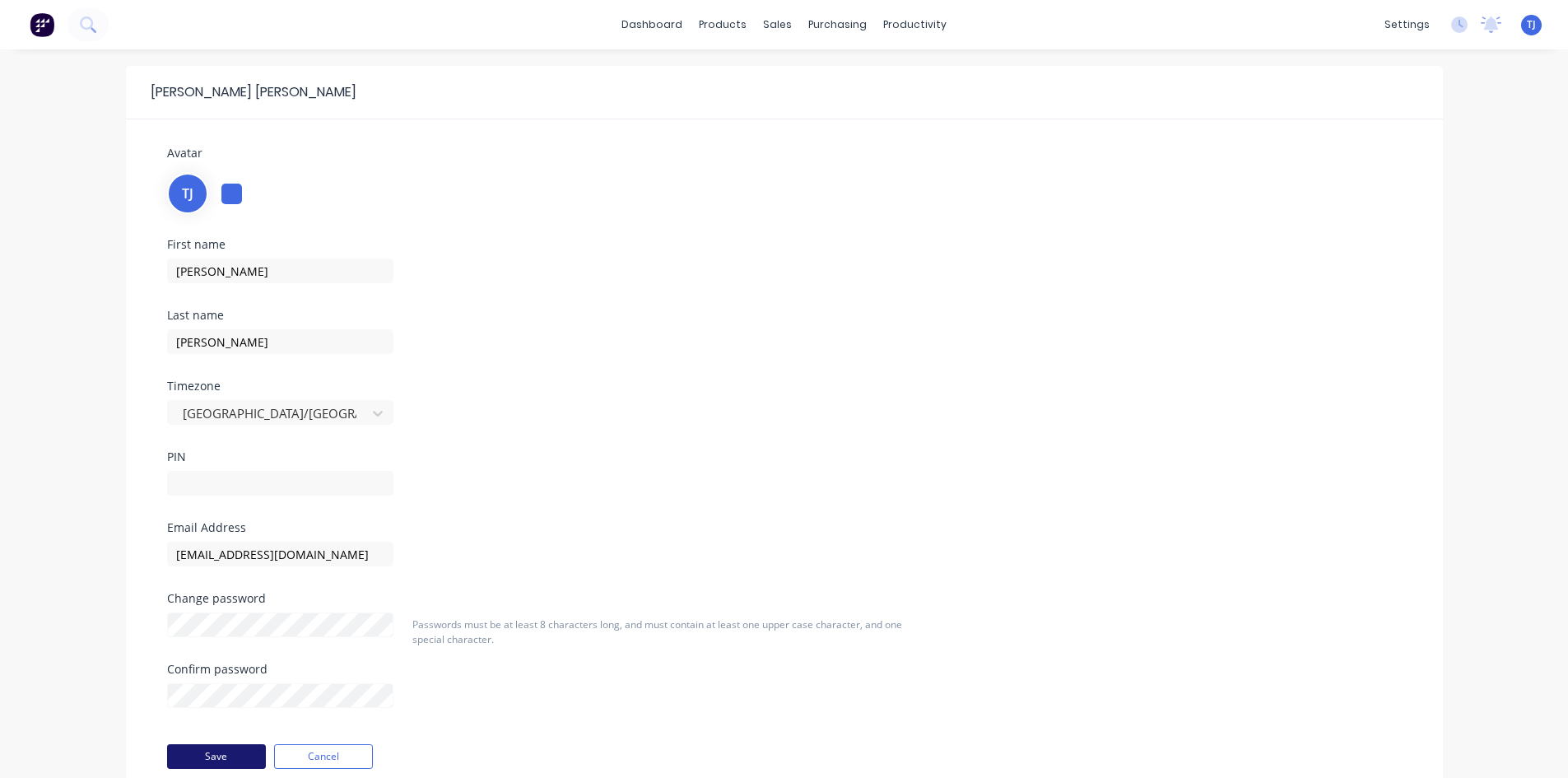
click at [212, 752] on button "Save" at bounding box center [217, 757] width 99 height 25
click at [356, 761] on button "Cancel" at bounding box center [323, 757] width 99 height 25
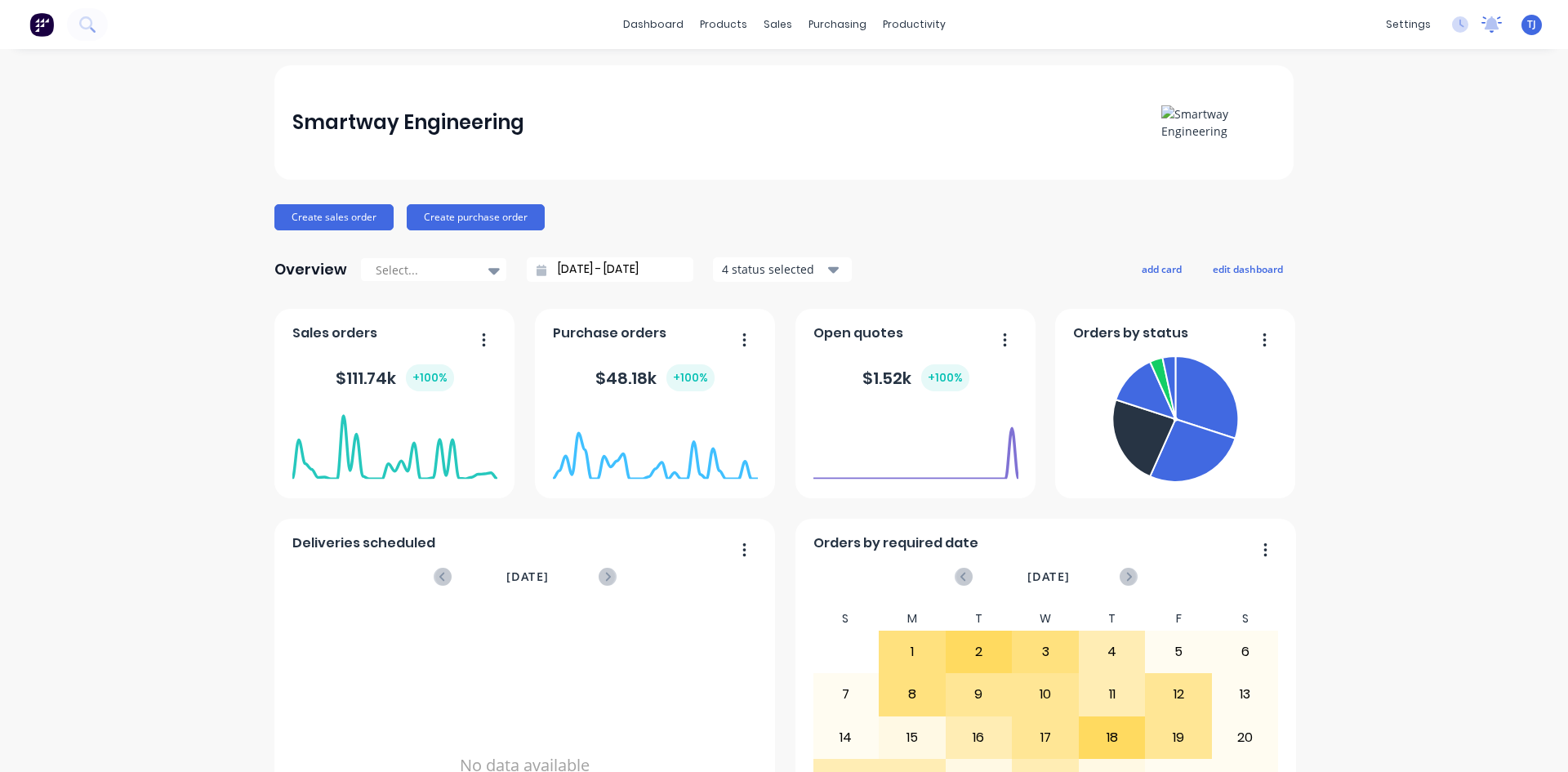
click at [1485, 26] on icon at bounding box center [1492, 23] width 15 height 13
click at [1452, 25] on icon at bounding box center [1461, 25] width 17 height 17
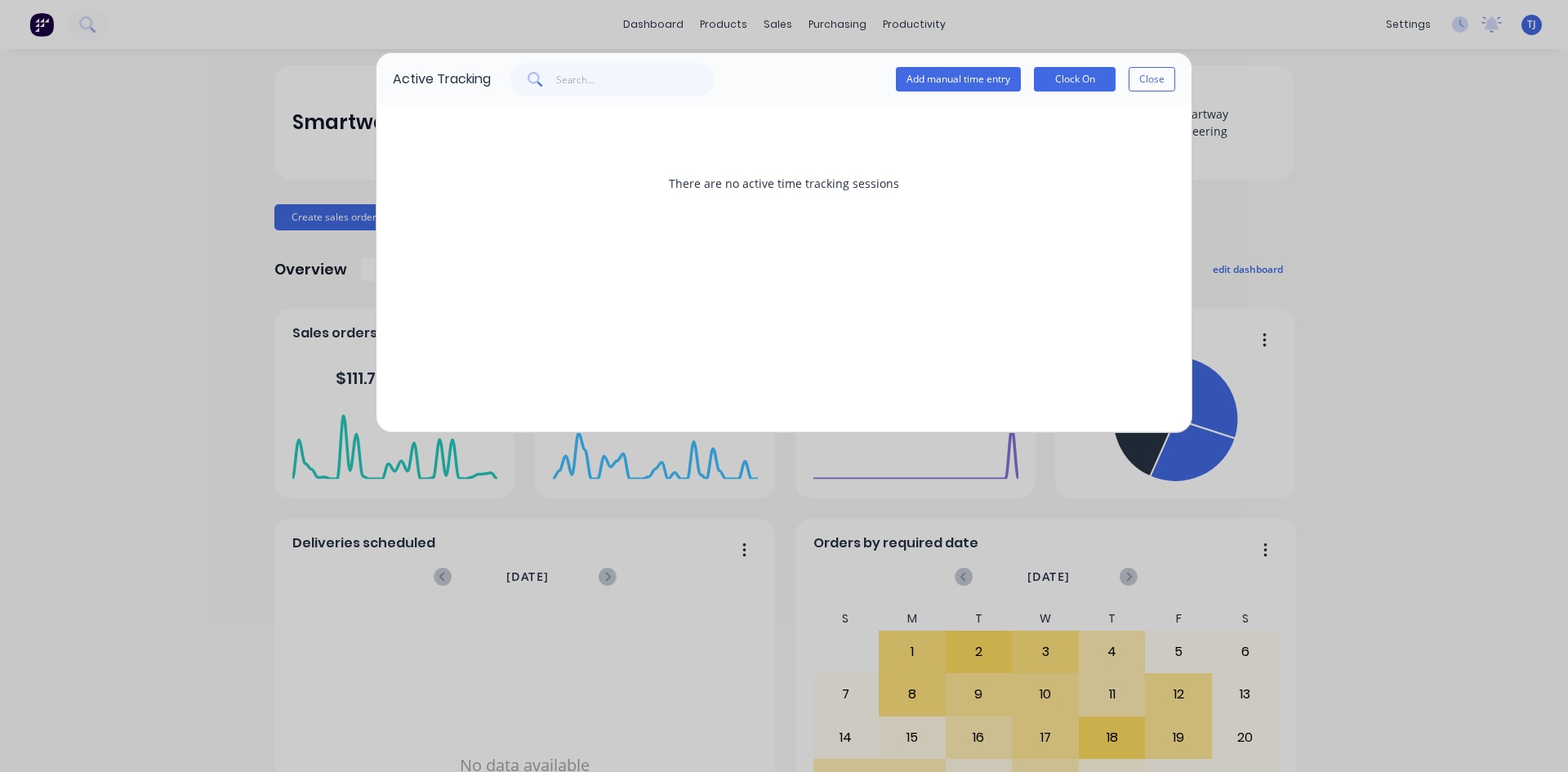
click at [1177, 76] on div "Active Tracking Add manual time entry Clock On Close" at bounding box center [784, 79] width 815 height 52
click at [1152, 77] on button "Close" at bounding box center [1152, 79] width 46 height 25
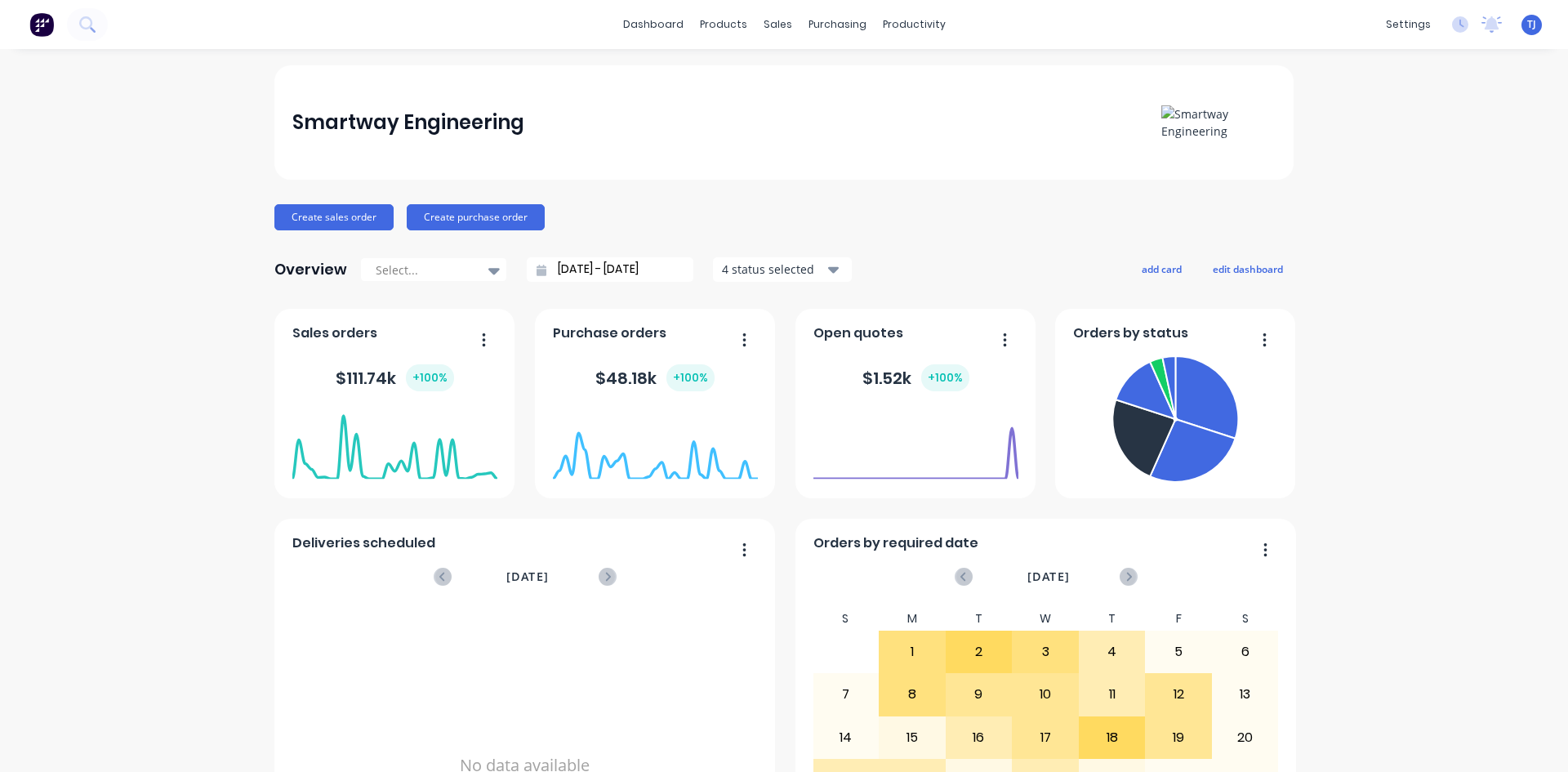
click at [46, 29] on img at bounding box center [42, 25] width 25 height 25
click at [1195, 122] on img at bounding box center [1219, 123] width 114 height 35
click at [955, 144] on div "Delivery Scheduling" at bounding box center [963, 144] width 102 height 15
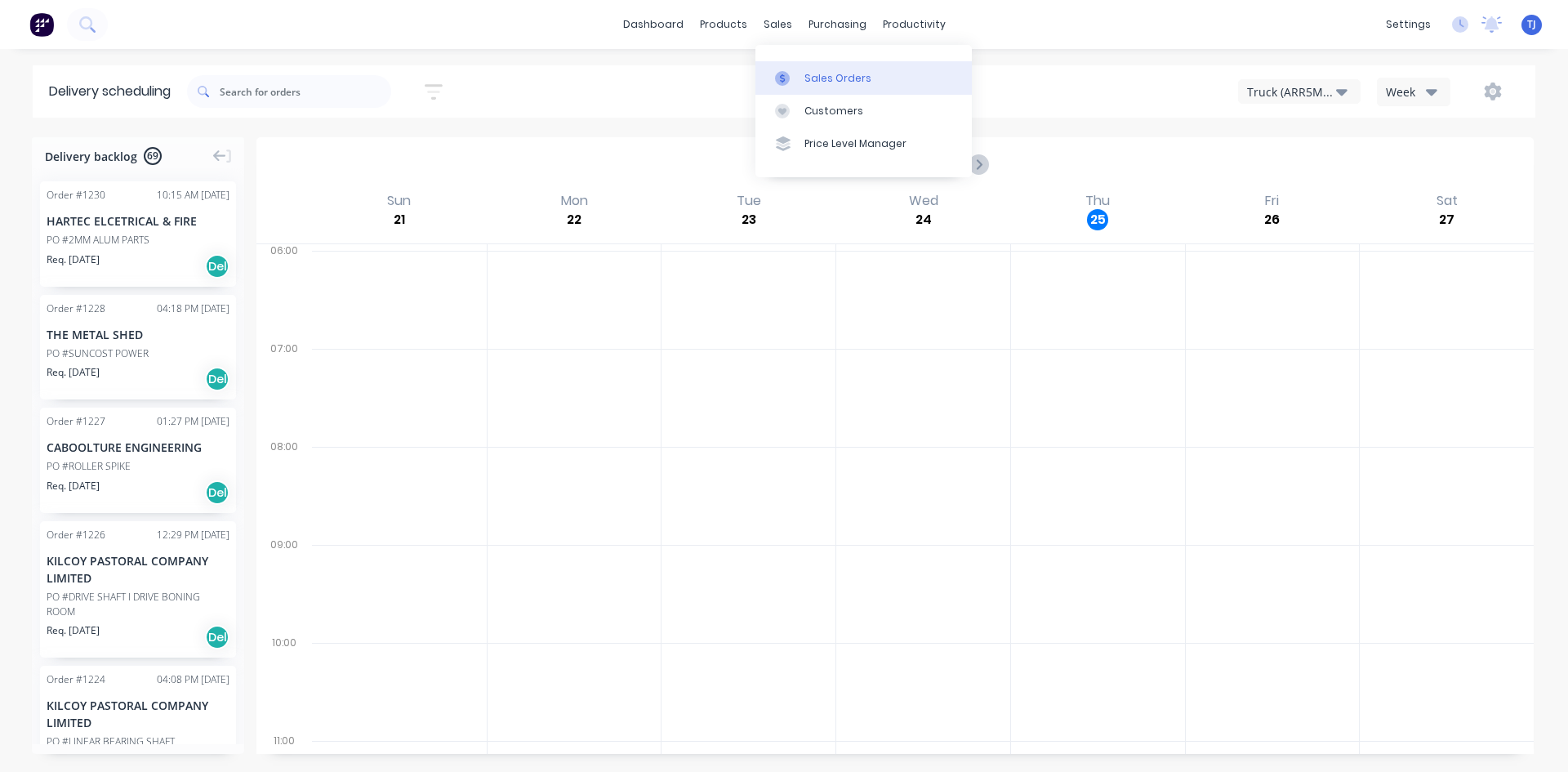
click at [822, 69] on link "Sales Orders" at bounding box center [863, 78] width 216 height 33
